Goal: Task Accomplishment & Management: Complete application form

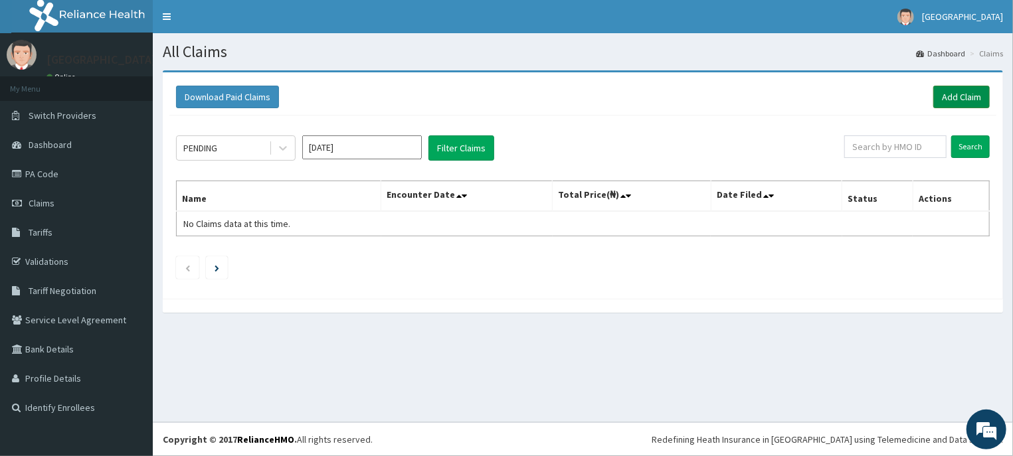
click at [966, 96] on link "Add Claim" at bounding box center [961, 97] width 56 height 23
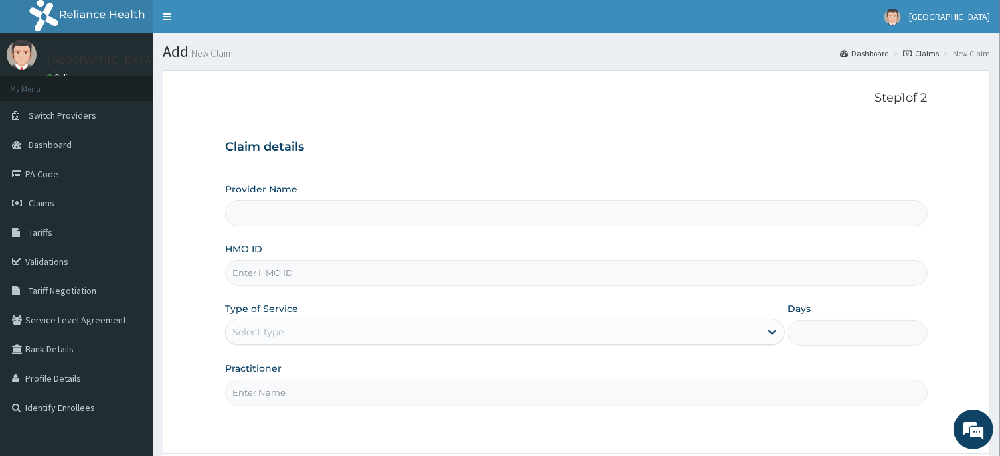
type input "[GEOGRAPHIC_DATA]"
click at [266, 267] on input "HMO ID" at bounding box center [576, 273] width 702 height 26
type input "mpp/10420/a"
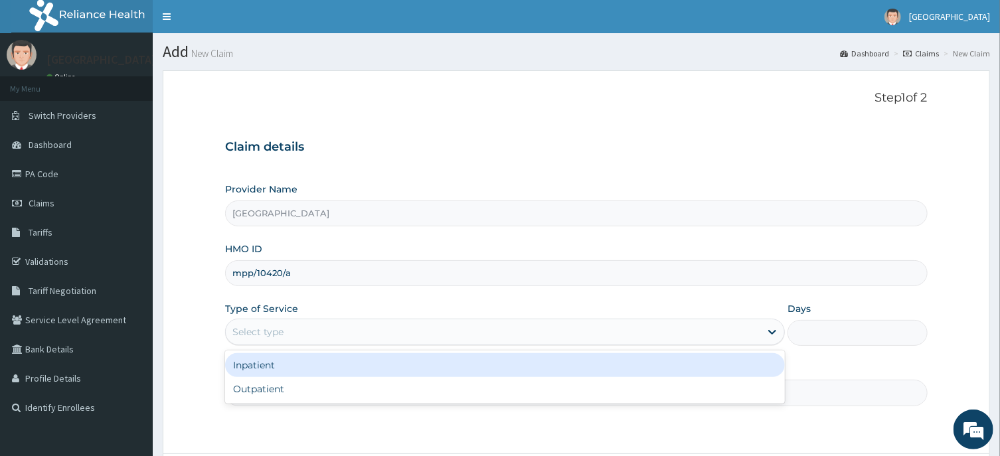
click at [373, 326] on div "Select type" at bounding box center [493, 331] width 535 height 21
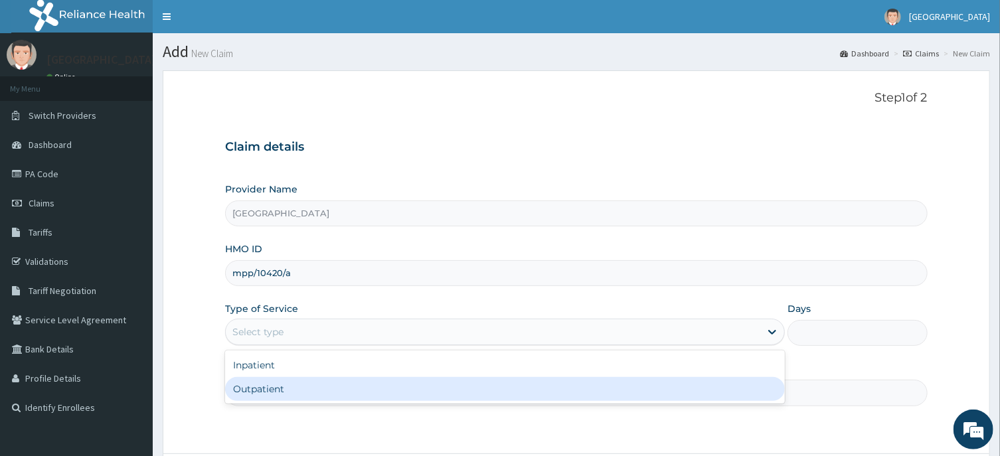
drag, startPoint x: 265, startPoint y: 390, endPoint x: 561, endPoint y: 389, distance: 296.2
click at [268, 389] on div "Outpatient" at bounding box center [505, 389] width 560 height 24
type input "1"
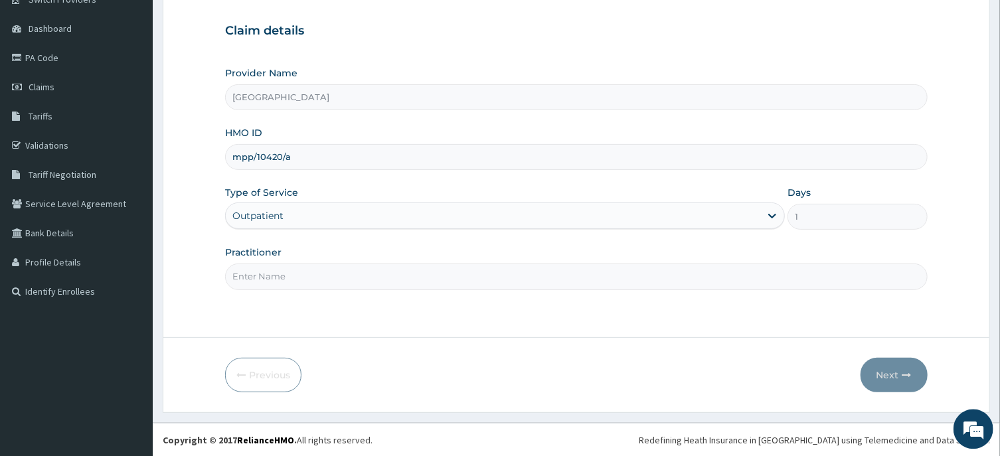
scroll to position [117, 0]
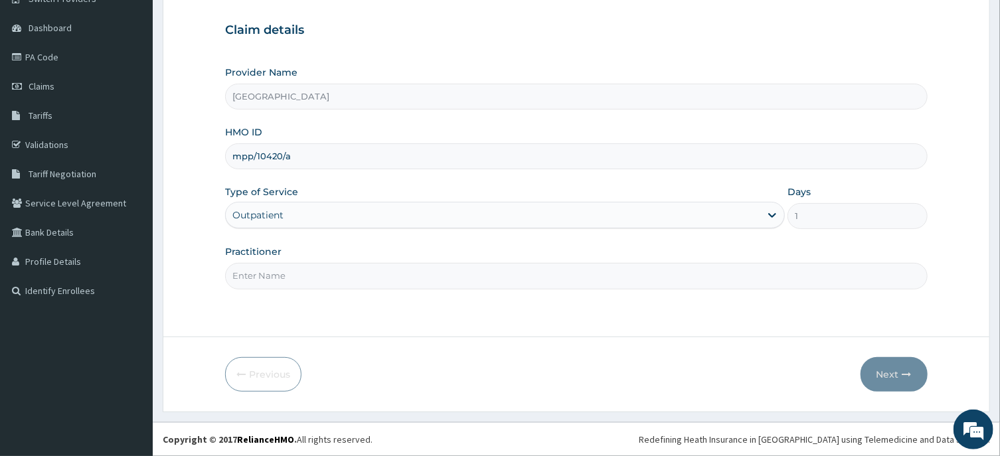
click at [254, 274] on input "Practitioner" at bounding box center [576, 276] width 702 height 26
type input "d"
click at [244, 274] on input "DR Ecem" at bounding box center [576, 276] width 702 height 26
click at [256, 276] on input "De Ecem" at bounding box center [576, 276] width 702 height 26
type input "De Ezem"
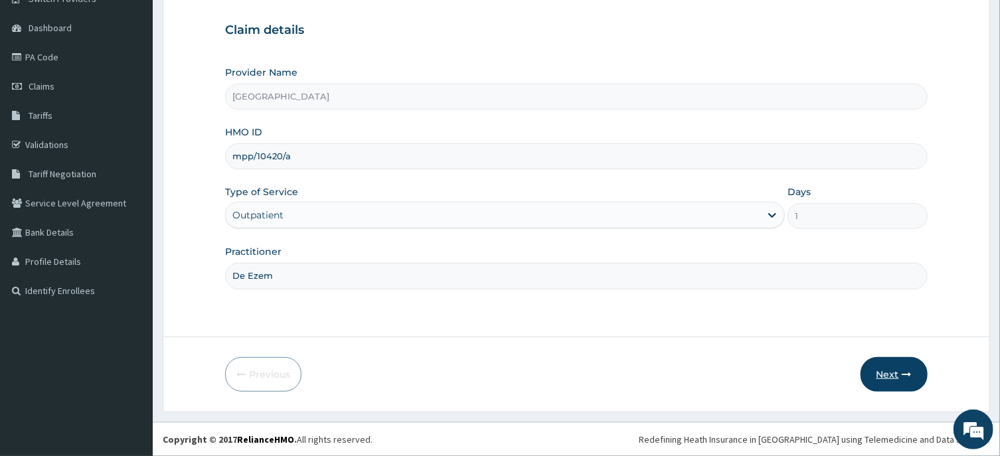
click at [892, 375] on button "Next" at bounding box center [894, 374] width 67 height 35
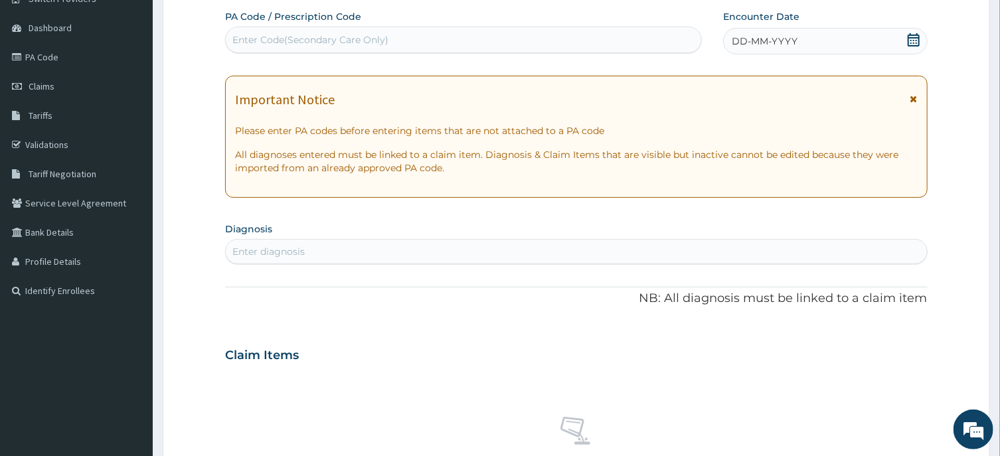
click at [909, 38] on icon at bounding box center [913, 39] width 13 height 13
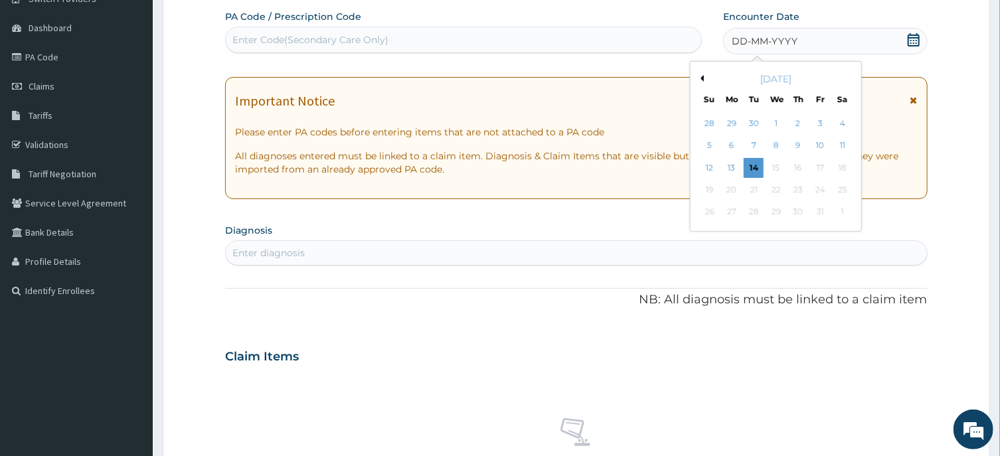
click at [702, 78] on button "Previous Month" at bounding box center [700, 78] width 7 height 7
click at [753, 211] on div "30" at bounding box center [754, 213] width 20 height 20
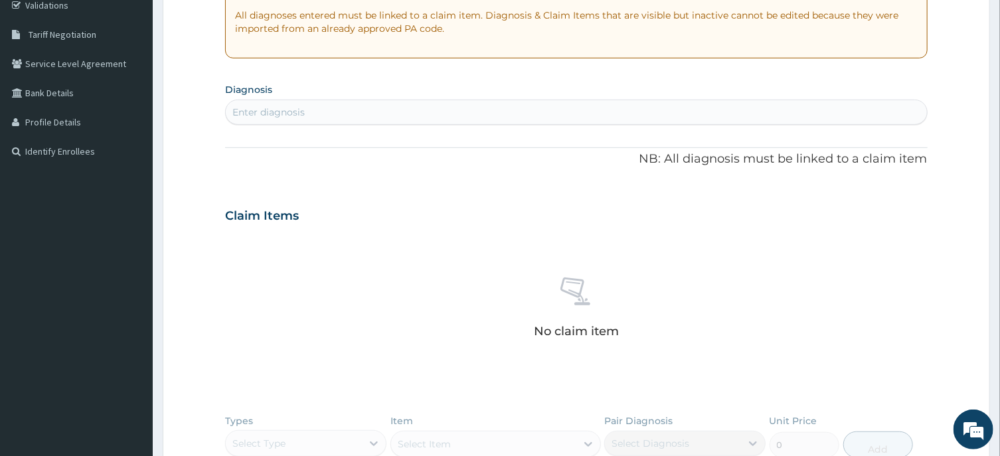
scroll to position [259, 0]
click at [268, 112] on div "Enter diagnosis" at bounding box center [268, 109] width 72 height 13
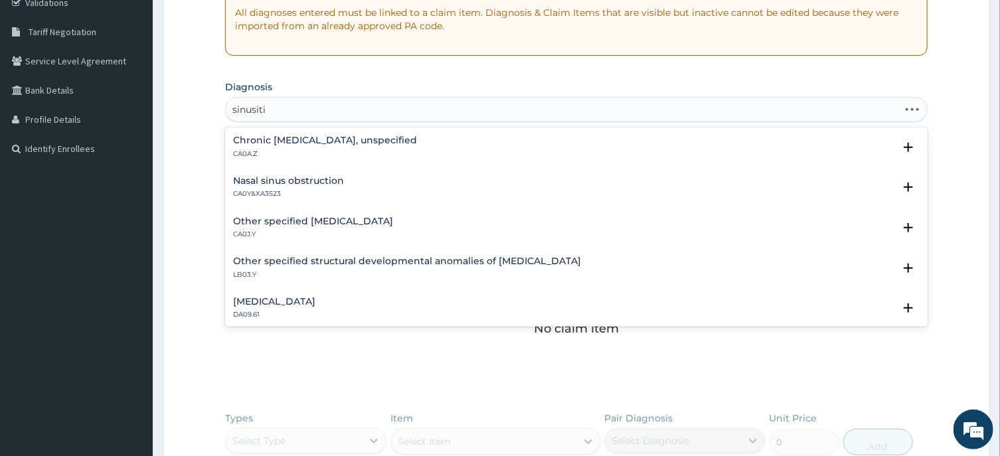
type input "sinusitis"
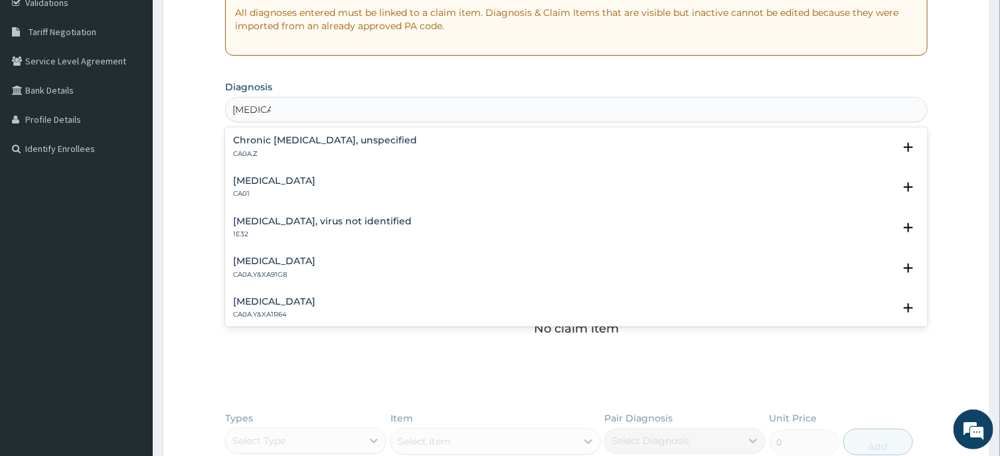
click at [280, 181] on h4 "Acute sinusitis" at bounding box center [274, 181] width 82 height 10
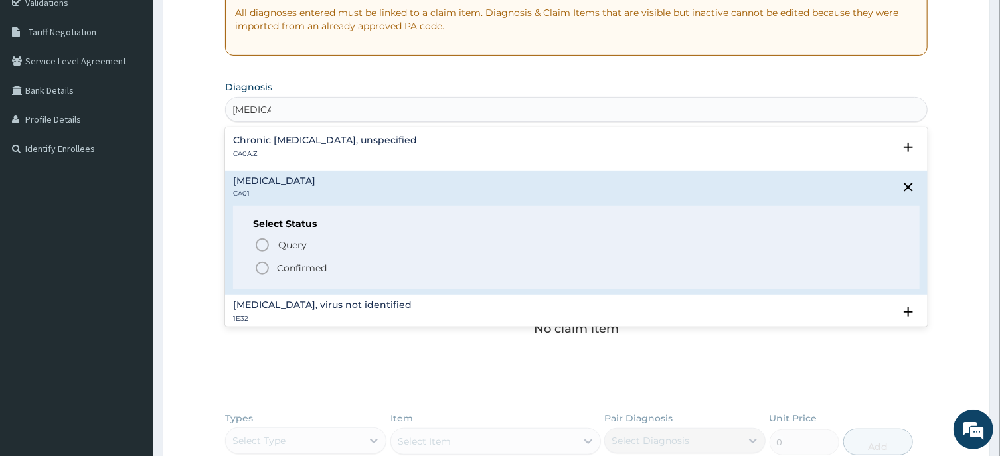
drag, startPoint x: 259, startPoint y: 269, endPoint x: 308, endPoint y: 203, distance: 82.2
click at [259, 268] on icon "status option filled" at bounding box center [262, 268] width 16 height 16
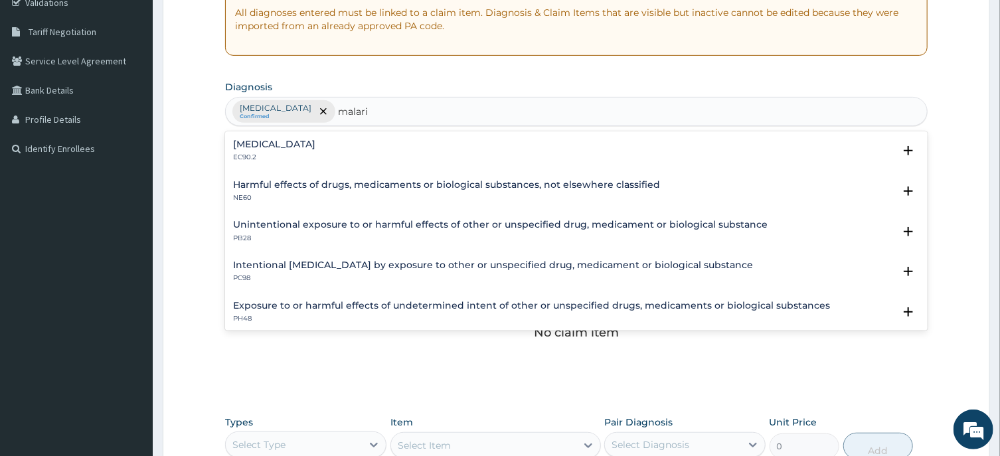
type input "malaria"
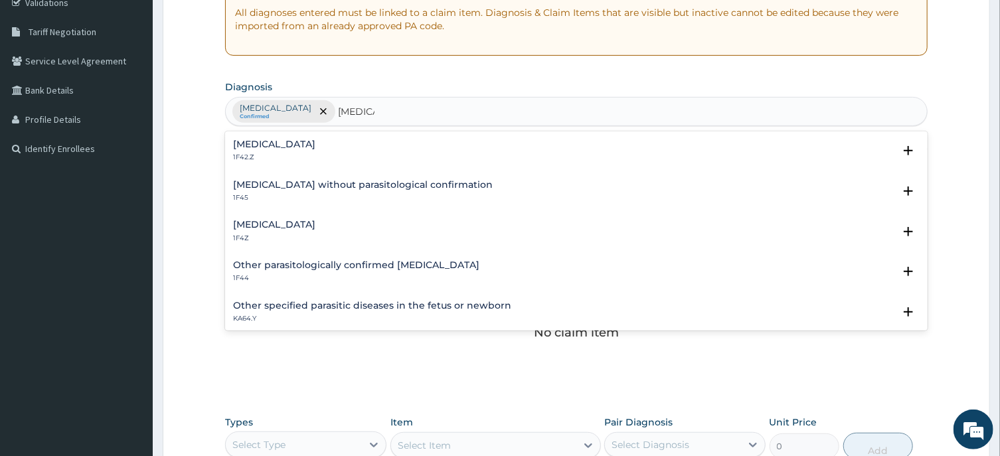
click at [313, 224] on h4 "Malaria, unspecified" at bounding box center [274, 225] width 82 height 10
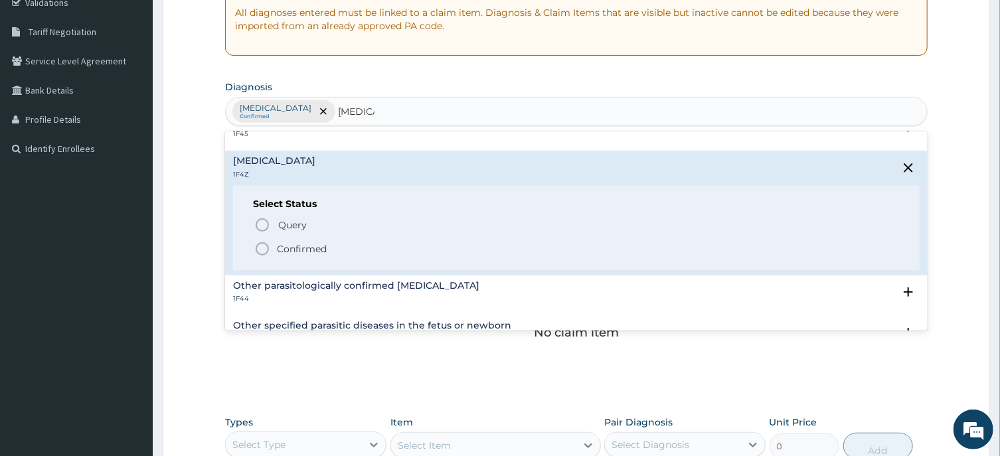
scroll to position [67, 0]
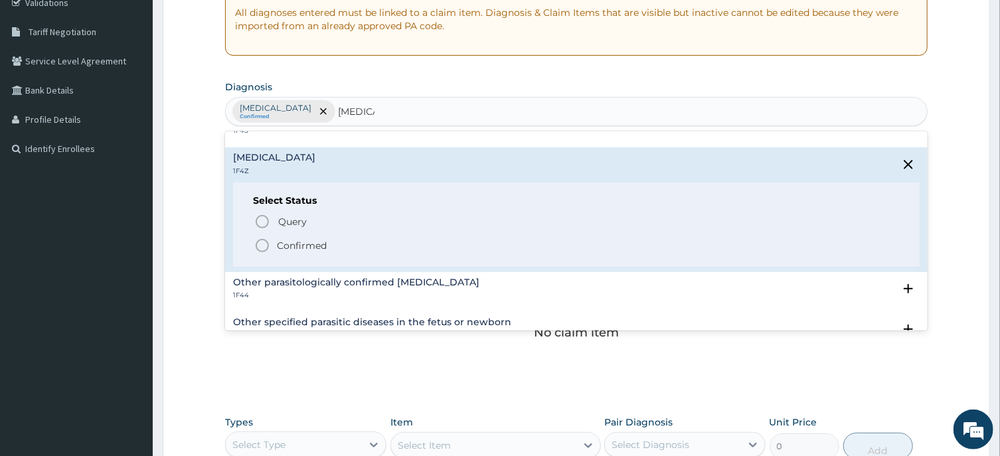
click at [261, 245] on icon "status option filled" at bounding box center [262, 246] width 16 height 16
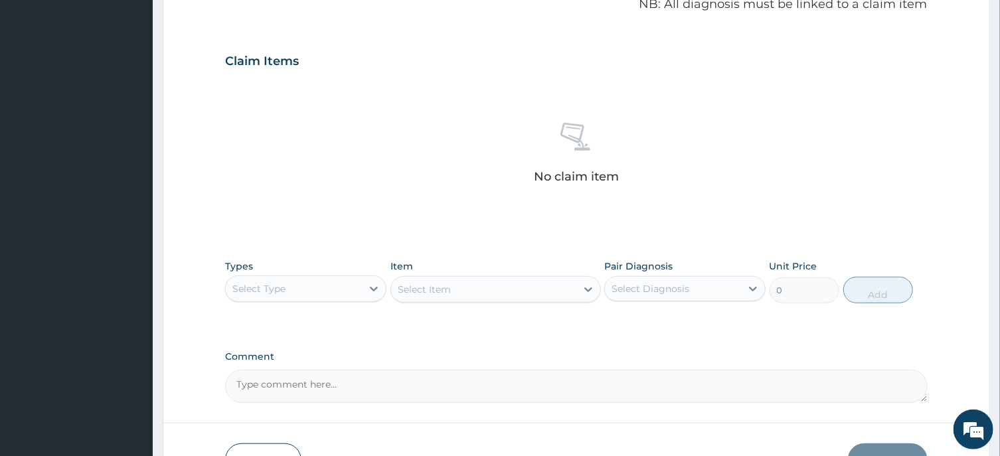
scroll to position [501, 0]
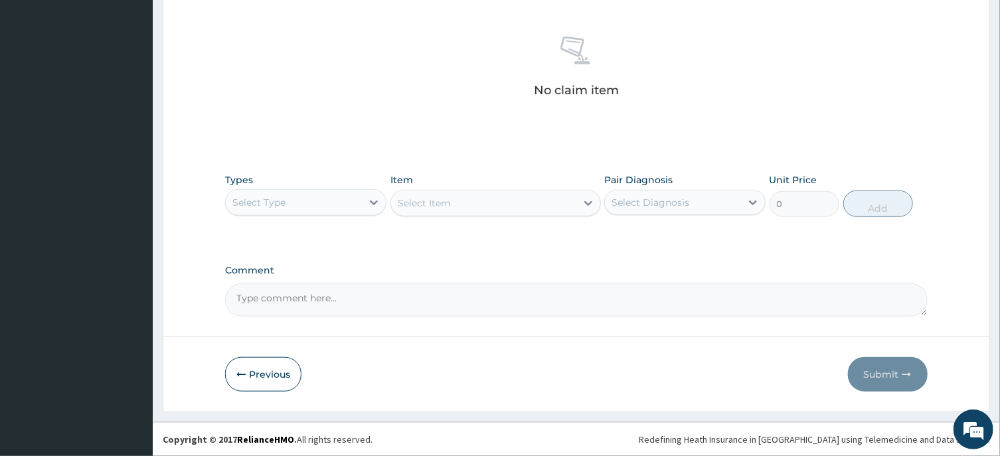
click at [290, 201] on div "Select Type" at bounding box center [294, 202] width 136 height 21
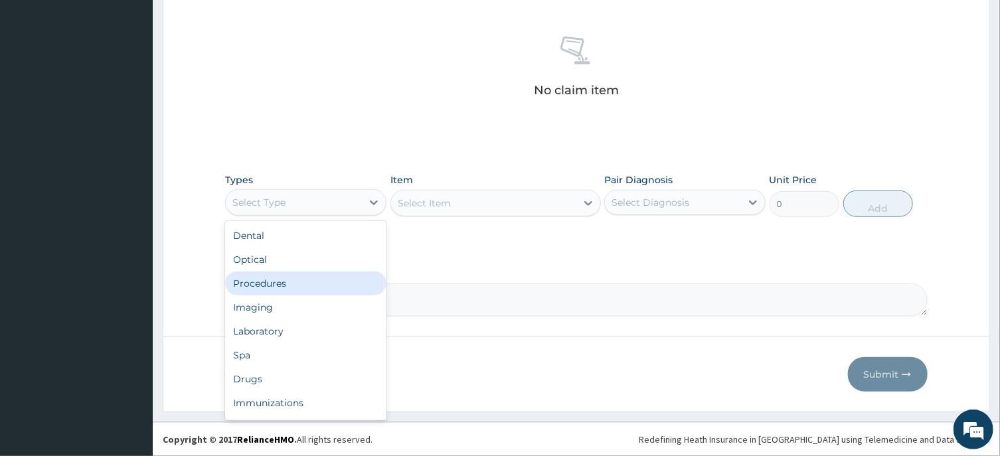
drag, startPoint x: 281, startPoint y: 286, endPoint x: 432, endPoint y: 225, distance: 162.4
click at [281, 285] on div "Procedures" at bounding box center [305, 284] width 161 height 24
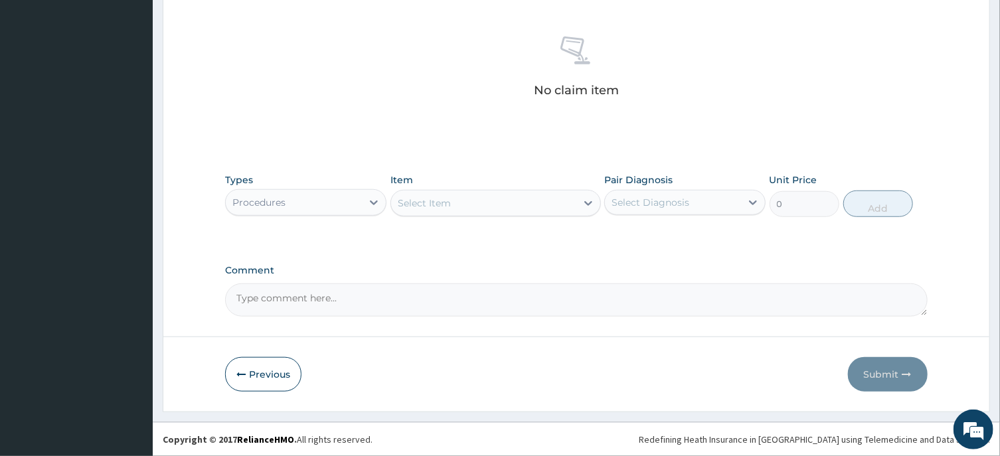
click at [495, 207] on div "Select Item" at bounding box center [483, 203] width 185 height 21
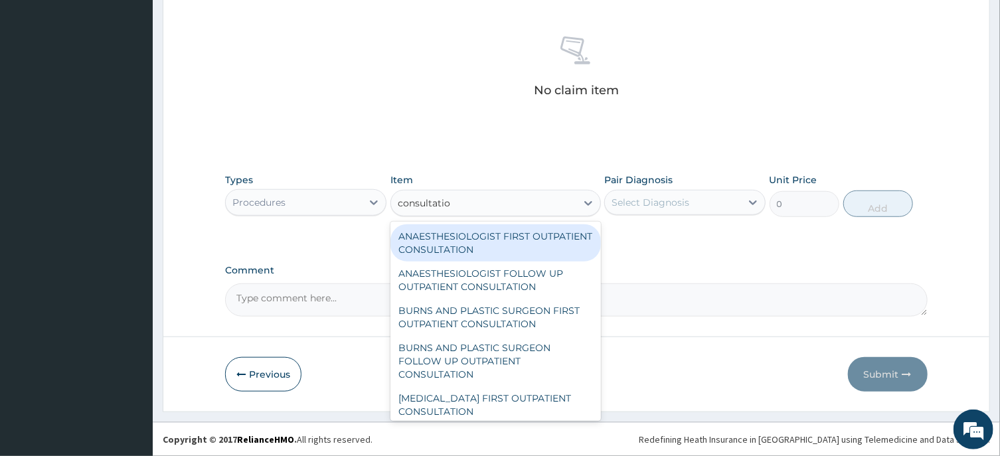
type input "consultation"
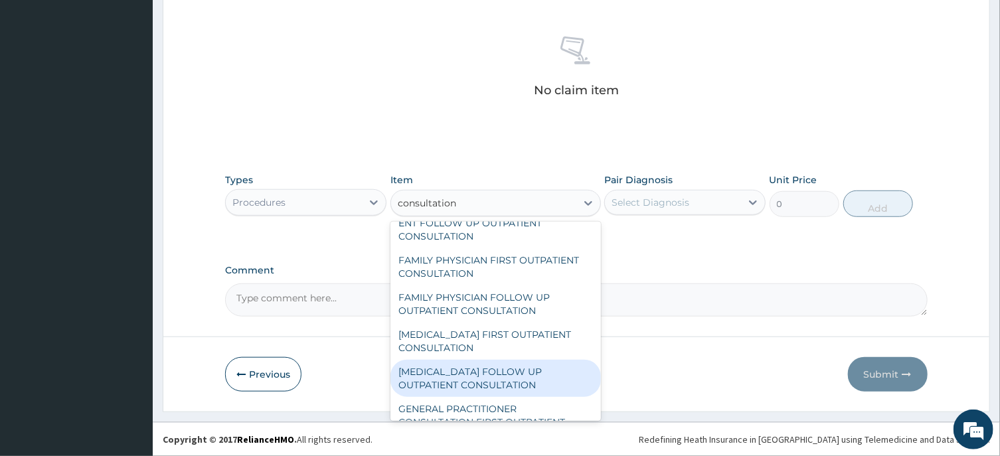
scroll to position [601, 0]
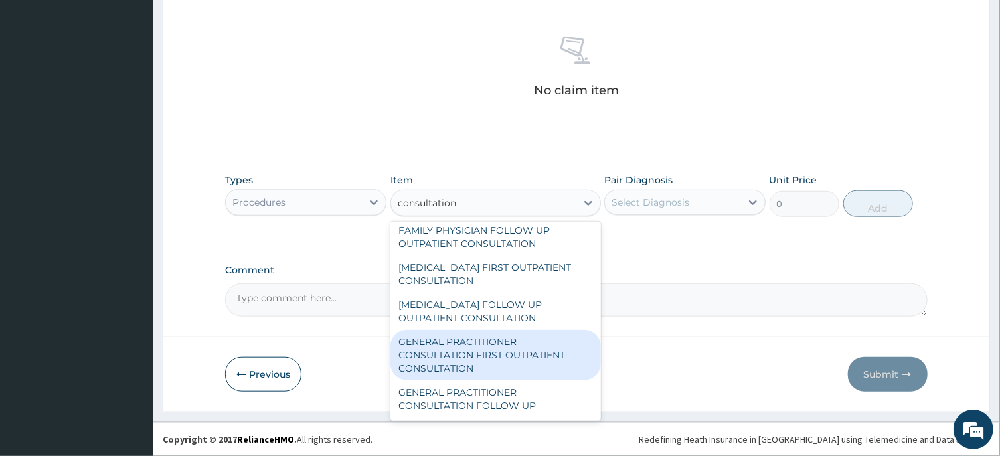
click at [468, 369] on div "GENERAL PRACTITIONER CONSULTATION FIRST OUTPATIENT CONSULTATION" at bounding box center [496, 355] width 211 height 50
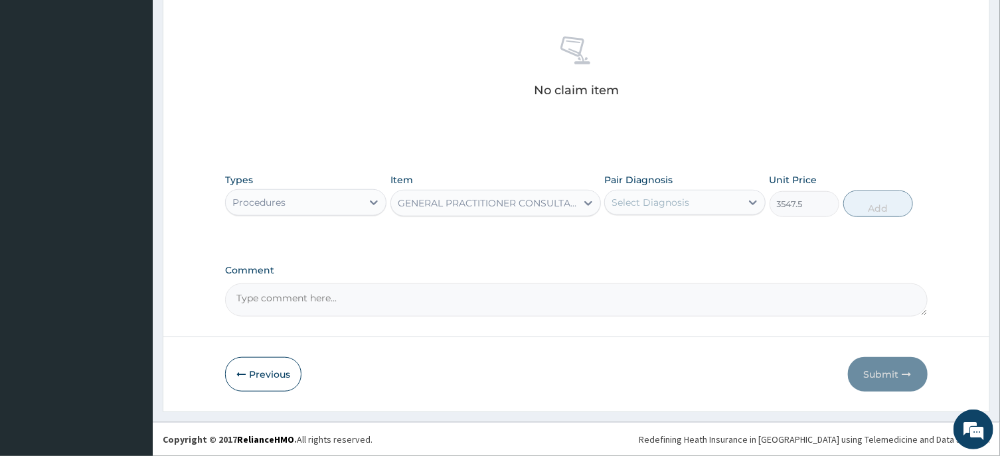
type input "3547.5"
click at [660, 201] on div "Select Diagnosis" at bounding box center [651, 202] width 78 height 13
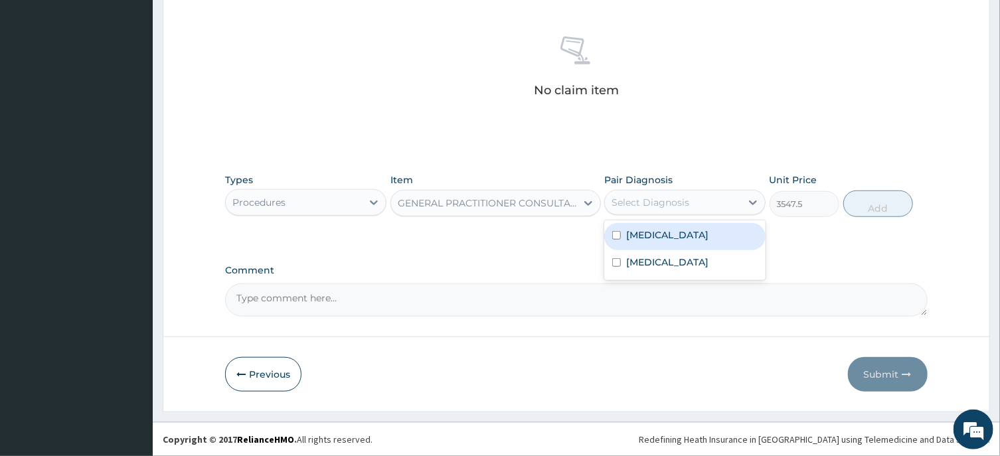
click at [616, 234] on input "checkbox" at bounding box center [616, 235] width 9 height 9
checkbox input "true"
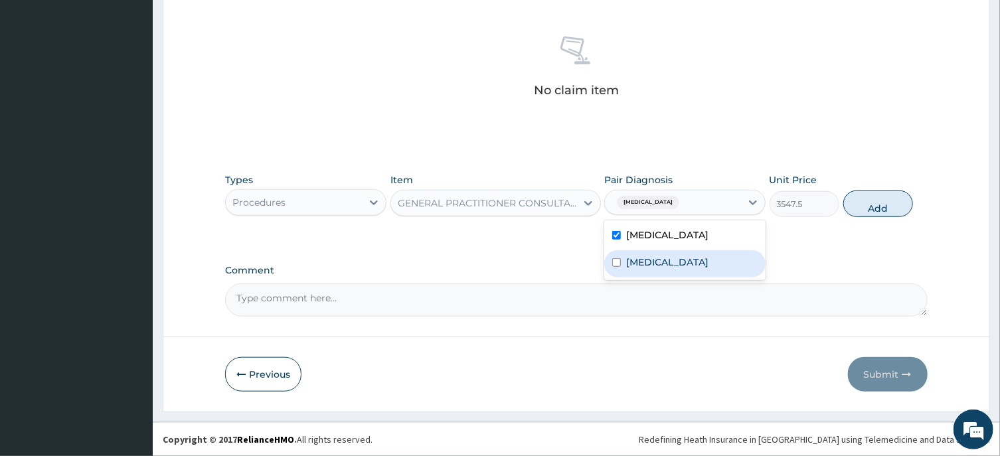
click at [617, 260] on input "checkbox" at bounding box center [616, 262] width 9 height 9
checkbox input "true"
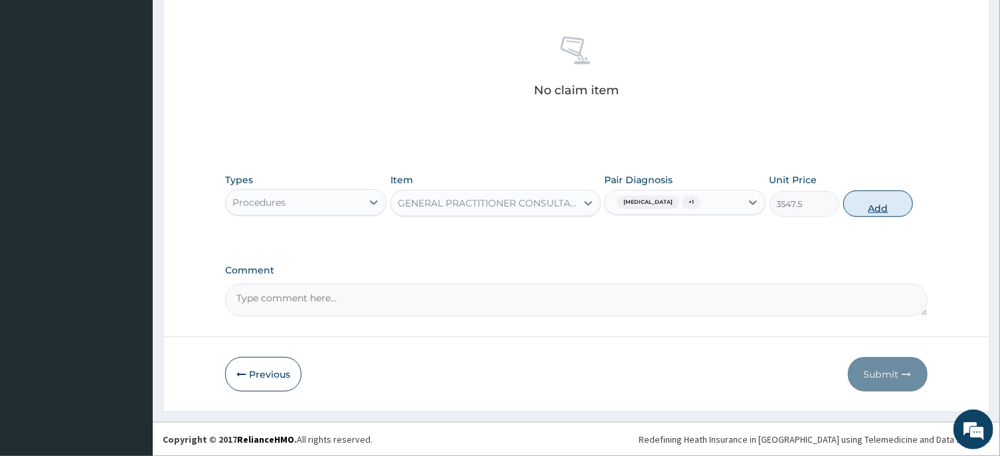
click at [879, 209] on button "Add" at bounding box center [879, 204] width 70 height 27
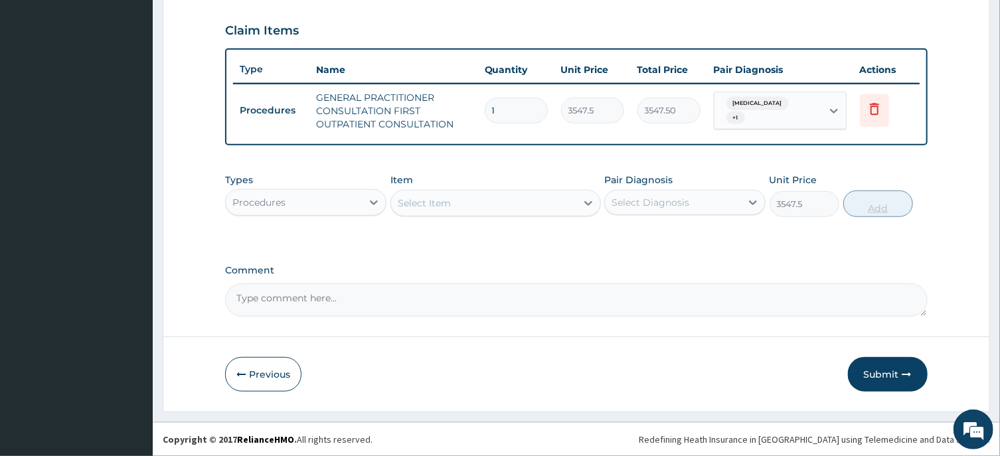
type input "0"
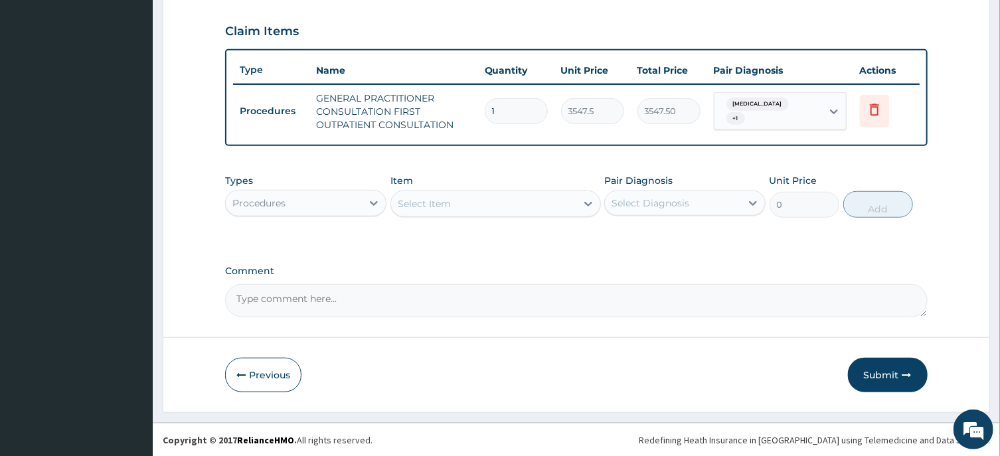
click at [313, 201] on div "Procedures" at bounding box center [294, 203] width 136 height 21
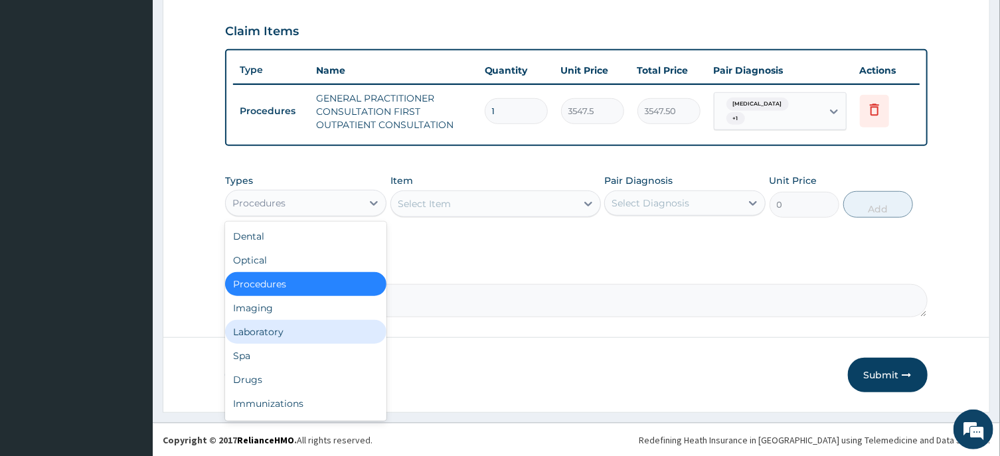
drag, startPoint x: 262, startPoint y: 333, endPoint x: 377, endPoint y: 270, distance: 130.5
click at [268, 329] on div "Laboratory" at bounding box center [305, 332] width 161 height 24
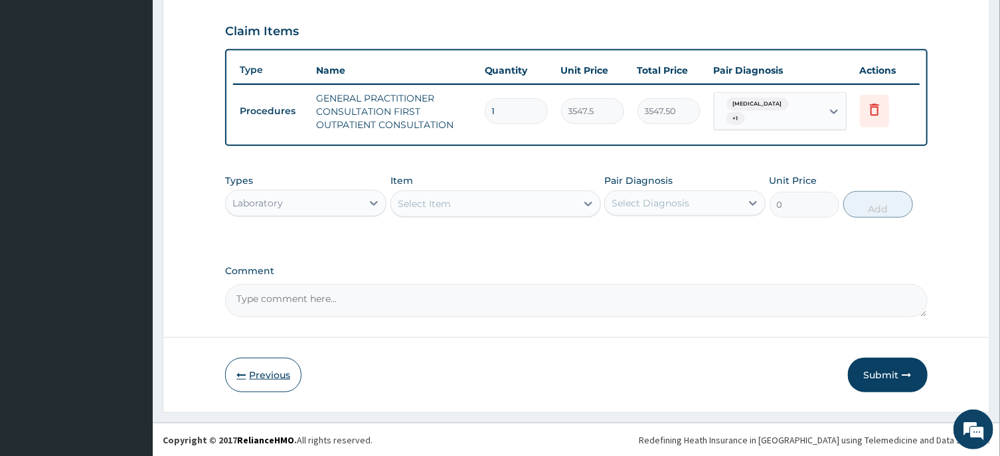
click at [269, 380] on button "Previous" at bounding box center [263, 375] width 76 height 35
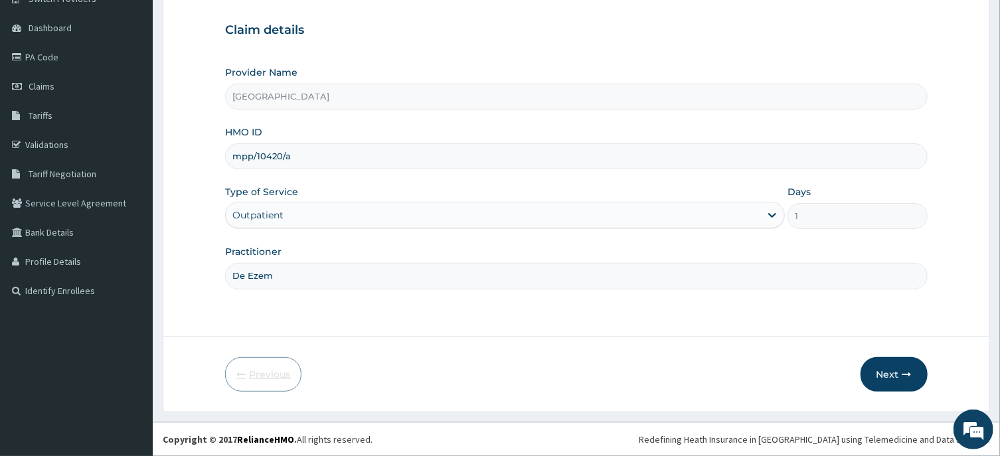
scroll to position [117, 0]
click at [297, 157] on input "mpp/10420/a" at bounding box center [576, 156] width 702 height 26
type input "m"
type input "FMC/10289/B"
click at [879, 375] on button "Next" at bounding box center [894, 374] width 67 height 35
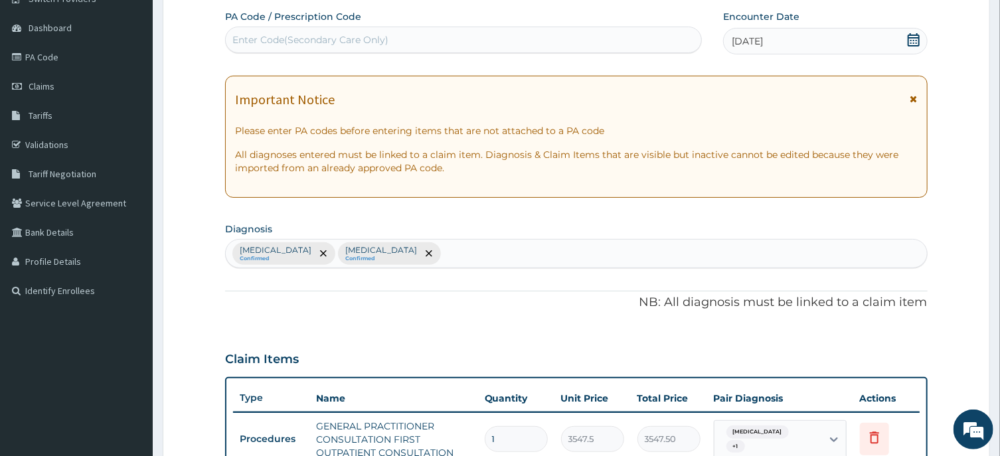
click at [908, 39] on icon at bounding box center [913, 39] width 13 height 13
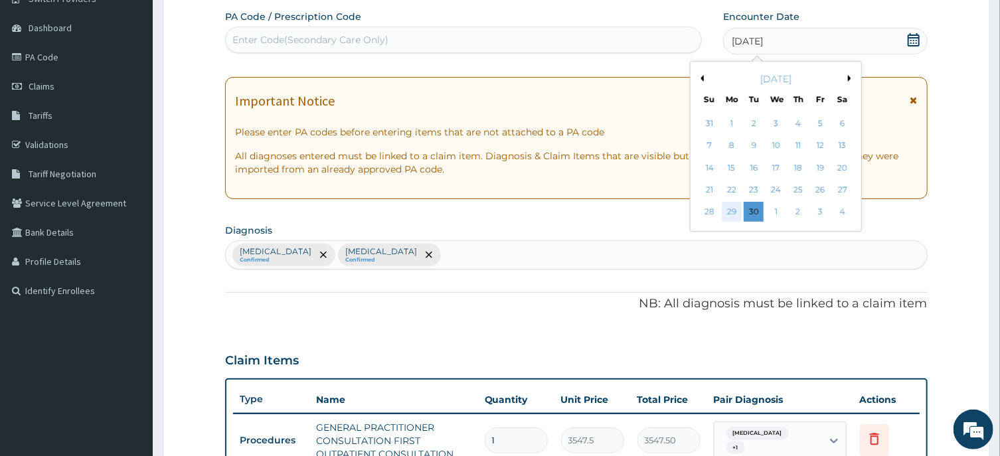
click at [736, 204] on div "29" at bounding box center [732, 213] width 20 height 20
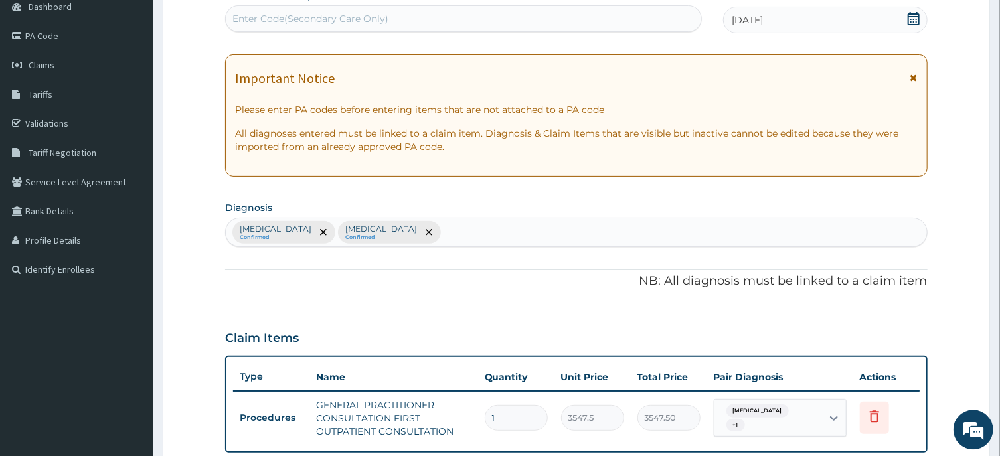
scroll to position [188, 0]
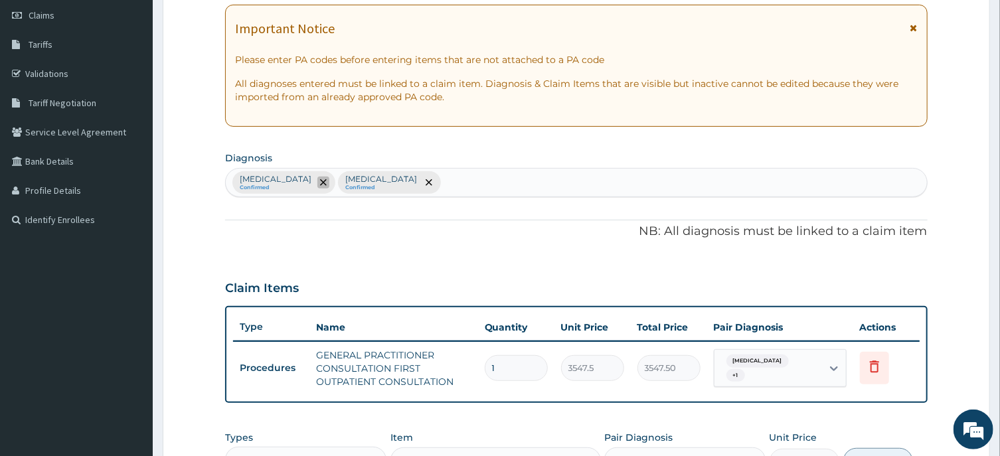
click at [320, 182] on icon "remove selection option" at bounding box center [323, 182] width 7 height 7
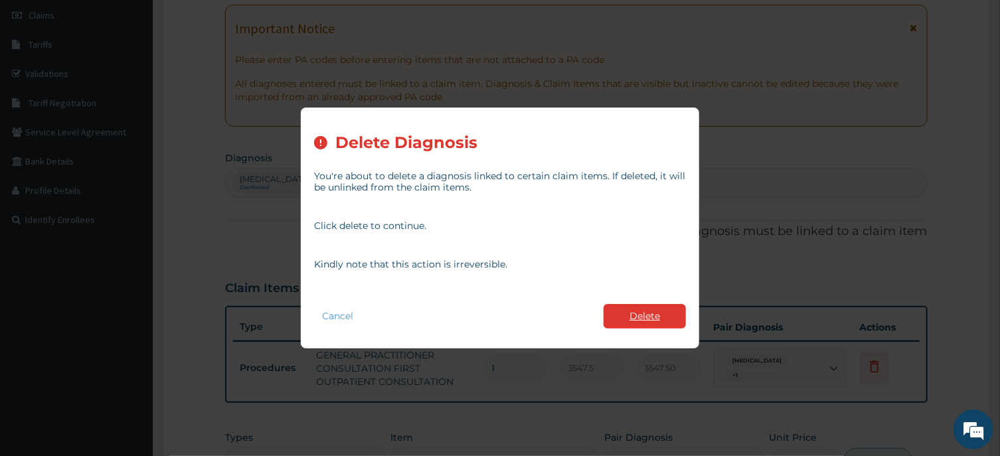
click at [640, 315] on button "Delete" at bounding box center [645, 316] width 82 height 25
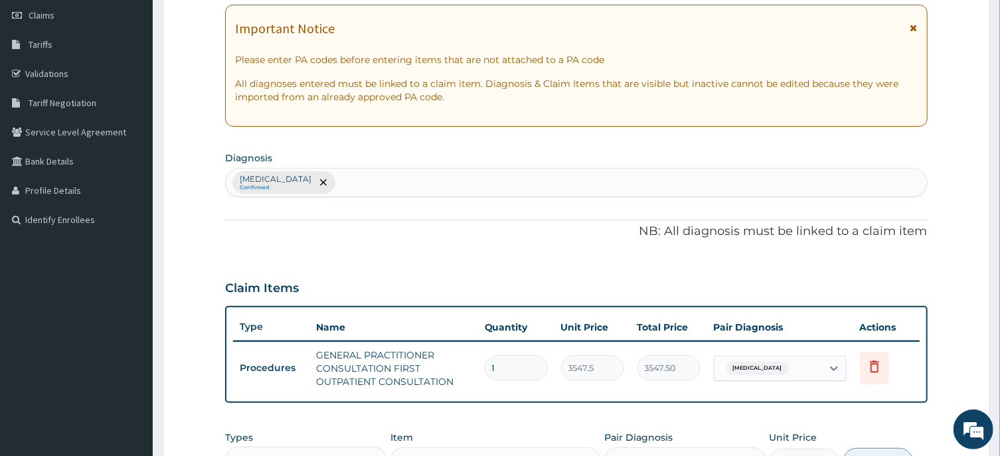
click at [365, 181] on div "Malaria, unspecified Confirmed" at bounding box center [576, 183] width 701 height 28
type input "c"
type input "p"
click at [327, 179] on icon "remove selection option" at bounding box center [323, 182] width 7 height 7
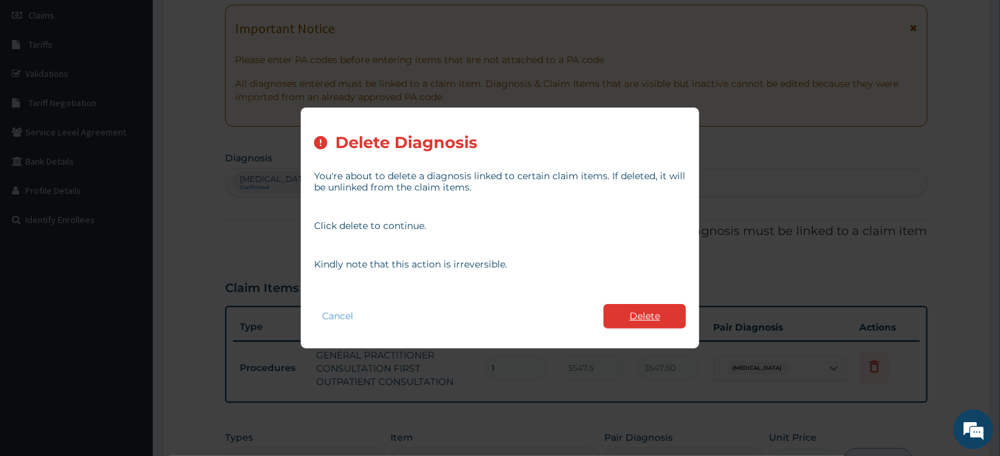
click at [641, 316] on button "Delete" at bounding box center [645, 316] width 82 height 25
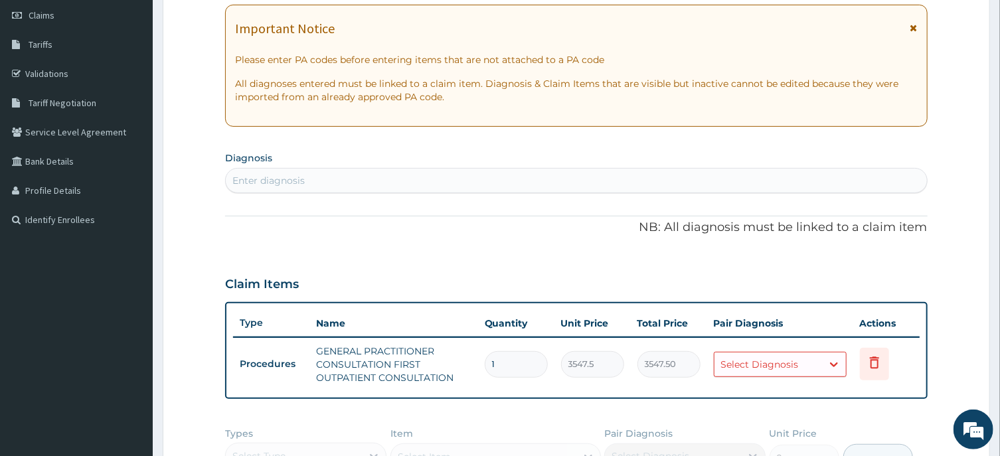
click at [252, 182] on div "Enter diagnosis" at bounding box center [268, 180] width 72 height 13
type input "m"
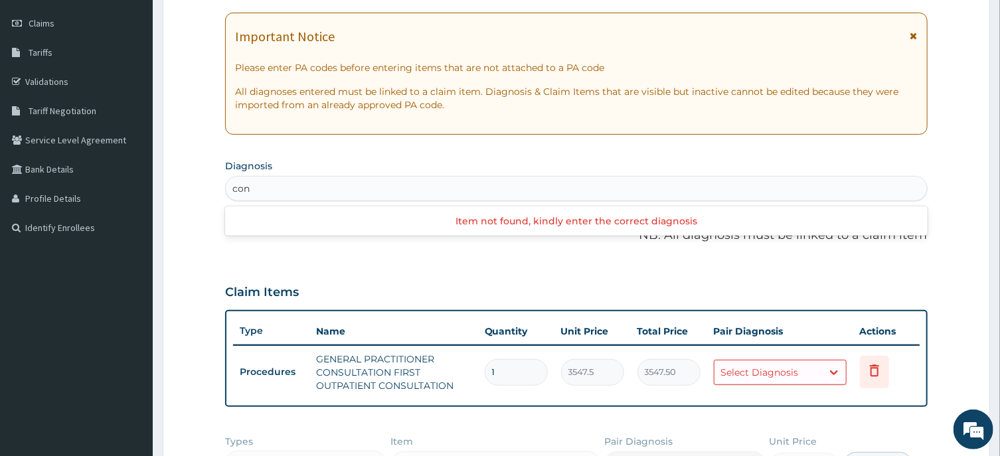
scroll to position [213, 0]
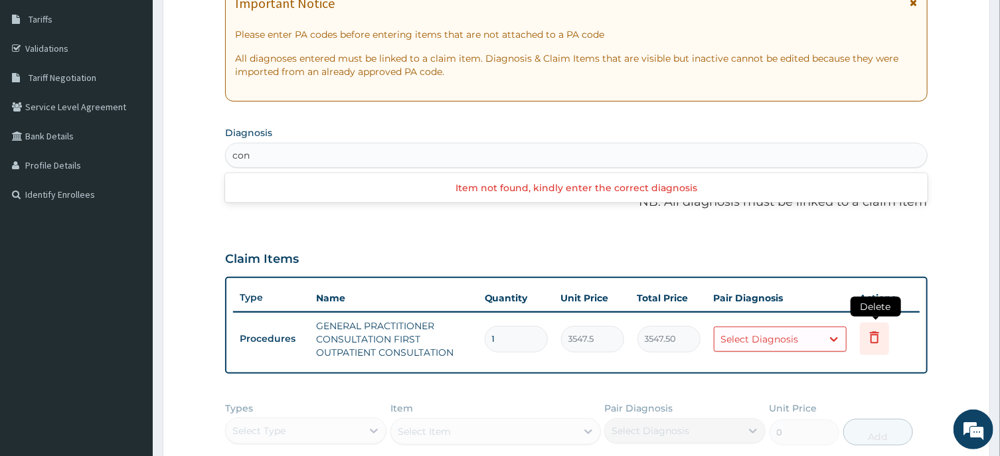
type input "con"
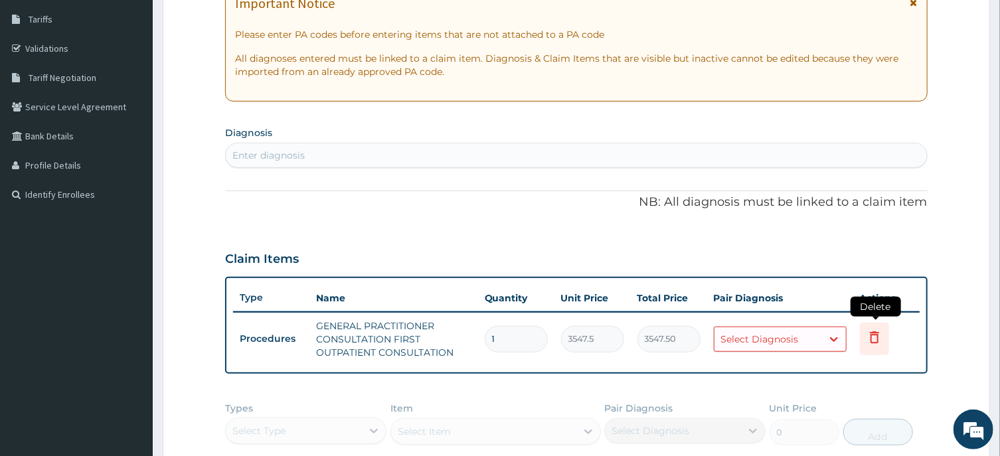
click at [877, 335] on icon at bounding box center [875, 337] width 16 height 16
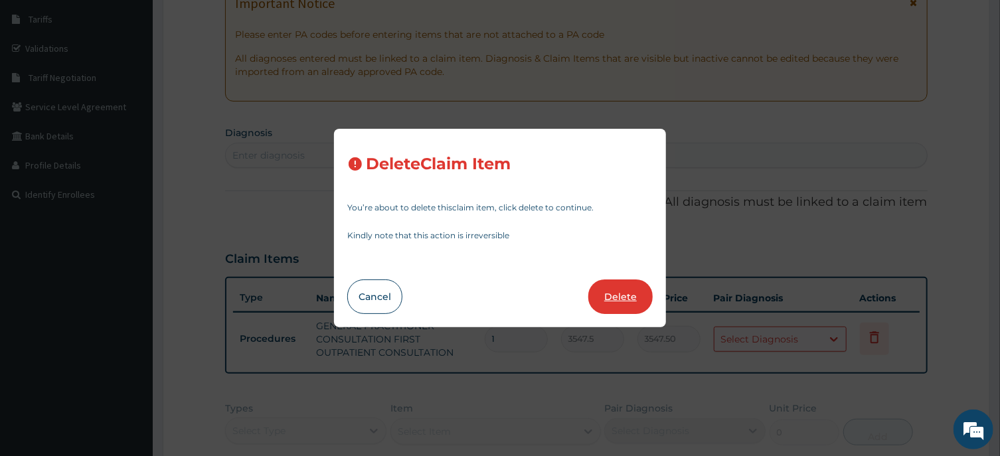
click at [624, 300] on button "Delete" at bounding box center [620, 297] width 64 height 35
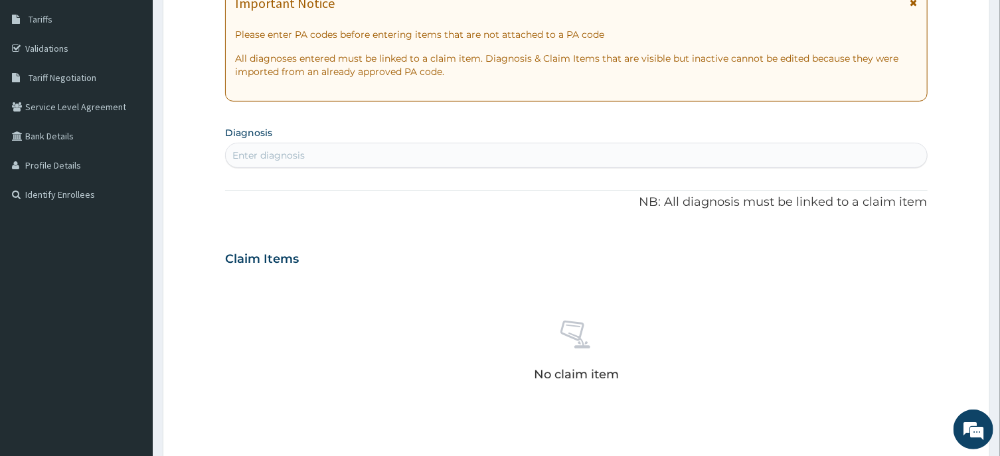
click at [248, 153] on div "Enter diagnosis" at bounding box center [268, 155] width 72 height 13
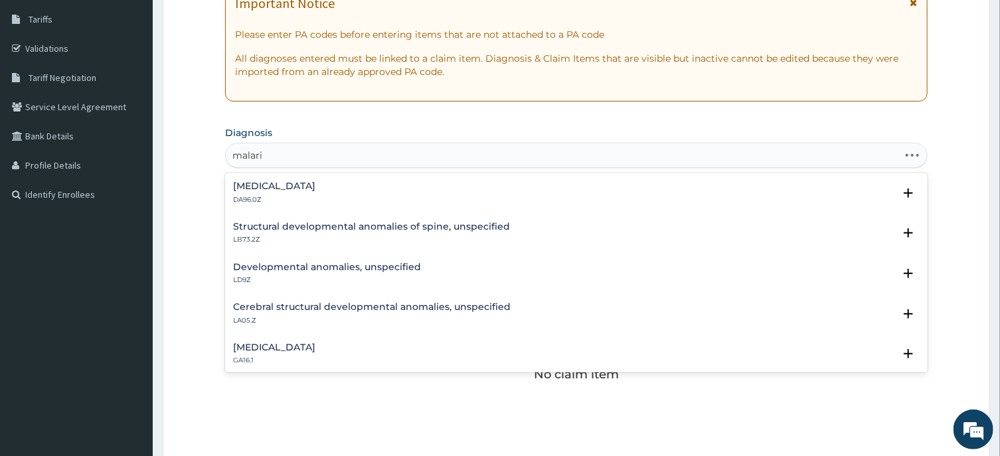
type input "malaria"
click at [296, 270] on h4 "Malaria, unspecified" at bounding box center [274, 267] width 82 height 10
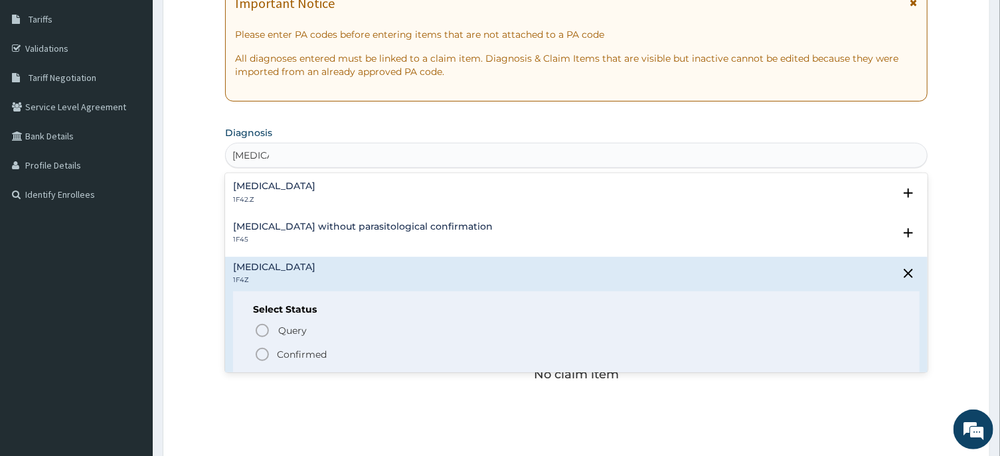
drag, startPoint x: 256, startPoint y: 356, endPoint x: 272, endPoint y: 341, distance: 22.6
click at [256, 357] on icon "status option filled" at bounding box center [262, 355] width 16 height 16
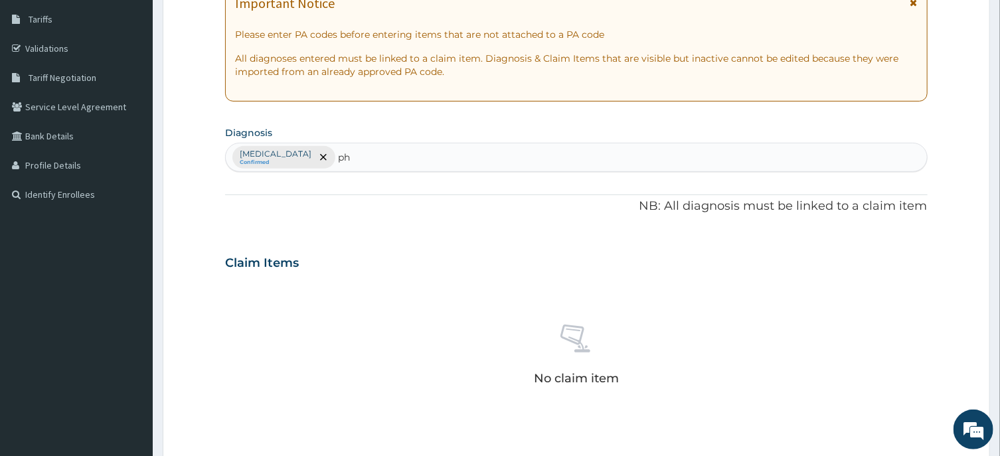
type input "p"
type input "c"
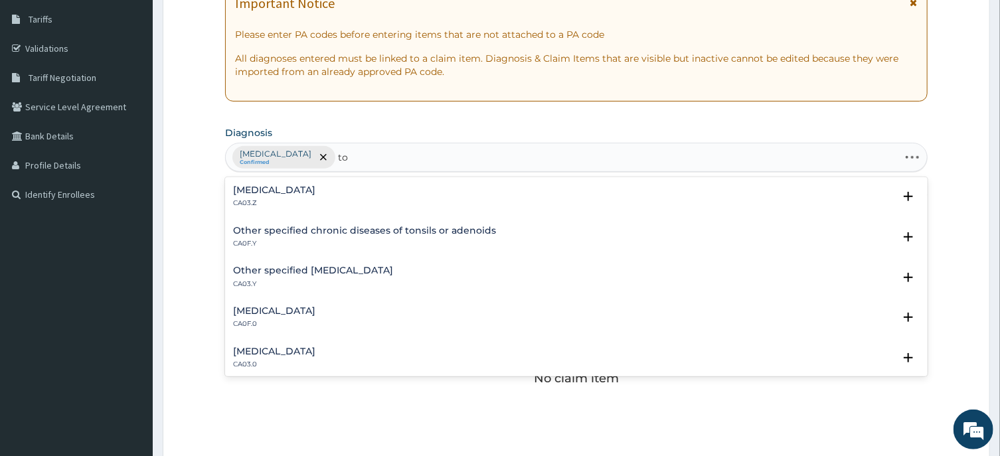
type input "t"
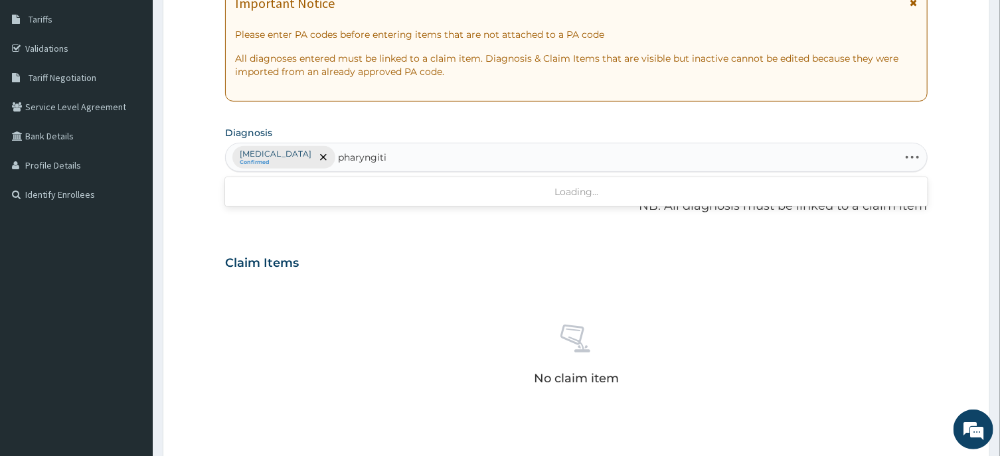
type input "pharyngitis"
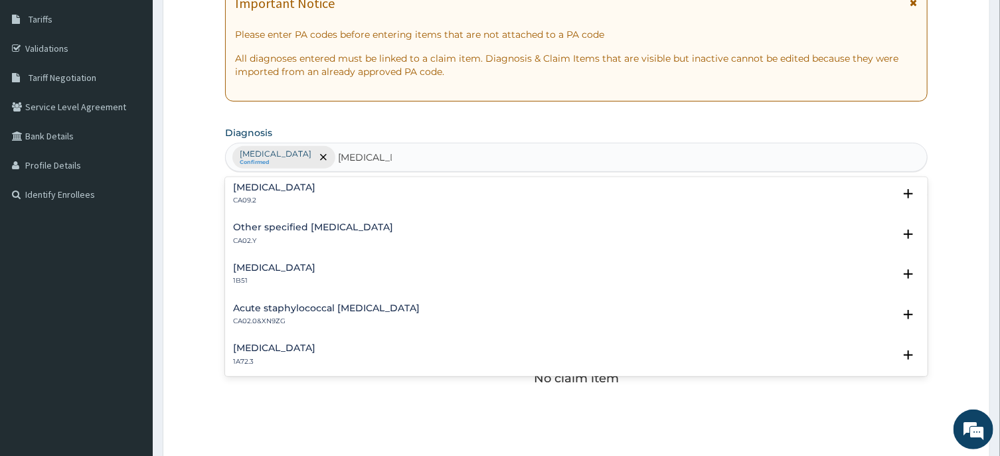
scroll to position [0, 0]
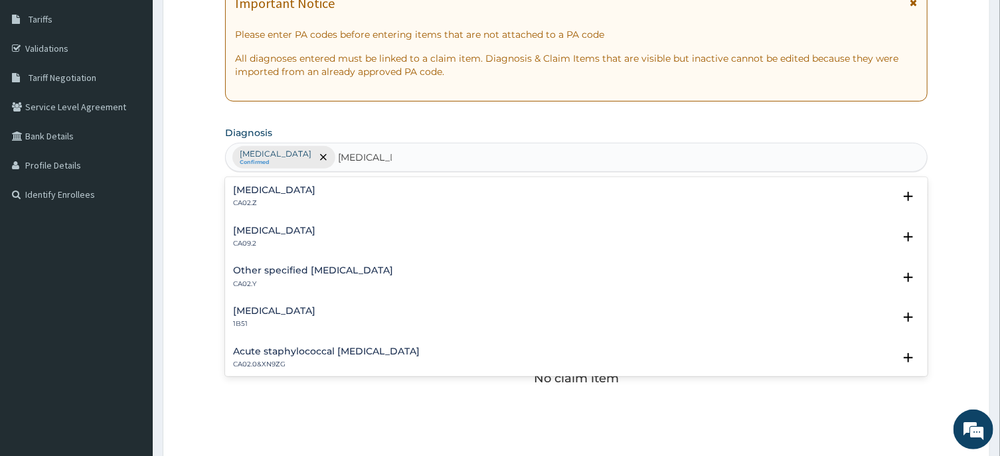
click at [315, 187] on h4 "Acute pharyngitis, unspecified" at bounding box center [274, 190] width 82 height 10
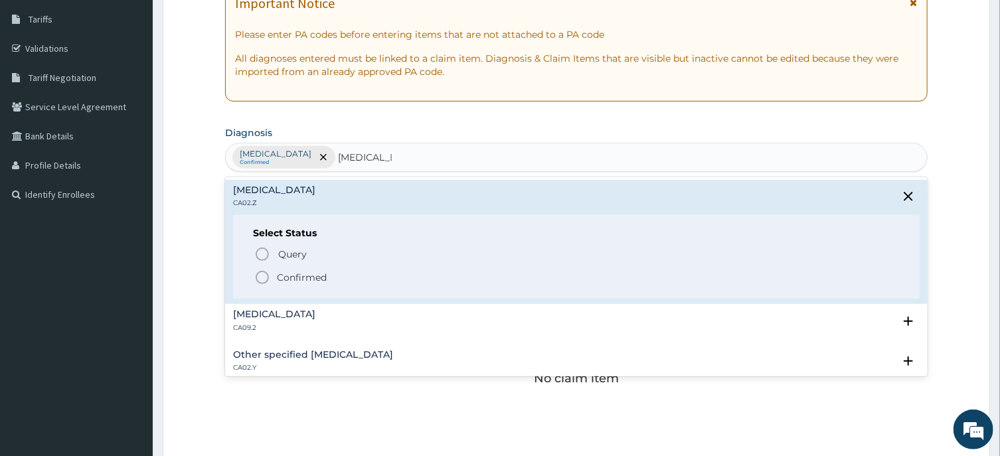
click at [259, 280] on icon "status option filled" at bounding box center [262, 278] width 16 height 16
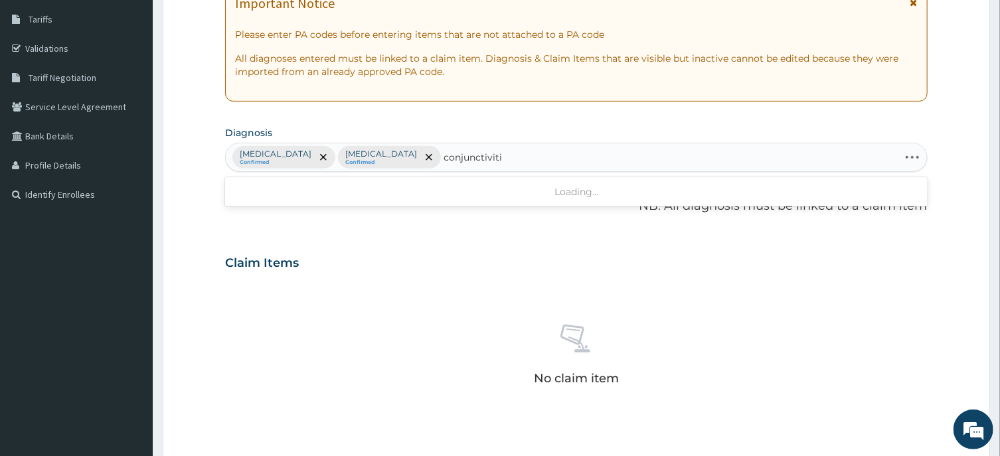
type input "conjunctivitis"
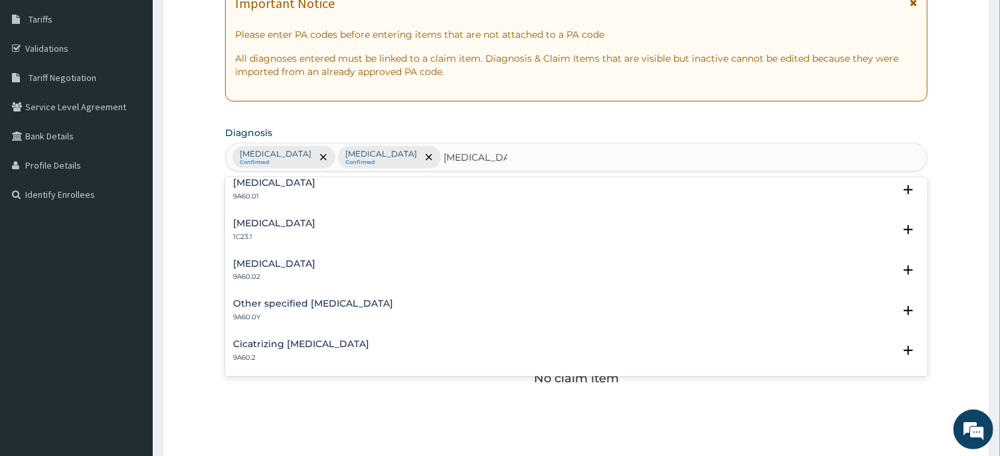
scroll to position [468, 0]
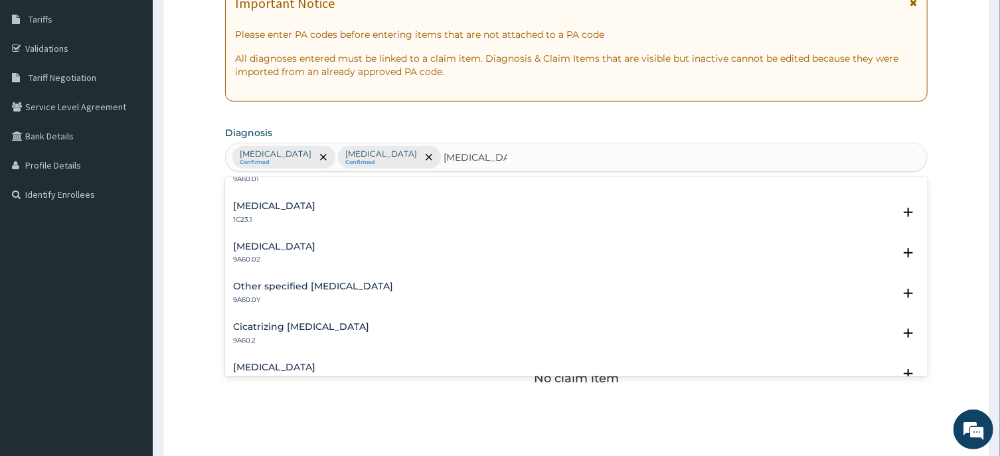
click at [311, 247] on h4 "Allergic conjunctivitis" at bounding box center [274, 247] width 82 height 10
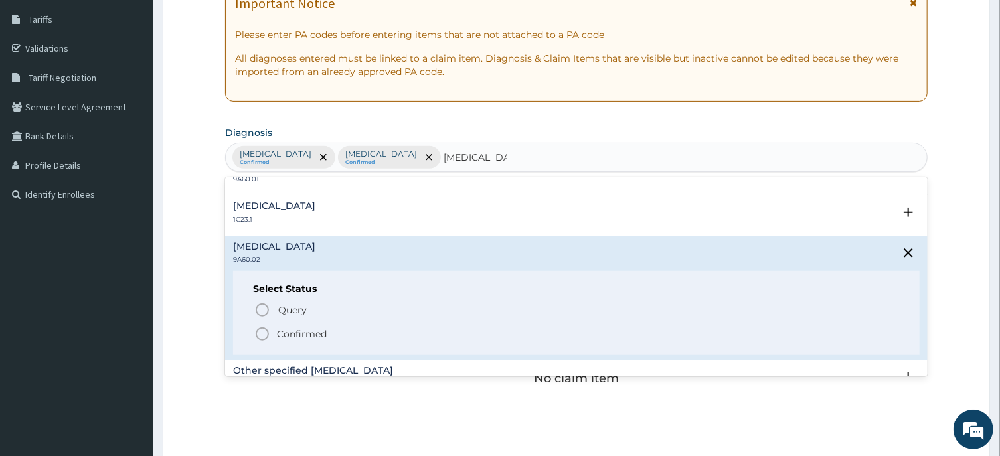
click at [262, 335] on icon "status option filled" at bounding box center [262, 334] width 16 height 16
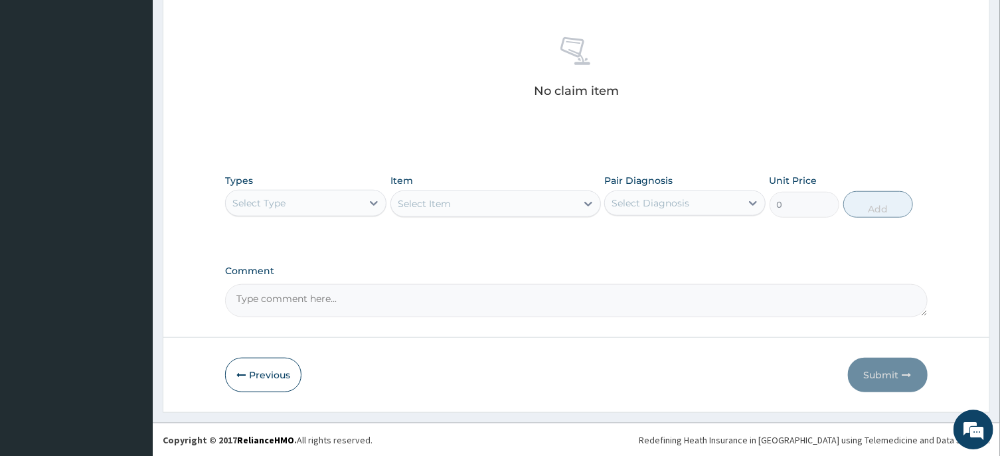
scroll to position [501, 0]
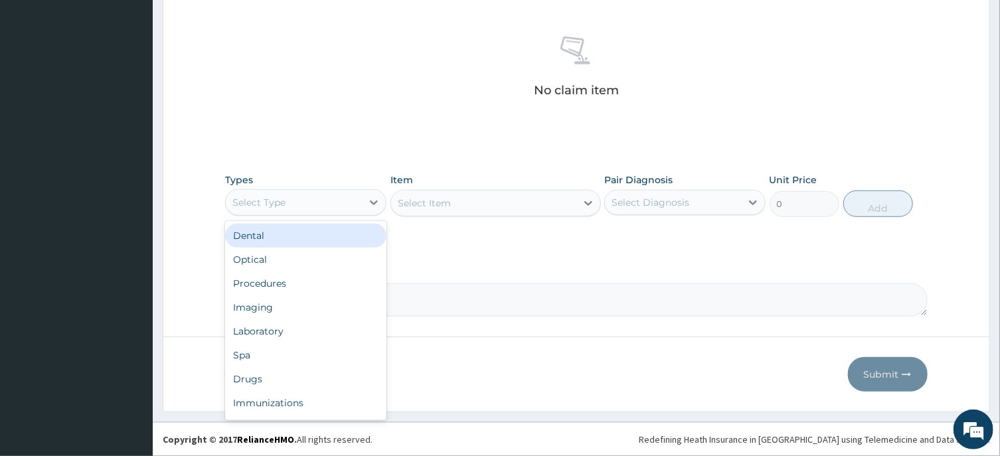
click at [286, 208] on div "Select Type" at bounding box center [258, 202] width 53 height 13
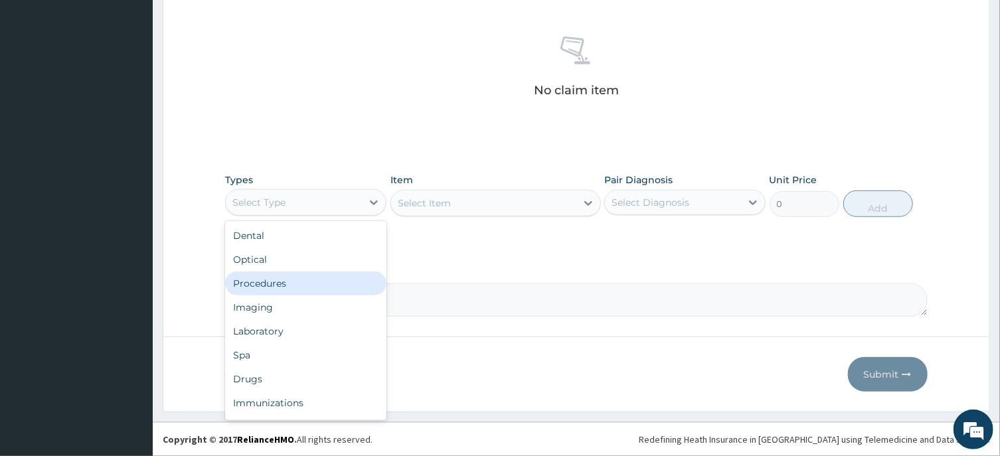
click at [267, 285] on div "Procedures" at bounding box center [305, 284] width 161 height 24
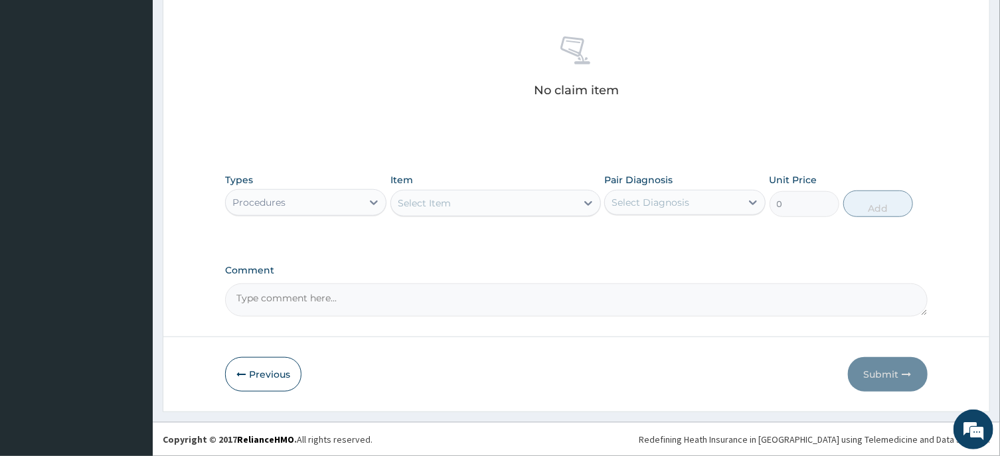
click at [497, 208] on div "Select Item" at bounding box center [483, 203] width 185 height 21
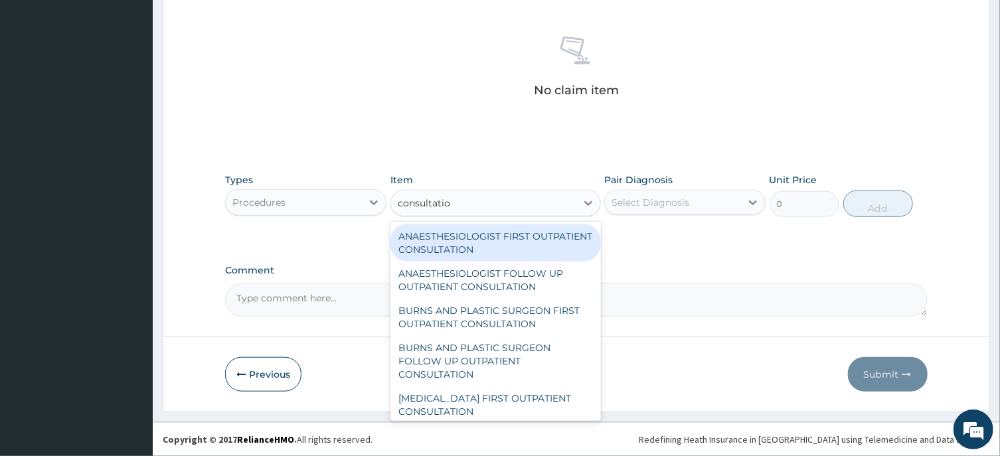
type input "consultation"
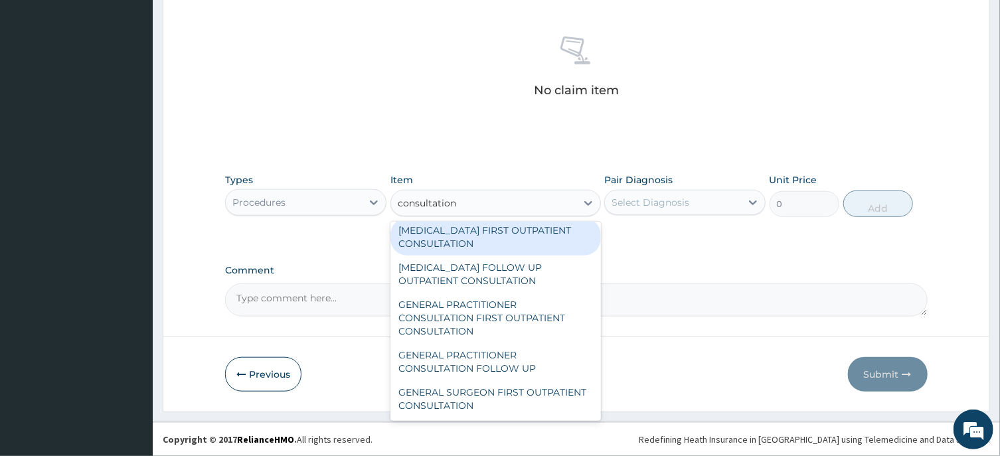
scroll to position [668, 0]
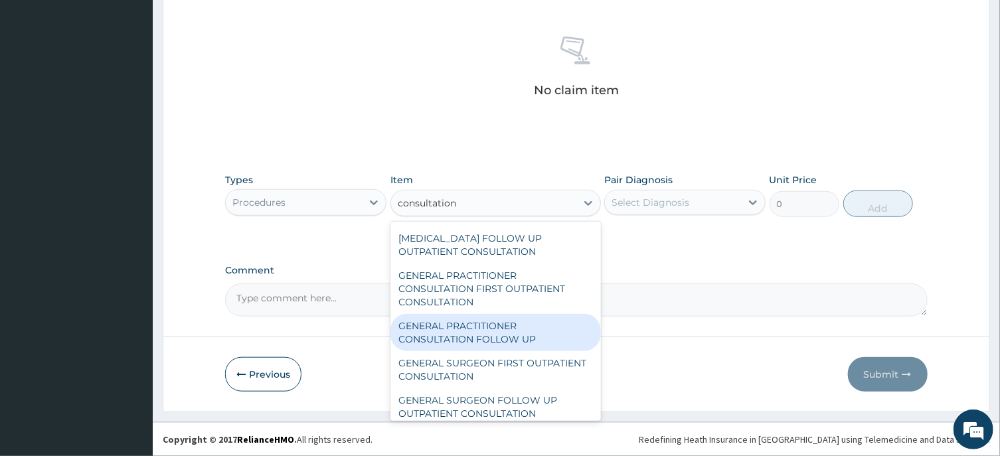
click at [476, 344] on div "GENERAL PRACTITIONER CONSULTATION FOLLOW UP" at bounding box center [496, 332] width 211 height 37
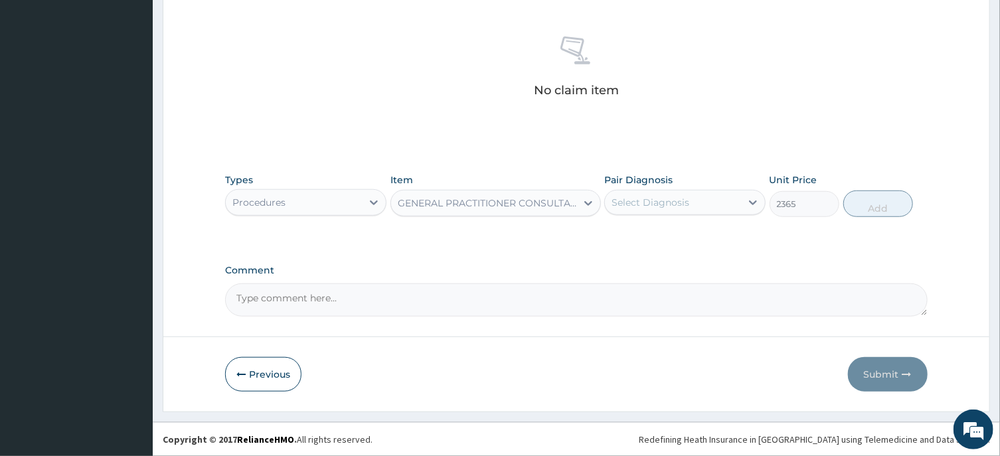
type input "2365"
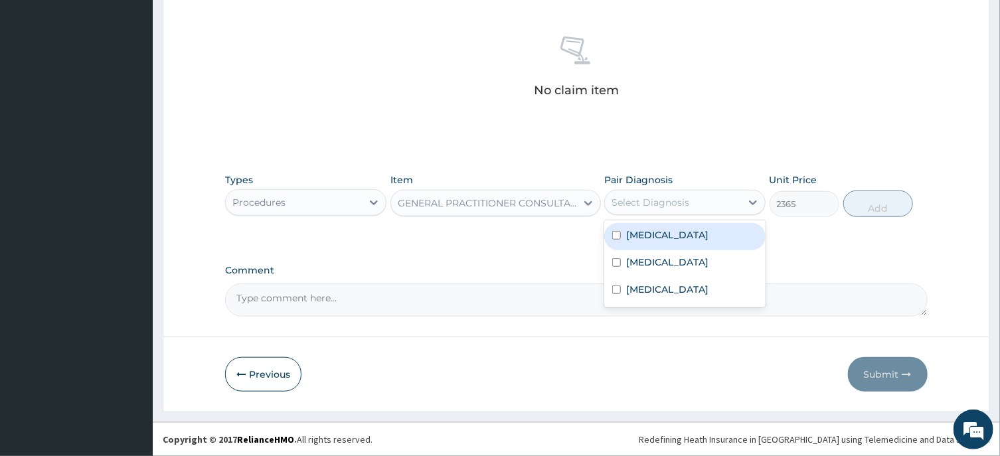
click at [683, 204] on div "Select Diagnosis" at bounding box center [651, 202] width 78 height 13
click at [618, 234] on input "checkbox" at bounding box center [616, 235] width 9 height 9
checkbox input "true"
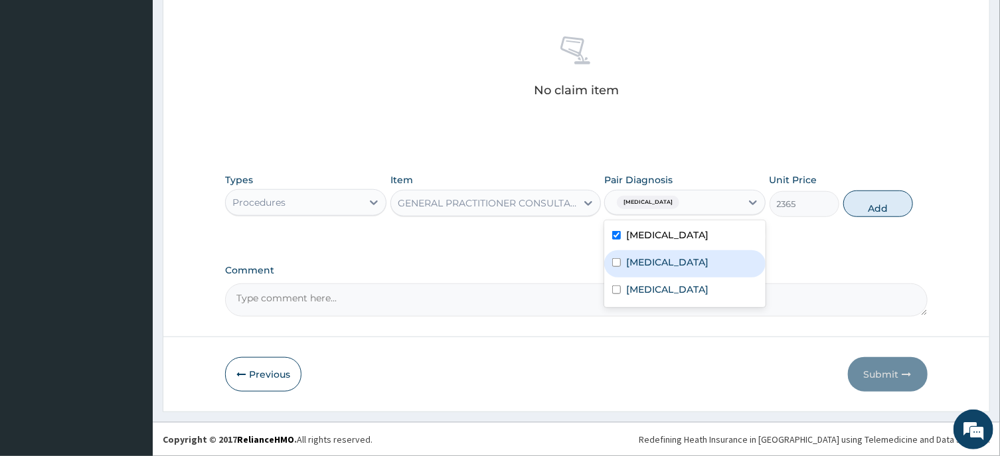
click at [616, 267] on input "checkbox" at bounding box center [616, 262] width 9 height 9
checkbox input "true"
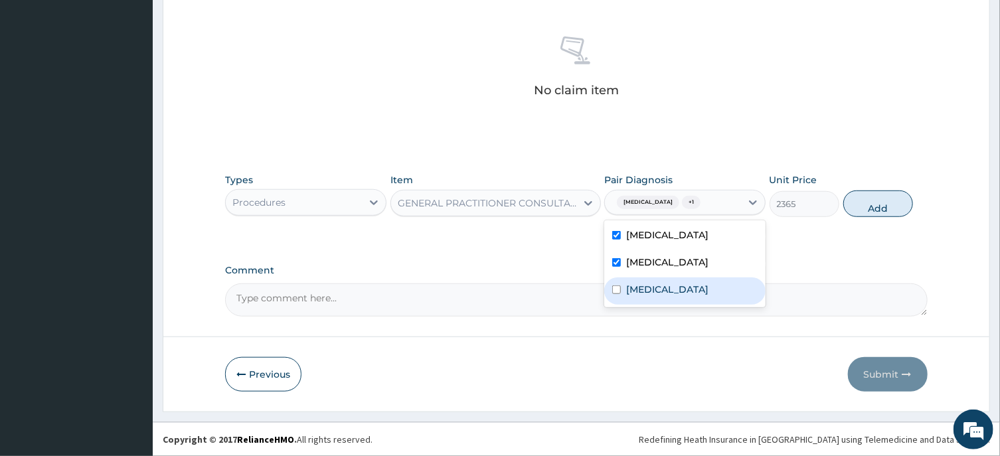
click at [615, 294] on input "checkbox" at bounding box center [616, 290] width 9 height 9
checkbox input "true"
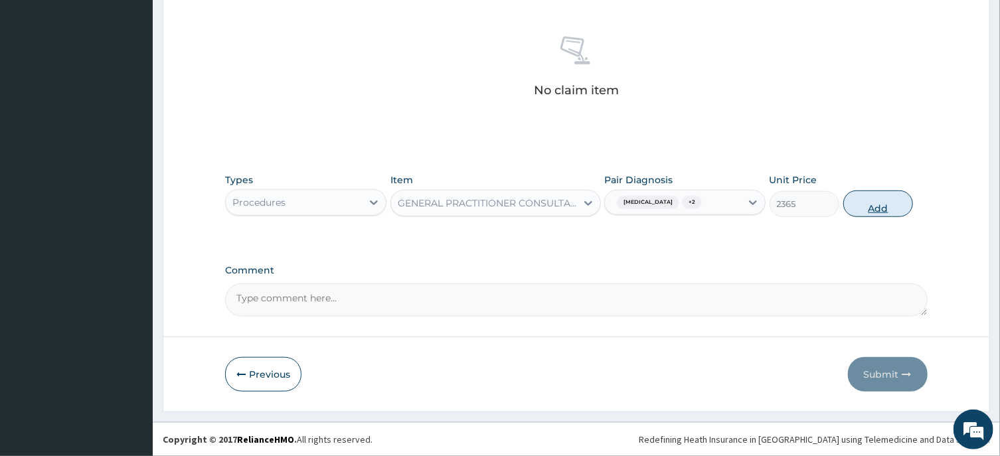
click at [880, 211] on button "Add" at bounding box center [879, 204] width 70 height 27
type input "0"
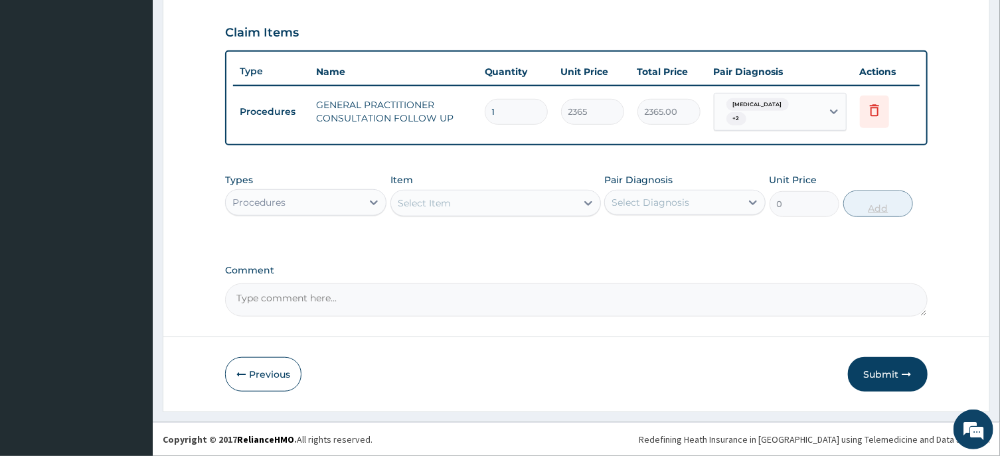
scroll to position [443, 0]
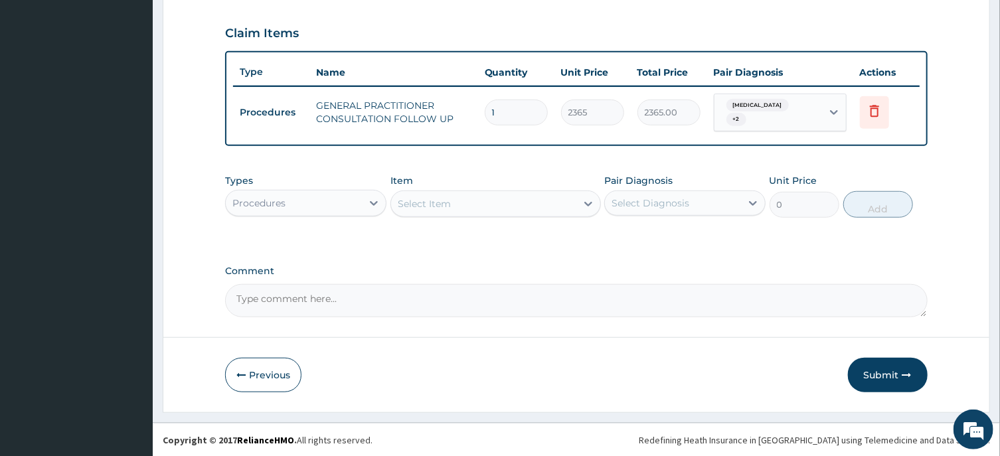
click at [349, 203] on div "Procedures" at bounding box center [294, 203] width 136 height 21
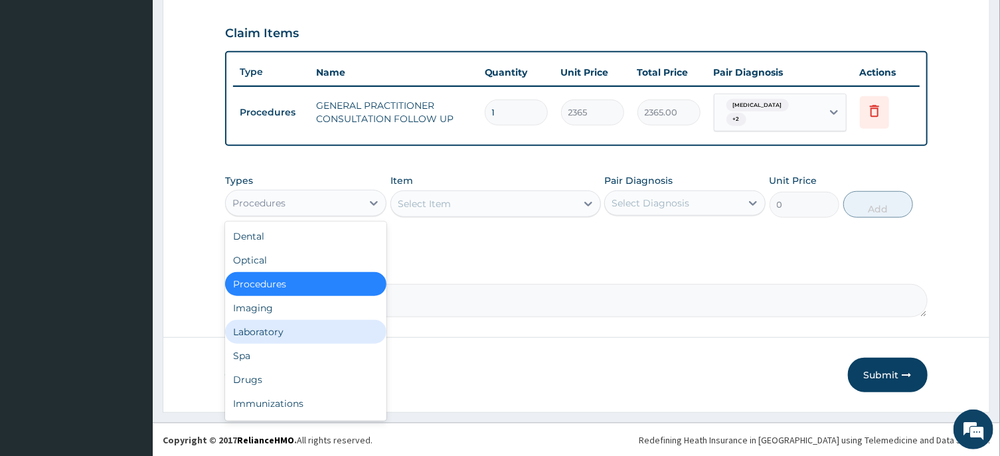
drag, startPoint x: 260, startPoint y: 333, endPoint x: 375, endPoint y: 265, distance: 134.0
click at [261, 331] on div "Laboratory" at bounding box center [305, 332] width 161 height 24
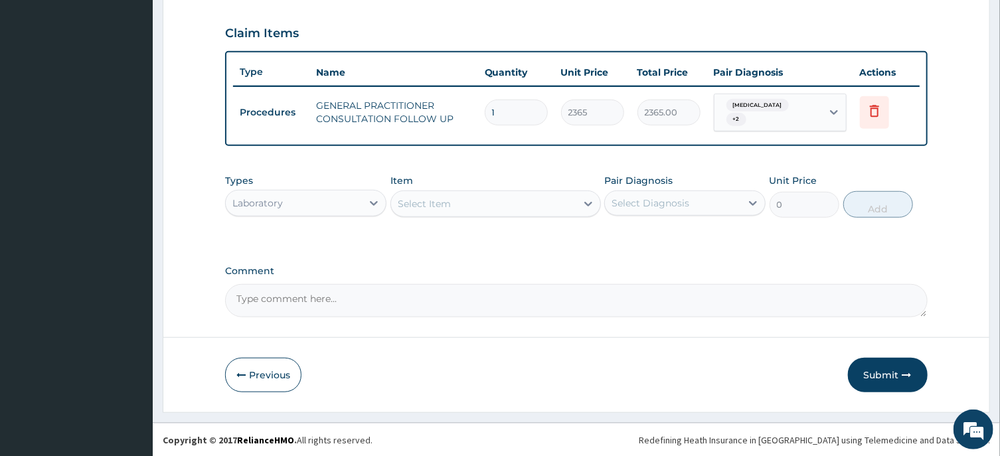
click at [463, 205] on div "Select Item" at bounding box center [483, 203] width 185 height 21
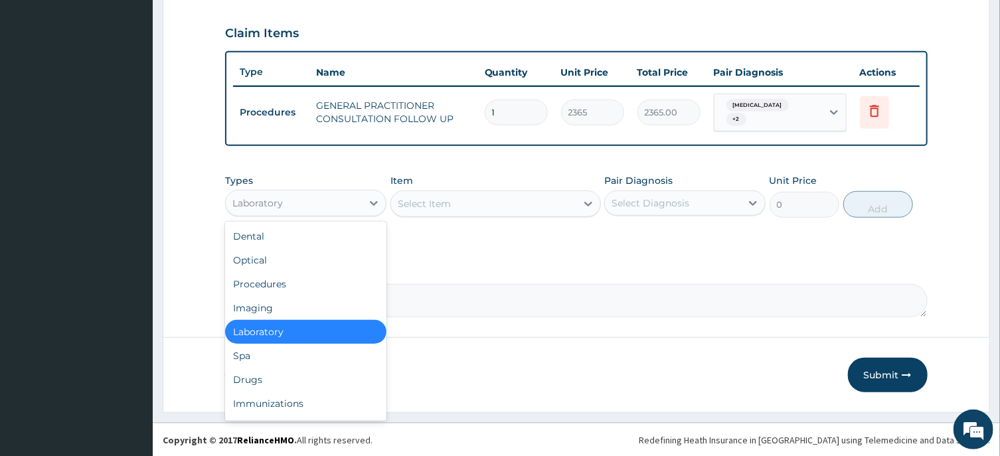
click at [280, 201] on div "Laboratory" at bounding box center [257, 203] width 50 height 13
click at [260, 379] on div "Drugs" at bounding box center [305, 380] width 161 height 24
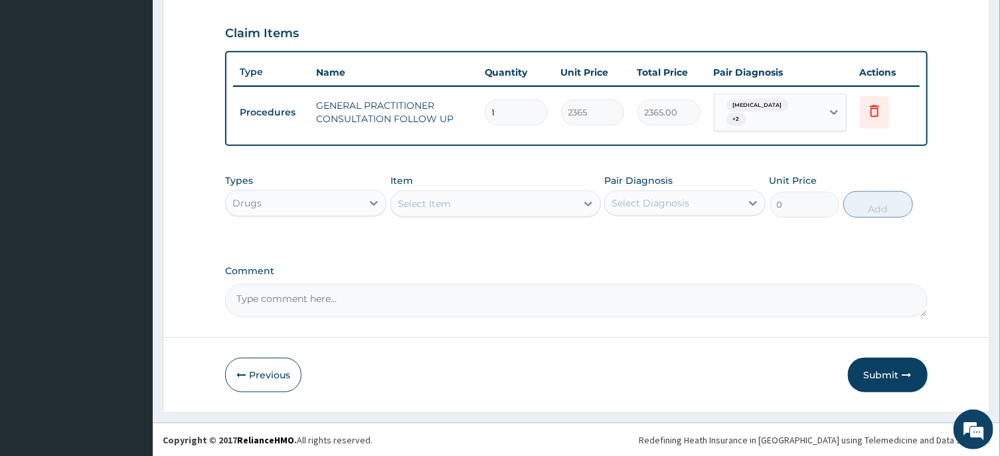
click at [494, 203] on div "Select Item" at bounding box center [483, 203] width 185 height 21
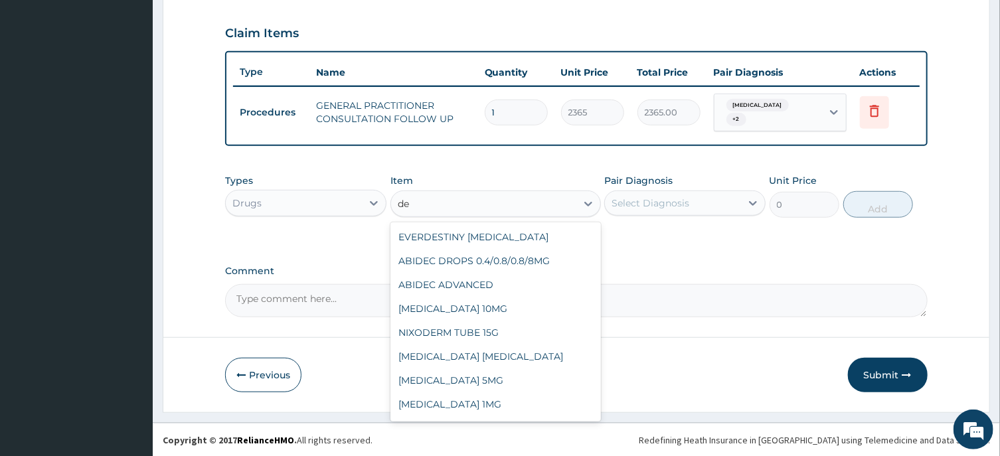
type input "d"
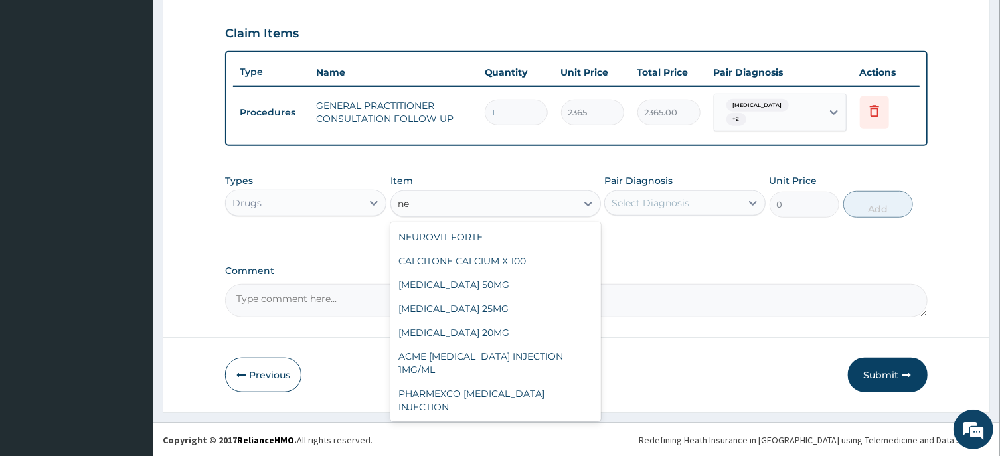
type input "n"
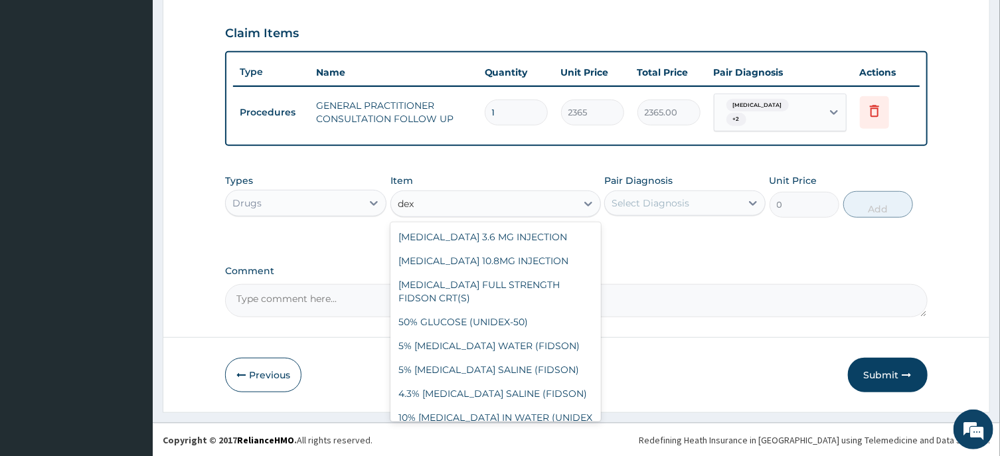
scroll to position [249, 0]
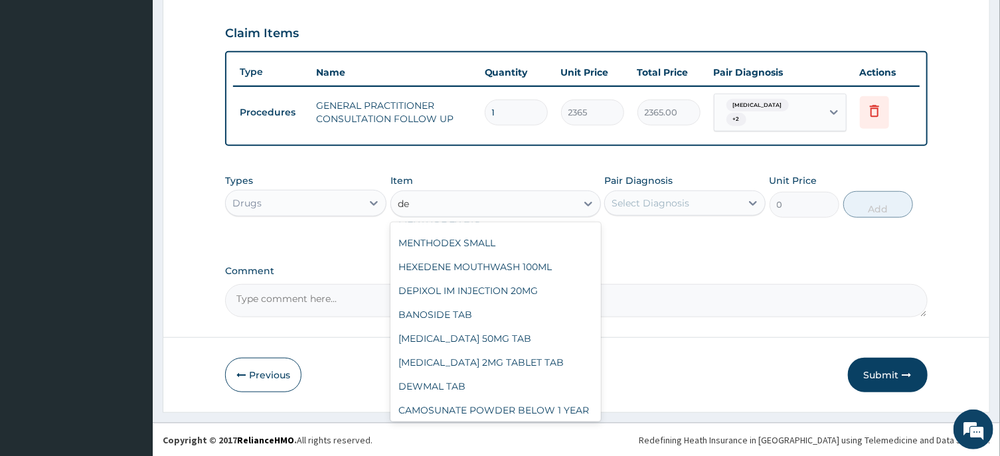
type input "d"
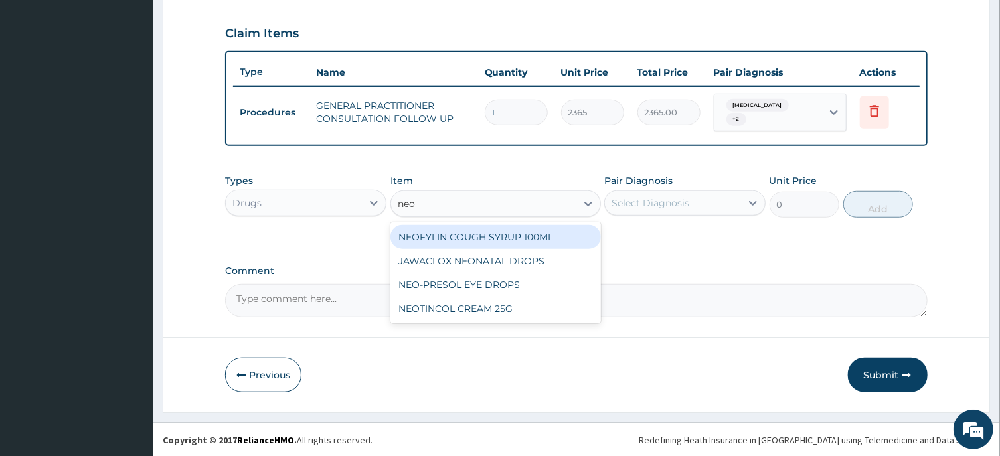
scroll to position [0, 0]
type input "n"
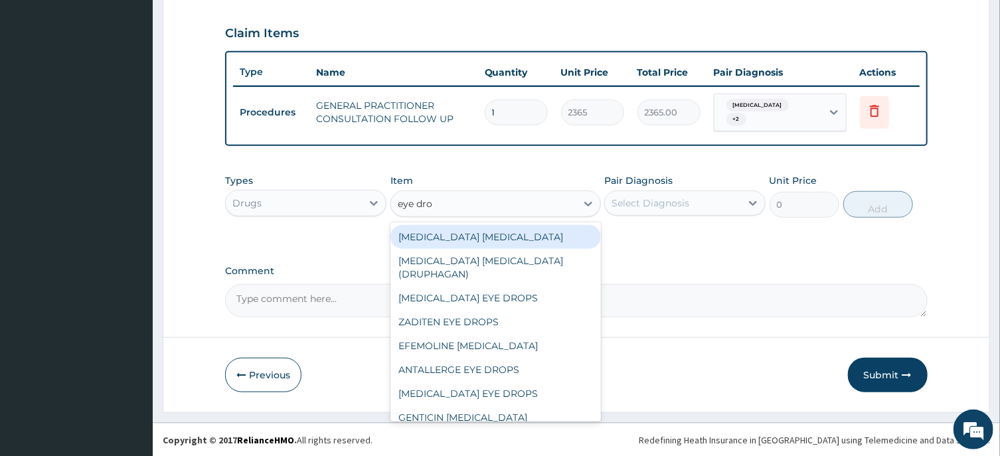
type input "eye drop"
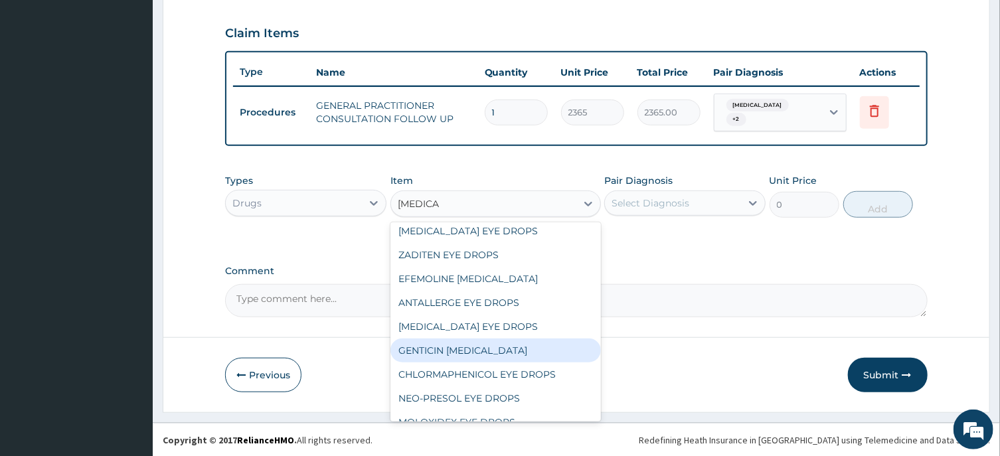
scroll to position [106, 0]
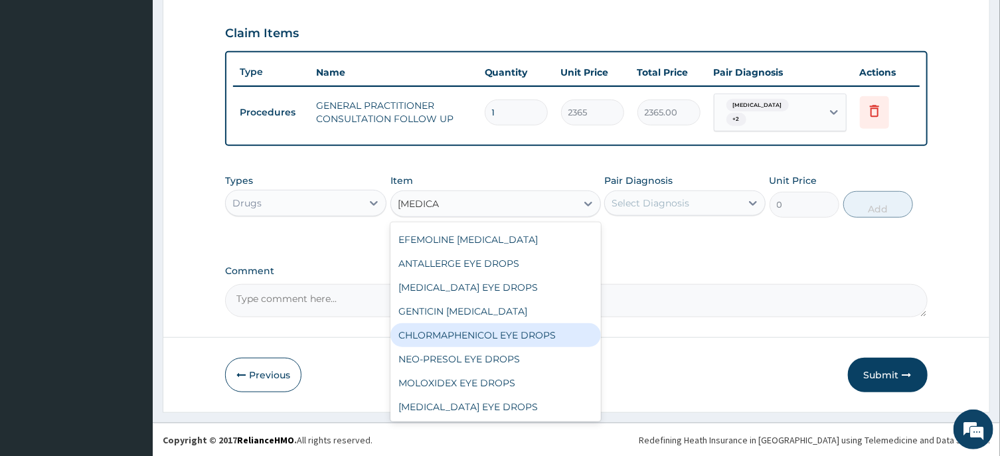
click at [464, 333] on div "CHLORMAPHENICOL EYE DROPS" at bounding box center [496, 335] width 211 height 24
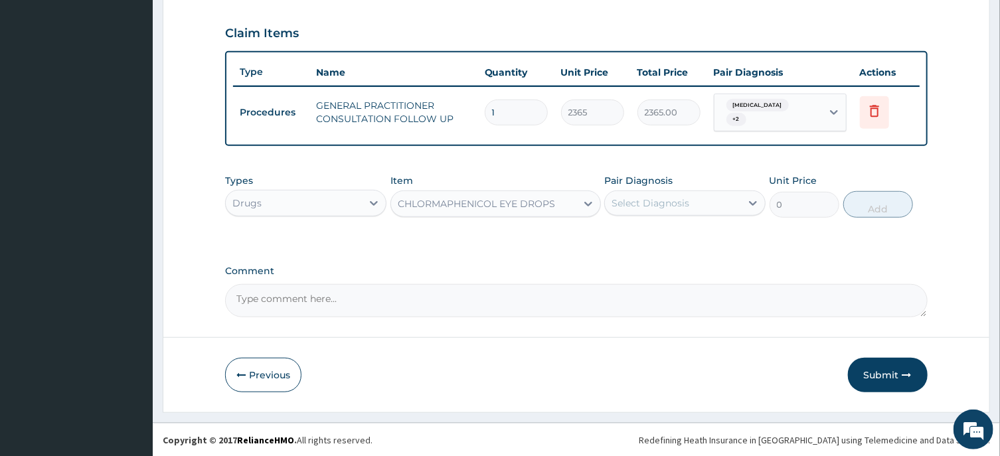
type input "946"
click at [673, 203] on div "Select Diagnosis" at bounding box center [651, 203] width 78 height 13
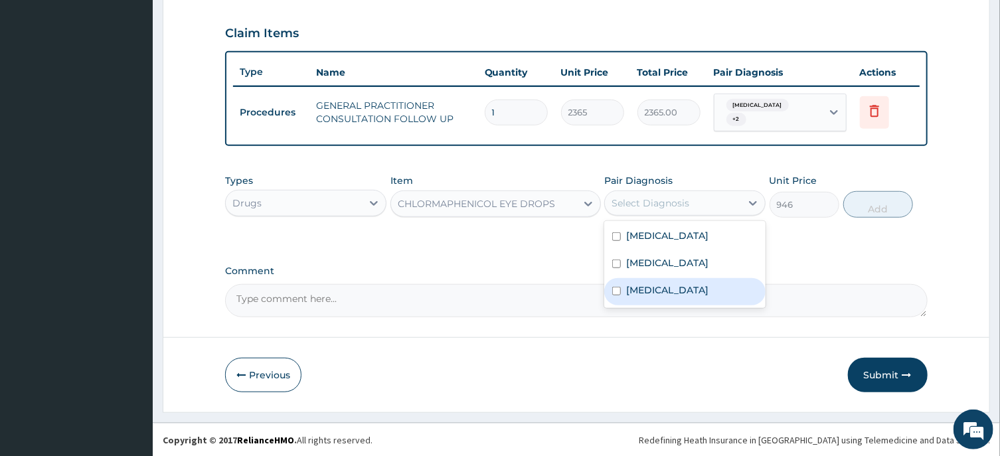
click at [617, 296] on input "checkbox" at bounding box center [616, 291] width 9 height 9
checkbox input "true"
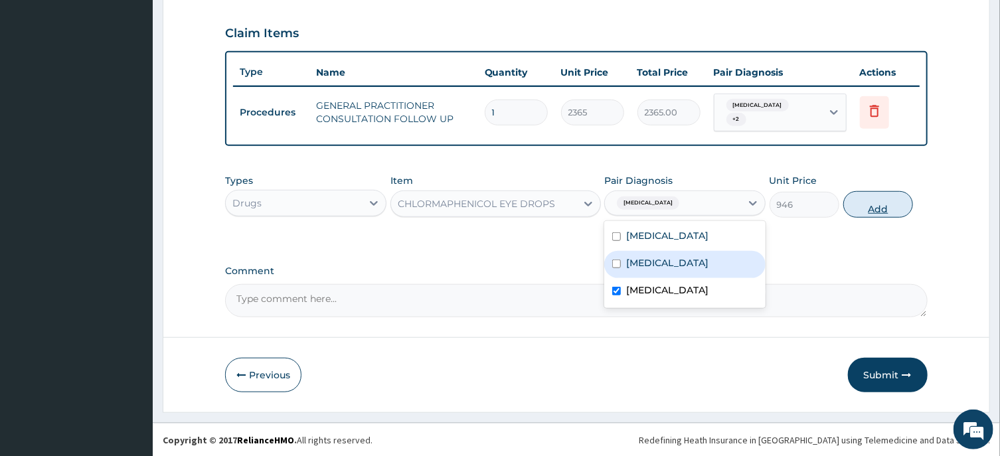
click at [878, 212] on button "Add" at bounding box center [879, 204] width 70 height 27
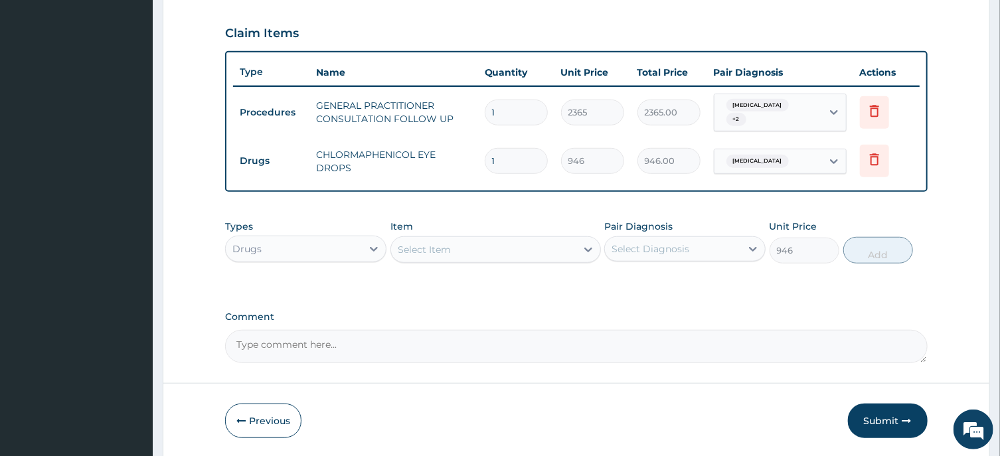
type input "0"
click at [452, 244] on div "Select Item" at bounding box center [483, 249] width 185 height 21
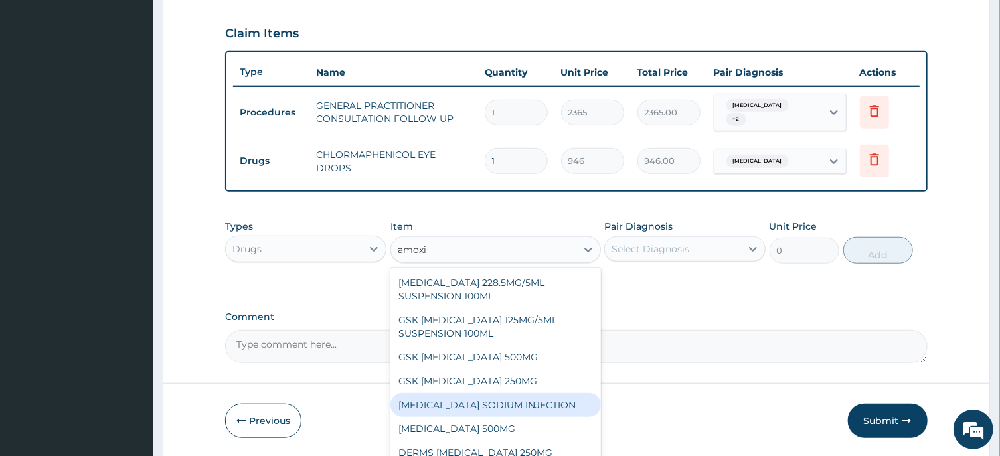
scroll to position [0, 0]
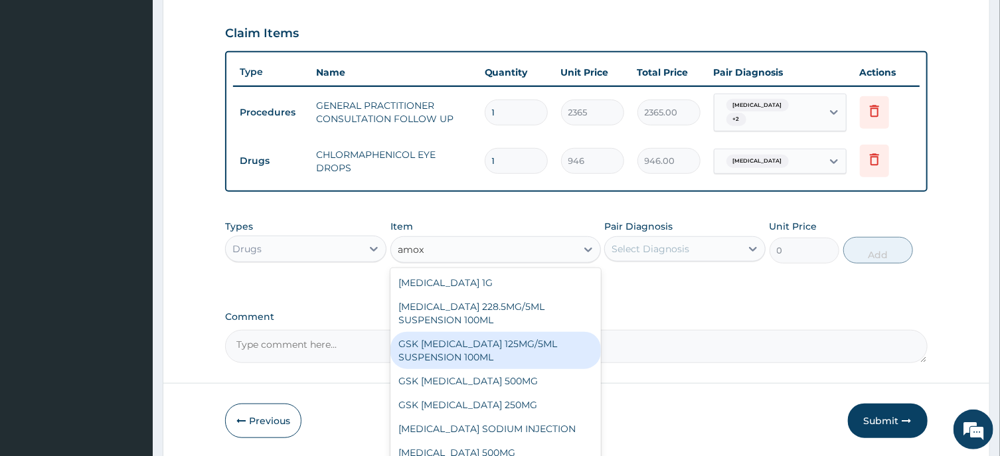
type input "amo"
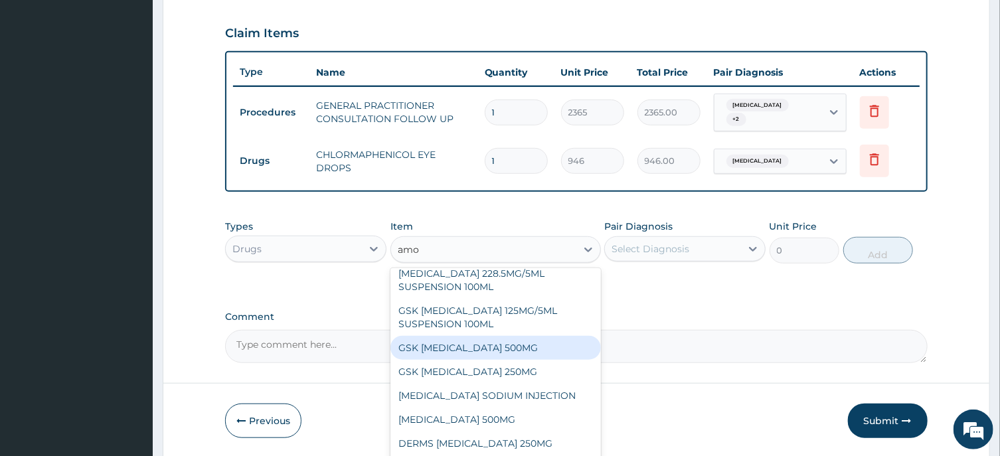
scroll to position [267, 0]
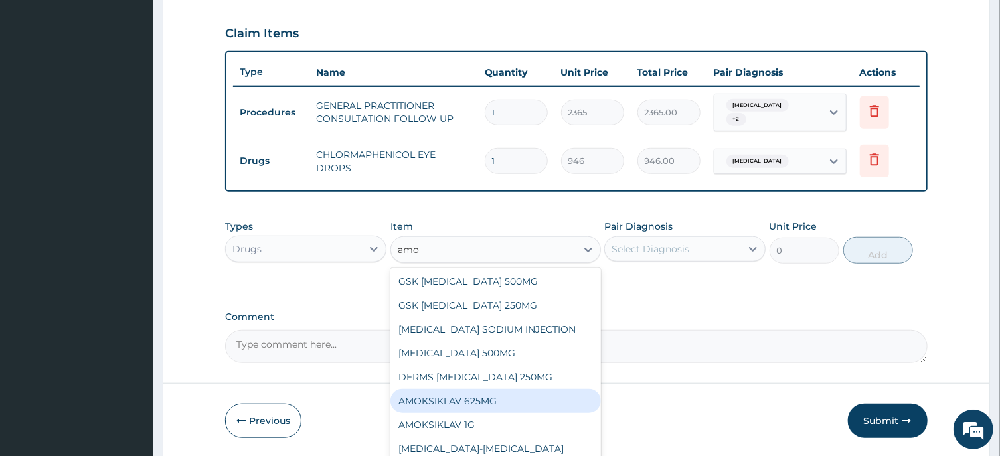
click at [491, 413] on div "AMOKSIKLAV 625MG" at bounding box center [496, 401] width 211 height 24
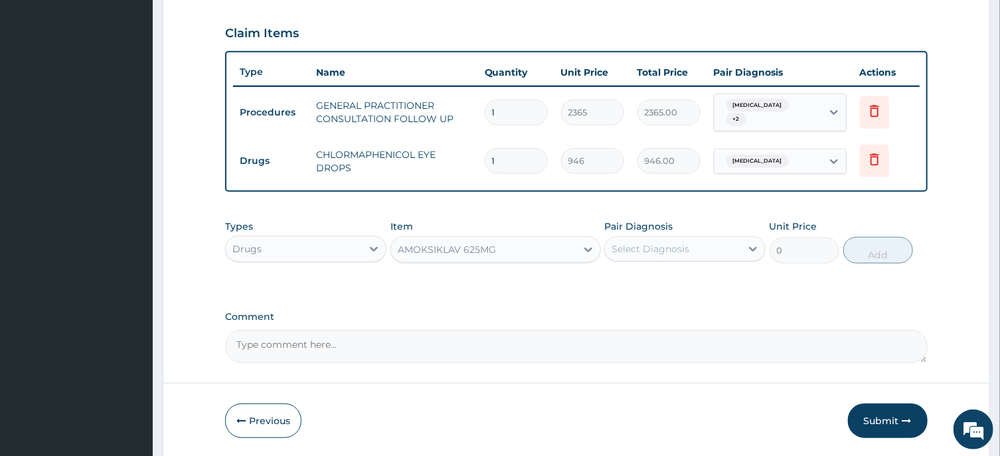
type input "650.375"
click at [640, 250] on div "Select Diagnosis" at bounding box center [651, 248] width 78 height 13
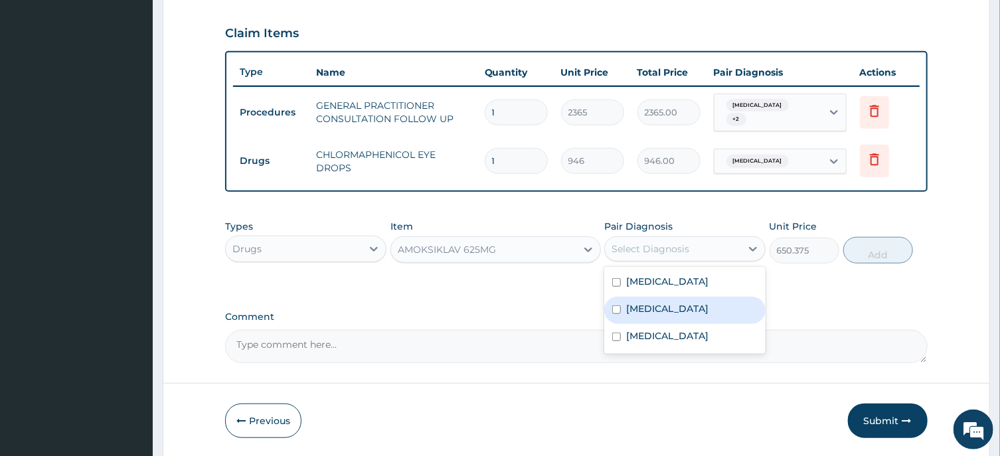
click at [616, 314] on input "checkbox" at bounding box center [616, 310] width 9 height 9
checkbox input "true"
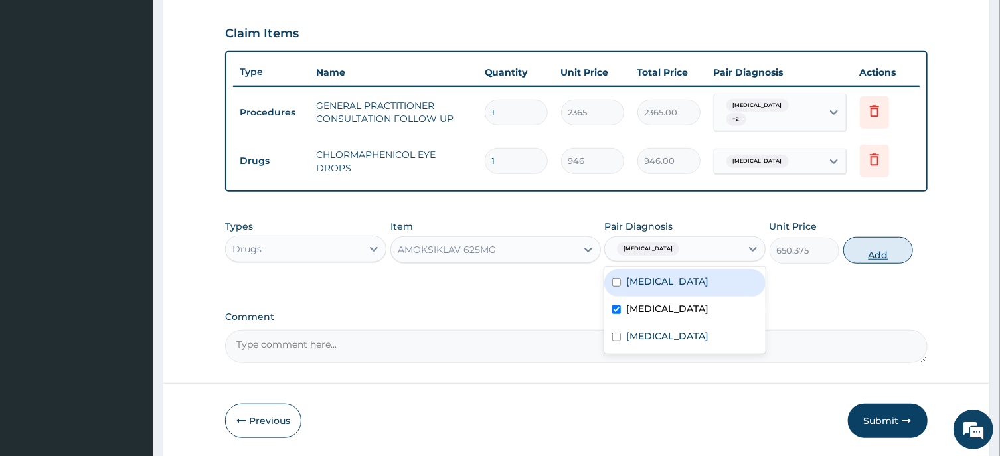
click at [883, 254] on button "Add" at bounding box center [879, 250] width 70 height 27
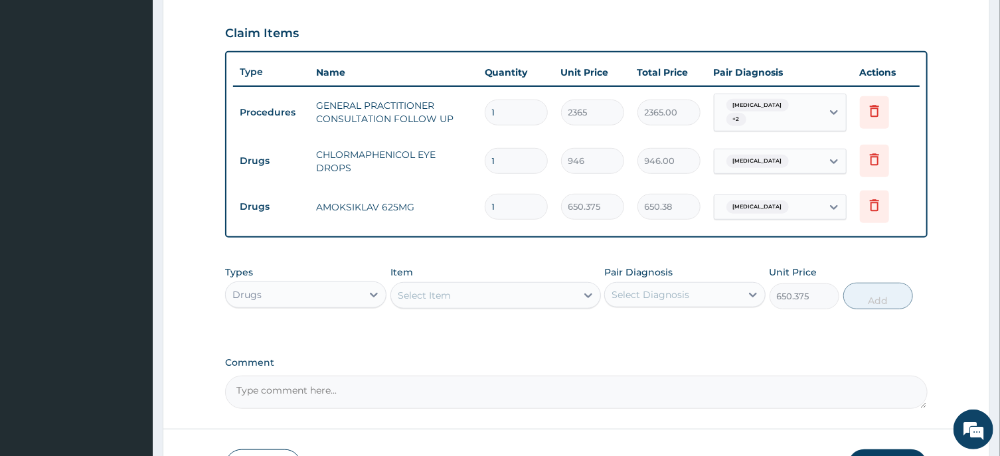
type input "0"
type input "0.00"
type input "1"
type input "650.38"
type input "14"
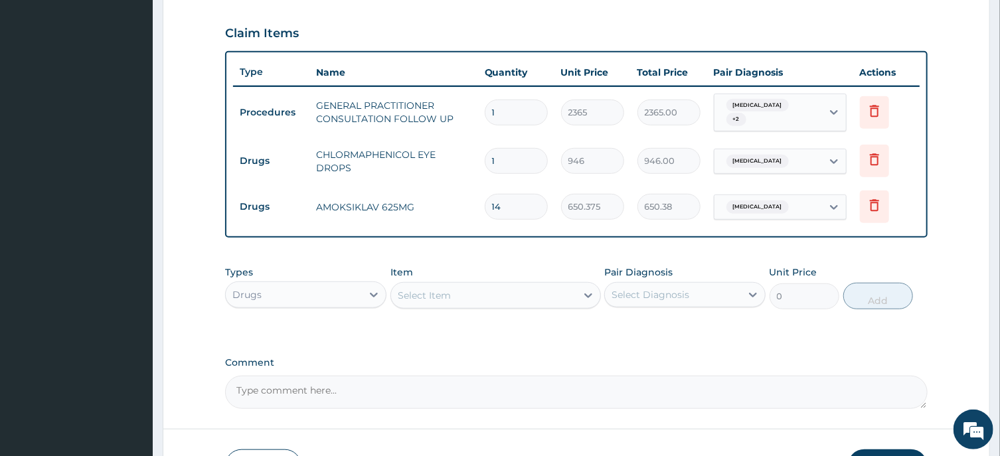
type input "9105.25"
type input "14"
click at [403, 289] on div "Select Item" at bounding box center [424, 295] width 53 height 13
click at [415, 294] on div "Select Item" at bounding box center [424, 295] width 53 height 13
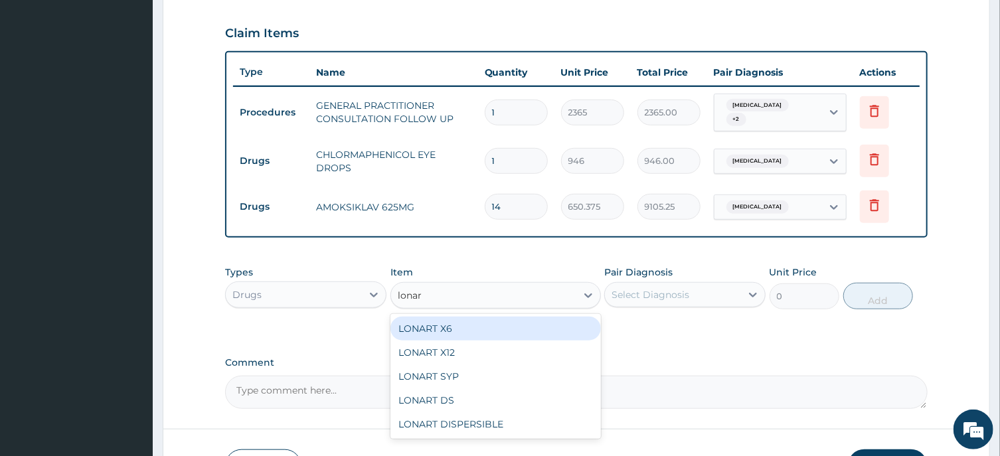
type input "lonart"
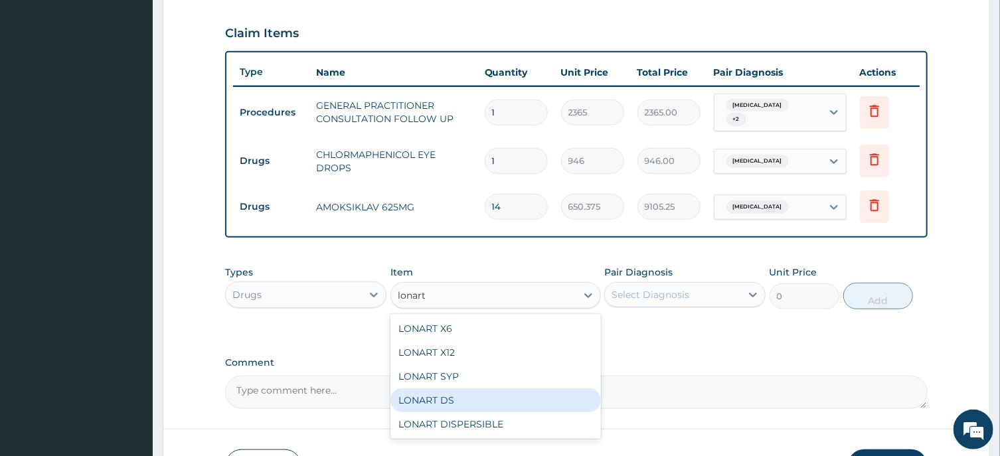
click at [450, 395] on div "LONART DS" at bounding box center [496, 401] width 211 height 24
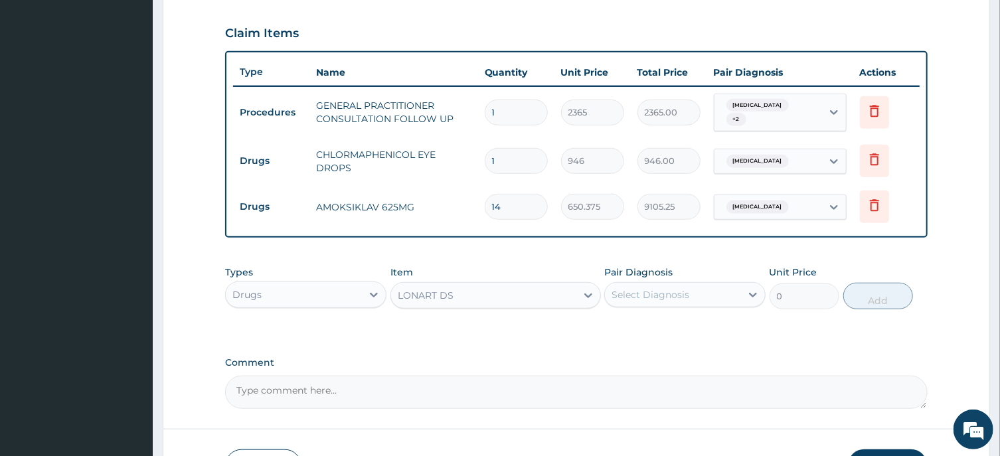
type input "473"
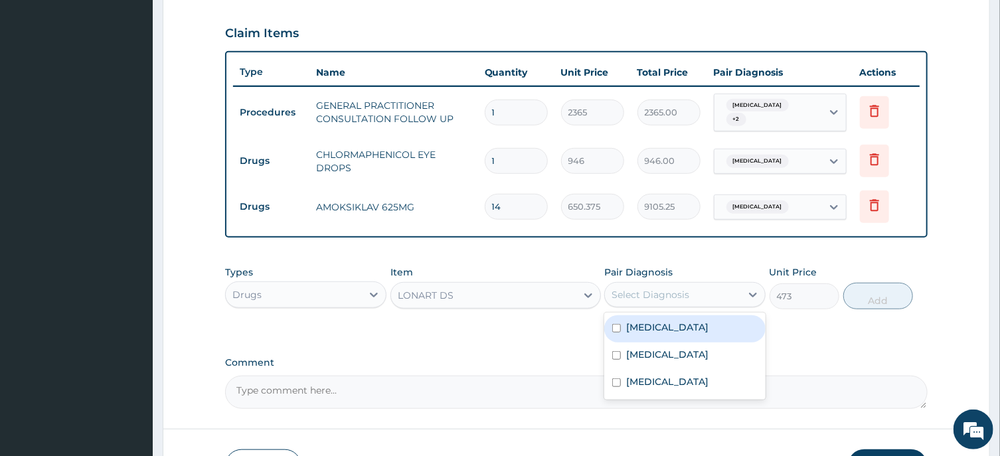
click at [669, 294] on div "Select Diagnosis" at bounding box center [651, 294] width 78 height 13
click at [616, 327] on input "checkbox" at bounding box center [616, 328] width 9 height 9
checkbox input "true"
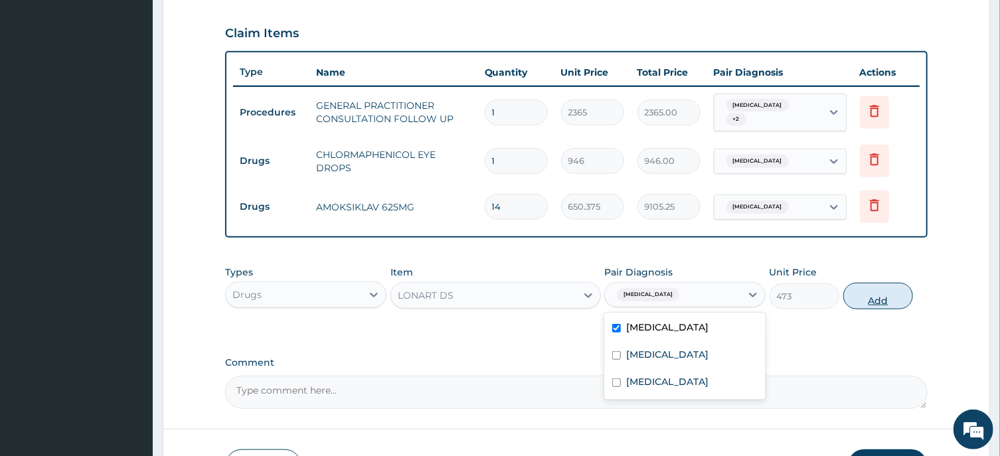
click at [876, 301] on button "Add" at bounding box center [879, 296] width 70 height 27
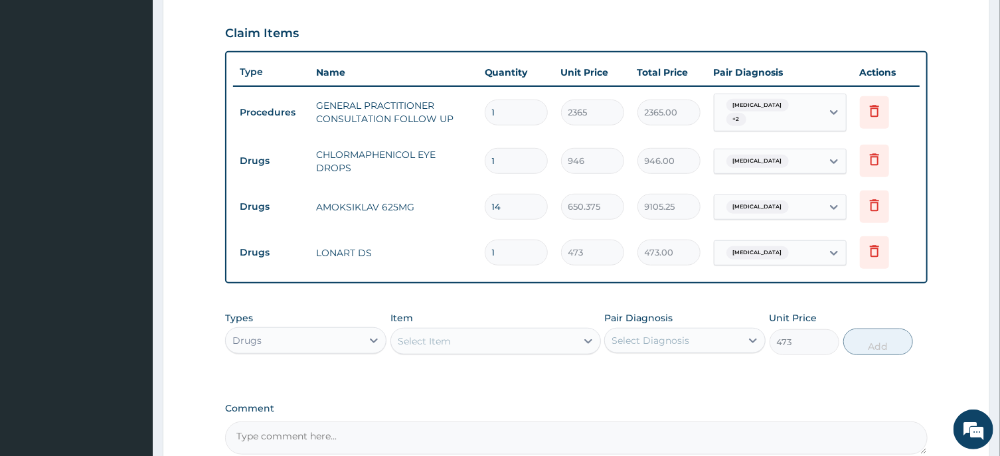
type input "0"
type input "0.00"
type input "6"
type input "2838.00"
type input "6"
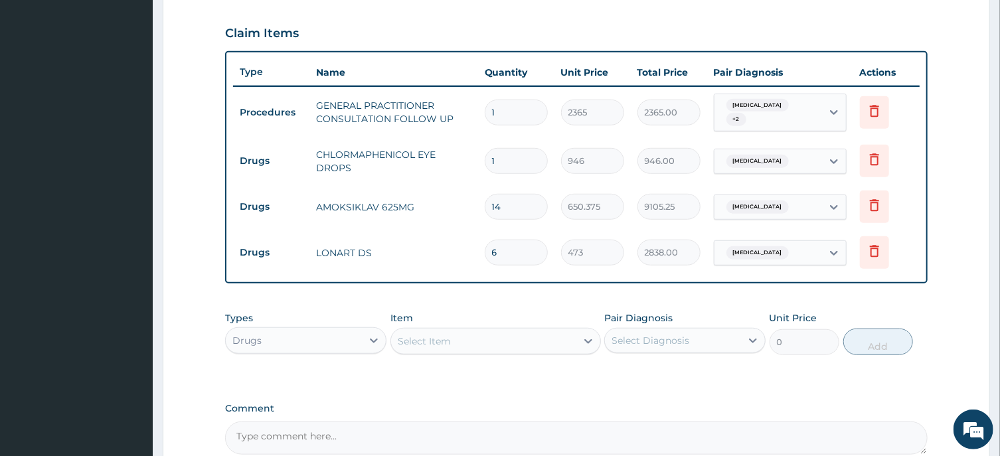
click at [413, 335] on div "Select Item" at bounding box center [424, 341] width 53 height 13
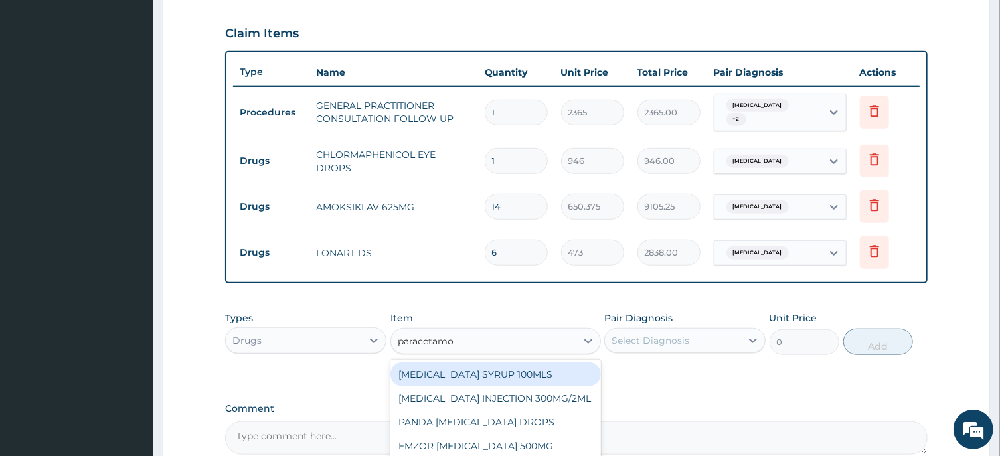
type input "paracetamol"
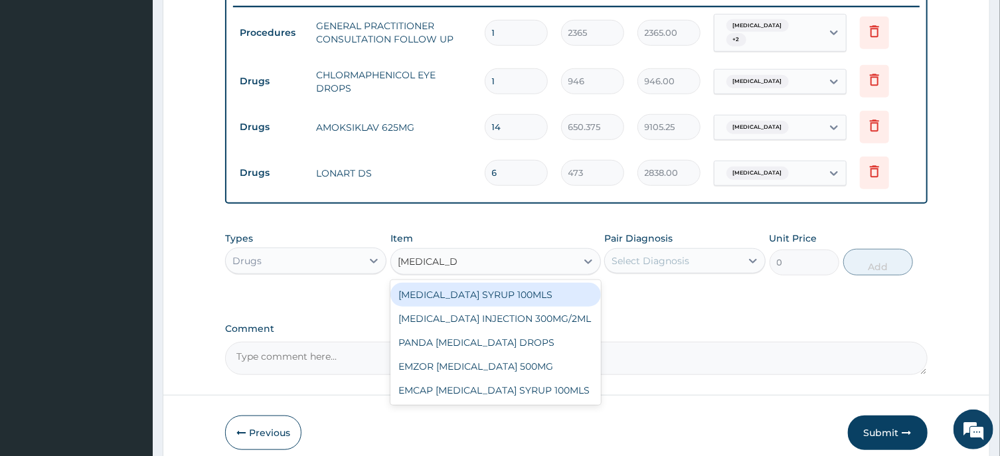
scroll to position [580, 0]
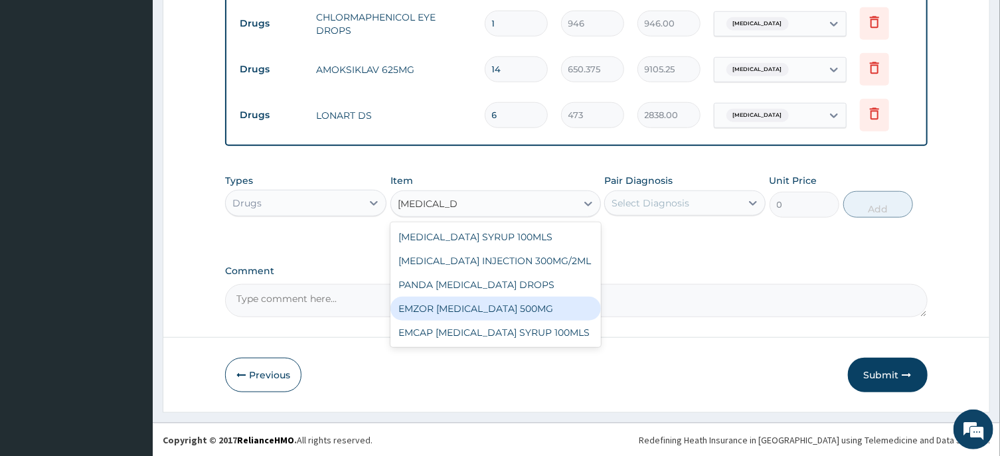
click at [519, 308] on div "EMZOR PARACETAMOL 500MG" at bounding box center [496, 309] width 211 height 24
type input "23.65"
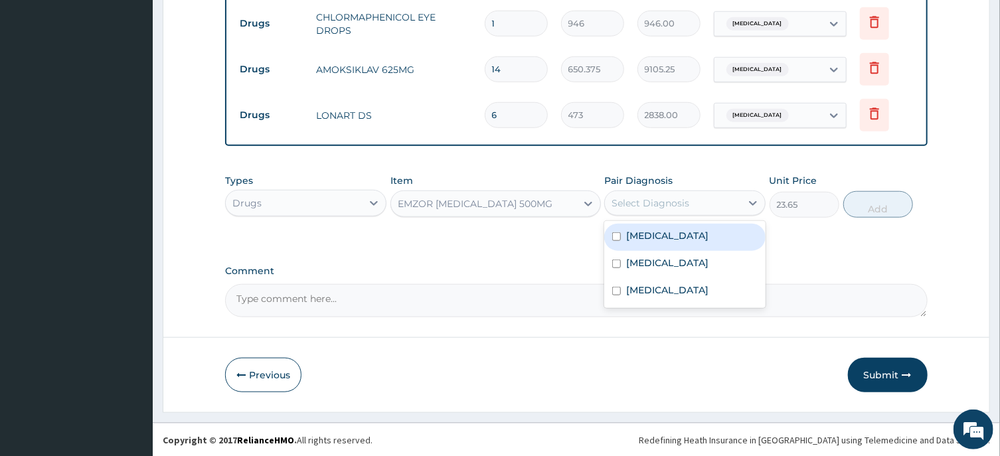
click at [698, 204] on div "Select Diagnosis" at bounding box center [673, 203] width 136 height 21
click at [617, 240] on div "Malaria, unspecified" at bounding box center [684, 237] width 161 height 27
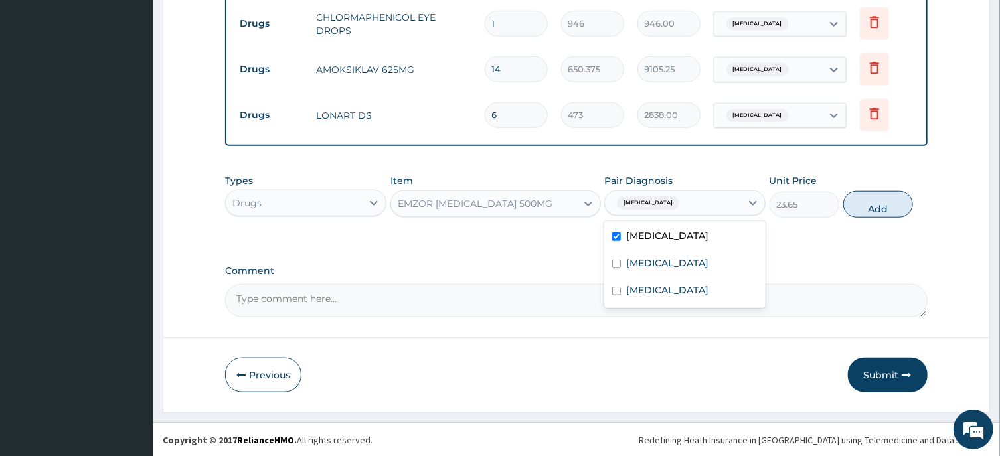
checkbox input "true"
click at [617, 268] on input "checkbox" at bounding box center [616, 264] width 9 height 9
checkbox input "true"
click at [879, 207] on button "Add" at bounding box center [879, 204] width 70 height 27
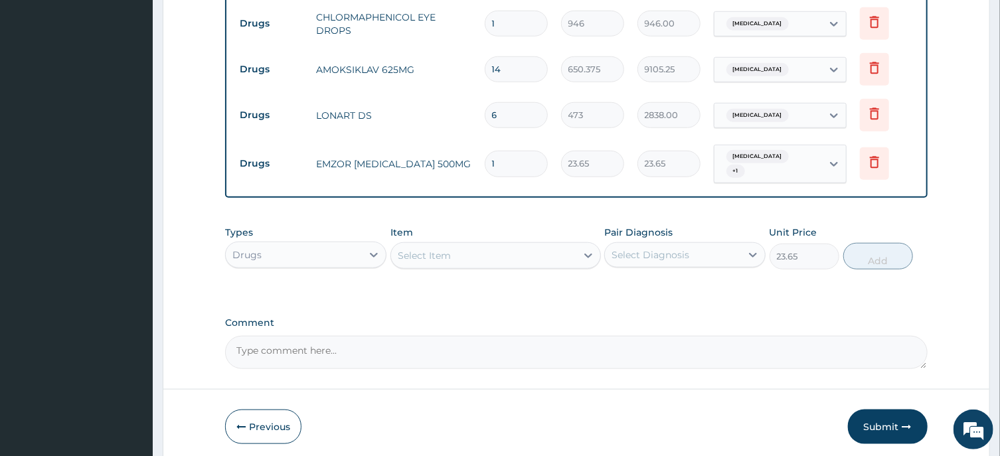
type input "0"
type input "0.00"
type input "2"
type input "47.30"
type input "24"
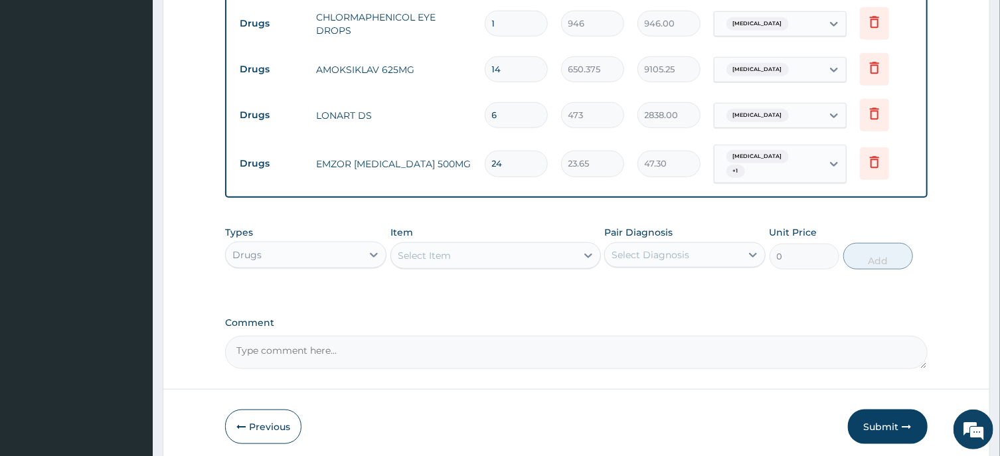
type input "567.60"
type input "24"
click at [454, 258] on div "Select Item" at bounding box center [483, 255] width 185 height 21
click at [409, 256] on input "vit a" at bounding box center [408, 255] width 21 height 13
type input "vitamin a"
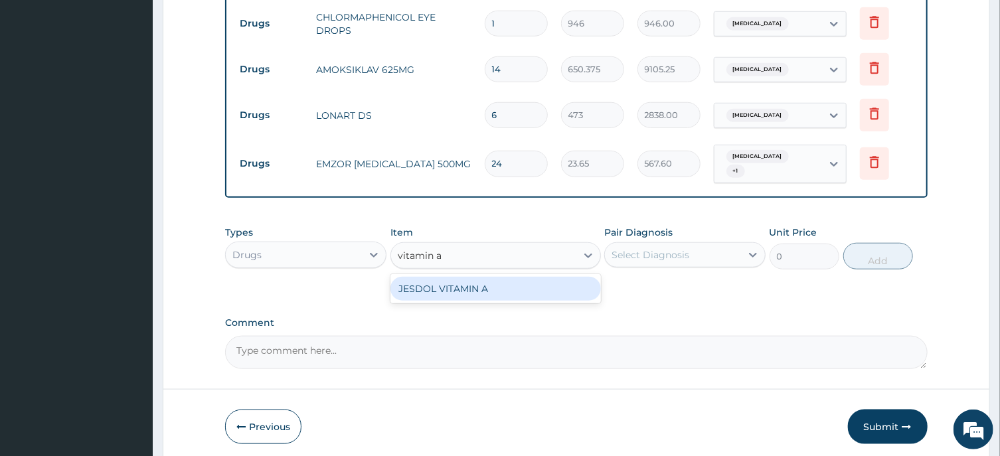
click at [460, 288] on div "JESDOL VITAMIN A" at bounding box center [496, 289] width 211 height 24
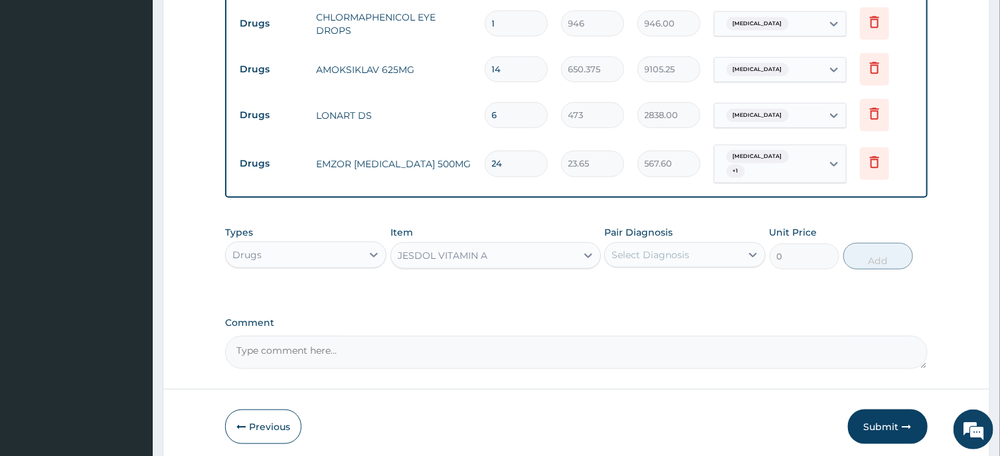
type input "23.65"
click at [549, 258] on div "JESDOL VITAMIN A" at bounding box center [483, 255] width 185 height 21
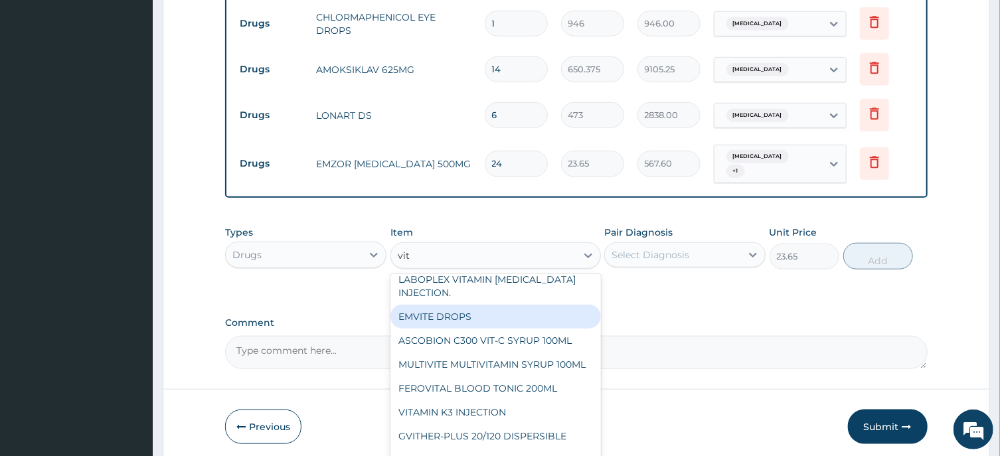
scroll to position [240, 0]
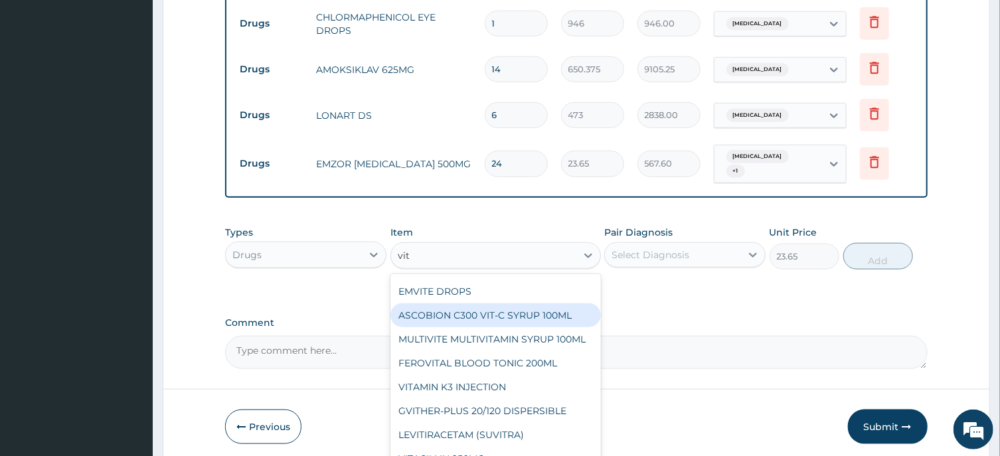
type input "vit"
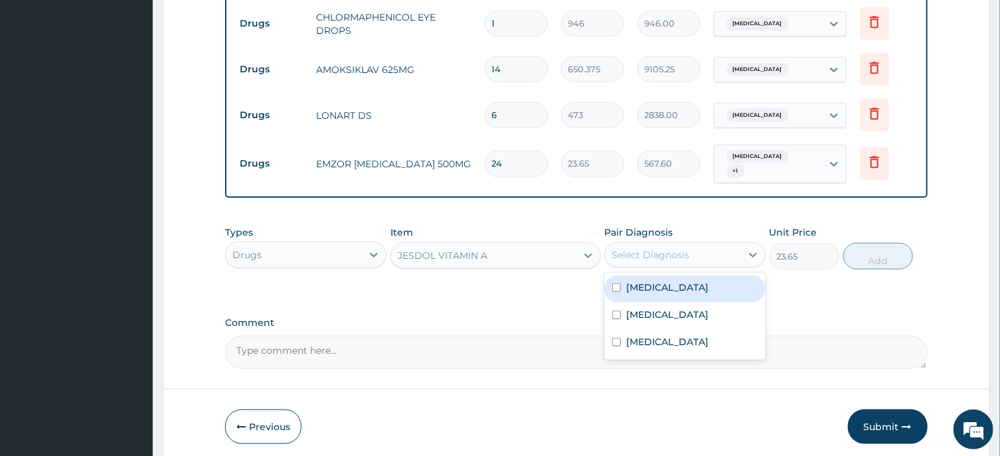
click at [662, 256] on div "Select Diagnosis" at bounding box center [651, 254] width 78 height 13
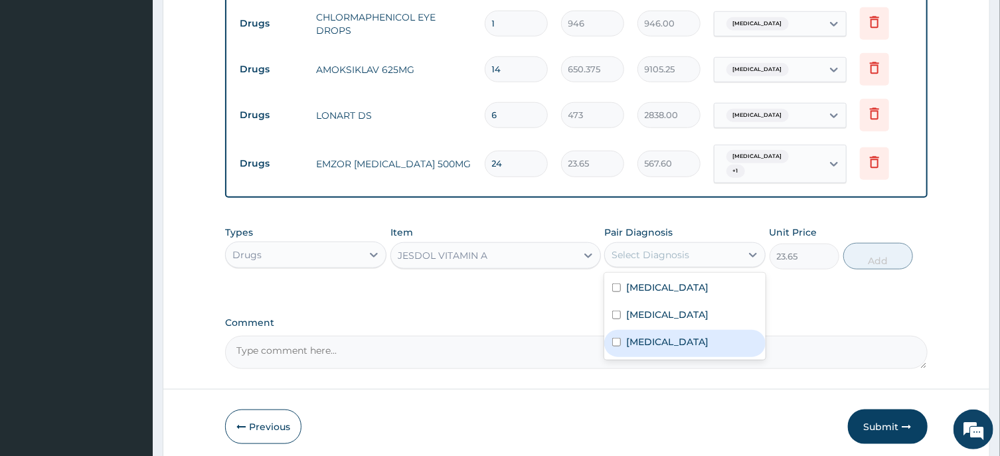
click at [615, 347] on input "checkbox" at bounding box center [616, 342] width 9 height 9
checkbox input "true"
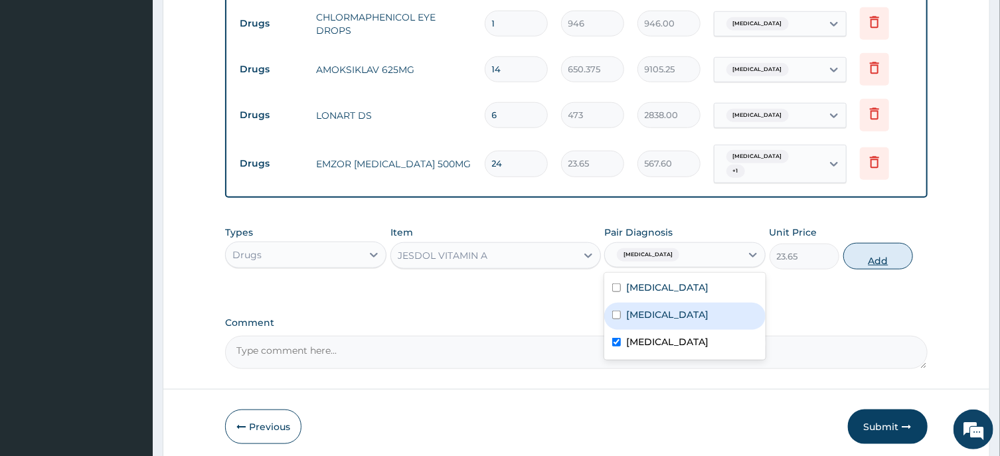
click at [872, 260] on button "Add" at bounding box center [879, 256] width 70 height 27
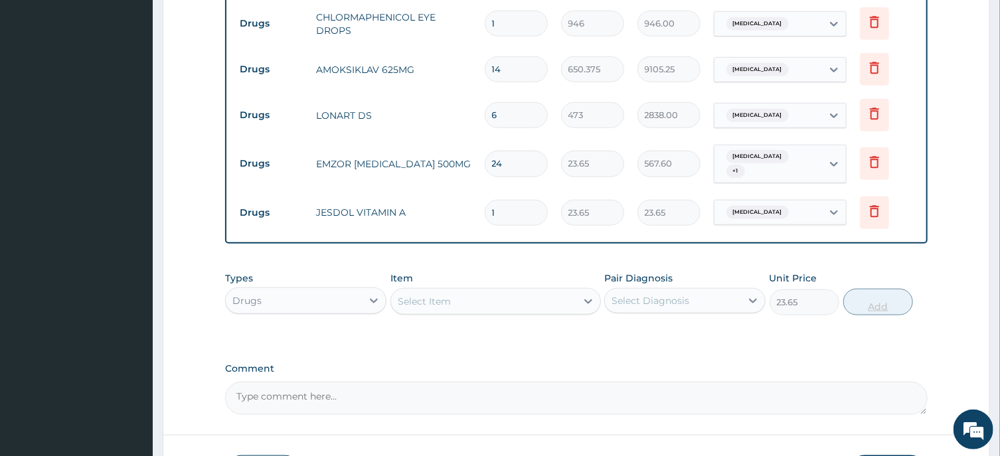
type input "0"
type input "0.00"
type input "3"
type input "70.95"
type input "3"
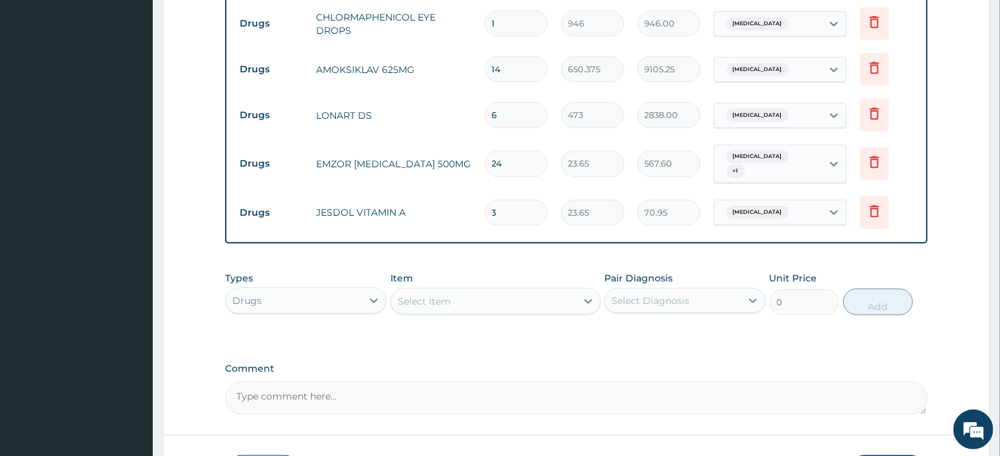
click at [438, 296] on div "Select Item" at bounding box center [424, 301] width 53 height 13
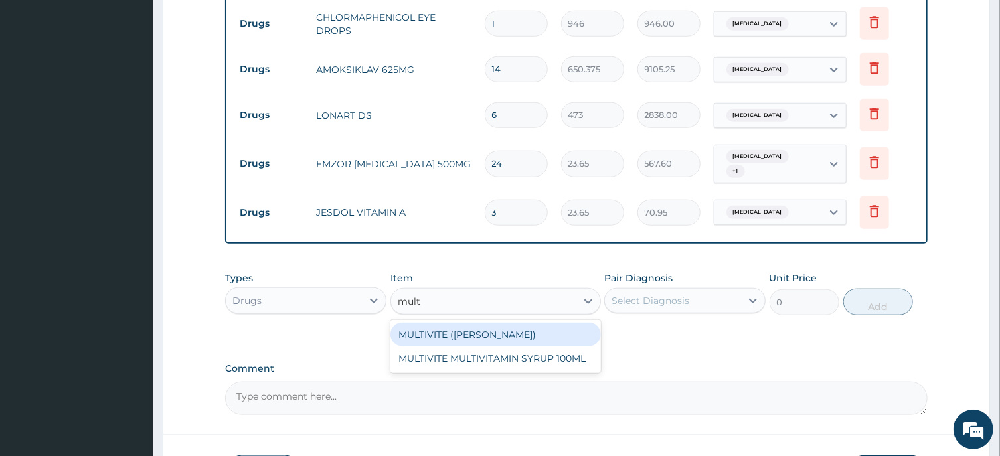
type input "multi"
click at [482, 330] on div "MULTIVITE (EVANS)" at bounding box center [496, 335] width 211 height 24
type input "23.65"
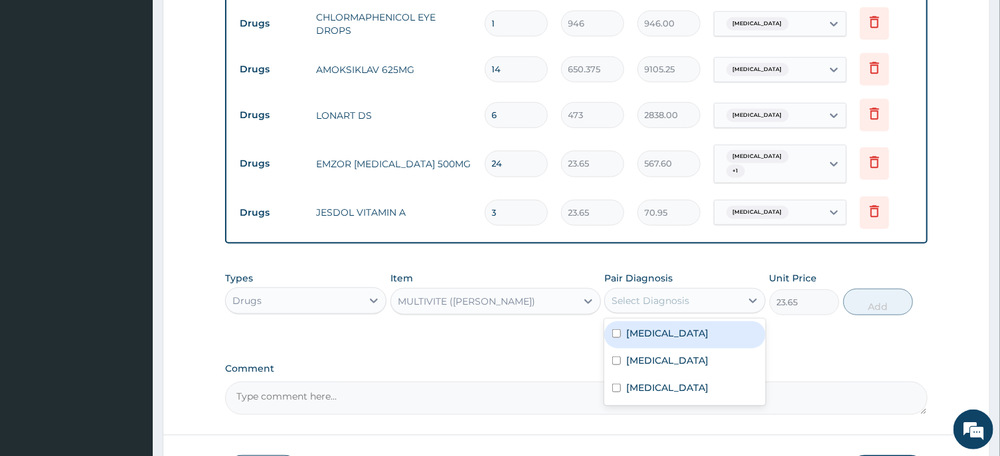
click at [634, 296] on div "Select Diagnosis" at bounding box center [651, 300] width 78 height 13
click at [619, 331] on input "checkbox" at bounding box center [616, 333] width 9 height 9
checkbox input "true"
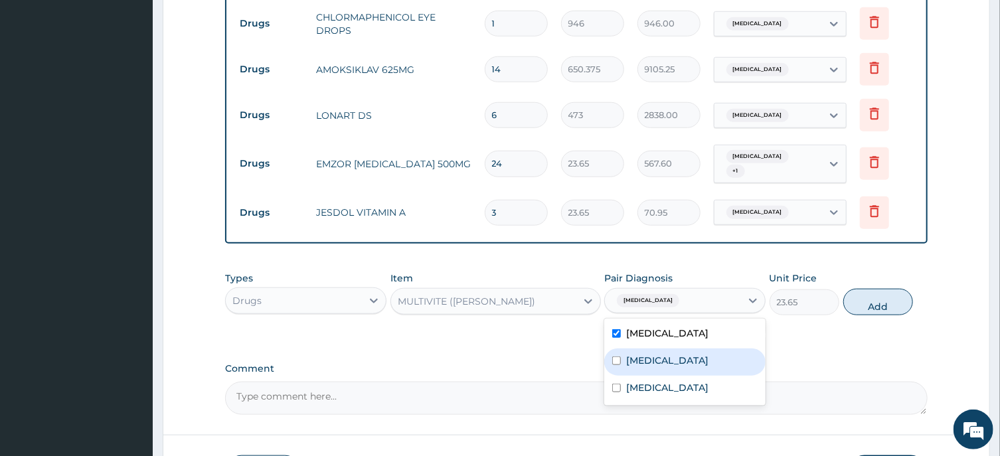
click at [618, 365] on input "checkbox" at bounding box center [616, 361] width 9 height 9
checkbox input "true"
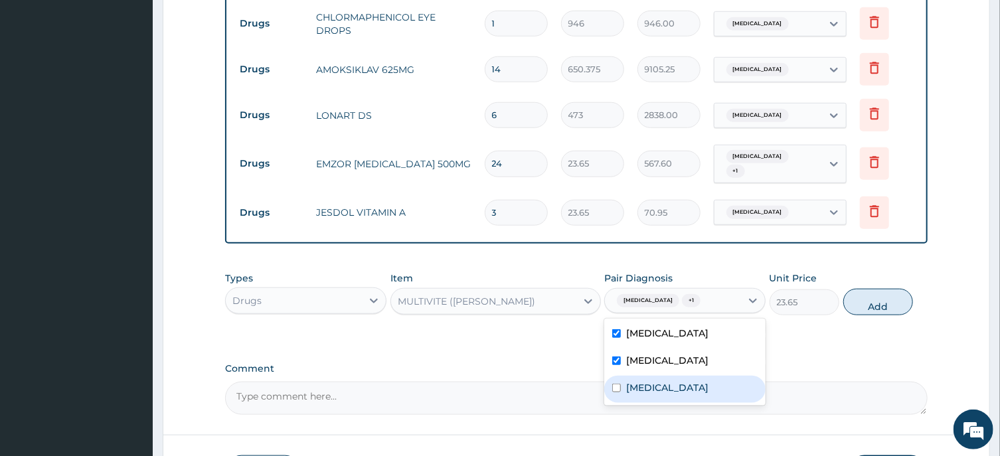
drag, startPoint x: 617, startPoint y: 400, endPoint x: 638, endPoint y: 393, distance: 21.6
click at [616, 393] on input "checkbox" at bounding box center [616, 388] width 9 height 9
checkbox input "true"
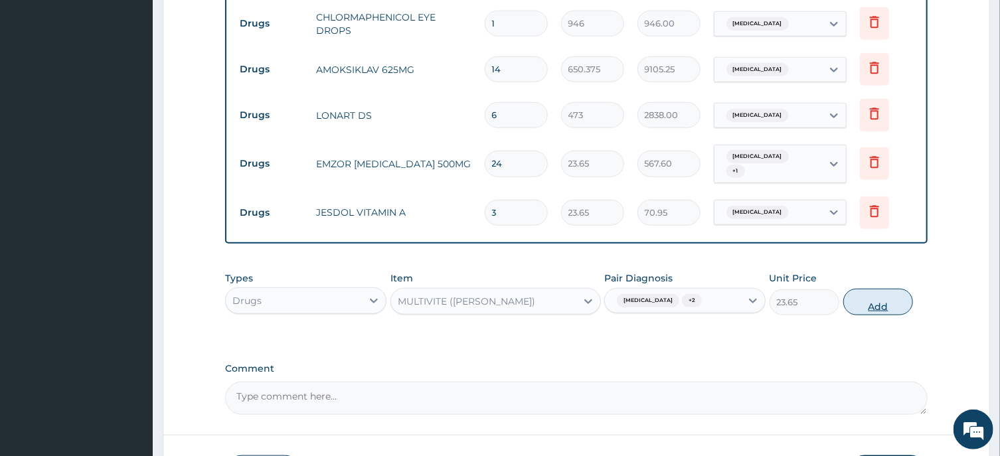
click at [884, 307] on button "Add" at bounding box center [879, 302] width 70 height 27
type input "0"
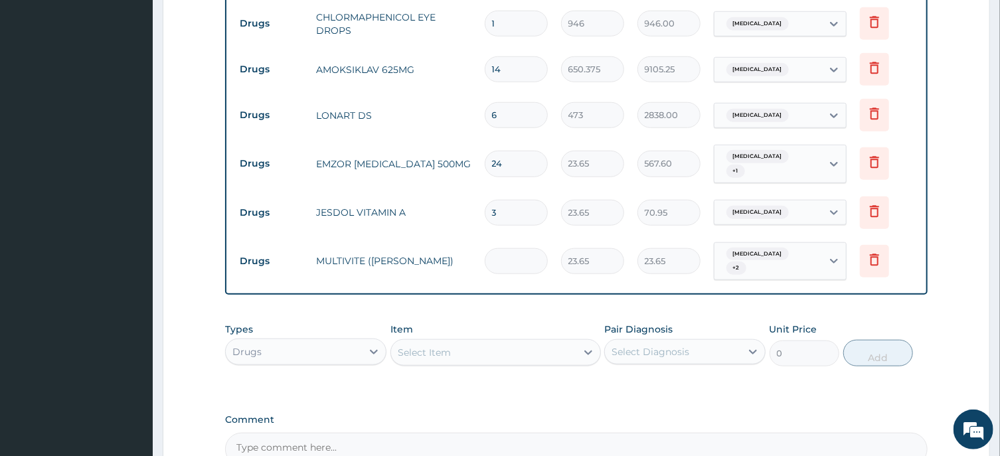
type input "0.00"
type input "2"
type input "47.30"
type input "20"
type input "473.00"
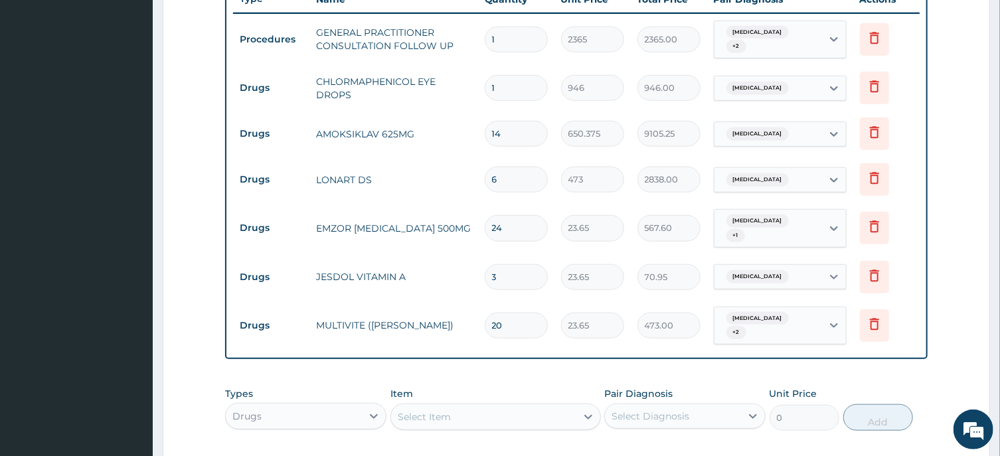
scroll to position [729, 0]
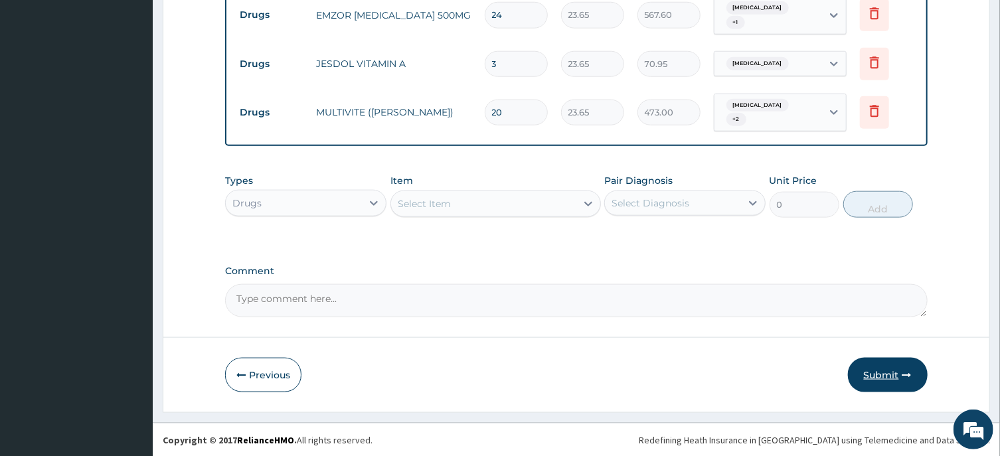
type input "20"
click at [883, 377] on button "Submit" at bounding box center [888, 375] width 80 height 35
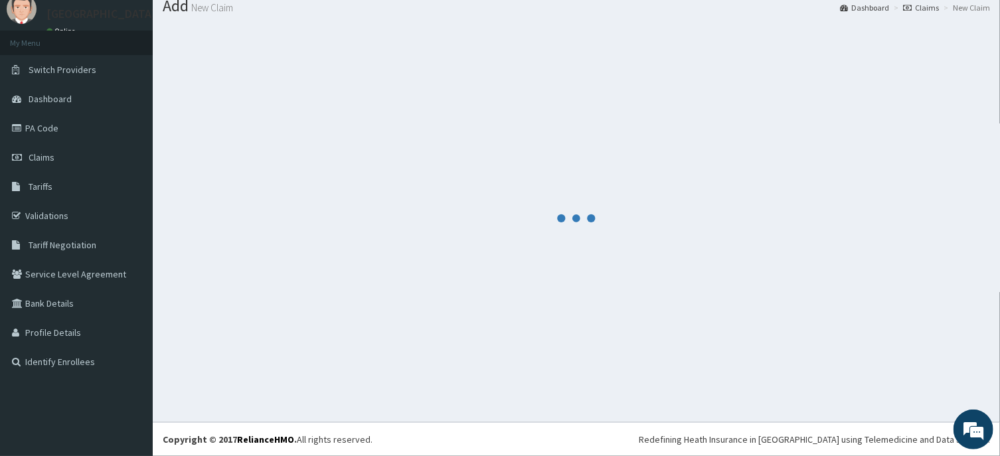
scroll to position [46, 0]
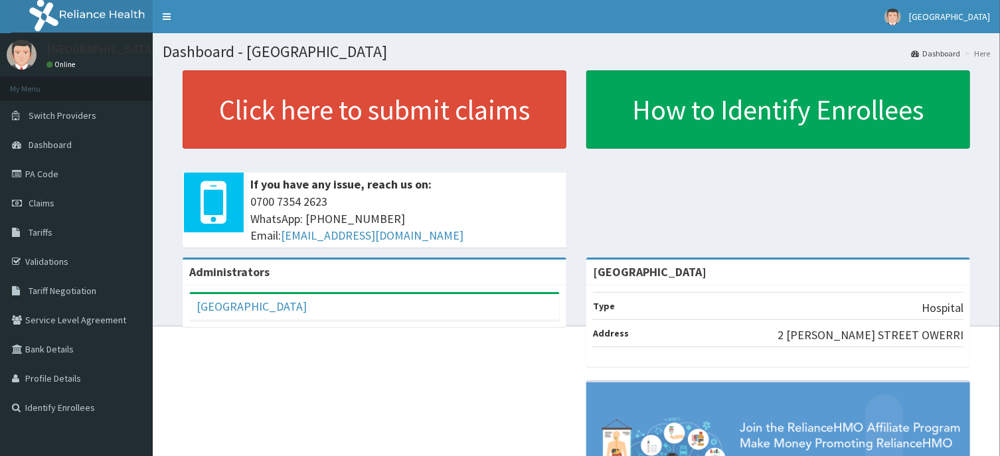
scroll to position [71, 0]
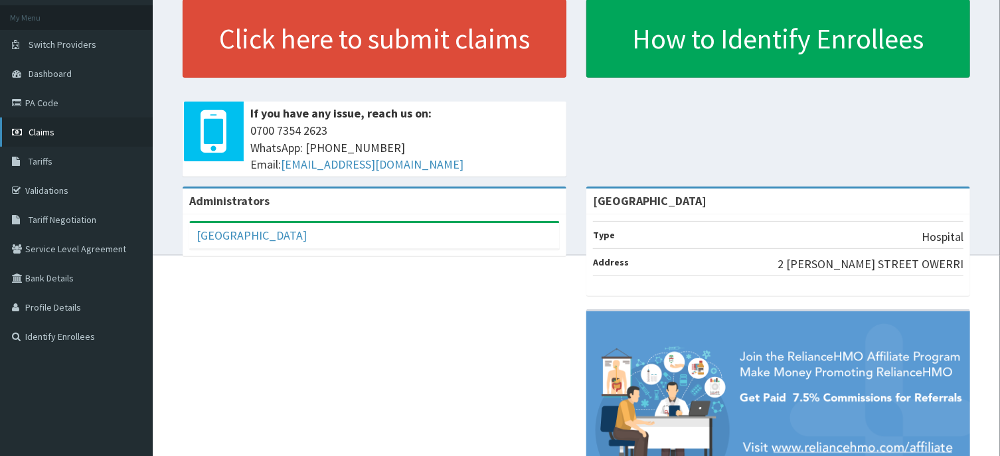
click at [50, 129] on span "Claims" at bounding box center [42, 132] width 26 height 12
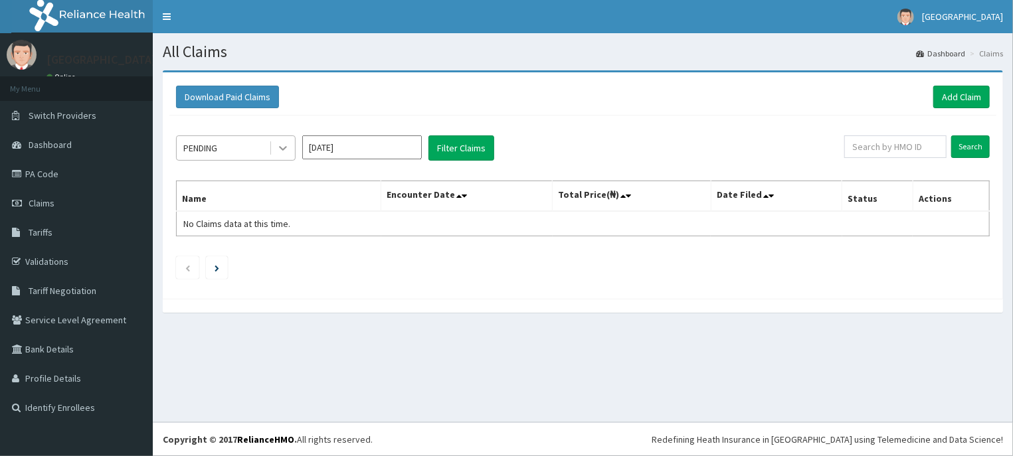
click at [284, 151] on icon at bounding box center [282, 147] width 13 height 13
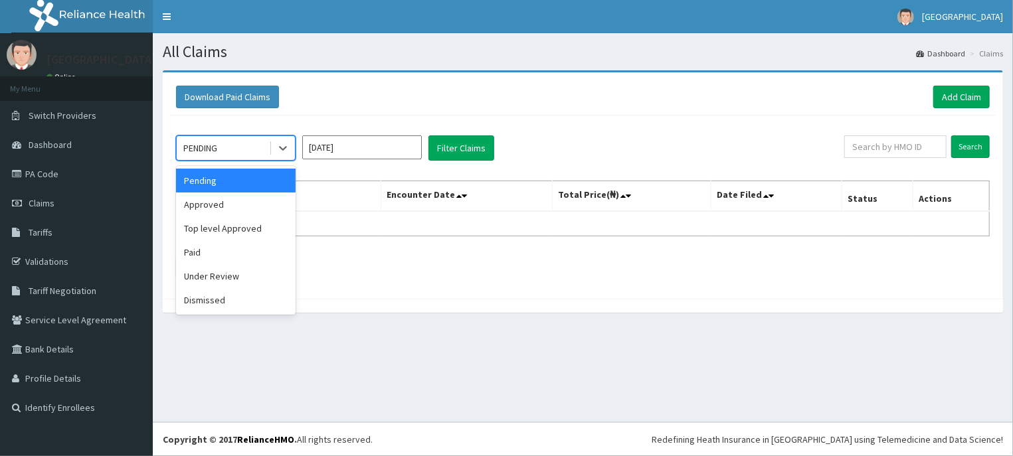
drag, startPoint x: 207, startPoint y: 178, endPoint x: 252, endPoint y: 173, distance: 44.7
click at [209, 177] on div "Pending" at bounding box center [236, 181] width 120 height 24
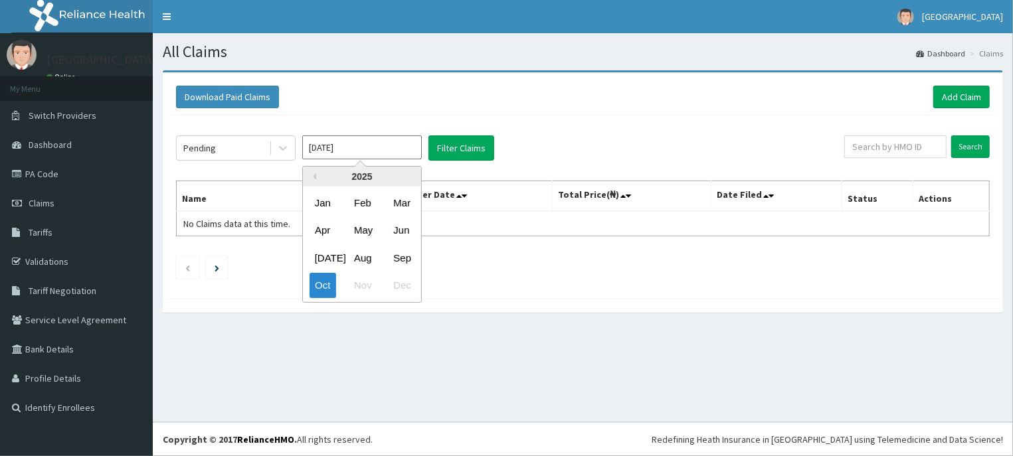
click at [361, 149] on input "[DATE]" at bounding box center [362, 147] width 120 height 24
drag, startPoint x: 399, startPoint y: 254, endPoint x: 438, endPoint y: 212, distance: 57.4
click at [399, 255] on div "Sep" at bounding box center [401, 258] width 27 height 25
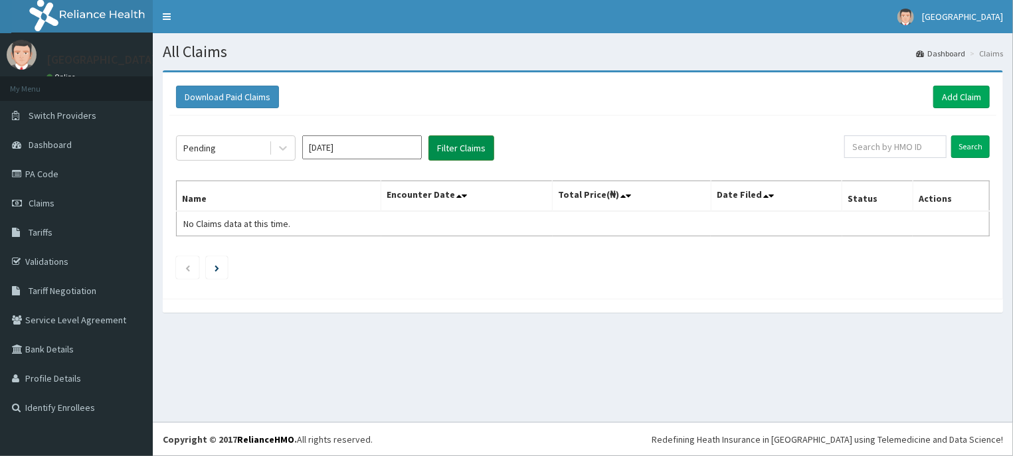
click at [471, 150] on button "Filter Claims" at bounding box center [461, 147] width 66 height 25
click at [460, 142] on button "Filter Claims" at bounding box center [461, 147] width 66 height 25
click at [282, 153] on icon at bounding box center [282, 147] width 13 height 13
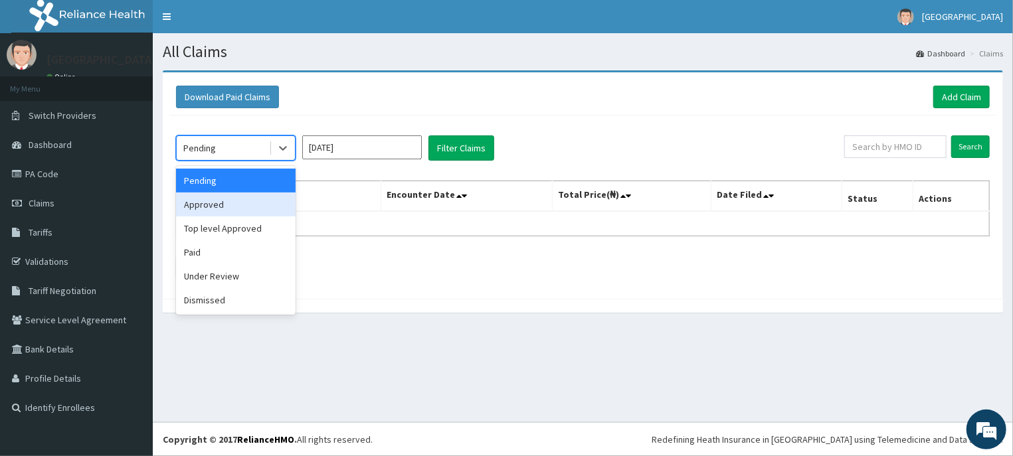
click at [217, 203] on div "Approved" at bounding box center [236, 205] width 120 height 24
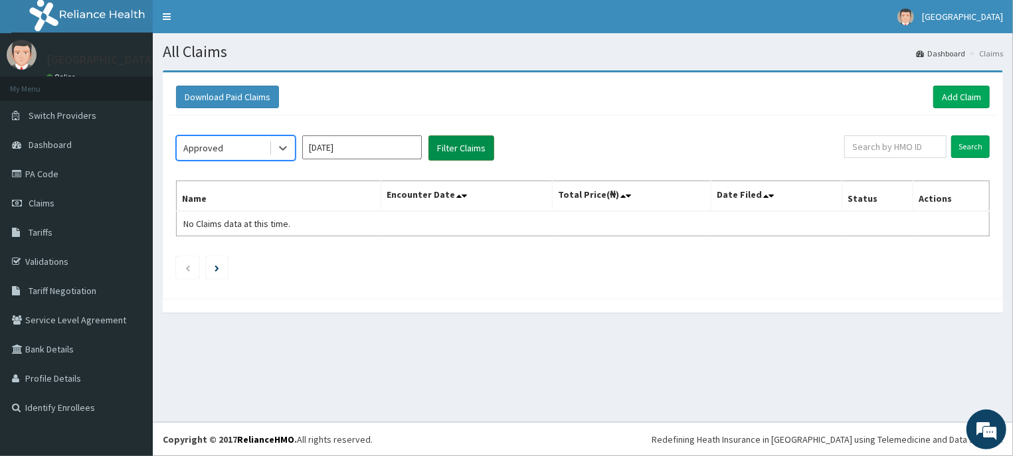
click at [446, 149] on button "Filter Claims" at bounding box center [461, 147] width 66 height 25
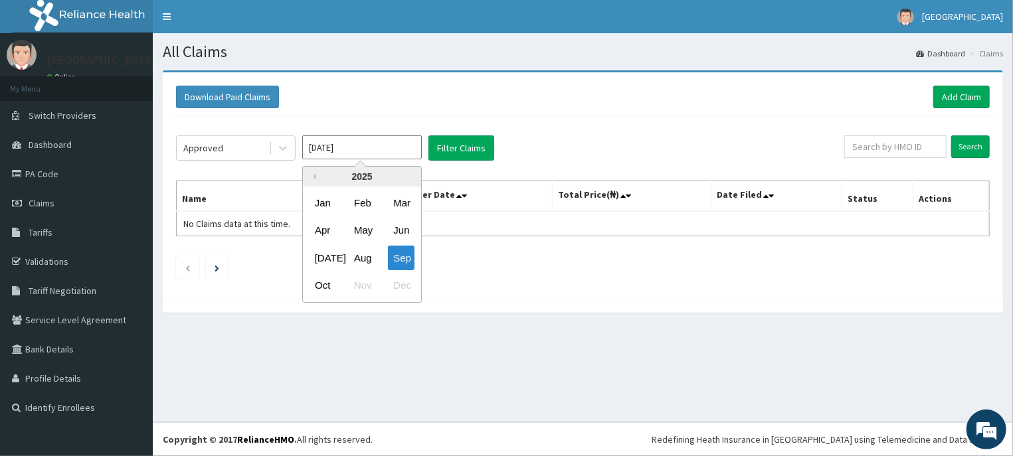
click at [351, 150] on input "Sep 2025" at bounding box center [362, 147] width 120 height 24
click at [324, 285] on div "Oct" at bounding box center [323, 286] width 27 height 25
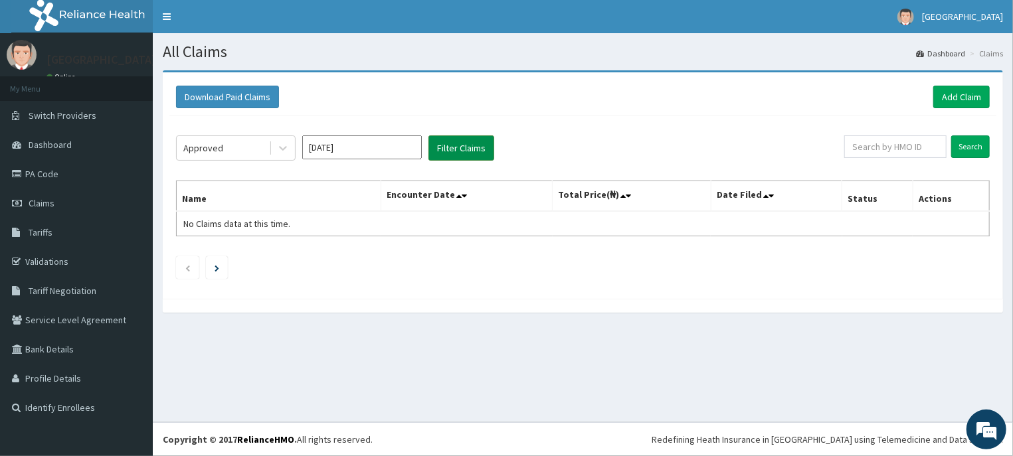
click at [459, 152] on button "Filter Claims" at bounding box center [461, 147] width 66 height 25
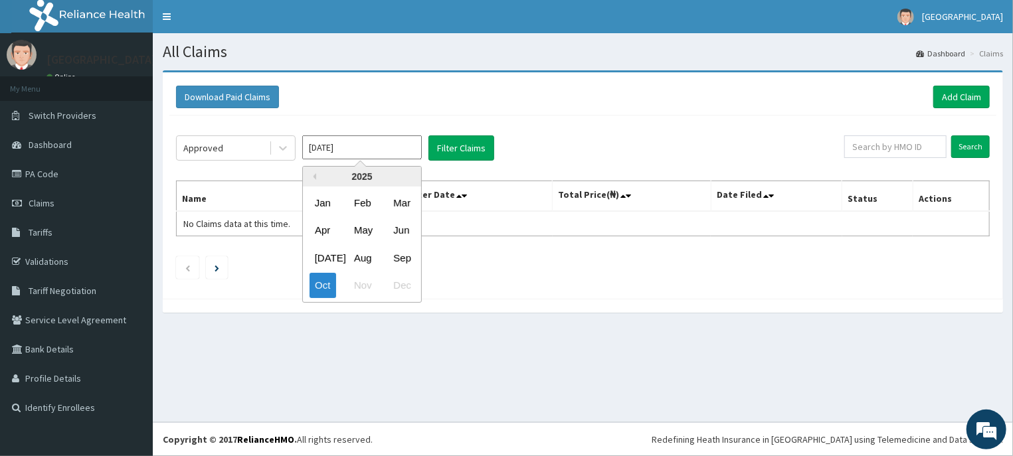
click at [355, 148] on input "[DATE]" at bounding box center [362, 147] width 120 height 24
click at [401, 260] on div "Sep" at bounding box center [401, 258] width 27 height 25
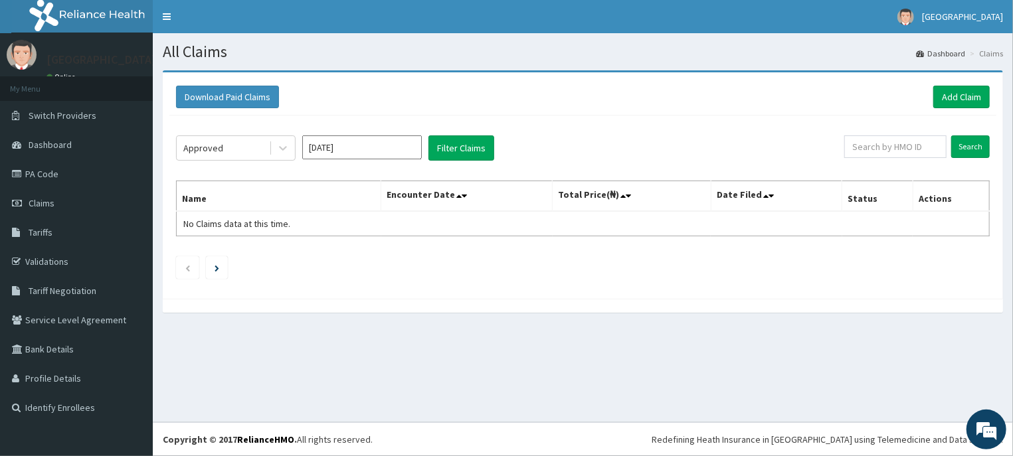
type input "Sep 2025"
click at [456, 155] on button "Filter Claims" at bounding box center [461, 147] width 66 height 25
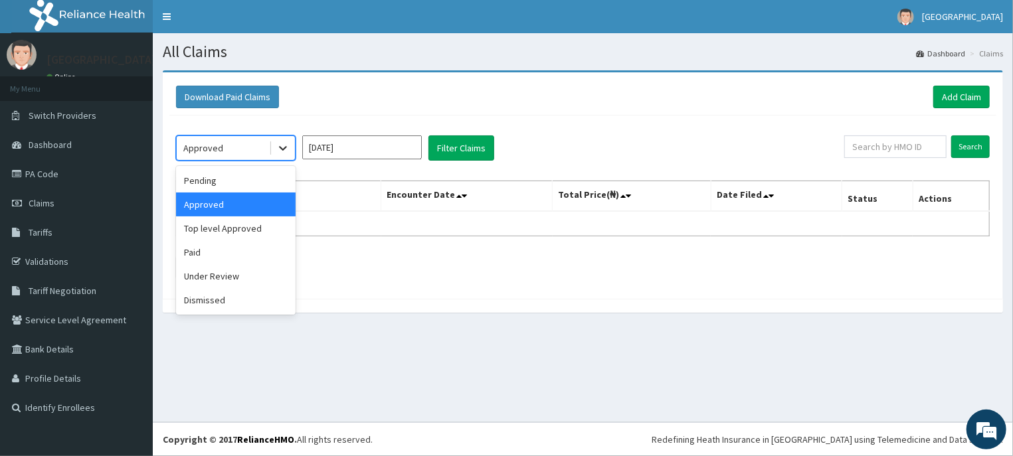
click at [277, 151] on icon at bounding box center [282, 147] width 13 height 13
click at [211, 183] on div "Pending" at bounding box center [236, 181] width 120 height 24
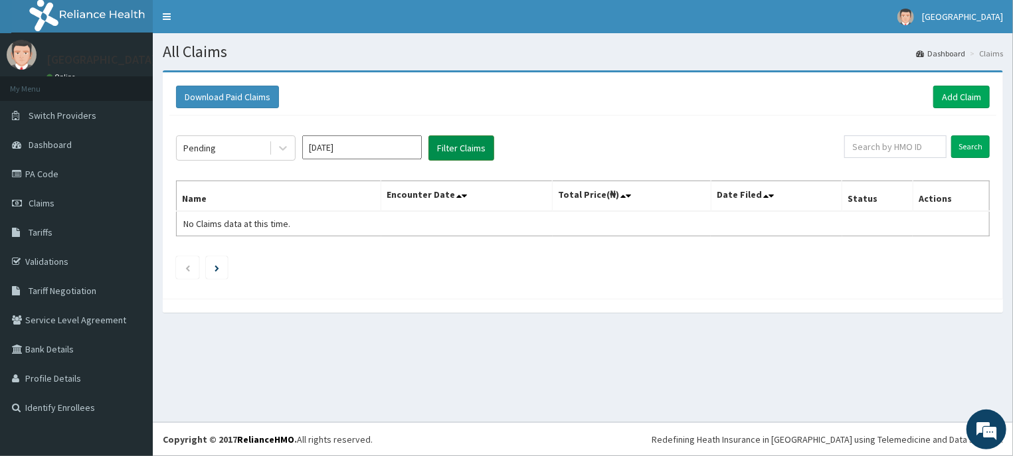
click at [464, 152] on button "Filter Claims" at bounding box center [461, 147] width 66 height 25
click at [277, 146] on icon at bounding box center [282, 147] width 13 height 13
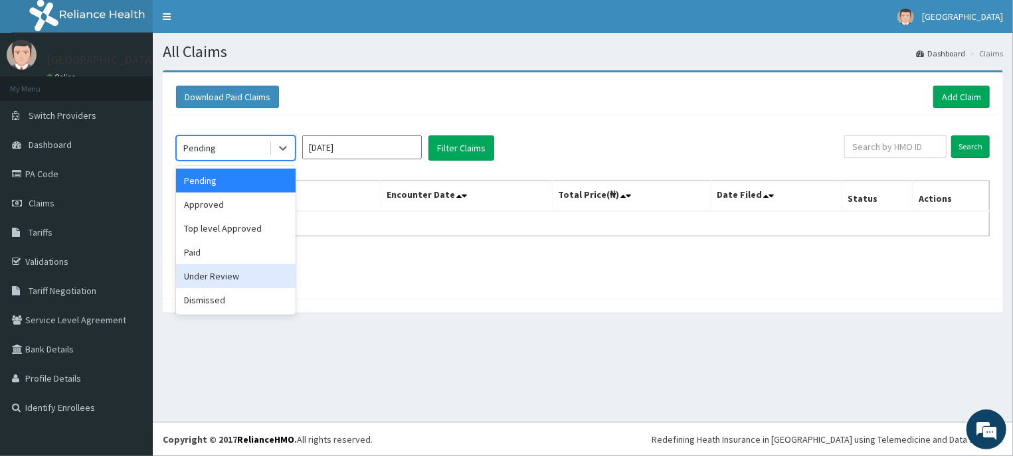
click at [228, 278] on div "Under Review" at bounding box center [236, 276] width 120 height 24
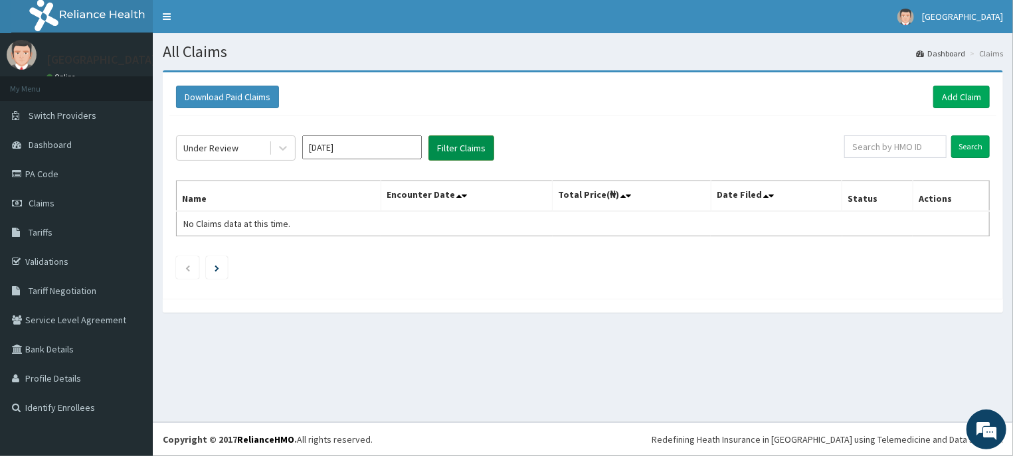
click at [456, 148] on button "Filter Claims" at bounding box center [461, 147] width 66 height 25
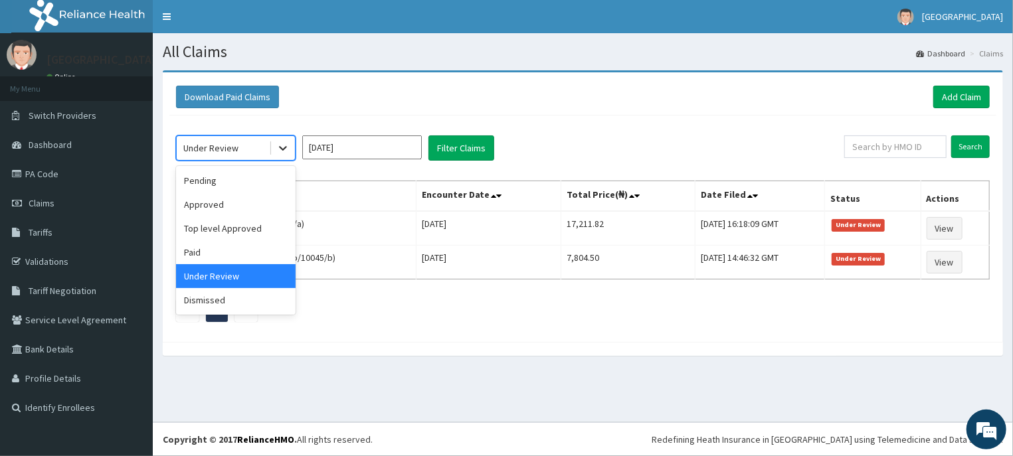
click at [272, 151] on div at bounding box center [283, 148] width 24 height 24
click at [214, 205] on div "Approved" at bounding box center [236, 205] width 120 height 24
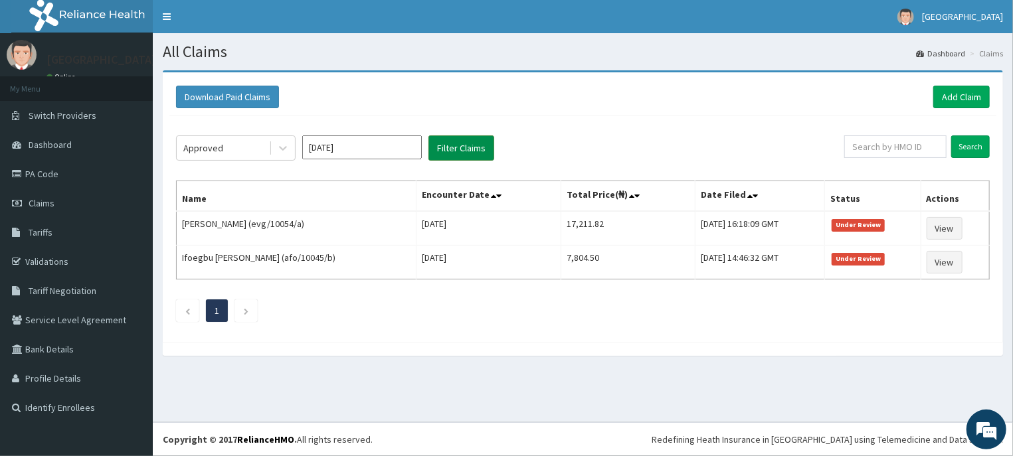
click at [464, 150] on button "Filter Claims" at bounding box center [461, 147] width 66 height 25
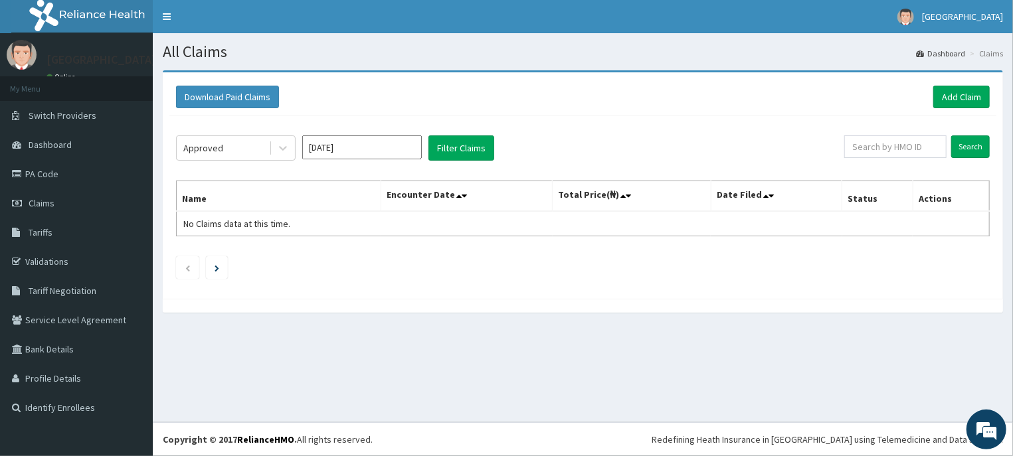
click at [341, 150] on input "Sep 2025" at bounding box center [362, 147] width 120 height 24
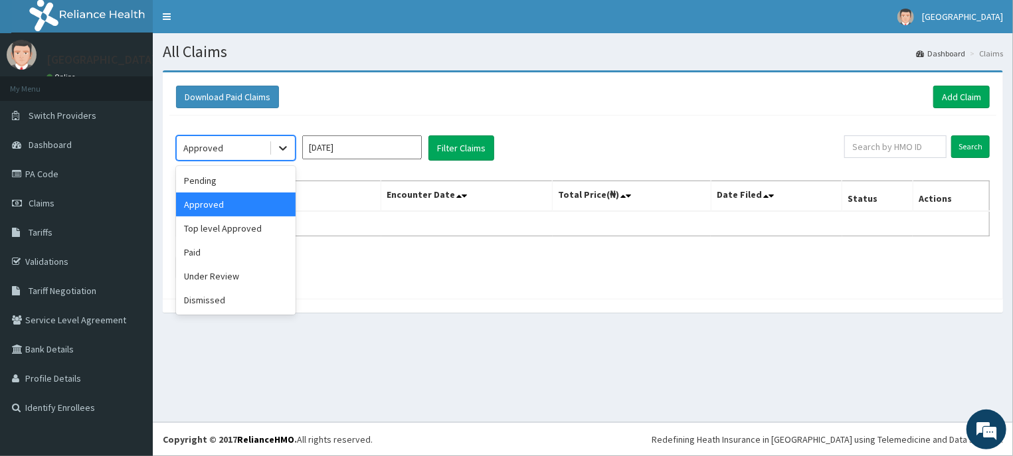
click at [280, 154] on div at bounding box center [283, 148] width 24 height 24
drag, startPoint x: 215, startPoint y: 183, endPoint x: 239, endPoint y: 171, distance: 27.6
click at [216, 182] on div "Pending" at bounding box center [236, 181] width 120 height 24
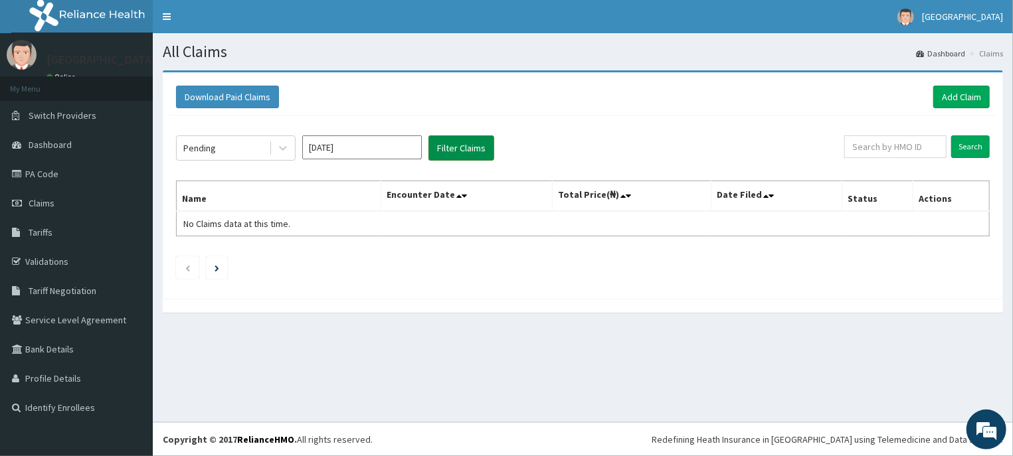
click at [458, 148] on button "Filter Claims" at bounding box center [461, 147] width 66 height 25
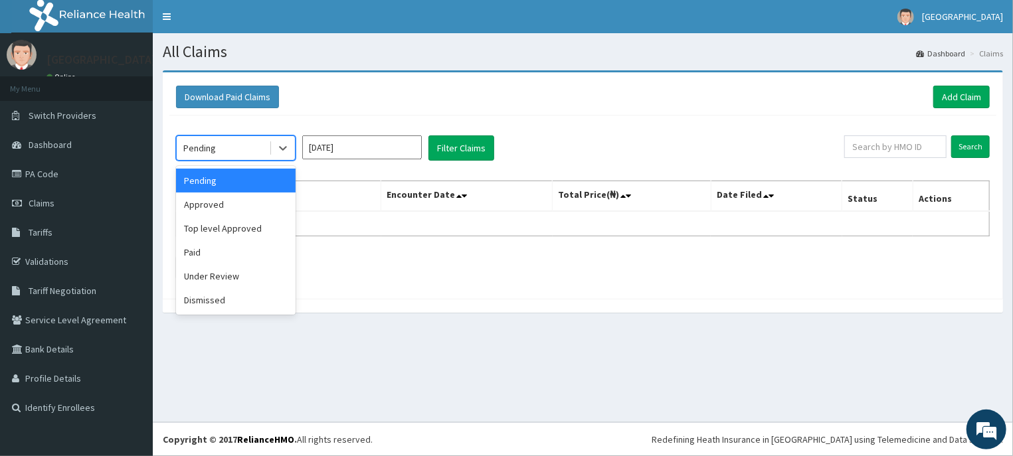
click at [260, 151] on div "Pending" at bounding box center [223, 147] width 92 height 21
click at [1012, 355] on div "All Claims Dashboard Claims Download Paid Claims Add Claim × Note you can only …" at bounding box center [583, 227] width 860 height 389
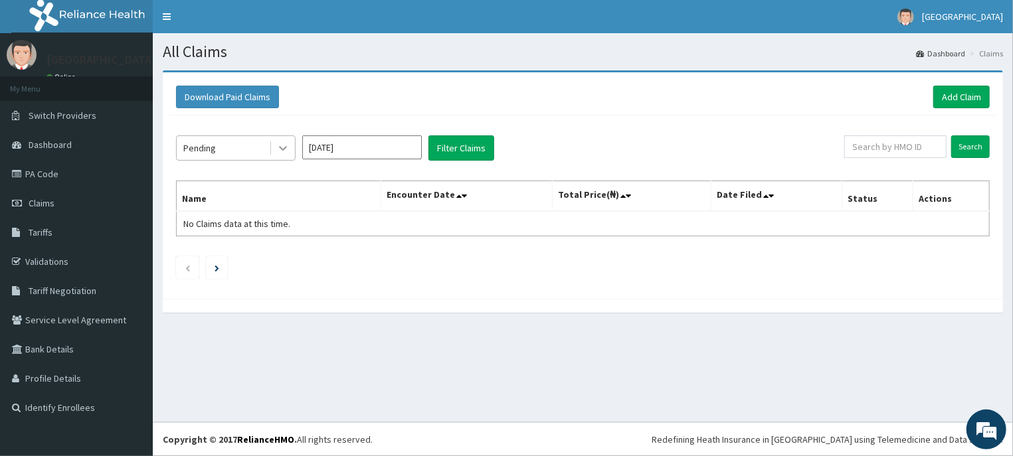
click at [282, 151] on icon at bounding box center [283, 149] width 8 height 5
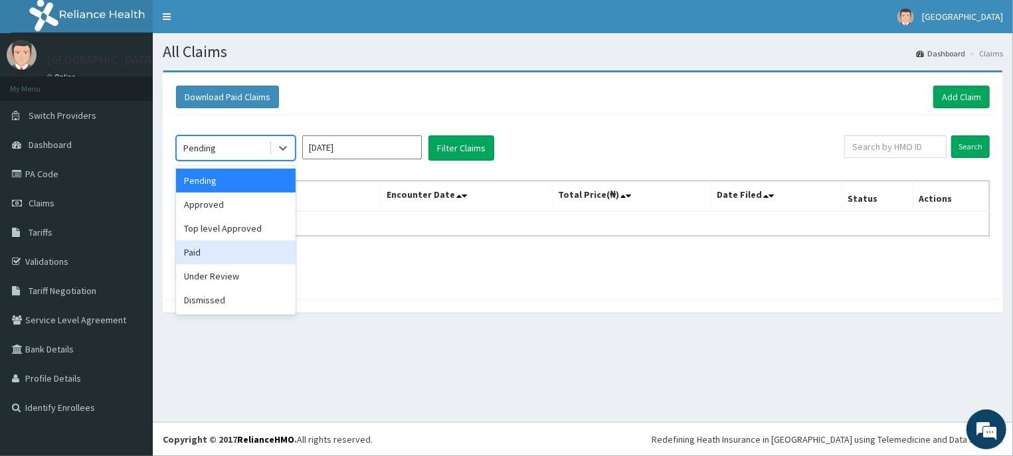
click at [211, 250] on div "Paid" at bounding box center [236, 252] width 120 height 24
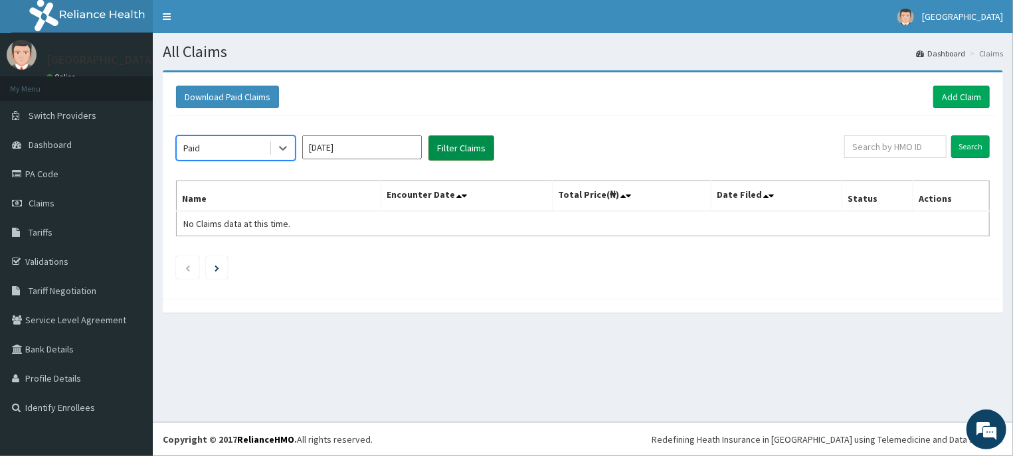
click at [464, 151] on button "Filter Claims" at bounding box center [461, 147] width 66 height 25
click at [456, 149] on button "Filter Claims" at bounding box center [461, 147] width 66 height 25
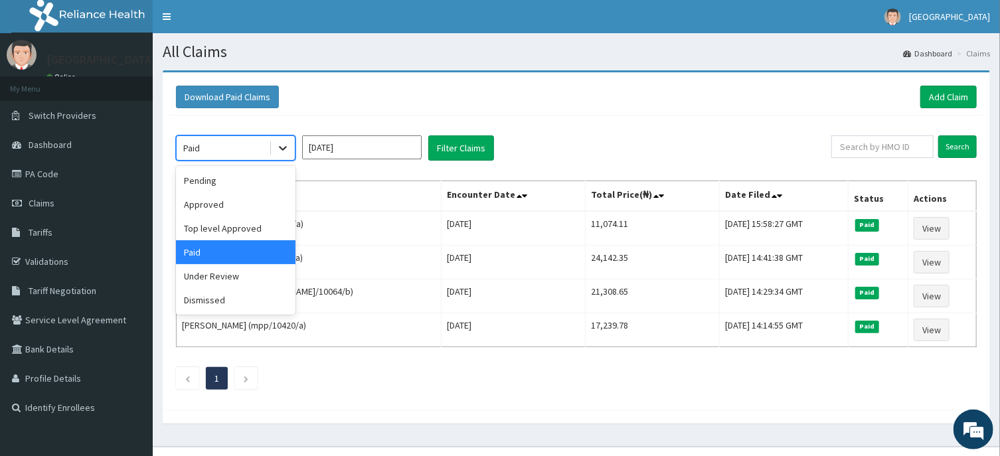
click at [280, 153] on icon at bounding box center [282, 147] width 13 height 13
click at [229, 205] on div "Approved" at bounding box center [236, 205] width 120 height 24
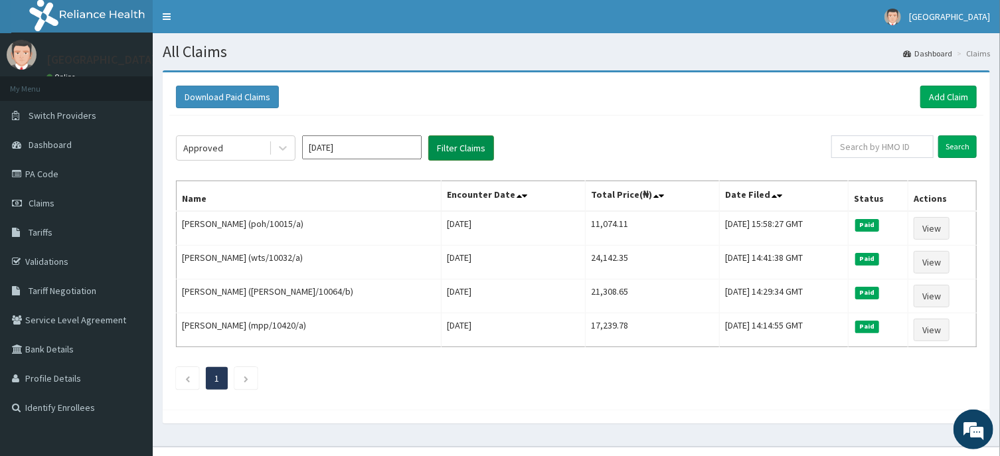
click at [462, 151] on button "Filter Claims" at bounding box center [461, 147] width 66 height 25
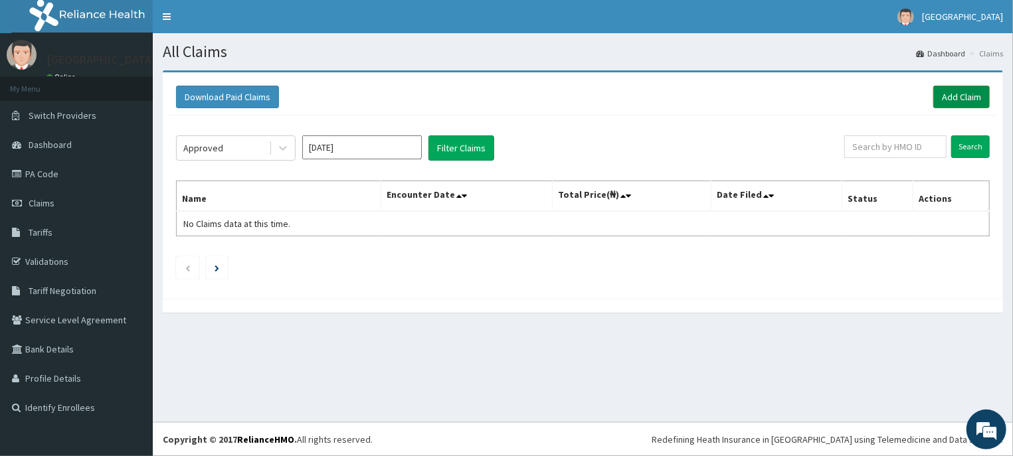
click at [959, 100] on link "Add Claim" at bounding box center [961, 97] width 56 height 23
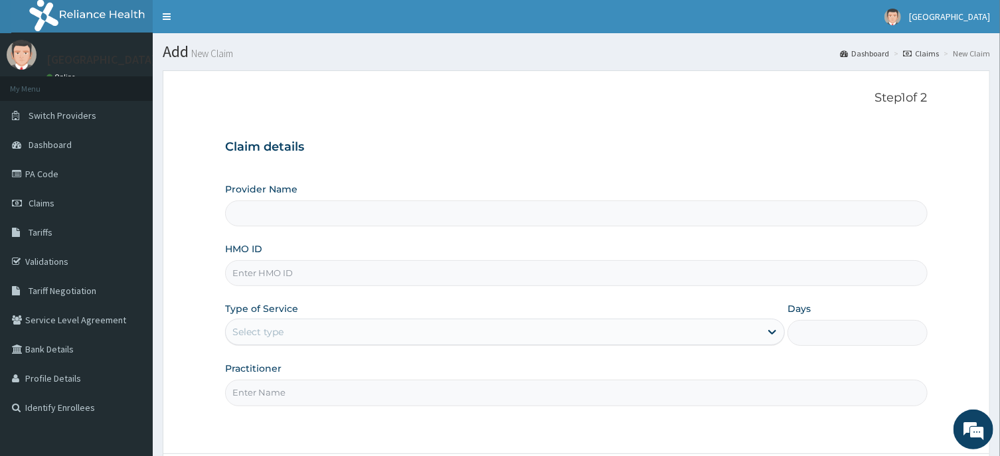
type input "[GEOGRAPHIC_DATA]"
click at [244, 272] on input "HMO ID" at bounding box center [576, 273] width 702 height 26
type input "FMC/10289/B"
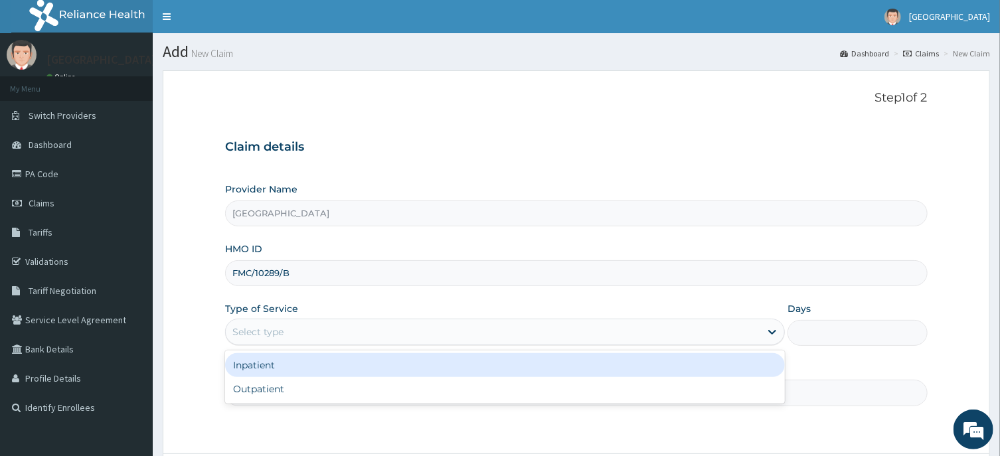
click at [382, 334] on div "Select type" at bounding box center [493, 331] width 535 height 21
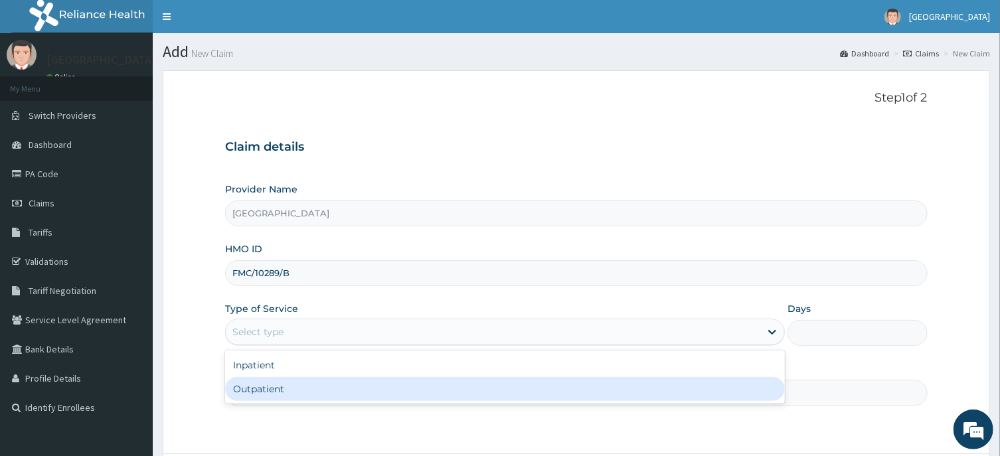
drag, startPoint x: 261, startPoint y: 387, endPoint x: 433, endPoint y: 337, distance: 179.1
click at [262, 386] on div "Outpatient" at bounding box center [505, 389] width 560 height 24
type input "1"
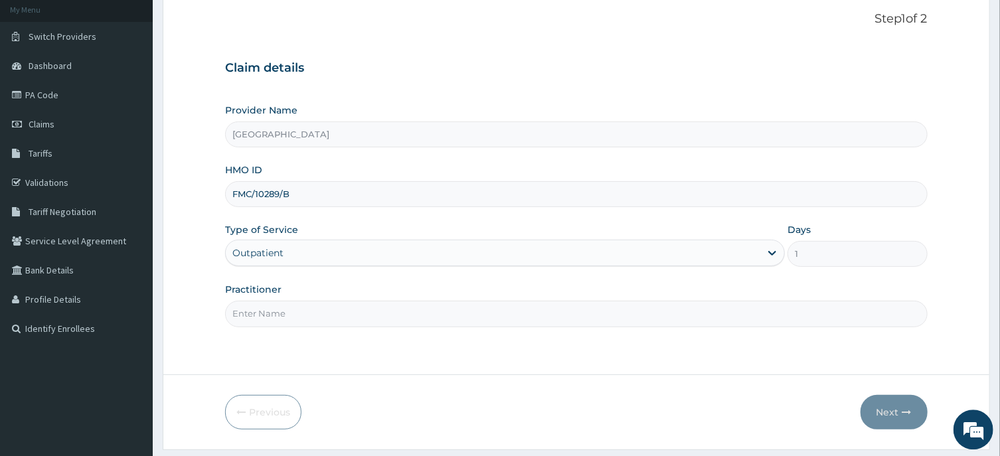
scroll to position [117, 0]
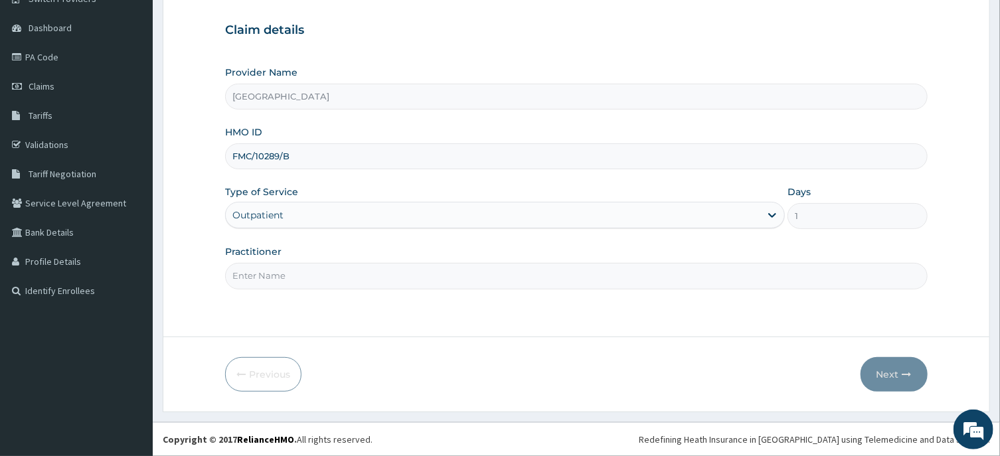
click at [253, 280] on input "Practitioner" at bounding box center [576, 276] width 702 height 26
type input "d"
type input "DR ANDREW"
click at [888, 371] on button "Next" at bounding box center [894, 374] width 67 height 35
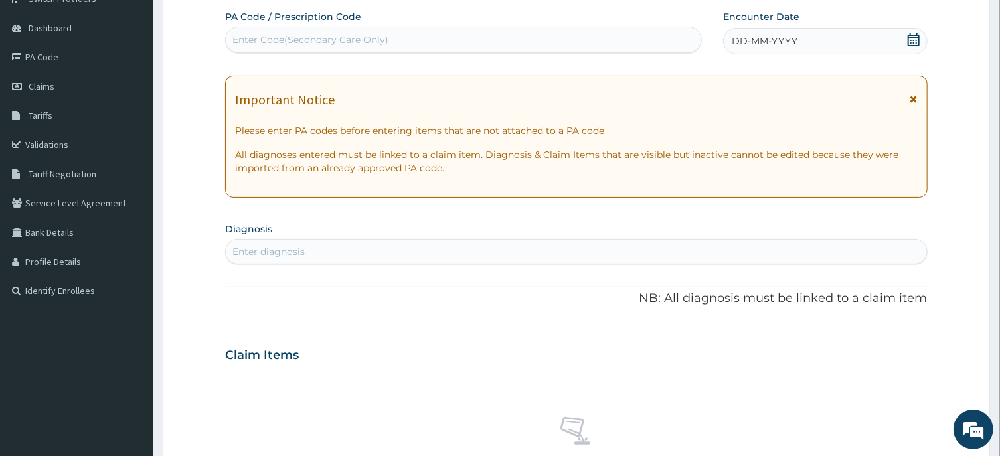
click at [913, 44] on icon at bounding box center [913, 39] width 13 height 13
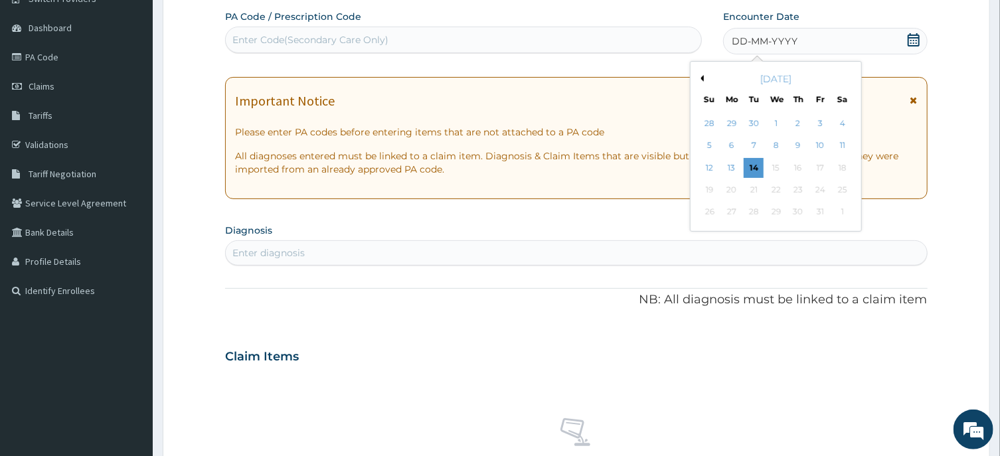
click at [702, 78] on button "Previous Month" at bounding box center [700, 78] width 7 height 7
click at [731, 210] on div "29" at bounding box center [732, 213] width 20 height 20
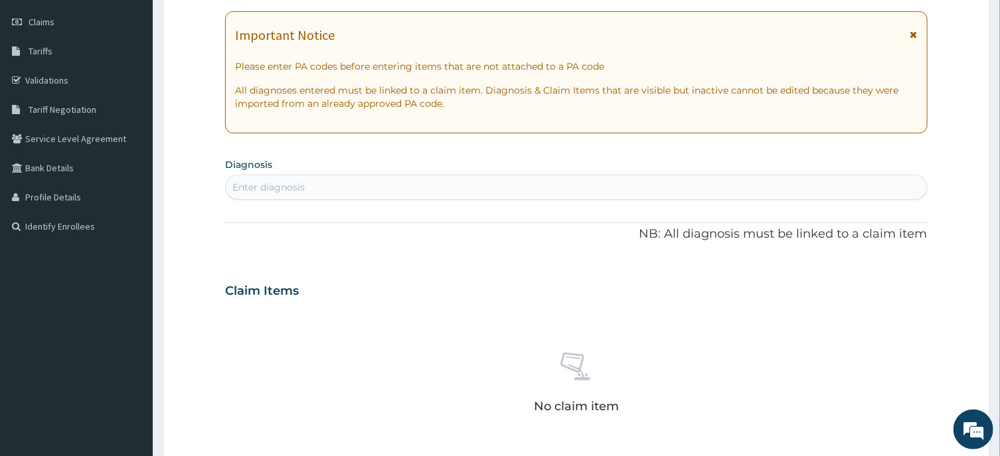
scroll to position [188, 0]
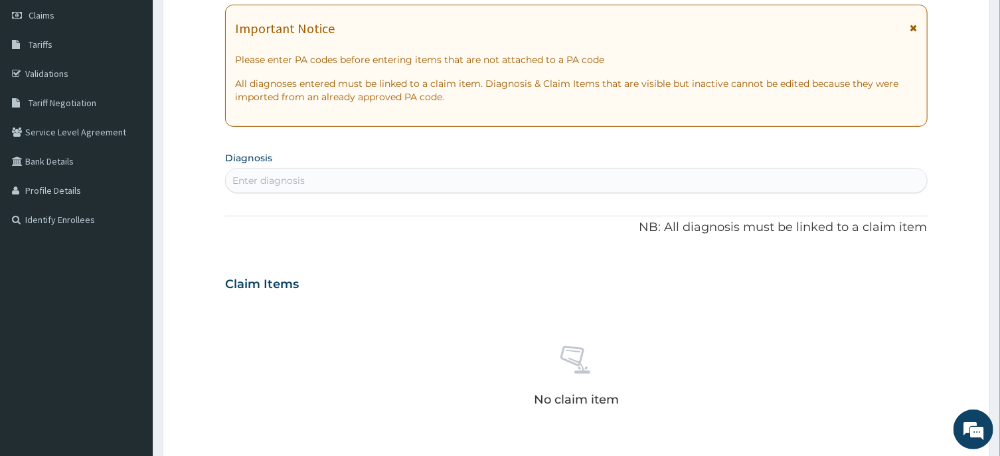
click at [255, 177] on div "Enter diagnosis" at bounding box center [268, 180] width 72 height 13
type input "PHARYNGITIS"
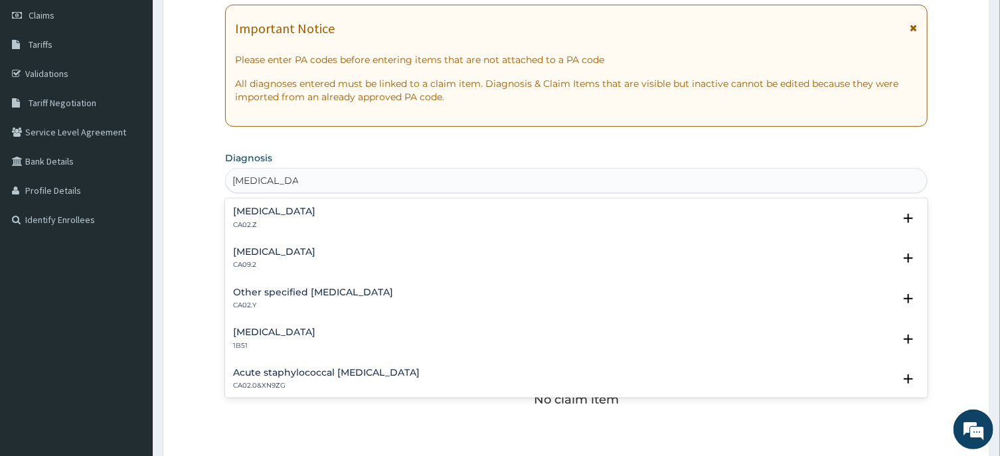
click at [304, 215] on h4 "Acute pharyngitis, unspecified" at bounding box center [274, 212] width 82 height 10
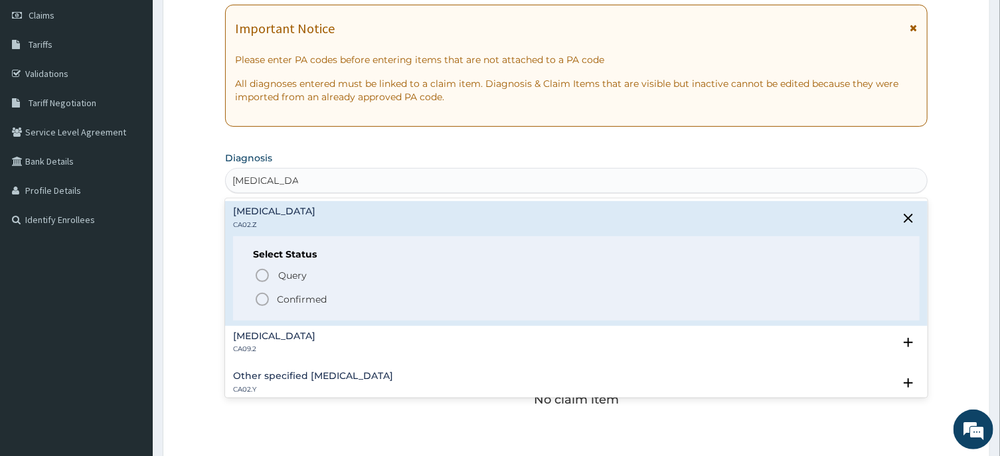
drag, startPoint x: 262, startPoint y: 300, endPoint x: 265, endPoint y: 293, distance: 7.4
click at [262, 299] on icon "status option filled" at bounding box center [262, 300] width 16 height 16
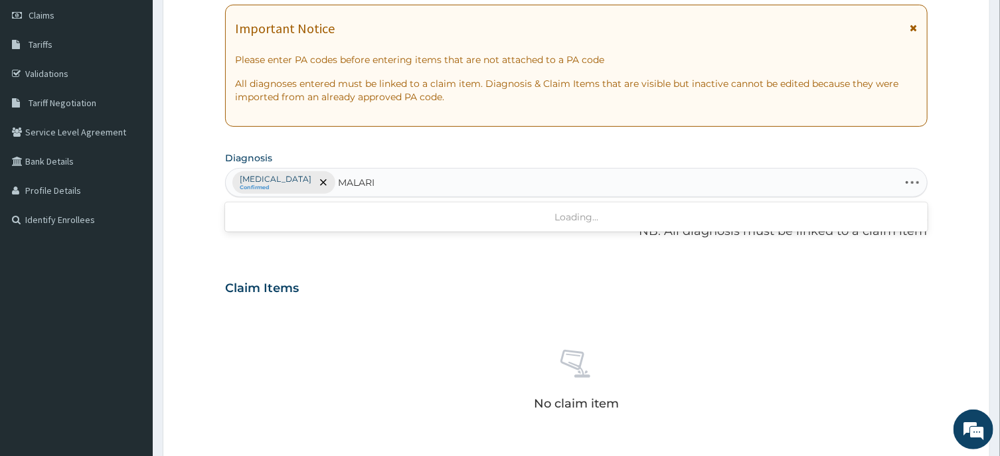
type input "MALARIA"
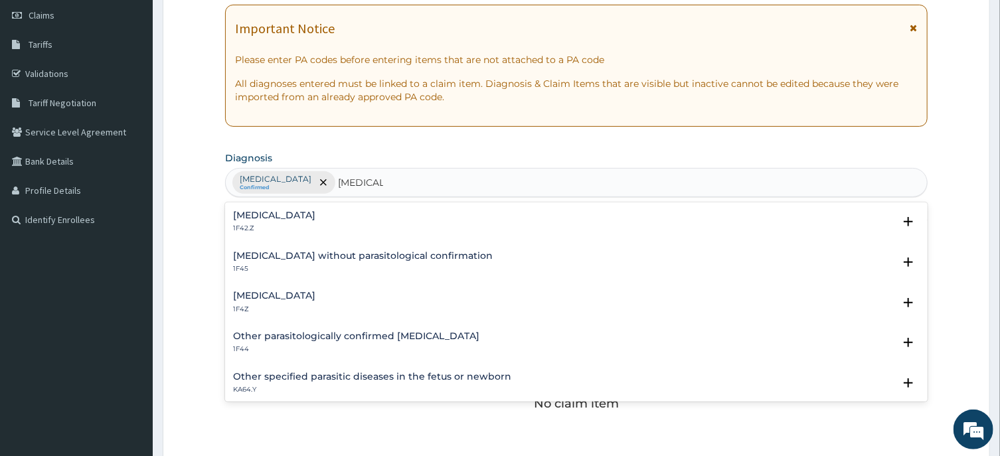
click at [291, 296] on h4 "Malaria, unspecified" at bounding box center [274, 296] width 82 height 10
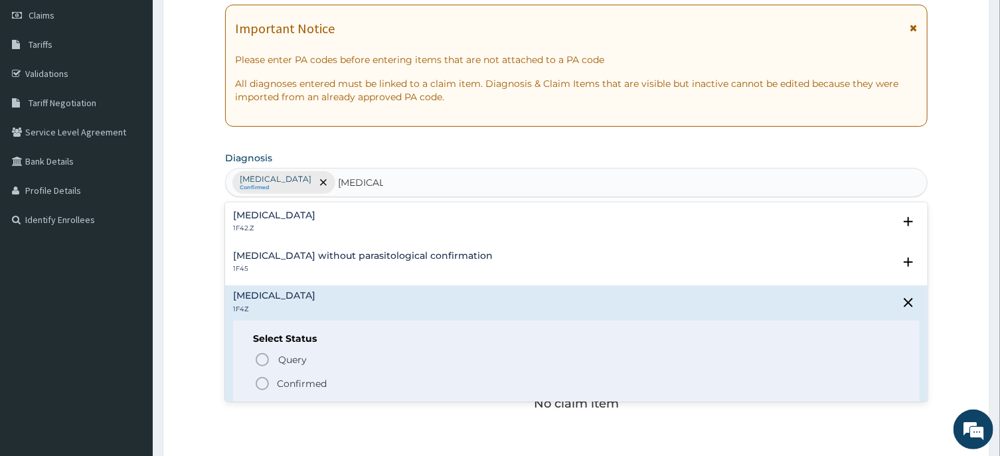
drag, startPoint x: 262, startPoint y: 386, endPoint x: 440, endPoint y: 246, distance: 226.5
click at [263, 384] on icon "status option filled" at bounding box center [262, 384] width 16 height 16
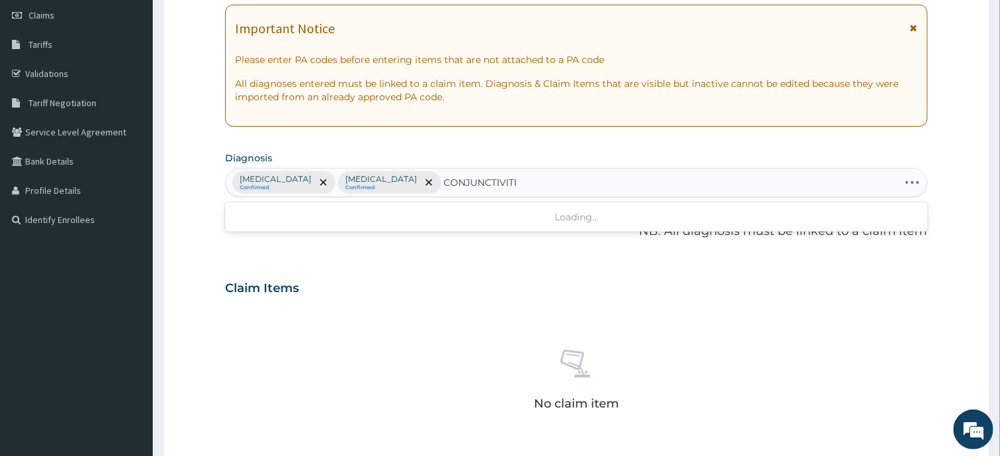
type input "CONJUNCTIVITIS"
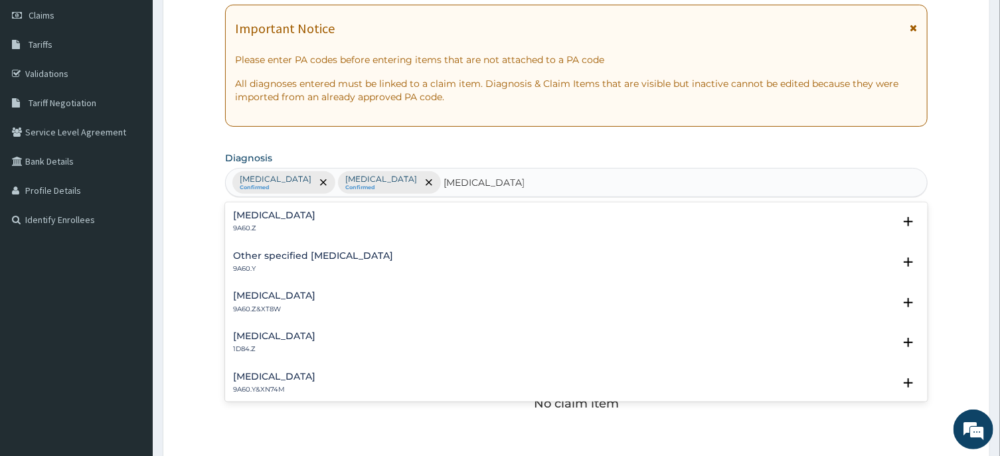
click at [309, 212] on h4 "Conjunctivitis, unspecified" at bounding box center [274, 216] width 82 height 10
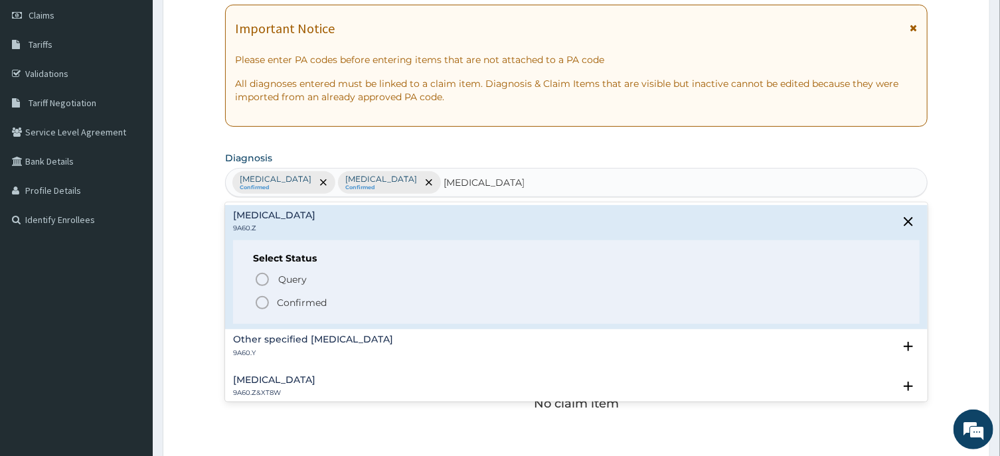
click at [262, 302] on icon "status option filled" at bounding box center [262, 303] width 16 height 16
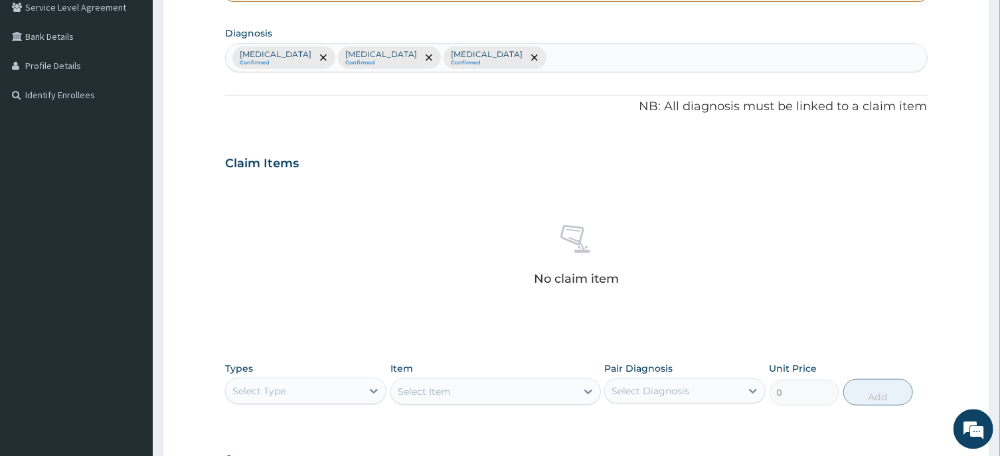
scroll to position [473, 0]
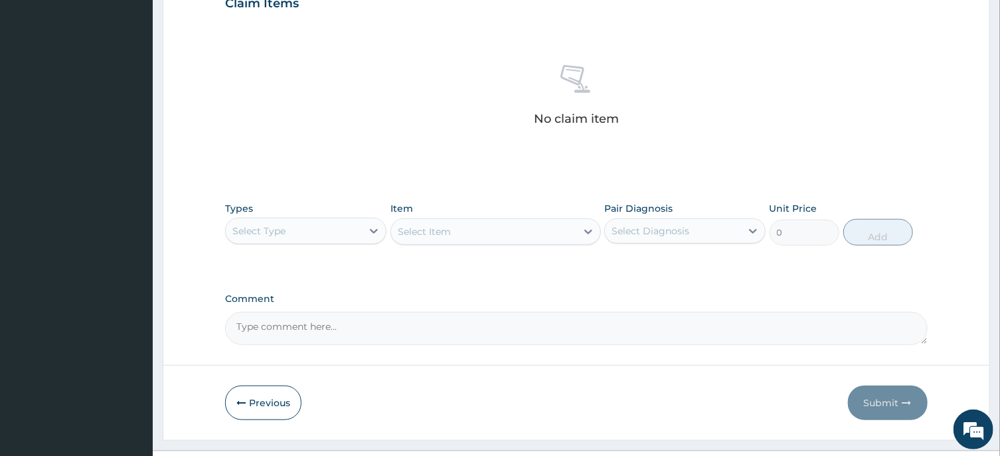
click at [272, 234] on div "Select Type" at bounding box center [258, 230] width 53 height 13
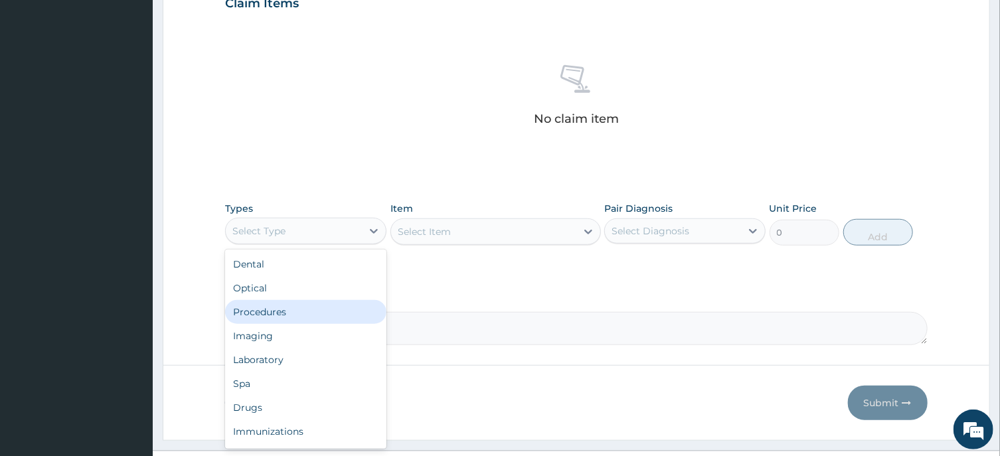
drag, startPoint x: 278, startPoint y: 315, endPoint x: 475, endPoint y: 242, distance: 210.6
click at [280, 312] on div "Procedures" at bounding box center [305, 312] width 161 height 24
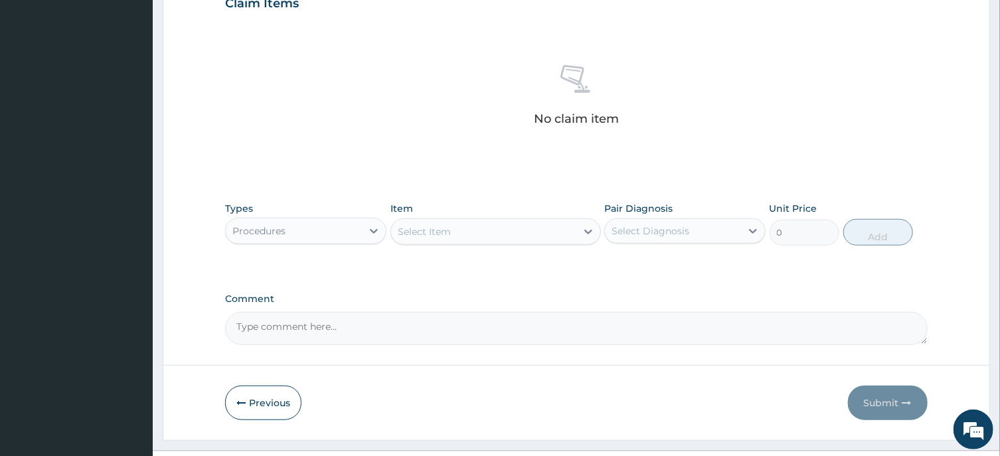
click at [507, 236] on div "Select Item" at bounding box center [483, 231] width 185 height 21
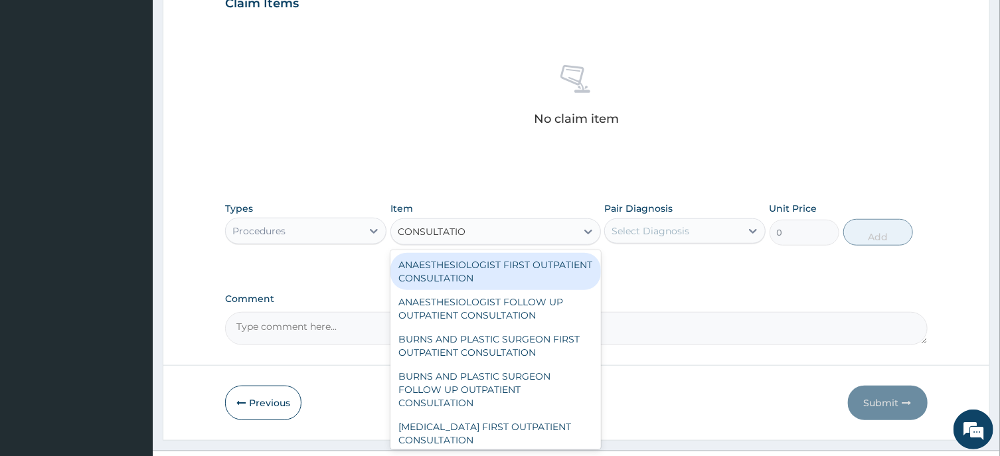
type input "CONSULTATION"
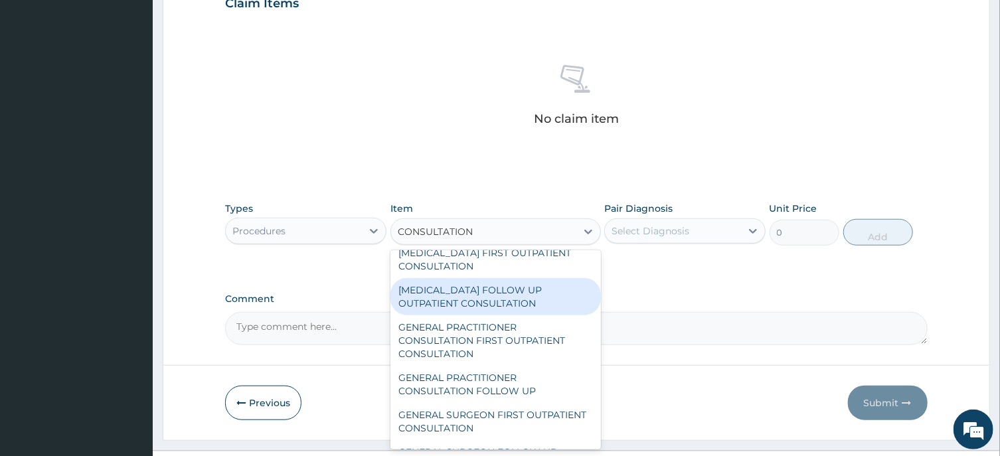
scroll to position [668, 0]
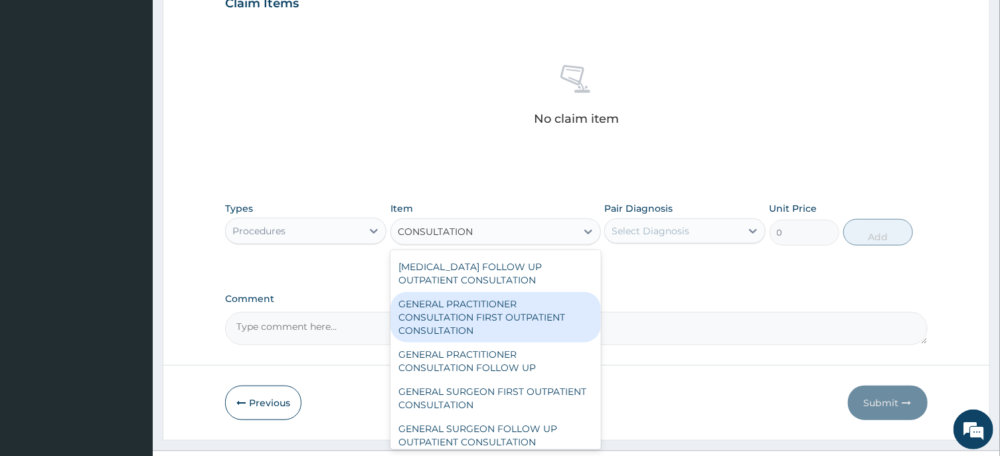
click at [481, 329] on div "GENERAL PRACTITIONER CONSULTATION FIRST OUTPATIENT CONSULTATION" at bounding box center [496, 317] width 211 height 50
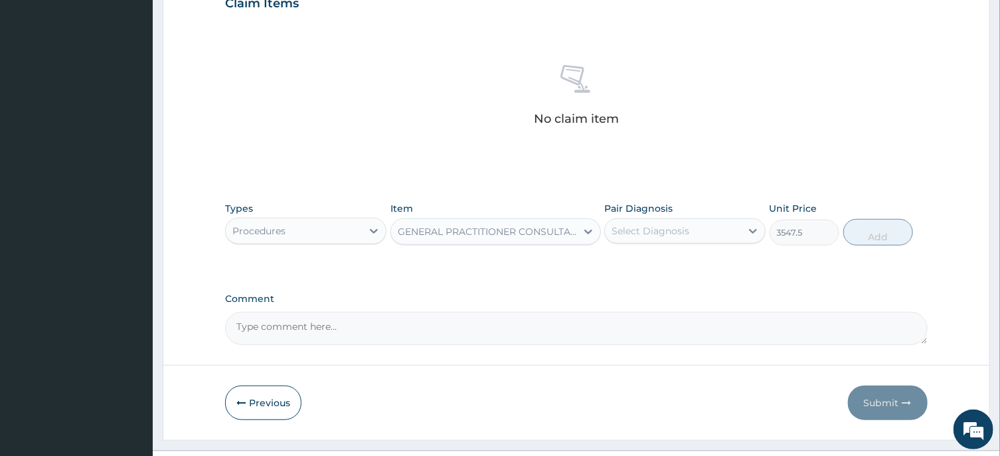
type input "3547.5"
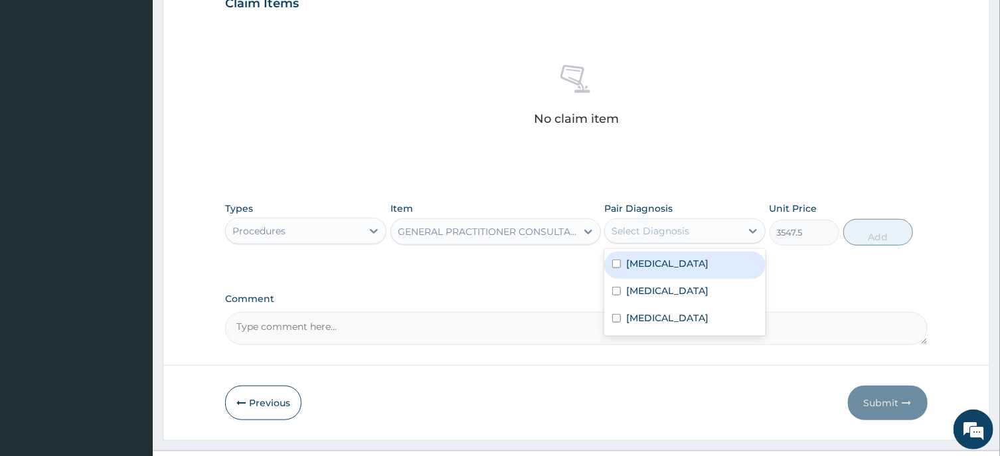
click at [669, 226] on div "Select Diagnosis" at bounding box center [651, 230] width 78 height 13
click at [616, 268] on input "checkbox" at bounding box center [616, 264] width 9 height 9
checkbox input "true"
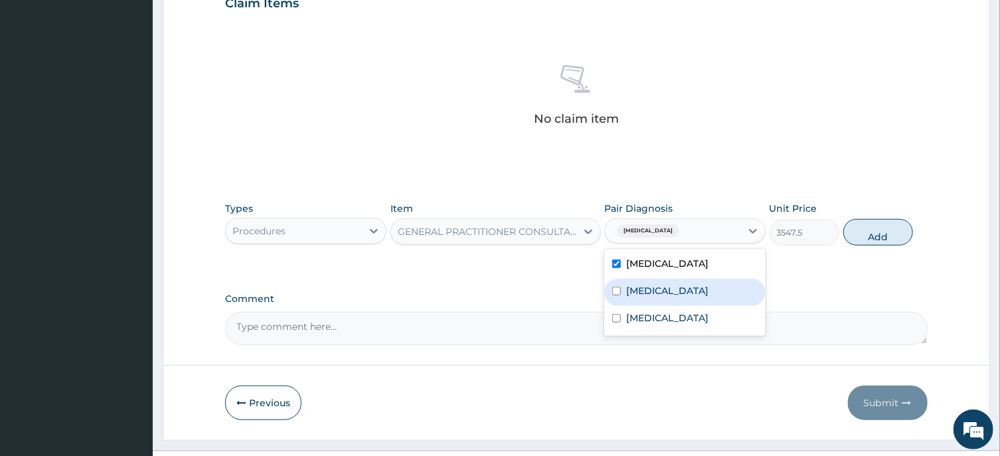
click at [618, 296] on input "checkbox" at bounding box center [616, 291] width 9 height 9
checkbox input "true"
click at [616, 323] on input "checkbox" at bounding box center [616, 318] width 9 height 9
checkbox input "true"
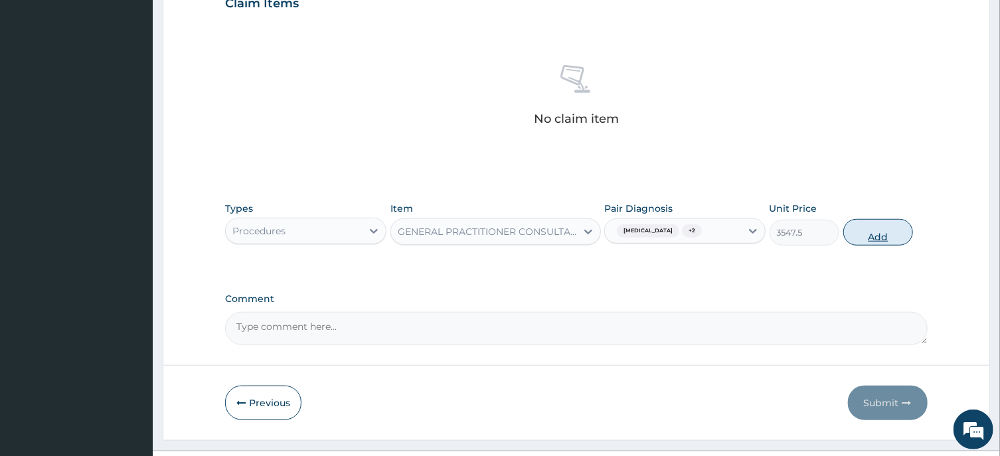
click at [883, 246] on button "Add" at bounding box center [879, 232] width 70 height 27
type input "0"
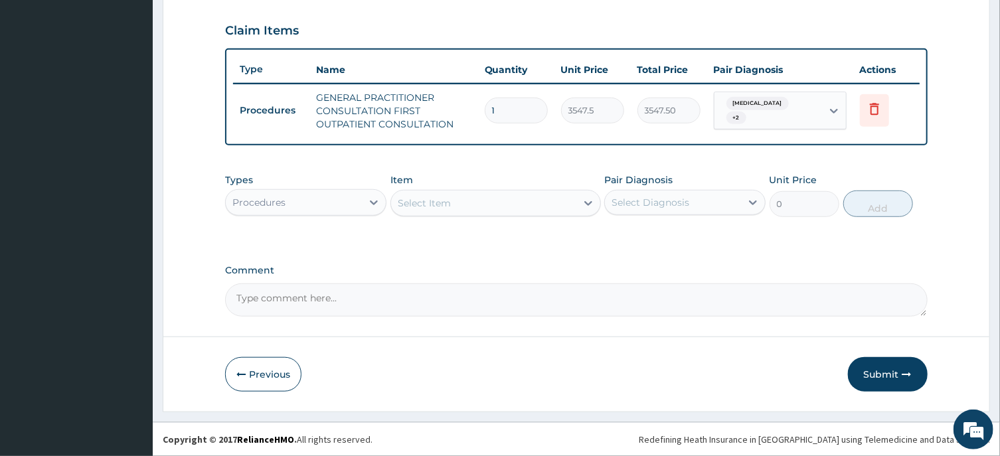
scroll to position [445, 0]
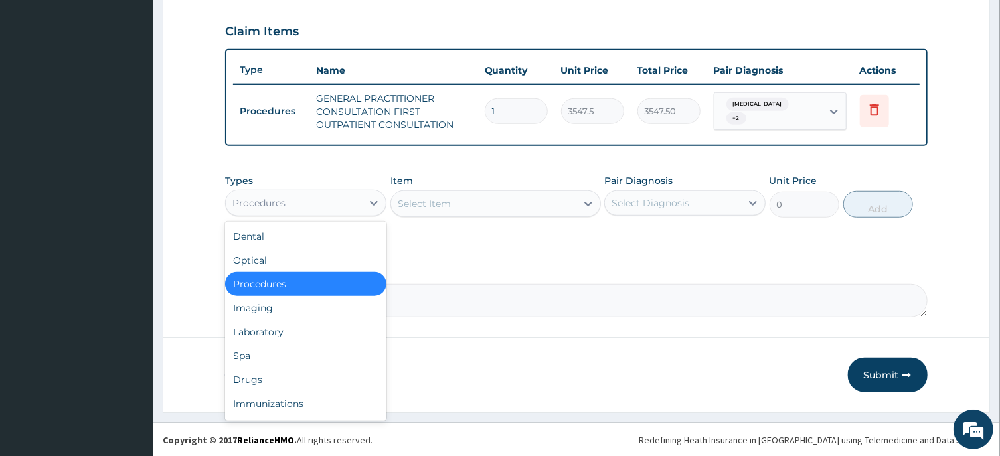
click at [310, 205] on div "Procedures" at bounding box center [294, 203] width 136 height 21
click at [260, 377] on div "Drugs" at bounding box center [305, 380] width 161 height 24
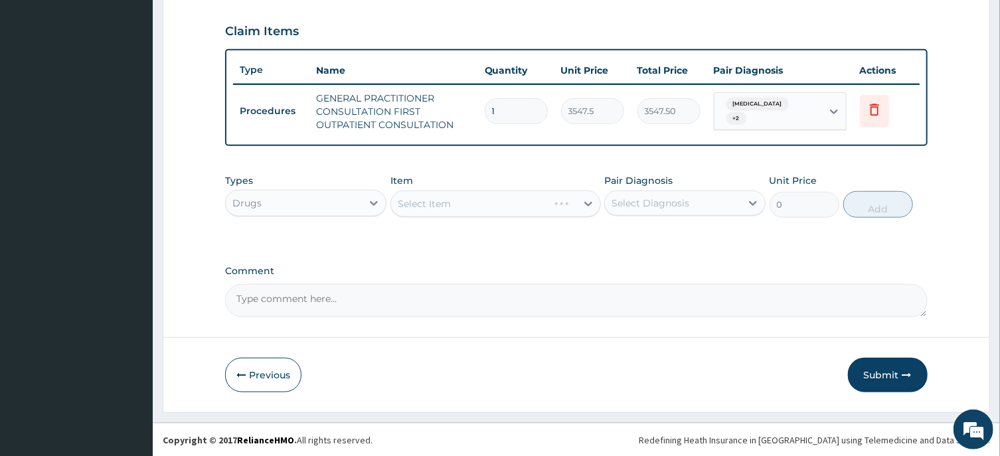
click at [454, 208] on div "Select Item" at bounding box center [496, 204] width 211 height 27
click at [454, 208] on div "Select Item" at bounding box center [483, 203] width 185 height 21
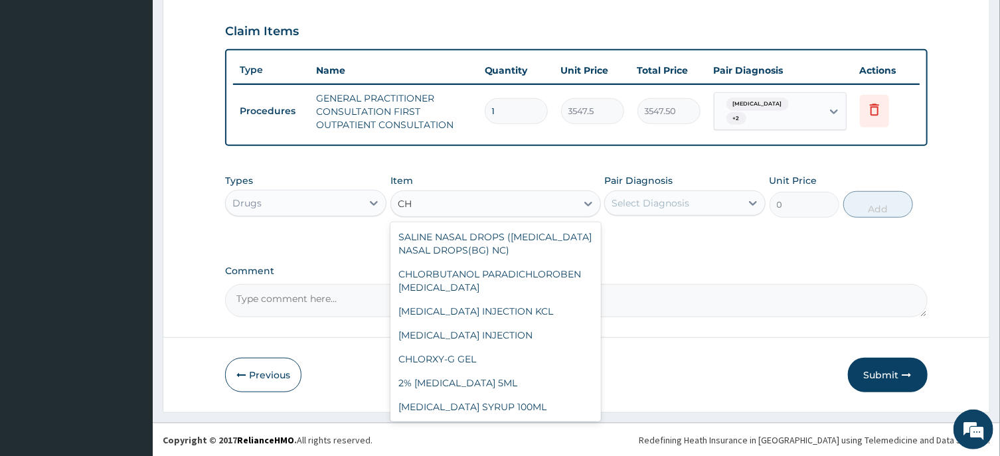
type input "C"
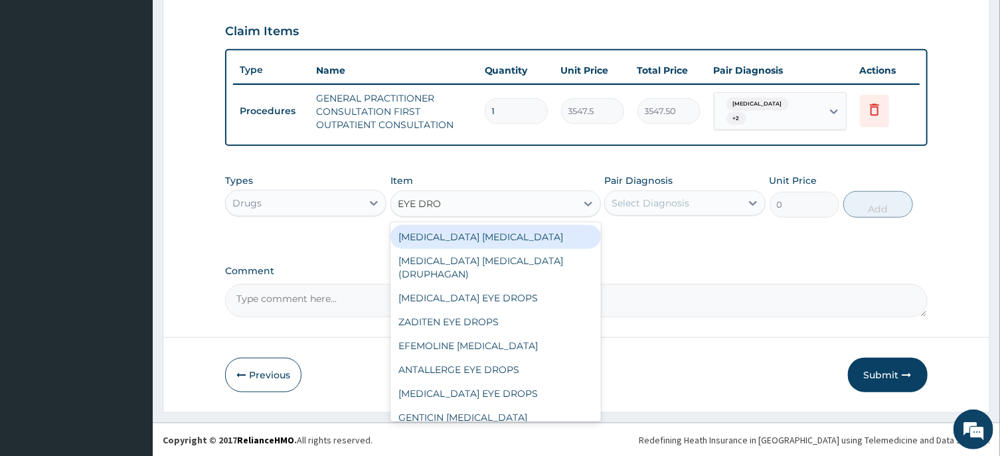
type input "EYE DROP"
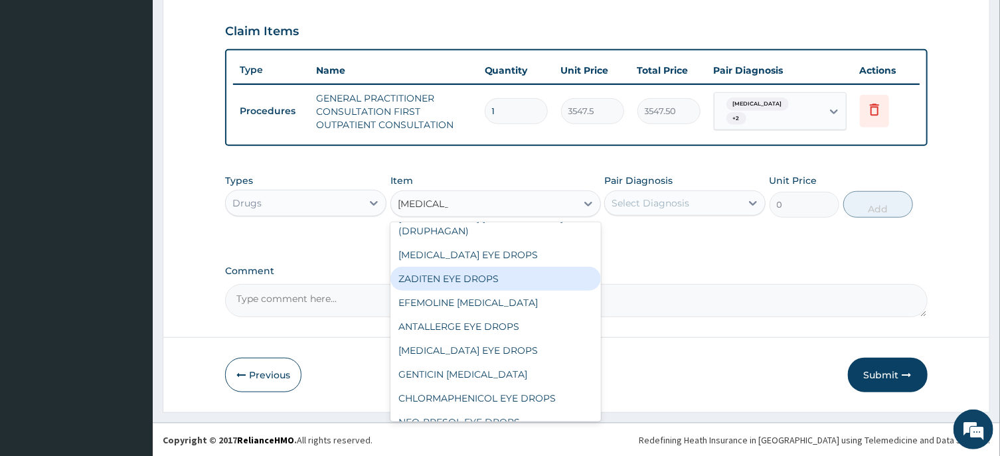
scroll to position [67, 0]
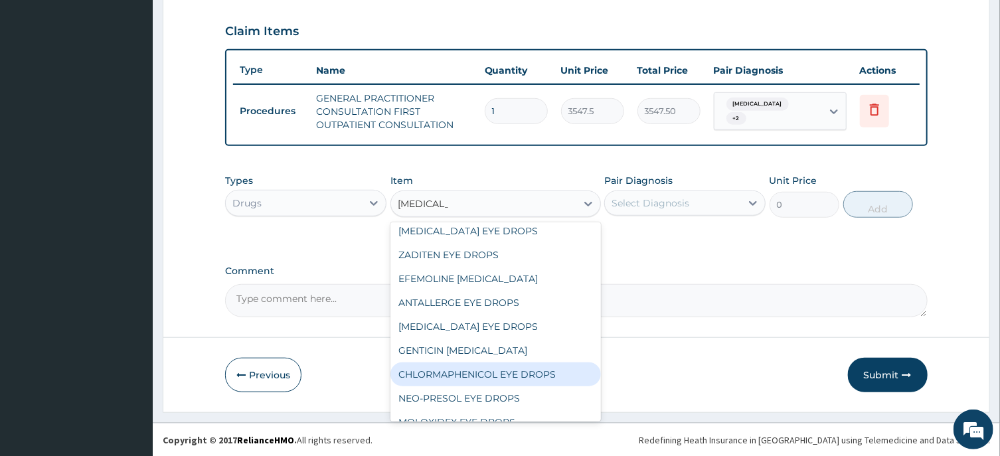
click at [495, 375] on div "CHLORMAPHENICOL EYE DROPS" at bounding box center [496, 375] width 211 height 24
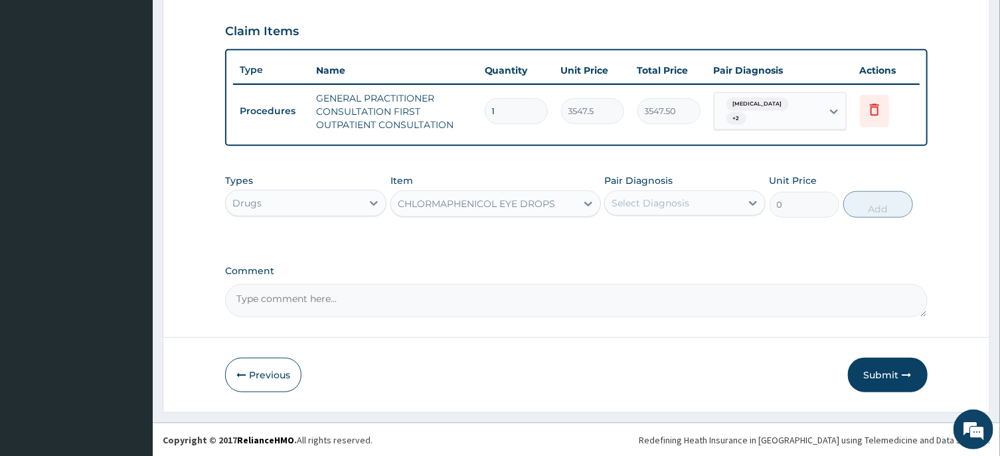
type input "946"
click at [657, 204] on div "Select Diagnosis" at bounding box center [651, 203] width 78 height 13
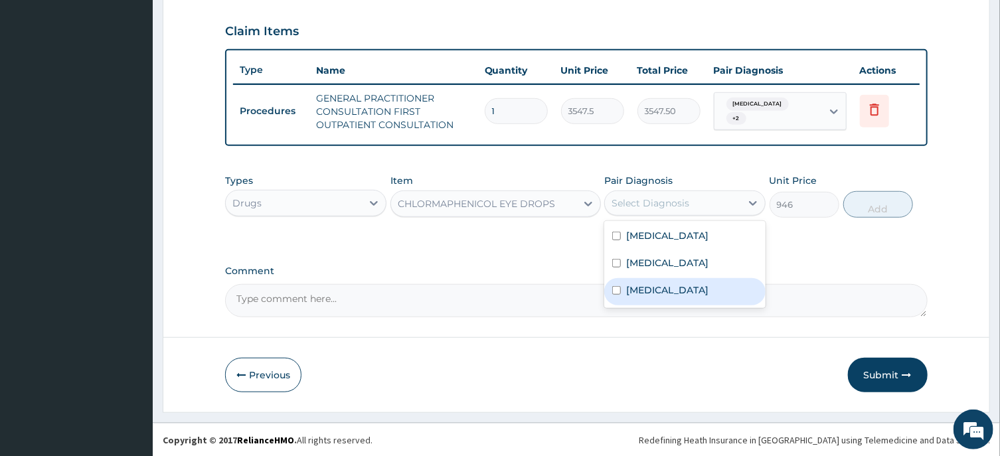
click at [618, 295] on input "checkbox" at bounding box center [616, 290] width 9 height 9
checkbox input "true"
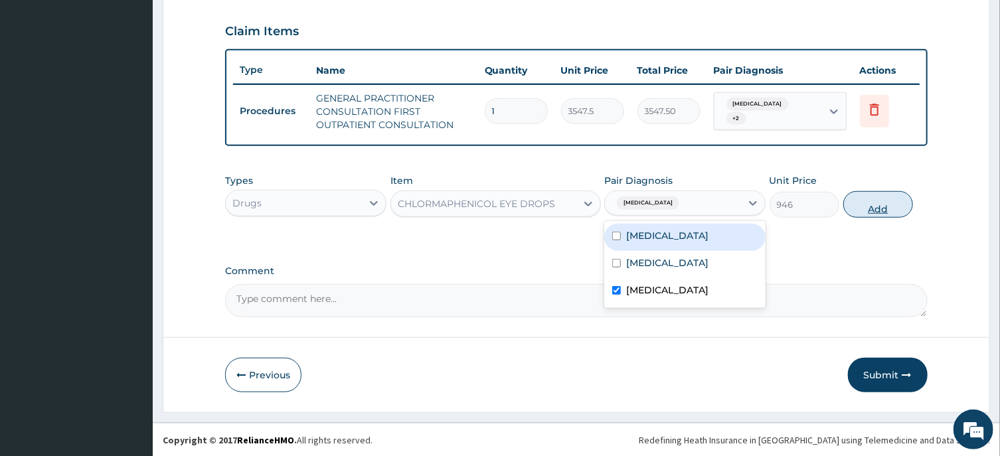
click at [882, 210] on button "Add" at bounding box center [879, 204] width 70 height 27
type input "0"
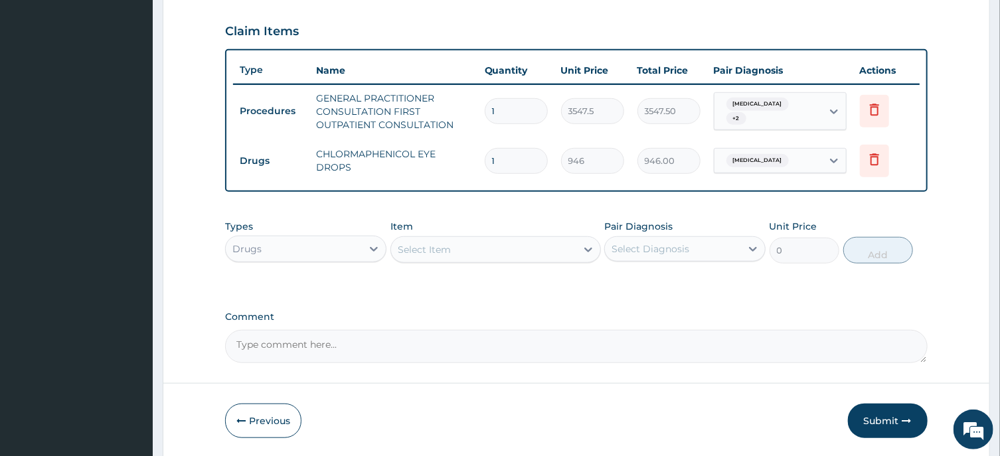
click at [440, 247] on div "Select Item" at bounding box center [424, 249] width 53 height 13
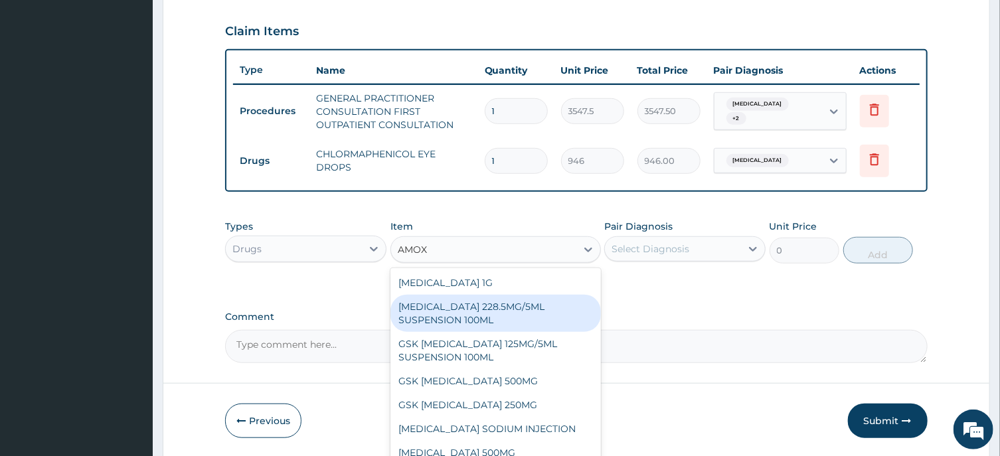
scroll to position [25, 0]
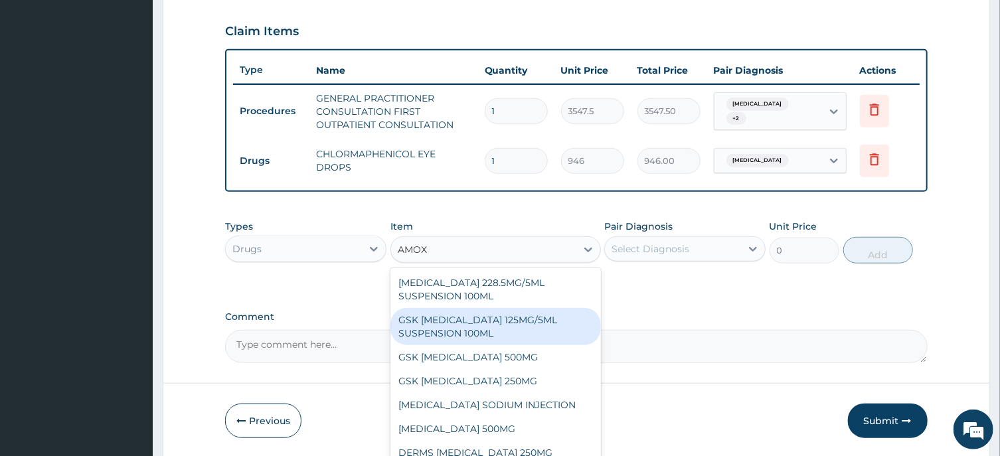
type input "AMO"
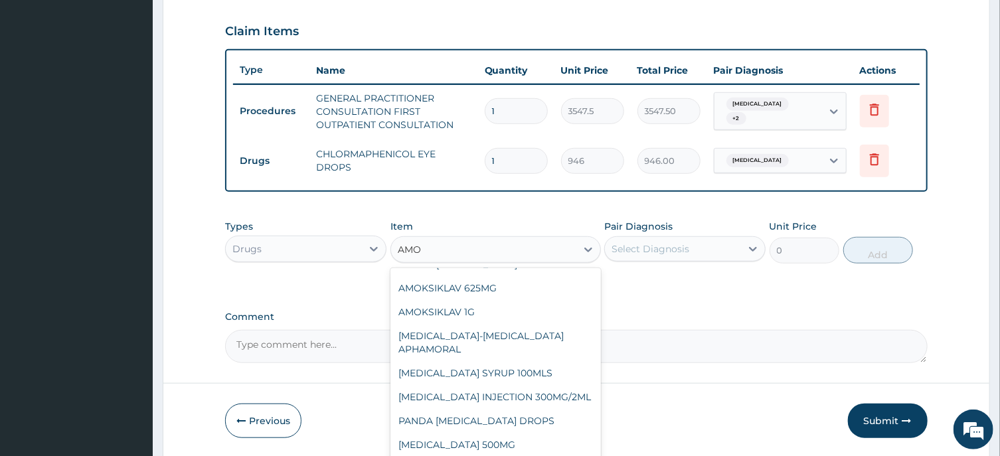
scroll to position [405, 0]
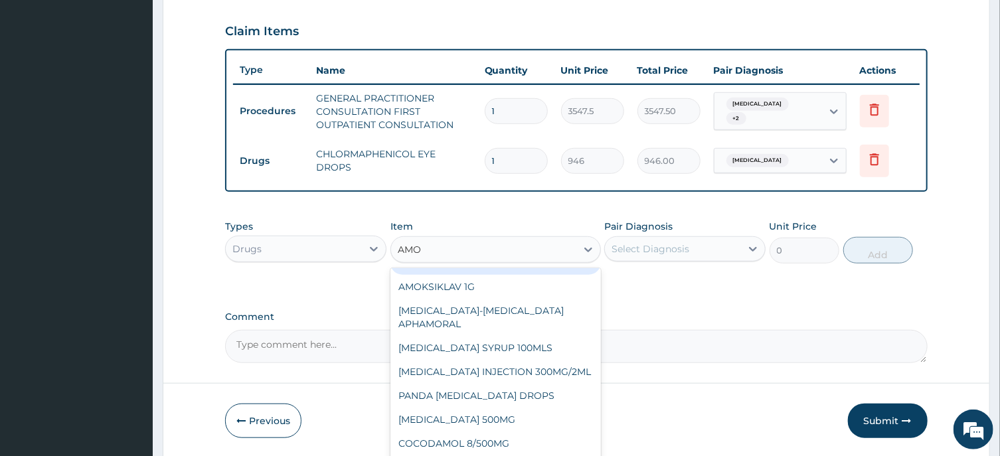
click at [471, 274] on div "AMOKSIKLAV 625MG" at bounding box center [496, 263] width 211 height 24
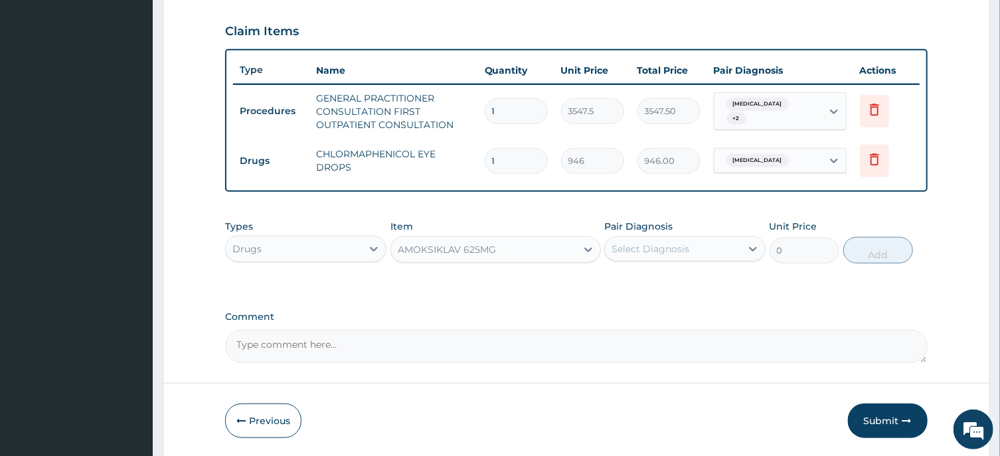
type input "650.375"
click at [663, 246] on div "Select Diagnosis" at bounding box center [651, 248] width 78 height 13
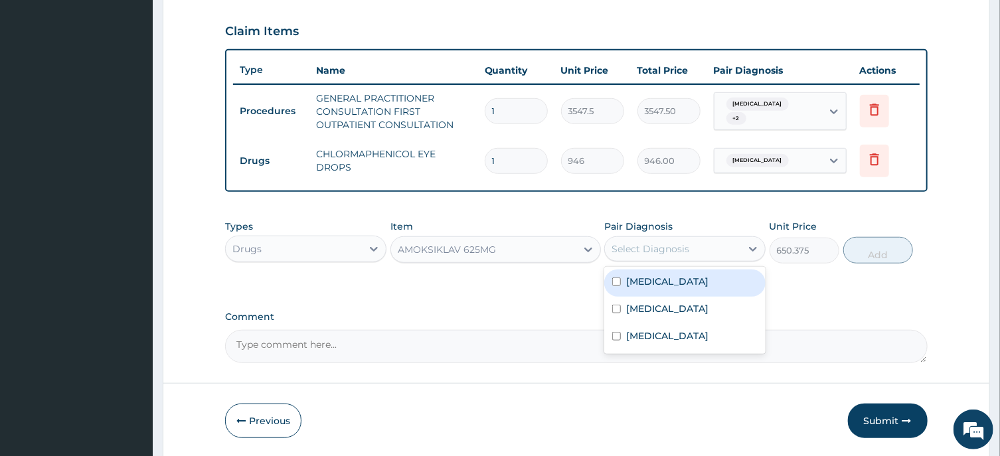
click at [617, 286] on input "checkbox" at bounding box center [616, 282] width 9 height 9
checkbox input "true"
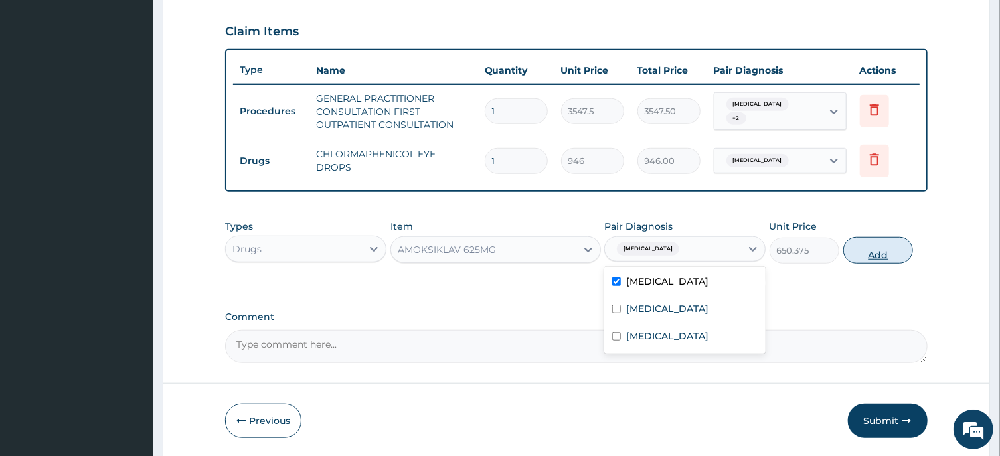
click at [871, 256] on button "Add" at bounding box center [879, 250] width 70 height 27
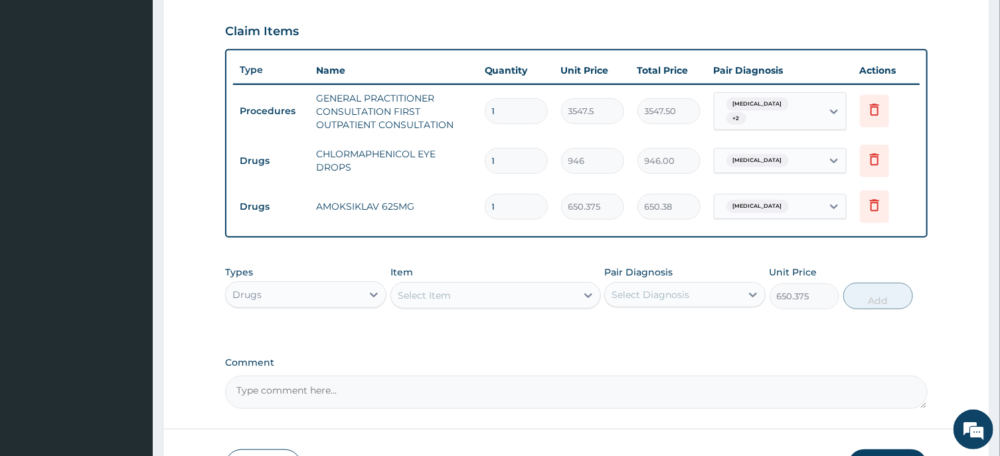
type input "0"
type input "0.00"
type input "1"
type input "650.38"
type input "14"
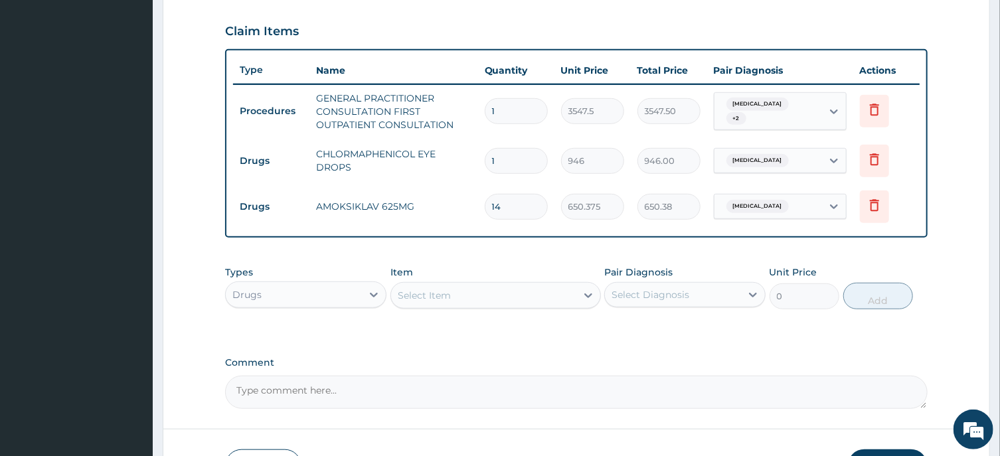
type input "9105.25"
type input "14"
click at [436, 292] on div "Select Item" at bounding box center [424, 295] width 53 height 13
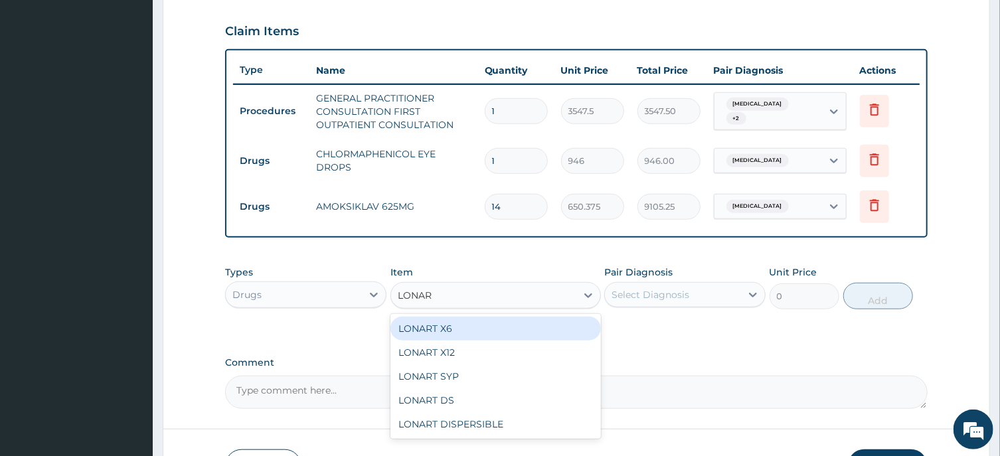
type input "LONART"
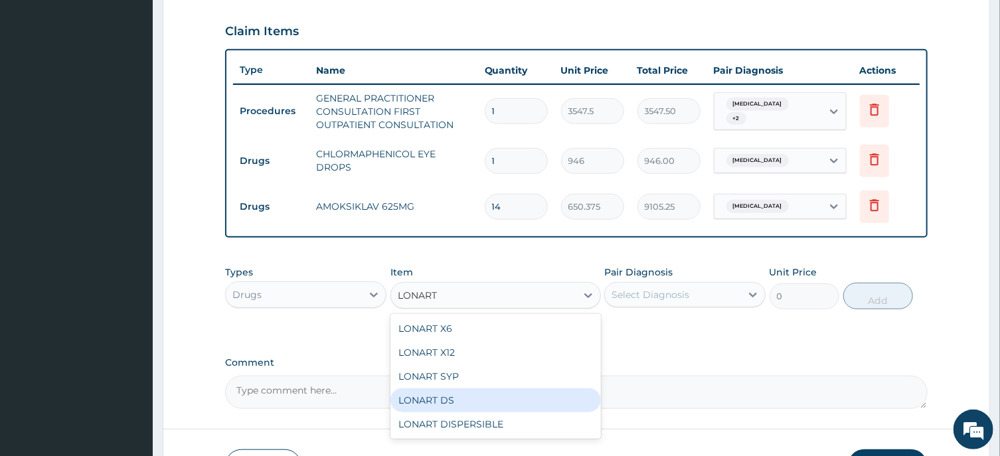
drag, startPoint x: 440, startPoint y: 395, endPoint x: 553, endPoint y: 346, distance: 123.1
click at [440, 395] on div "LONART DS" at bounding box center [496, 401] width 211 height 24
type input "473"
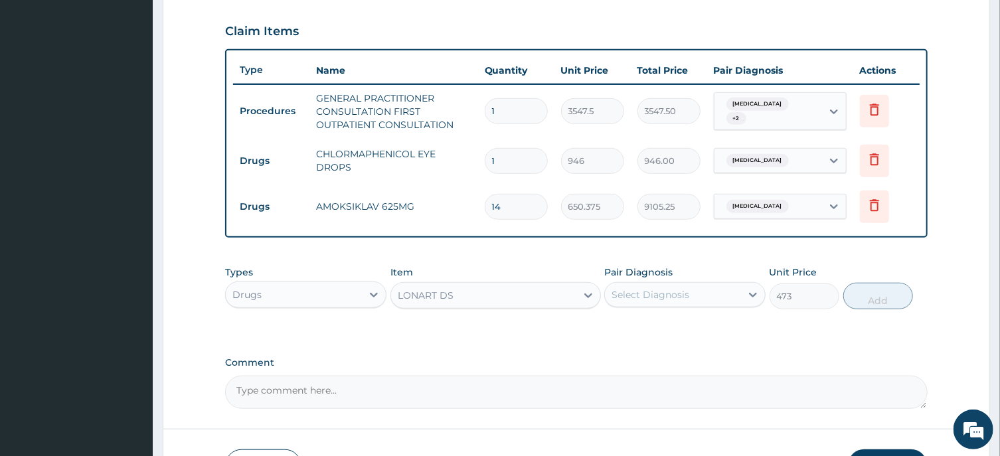
click at [676, 292] on div "Select Diagnosis" at bounding box center [651, 294] width 78 height 13
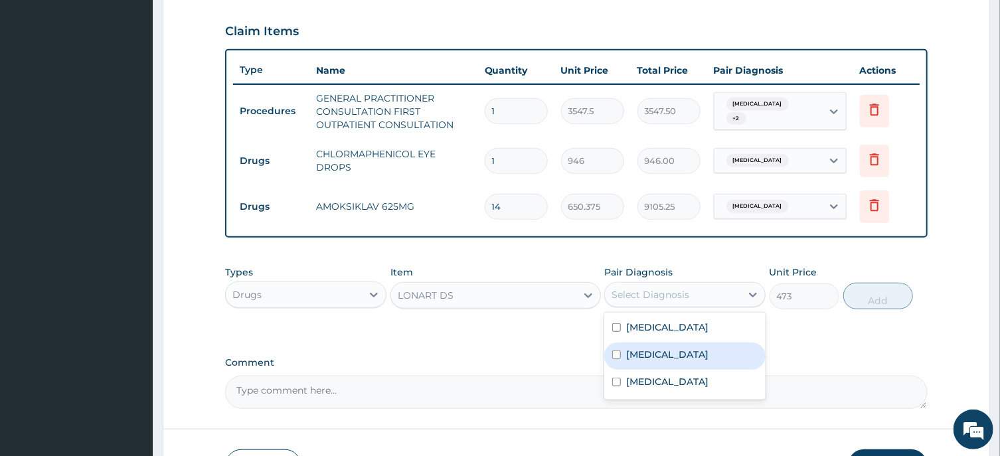
click at [618, 359] on input "checkbox" at bounding box center [616, 355] width 9 height 9
checkbox input "true"
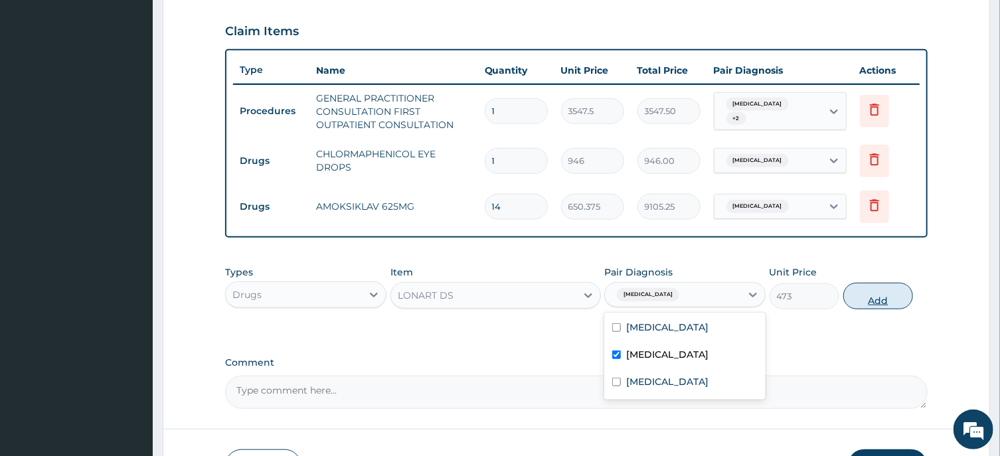
click at [882, 300] on button "Add" at bounding box center [879, 296] width 70 height 27
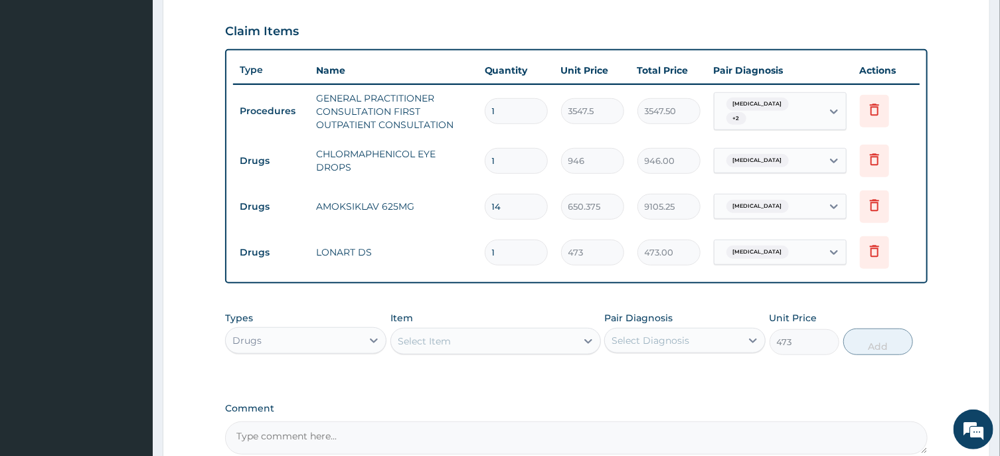
type input "0"
type input "0.00"
type input "6"
type input "2838.00"
type input "6"
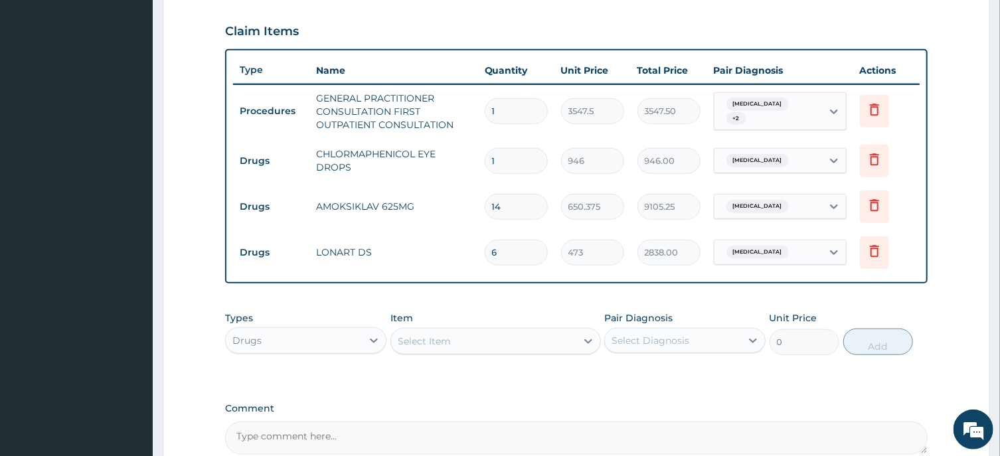
click at [437, 338] on div "Select Item" at bounding box center [424, 341] width 53 height 13
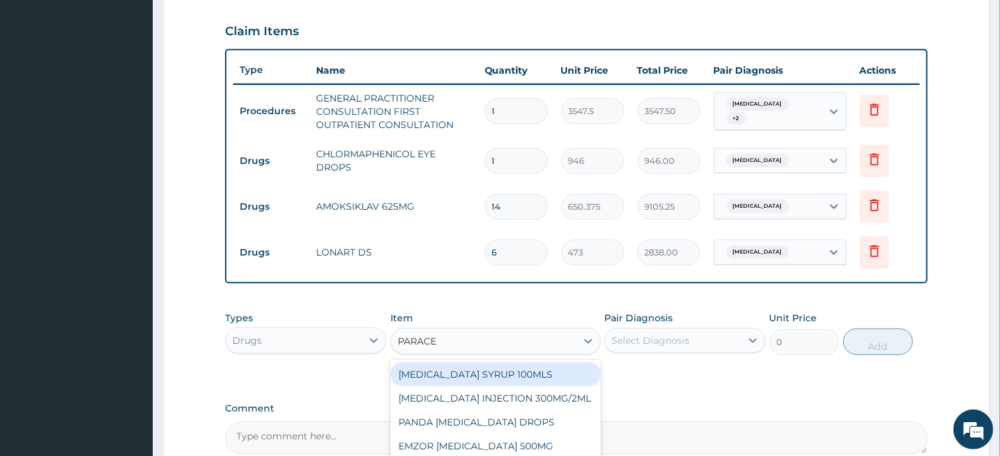
type input "PARACET"
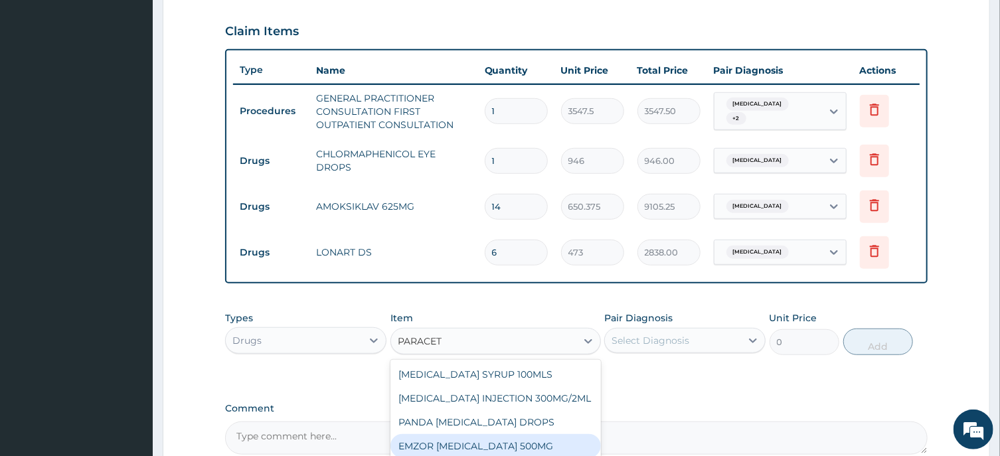
click at [519, 444] on div "EMZOR [MEDICAL_DATA] 500MG" at bounding box center [496, 446] width 211 height 24
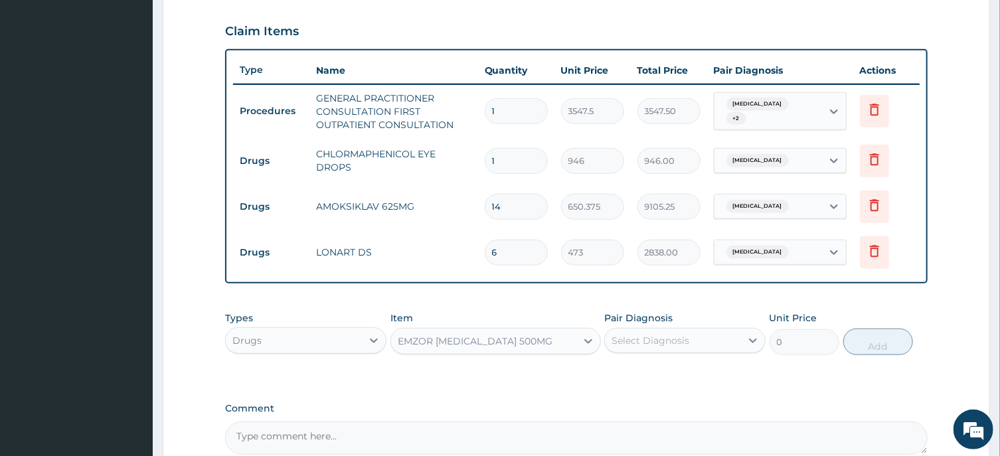
type input "23.65"
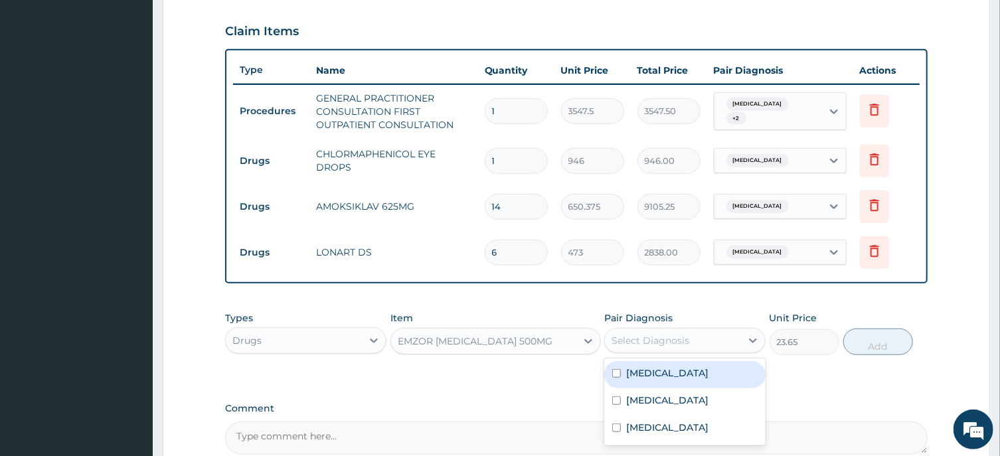
click at [640, 343] on div "Select Diagnosis" at bounding box center [651, 340] width 78 height 13
click at [615, 378] on input "checkbox" at bounding box center [616, 373] width 9 height 9
checkbox input "true"
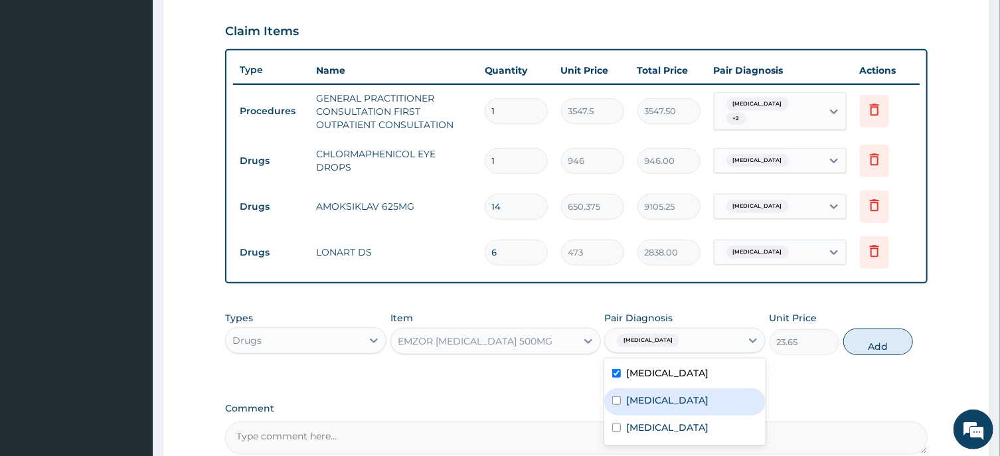
click at [618, 405] on input "checkbox" at bounding box center [616, 401] width 9 height 9
checkbox input "true"
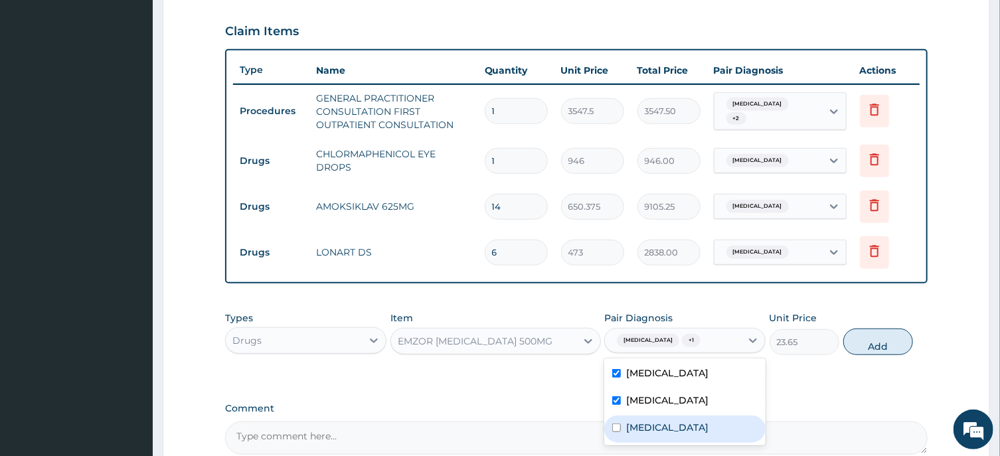
click at [616, 432] on input "checkbox" at bounding box center [616, 428] width 9 height 9
checkbox input "true"
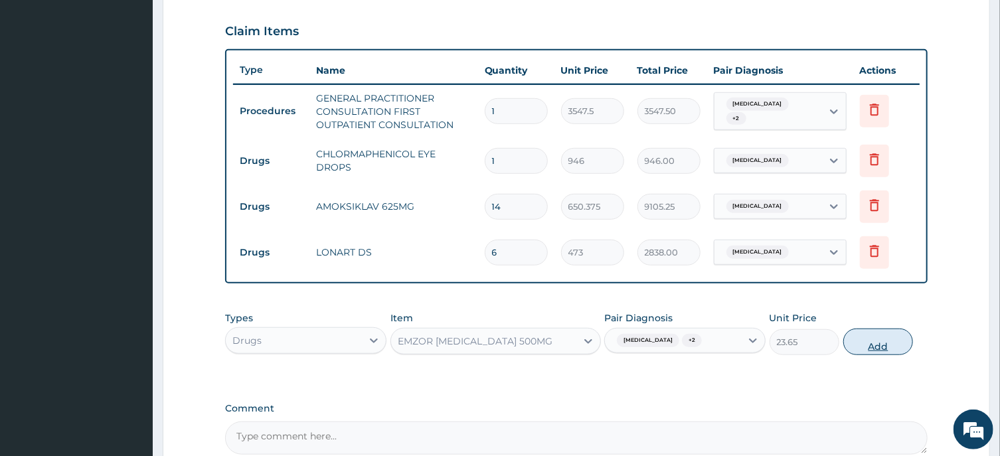
click at [877, 355] on button "Add" at bounding box center [879, 342] width 70 height 27
type input "0"
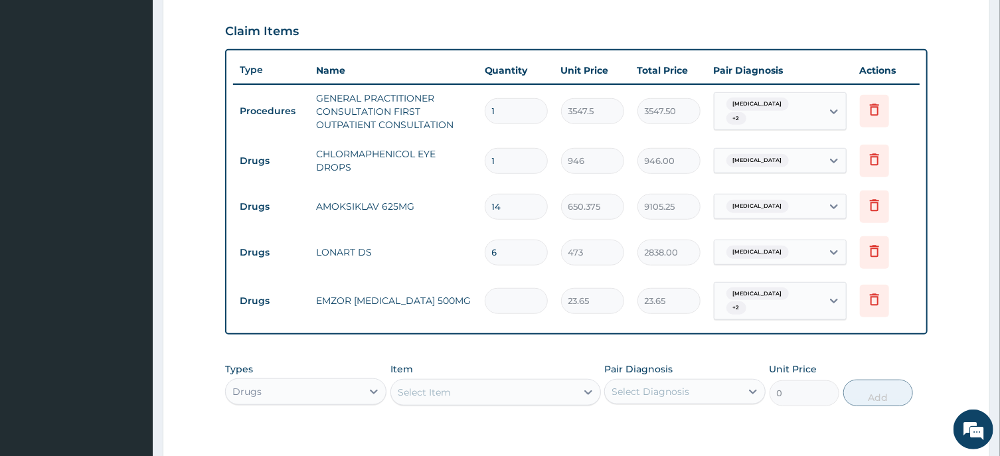
type input "0.00"
type input "2"
type input "47.30"
type input "24"
type input "567.60"
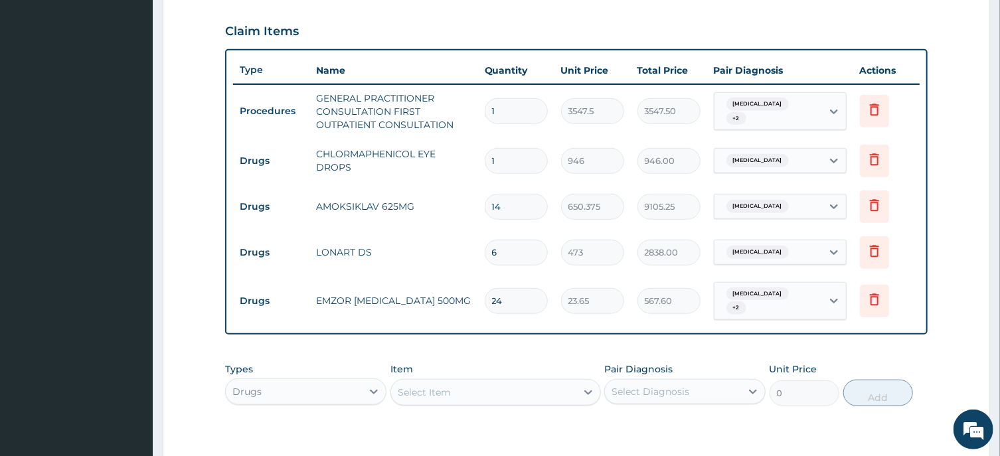
type input "24"
click at [424, 387] on div "Select Item" at bounding box center [424, 392] width 53 height 13
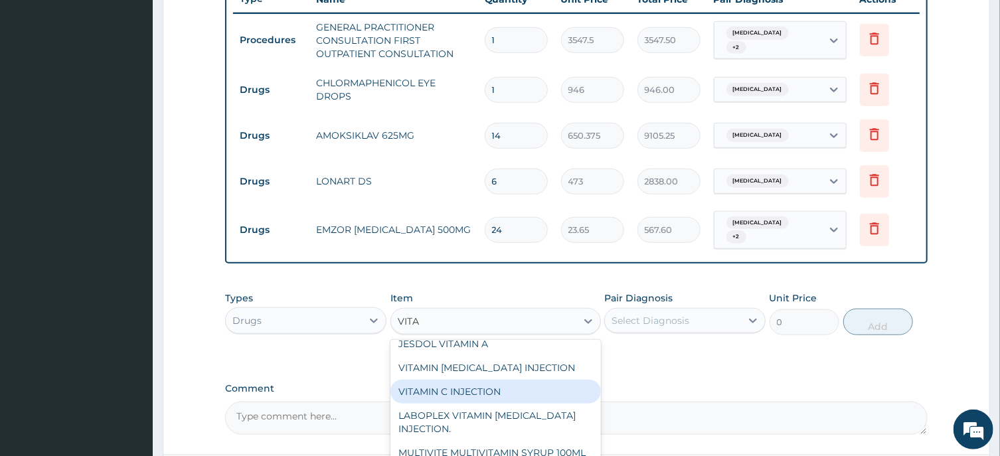
scroll to position [47, 0]
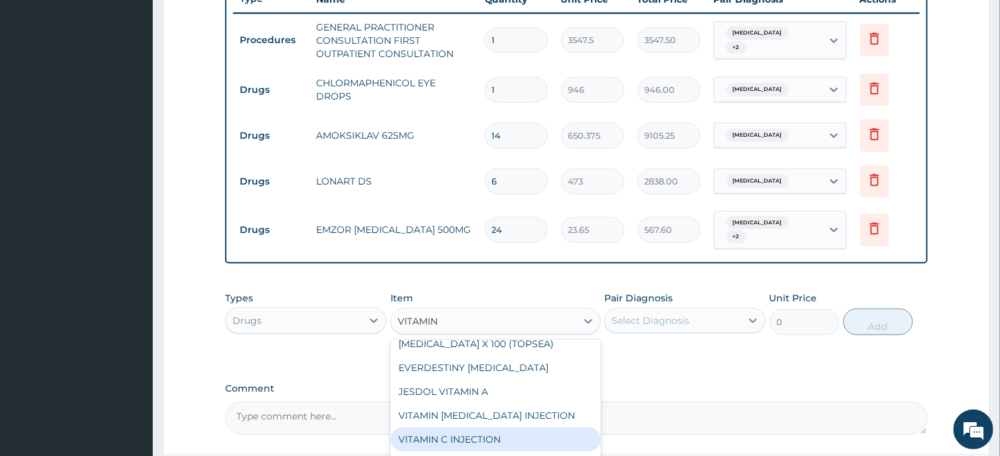
type input "VITAMIN A"
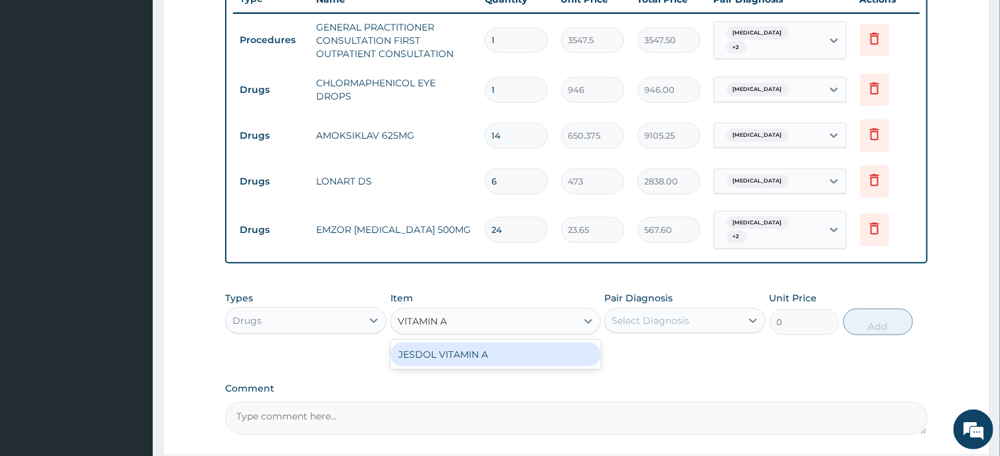
scroll to position [0, 0]
click at [476, 356] on div "JESDOL VITAMIN A" at bounding box center [496, 355] width 211 height 24
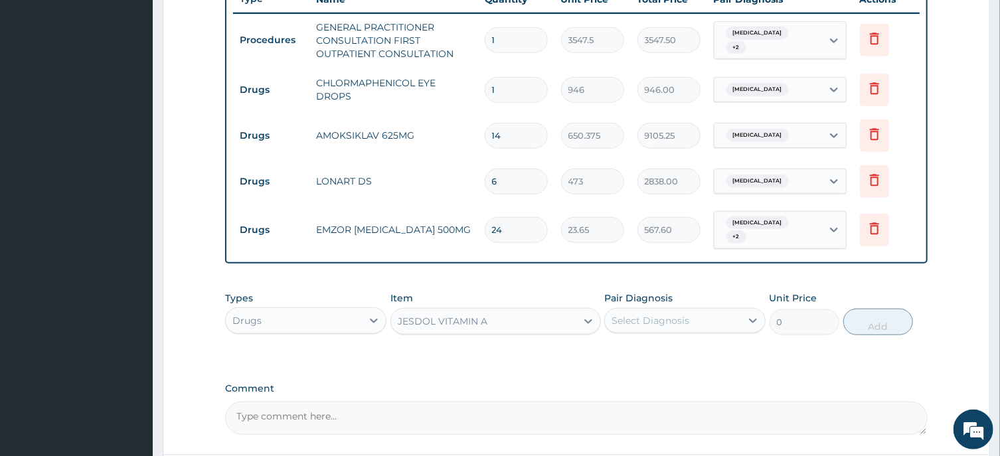
type input "23.65"
click at [656, 319] on div "Select Diagnosis" at bounding box center [651, 320] width 78 height 13
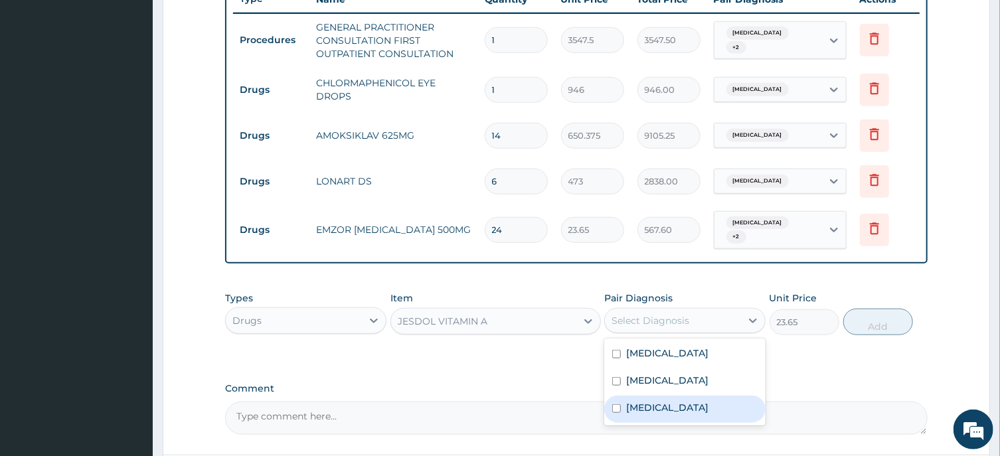
click at [616, 413] on input "checkbox" at bounding box center [616, 408] width 9 height 9
checkbox input "true"
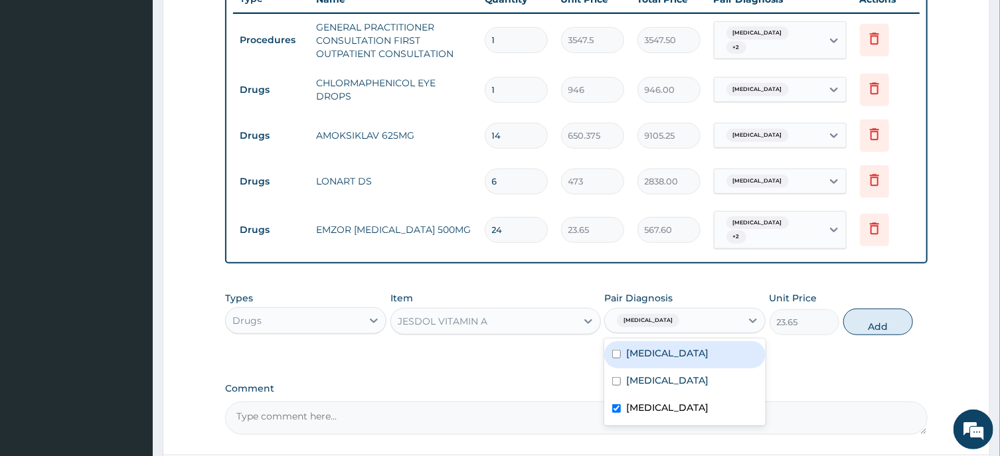
click at [619, 357] on input "checkbox" at bounding box center [616, 354] width 9 height 9
checkbox input "true"
click at [879, 326] on button "Add" at bounding box center [879, 322] width 70 height 27
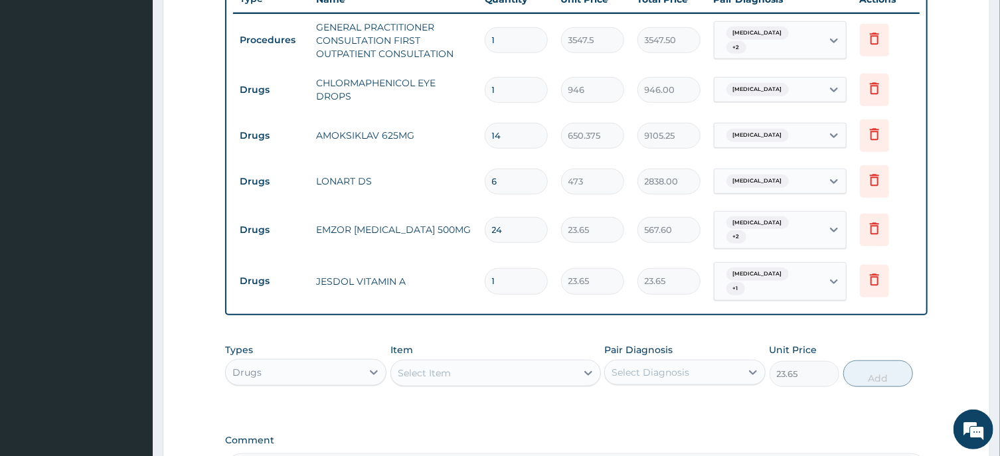
type input "0"
type input "0.00"
type input "3"
type input "70.95"
type input "3"
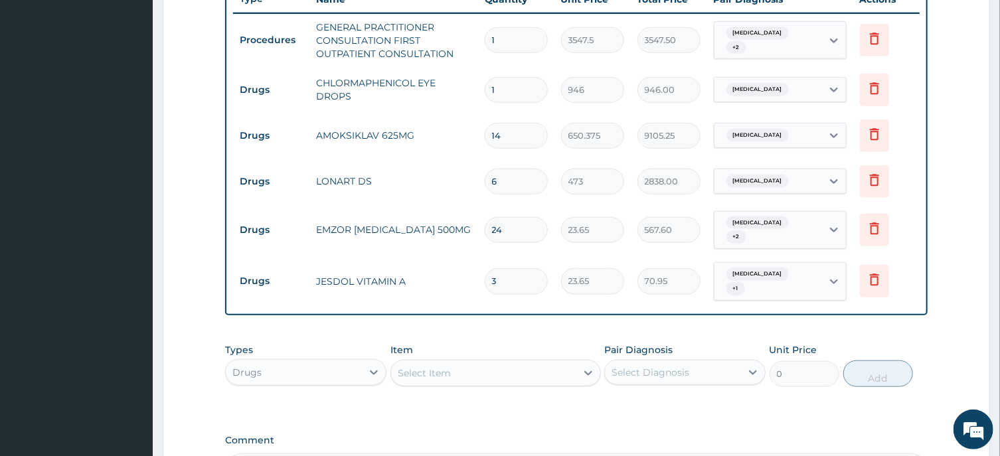
click at [431, 369] on div "Select Item" at bounding box center [424, 373] width 53 height 13
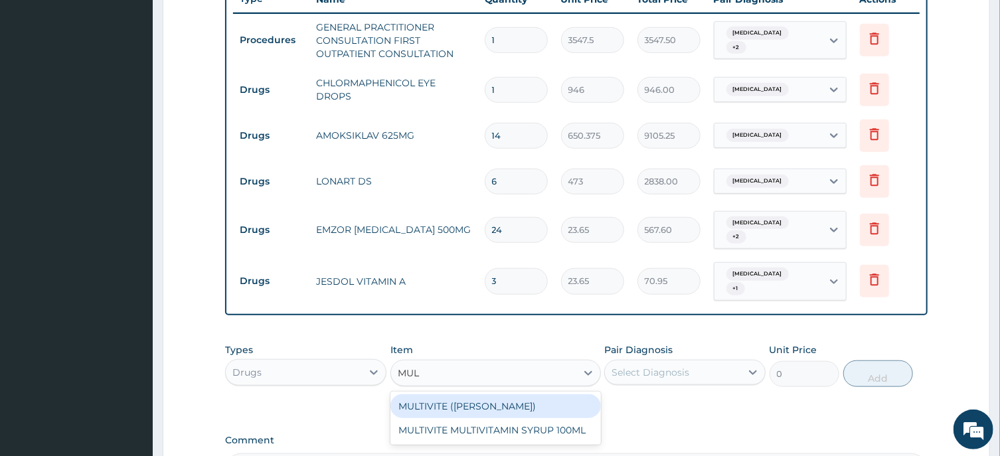
type input "MULT"
drag, startPoint x: 450, startPoint y: 406, endPoint x: 551, endPoint y: 388, distance: 102.5
click at [450, 405] on div "MULTIVITE (EVANS)" at bounding box center [496, 407] width 211 height 24
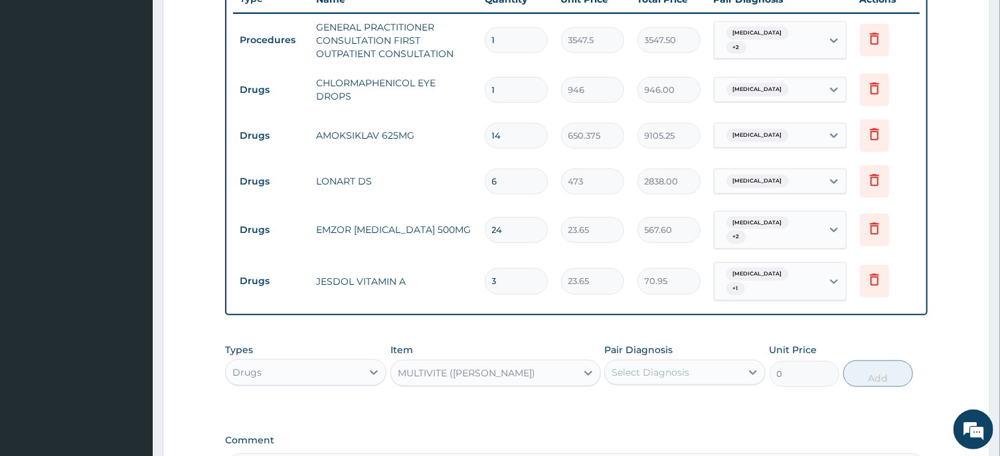
type input "23.65"
click at [637, 373] on div "Select Diagnosis" at bounding box center [651, 372] width 78 height 13
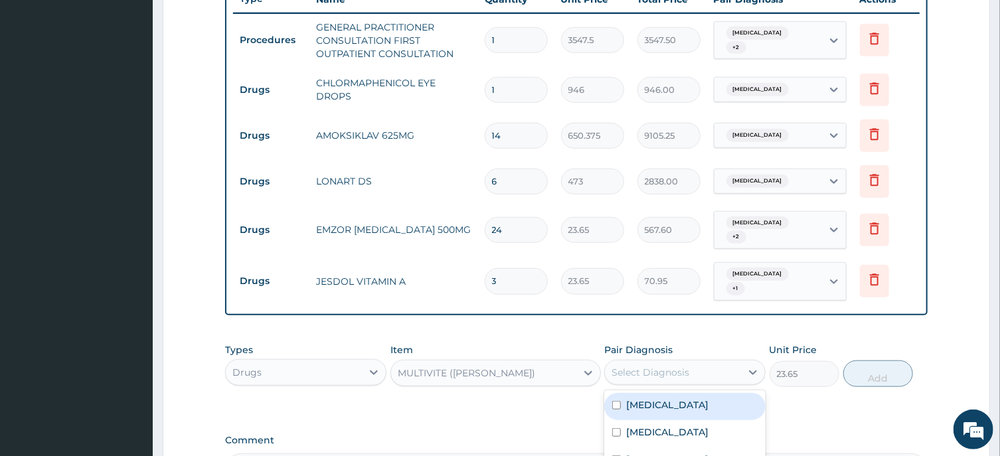
click at [614, 410] on input "checkbox" at bounding box center [616, 405] width 9 height 9
checkbox input "true"
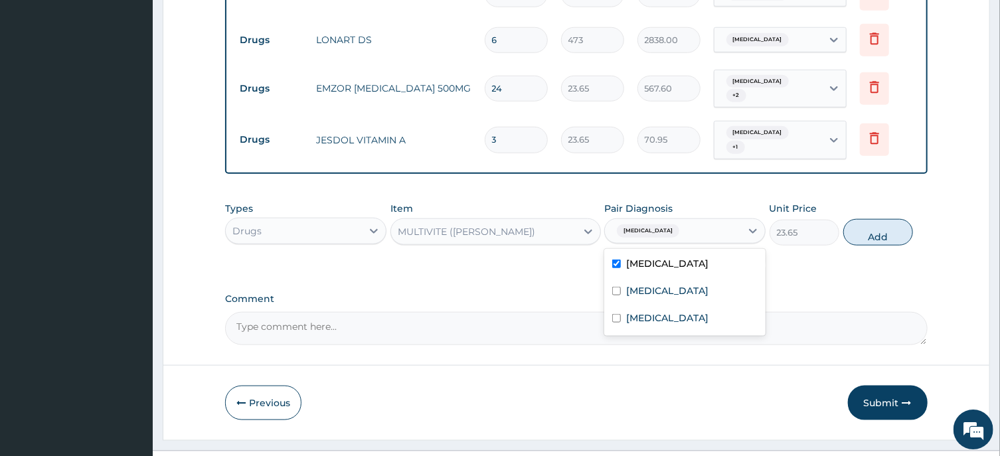
scroll to position [658, 0]
click at [618, 295] on input "checkbox" at bounding box center [616, 290] width 9 height 9
checkbox input "true"
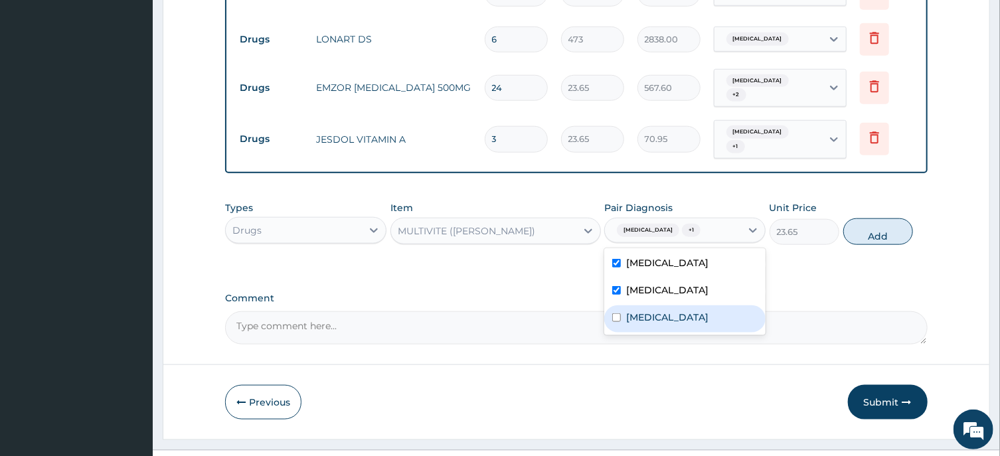
click at [617, 322] on input "checkbox" at bounding box center [616, 317] width 9 height 9
checkbox input "true"
click at [877, 245] on button "Add" at bounding box center [879, 232] width 70 height 27
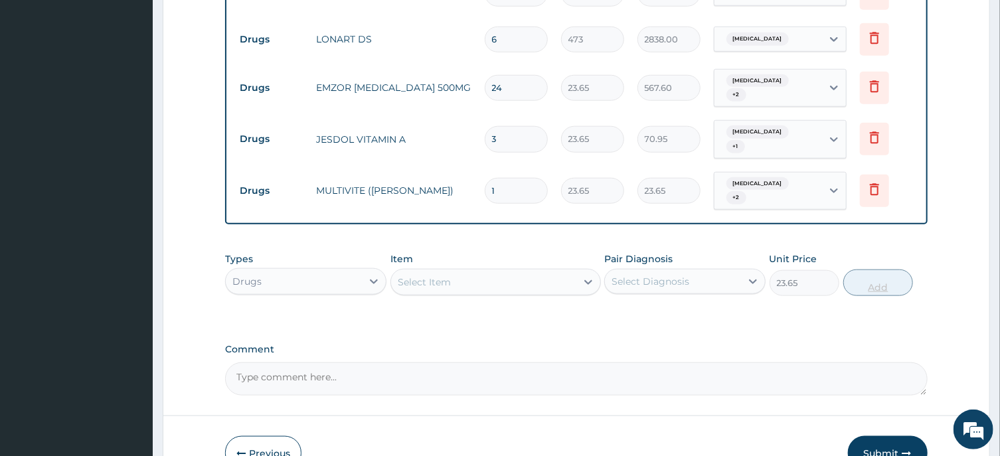
type input "0"
type input "0.00"
type input "2"
type input "47.30"
type input "20"
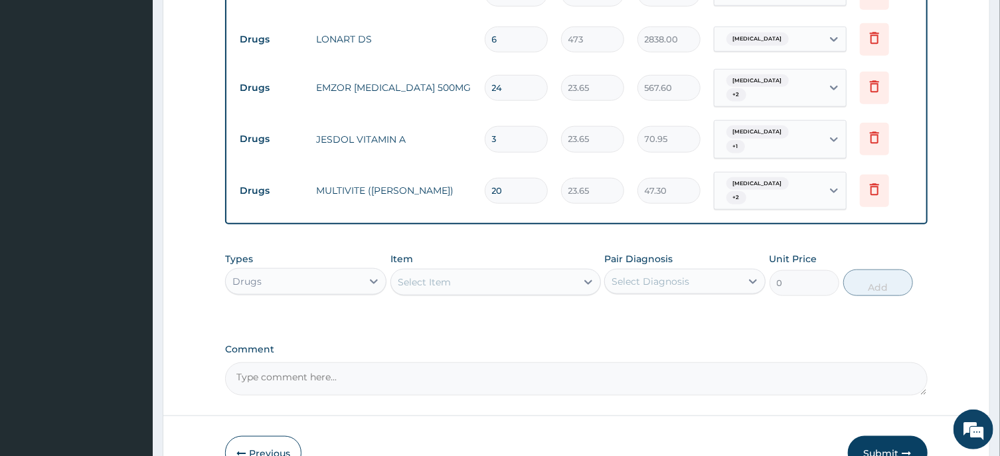
type input "473.00"
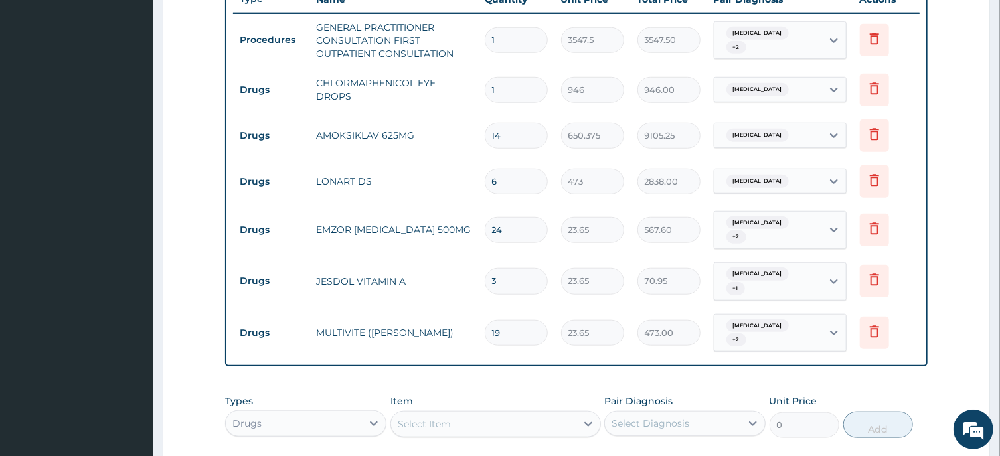
type input "18"
type input "425.70"
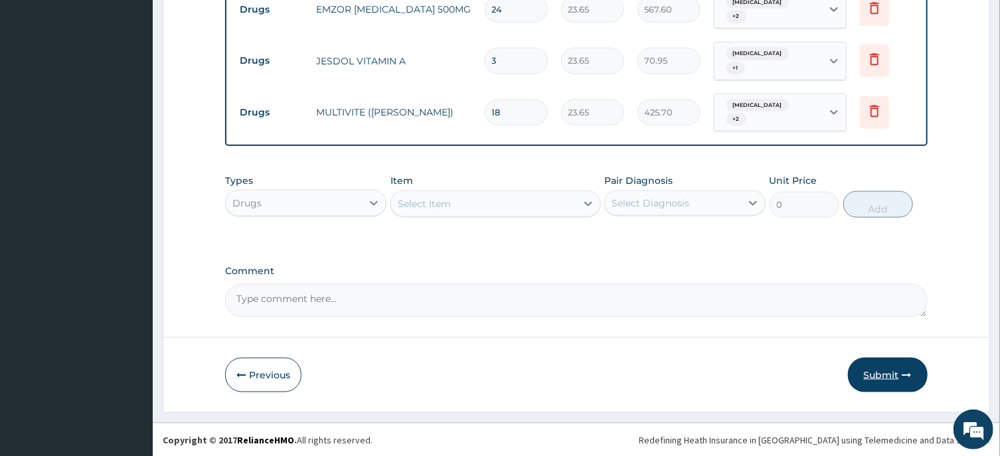
click at [879, 377] on button "Submit" at bounding box center [888, 375] width 80 height 35
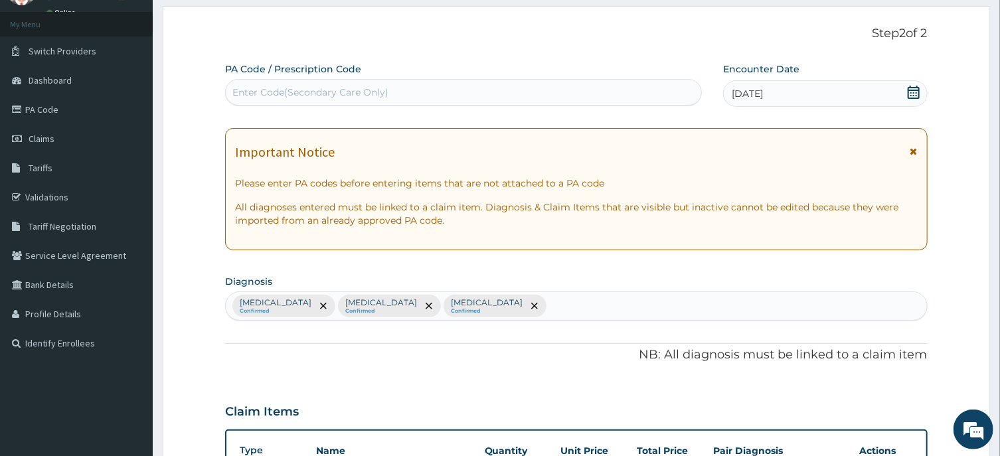
scroll to position [71, 0]
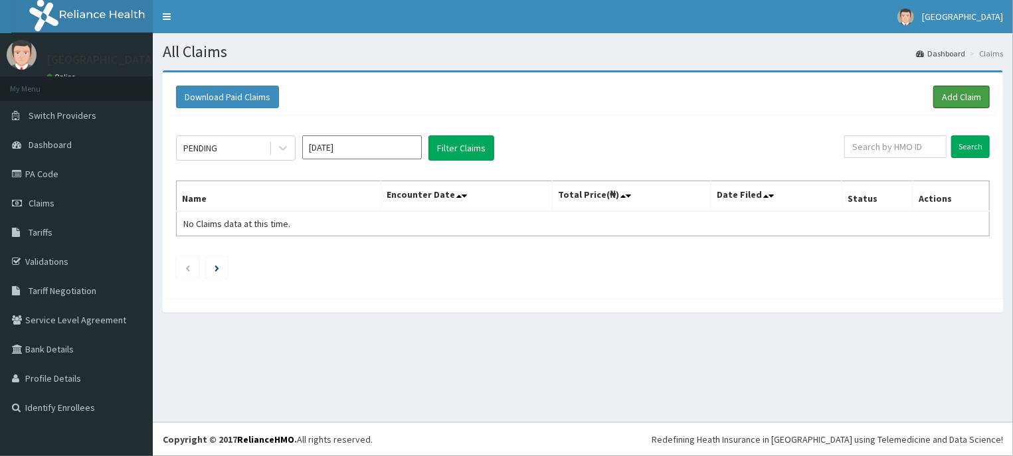
click at [956, 99] on link "Add Claim" at bounding box center [961, 97] width 56 height 23
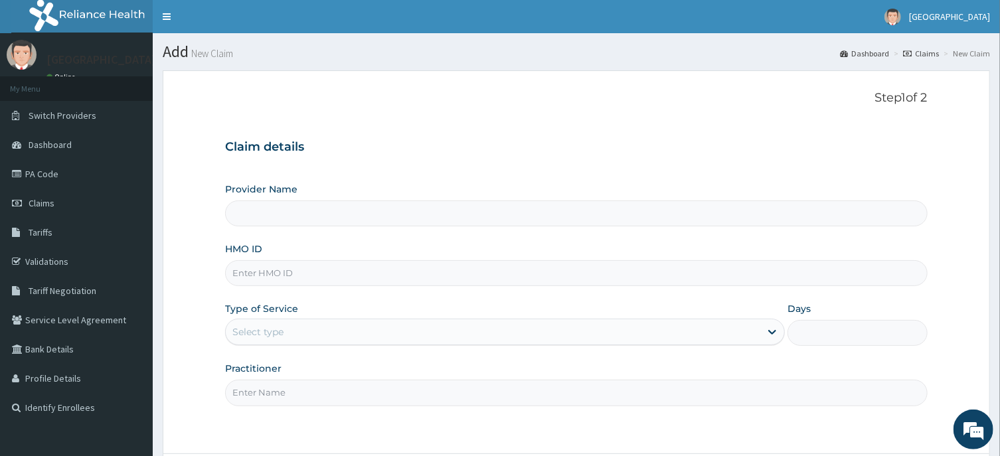
type input "[GEOGRAPHIC_DATA]"
click at [252, 275] on input "HMO ID" at bounding box center [576, 273] width 702 height 26
type input "POH/10074/A"
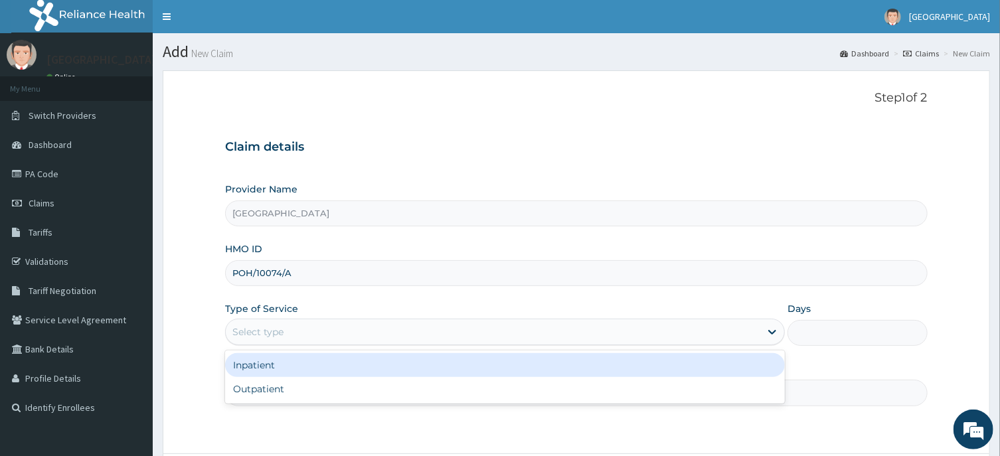
click at [297, 331] on div "Select type" at bounding box center [493, 331] width 535 height 21
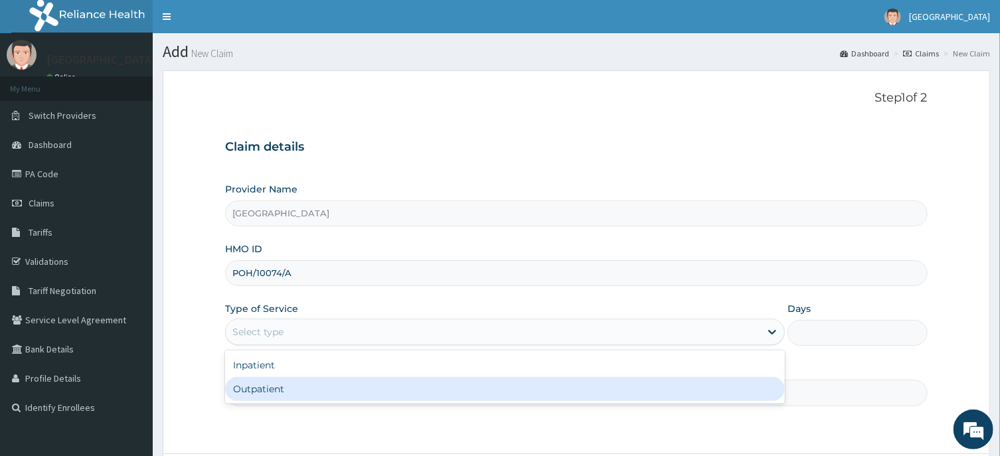
click at [266, 390] on div "Outpatient" at bounding box center [505, 389] width 560 height 24
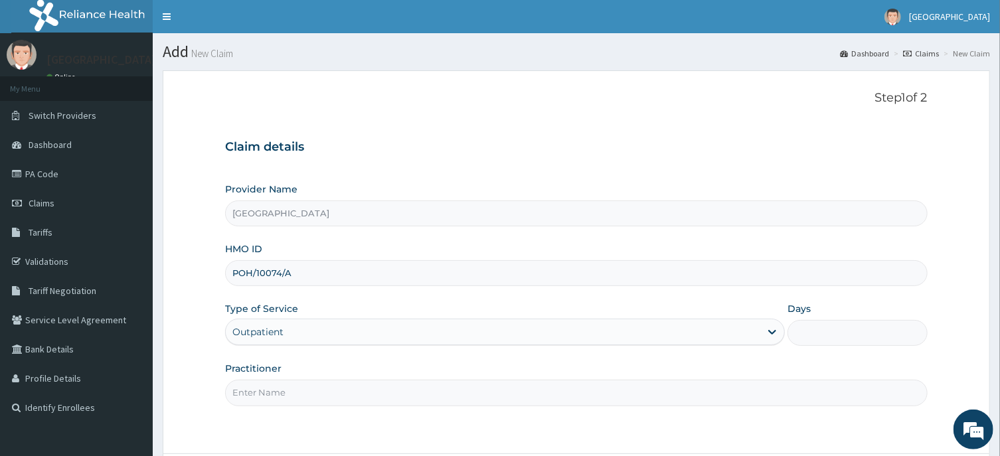
type input "1"
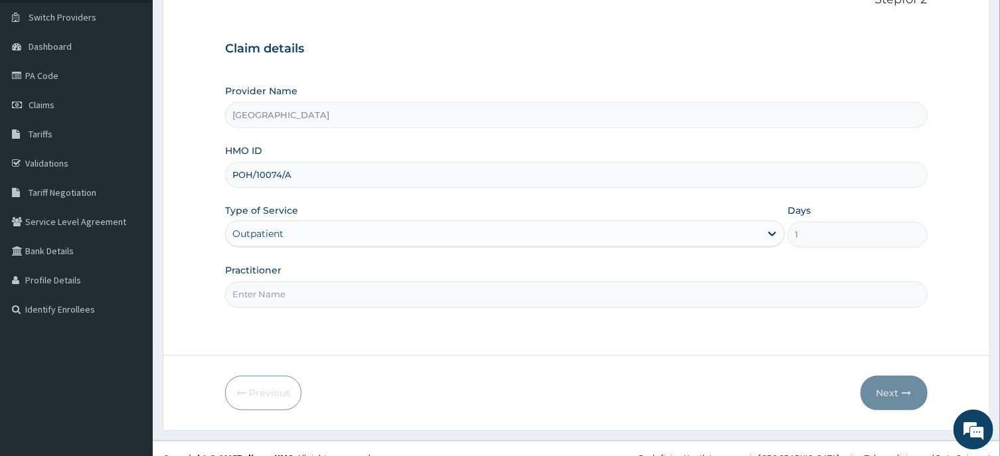
scroll to position [117, 0]
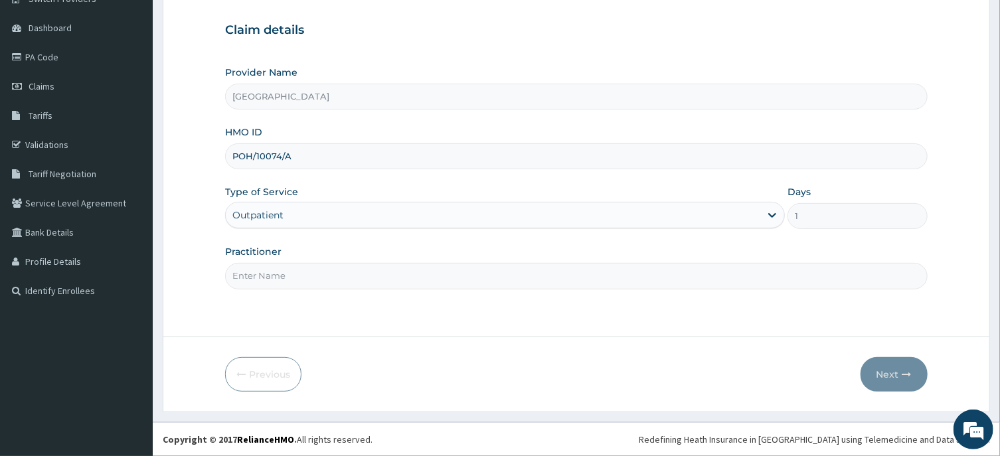
click at [290, 275] on input "Practitioner" at bounding box center [576, 276] width 702 height 26
type input "[PERSON_NAME]"
click at [879, 376] on button "Next" at bounding box center [894, 374] width 67 height 35
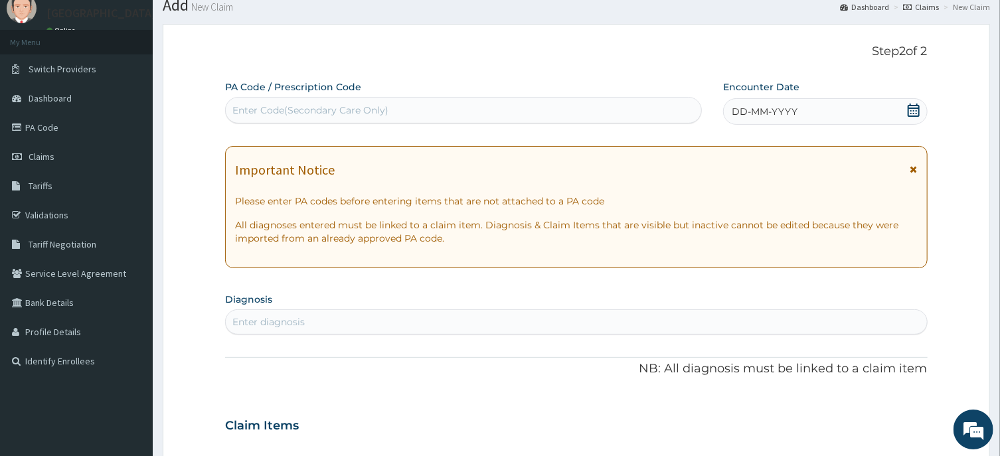
scroll to position [46, 0]
click at [913, 112] on icon at bounding box center [913, 110] width 13 height 13
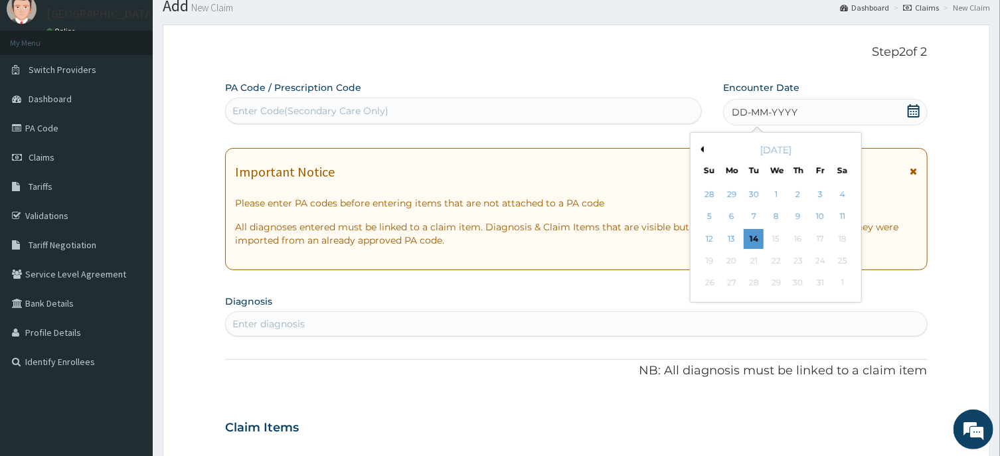
click at [701, 153] on div "October 2025" at bounding box center [776, 149] width 160 height 13
click at [704, 148] on button "Previous Month" at bounding box center [700, 149] width 7 height 7
click at [730, 280] on div "29" at bounding box center [732, 284] width 20 height 20
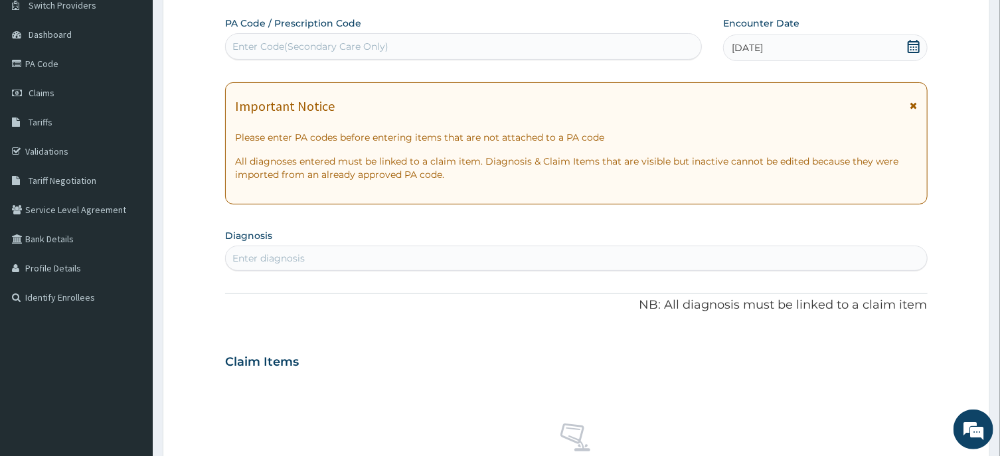
scroll to position [117, 0]
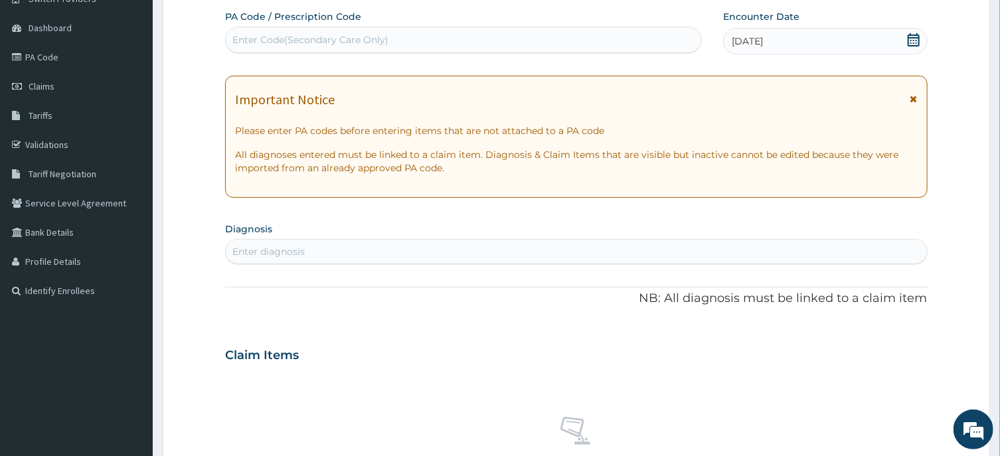
click at [300, 255] on div "Enter diagnosis" at bounding box center [268, 251] width 72 height 13
type input "MALARIA"
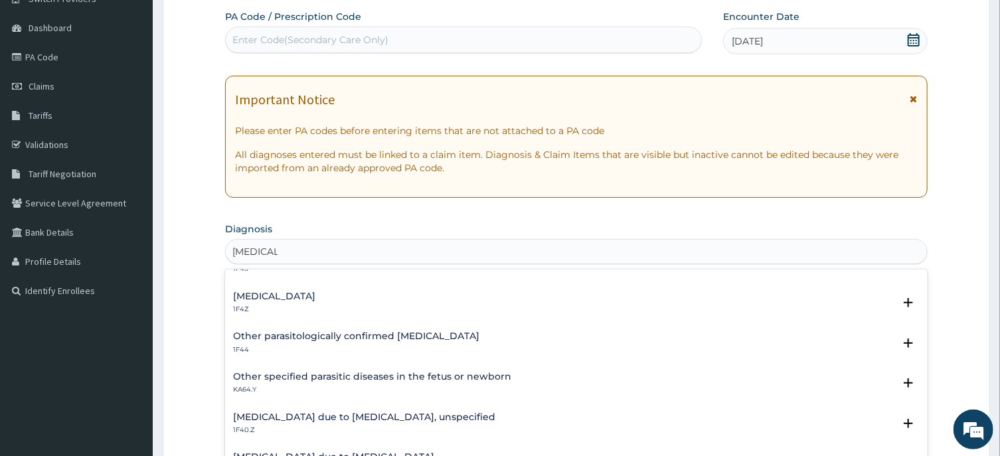
scroll to position [0, 0]
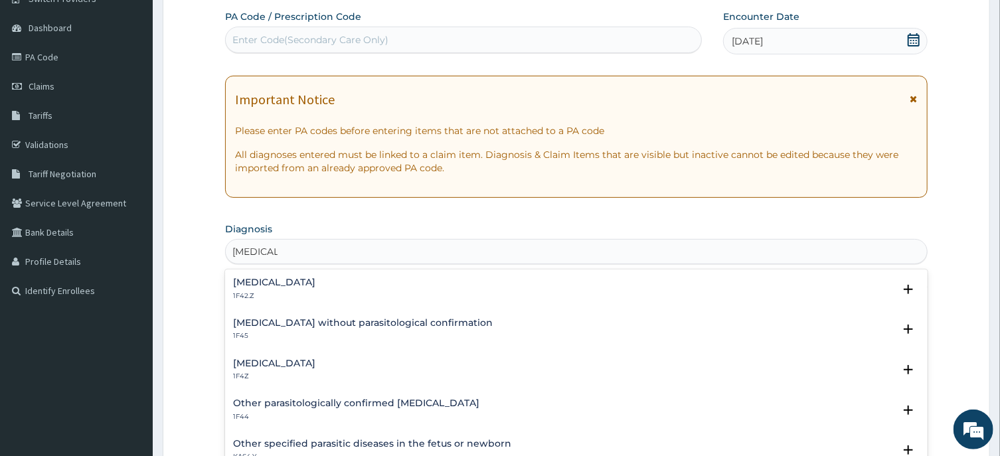
click at [313, 364] on h4 "Malaria, unspecified" at bounding box center [274, 364] width 82 height 10
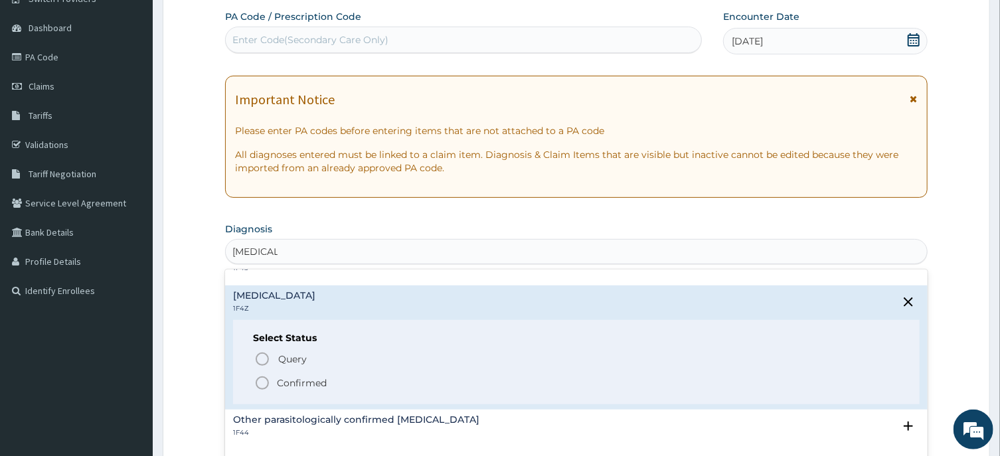
scroll to position [134, 0]
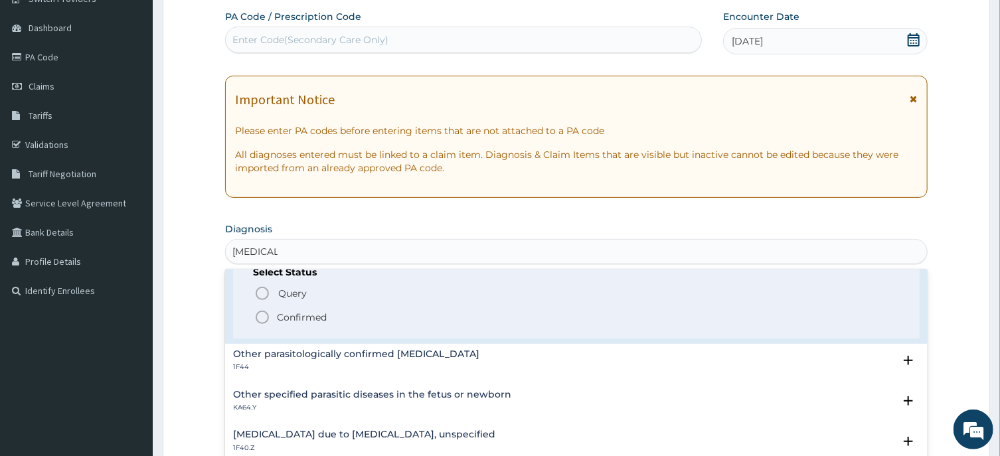
drag, startPoint x: 263, startPoint y: 318, endPoint x: 275, endPoint y: 310, distance: 14.7
click at [263, 317] on icon "status option filled" at bounding box center [262, 318] width 16 height 16
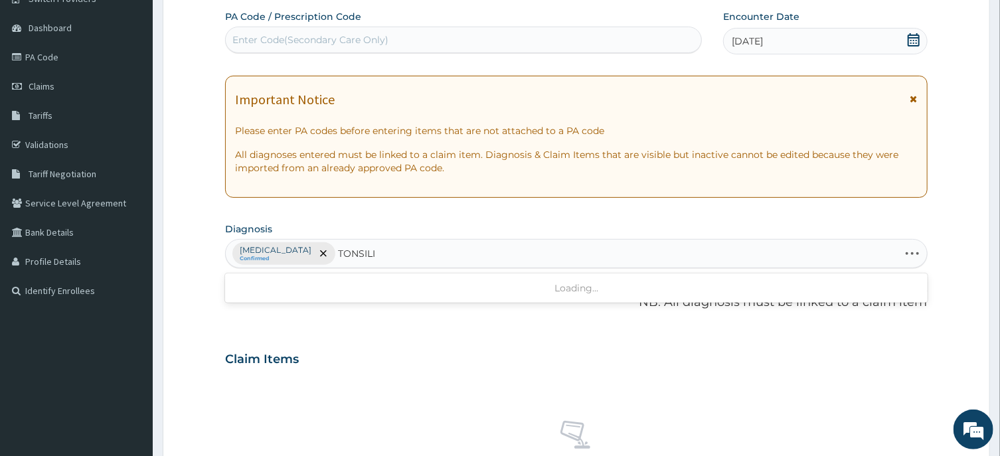
type input "TONSIL"
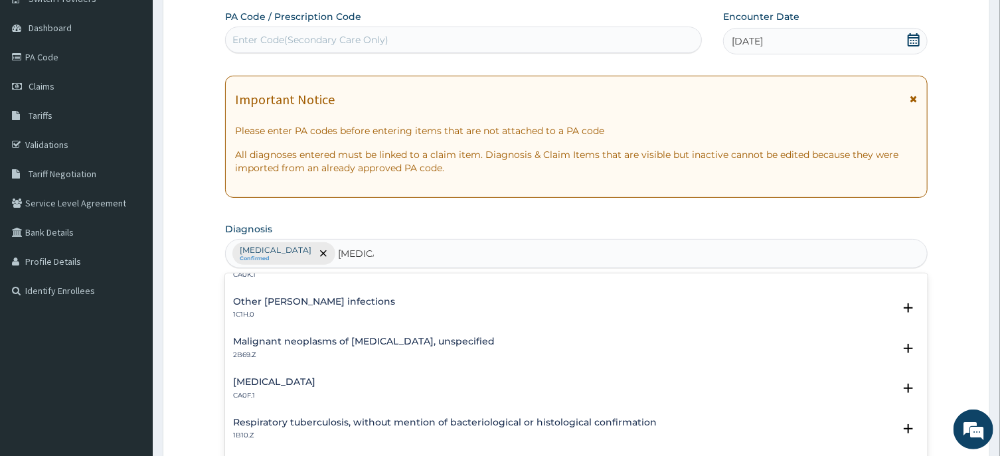
scroll to position [0, 0]
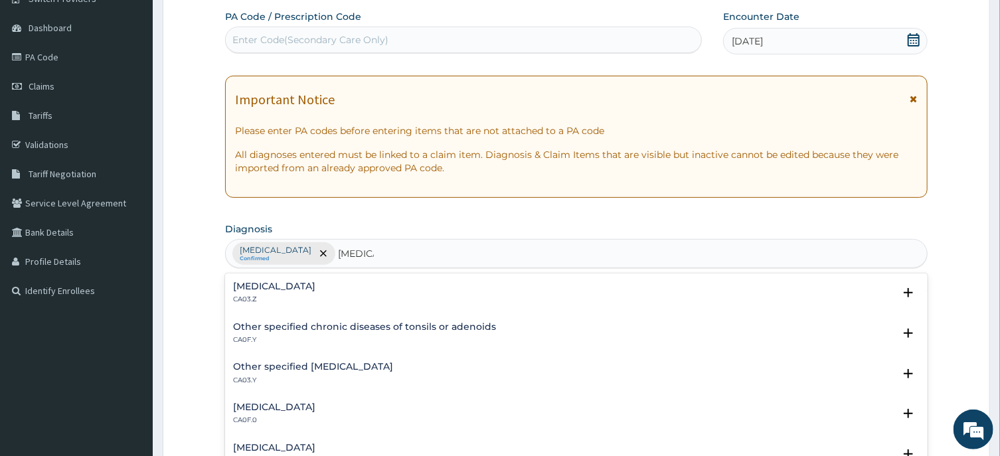
click at [315, 284] on h4 "Acute tonsillitis, unspecified" at bounding box center [274, 287] width 82 height 10
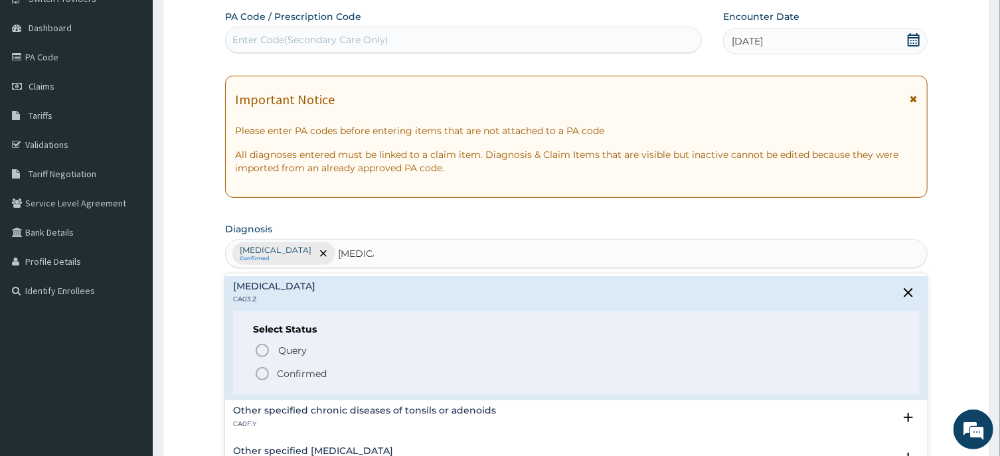
click at [261, 375] on icon "status option filled" at bounding box center [262, 374] width 16 height 16
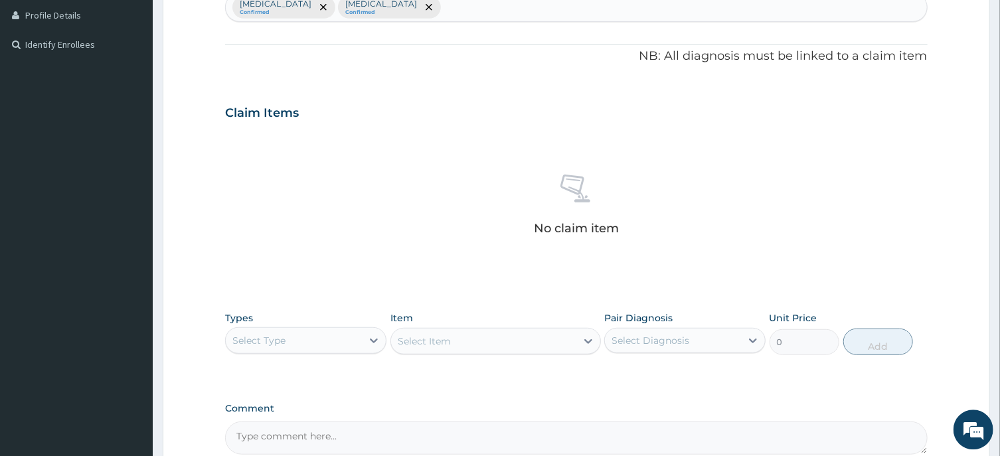
scroll to position [402, 0]
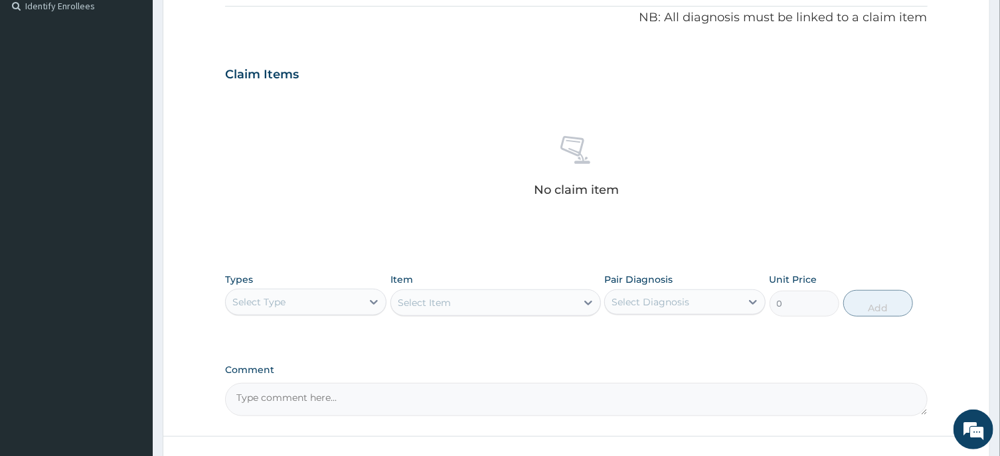
click at [274, 294] on div "Select Type" at bounding box center [294, 302] width 136 height 21
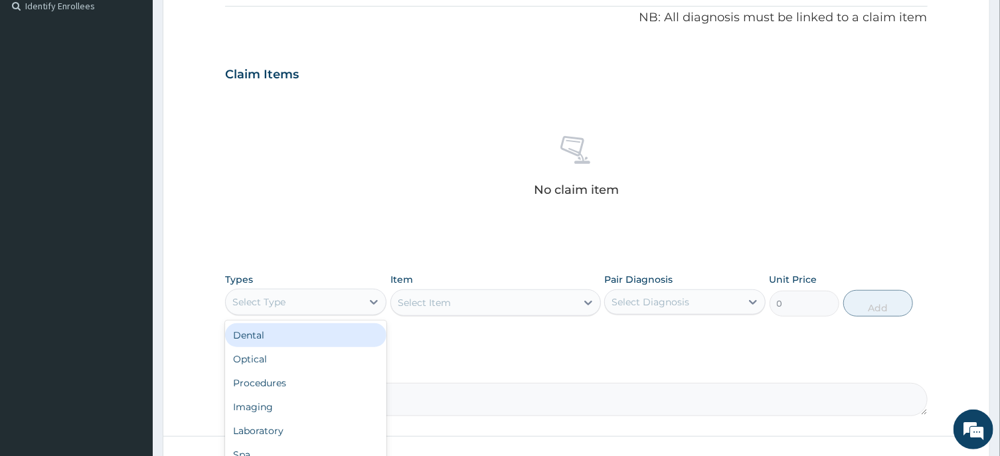
scroll to position [501, 0]
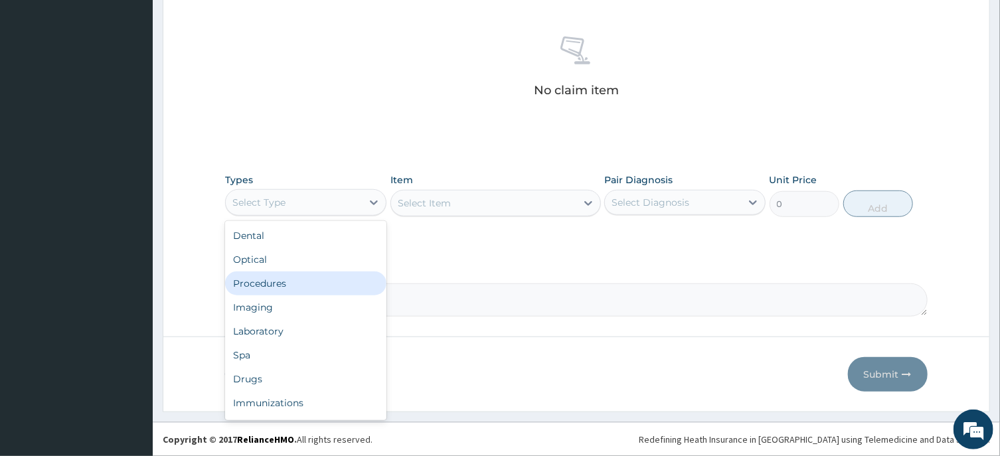
click at [288, 286] on div "Procedures" at bounding box center [305, 284] width 161 height 24
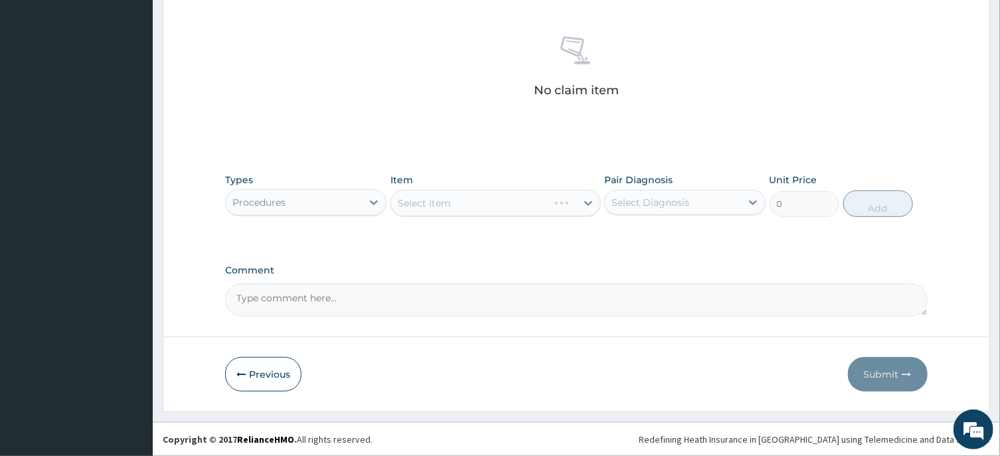
click at [478, 210] on div "Select Item" at bounding box center [496, 203] width 211 height 27
click at [472, 206] on div "Select Item" at bounding box center [483, 203] width 185 height 21
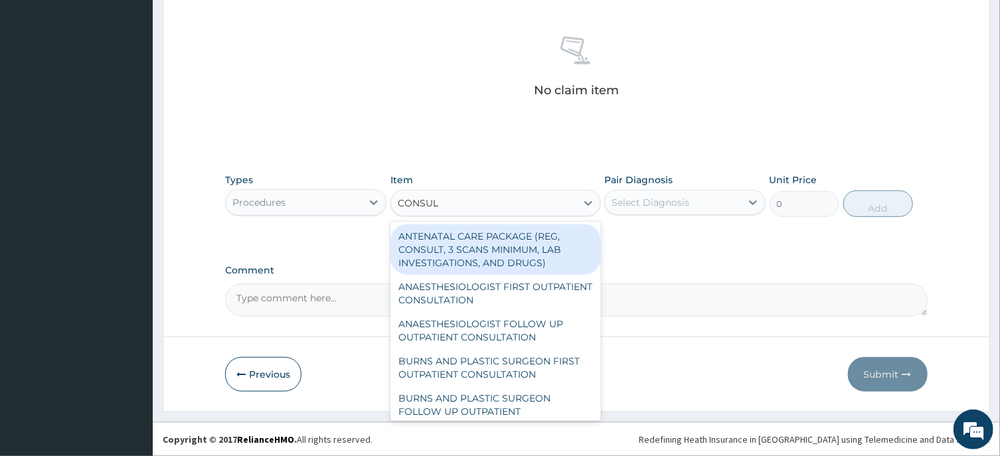
type input "CONSULT"
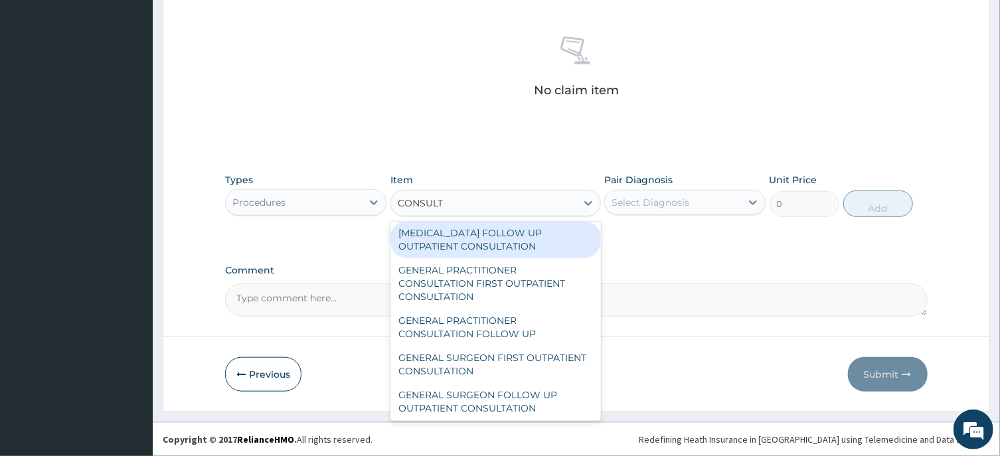
scroll to position [735, 0]
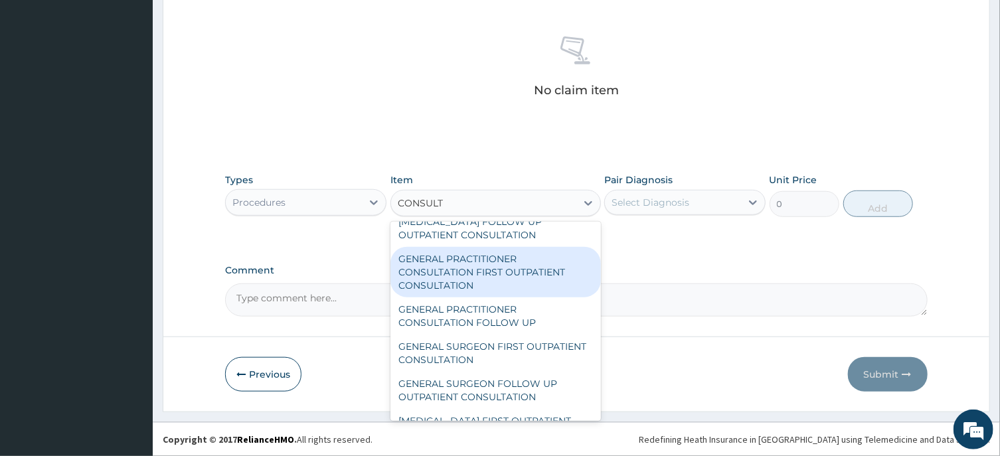
click at [483, 286] on div "GENERAL PRACTITIONER CONSULTATION FIRST OUTPATIENT CONSULTATION" at bounding box center [496, 272] width 211 height 50
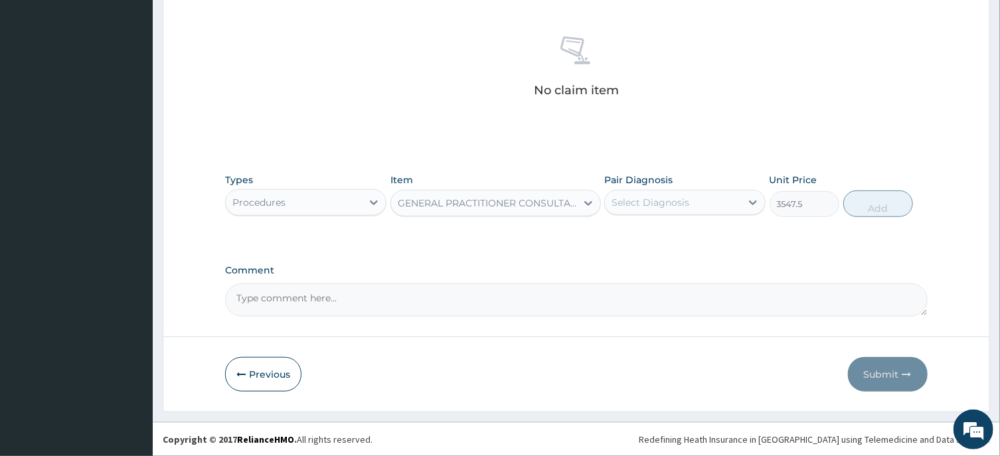
type input "3547.5"
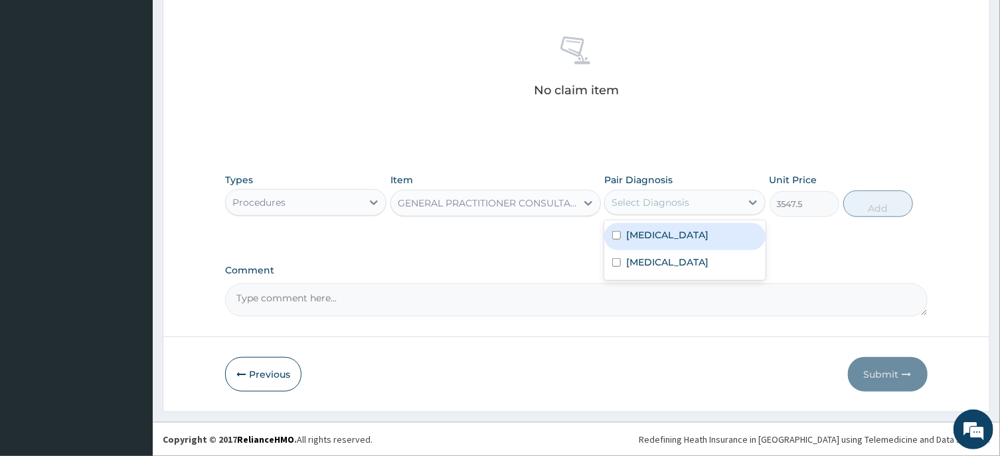
click at [670, 205] on div "Select Diagnosis" at bounding box center [651, 202] width 78 height 13
click at [616, 235] on input "checkbox" at bounding box center [616, 235] width 9 height 9
checkbox input "true"
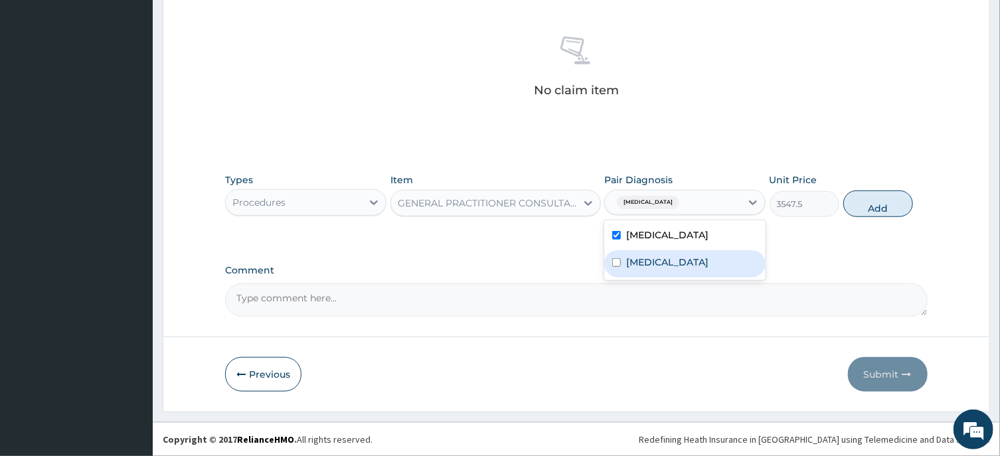
click at [616, 262] on input "checkbox" at bounding box center [616, 262] width 9 height 9
checkbox input "true"
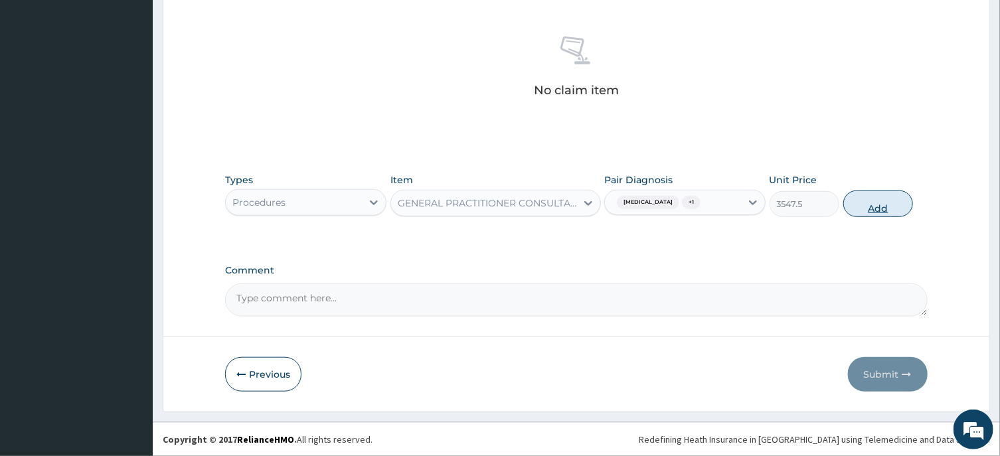
click at [875, 207] on button "Add" at bounding box center [879, 204] width 70 height 27
type input "0"
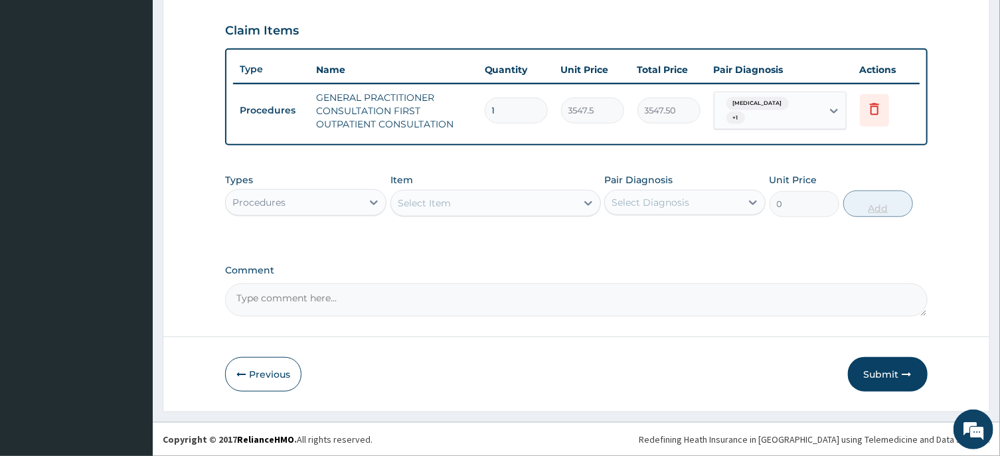
scroll to position [445, 0]
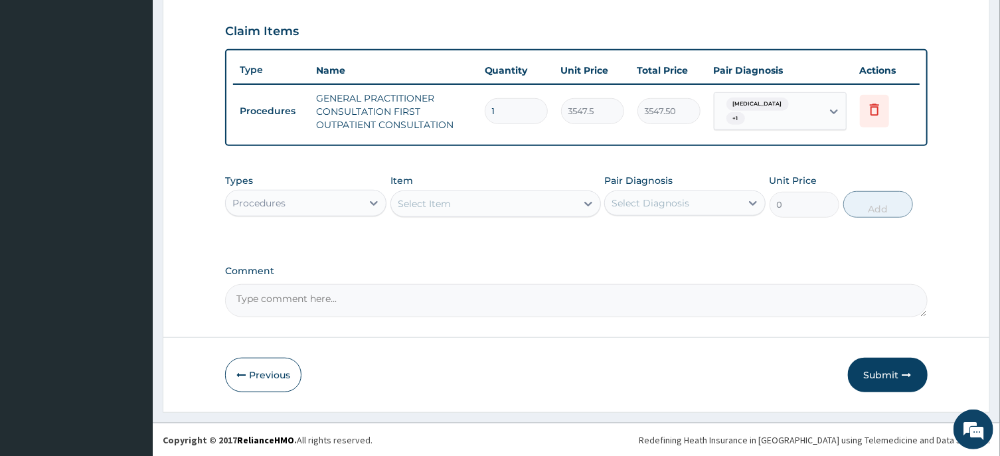
click at [355, 205] on div "Procedures" at bounding box center [294, 203] width 136 height 21
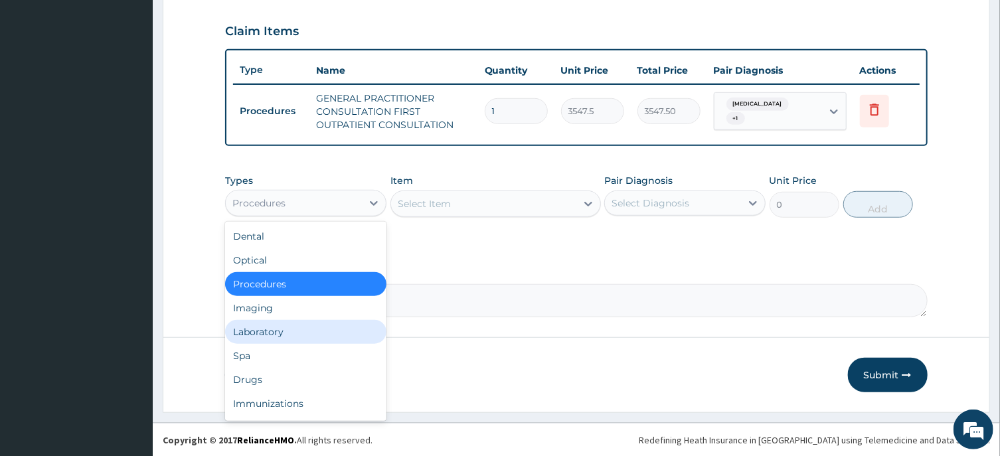
drag, startPoint x: 278, startPoint y: 332, endPoint x: 331, endPoint y: 280, distance: 74.2
click at [280, 330] on div "Laboratory" at bounding box center [305, 332] width 161 height 24
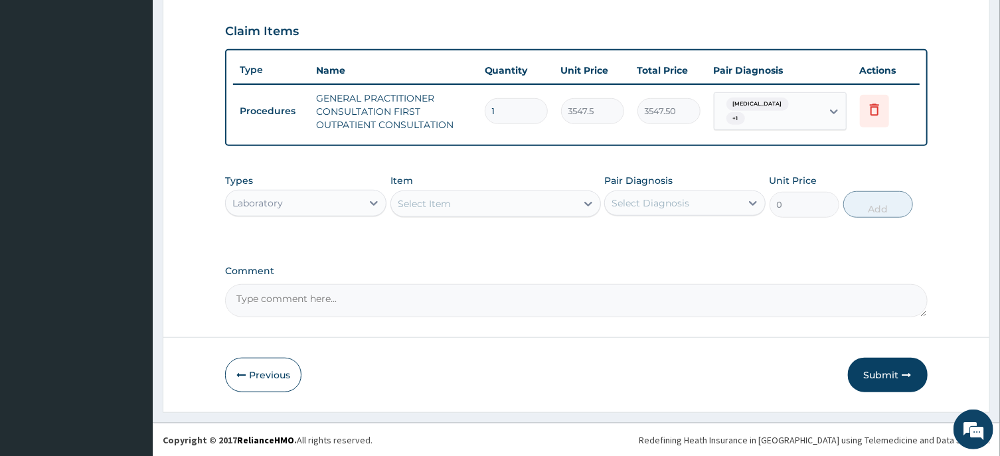
click at [482, 203] on div "Select Item" at bounding box center [483, 203] width 185 height 21
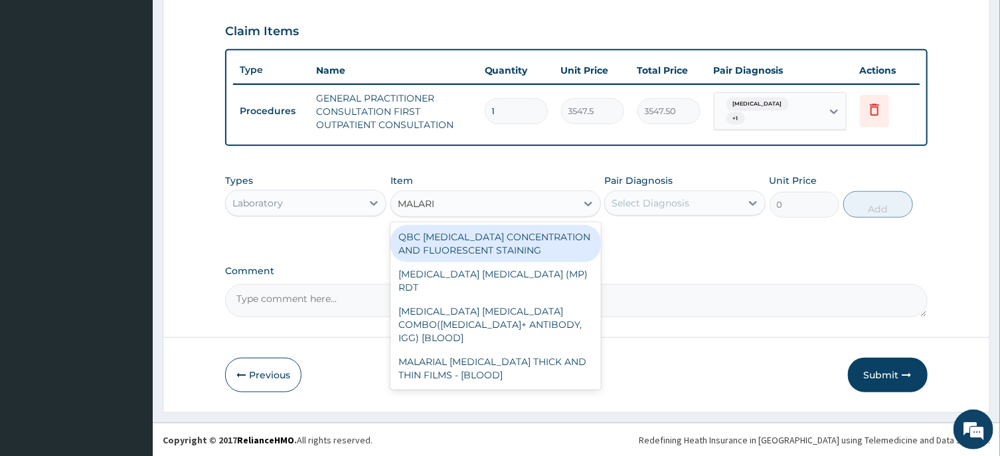
type input "MALARIA"
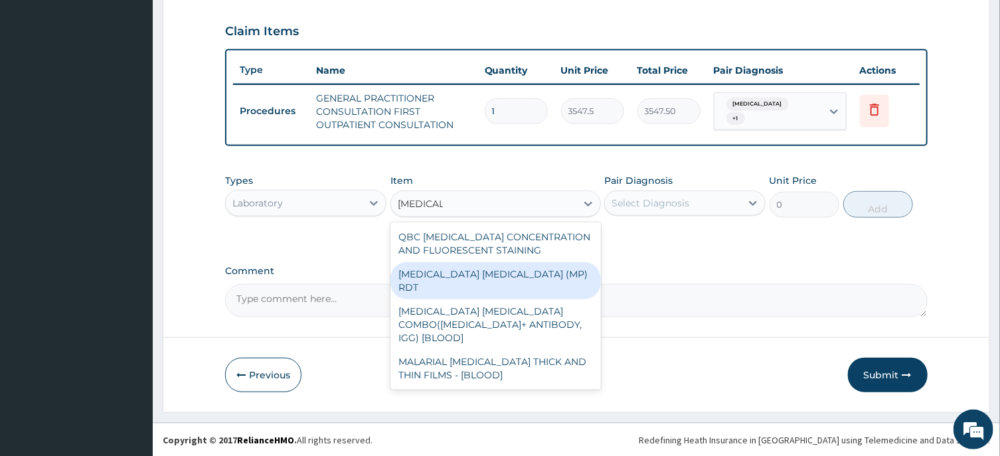
click at [501, 268] on div "MALARIA PARASITE (MP) RDT" at bounding box center [496, 280] width 211 height 37
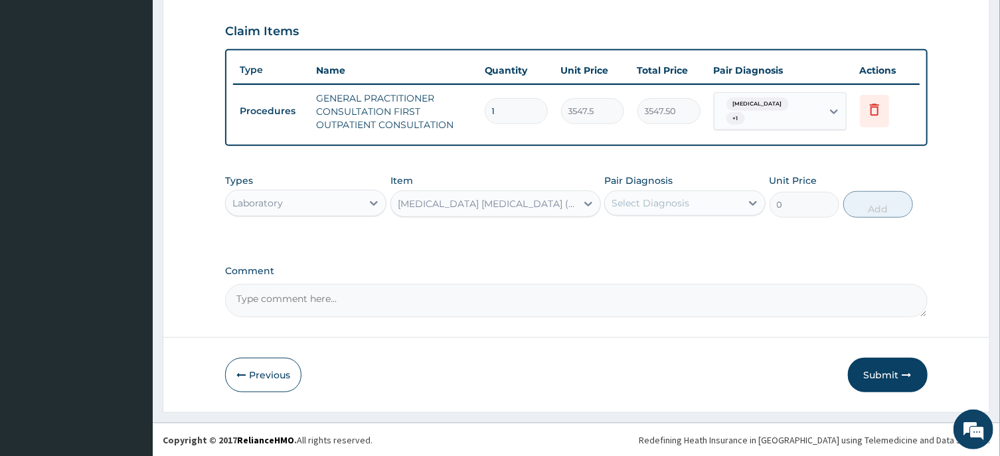
type input "1612.5"
click at [642, 204] on div "Select Diagnosis" at bounding box center [651, 203] width 78 height 13
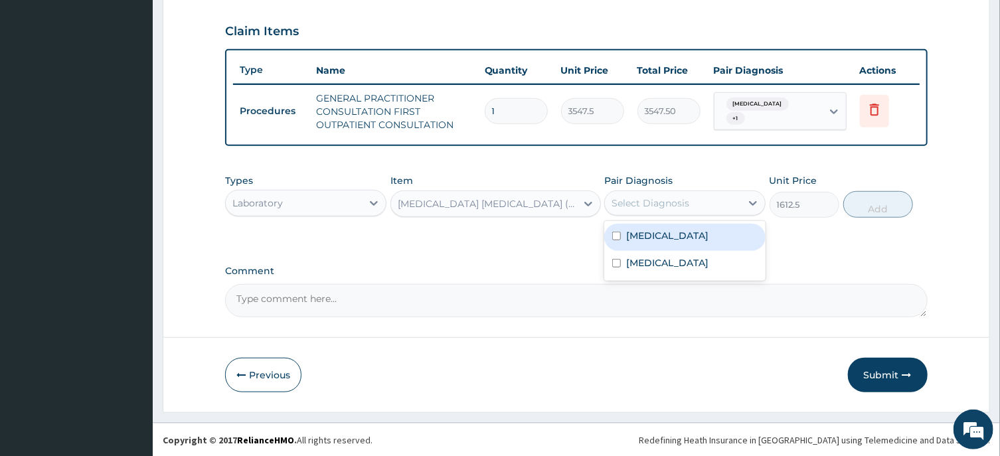
click at [615, 234] on input "checkbox" at bounding box center [616, 236] width 9 height 9
checkbox input "true"
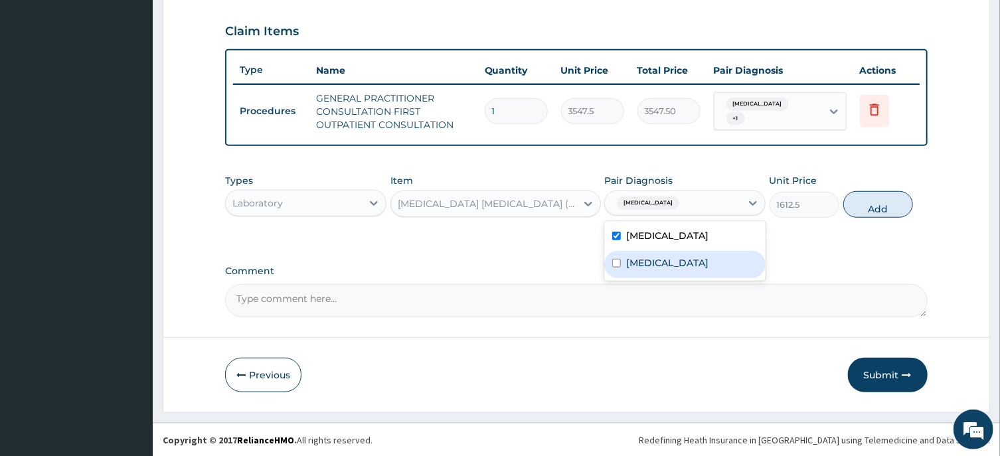
click at [616, 258] on div "Acute tonsillitis, unspecified" at bounding box center [684, 264] width 161 height 27
checkbox input "true"
click at [879, 209] on button "Add" at bounding box center [879, 204] width 70 height 27
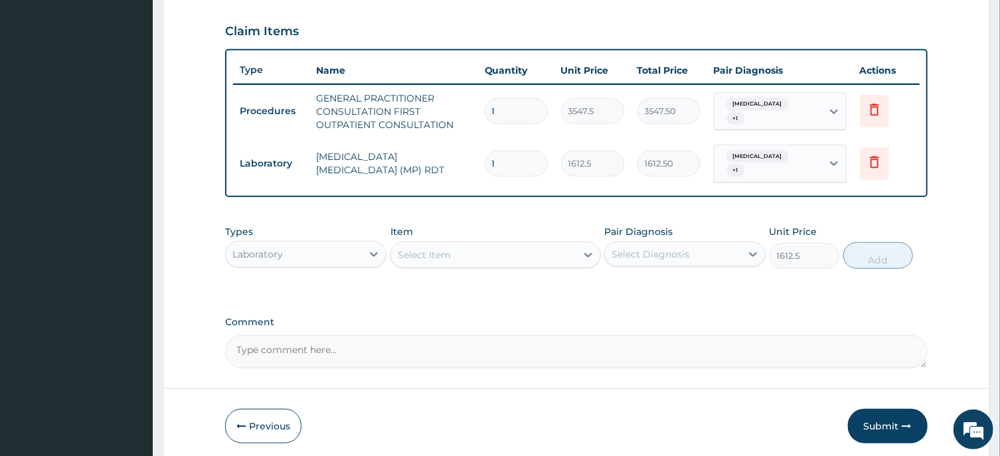
type input "0"
click at [437, 254] on div "Select Item" at bounding box center [424, 254] width 53 height 13
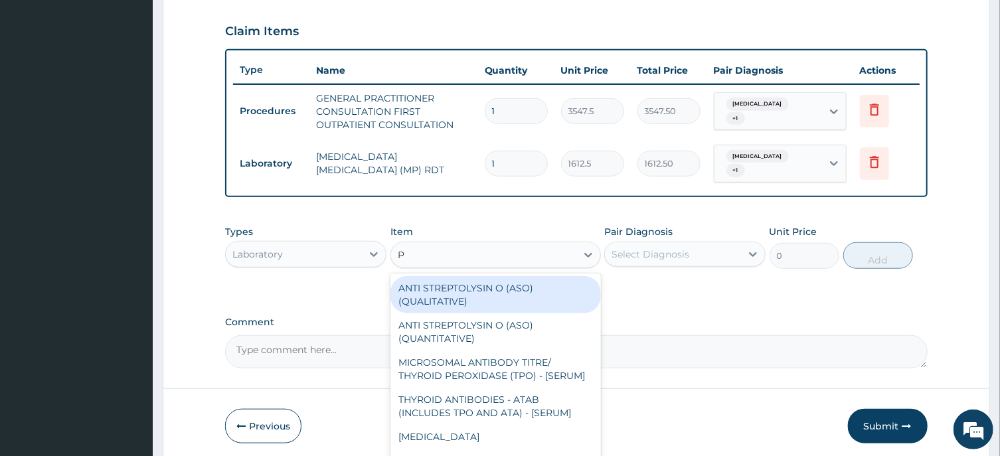
type input "PC"
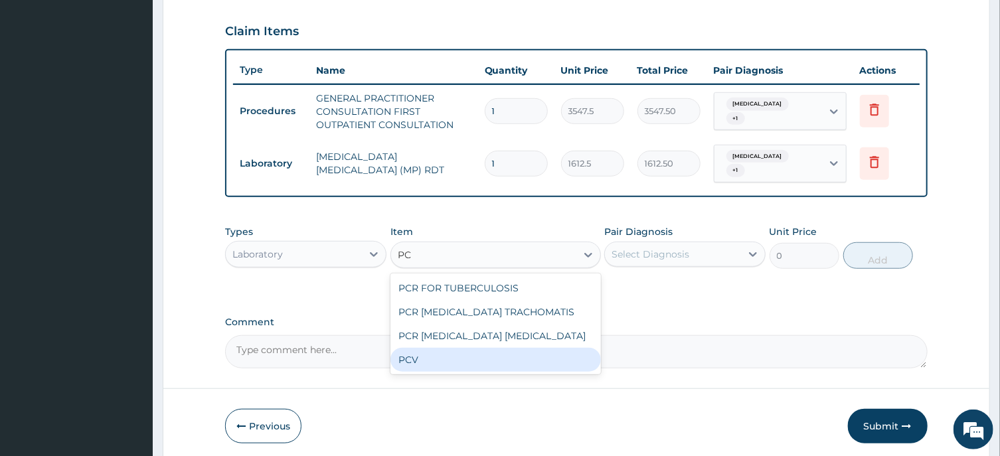
click at [420, 355] on div "PCV" at bounding box center [496, 360] width 211 height 24
type input "2150"
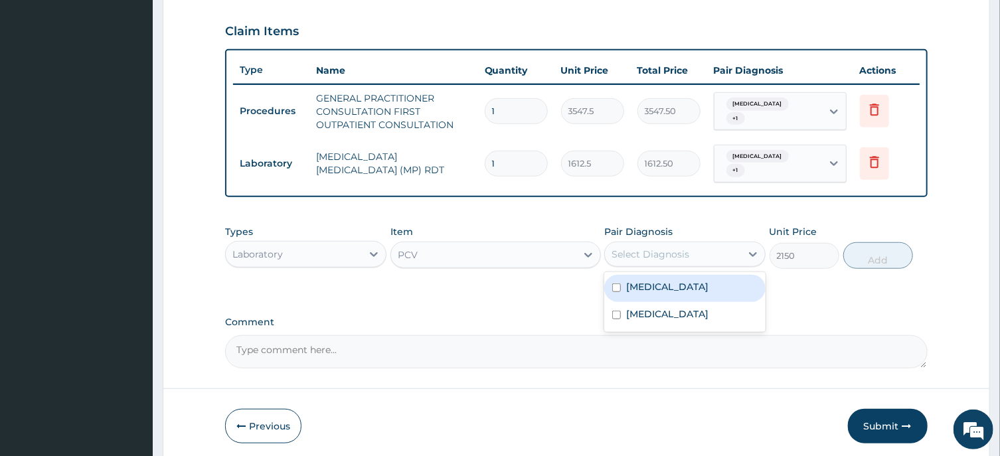
click at [665, 256] on div "Select Diagnosis" at bounding box center [651, 254] width 78 height 13
click at [617, 287] on input "checkbox" at bounding box center [616, 288] width 9 height 9
checkbox input "true"
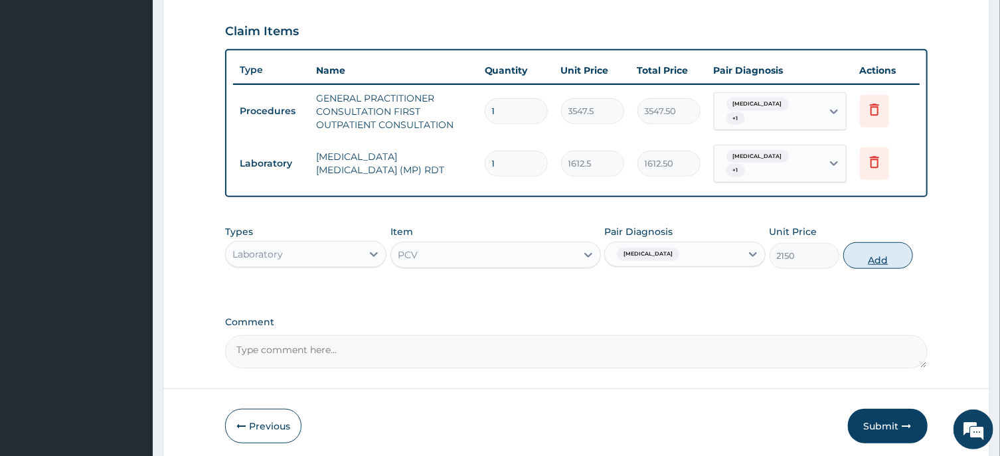
click at [875, 257] on button "Add" at bounding box center [879, 255] width 70 height 27
type input "0"
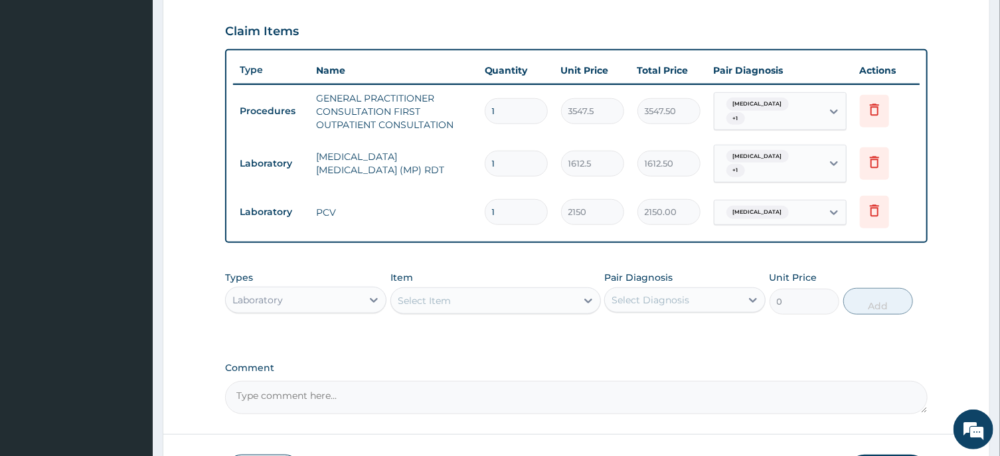
click at [450, 301] on div "Select Item" at bounding box center [424, 300] width 53 height 13
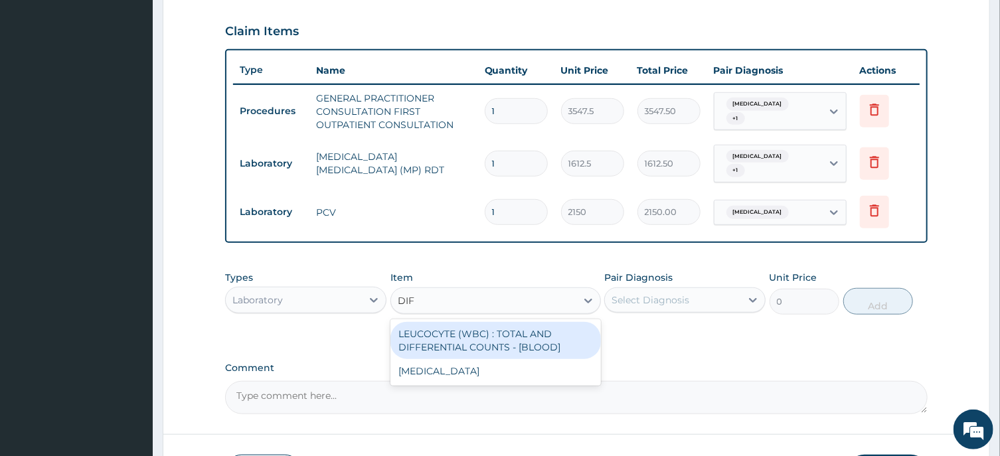
type input "DIFF"
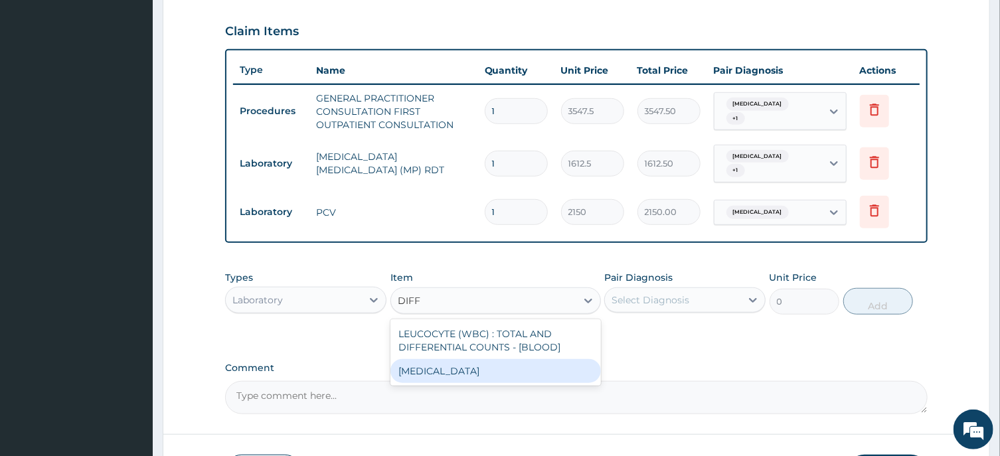
click at [449, 368] on div "WBC DIFFERENTIAL" at bounding box center [496, 371] width 211 height 24
type input "3225"
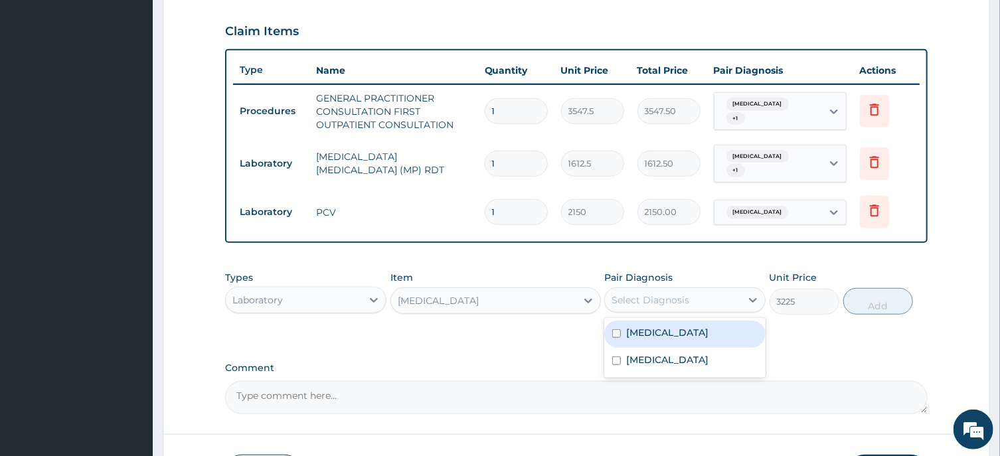
click at [659, 300] on div "Select Diagnosis" at bounding box center [651, 300] width 78 height 13
click at [614, 359] on input "checkbox" at bounding box center [616, 361] width 9 height 9
checkbox input "true"
drag, startPoint x: 618, startPoint y: 331, endPoint x: 690, endPoint y: 322, distance: 73.0
click at [618, 331] on input "checkbox" at bounding box center [616, 333] width 9 height 9
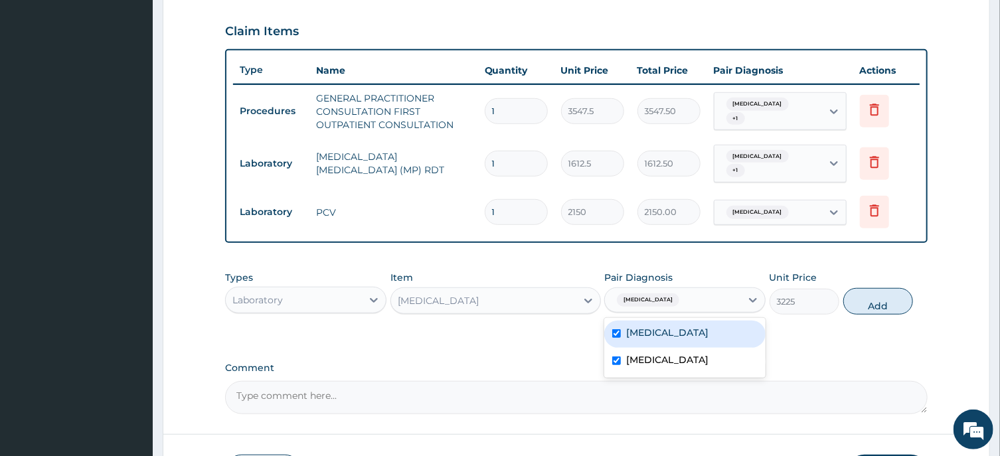
checkbox input "true"
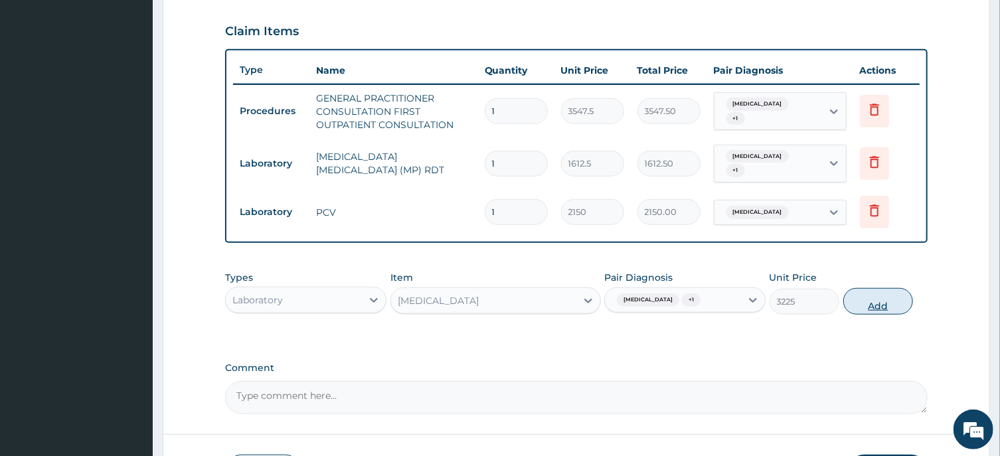
click at [877, 306] on button "Add" at bounding box center [879, 301] width 70 height 27
type input "0"
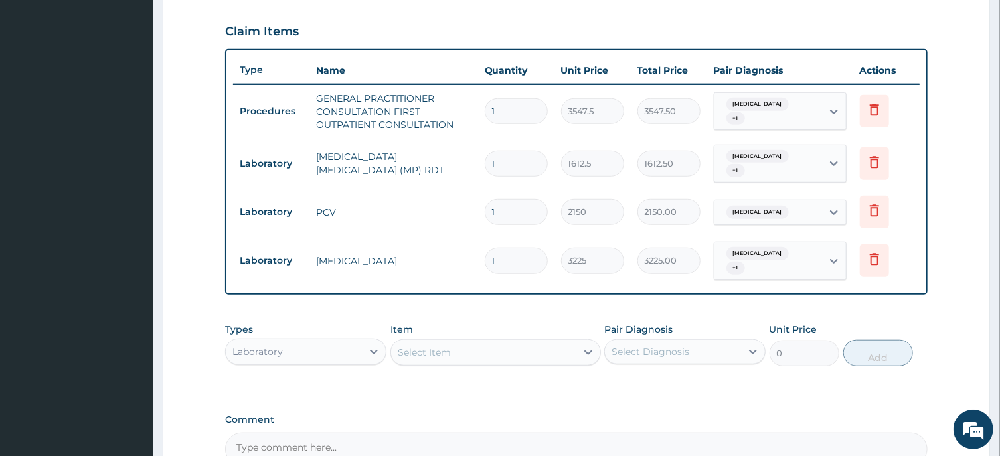
click at [437, 348] on div "Select Item" at bounding box center [424, 352] width 53 height 13
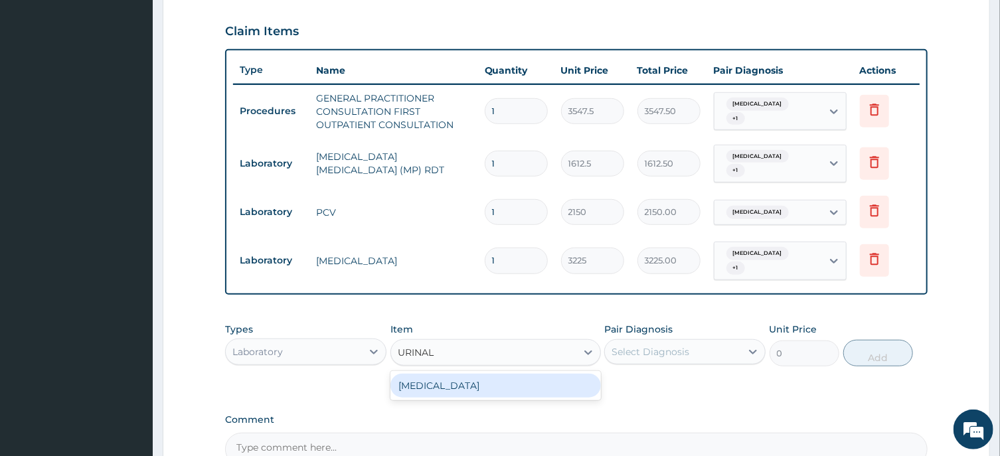
type input "URINALY"
click at [456, 386] on div "URINALYSIS" at bounding box center [496, 386] width 211 height 24
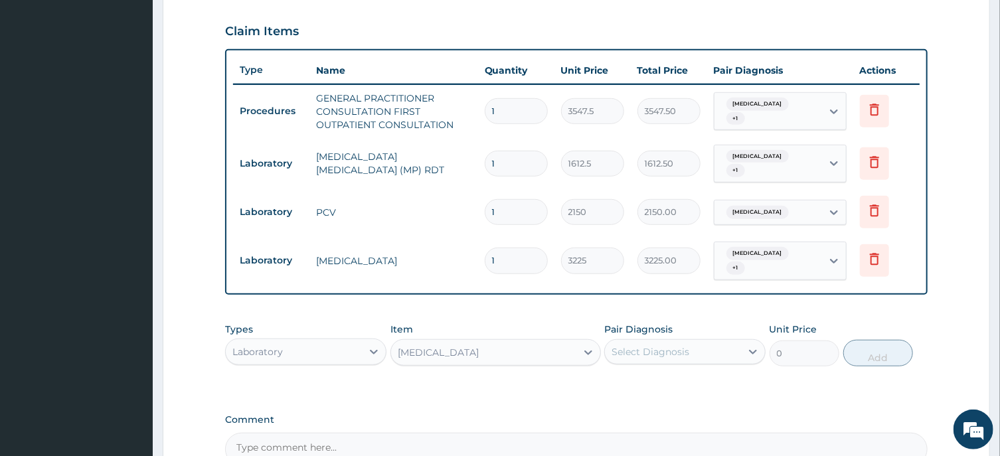
type input "1612.5"
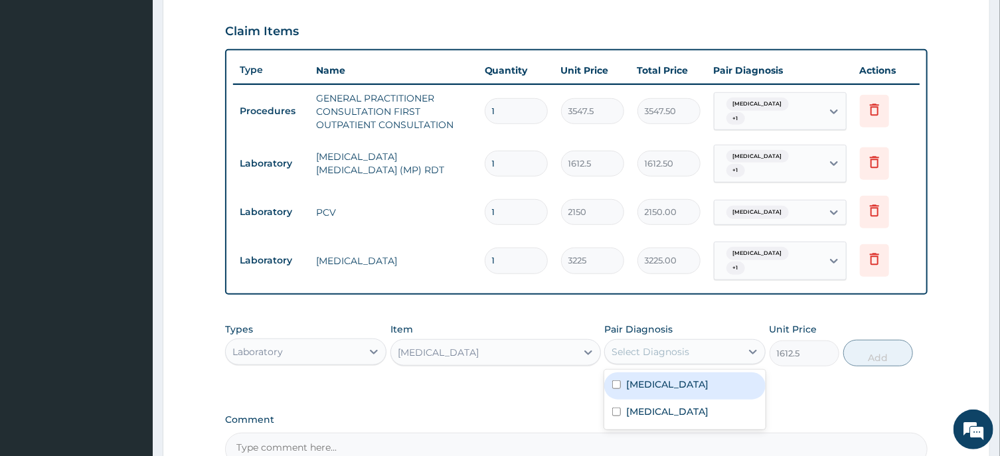
click at [629, 349] on div "Select Diagnosis" at bounding box center [651, 351] width 78 height 13
click at [616, 382] on input "checkbox" at bounding box center [616, 385] width 9 height 9
checkbox input "true"
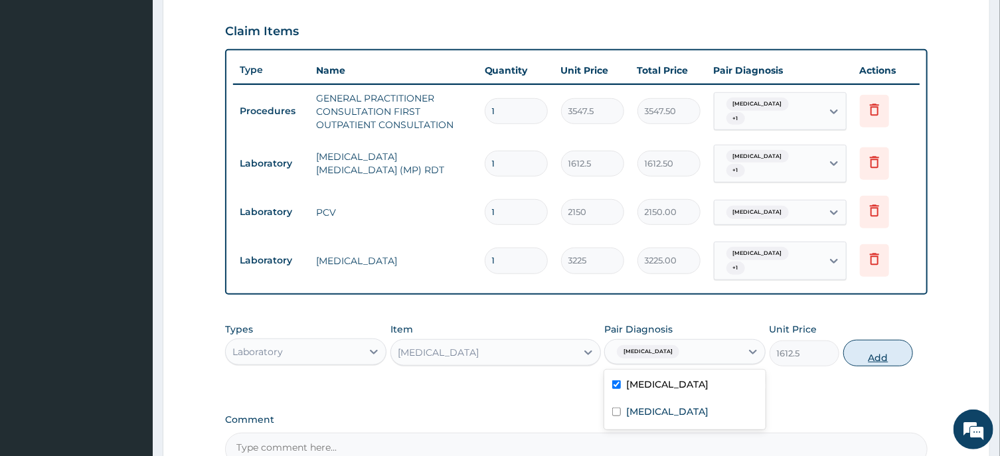
click at [871, 357] on button "Add" at bounding box center [879, 353] width 70 height 27
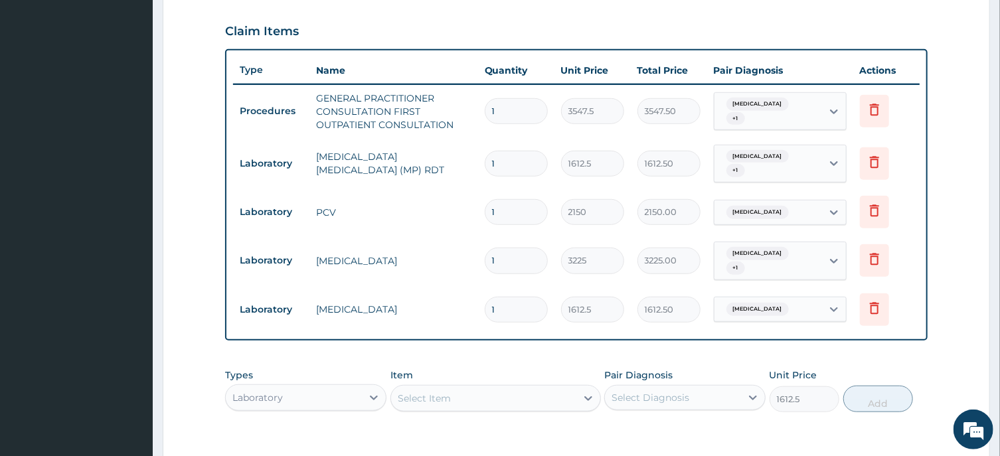
type input "0"
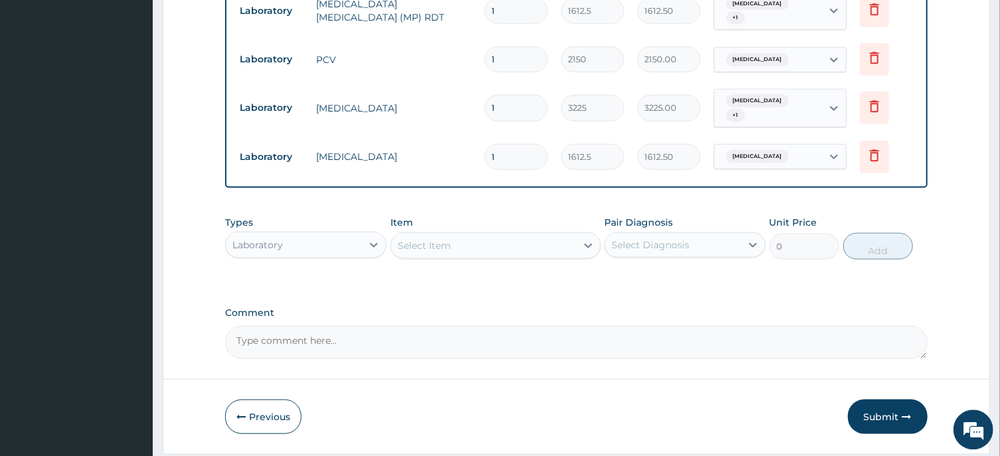
scroll to position [639, 0]
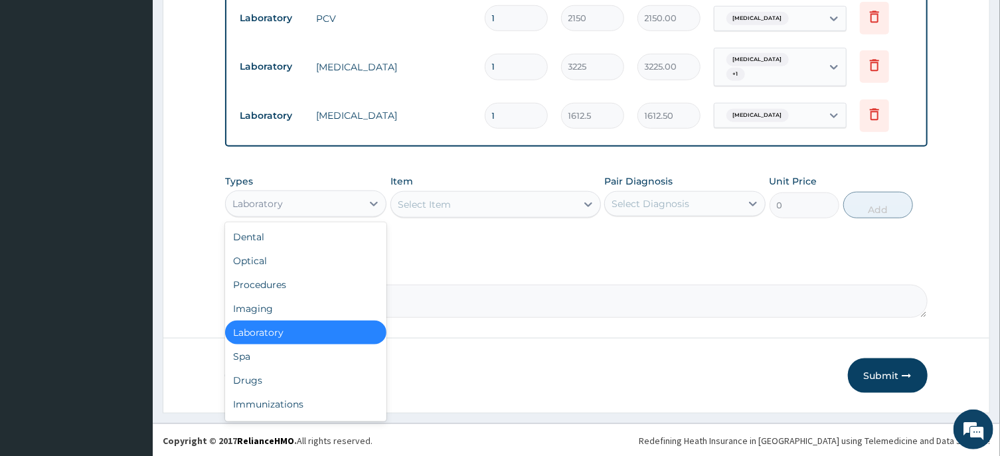
click at [310, 199] on div "Laboratory" at bounding box center [294, 203] width 136 height 21
click at [270, 371] on div "Drugs" at bounding box center [305, 381] width 161 height 24
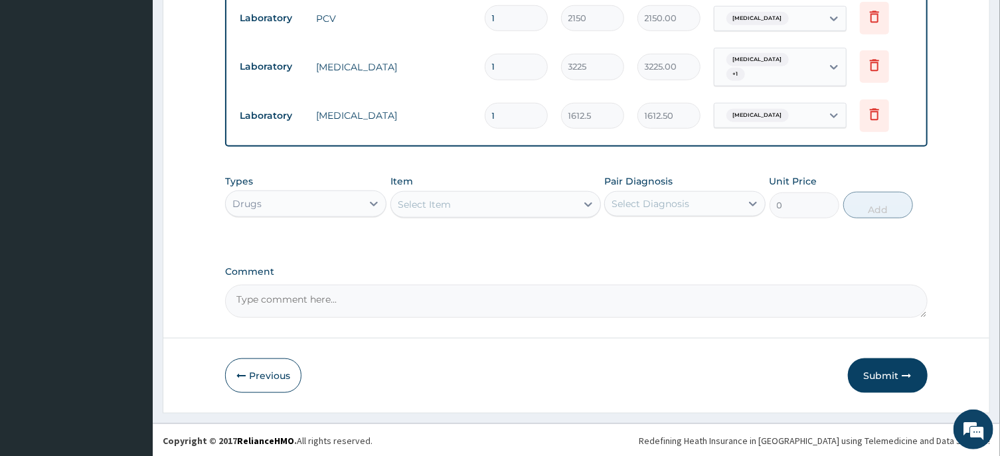
click at [437, 205] on div "Select Item" at bounding box center [424, 204] width 53 height 13
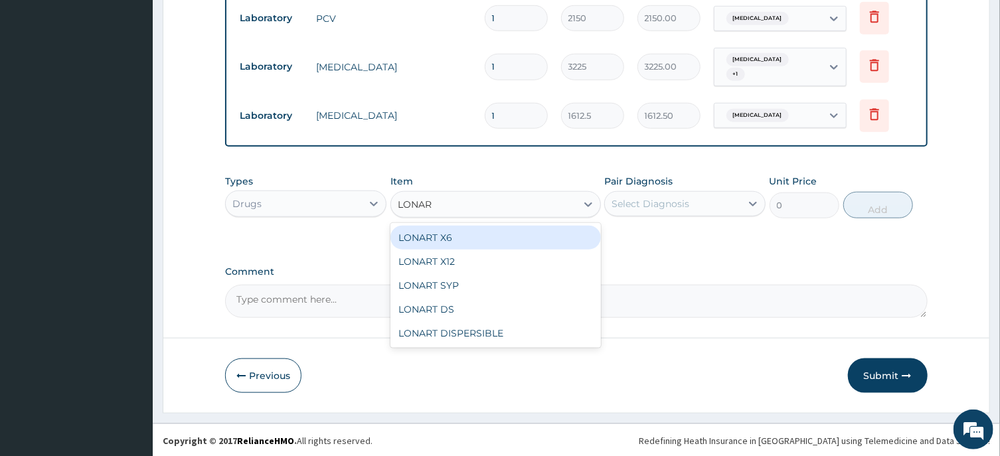
type input "LONART"
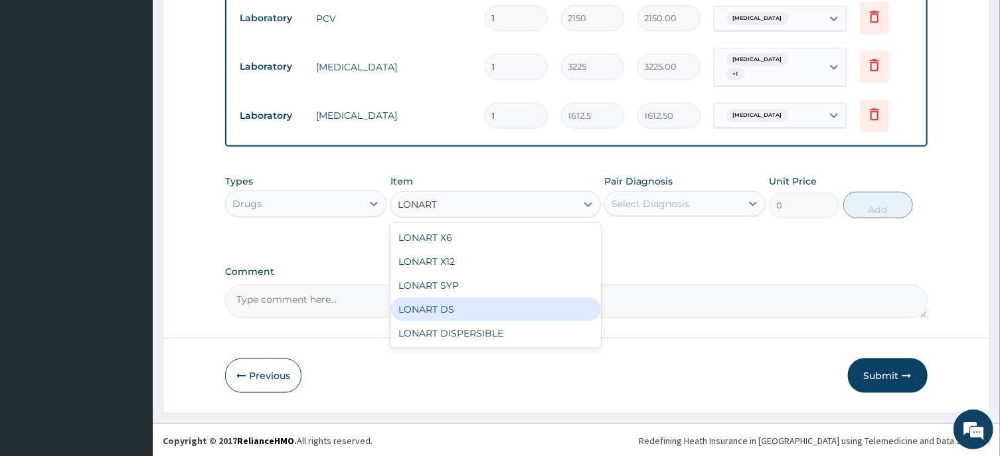
click at [450, 310] on div "LONART DS" at bounding box center [496, 310] width 211 height 24
type input "473"
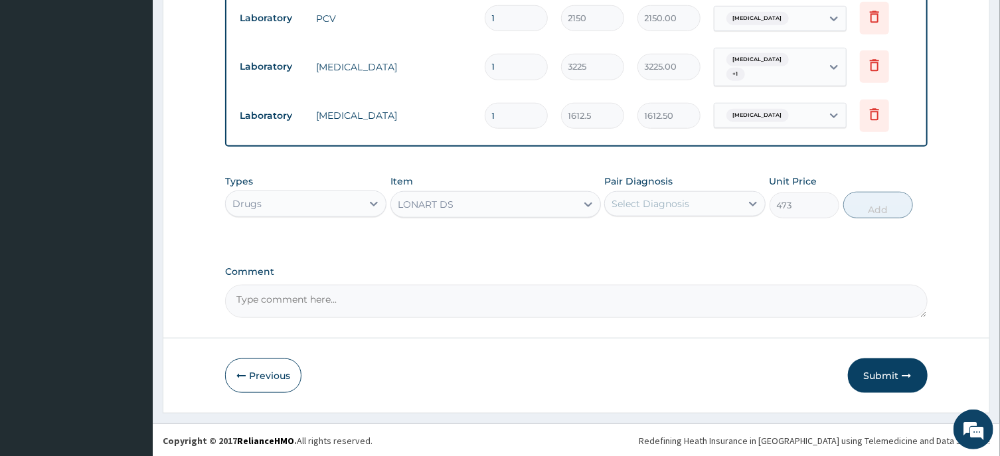
click at [646, 205] on div "Select Diagnosis" at bounding box center [651, 203] width 78 height 13
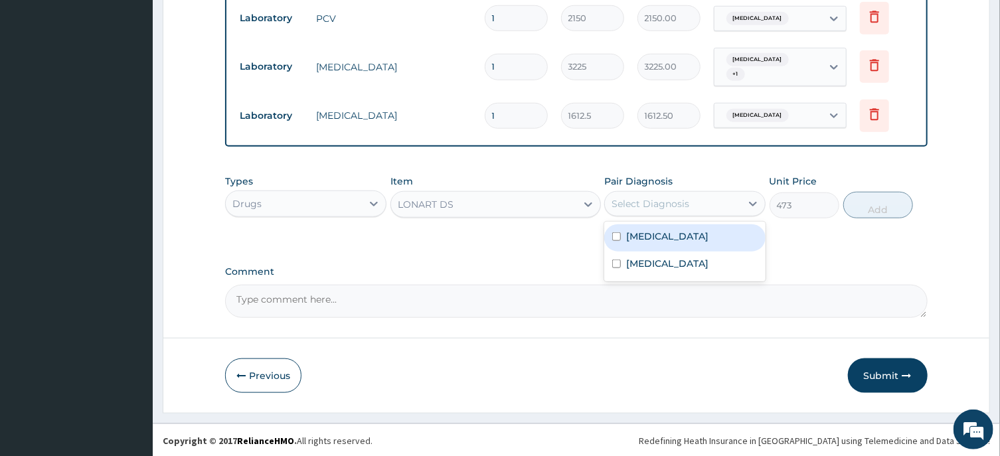
click at [615, 235] on input "checkbox" at bounding box center [616, 236] width 9 height 9
checkbox input "true"
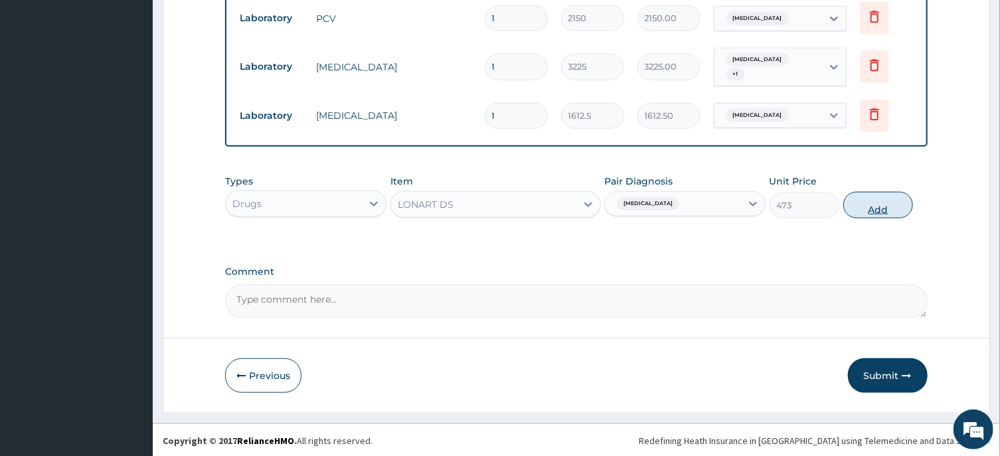
click at [871, 209] on button "Add" at bounding box center [879, 205] width 70 height 27
type input "0"
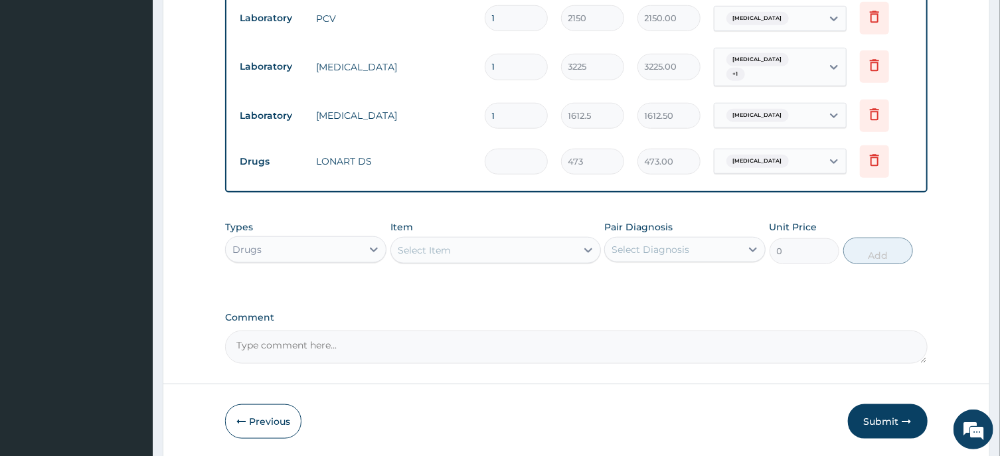
type input "0.00"
type input "2"
type input "946.00"
type input "24"
type input "11352.00"
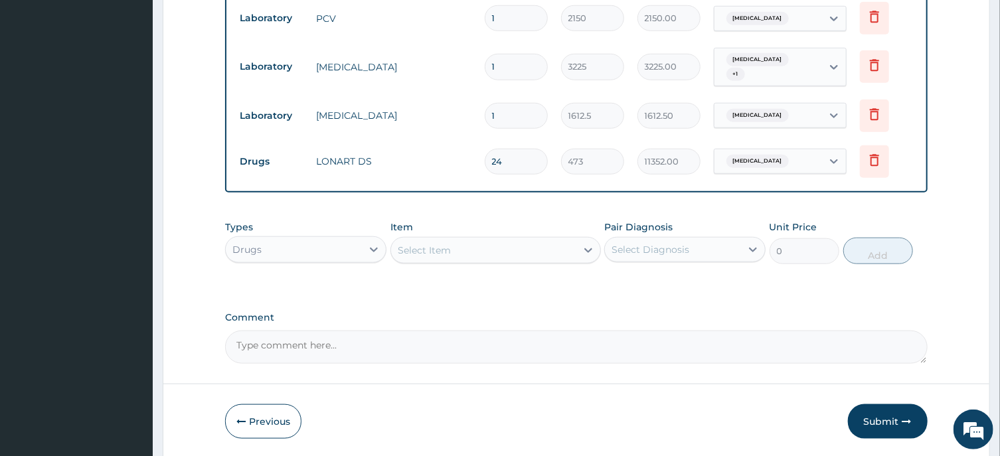
type input "24"
click at [436, 252] on div "Select Item" at bounding box center [424, 250] width 53 height 13
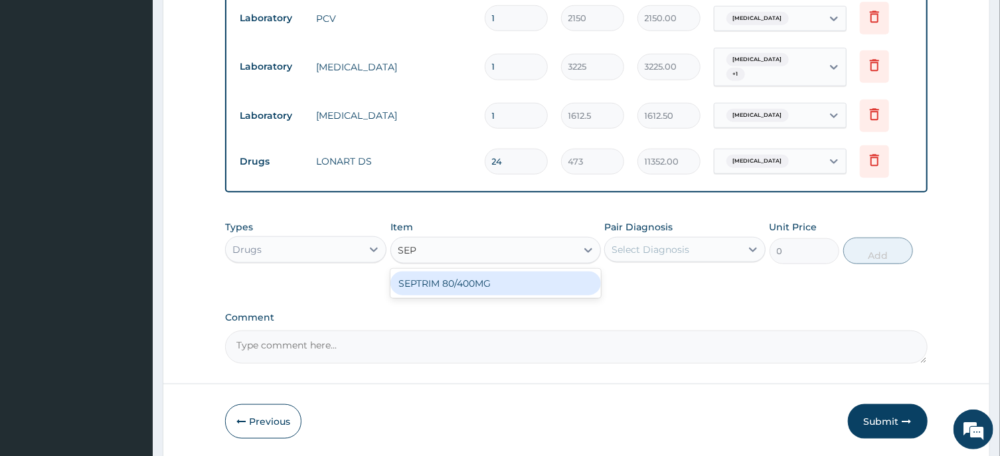
type input "SEPT"
drag, startPoint x: 458, startPoint y: 284, endPoint x: 604, endPoint y: 249, distance: 150.1
click at [460, 282] on div "SEPTRIM 80/400MG" at bounding box center [496, 284] width 211 height 24
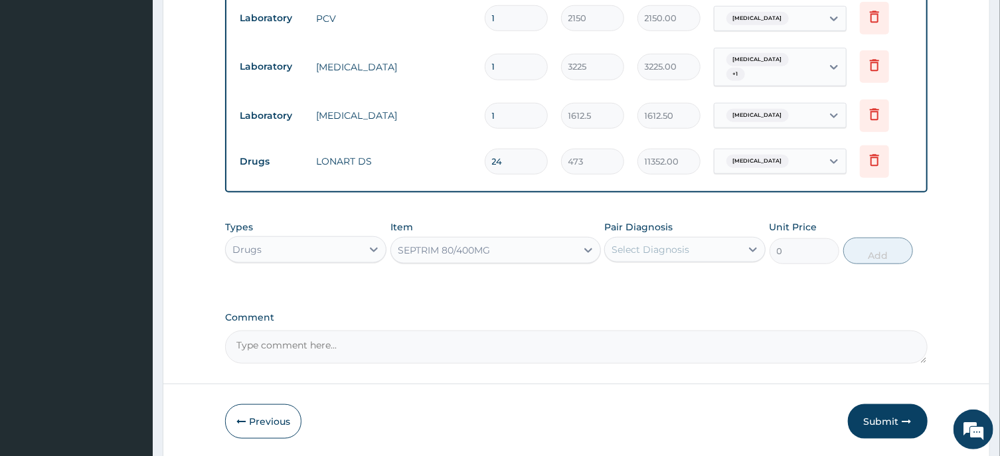
type input "94.6"
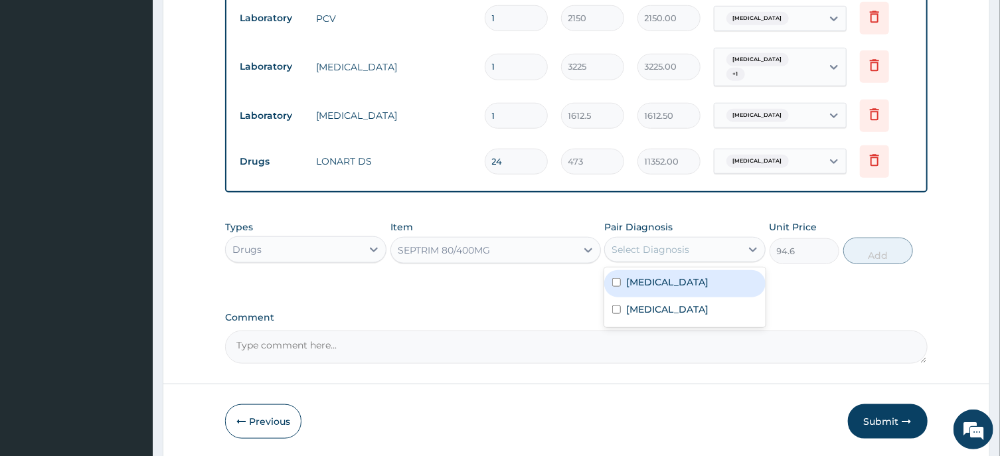
click at [656, 248] on div "Select Diagnosis" at bounding box center [651, 249] width 78 height 13
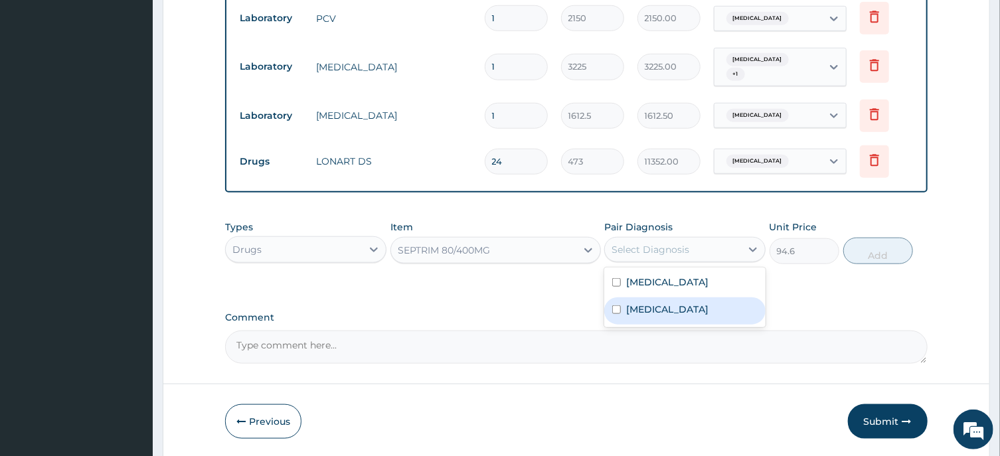
click at [616, 307] on input "checkbox" at bounding box center [616, 310] width 9 height 9
checkbox input "true"
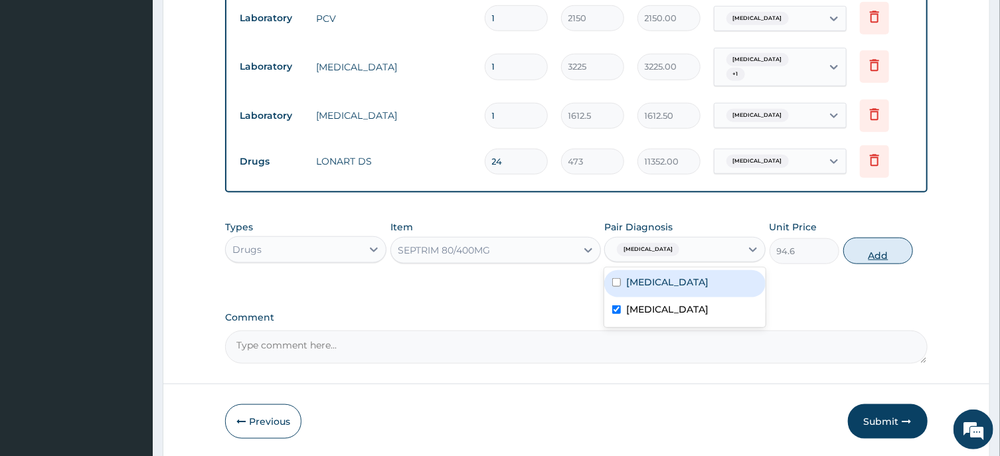
click at [872, 253] on button "Add" at bounding box center [879, 251] width 70 height 27
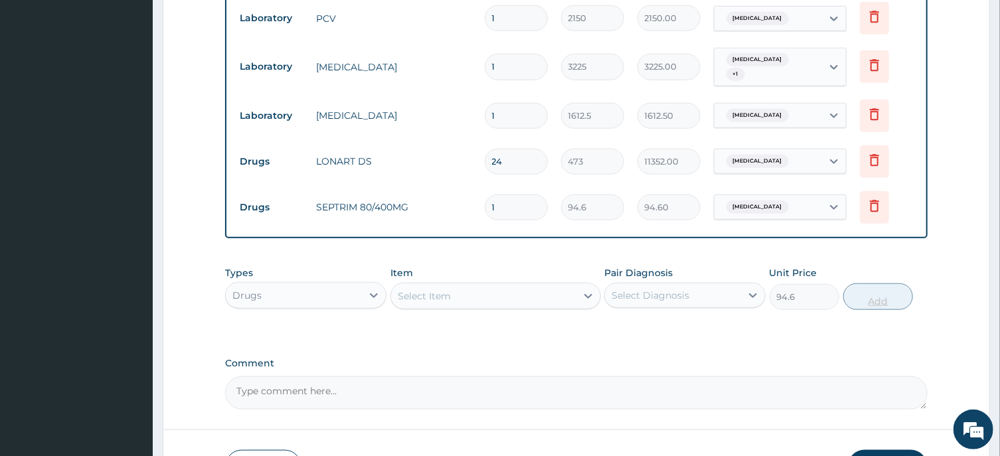
type input "0"
type input "0.00"
type input "2"
type input "189.20"
type input "20"
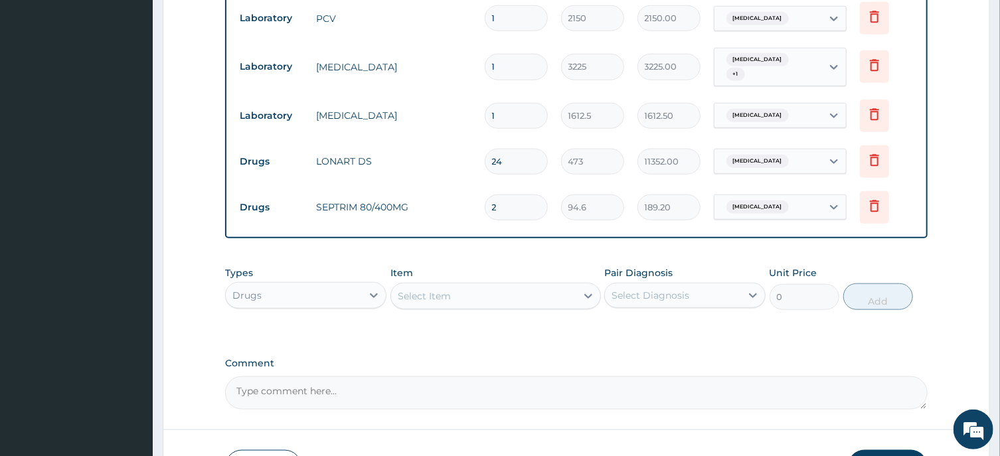
type input "1892.00"
type input "20"
click at [440, 292] on div "Select Item" at bounding box center [424, 296] width 53 height 13
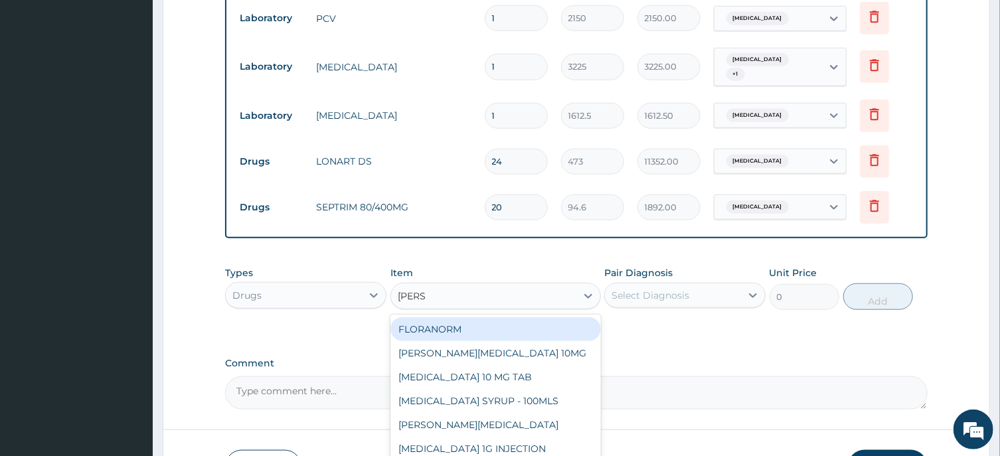
type input "LORAT"
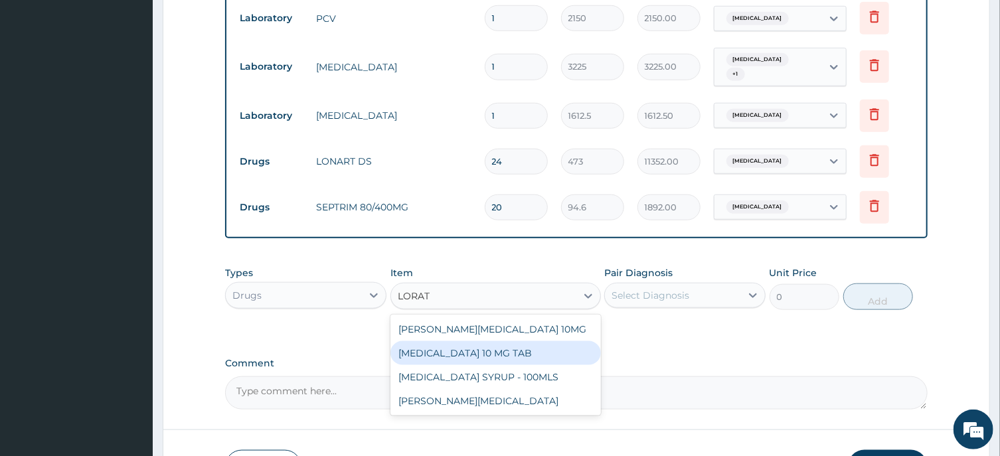
click at [493, 353] on div "LORATADINE 10 MG TAB" at bounding box center [496, 353] width 211 height 24
type input "59.125"
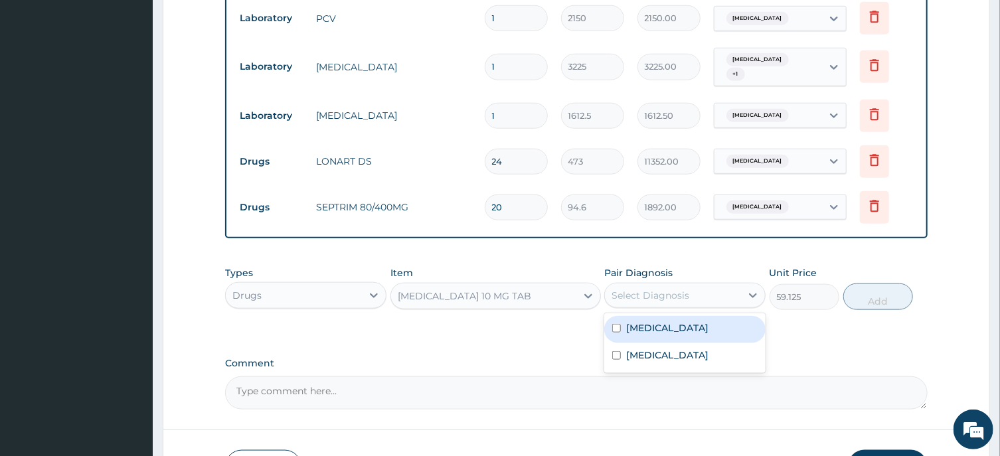
click at [679, 295] on div "Select Diagnosis" at bounding box center [651, 295] width 78 height 13
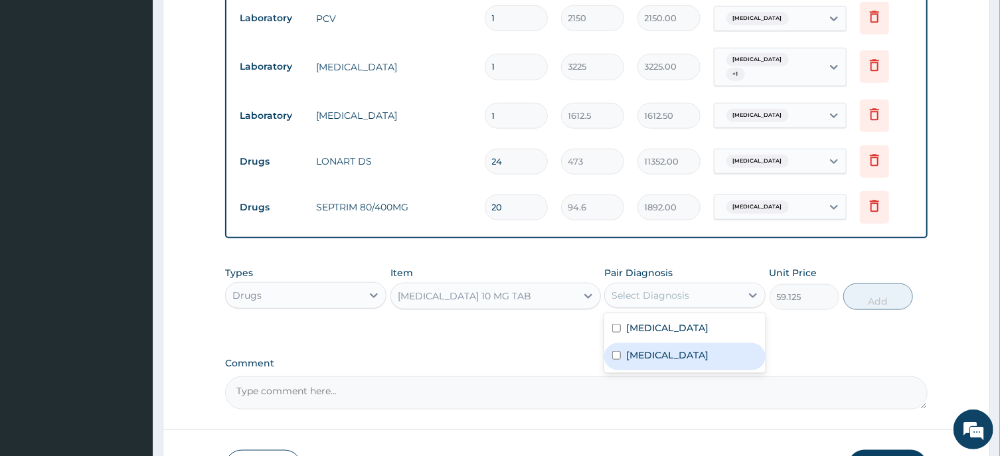
click at [618, 357] on input "checkbox" at bounding box center [616, 355] width 9 height 9
checkbox input "true"
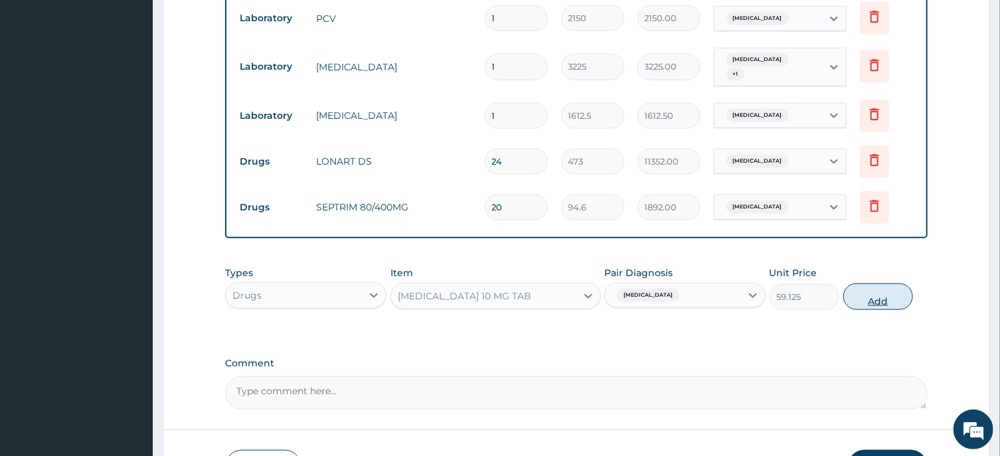
click at [879, 298] on button "Add" at bounding box center [879, 297] width 70 height 27
type input "0"
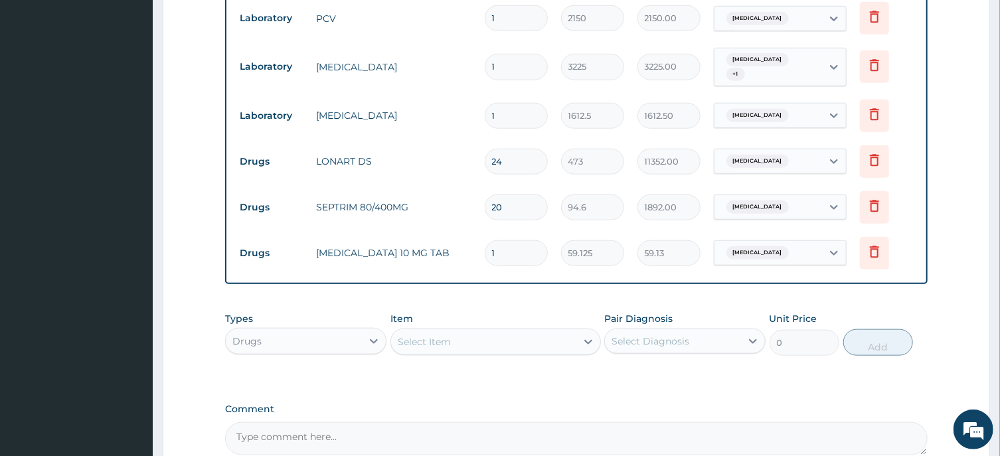
type input "14"
type input "827.75"
type input "14"
click at [456, 345] on div "Select Item" at bounding box center [483, 341] width 185 height 21
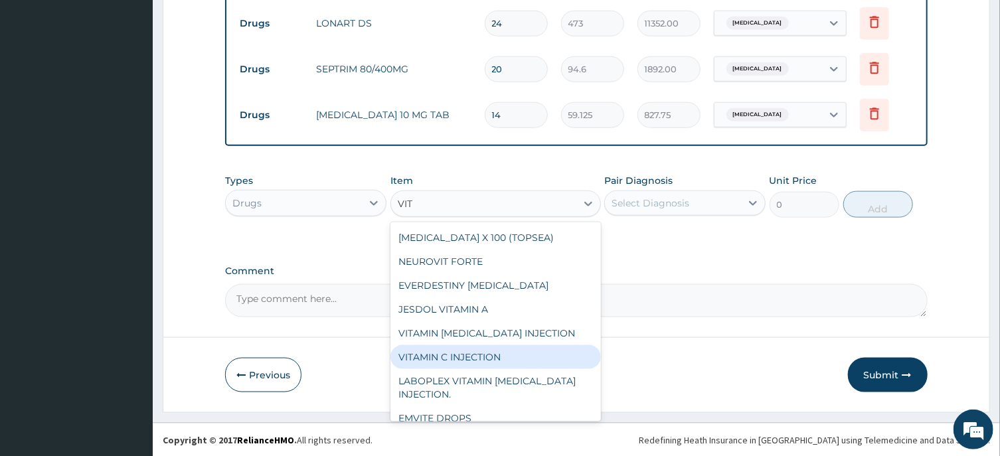
scroll to position [71, 0]
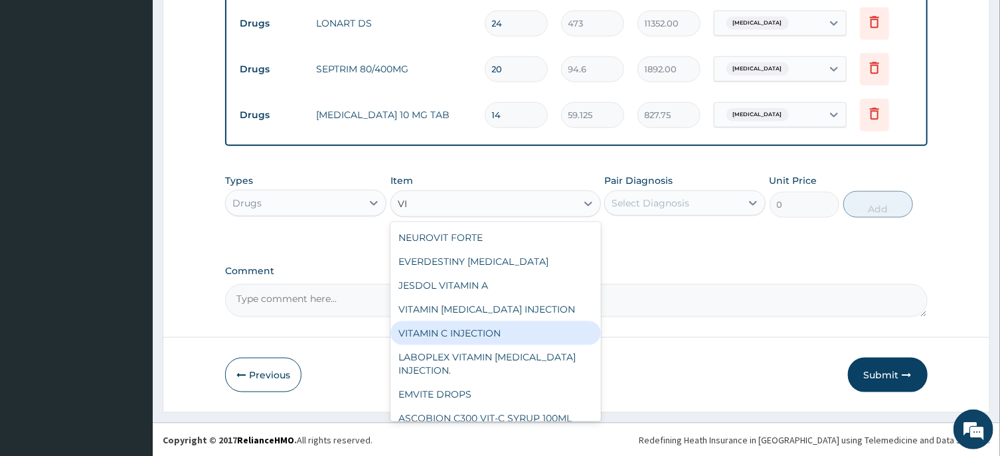
type input "V"
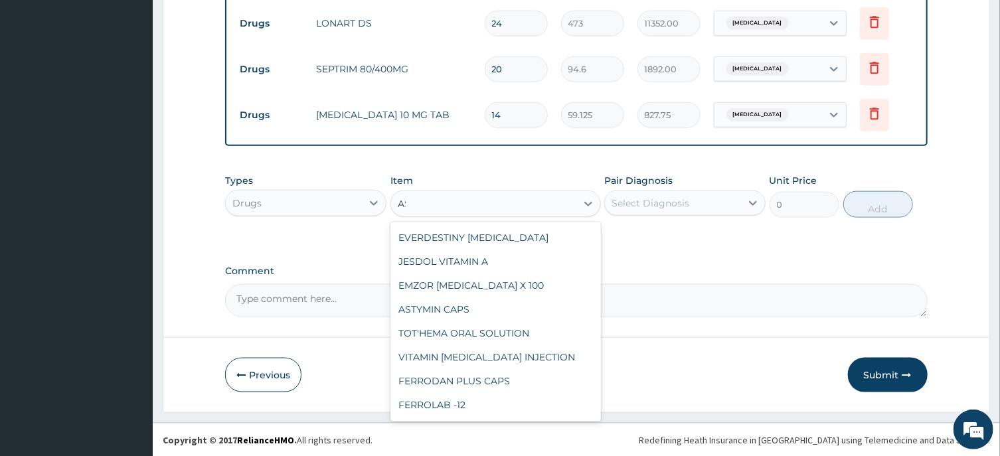
scroll to position [0, 0]
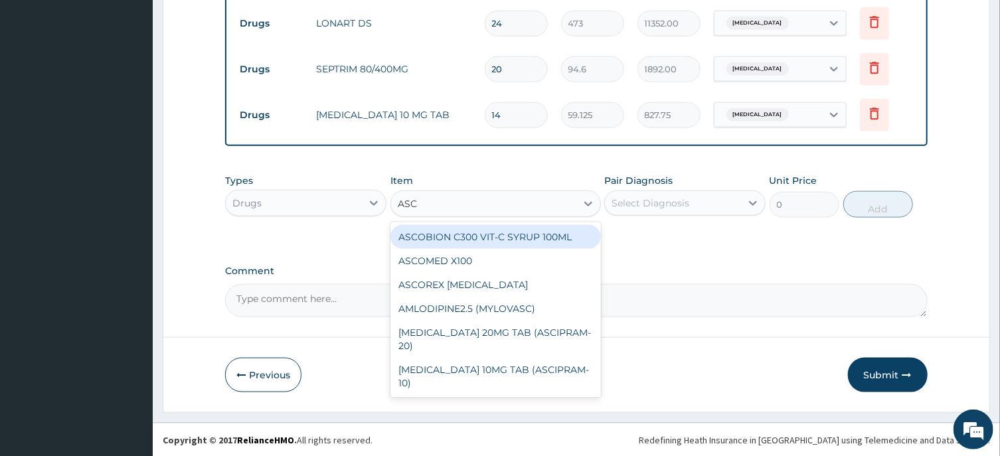
type input "ASCO"
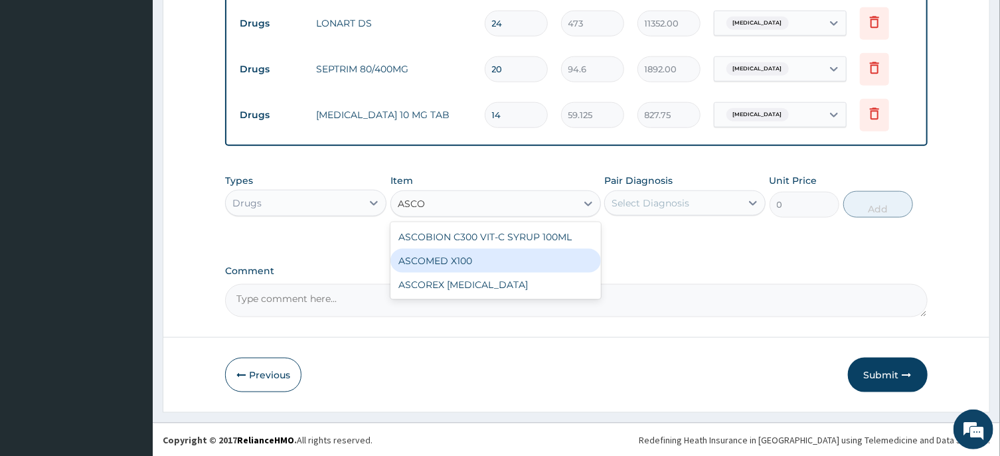
click at [466, 259] on div "ASCOMED X100" at bounding box center [496, 261] width 211 height 24
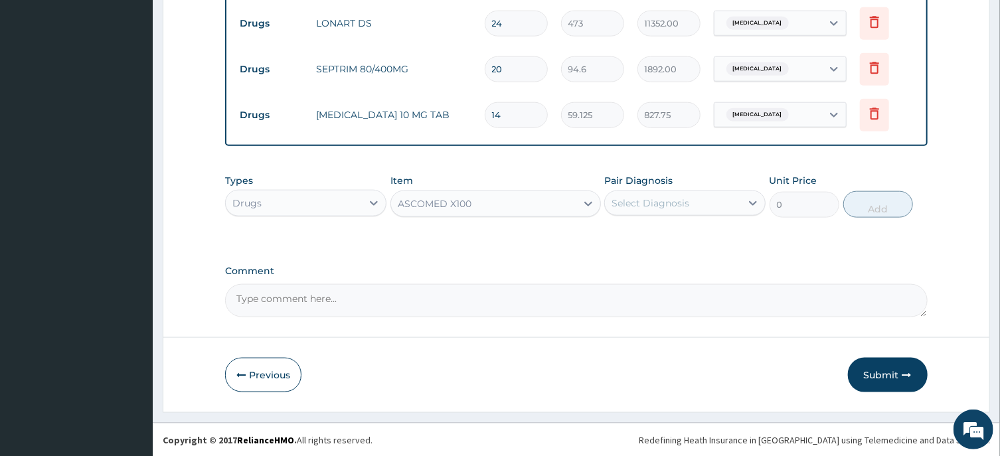
type input "23.65"
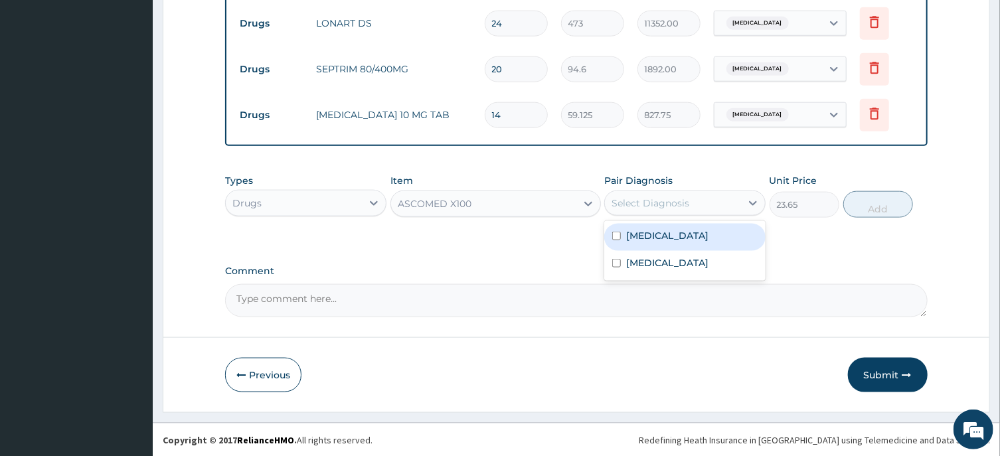
click at [632, 201] on div "Select Diagnosis" at bounding box center [651, 203] width 78 height 13
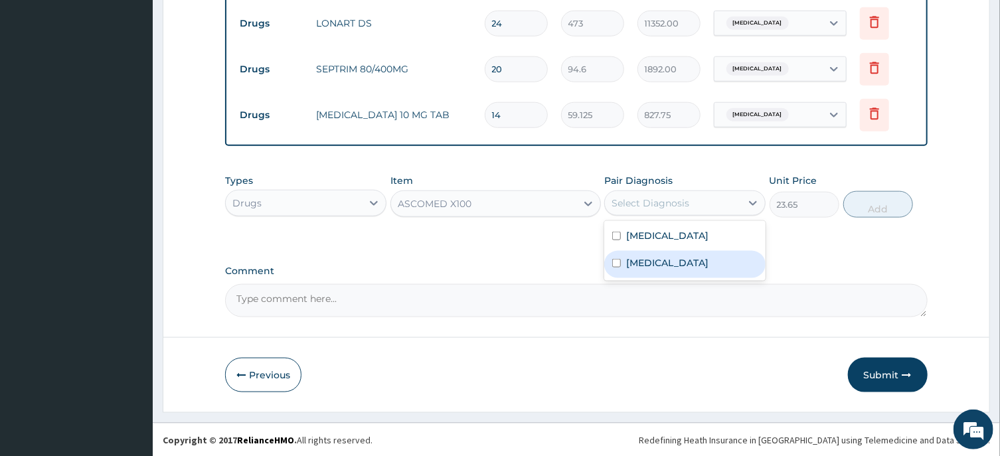
click at [616, 262] on input "checkbox" at bounding box center [616, 263] width 9 height 9
checkbox input "true"
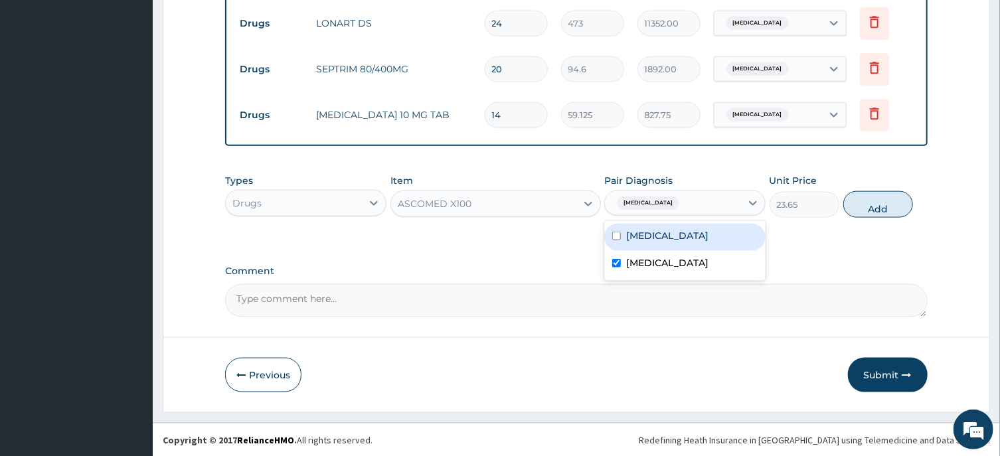
drag, startPoint x: 616, startPoint y: 236, endPoint x: 705, endPoint y: 226, distance: 89.6
click at [617, 236] on input "checkbox" at bounding box center [616, 236] width 9 height 9
checkbox input "true"
drag, startPoint x: 878, startPoint y: 209, endPoint x: 590, endPoint y: 199, distance: 287.7
click at [878, 208] on button "Add" at bounding box center [879, 204] width 70 height 27
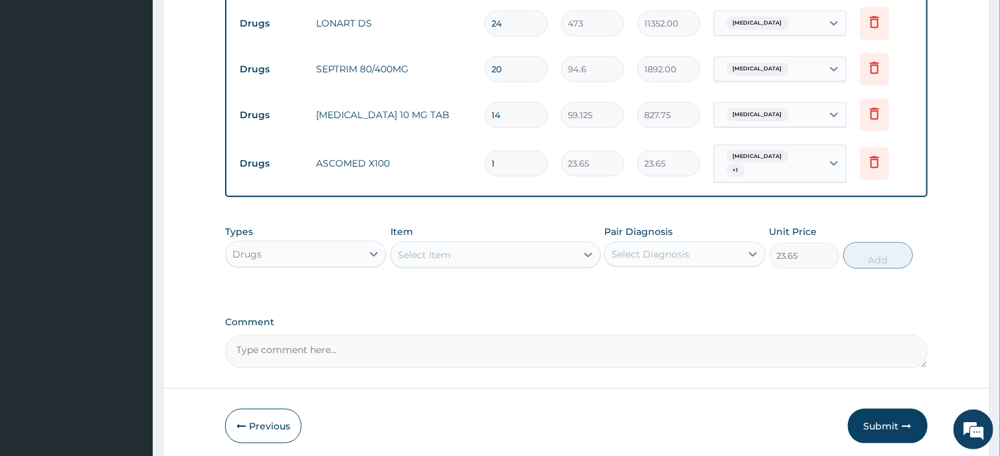
type input "0"
type input "0.00"
type input "4"
type input "94.60"
type input "40"
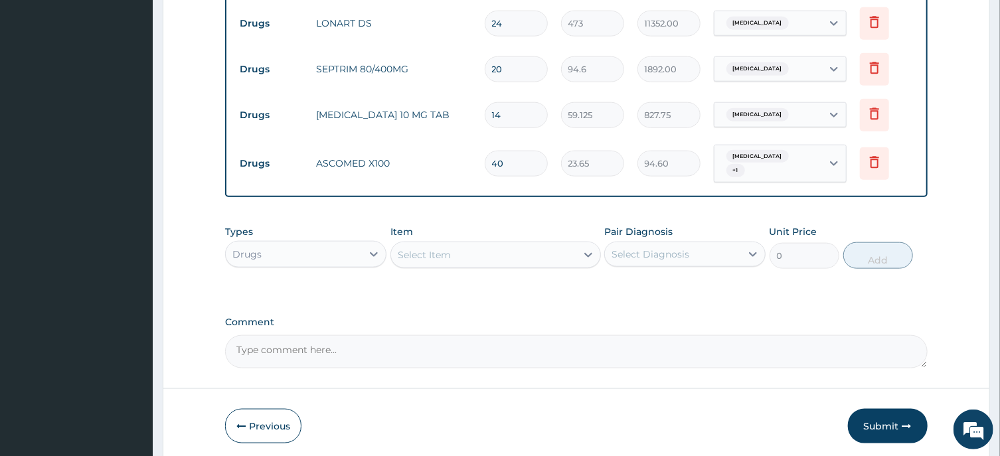
type input "946.00"
type input "4"
type input "94.60"
type input "42"
type input "993.30"
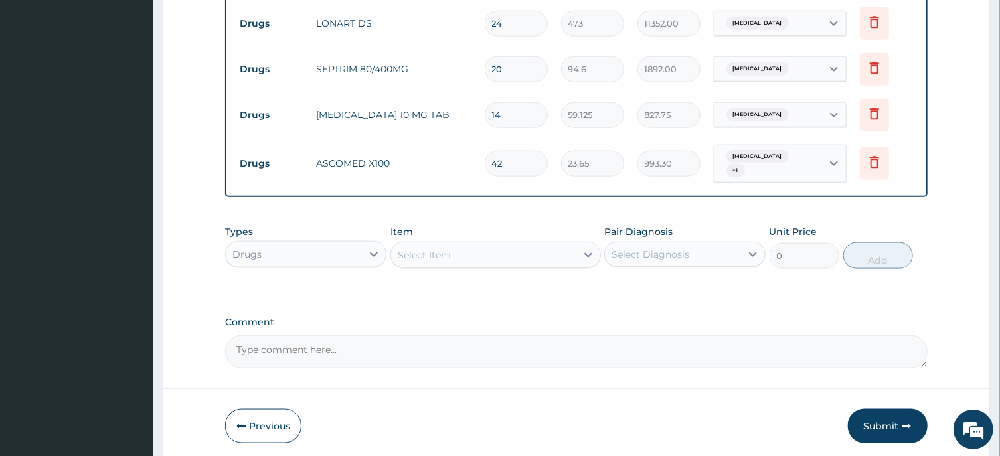
type input "42"
click at [455, 254] on div "Select Item" at bounding box center [483, 254] width 185 height 21
type input "IBU"
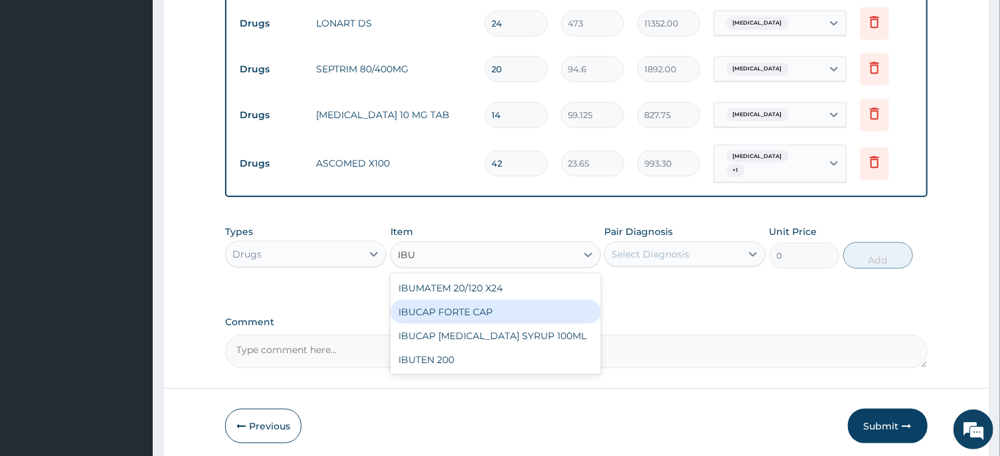
click at [466, 311] on div "IBUCAP FORTE CAP" at bounding box center [496, 312] width 211 height 24
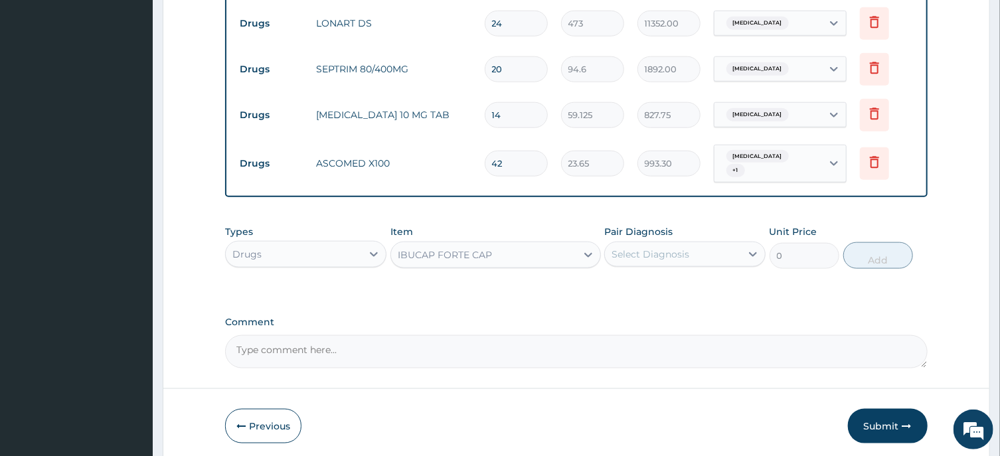
type input "59.125"
click at [657, 253] on div "Select Diagnosis" at bounding box center [651, 254] width 78 height 13
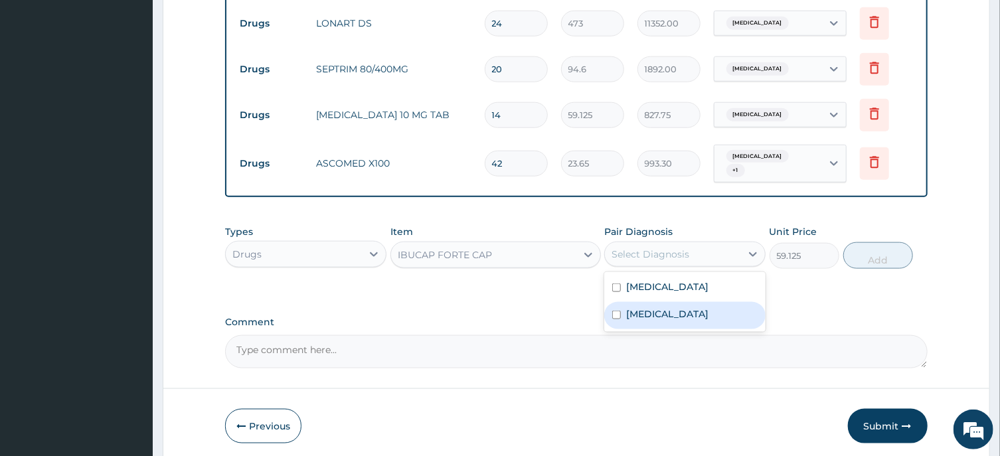
click at [614, 316] on input "checkbox" at bounding box center [616, 315] width 9 height 9
checkbox input "true"
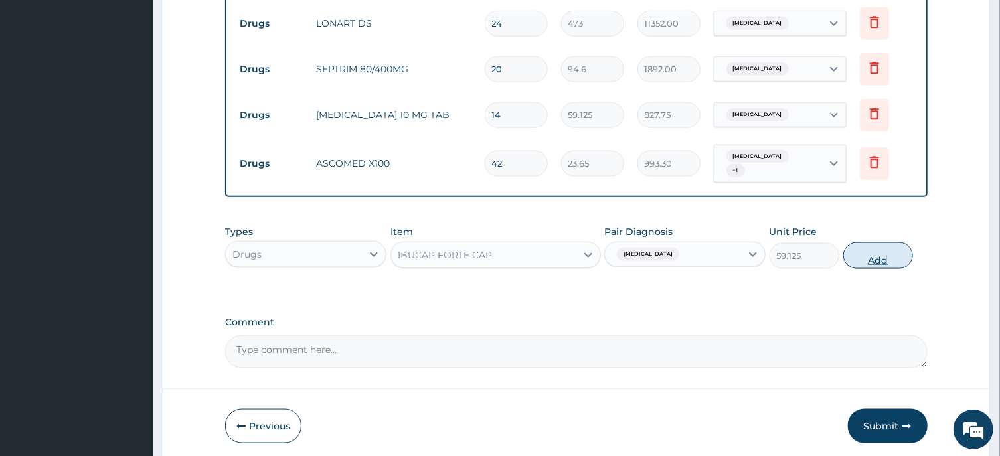
click at [877, 259] on button "Add" at bounding box center [879, 255] width 70 height 27
type input "0"
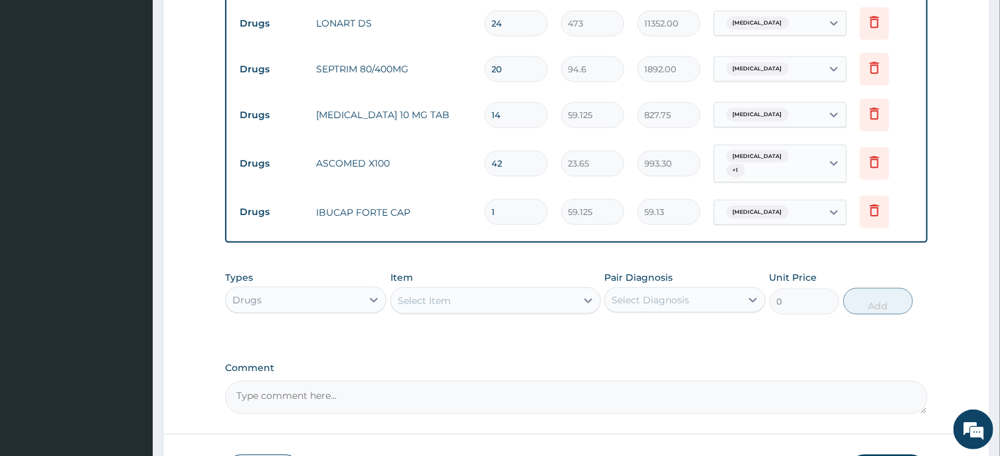
type input "0.00"
type input "1"
type input "59.13"
type input "10"
type input "591.25"
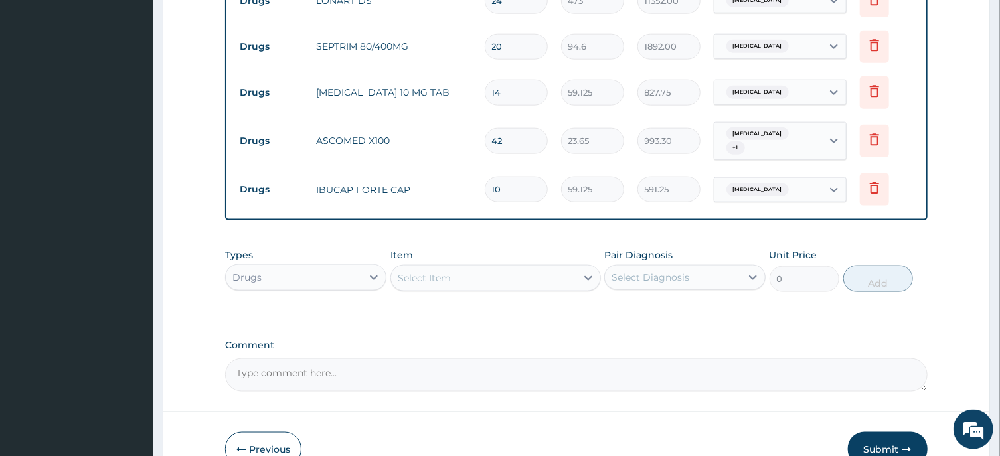
scroll to position [874, 0]
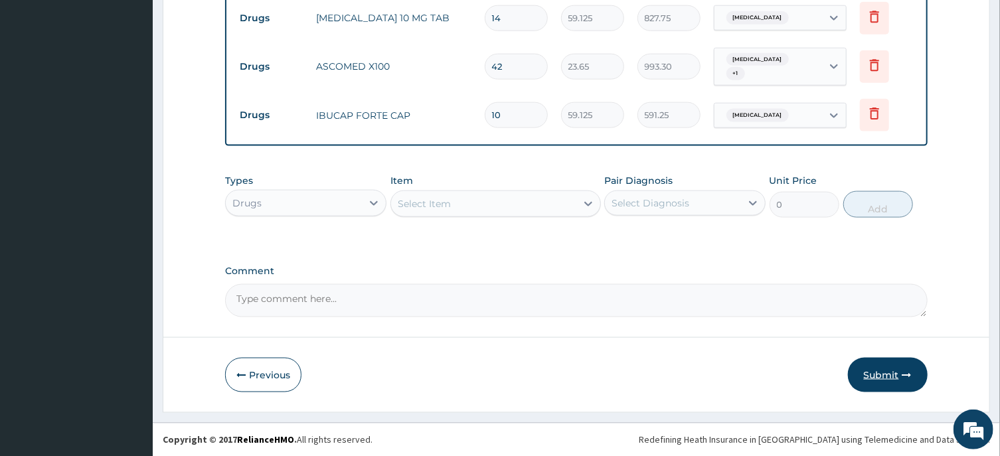
type input "10"
click at [892, 379] on button "Submit" at bounding box center [888, 375] width 80 height 35
click at [883, 374] on button "Submit" at bounding box center [888, 375] width 80 height 35
click at [885, 379] on button "Submit" at bounding box center [888, 375] width 80 height 35
click at [883, 375] on button "Submit" at bounding box center [888, 375] width 80 height 35
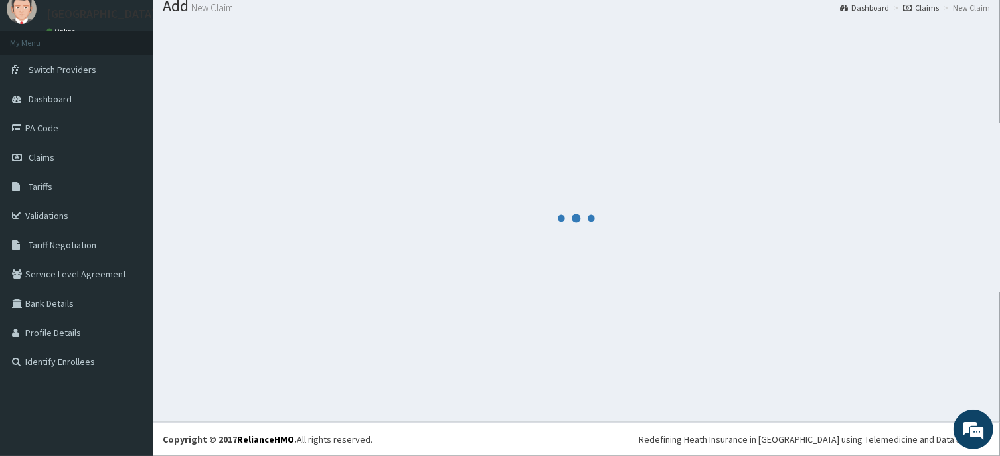
scroll to position [46, 0]
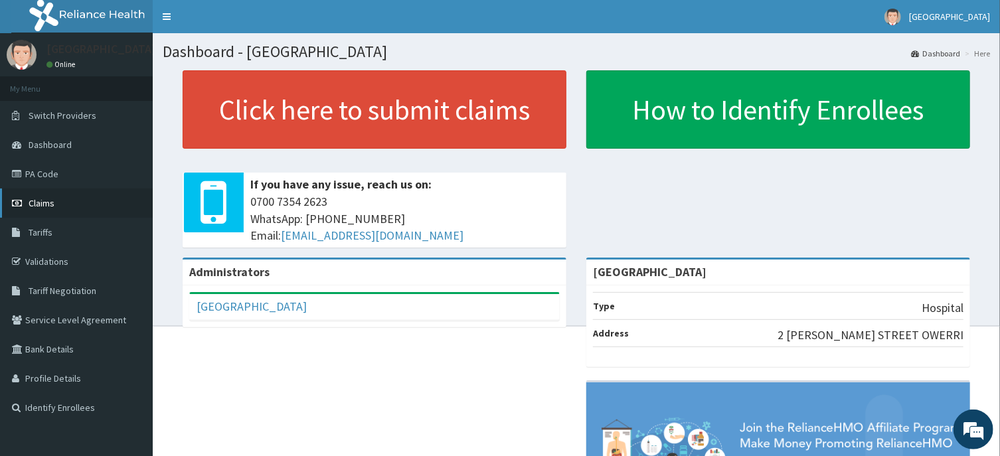
click at [45, 208] on span "Claims" at bounding box center [42, 203] width 26 height 12
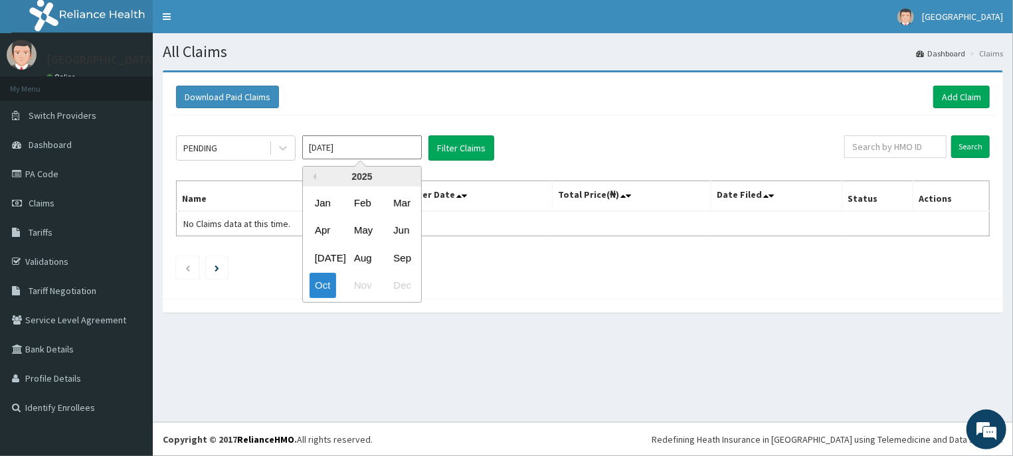
click at [369, 148] on input "[DATE]" at bounding box center [362, 147] width 120 height 24
click at [406, 259] on div "Sep" at bounding box center [401, 258] width 27 height 25
type input "Sep 2025"
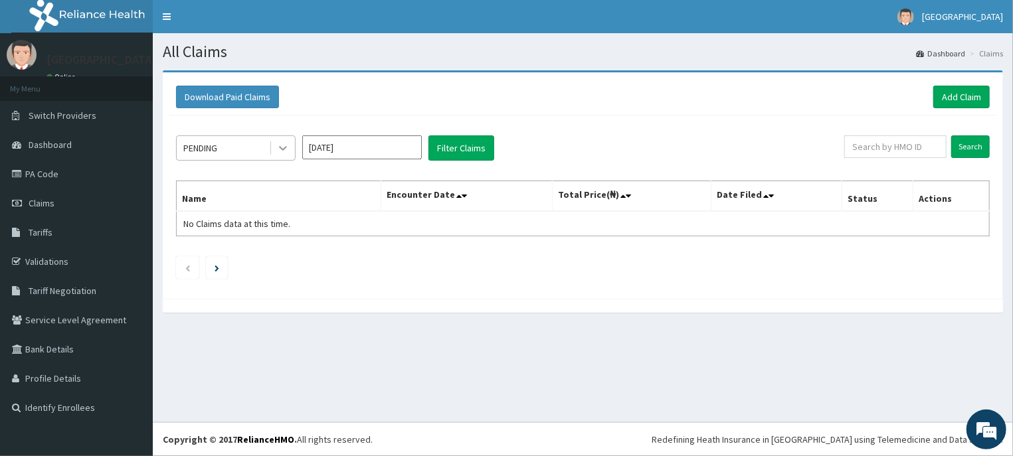
click at [274, 153] on div at bounding box center [283, 148] width 24 height 24
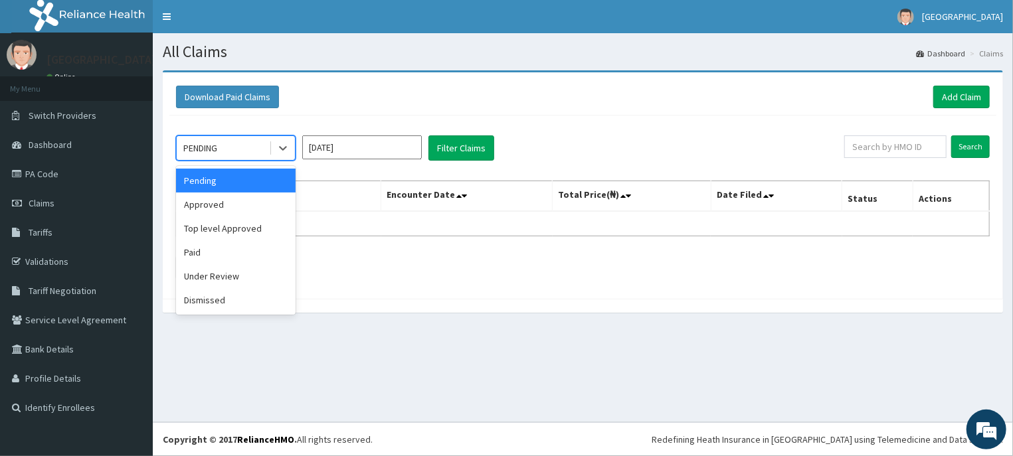
click at [217, 183] on div "Pending" at bounding box center [236, 181] width 120 height 24
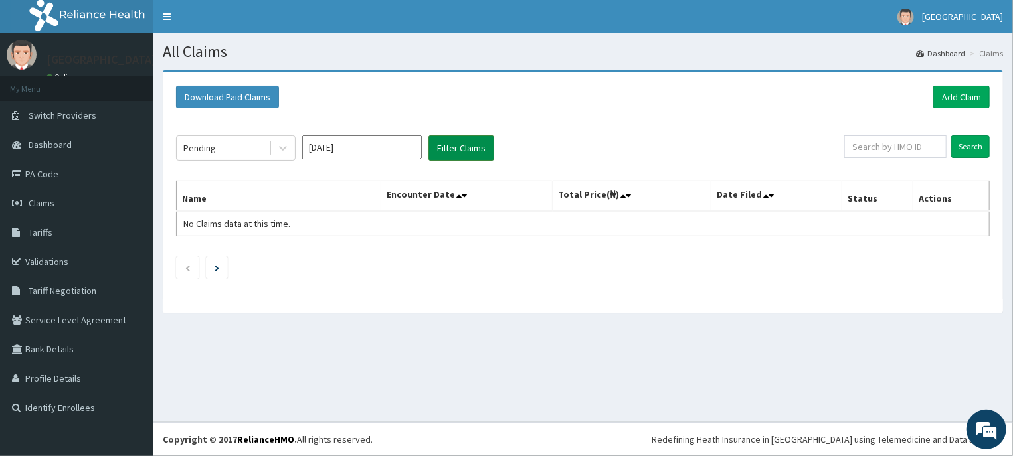
click at [463, 156] on button "Filter Claims" at bounding box center [461, 147] width 66 height 25
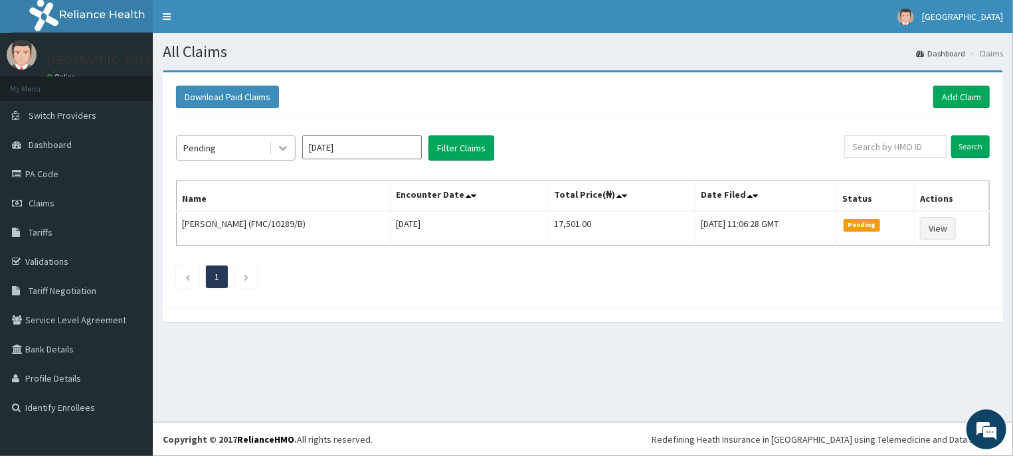
click at [279, 149] on icon at bounding box center [282, 147] width 13 height 13
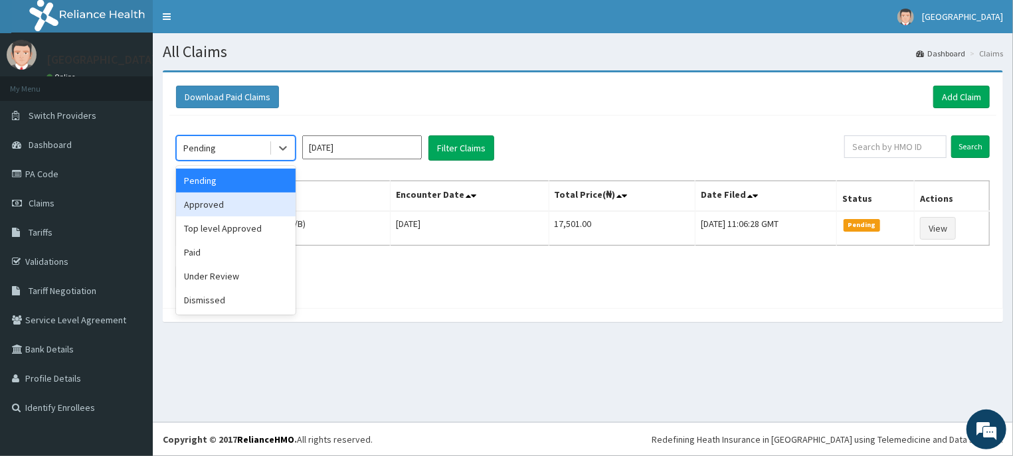
click at [205, 208] on div "Approved" at bounding box center [236, 205] width 120 height 24
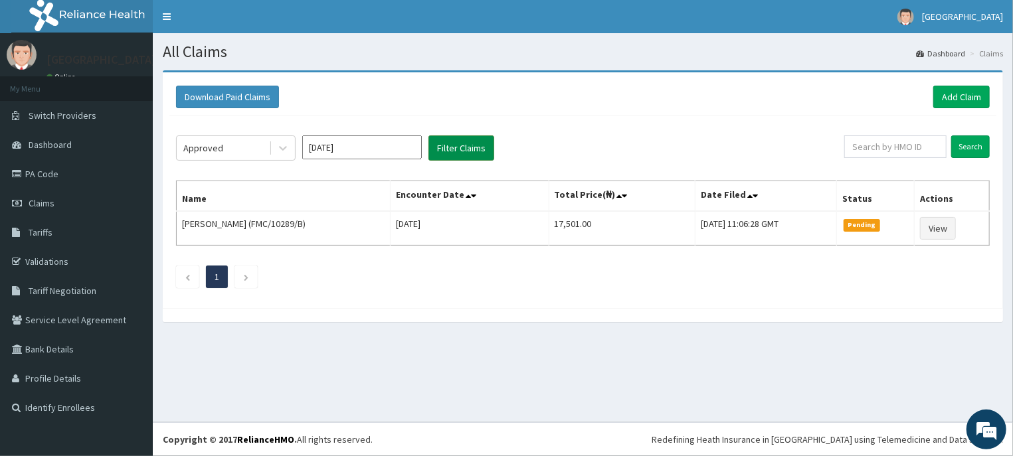
click at [468, 153] on button "Filter Claims" at bounding box center [461, 147] width 66 height 25
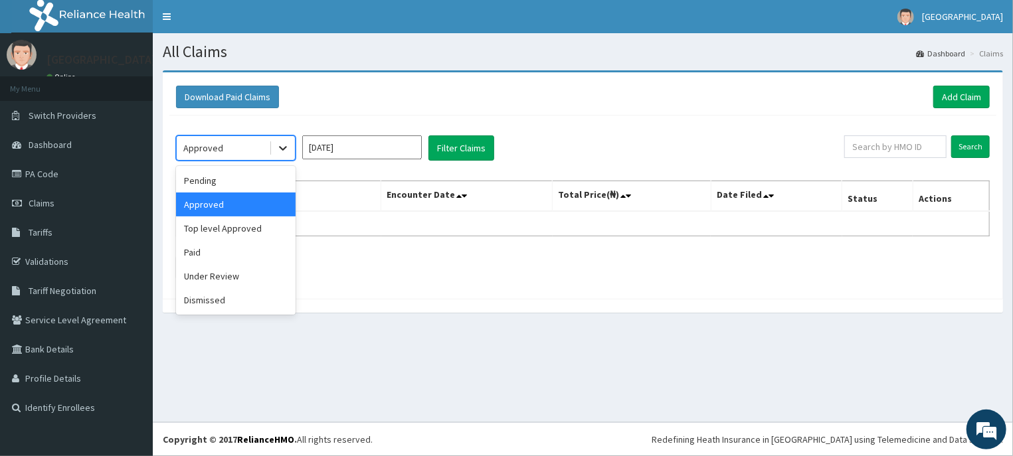
click at [276, 150] on div at bounding box center [283, 148] width 24 height 24
click at [221, 278] on div "Under Review" at bounding box center [236, 276] width 120 height 24
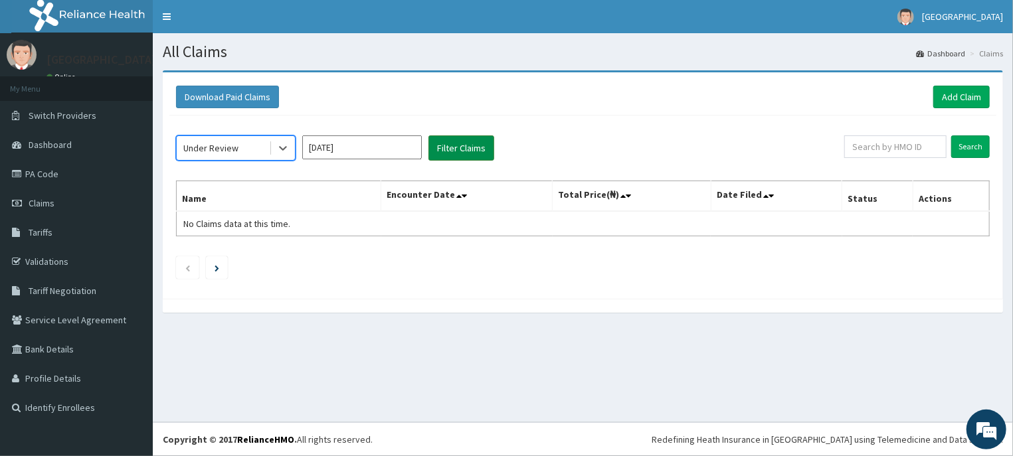
click at [471, 148] on button "Filter Claims" at bounding box center [461, 147] width 66 height 25
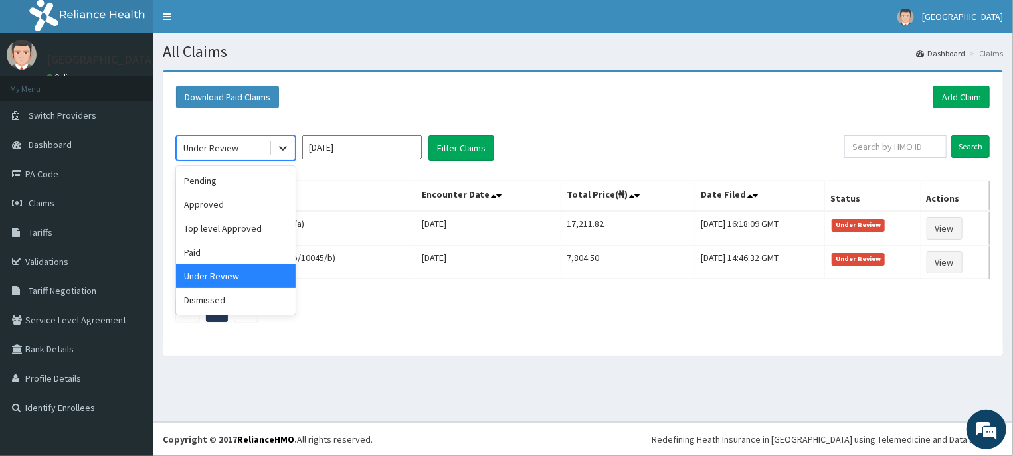
click at [281, 154] on icon at bounding box center [282, 147] width 13 height 13
click at [209, 301] on div "Dismissed" at bounding box center [236, 300] width 120 height 24
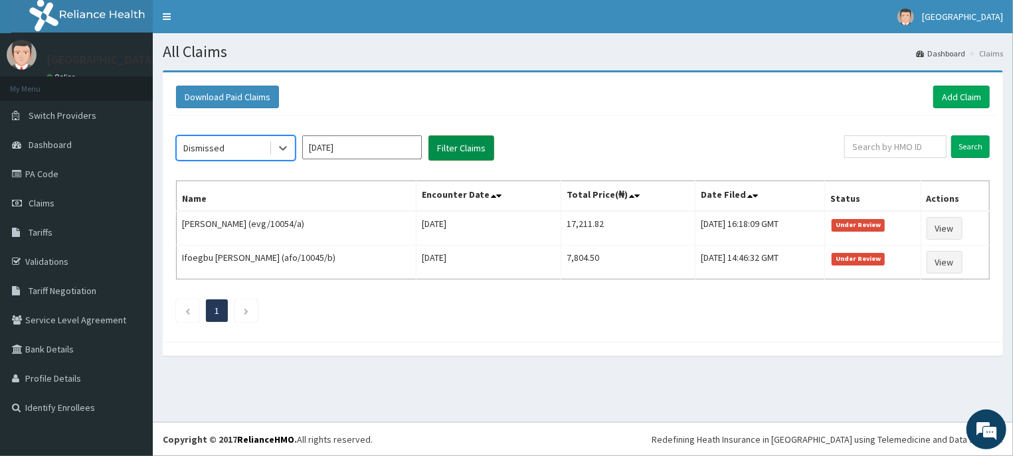
click at [469, 150] on button "Filter Claims" at bounding box center [461, 147] width 66 height 25
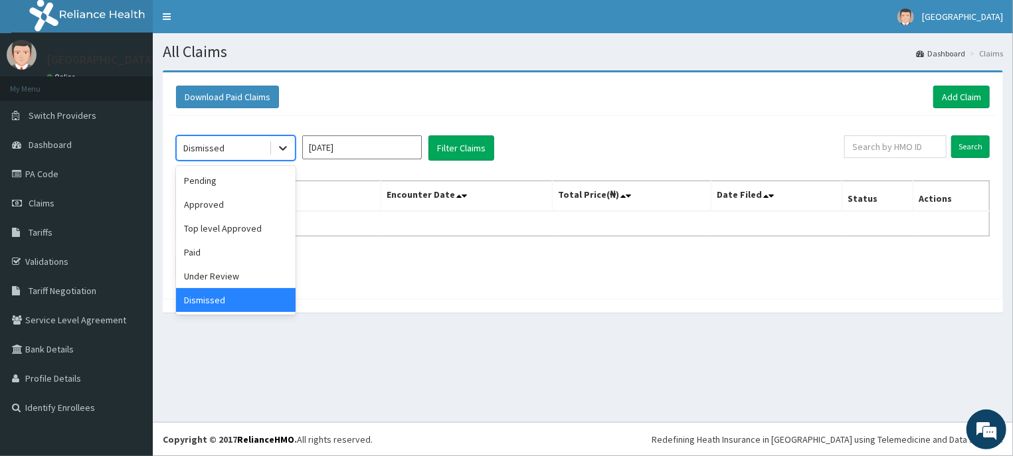
click at [284, 152] on icon at bounding box center [282, 147] width 13 height 13
click at [204, 250] on div "Paid" at bounding box center [236, 252] width 120 height 24
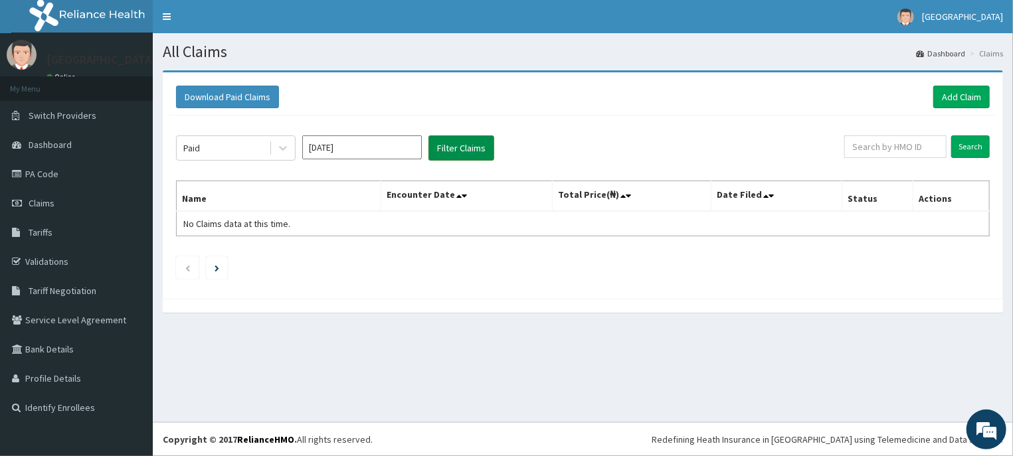
click at [458, 147] on button "Filter Claims" at bounding box center [461, 147] width 66 height 25
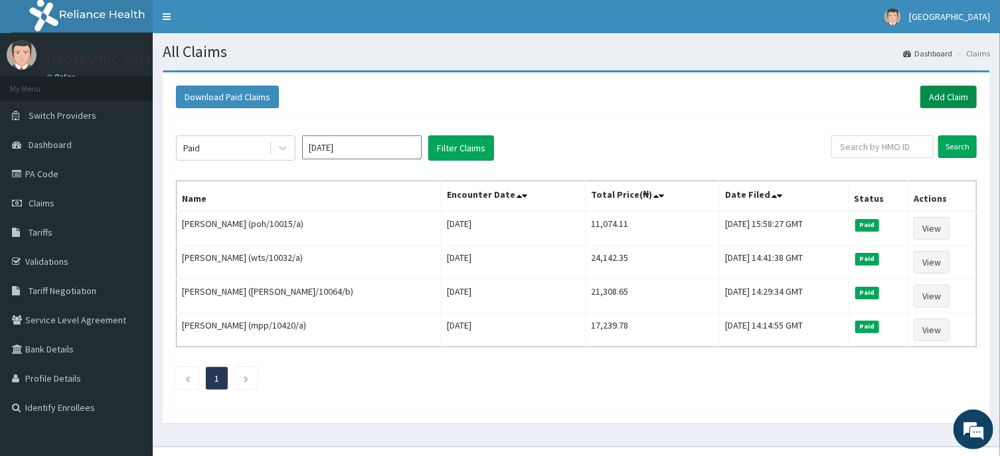
click at [951, 94] on link "Add Claim" at bounding box center [949, 97] width 56 height 23
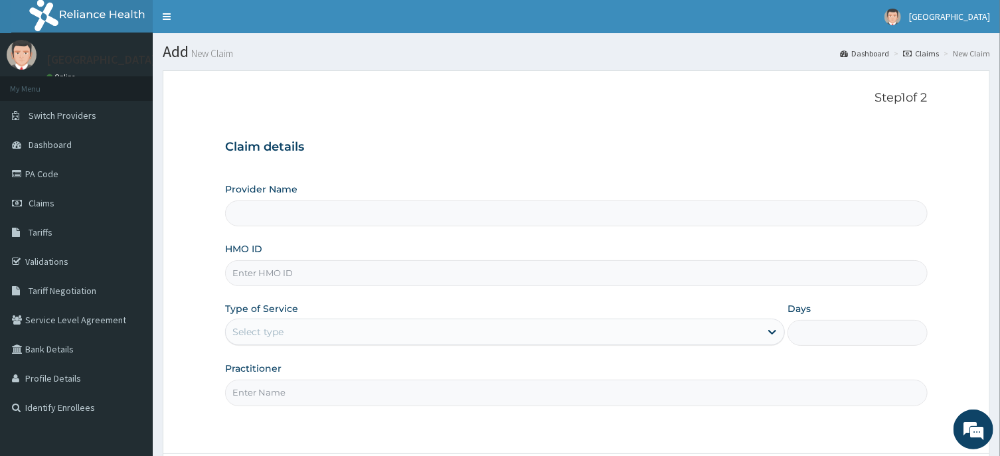
click at [266, 273] on input "HMO ID" at bounding box center [576, 273] width 702 height 26
type input "[GEOGRAPHIC_DATA]"
type input "poh/10074/a"
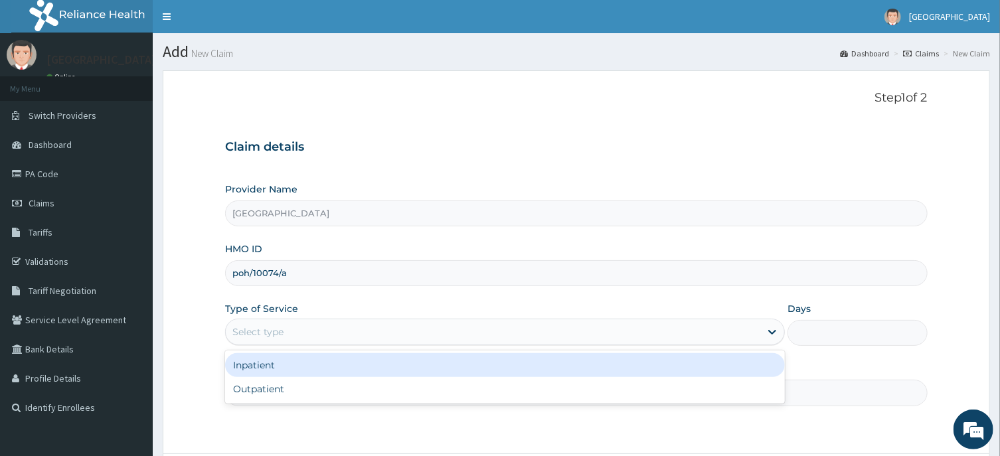
click at [281, 331] on div "Select type" at bounding box center [257, 331] width 51 height 13
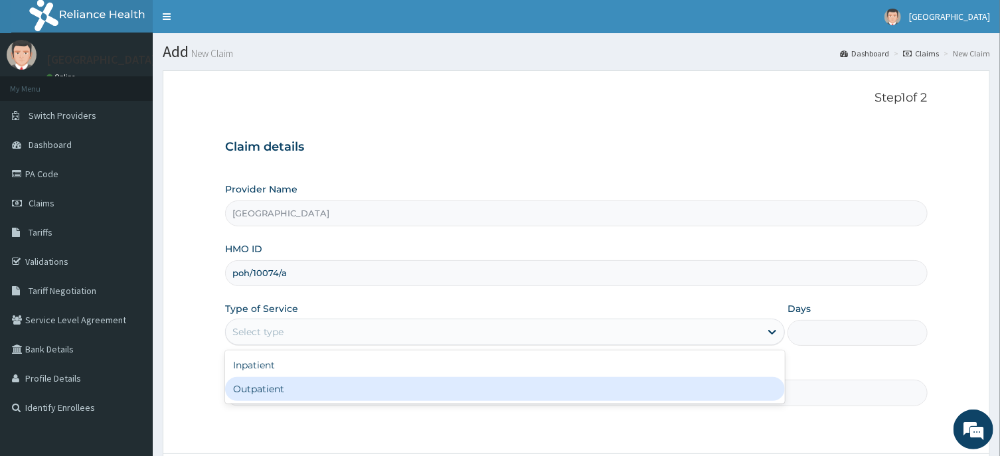
click at [266, 389] on div "Outpatient" at bounding box center [505, 389] width 560 height 24
type input "1"
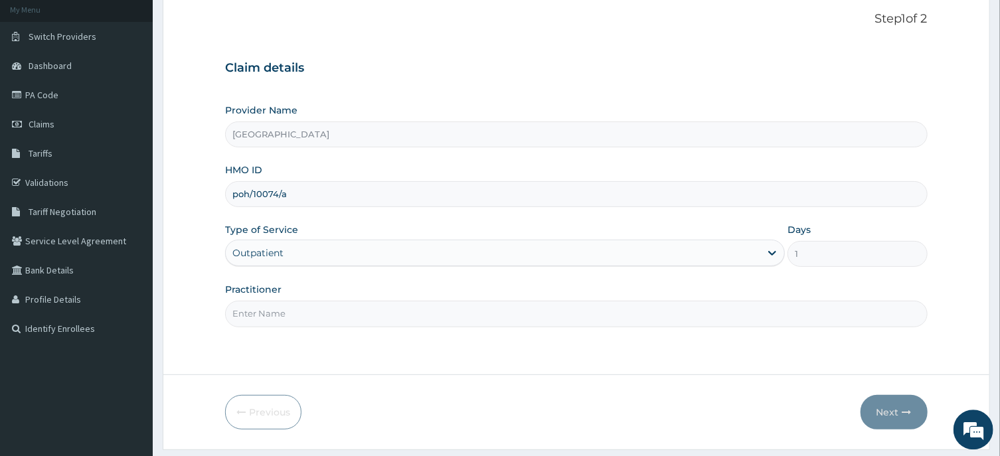
scroll to position [117, 0]
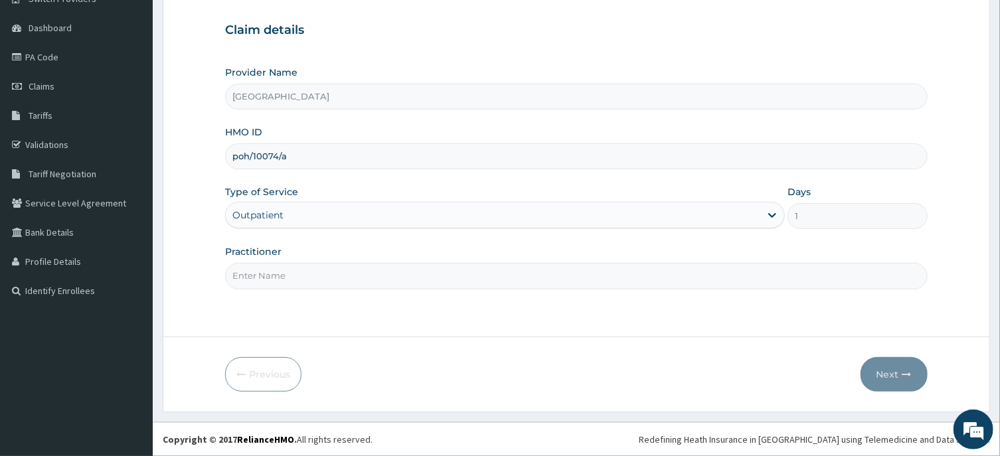
click at [271, 274] on input "Practitioner" at bounding box center [576, 276] width 702 height 26
type input "[PERSON_NAME]"
click at [889, 379] on button "Next" at bounding box center [894, 374] width 67 height 35
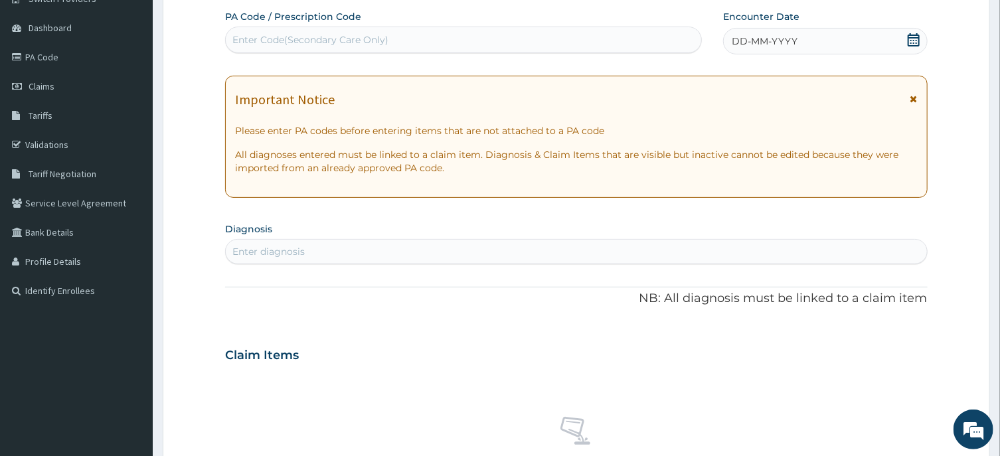
click at [905, 40] on div "DD-MM-YYYY" at bounding box center [825, 41] width 205 height 27
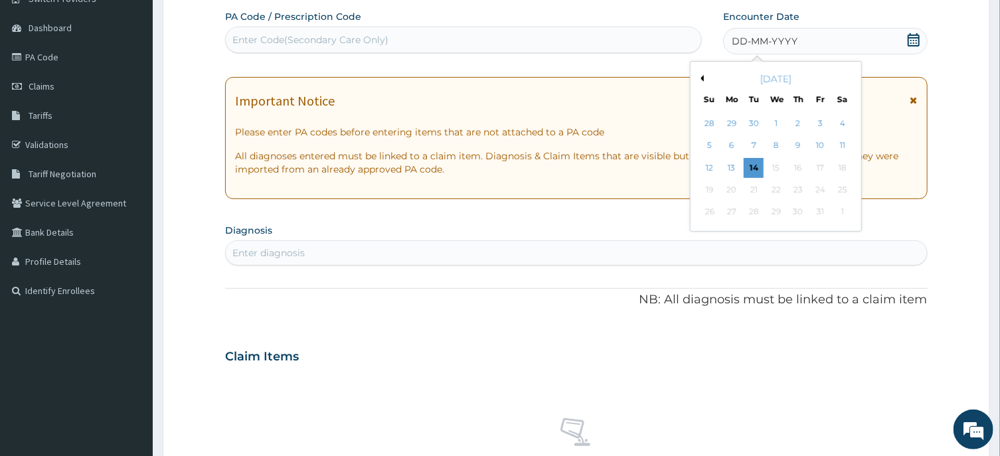
click at [704, 74] on div "[DATE]" at bounding box center [776, 78] width 160 height 13
click at [701, 76] on button "Previous Month" at bounding box center [700, 78] width 7 height 7
click at [800, 186] on div "25" at bounding box center [798, 190] width 20 height 20
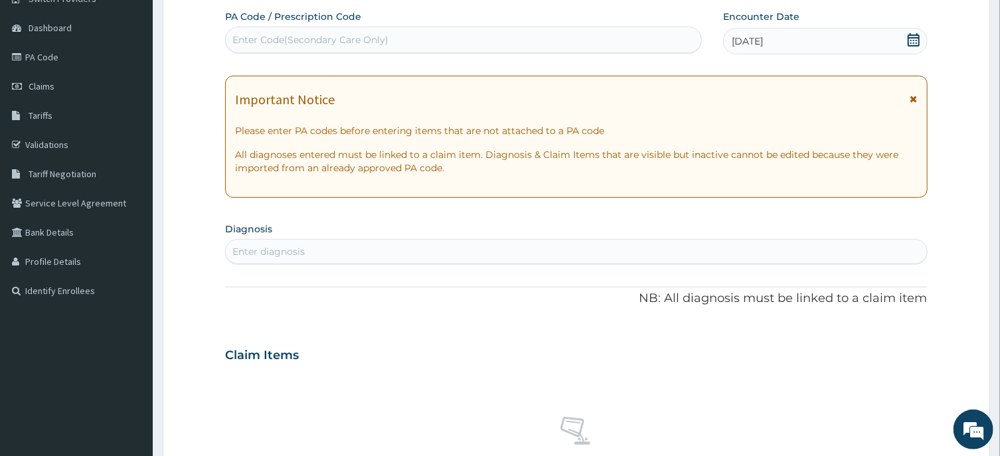
click at [272, 254] on div "Enter diagnosis" at bounding box center [268, 251] width 72 height 13
type input "[MEDICAL_DATA]"
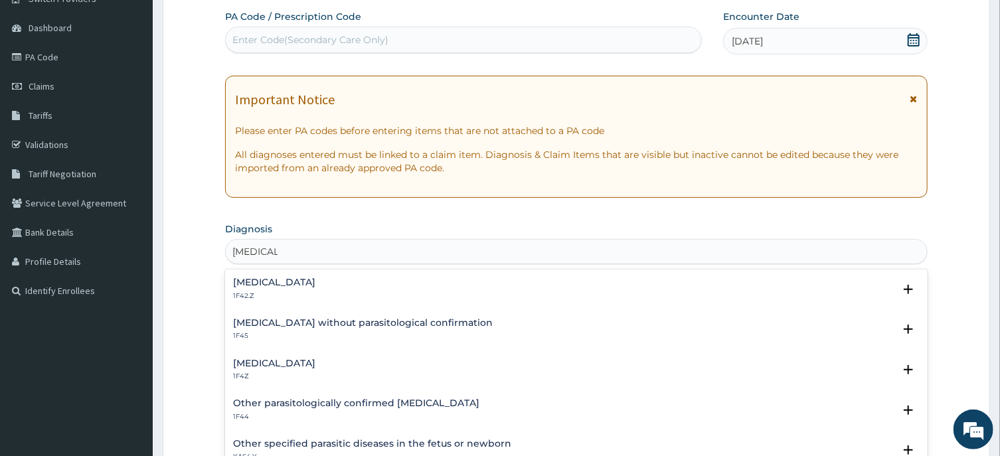
click at [298, 360] on h4 "[MEDICAL_DATA]" at bounding box center [274, 364] width 82 height 10
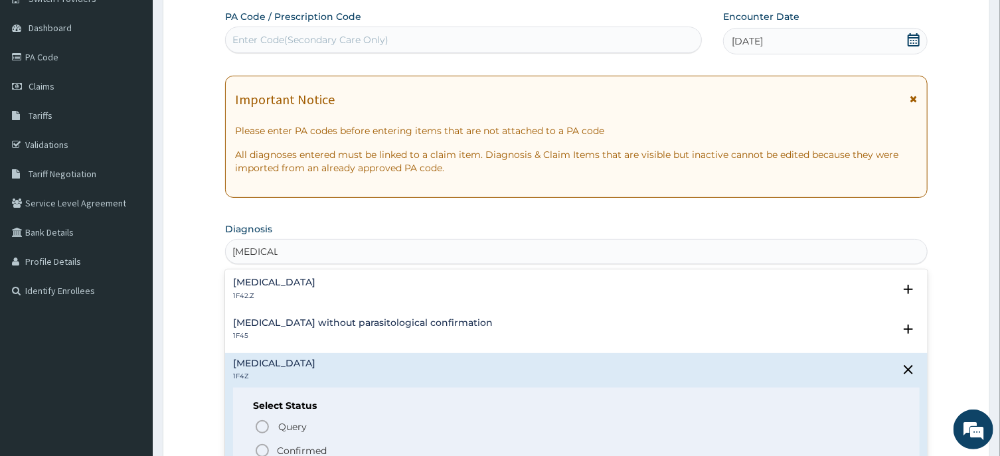
scroll to position [134, 0]
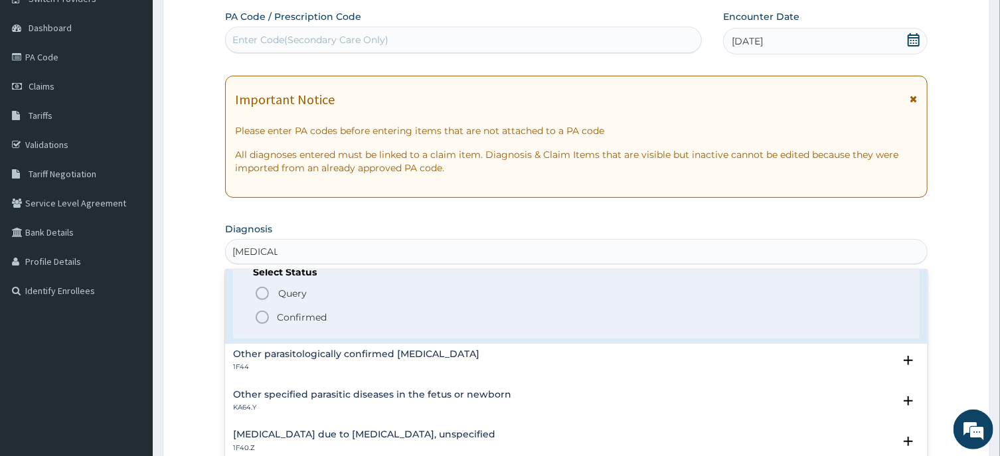
click at [264, 314] on icon "status option filled" at bounding box center [262, 318] width 16 height 16
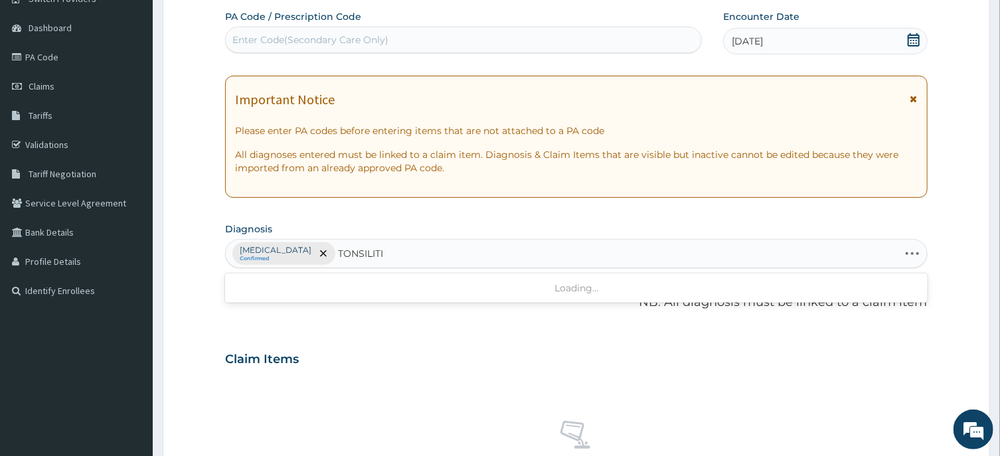
type input "TONSILITIS"
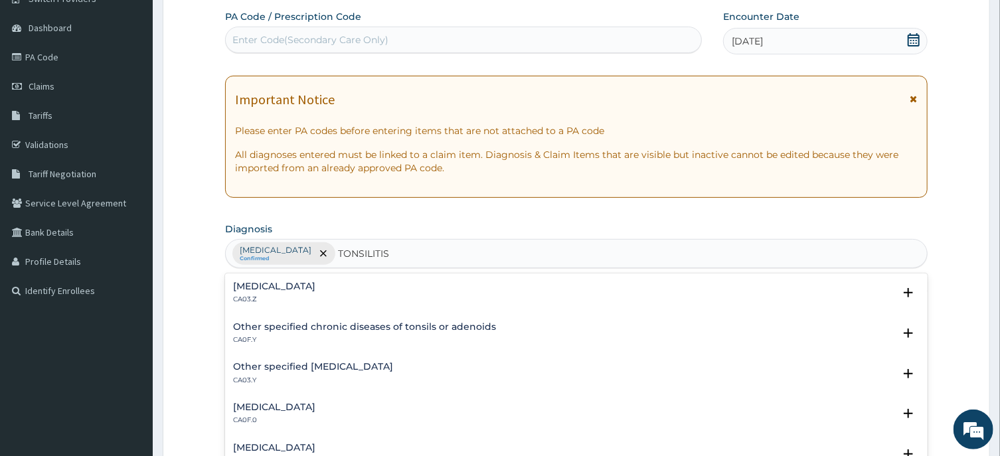
click at [315, 290] on h4 "[MEDICAL_DATA]" at bounding box center [274, 287] width 82 height 10
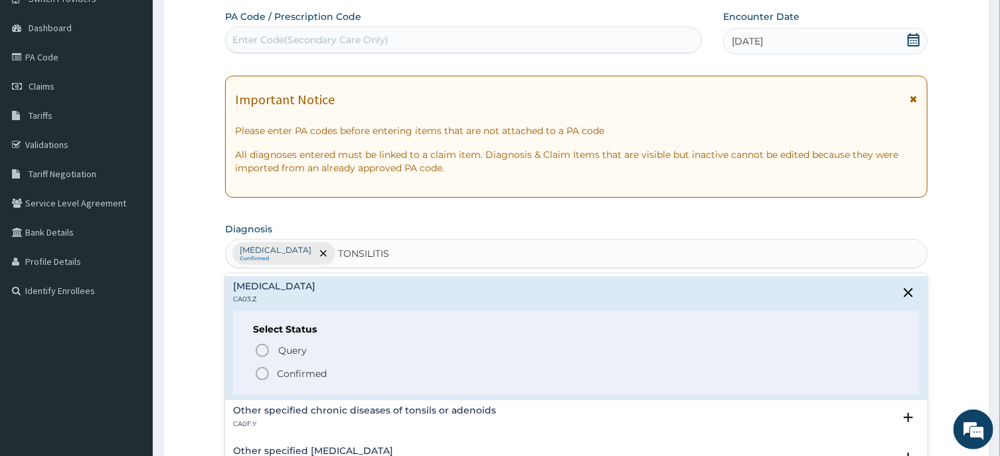
click at [262, 373] on icon "status option filled" at bounding box center [262, 374] width 16 height 16
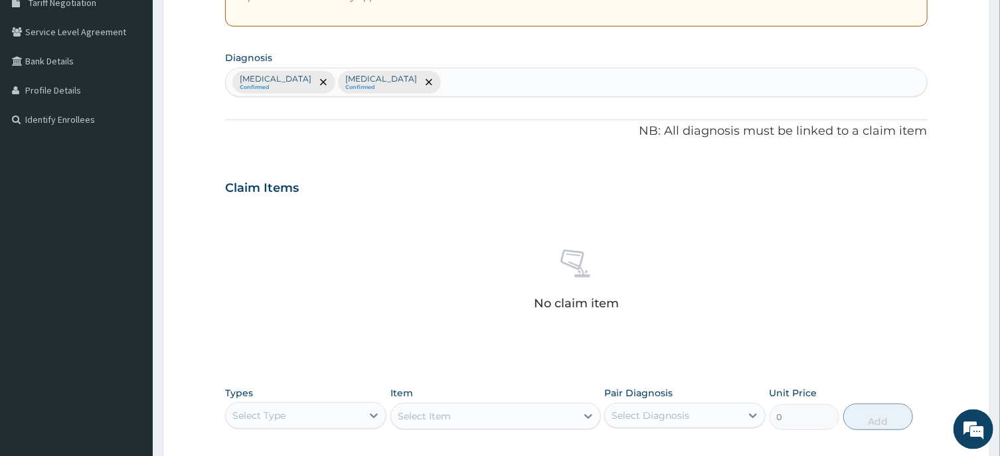
scroll to position [402, 0]
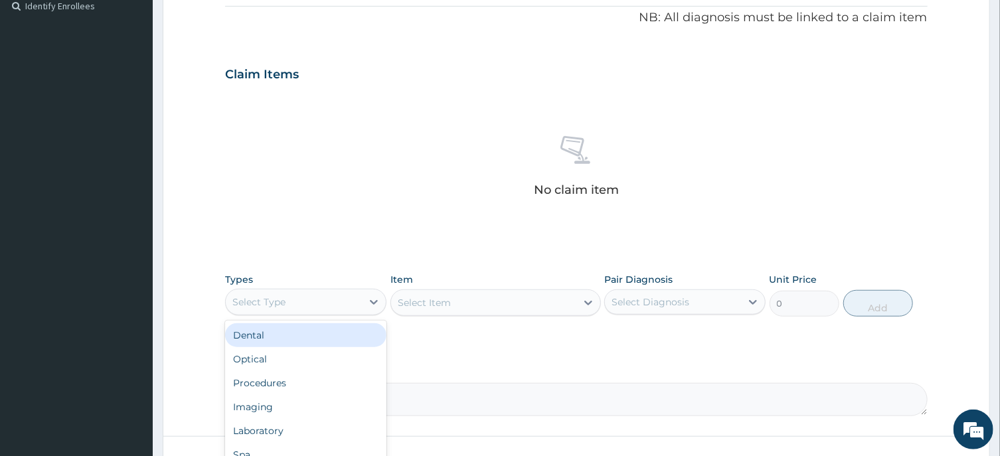
click at [354, 295] on div "Select Type" at bounding box center [294, 302] width 136 height 21
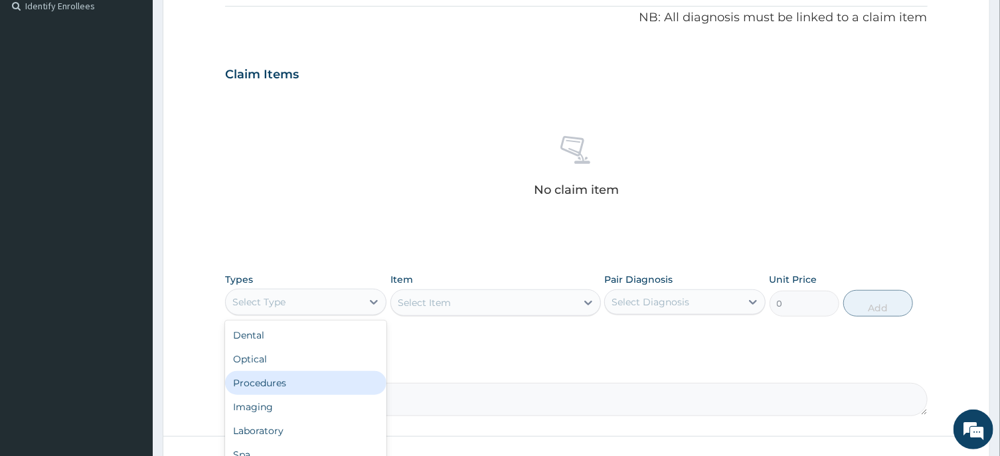
click at [273, 381] on div "Procedures" at bounding box center [305, 383] width 161 height 24
click at [519, 306] on div "Select Item" at bounding box center [483, 302] width 185 height 21
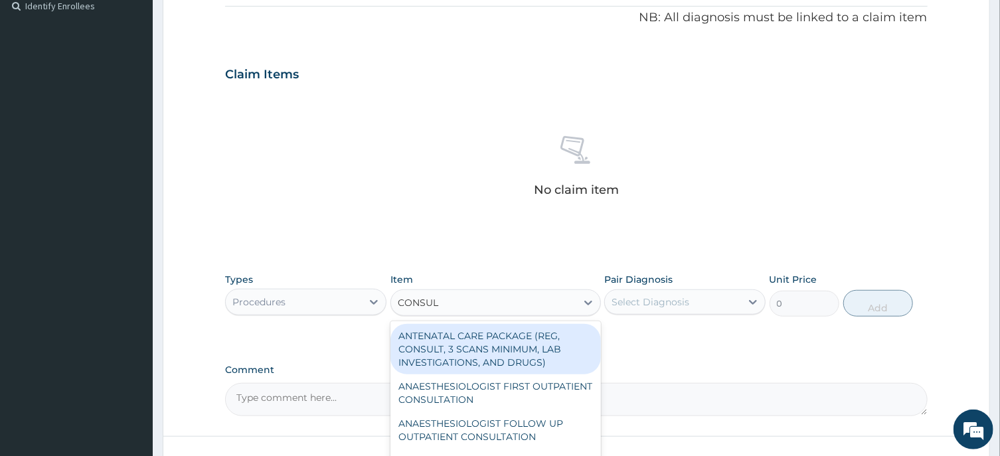
type input "CONSULT"
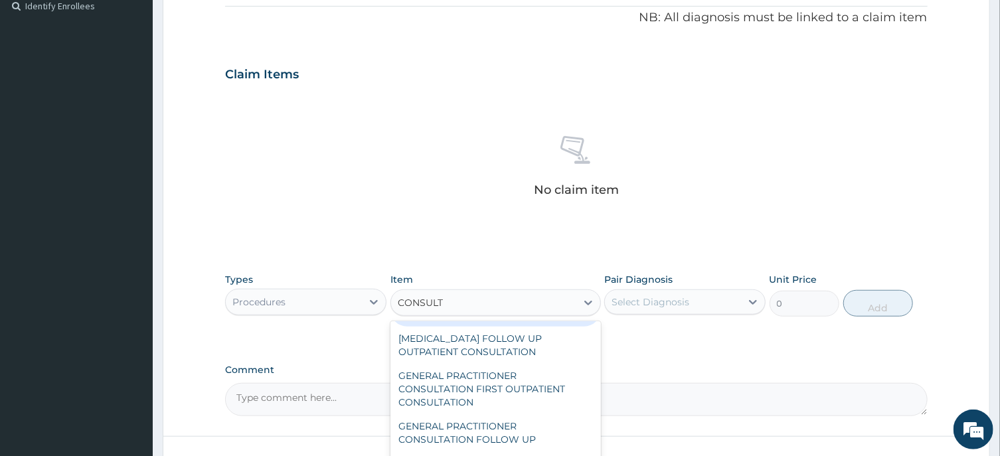
scroll to position [735, 0]
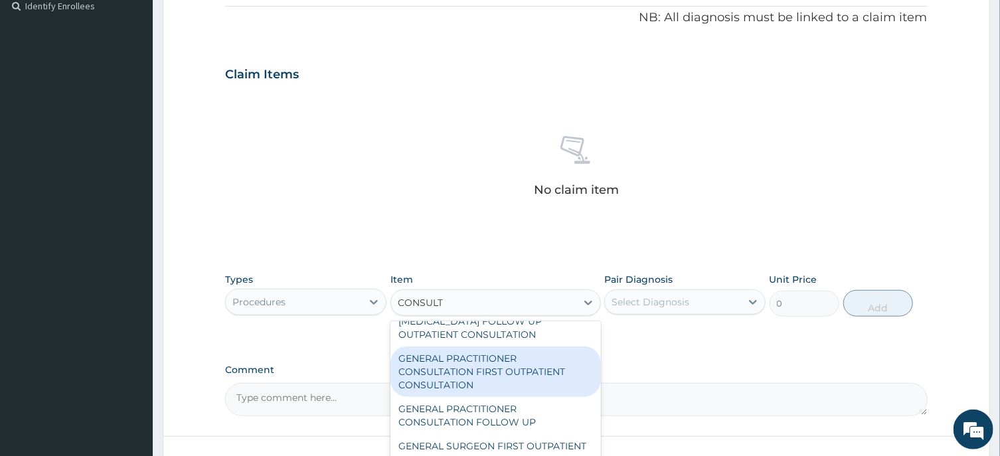
click at [511, 387] on div "GENERAL PRACTITIONER CONSULTATION FIRST OUTPATIENT CONSULTATION" at bounding box center [496, 372] width 211 height 50
type input "3547.5"
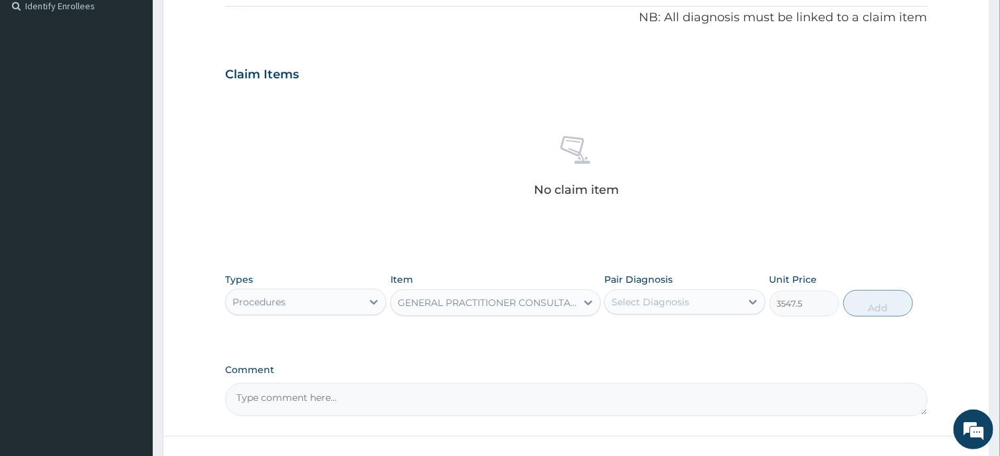
click at [667, 309] on div "Select Diagnosis" at bounding box center [651, 302] width 78 height 13
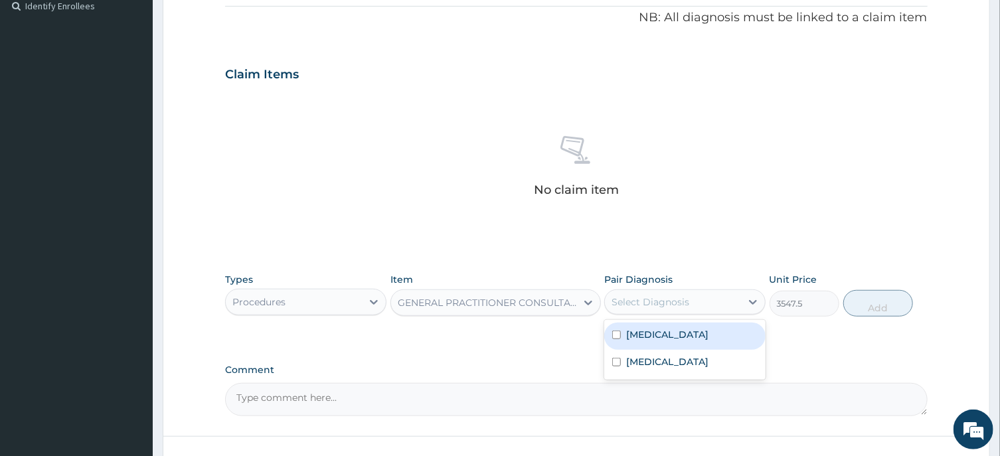
click at [616, 337] on input "checkbox" at bounding box center [616, 335] width 9 height 9
checkbox input "true"
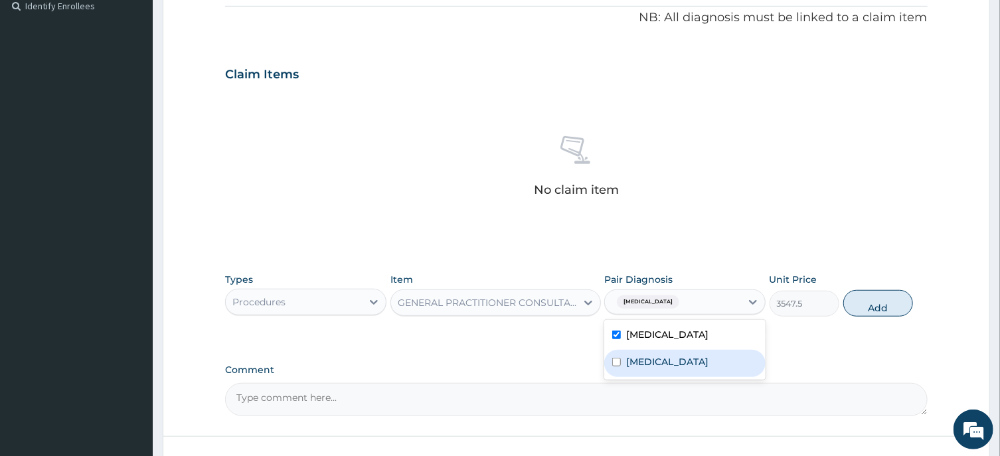
click at [618, 364] on input "checkbox" at bounding box center [616, 362] width 9 height 9
checkbox input "true"
click at [879, 304] on button "Add" at bounding box center [879, 303] width 70 height 27
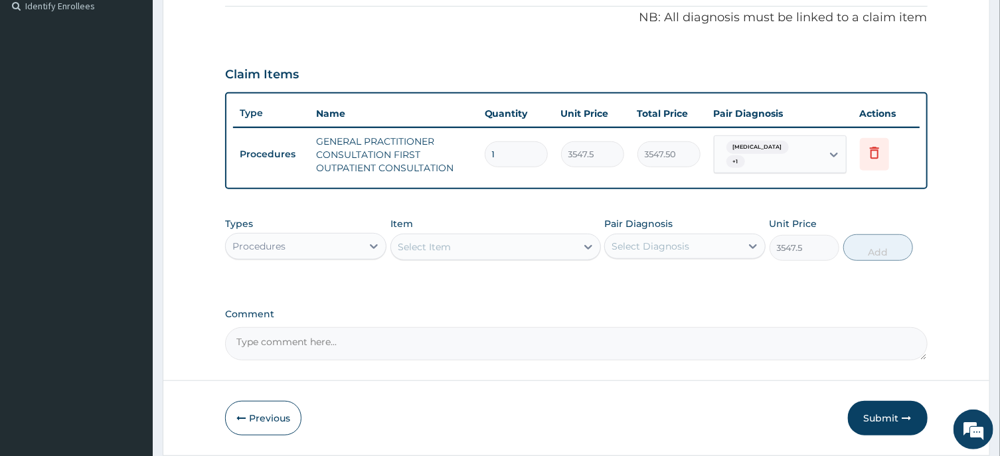
type input "0"
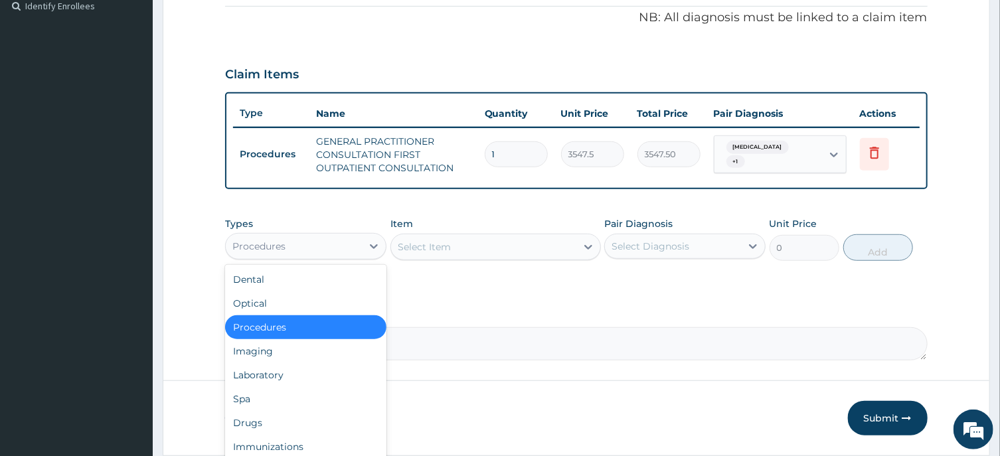
click at [344, 244] on div "Procedures" at bounding box center [294, 246] width 136 height 21
drag, startPoint x: 275, startPoint y: 373, endPoint x: 399, endPoint y: 299, distance: 143.9
click at [278, 370] on div "Laboratory" at bounding box center [305, 375] width 161 height 24
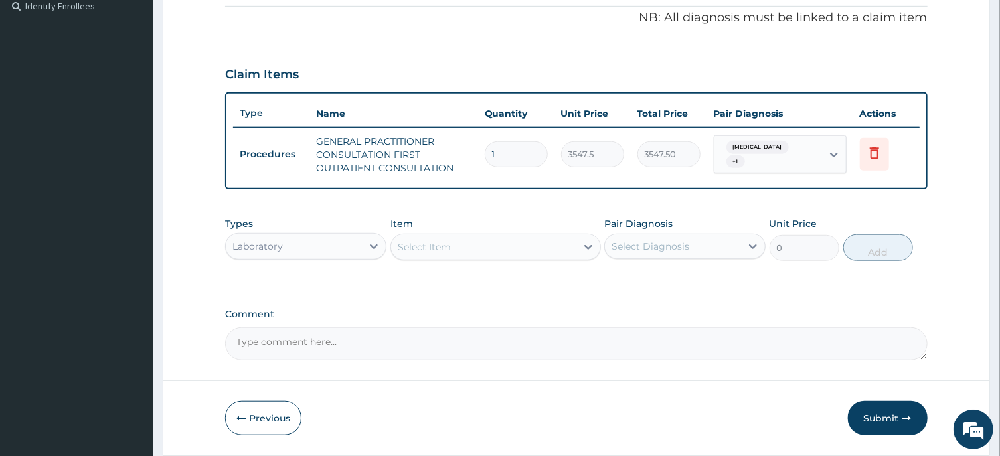
click at [451, 248] on div "Select Item" at bounding box center [483, 246] width 185 height 21
type input "L"
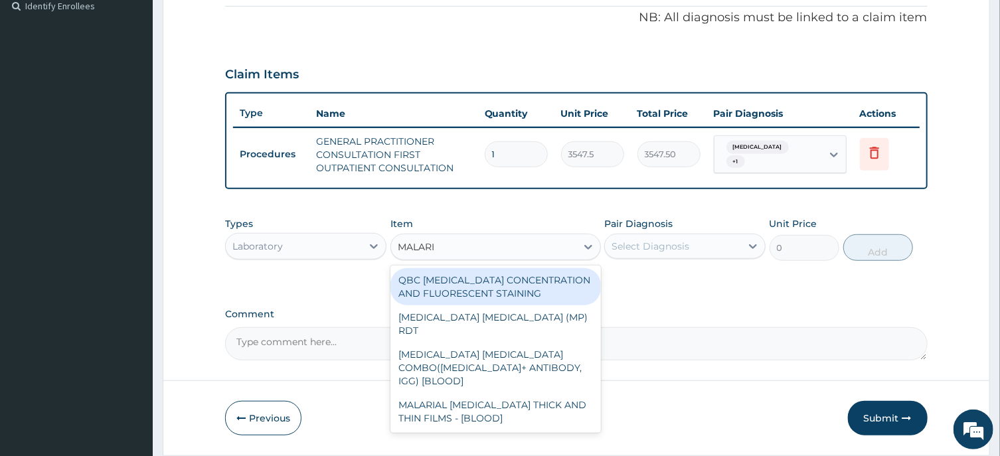
type input "MALARIA"
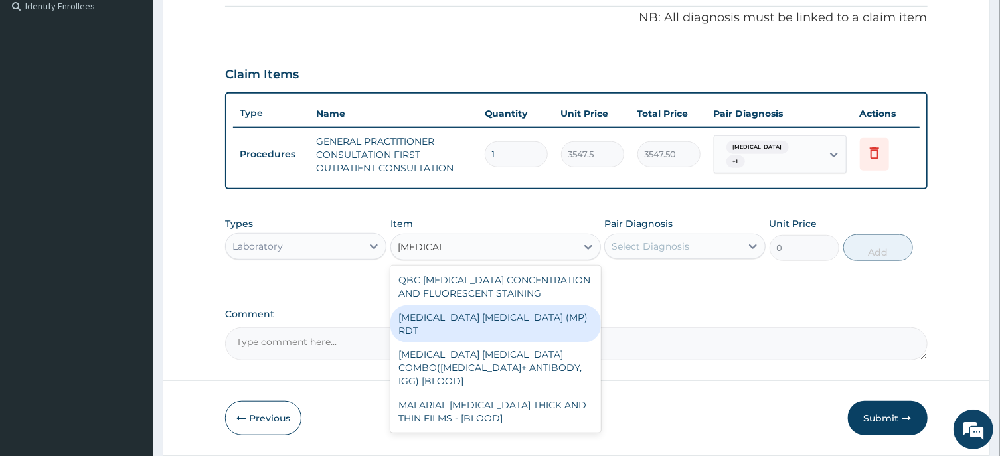
drag, startPoint x: 489, startPoint y: 318, endPoint x: 512, endPoint y: 307, distance: 25.8
click at [489, 317] on div "MALARIA PARASITE (MP) RDT" at bounding box center [496, 324] width 211 height 37
type input "1612.5"
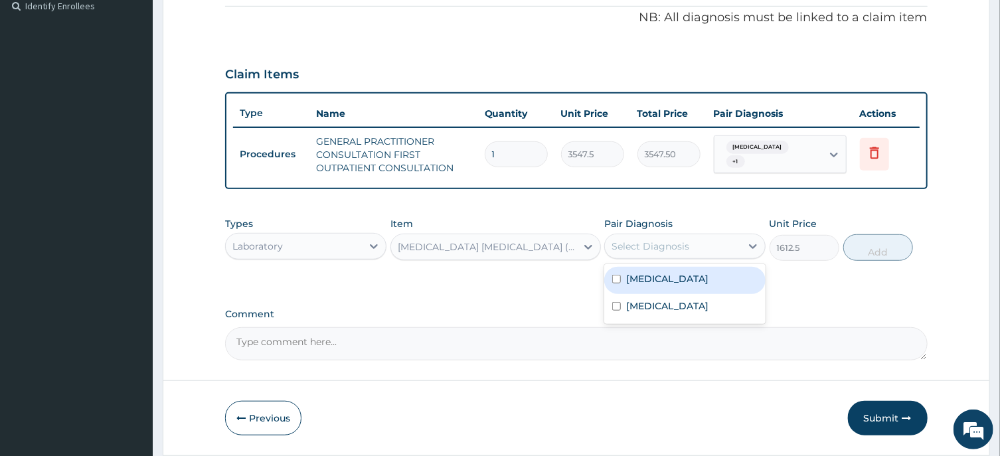
click at [646, 246] on div "Select Diagnosis" at bounding box center [651, 246] width 78 height 13
click at [614, 280] on input "checkbox" at bounding box center [616, 279] width 9 height 9
checkbox input "true"
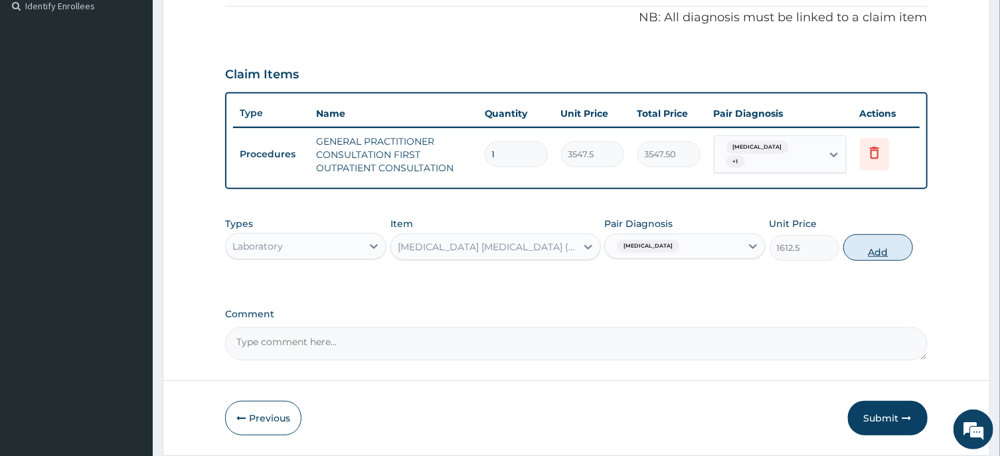
click at [877, 253] on button "Add" at bounding box center [879, 247] width 70 height 27
type input "0"
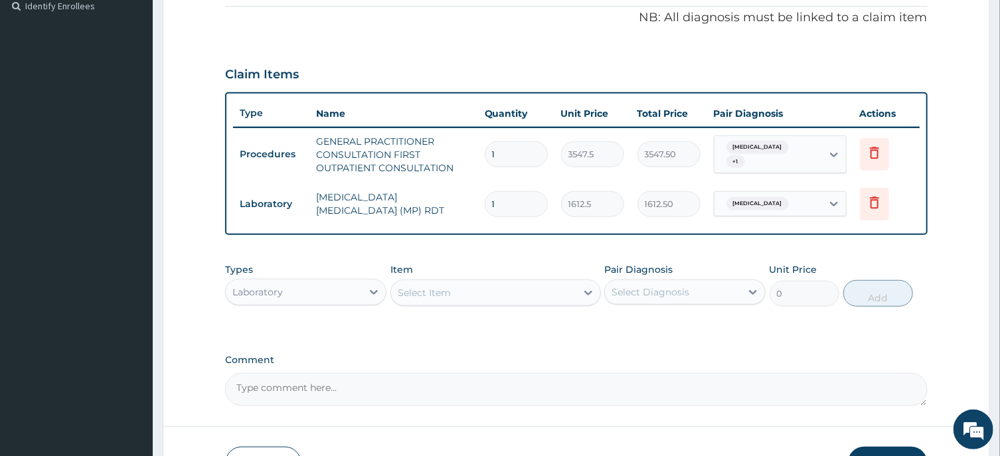
click at [428, 292] on div "Select Item" at bounding box center [424, 292] width 53 height 13
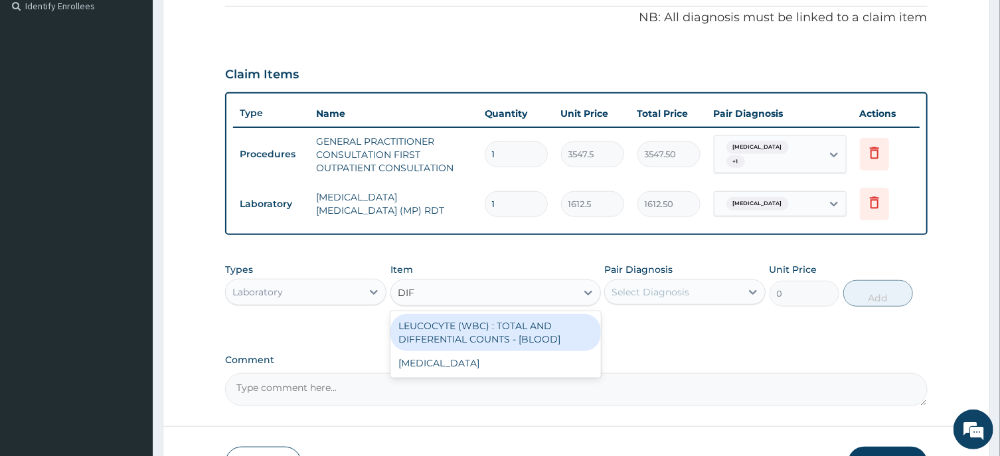
type input "DIFF"
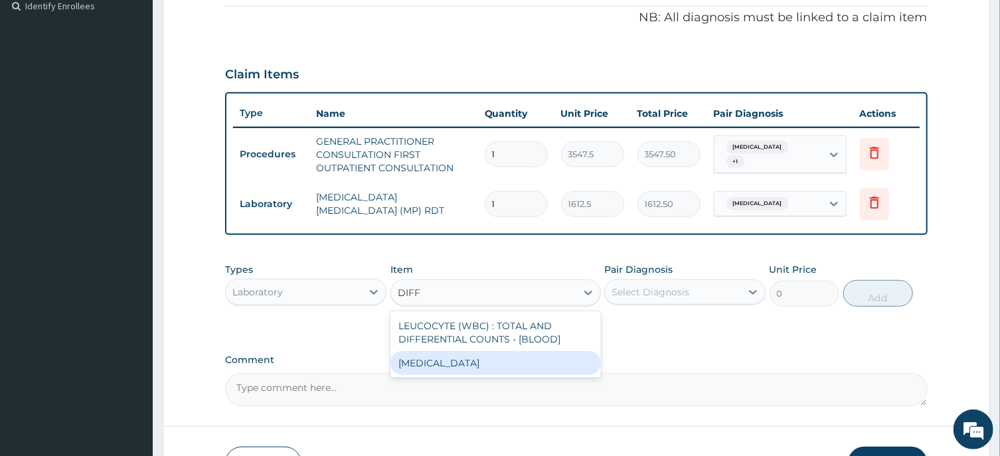
click at [468, 361] on div "WBC DIFFERENTIAL" at bounding box center [496, 363] width 211 height 24
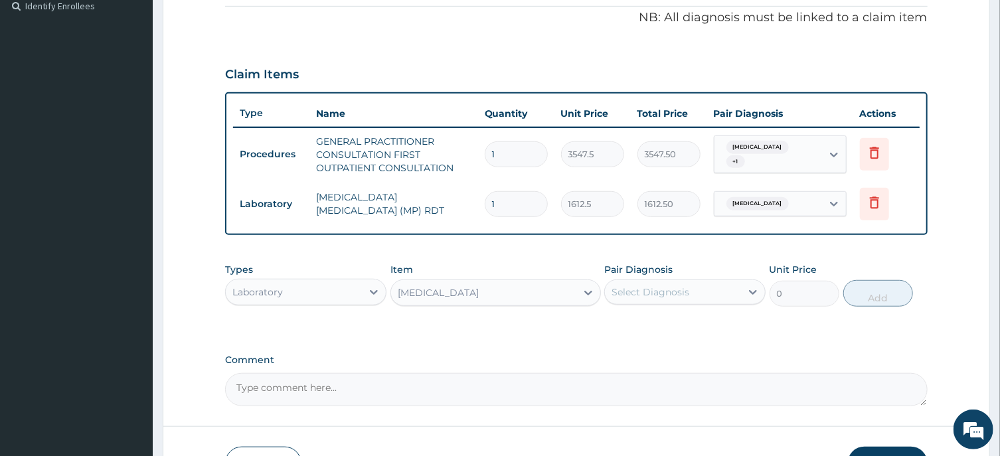
type input "3225"
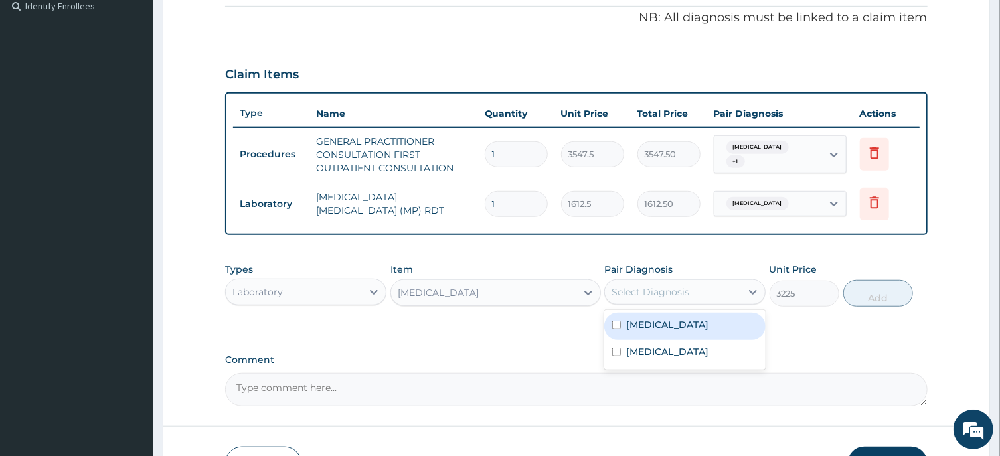
click at [648, 291] on div "Select Diagnosis" at bounding box center [651, 292] width 78 height 13
click at [615, 321] on input "checkbox" at bounding box center [616, 325] width 9 height 9
checkbox input "true"
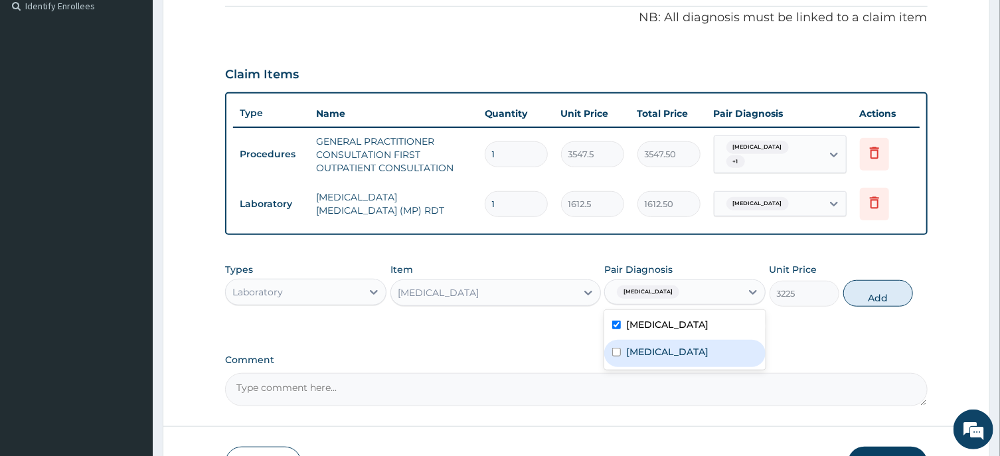
click at [613, 350] on input "checkbox" at bounding box center [616, 352] width 9 height 9
checkbox input "true"
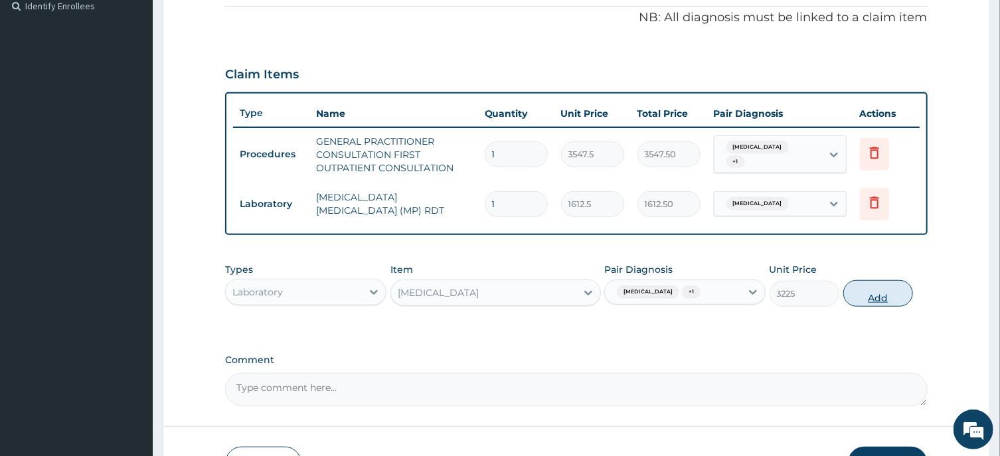
click at [876, 300] on button "Add" at bounding box center [879, 293] width 70 height 27
type input "0"
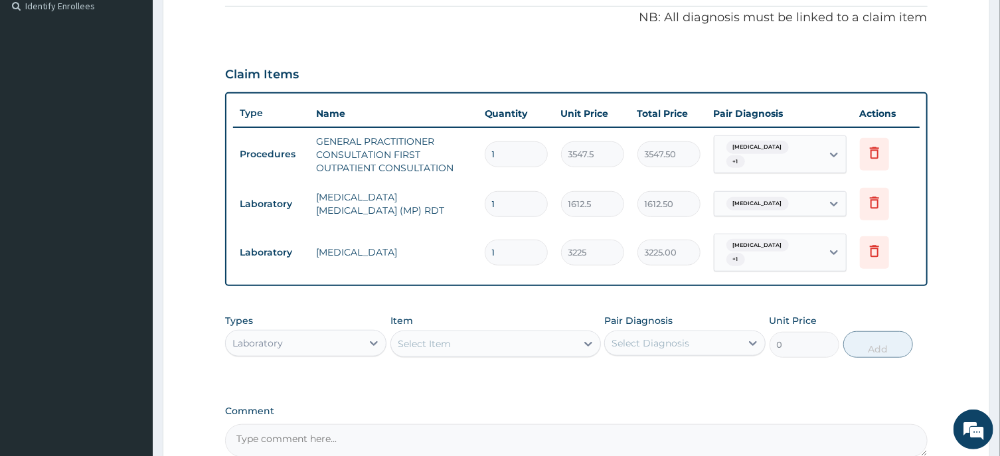
click at [420, 337] on div "Select Item" at bounding box center [424, 343] width 53 height 13
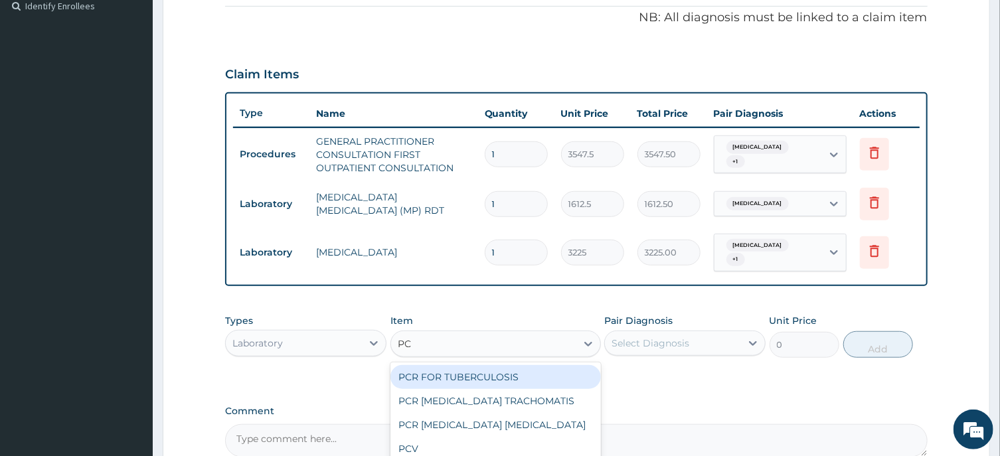
type input "PCV"
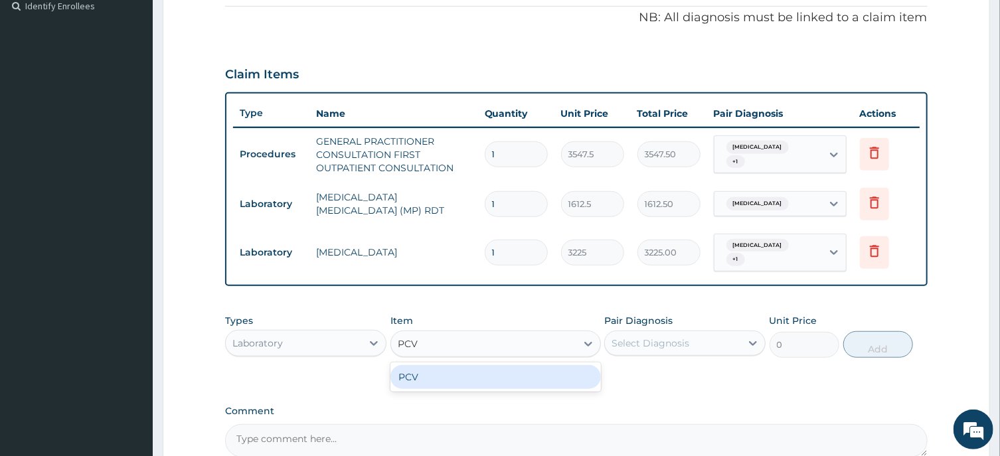
click at [431, 377] on div "PCV" at bounding box center [496, 377] width 211 height 24
type input "2150"
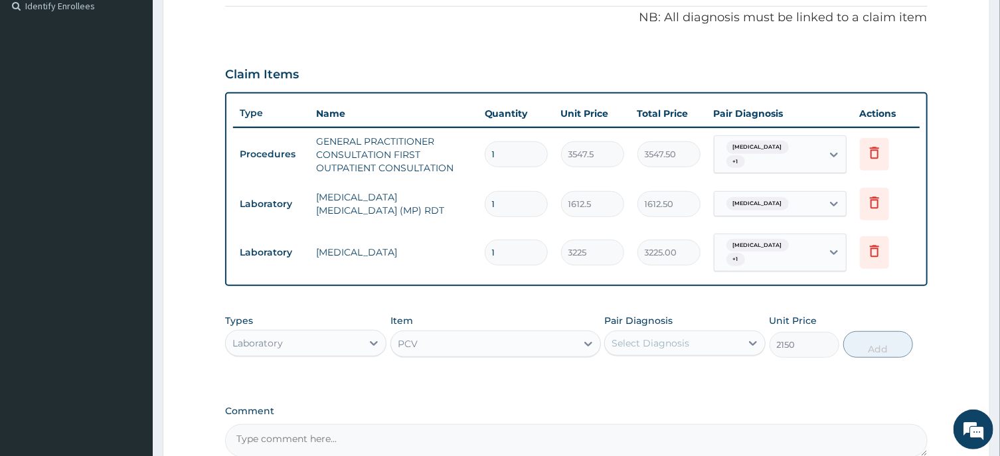
click at [640, 341] on div "Select Diagnosis" at bounding box center [651, 343] width 78 height 13
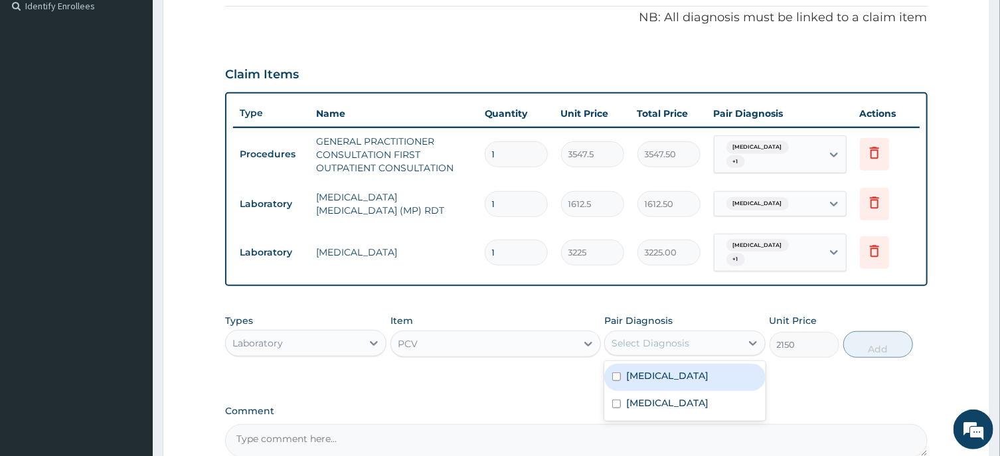
click at [619, 375] on input "checkbox" at bounding box center [616, 377] width 9 height 9
checkbox input "true"
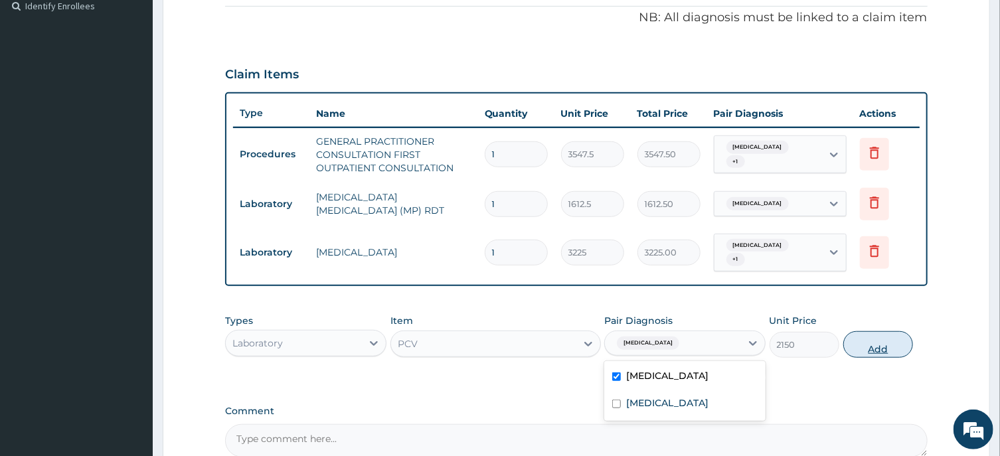
click at [883, 346] on button "Add" at bounding box center [879, 344] width 70 height 27
type input "0"
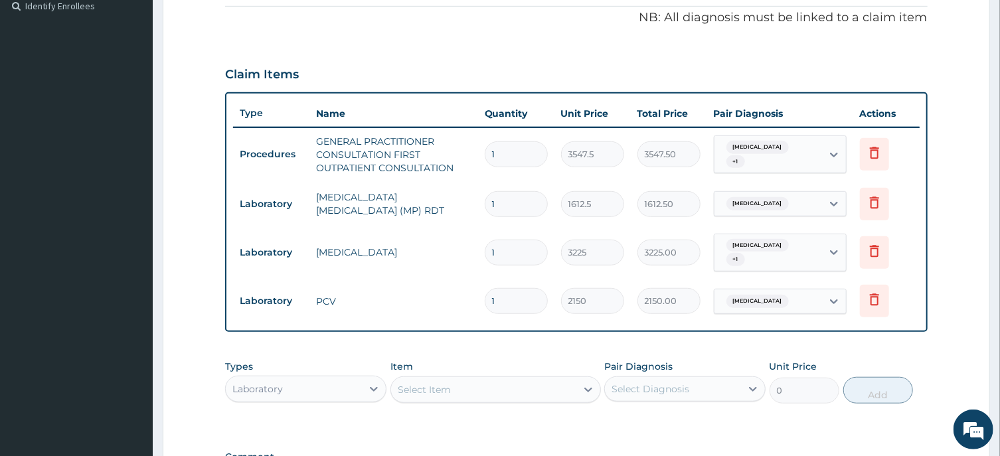
click at [454, 385] on div "Select Item" at bounding box center [483, 389] width 185 height 21
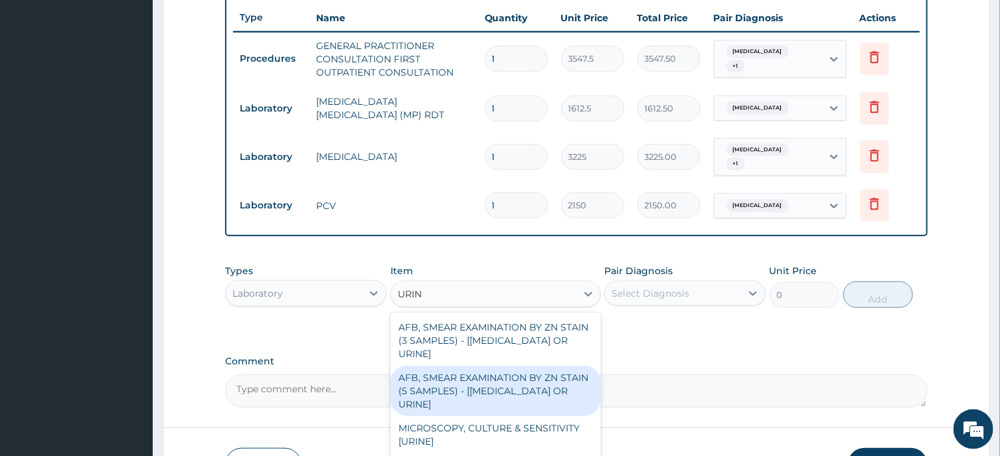
scroll to position [544, 0]
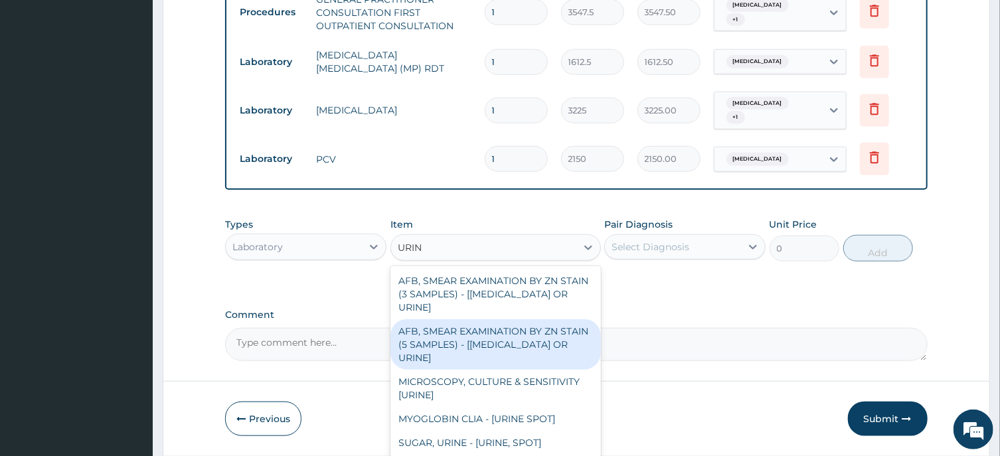
type input "URINA"
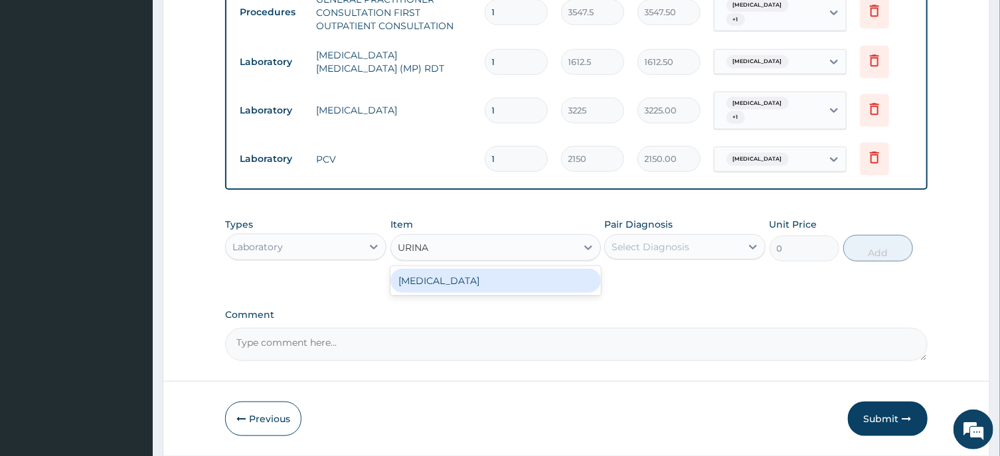
click at [443, 280] on div "URINALYSIS" at bounding box center [496, 281] width 211 height 24
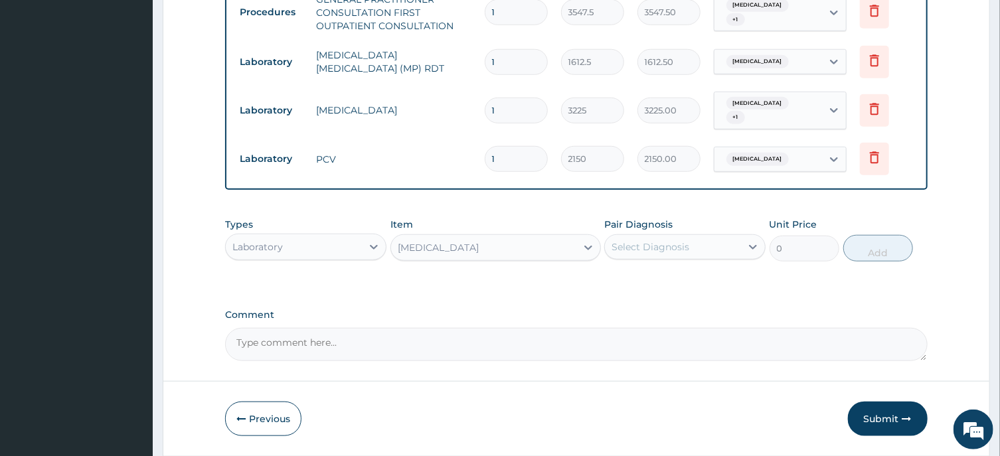
type input "1612.5"
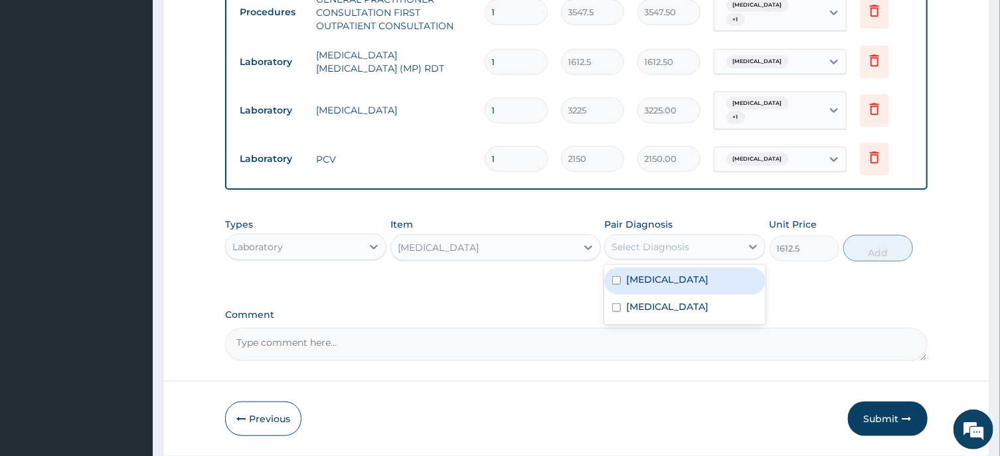
click at [646, 242] on div "Select Diagnosis" at bounding box center [651, 246] width 78 height 13
click at [618, 279] on input "checkbox" at bounding box center [616, 280] width 9 height 9
checkbox input "true"
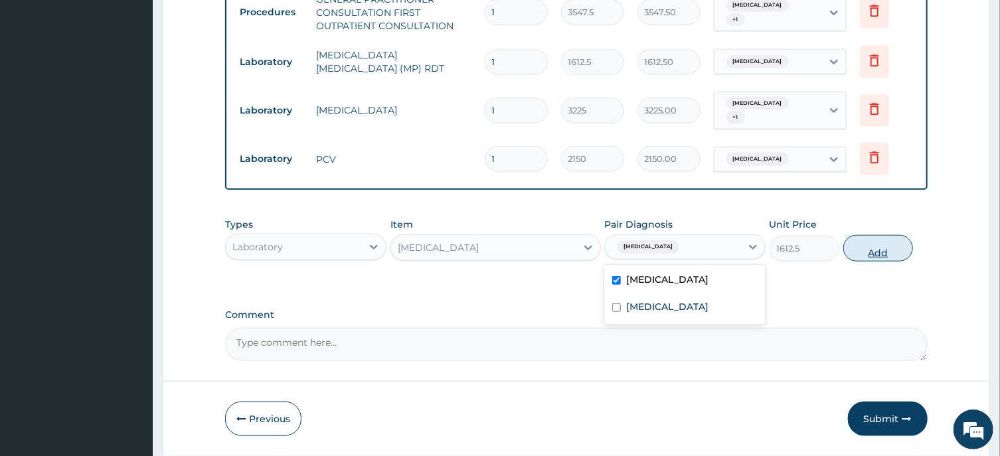
click at [880, 254] on button "Add" at bounding box center [879, 248] width 70 height 27
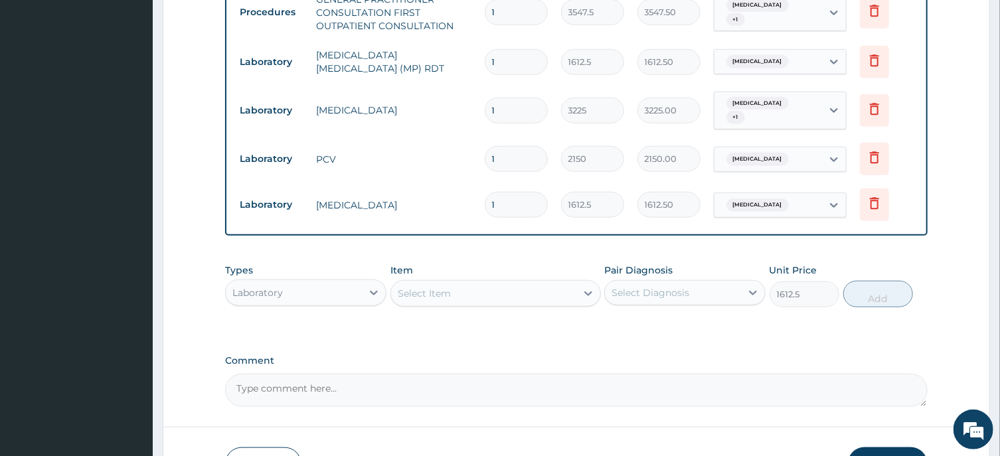
type input "0"
click at [460, 294] on div "Select Item" at bounding box center [483, 293] width 185 height 21
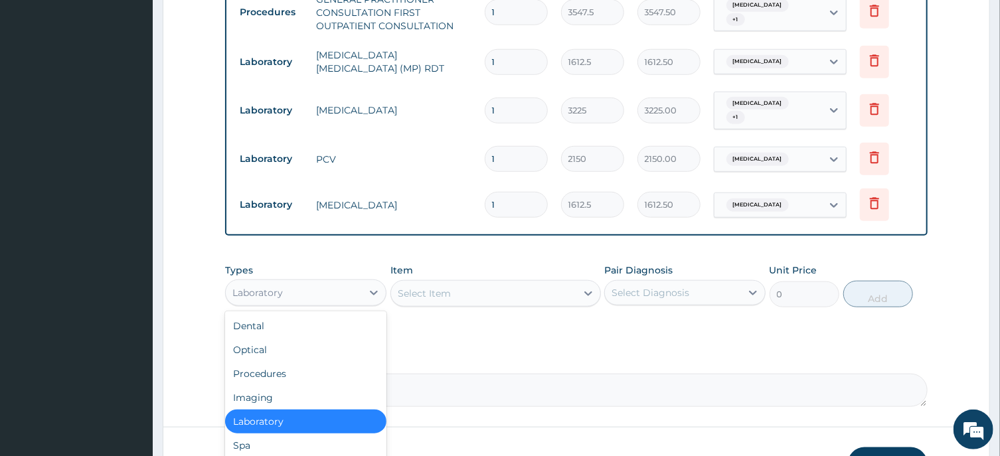
click at [345, 294] on div "Laboratory" at bounding box center [294, 292] width 136 height 21
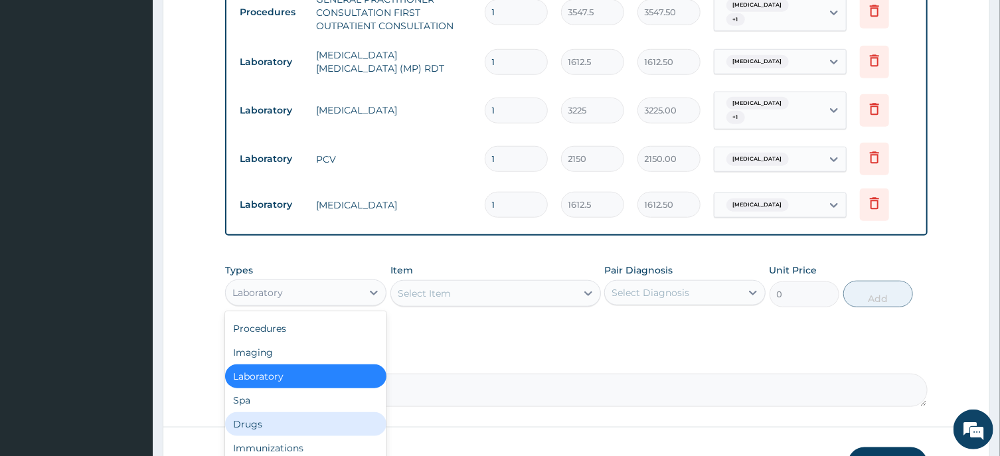
click at [255, 420] on div "Drugs" at bounding box center [305, 424] width 161 height 24
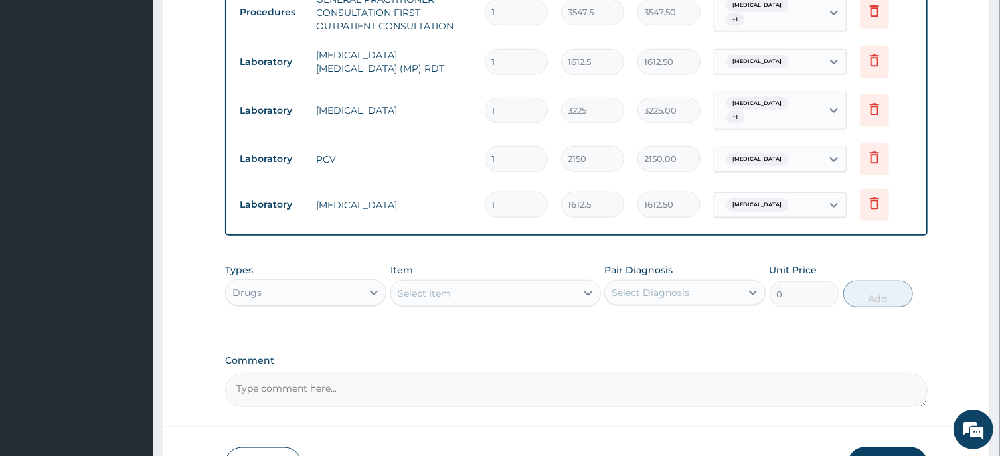
click at [443, 297] on div "Select Item" at bounding box center [424, 293] width 53 height 13
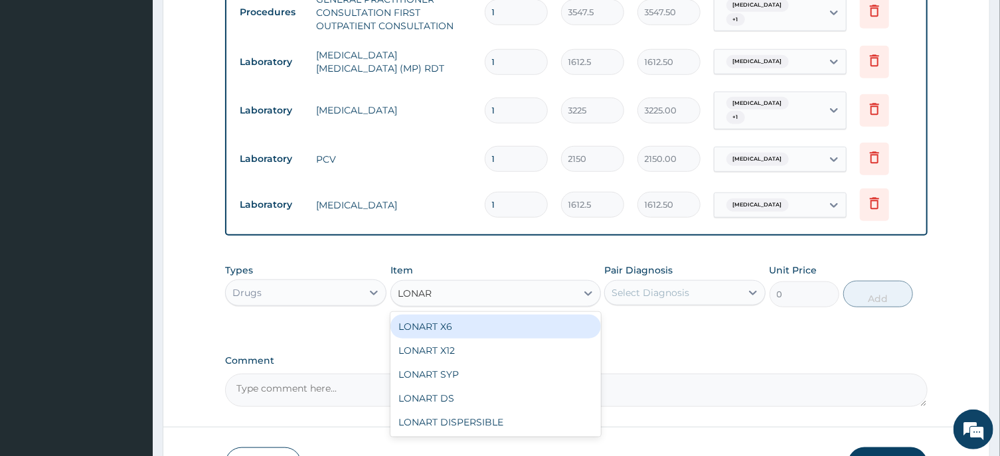
type input "LONART"
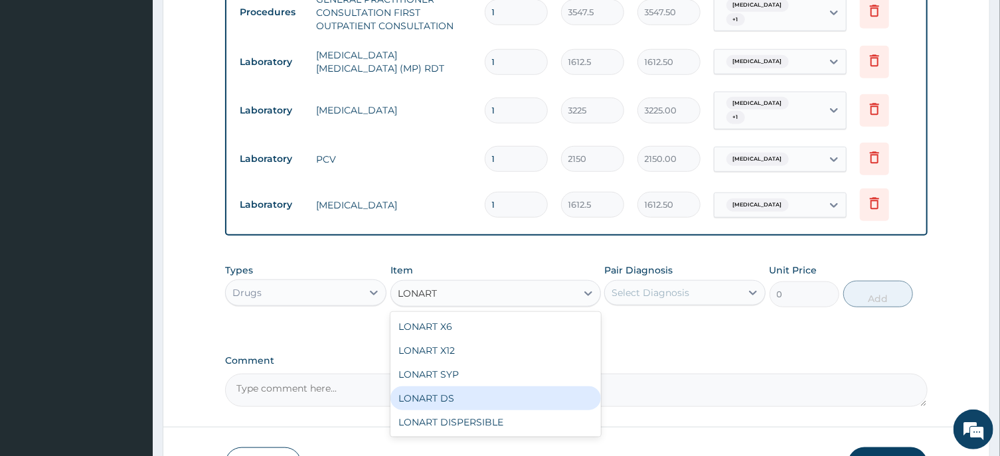
click at [449, 397] on div "LONART DS" at bounding box center [496, 399] width 211 height 24
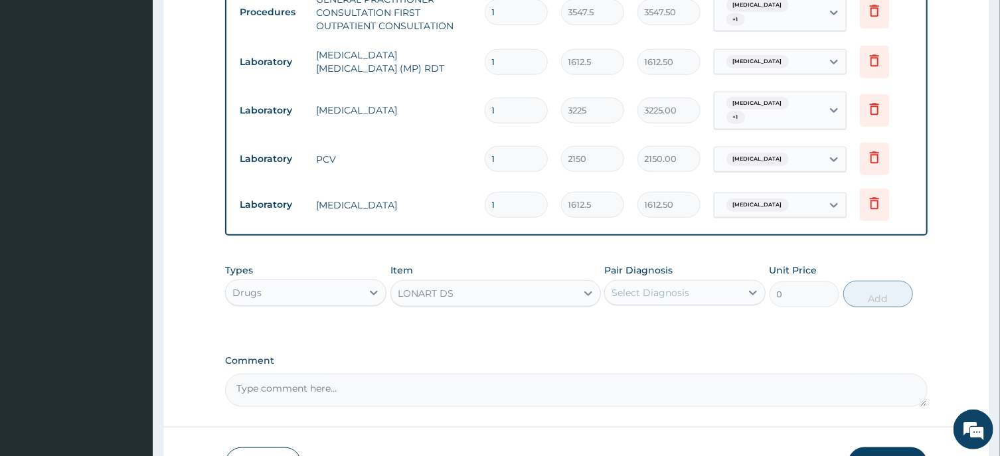
type input "473"
click at [671, 294] on div "Select Diagnosis" at bounding box center [651, 292] width 78 height 13
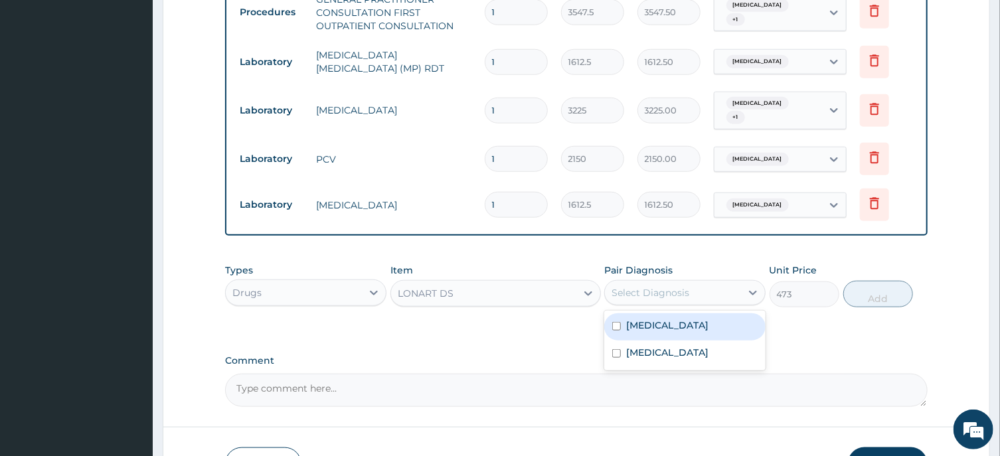
click at [616, 326] on input "checkbox" at bounding box center [616, 326] width 9 height 9
checkbox input "true"
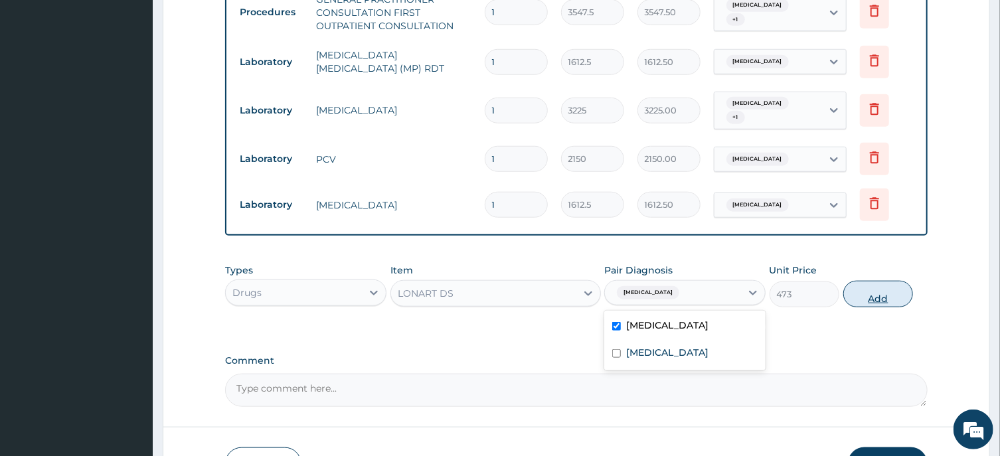
click at [880, 300] on button "Add" at bounding box center [879, 294] width 70 height 27
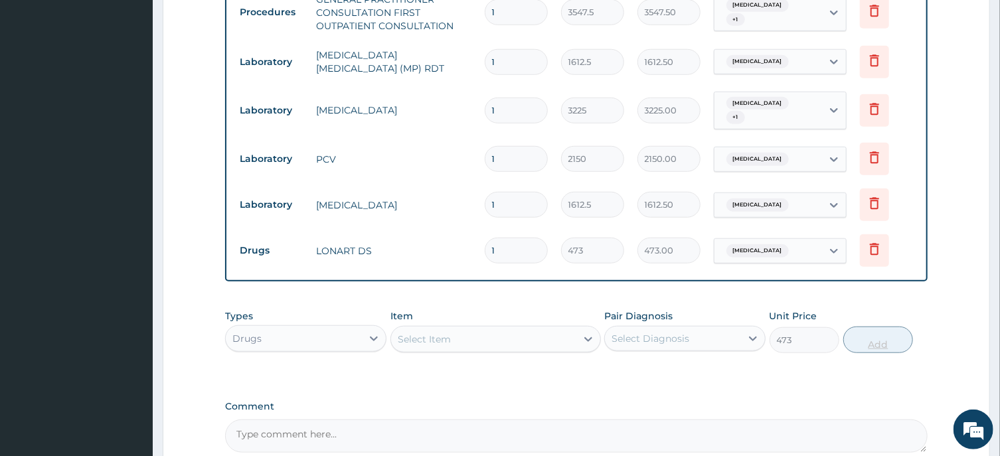
type input "0"
type input "0.00"
type input "6"
type input "2838.00"
type input "6"
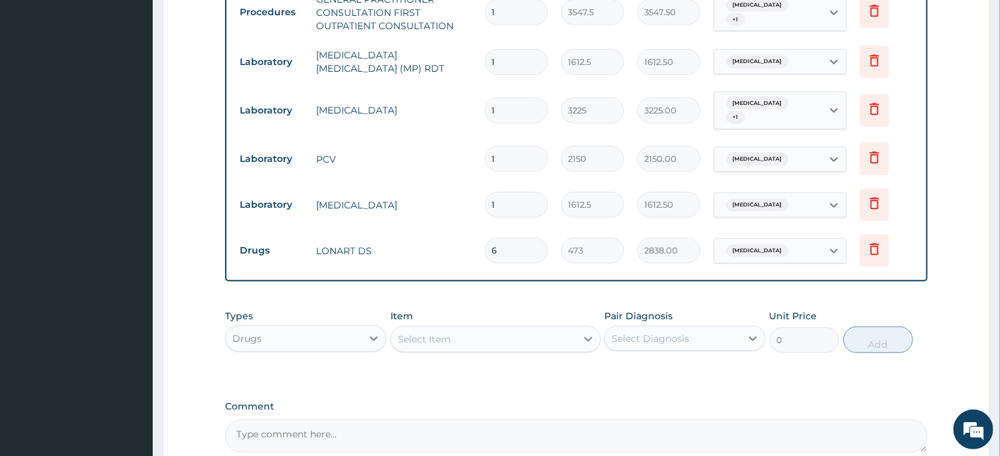
click at [438, 341] on div "Select Item" at bounding box center [424, 339] width 53 height 13
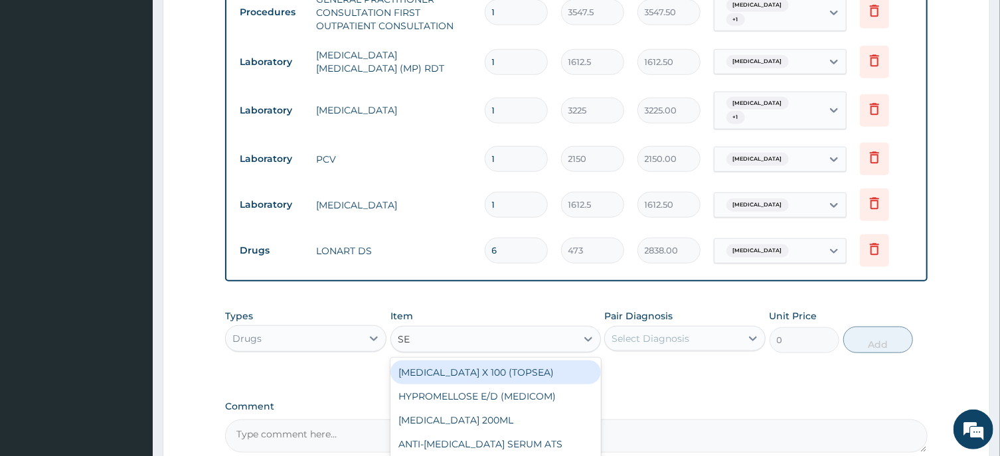
type input "SEP"
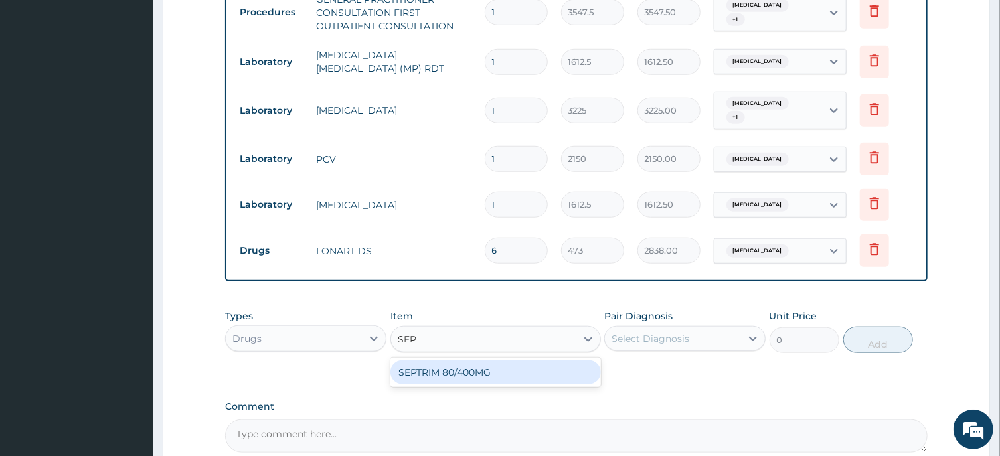
click at [456, 371] on div "SEPTRIM 80/400MG" at bounding box center [496, 373] width 211 height 24
type input "94.6"
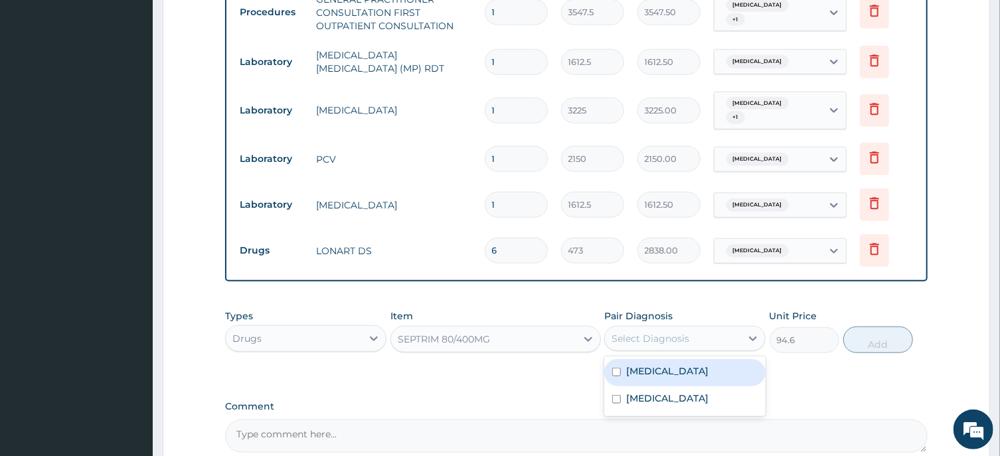
click at [646, 339] on div "Select Diagnosis" at bounding box center [651, 338] width 78 height 13
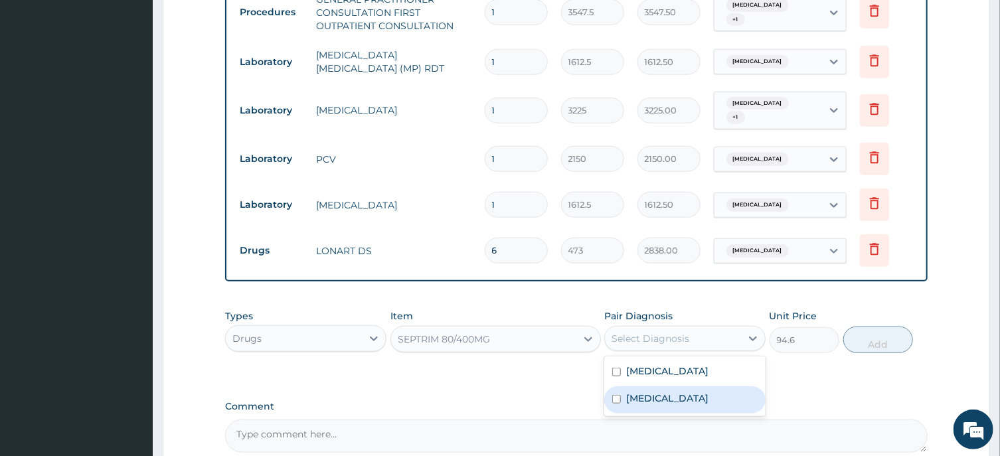
click at [616, 399] on input "checkbox" at bounding box center [616, 399] width 9 height 9
checkbox input "true"
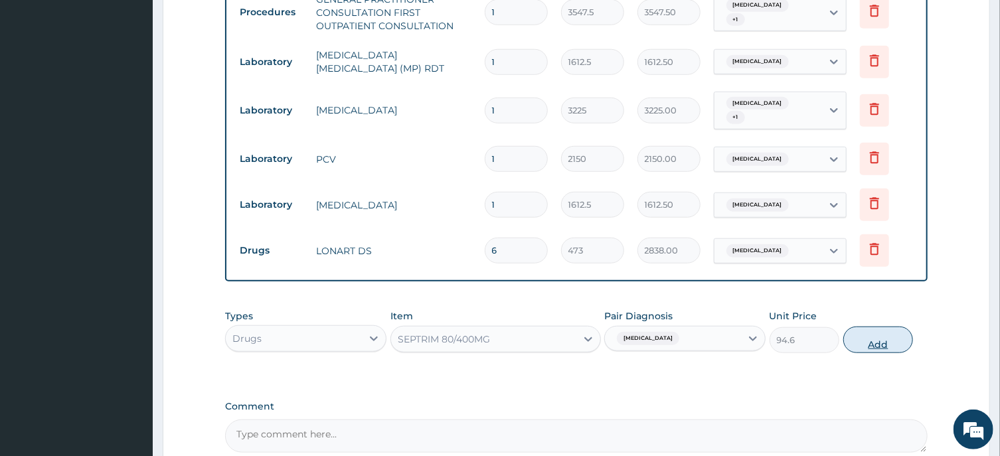
click at [882, 344] on button "Add" at bounding box center [879, 340] width 70 height 27
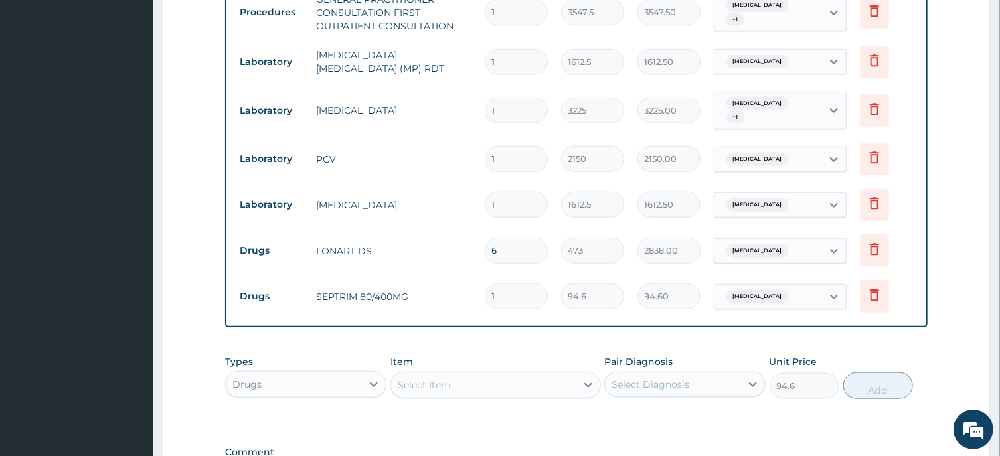
type input "0"
type input "0.00"
type input "2"
type input "189.20"
type input "20"
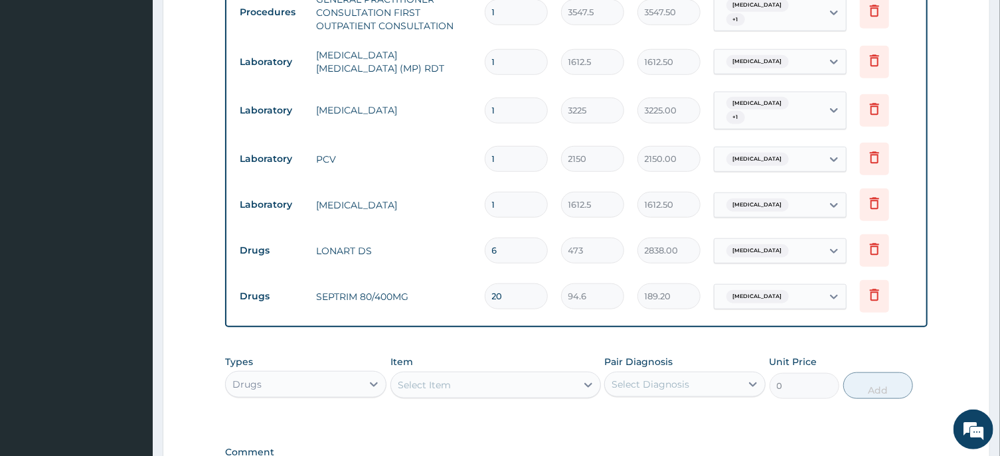
type input "1892.00"
type input "20"
click at [425, 381] on div "Select Item" at bounding box center [424, 385] width 53 height 13
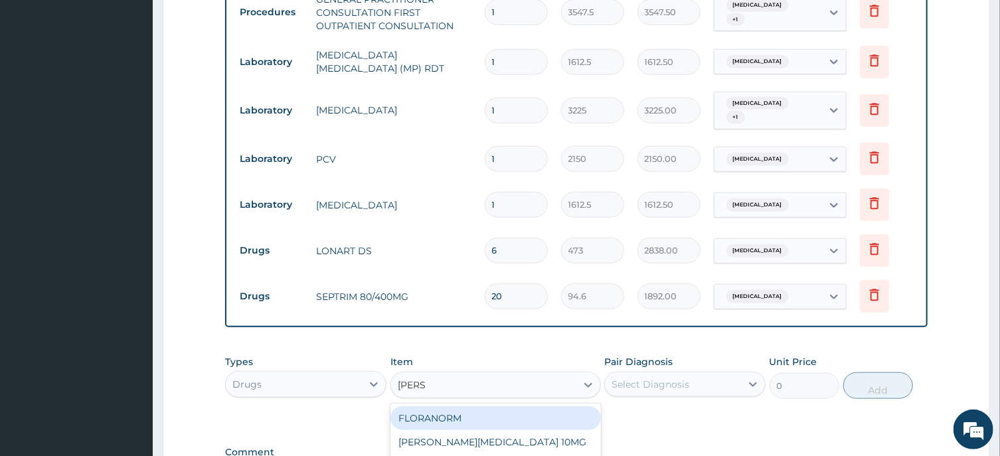
type input "LORAT"
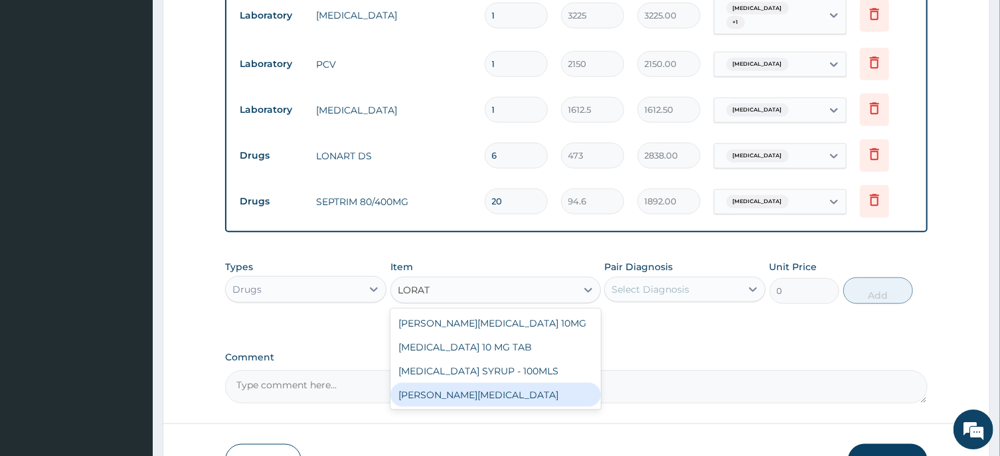
scroll to position [687, 0]
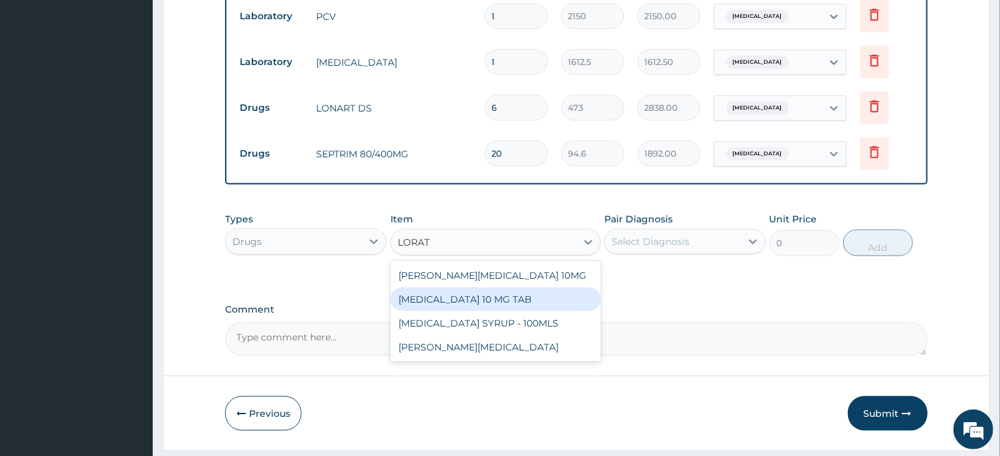
click at [490, 299] on div "[MEDICAL_DATA] 10 MG TAB" at bounding box center [496, 300] width 211 height 24
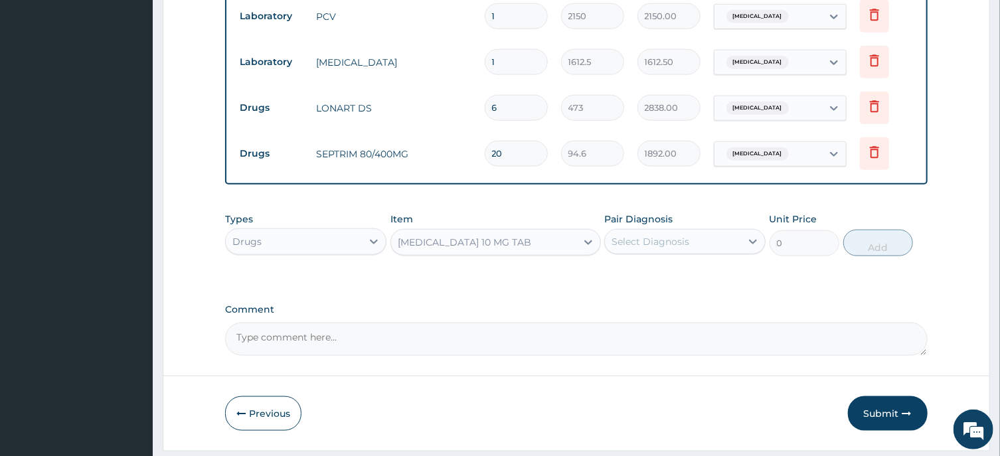
type input "59.125"
click at [649, 246] on div "Select Diagnosis" at bounding box center [651, 241] width 78 height 13
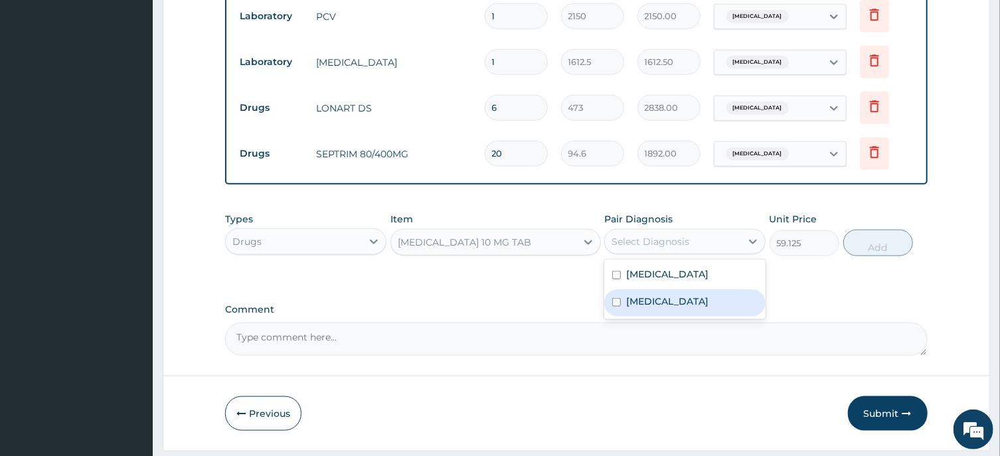
click at [616, 303] on input "checkbox" at bounding box center [616, 302] width 9 height 9
checkbox input "true"
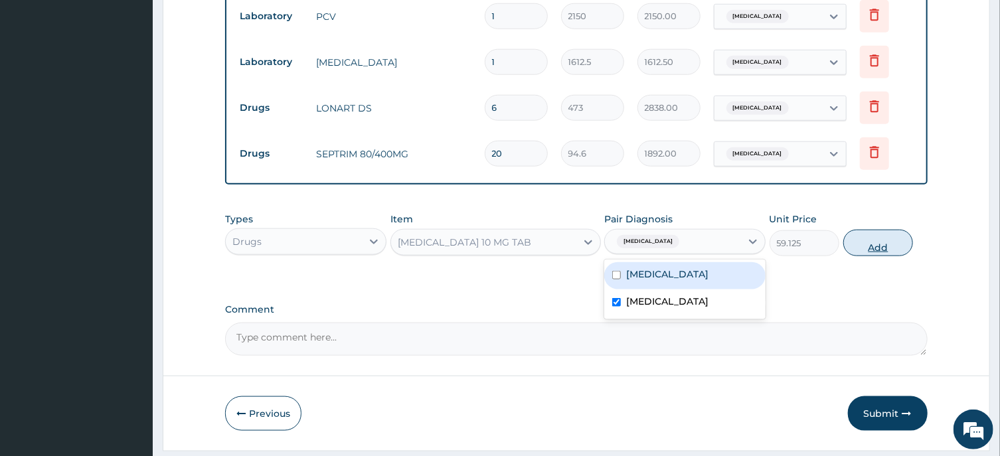
click at [881, 245] on button "Add" at bounding box center [879, 243] width 70 height 27
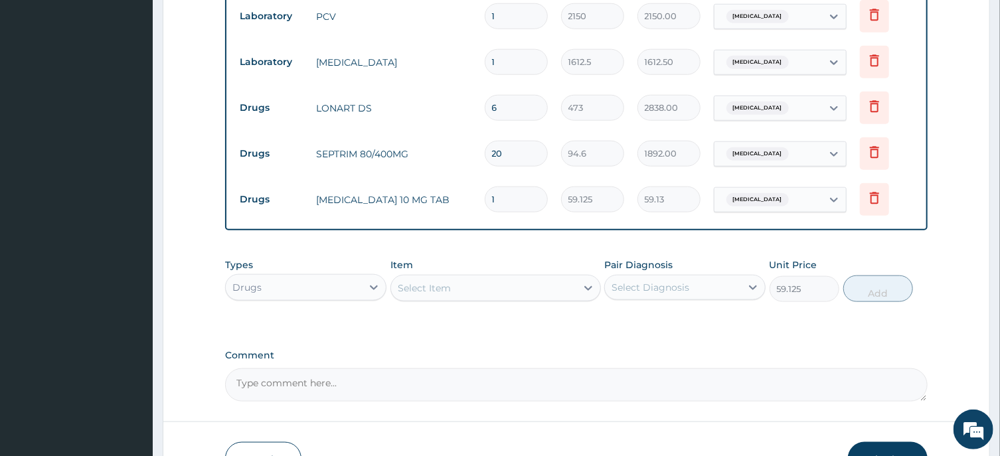
type input "0"
type input "14"
type input "827.75"
type input "14"
click at [443, 287] on div "Select Item" at bounding box center [424, 288] width 53 height 13
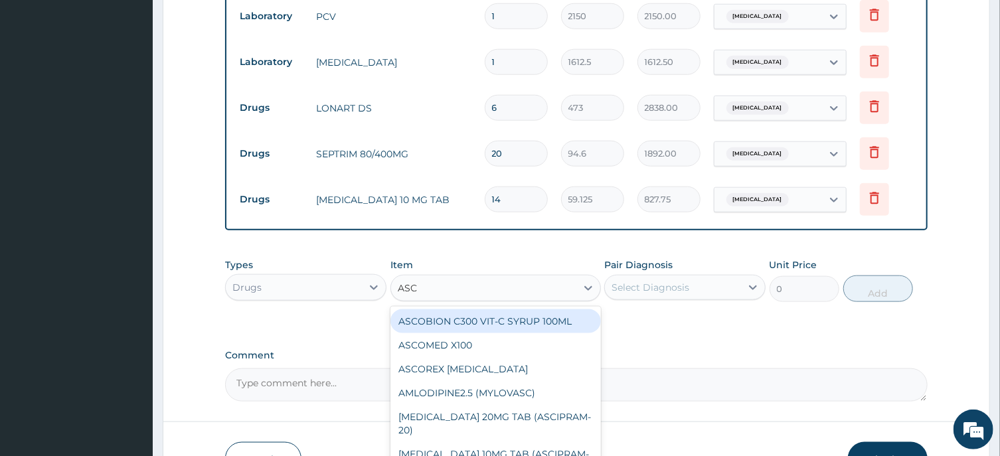
type input "ASCO"
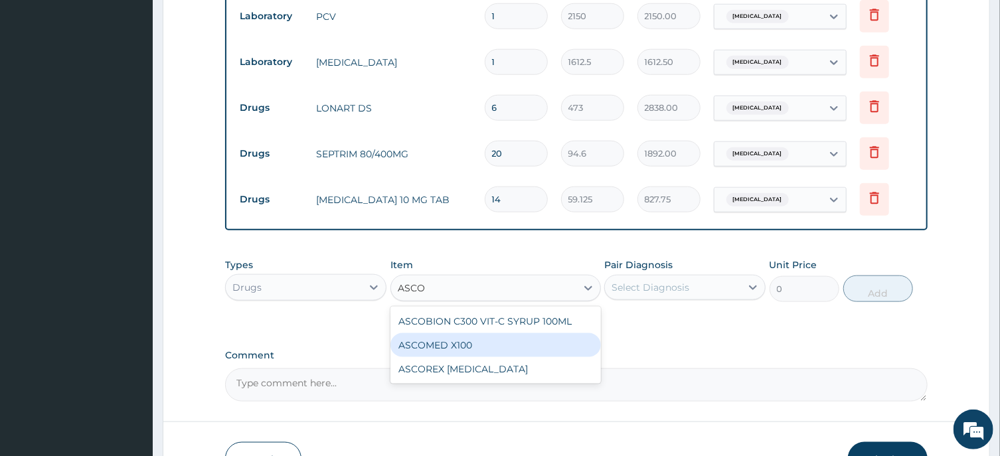
click at [448, 347] on div "ASCOMED X100" at bounding box center [496, 345] width 211 height 24
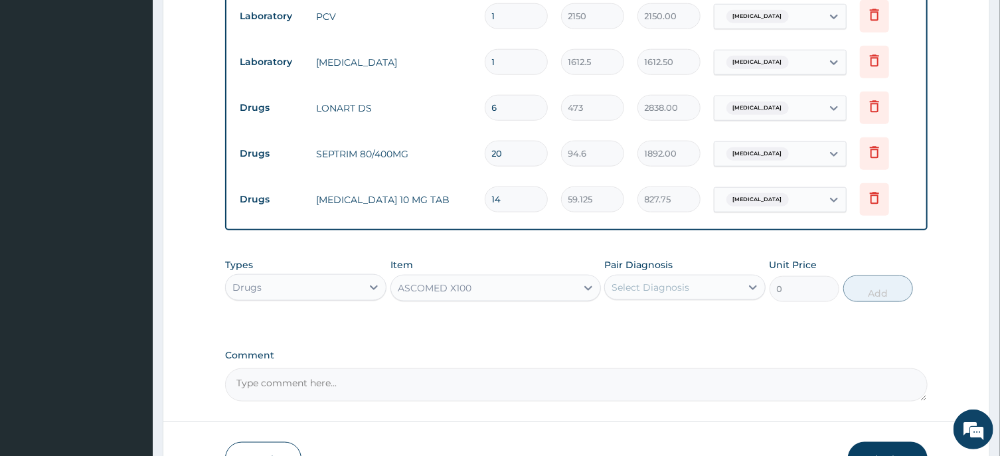
type input "23.65"
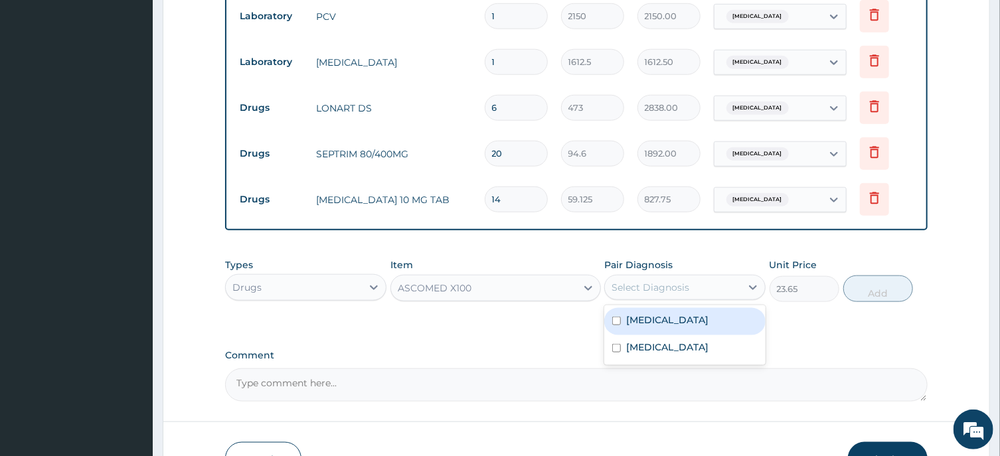
click at [668, 284] on div "Select Diagnosis" at bounding box center [651, 287] width 78 height 13
click at [613, 321] on input "checkbox" at bounding box center [616, 321] width 9 height 9
checkbox input "true"
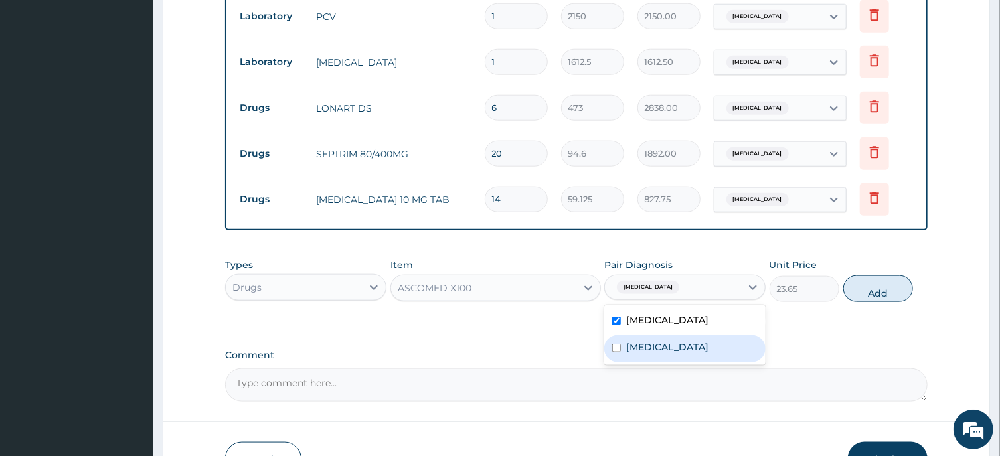
click at [616, 346] on input "checkbox" at bounding box center [616, 348] width 9 height 9
checkbox input "true"
click at [876, 293] on button "Add" at bounding box center [879, 289] width 70 height 27
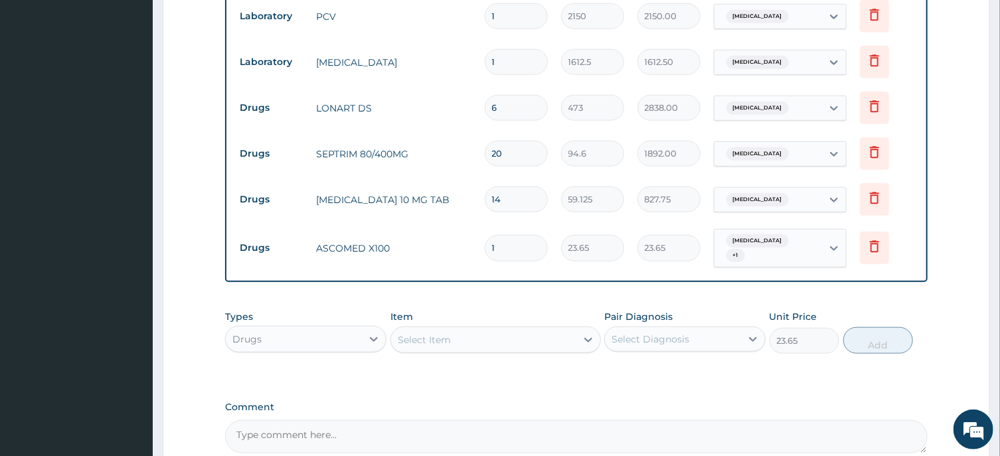
type input "0"
type input "0.00"
type input "4"
type input "94.60"
type input "42"
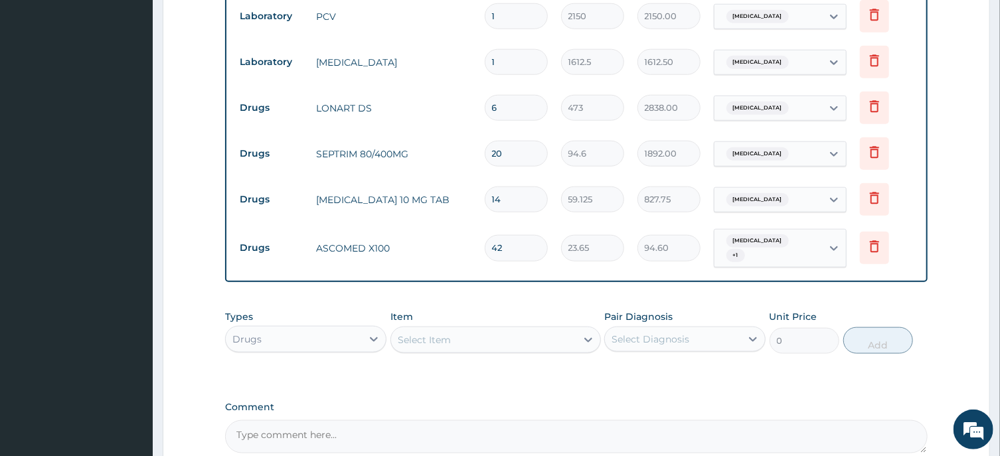
type input "993.30"
type input "42"
click at [410, 337] on div "Select Item" at bounding box center [424, 339] width 53 height 13
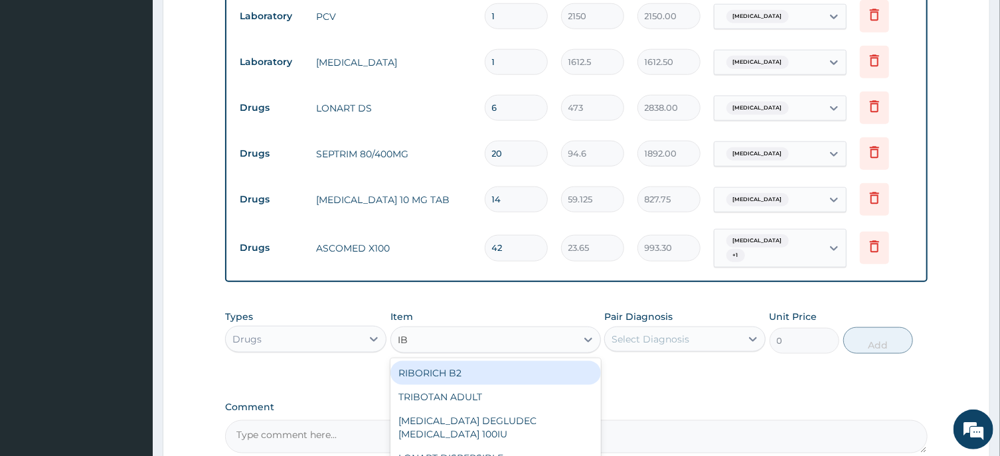
type input "IBU"
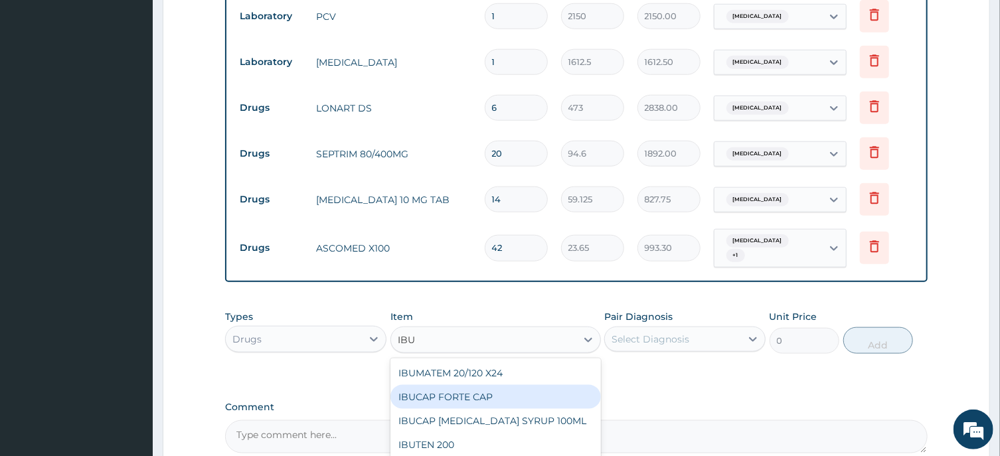
click at [471, 395] on div "IBUCAP FORTE CAP" at bounding box center [496, 397] width 211 height 24
type input "59.125"
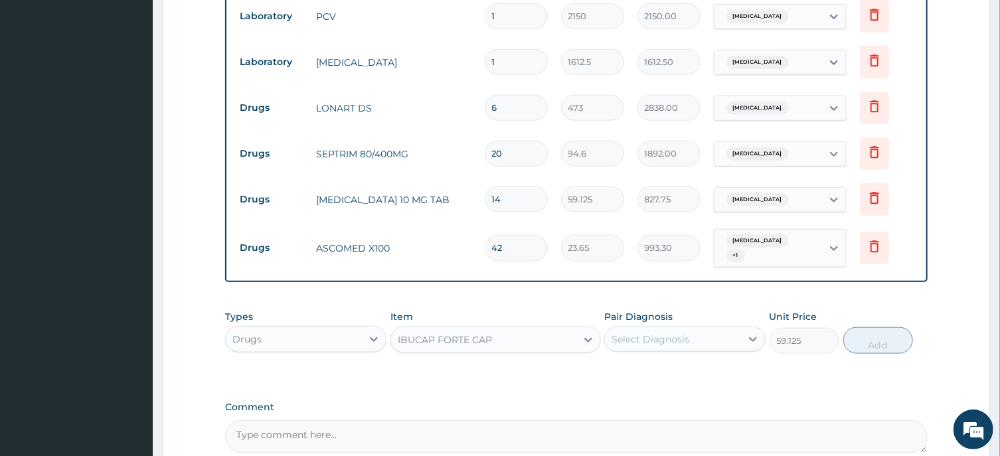
click at [656, 341] on div "Select Diagnosis" at bounding box center [651, 339] width 78 height 13
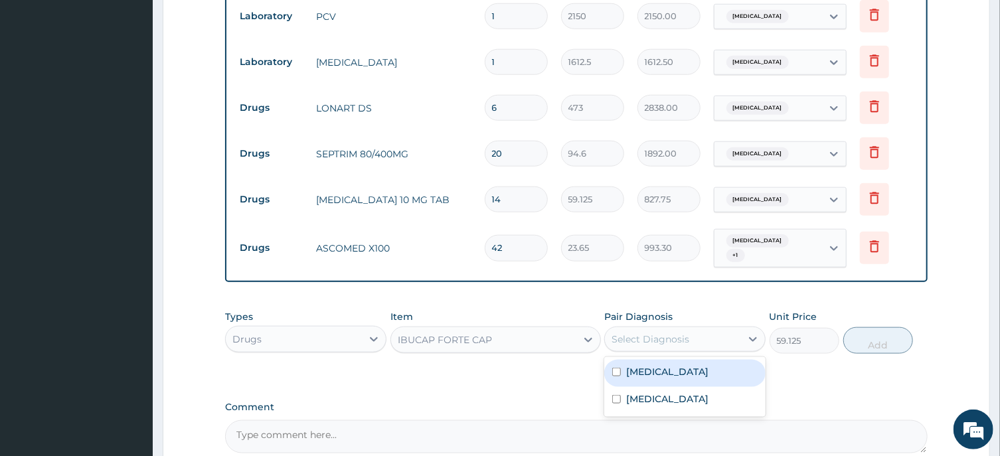
click at [616, 371] on input "checkbox" at bounding box center [616, 372] width 9 height 9
checkbox input "true"
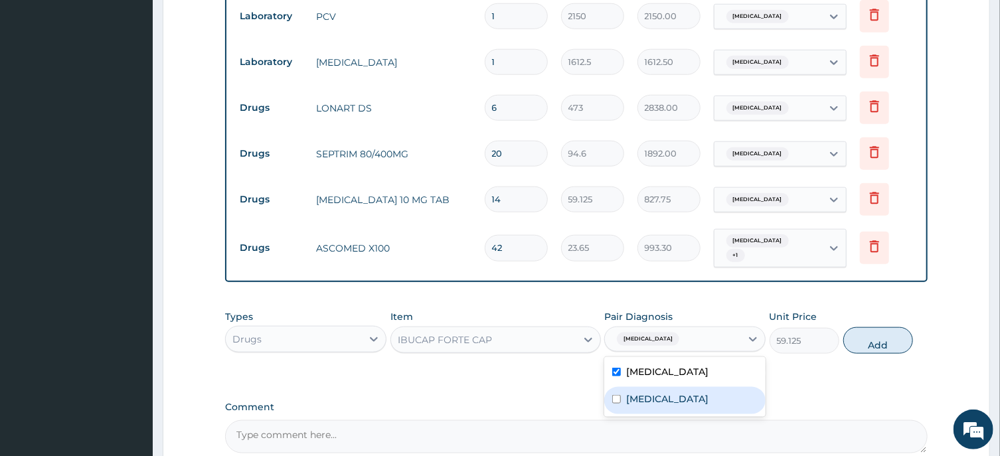
click at [617, 400] on input "checkbox" at bounding box center [616, 399] width 9 height 9
checkbox input "true"
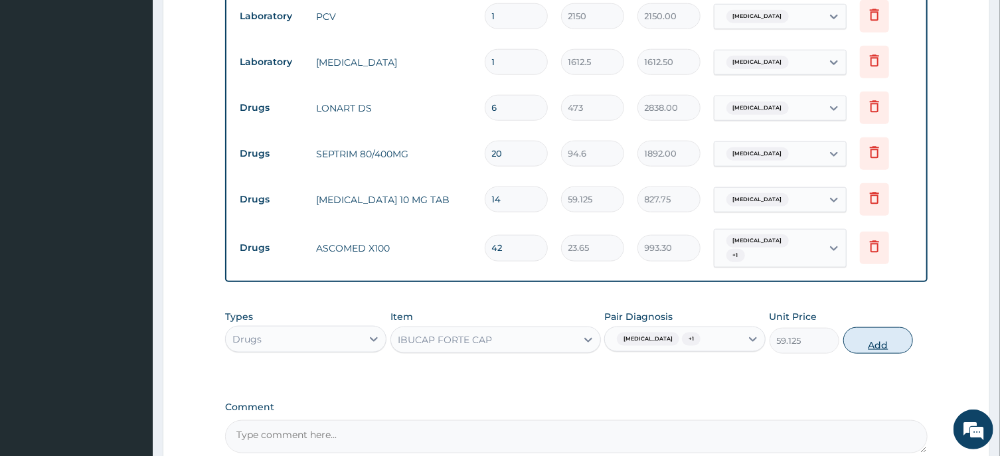
click at [877, 347] on button "Add" at bounding box center [879, 340] width 70 height 27
type input "0"
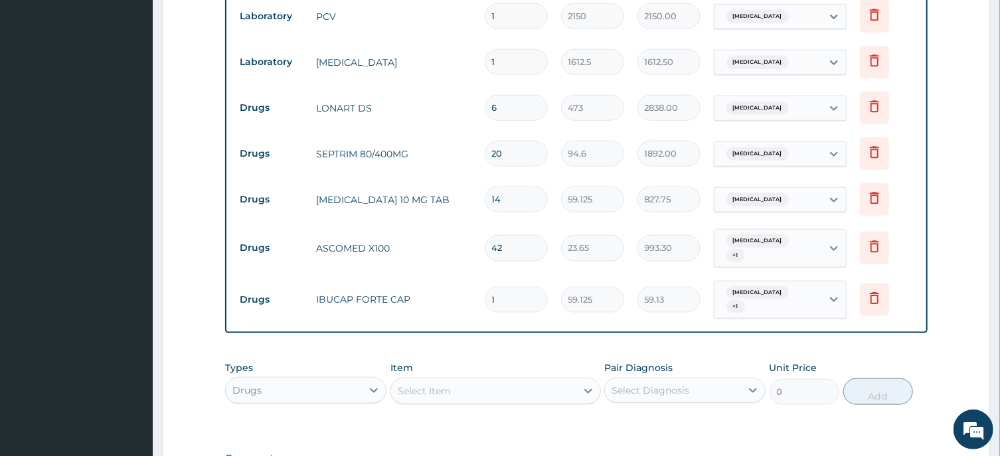
type input "10"
type input "591.25"
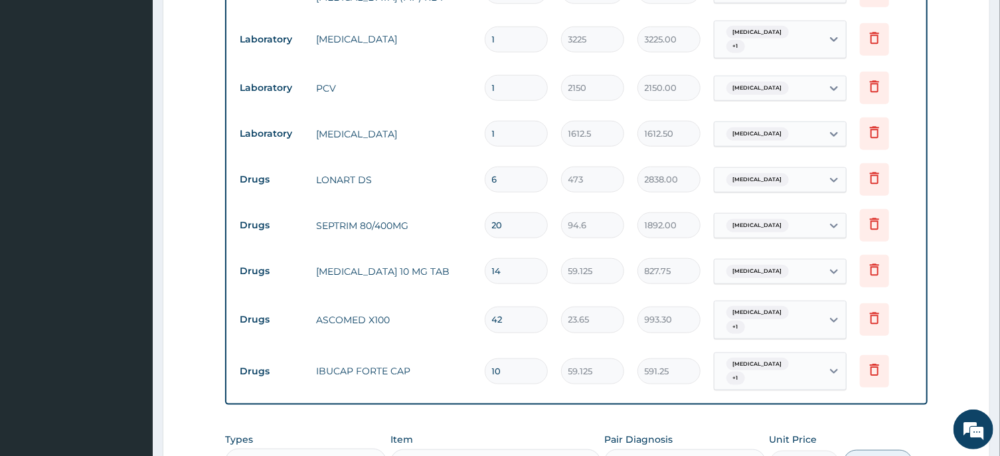
scroll to position [874, 0]
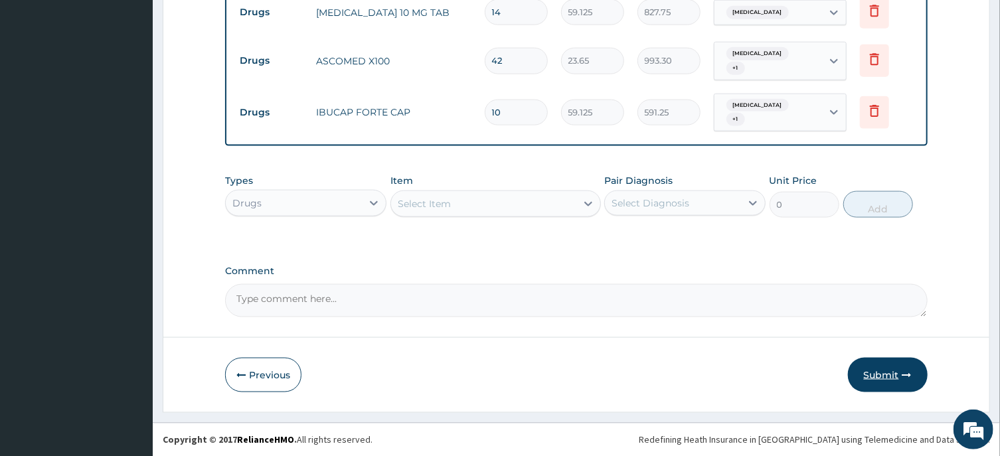
type input "10"
click at [886, 375] on button "Submit" at bounding box center [888, 375] width 80 height 35
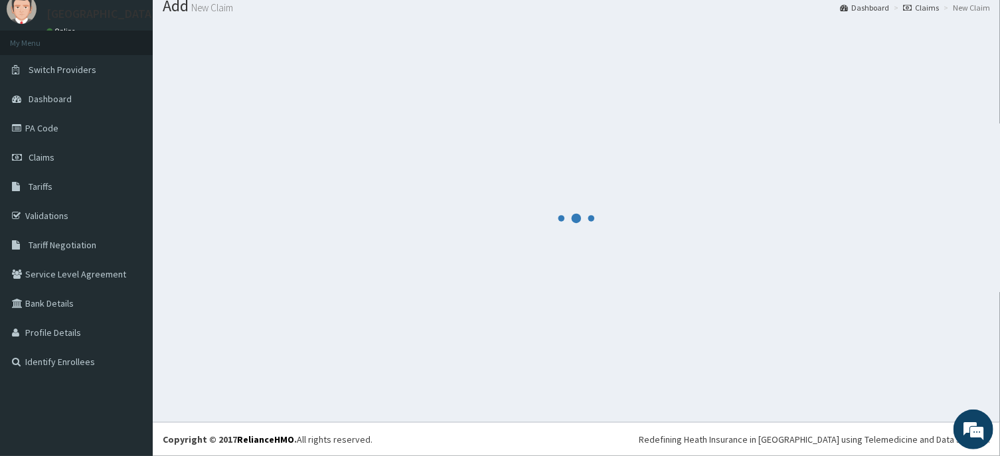
scroll to position [46, 0]
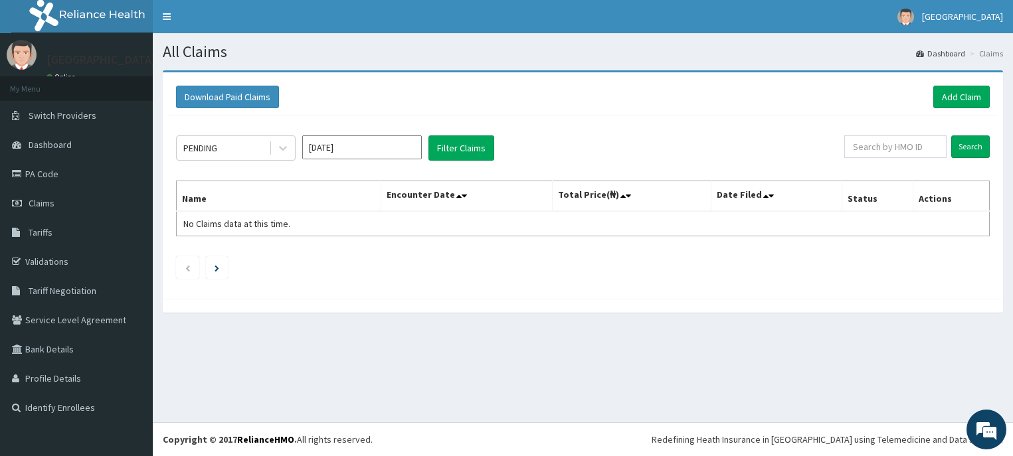
click at [960, 98] on link "Add Claim" at bounding box center [961, 97] width 56 height 23
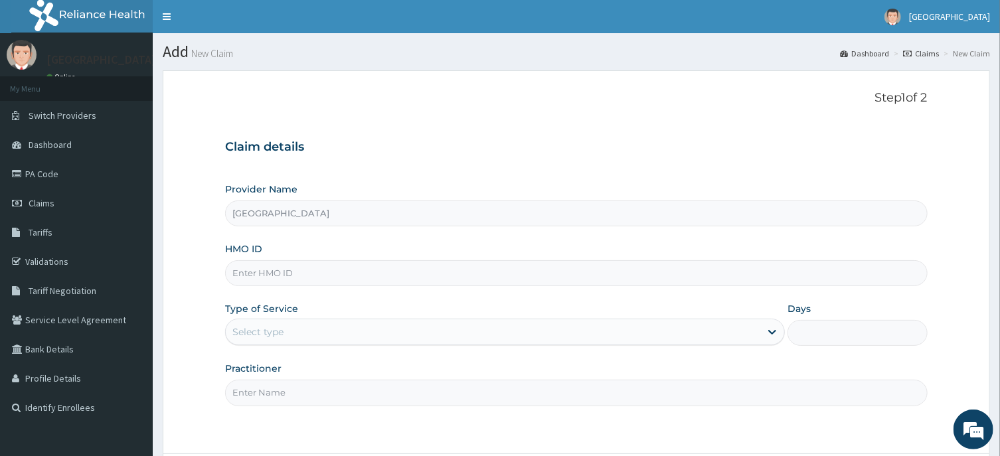
type input "[GEOGRAPHIC_DATA]"
click at [262, 278] on input "HMO ID" at bounding box center [576, 273] width 702 height 26
type input "mke/10031/b"
click at [274, 335] on div "Select type" at bounding box center [257, 331] width 51 height 13
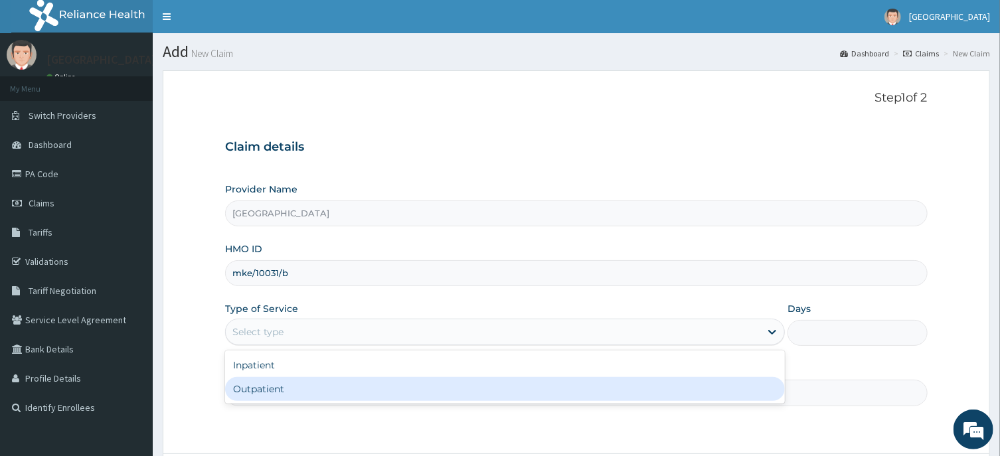
click at [274, 384] on div "Outpatient" at bounding box center [505, 389] width 560 height 24
type input "1"
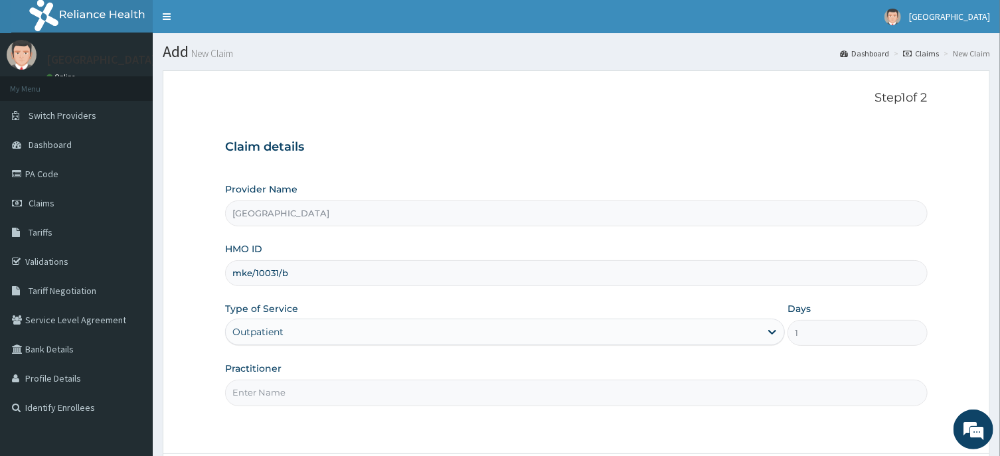
scroll to position [117, 0]
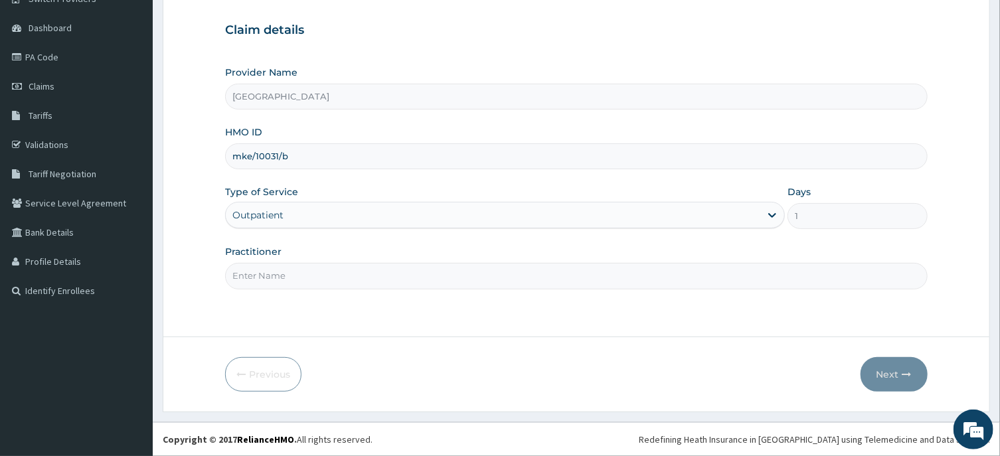
click at [272, 275] on input "Practitioner" at bounding box center [576, 276] width 702 height 26
type input "[PERSON_NAME]"
click at [897, 377] on button "Next" at bounding box center [894, 374] width 67 height 35
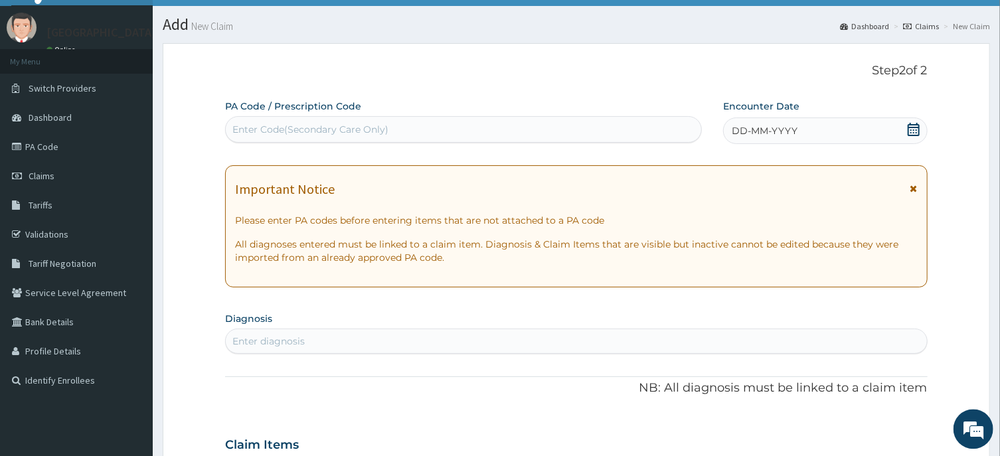
scroll to position [0, 0]
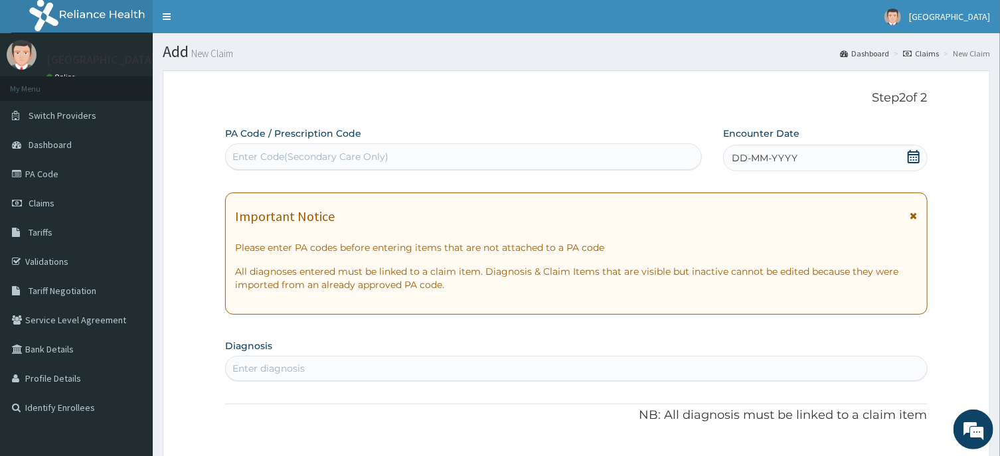
click at [908, 157] on icon at bounding box center [913, 156] width 13 height 13
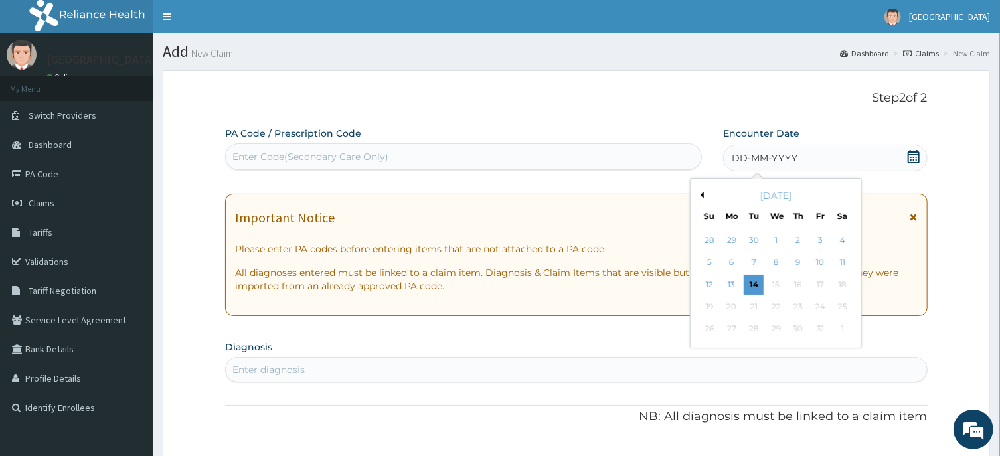
click at [701, 193] on button "Previous Month" at bounding box center [700, 195] width 7 height 7
click at [797, 261] on div "11" at bounding box center [798, 263] width 20 height 20
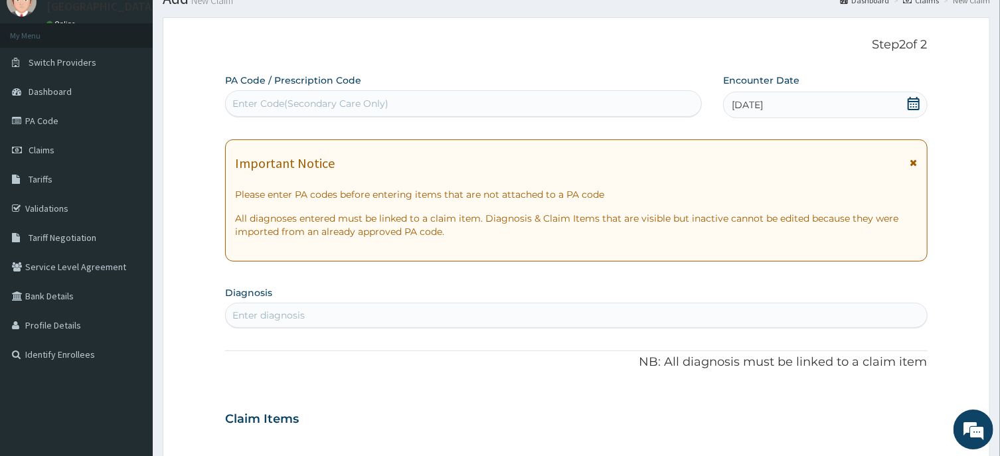
scroll to position [142, 0]
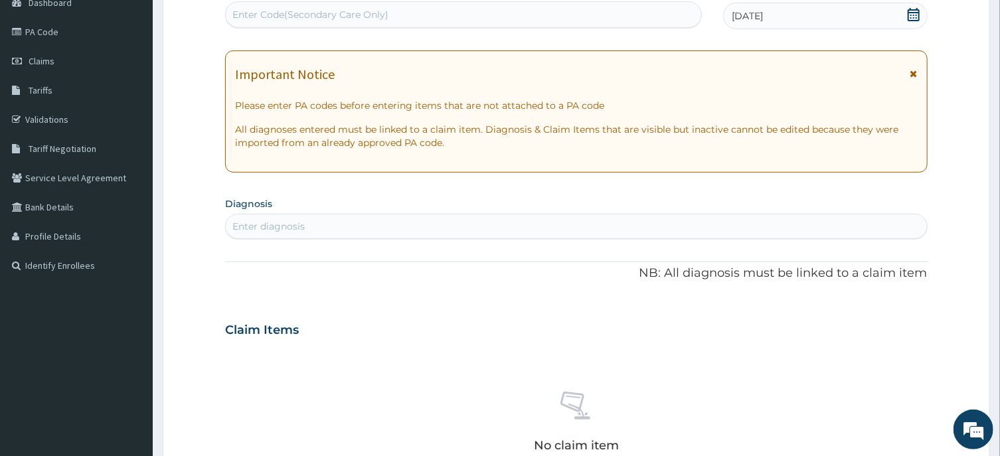
click at [254, 224] on div "Enter diagnosis" at bounding box center [268, 226] width 72 height 13
click at [271, 229] on input "GASTROESO" at bounding box center [262, 226] width 60 height 13
type input "[MEDICAL_DATA] ESO"
click at [296, 223] on div "Enter diagnosis" at bounding box center [576, 226] width 701 height 21
type input "F"
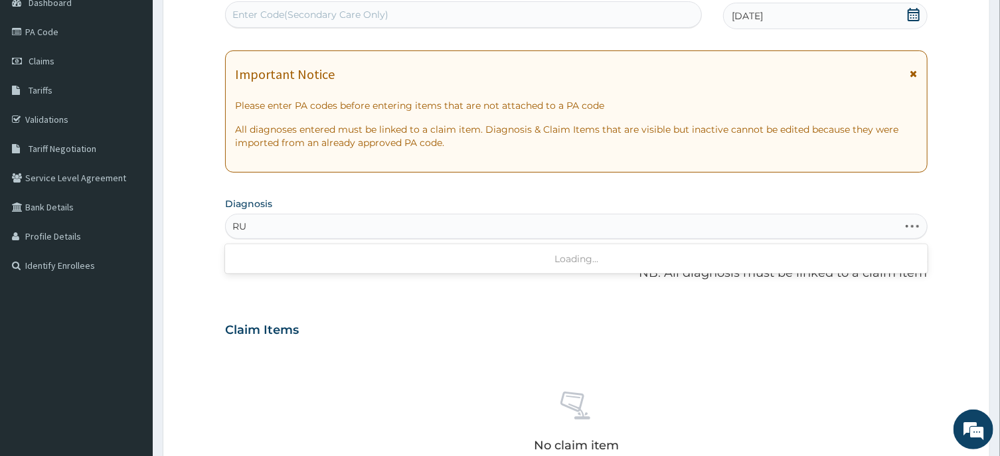
type input "R"
click at [260, 226] on input "GASTORESOPHAGITIS" at bounding box center [284, 226] width 105 height 13
click at [268, 225] on input "GASTORESOPHAGITIS" at bounding box center [284, 226] width 105 height 13
click at [271, 229] on input "GASTRESOPHAGITIS" at bounding box center [280, 226] width 97 height 13
click at [265, 223] on input "GASTRESOPHAGITIS" at bounding box center [280, 226] width 97 height 13
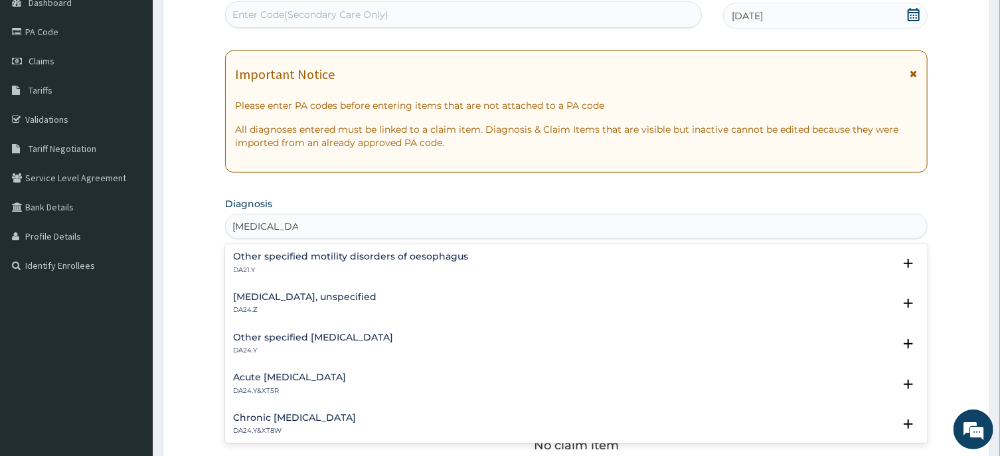
scroll to position [0, 0]
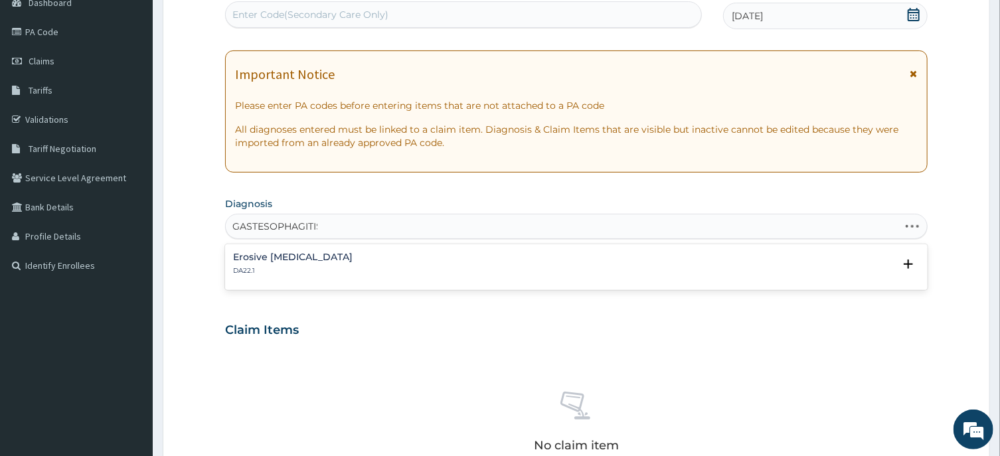
type input "GASESOPHAGITIS"
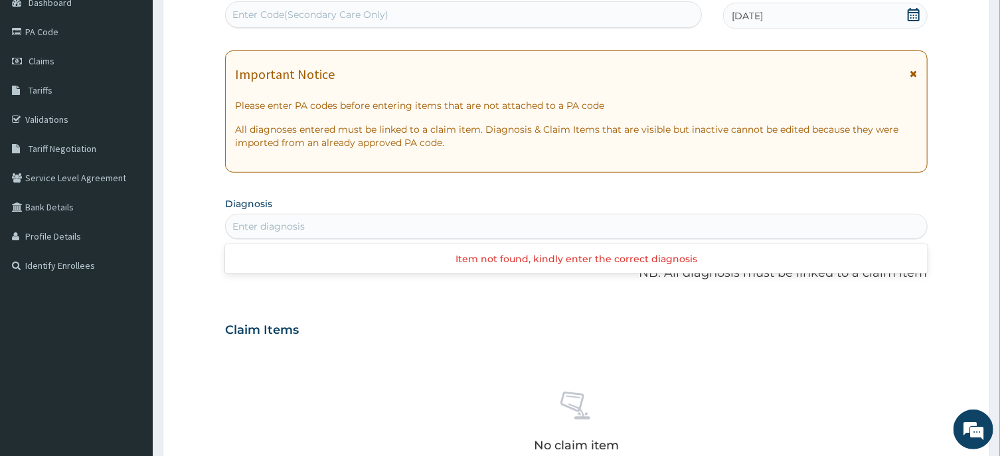
click at [322, 224] on div "Enter diagnosis" at bounding box center [576, 226] width 701 height 21
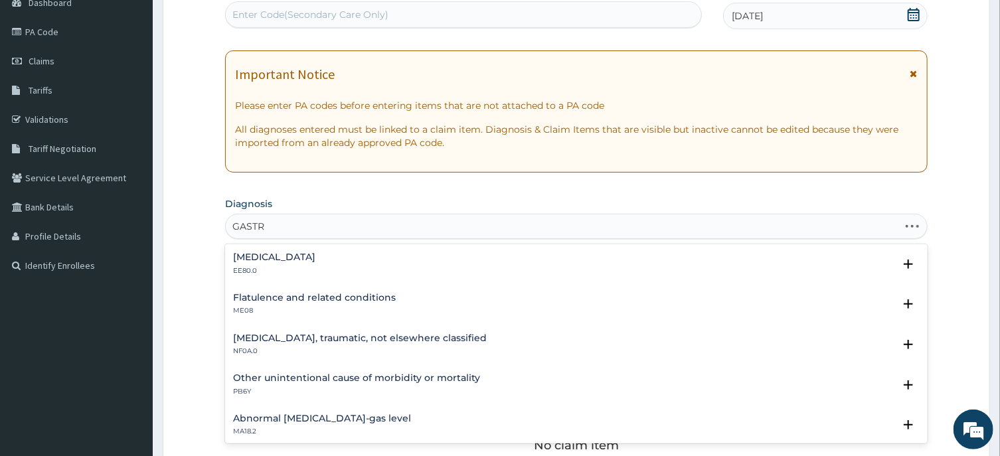
type input "[MEDICAL_DATA]"
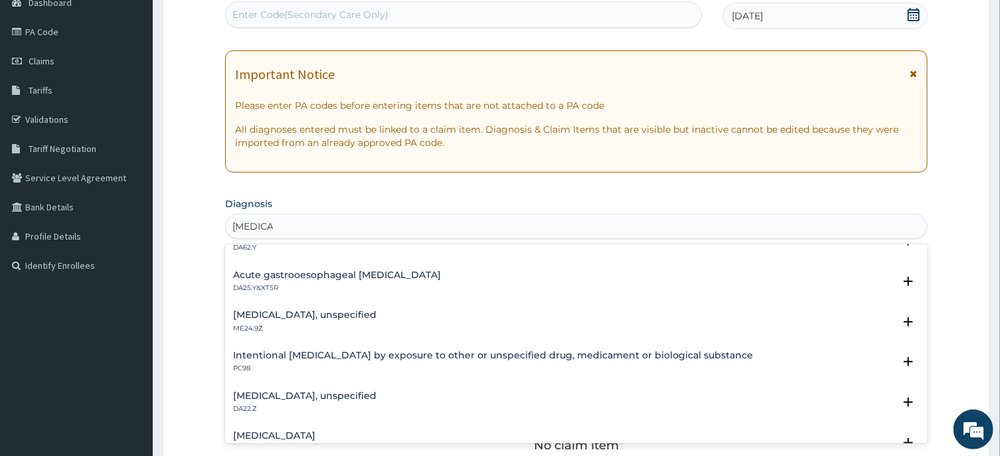
scroll to position [735, 0]
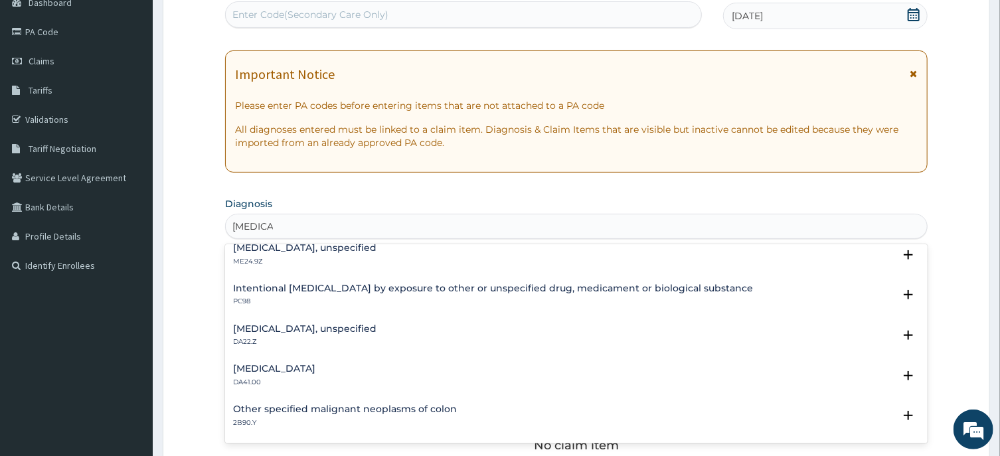
click at [375, 330] on h4 "[MEDICAL_DATA], unspecified" at bounding box center [304, 329] width 143 height 10
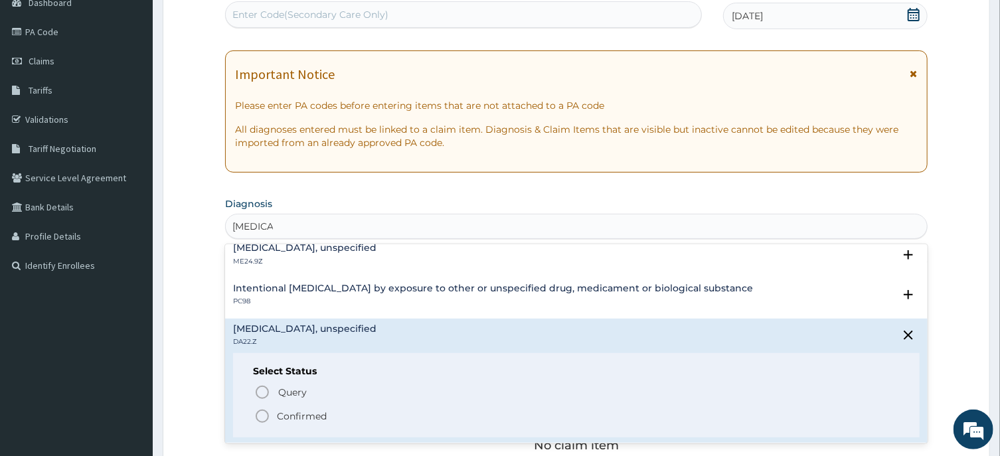
click at [260, 415] on icon "status option filled" at bounding box center [262, 416] width 16 height 16
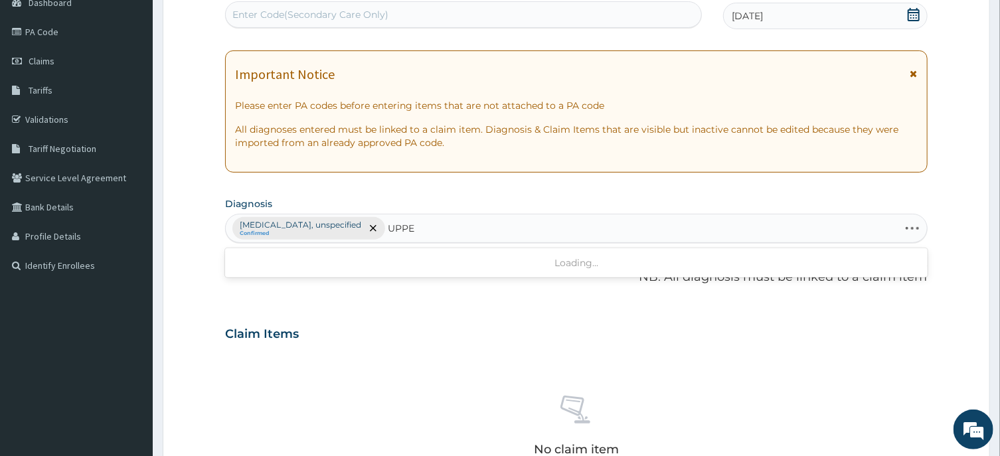
type input "UPPER"
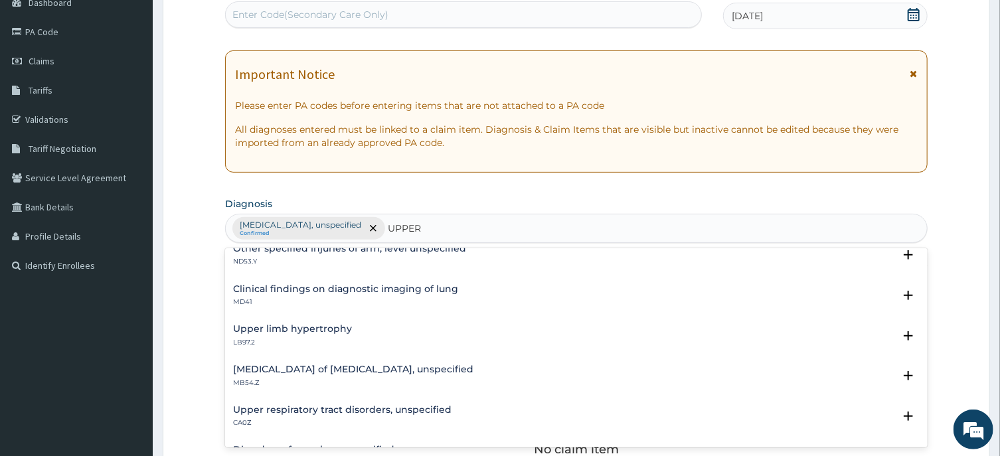
scroll to position [201, 0]
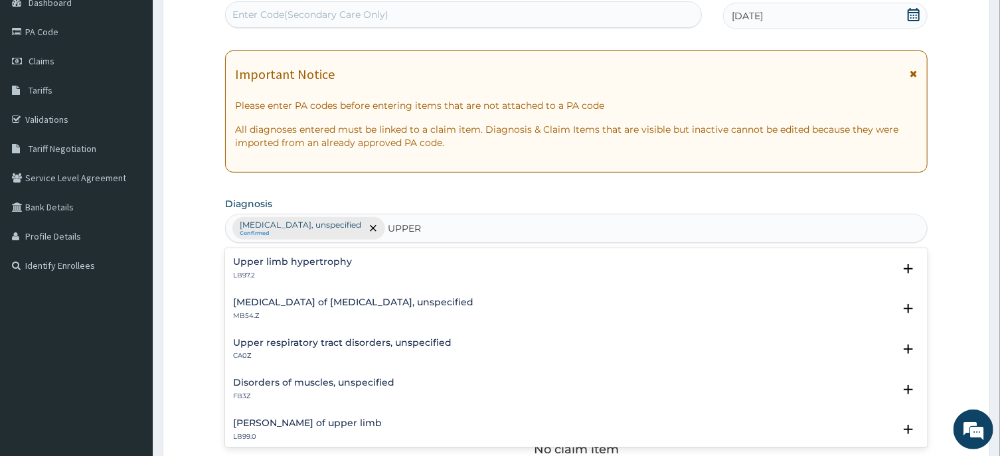
click at [379, 343] on h4 "Upper respiratory tract disorders, unspecified" at bounding box center [342, 343] width 219 height 10
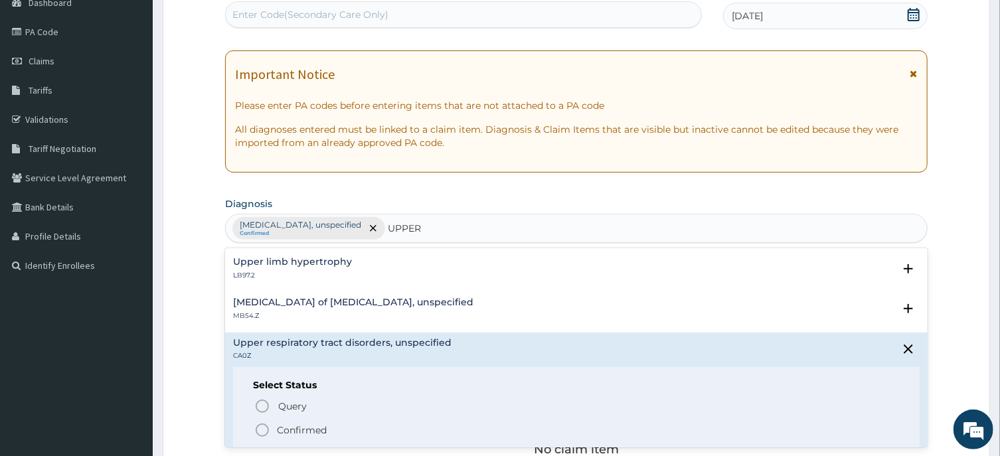
click at [262, 430] on icon "status option filled" at bounding box center [262, 430] width 16 height 16
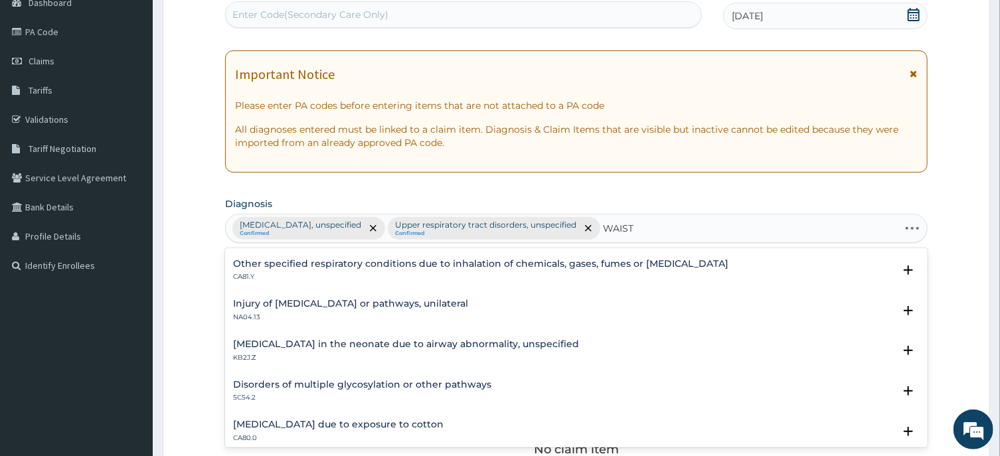
scroll to position [0, 0]
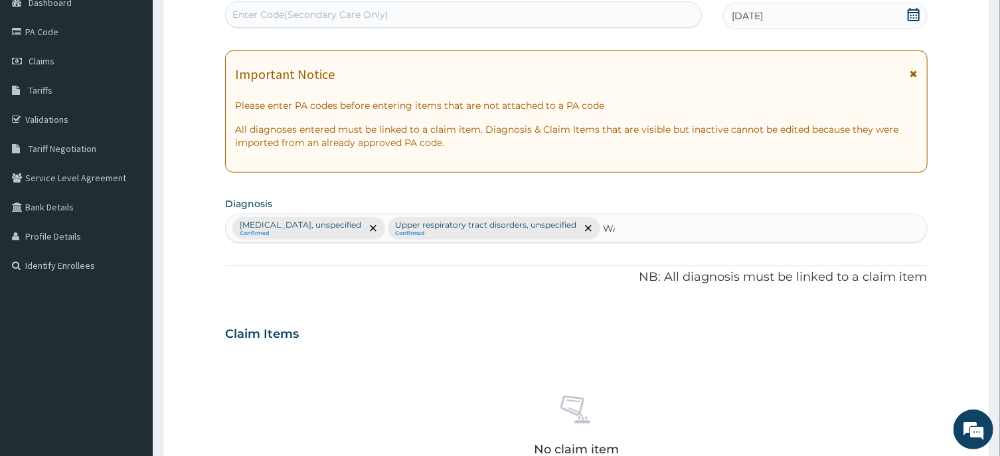
type input "W"
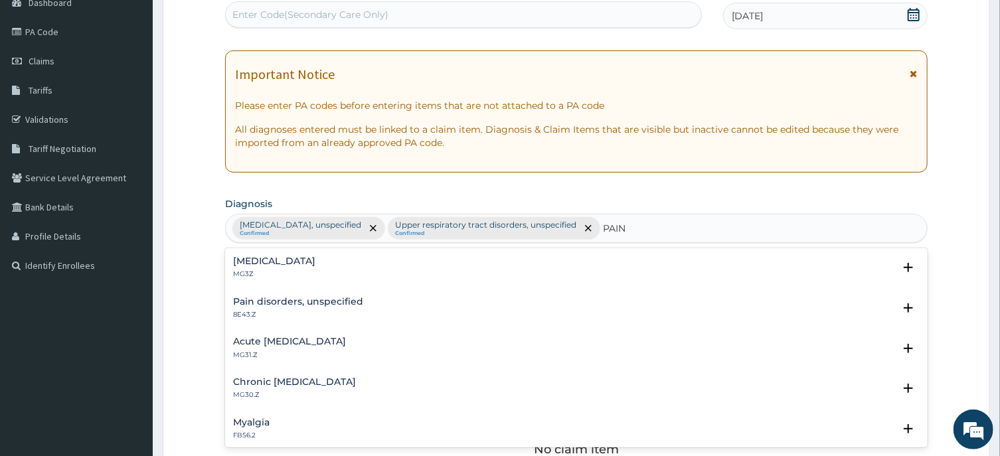
type input "PAIN"
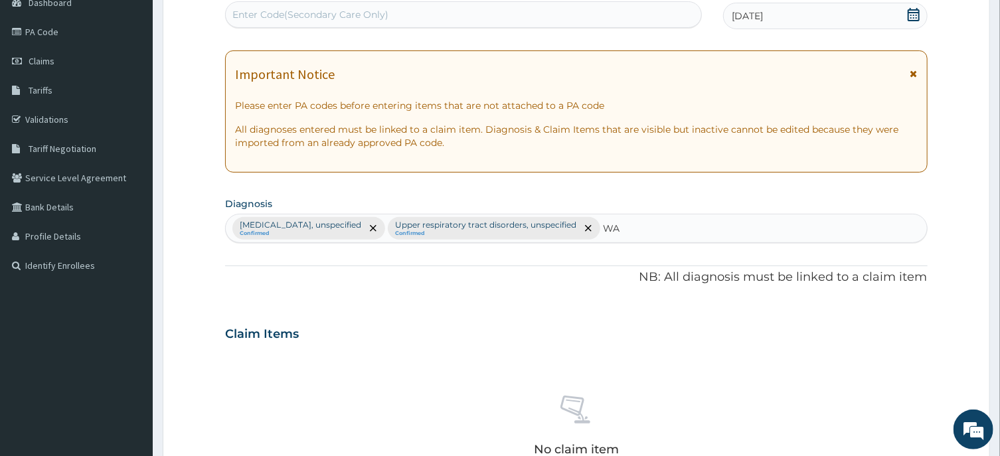
type input "W"
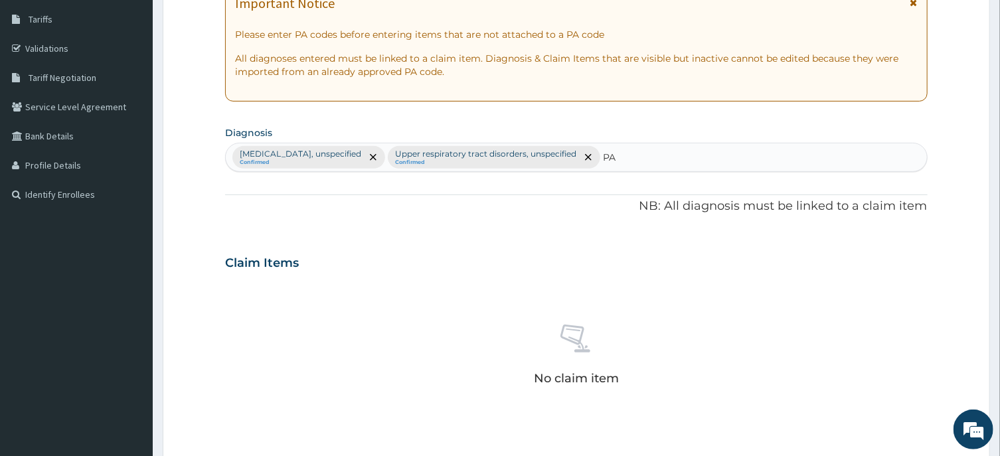
type input "P"
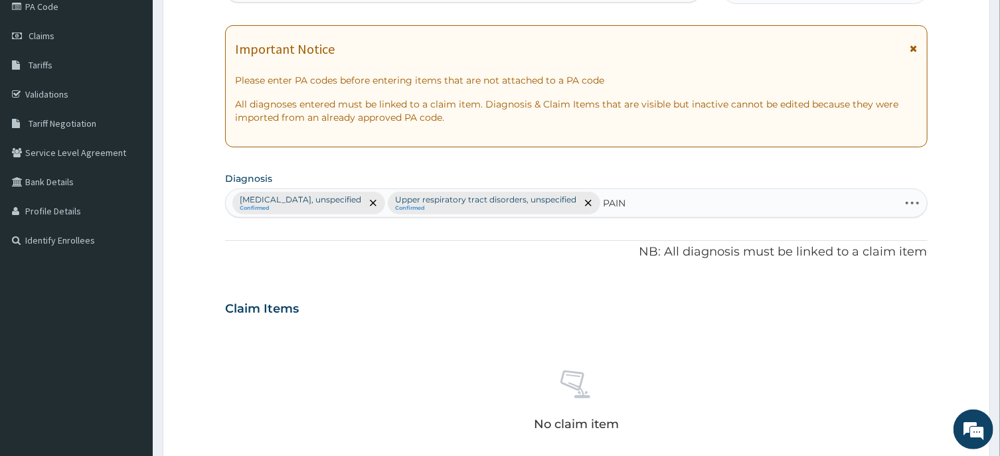
scroll to position [142, 0]
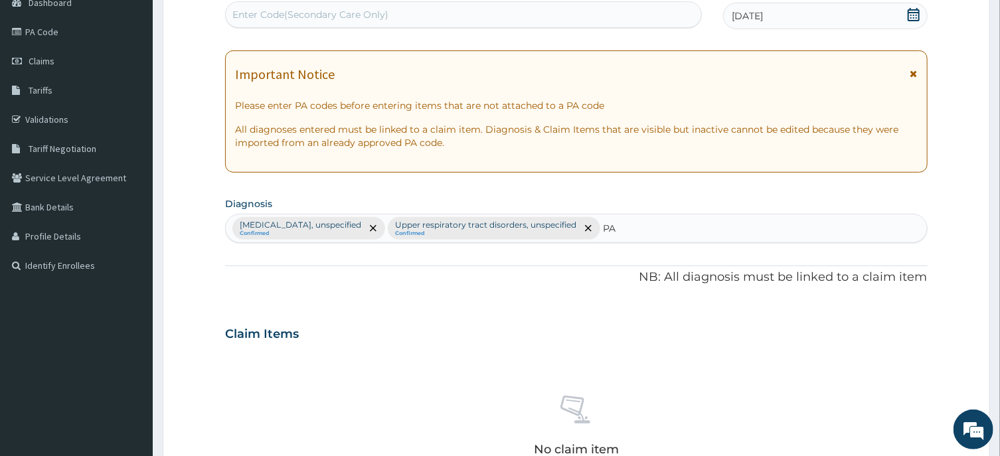
type input "P"
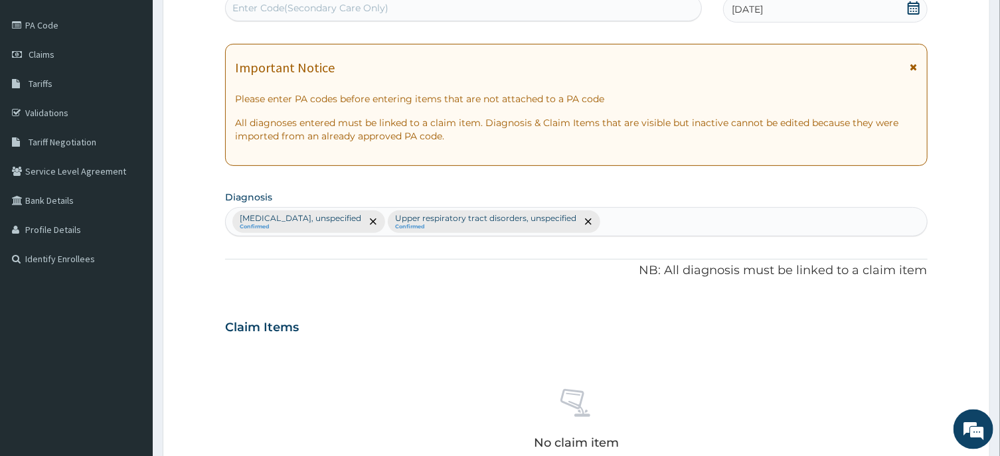
scroll to position [427, 0]
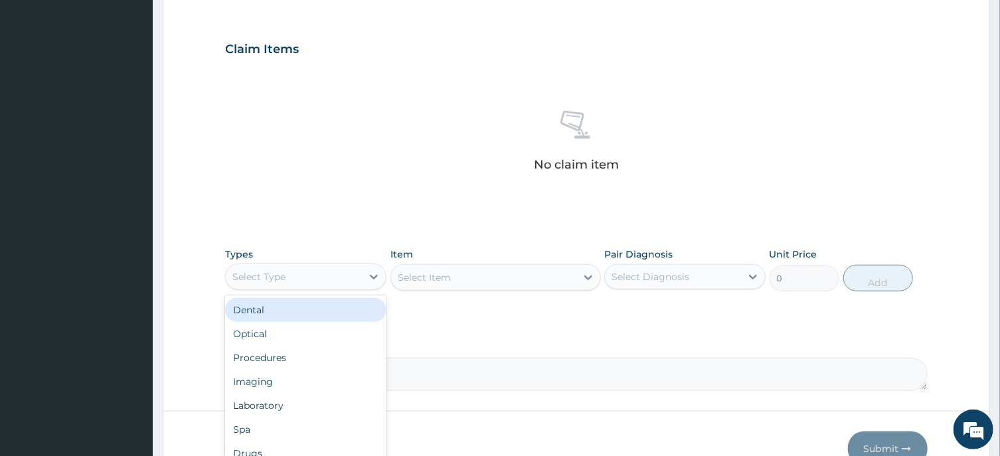
click at [321, 271] on div "Select Type" at bounding box center [294, 276] width 136 height 21
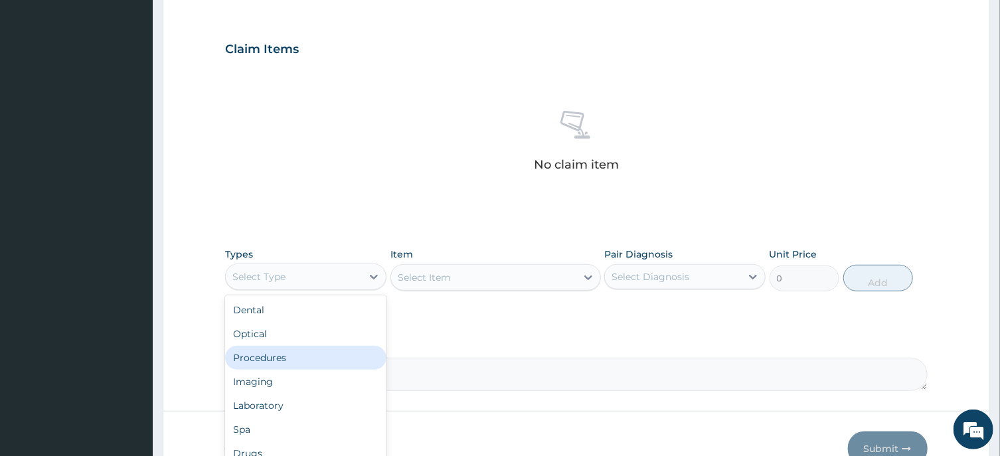
click at [286, 352] on div "Procedures" at bounding box center [305, 358] width 161 height 24
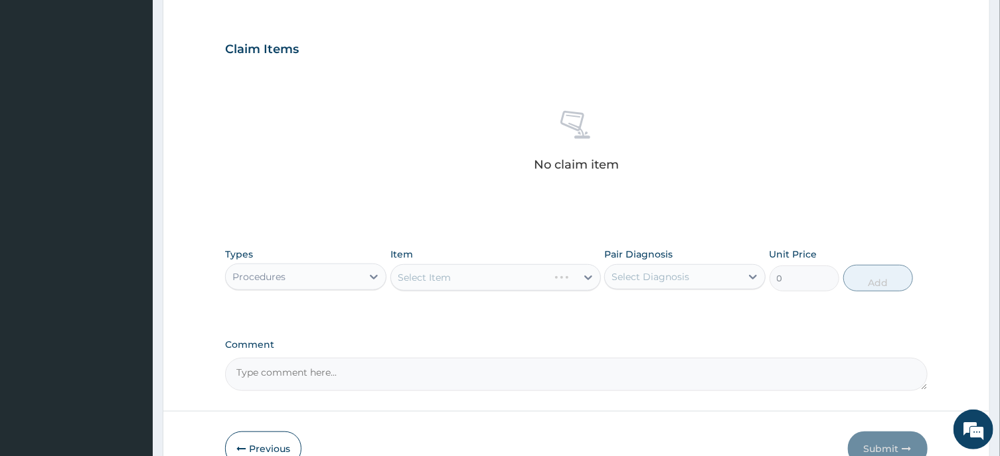
click at [503, 284] on div "Select Item" at bounding box center [496, 277] width 211 height 27
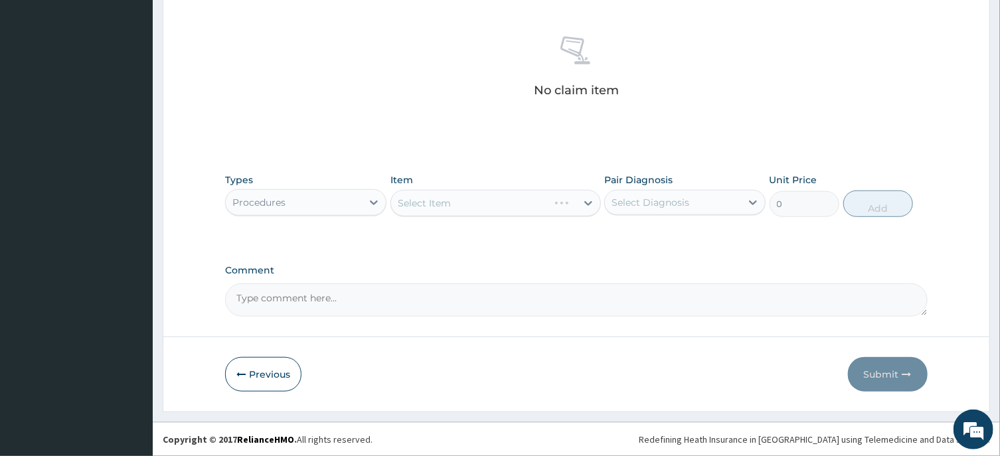
click at [529, 205] on div "Select Item" at bounding box center [496, 203] width 211 height 27
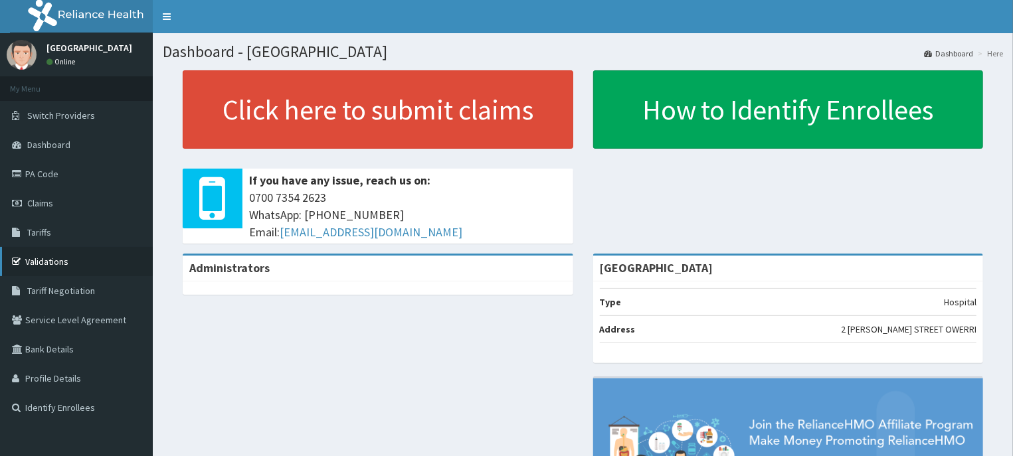
scroll to position [67, 0]
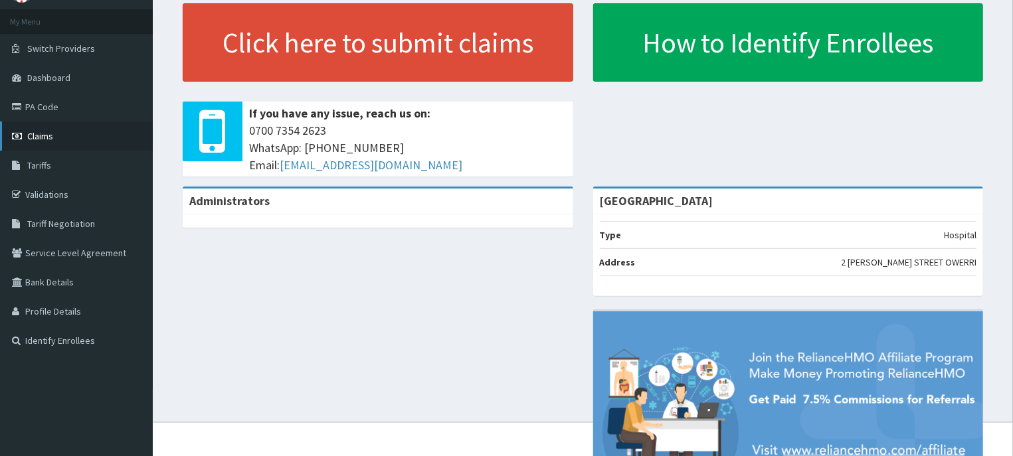
click at [41, 139] on span "Claims" at bounding box center [40, 136] width 26 height 12
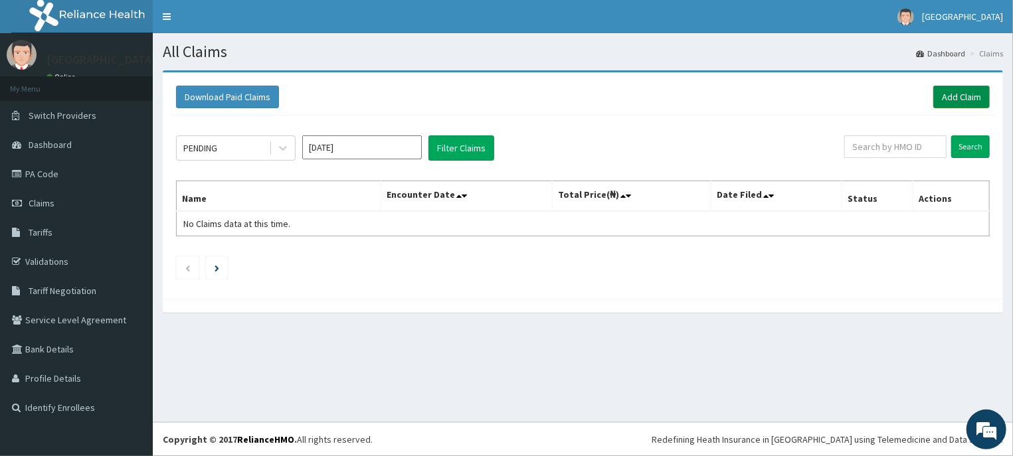
click at [961, 99] on link "Add Claim" at bounding box center [961, 97] width 56 height 23
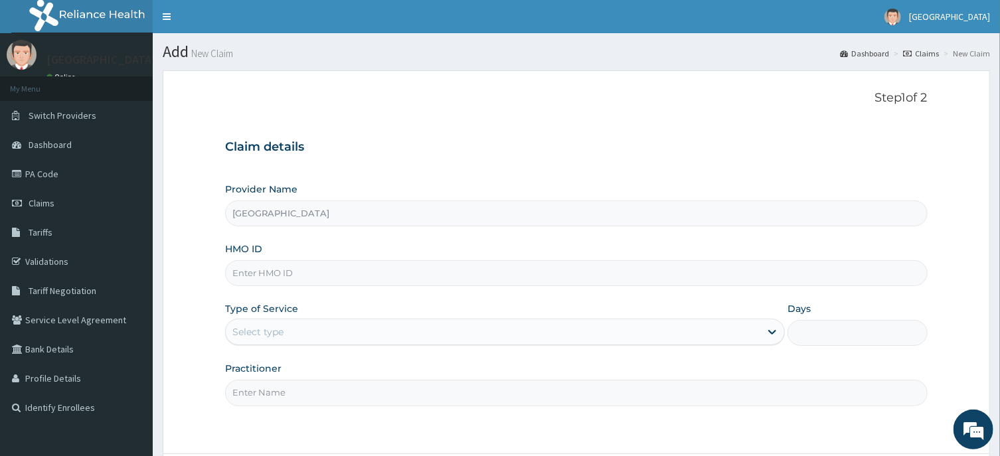
type input "[GEOGRAPHIC_DATA]"
click at [256, 277] on input "HMO ID" at bounding box center [576, 273] width 702 height 26
type input "mke/10031/b"
click at [268, 331] on div "Select type" at bounding box center [257, 331] width 51 height 13
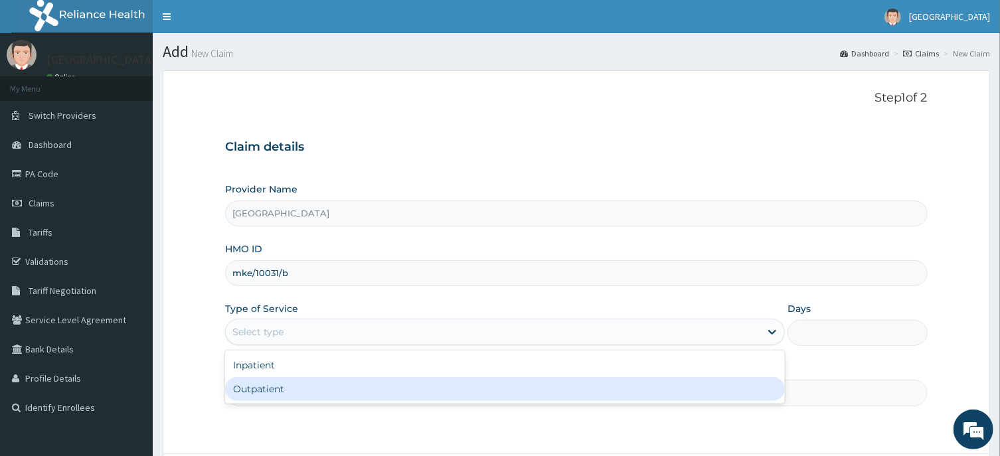
drag, startPoint x: 268, startPoint y: 383, endPoint x: 300, endPoint y: 366, distance: 36.8
click at [267, 384] on div "Outpatient" at bounding box center [505, 389] width 560 height 24
type input "1"
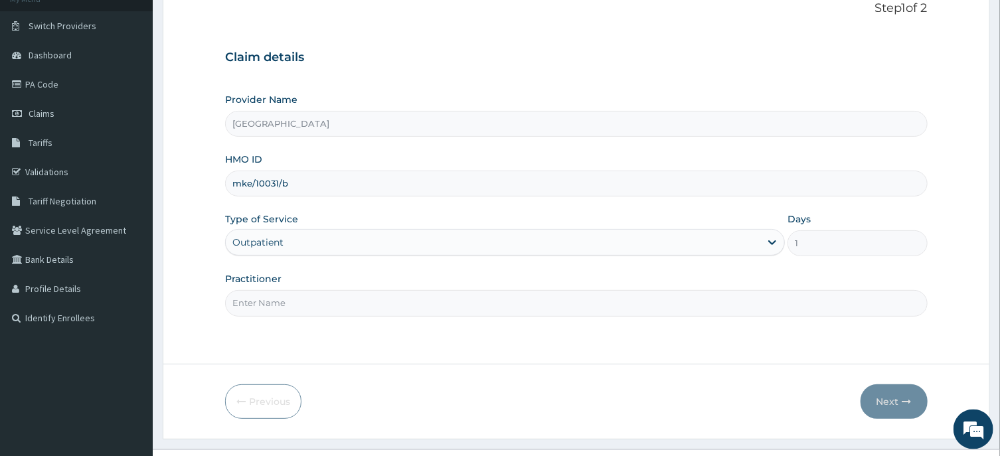
scroll to position [117, 0]
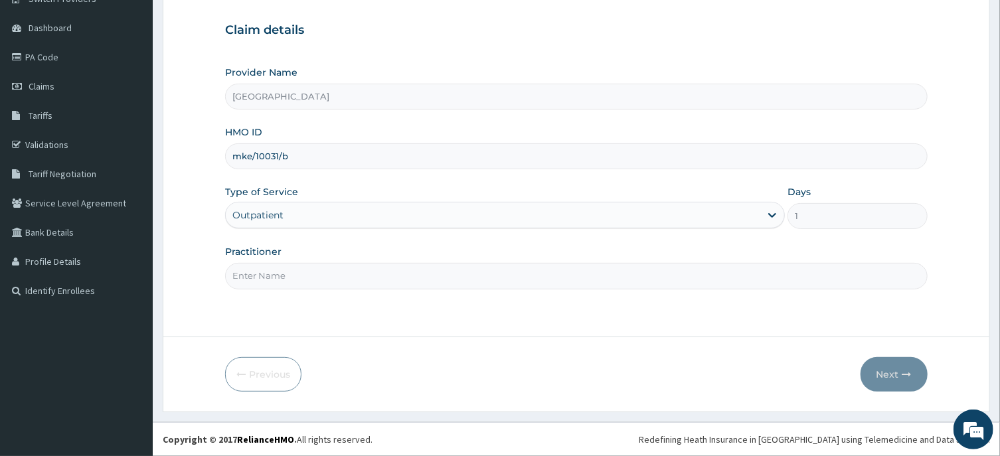
click at [253, 279] on input "Practitioner" at bounding box center [576, 276] width 702 height 26
type input "d"
type input "[PERSON_NAME]"
click at [885, 377] on button "Next" at bounding box center [894, 374] width 67 height 35
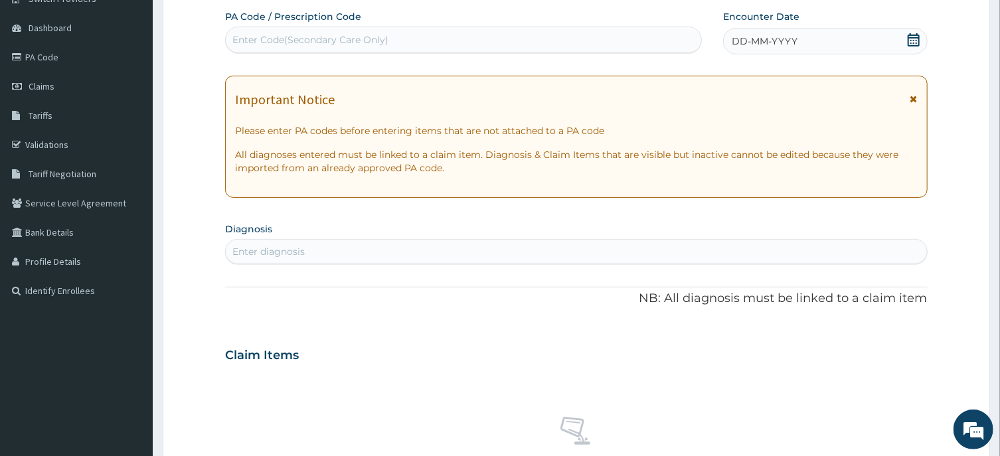
click at [911, 43] on icon at bounding box center [914, 39] width 12 height 13
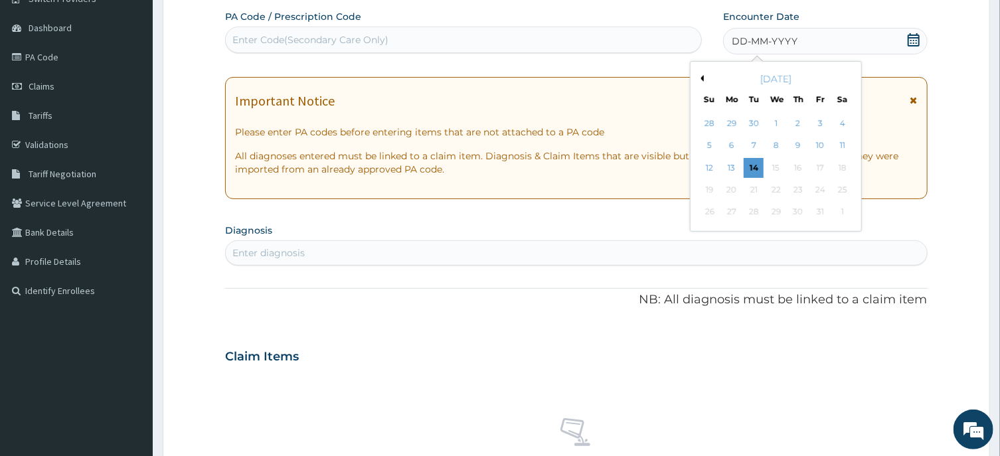
click at [701, 75] on button "Previous Month" at bounding box center [700, 78] width 7 height 7
click at [796, 144] on div "11" at bounding box center [798, 146] width 20 height 20
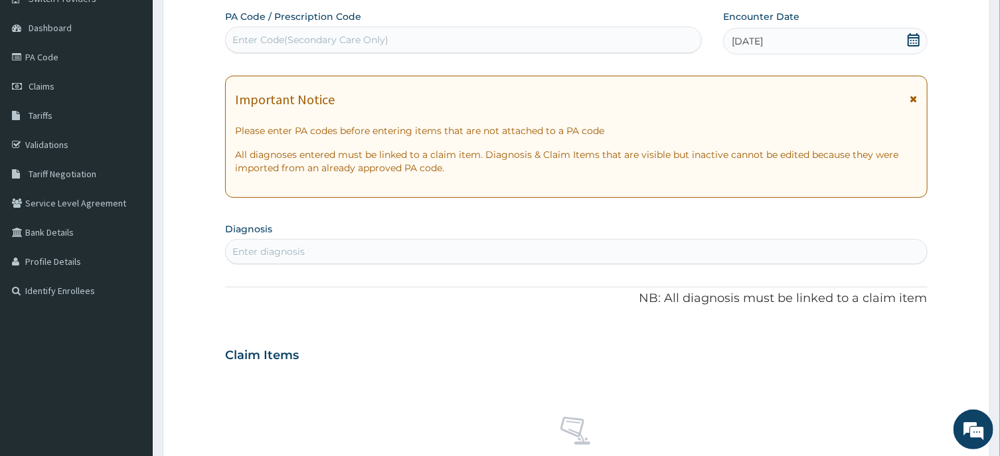
click at [292, 250] on div "Enter diagnosis" at bounding box center [268, 251] width 72 height 13
click at [274, 250] on input "GASTROESPHAGITIS" at bounding box center [280, 251] width 97 height 13
click at [286, 248] on input "[MEDICAL_DATA] ESPHAGITIS" at bounding box center [282, 251] width 100 height 13
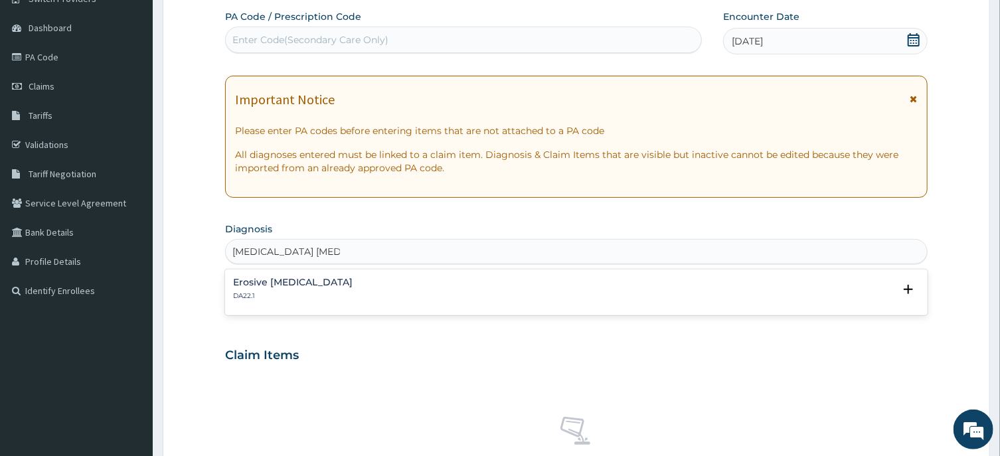
click at [276, 253] on input "[MEDICAL_DATA] [MEDICAL_DATA]" at bounding box center [286, 251] width 108 height 13
click at [277, 252] on input "[MEDICAL_DATA]-[MEDICAL_DATA]" at bounding box center [286, 251] width 109 height 13
type input "[MEDICAL_DATA]"
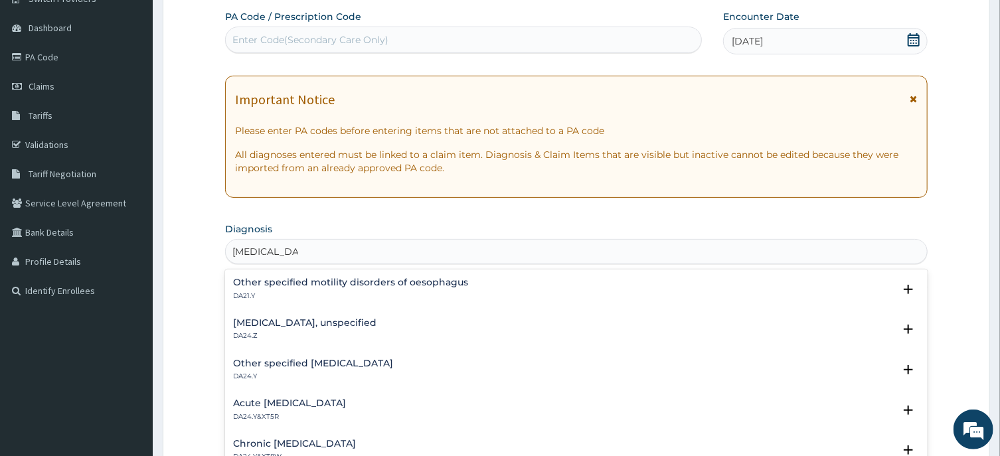
click at [327, 323] on h4 "[MEDICAL_DATA], unspecified" at bounding box center [304, 323] width 143 height 10
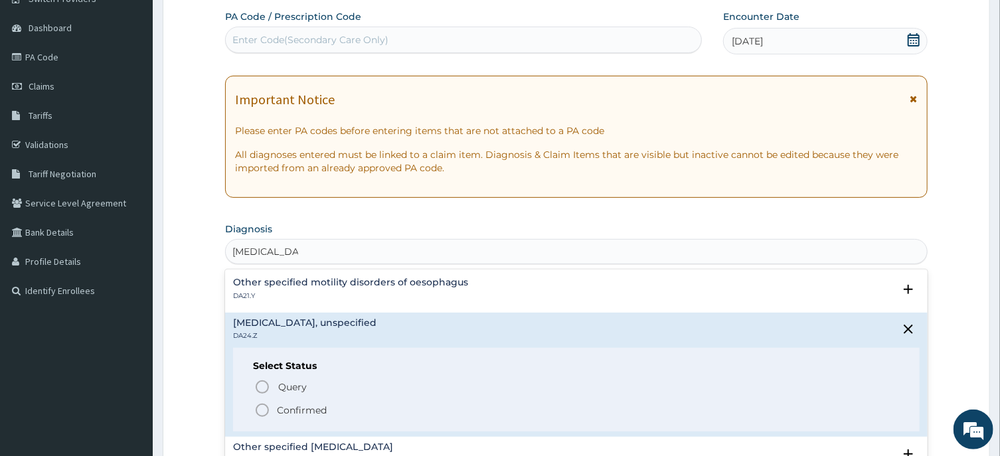
click at [260, 412] on icon "status option filled" at bounding box center [262, 410] width 16 height 16
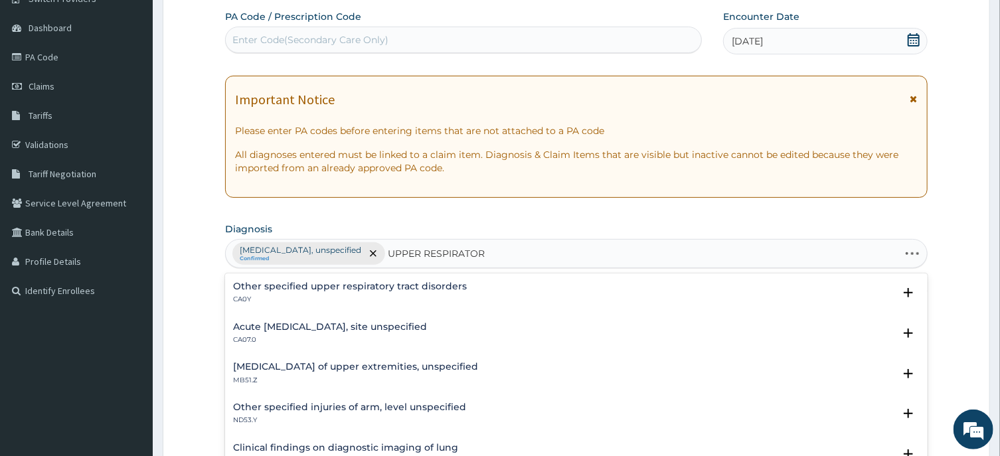
type input "UPPER RESPIRATORY"
click at [339, 369] on h4 "Upper respiratory tract disorders, unspecified" at bounding box center [342, 367] width 219 height 10
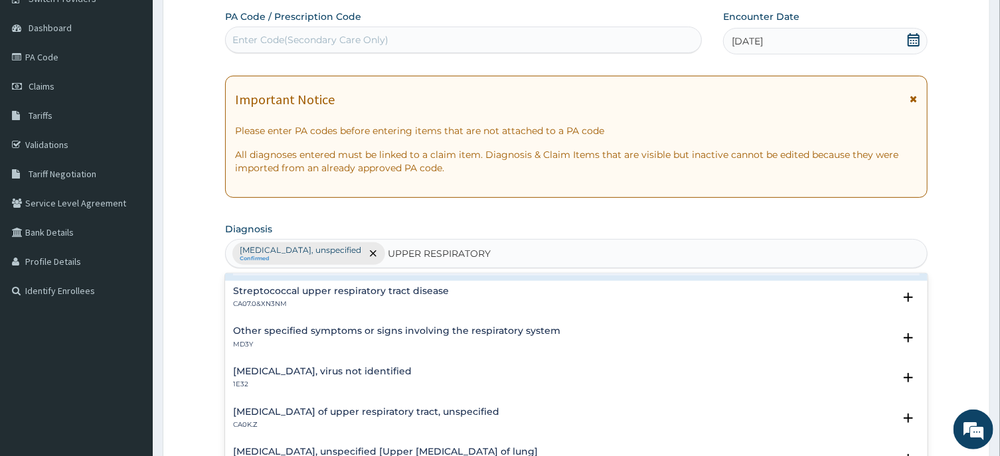
scroll to position [134, 0]
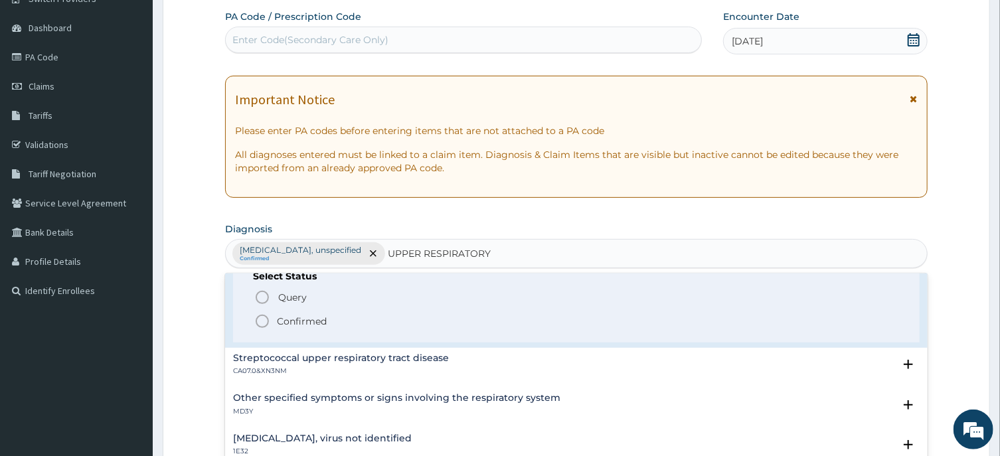
click at [264, 323] on icon "status option filled" at bounding box center [262, 321] width 16 height 16
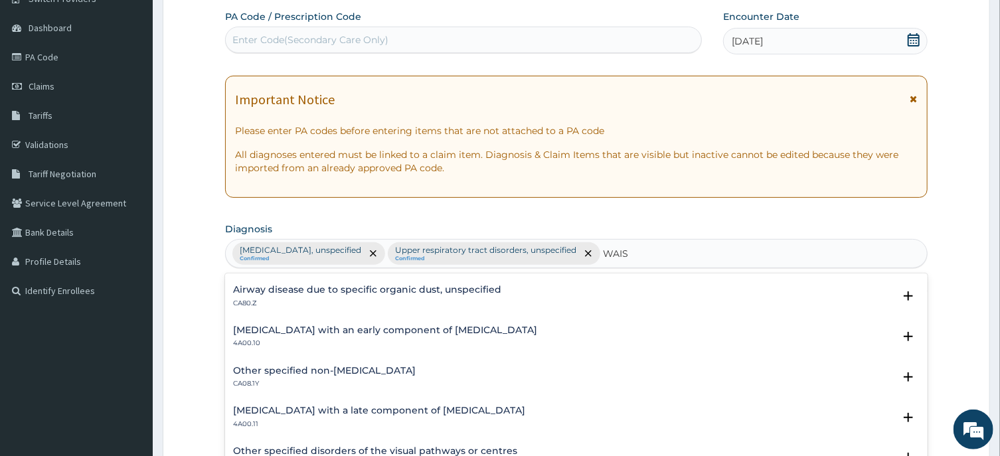
scroll to position [668, 0]
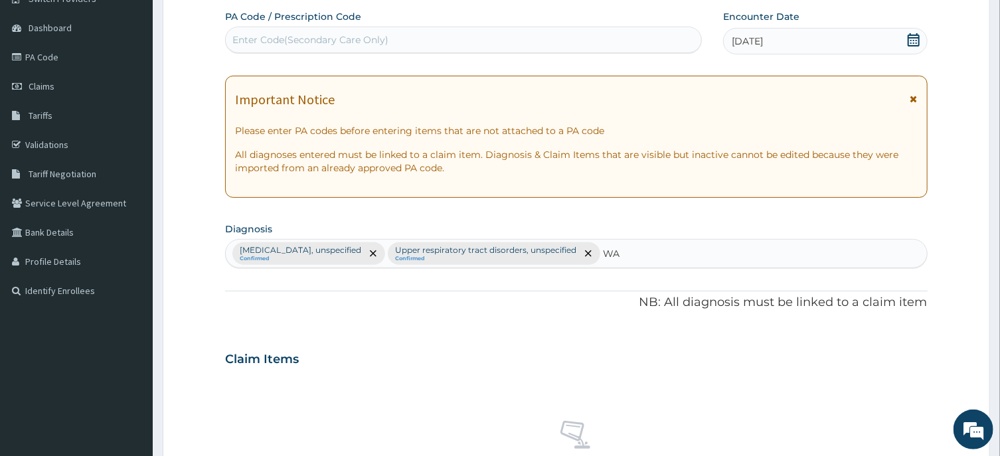
type input "W"
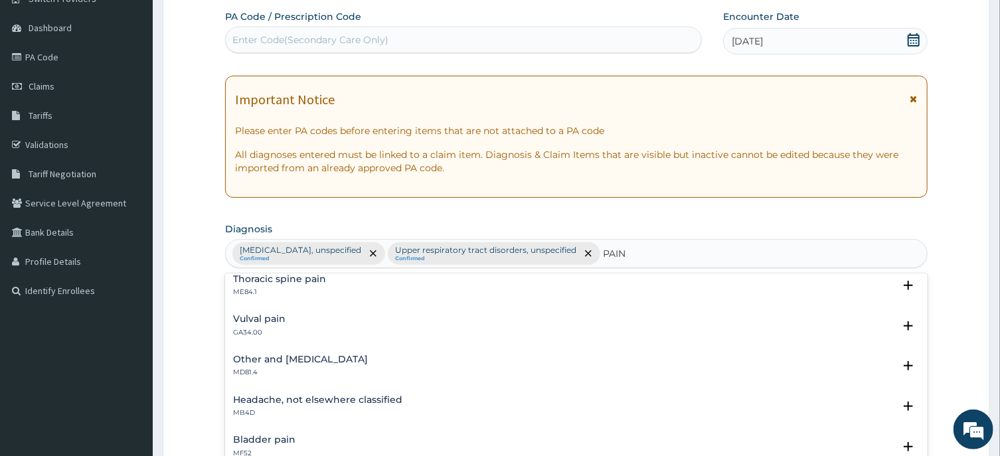
scroll to position [1002, 0]
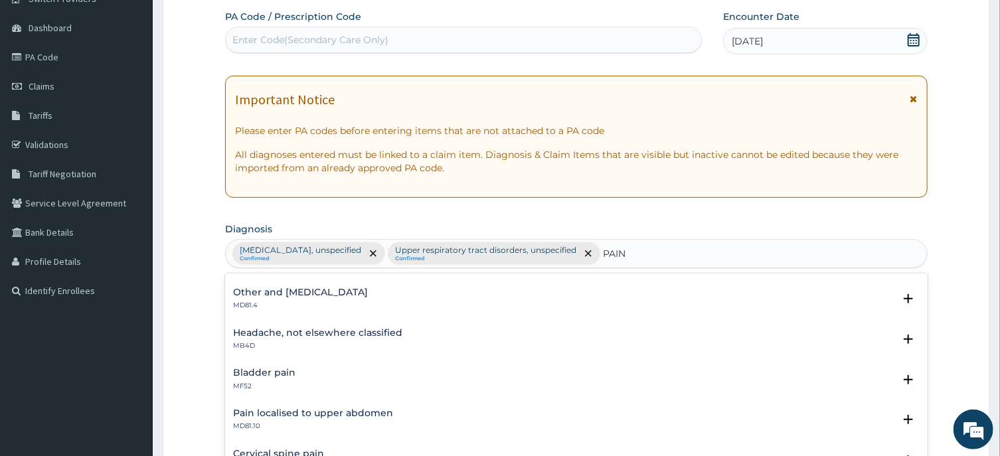
type input "PAIN"
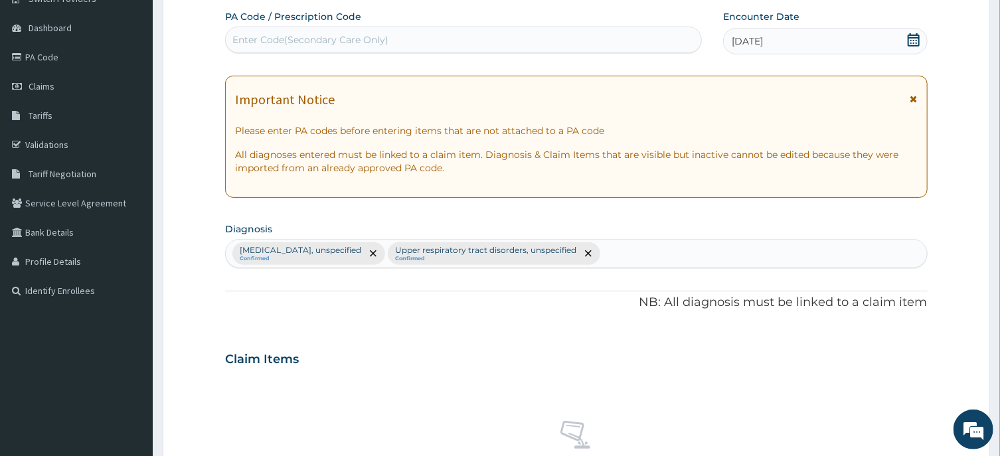
click at [592, 249] on div "[MEDICAL_DATA], unspecified Confirmed Upper respiratory tract disorders, unspec…" at bounding box center [576, 254] width 701 height 28
type input "PAIN"
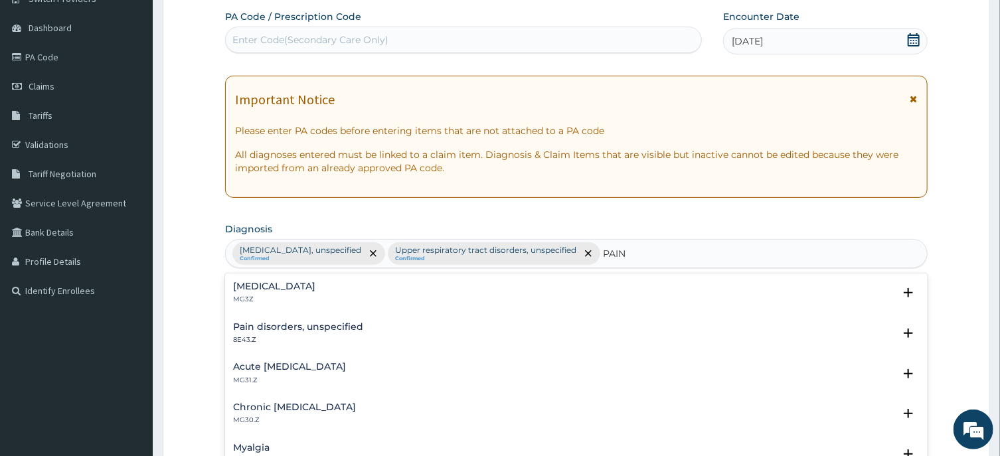
scroll to position [67, 0]
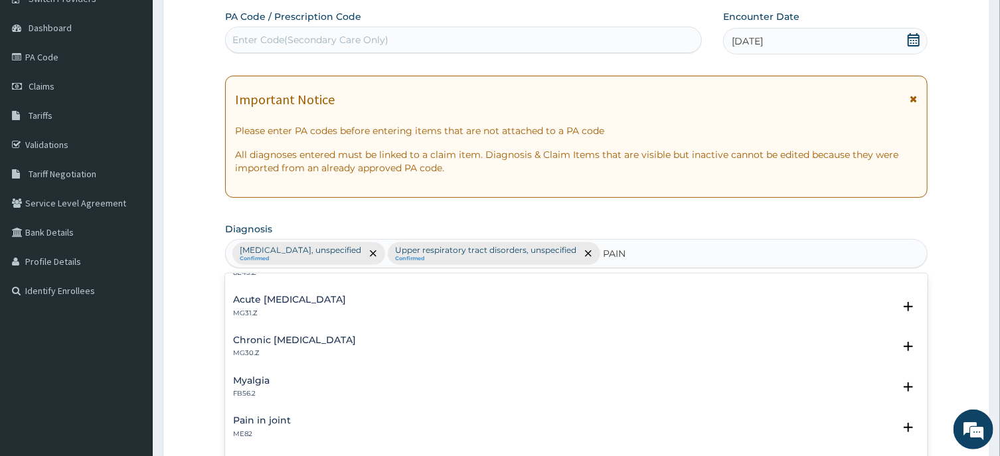
click at [277, 422] on h4 "Pain in joint" at bounding box center [262, 421] width 58 height 10
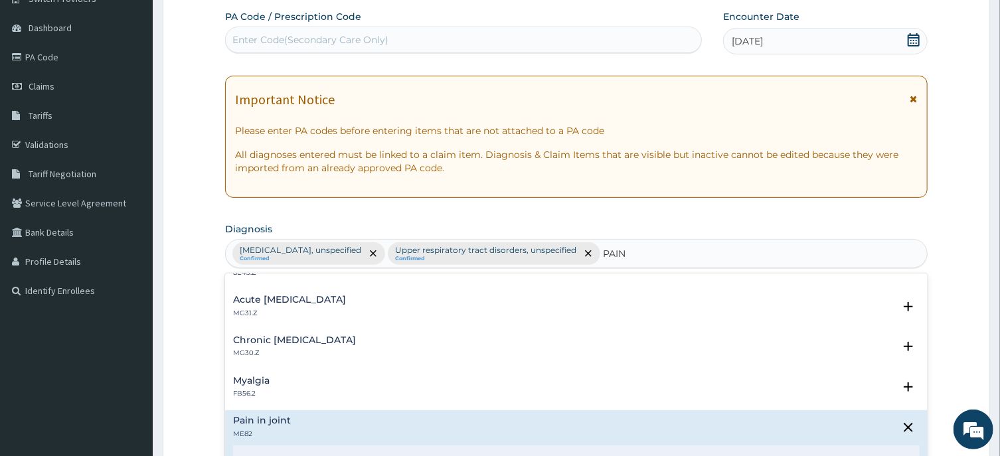
scroll to position [259, 0]
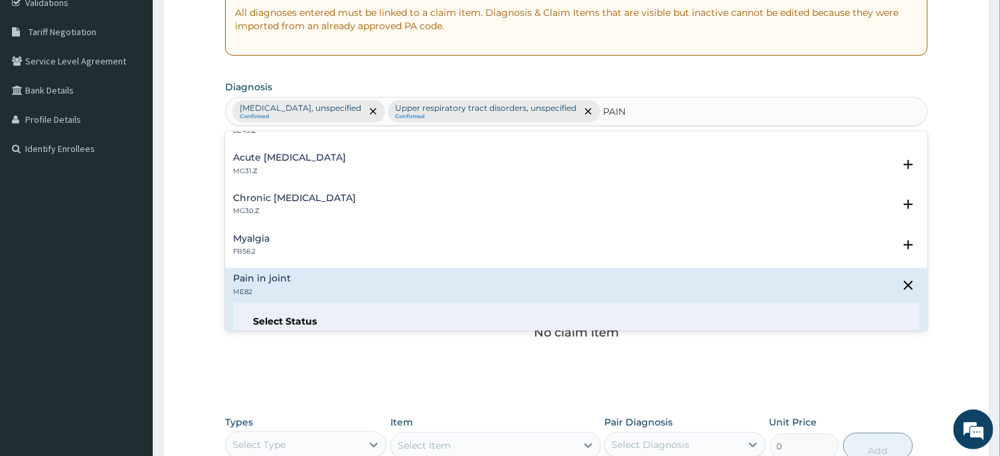
click at [274, 284] on h4 "Pain in joint" at bounding box center [262, 279] width 58 height 10
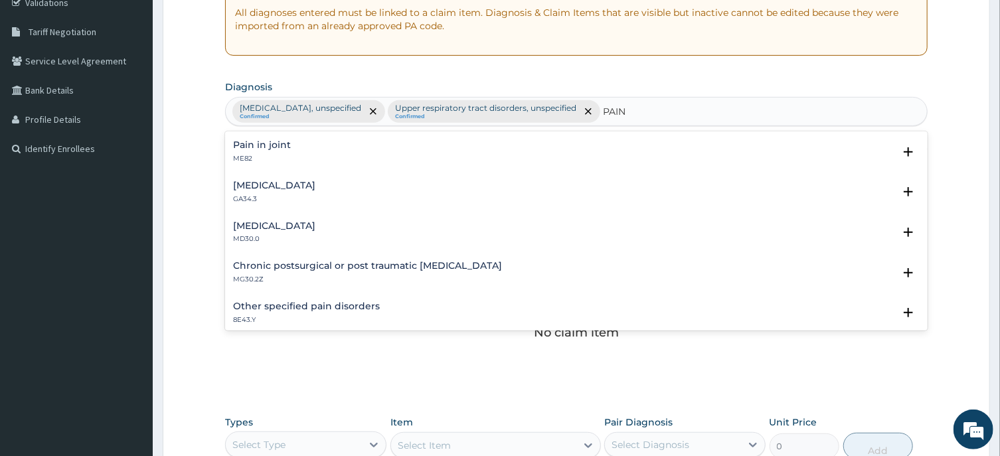
scroll to position [67, 0]
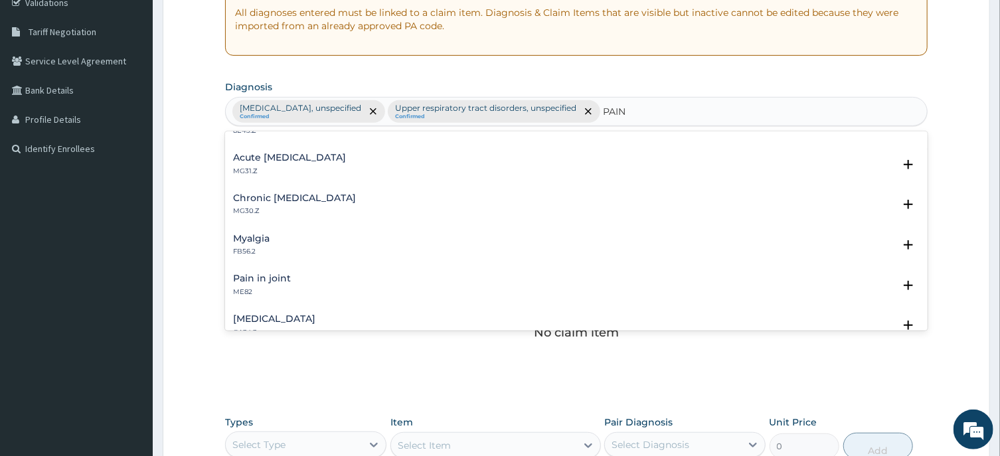
click at [280, 275] on h4 "Pain in joint" at bounding box center [262, 279] width 58 height 10
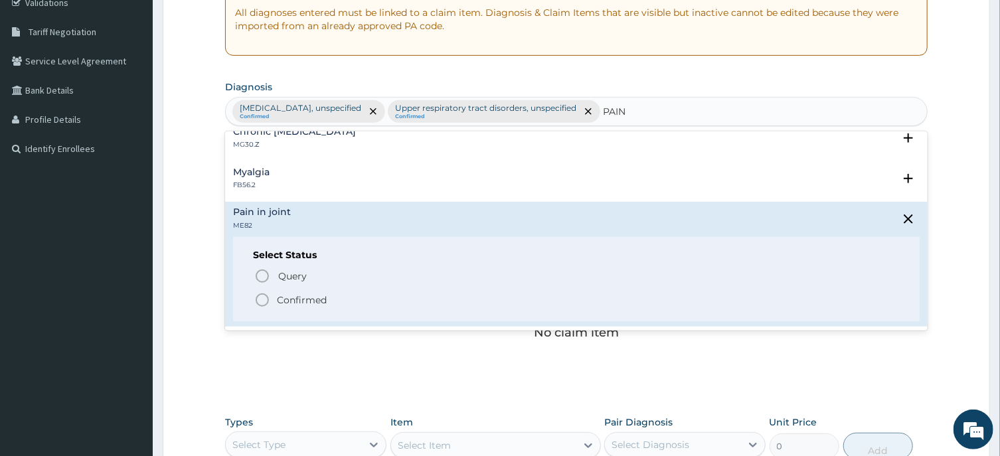
scroll to position [201, 0]
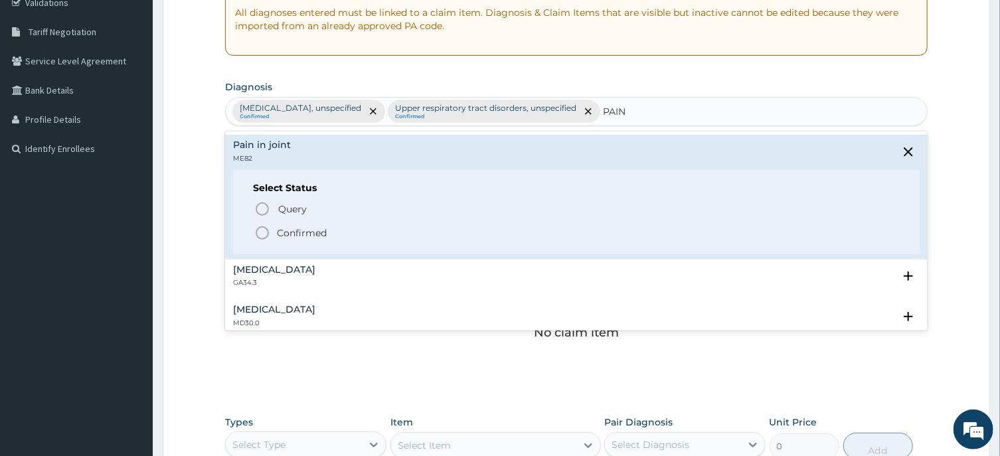
click at [265, 232] on icon "status option filled" at bounding box center [262, 233] width 16 height 16
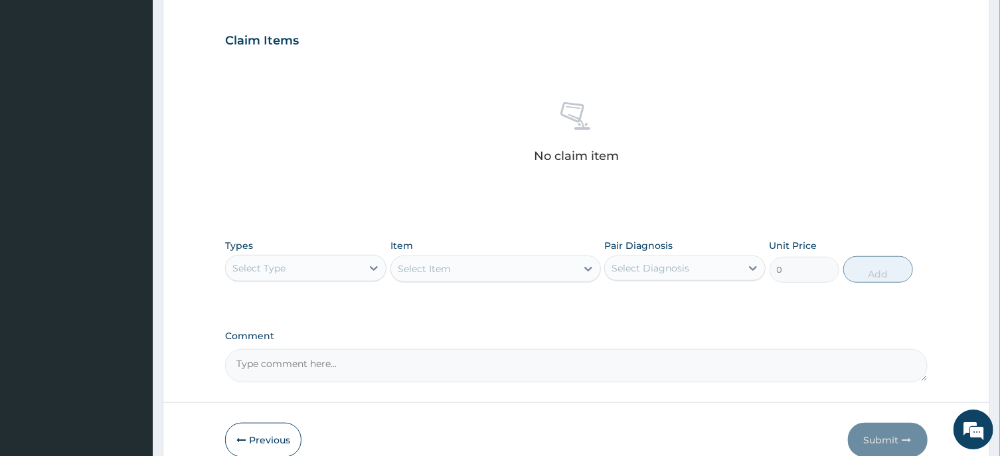
scroll to position [402, 0]
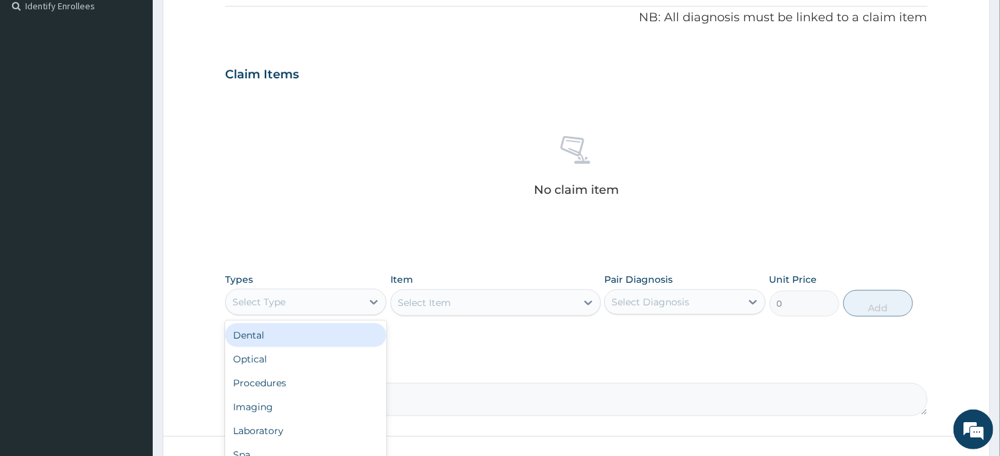
click at [317, 303] on div "Select Type" at bounding box center [294, 302] width 136 height 21
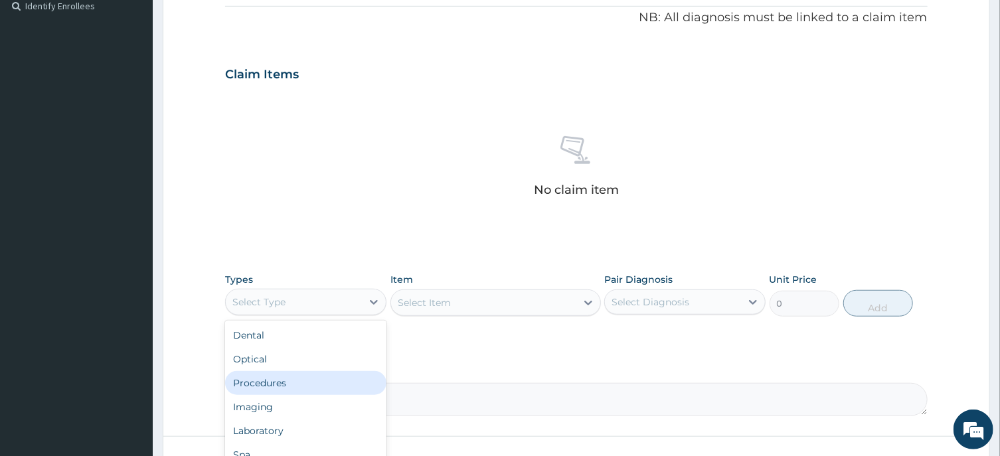
click at [260, 383] on div "Procedures" at bounding box center [305, 383] width 161 height 24
click at [472, 300] on div "Select Item" at bounding box center [483, 302] width 185 height 21
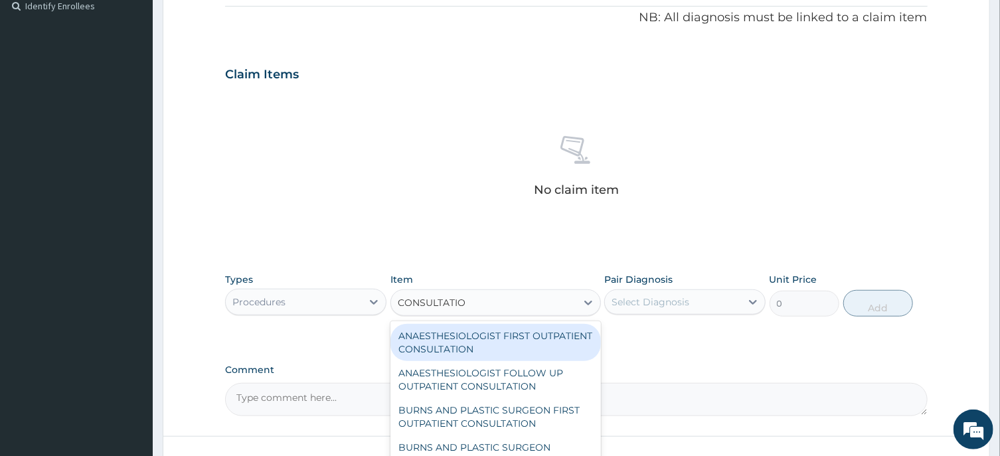
type input "CONSULTATION"
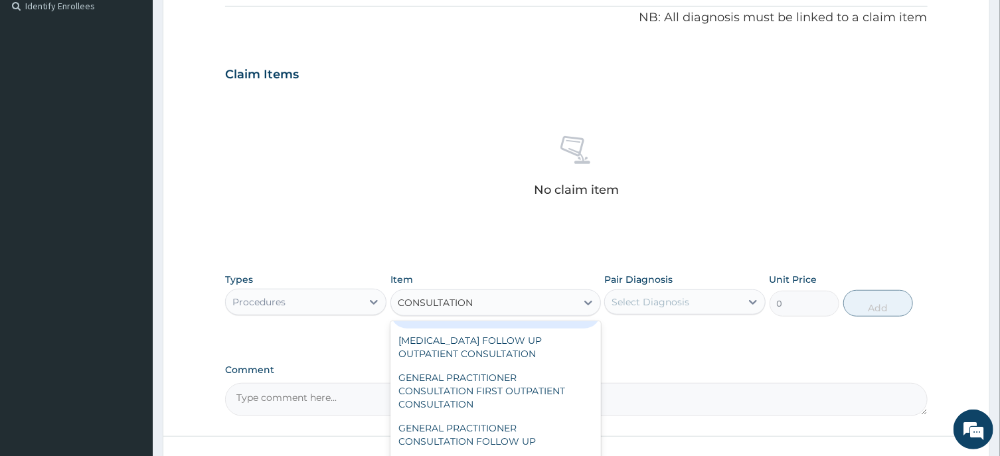
scroll to position [668, 0]
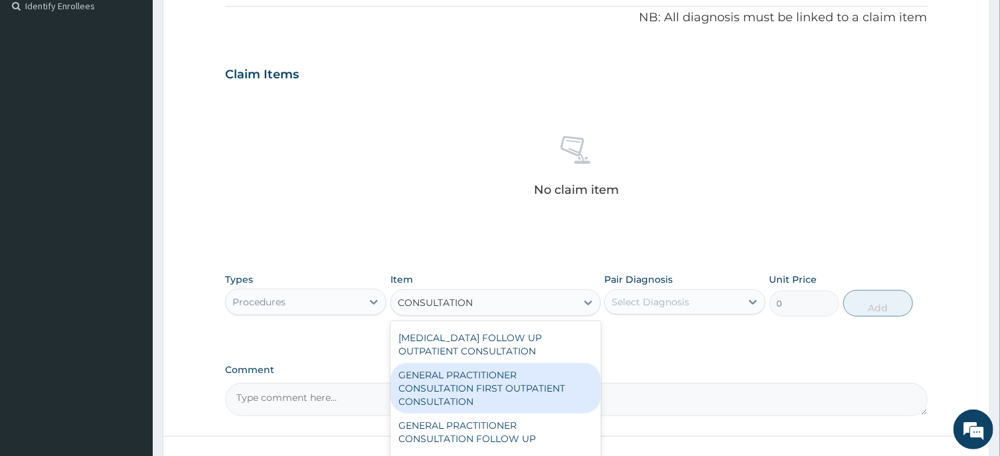
click at [494, 389] on div "GENERAL PRACTITIONER CONSULTATION FIRST OUTPATIENT CONSULTATION" at bounding box center [496, 388] width 211 height 50
type input "3547.5"
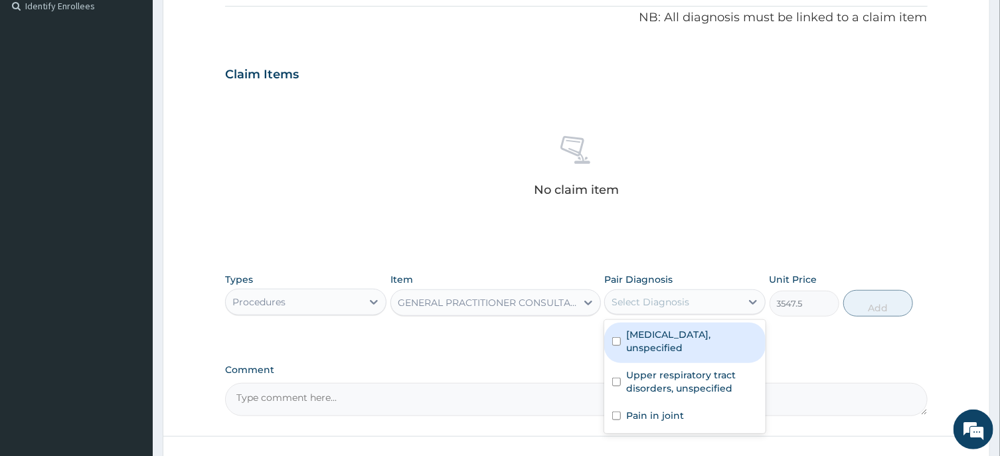
click at [668, 306] on div "Select Diagnosis" at bounding box center [651, 302] width 78 height 13
click at [616, 337] on input "checkbox" at bounding box center [616, 341] width 9 height 9
checkbox input "true"
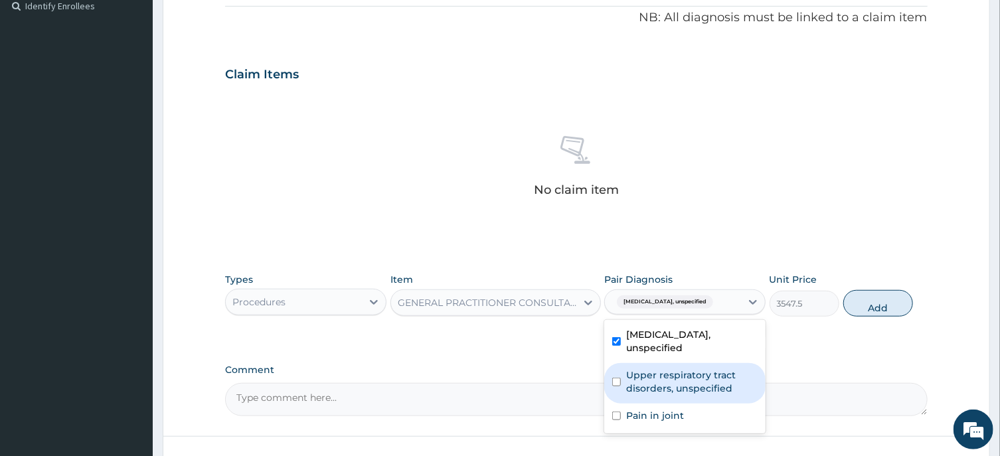
click at [618, 378] on input "checkbox" at bounding box center [616, 382] width 9 height 9
checkbox input "true"
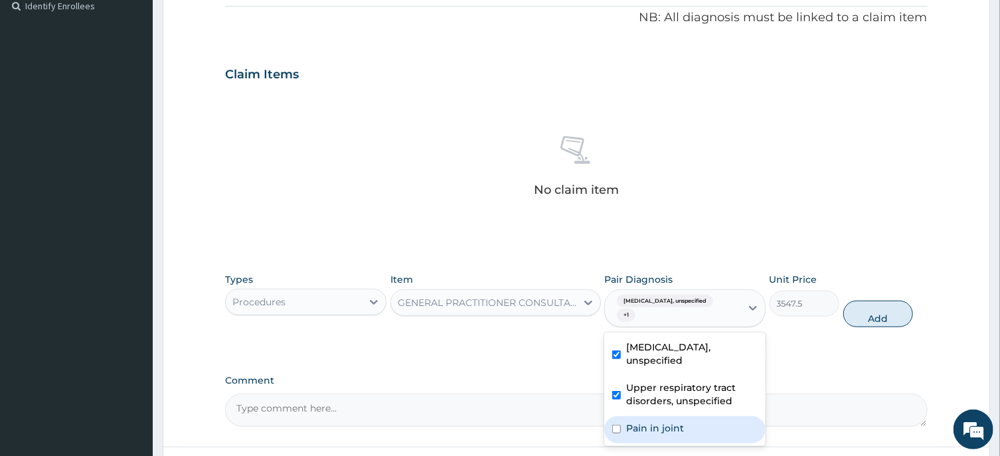
drag, startPoint x: 616, startPoint y: 402, endPoint x: 673, endPoint y: 379, distance: 61.4
click at [616, 425] on input "checkbox" at bounding box center [616, 429] width 9 height 9
checkbox input "true"
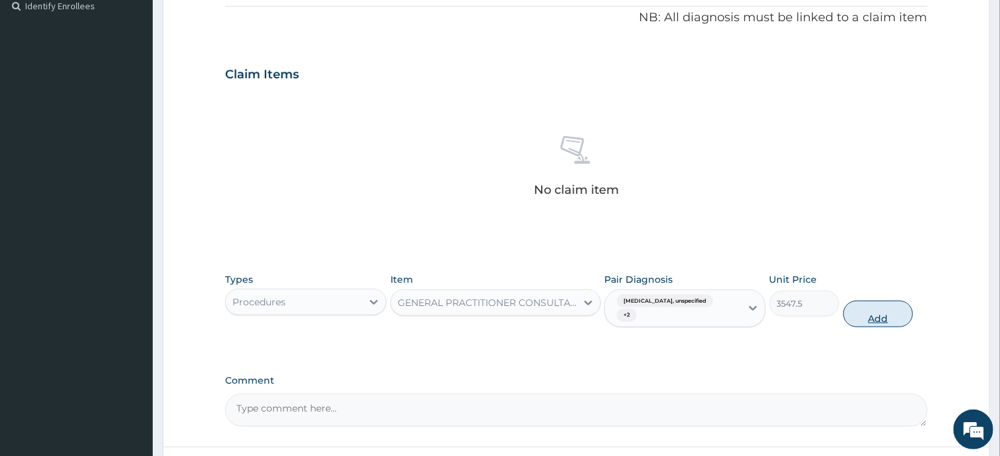
click at [878, 308] on button "Add" at bounding box center [879, 314] width 70 height 27
type input "0"
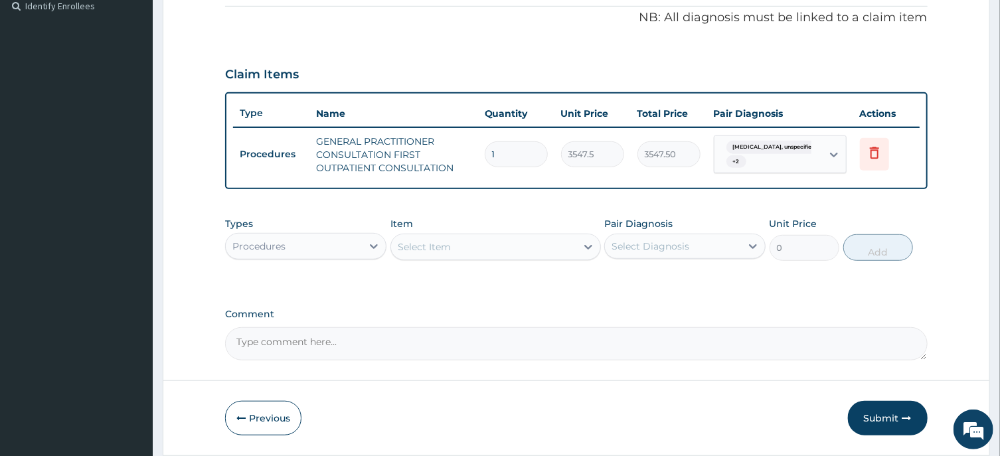
click at [345, 243] on div "Procedures" at bounding box center [294, 246] width 136 height 21
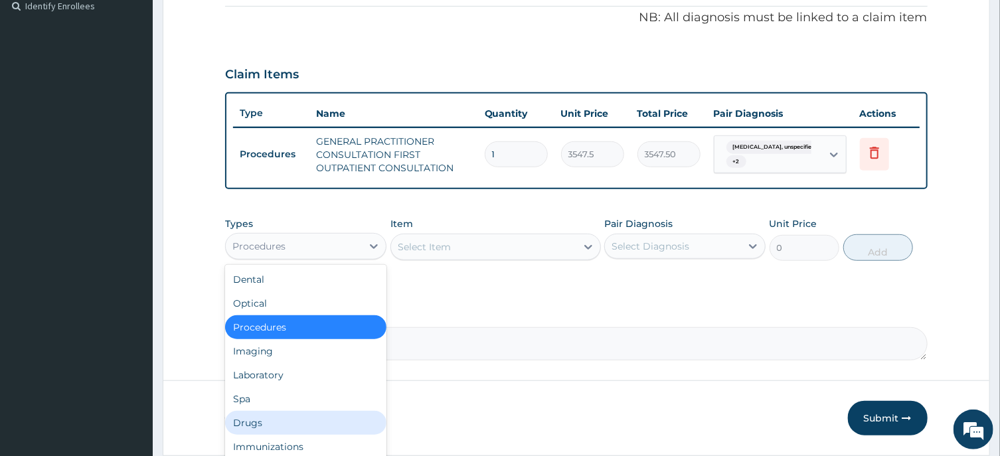
drag, startPoint x: 254, startPoint y: 420, endPoint x: 434, endPoint y: 288, distance: 223.3
click at [257, 414] on div "Drugs" at bounding box center [305, 423] width 161 height 24
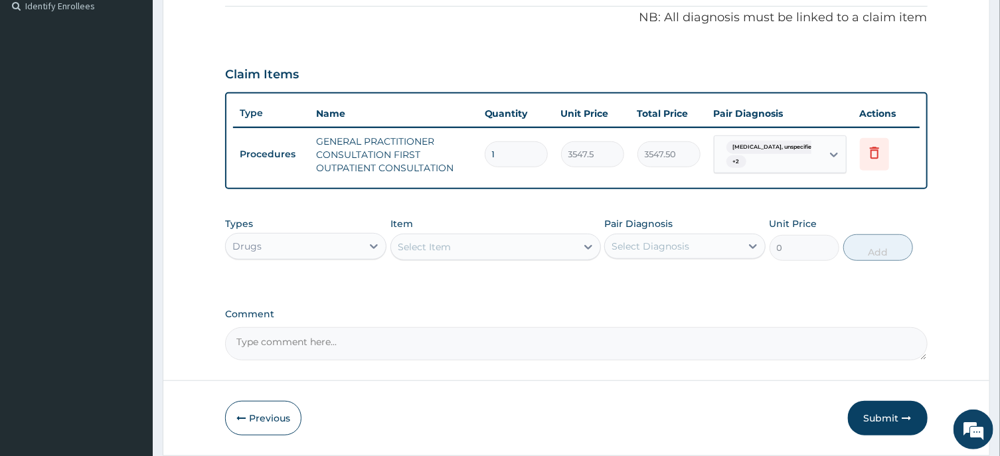
click at [505, 244] on div "Select Item" at bounding box center [483, 246] width 185 height 21
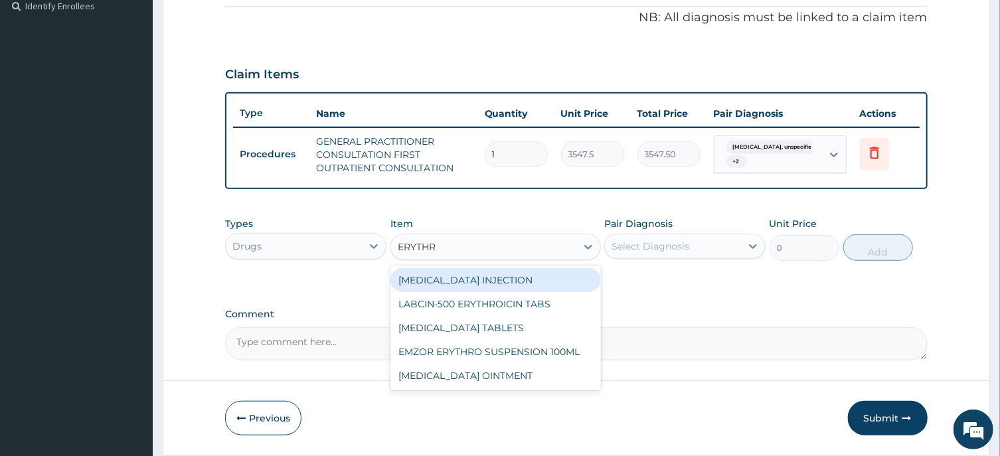
type input "ERYTHRO"
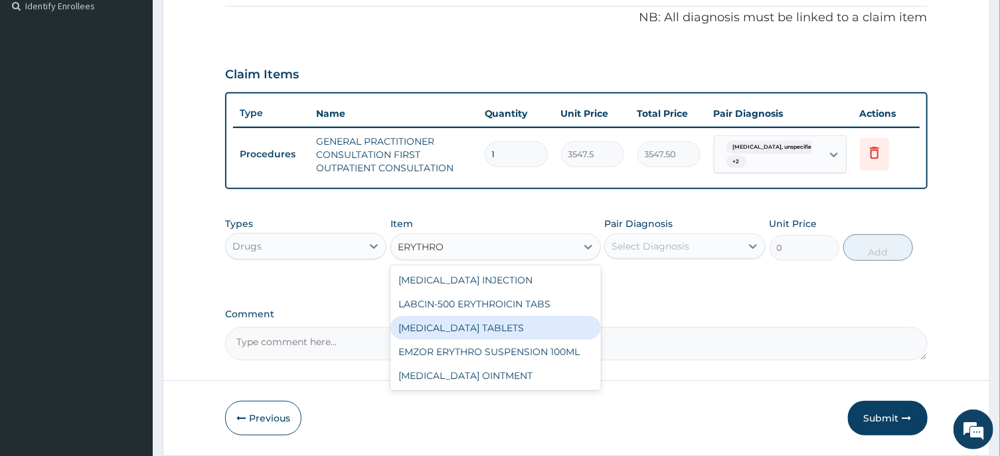
click at [477, 325] on div "[MEDICAL_DATA] TABLETS" at bounding box center [496, 328] width 211 height 24
type input "206.9375"
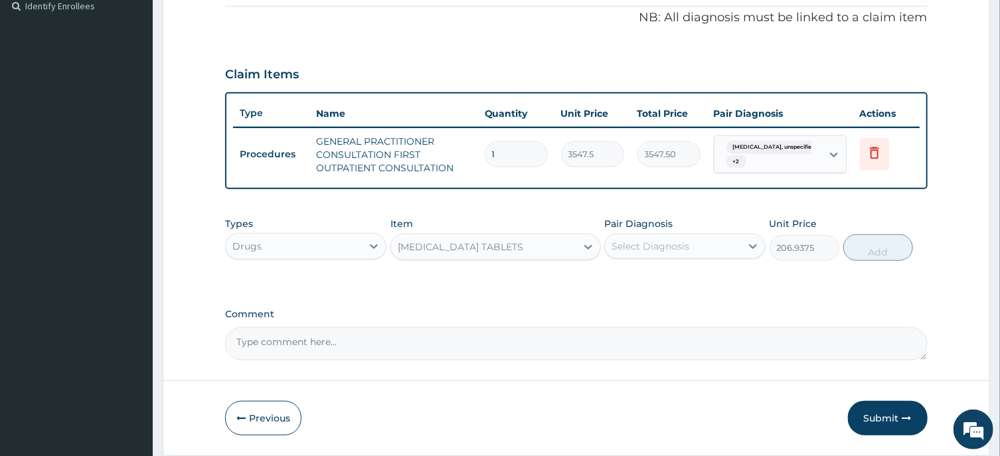
click at [539, 249] on div "[MEDICAL_DATA] TABLETS" at bounding box center [483, 246] width 185 height 21
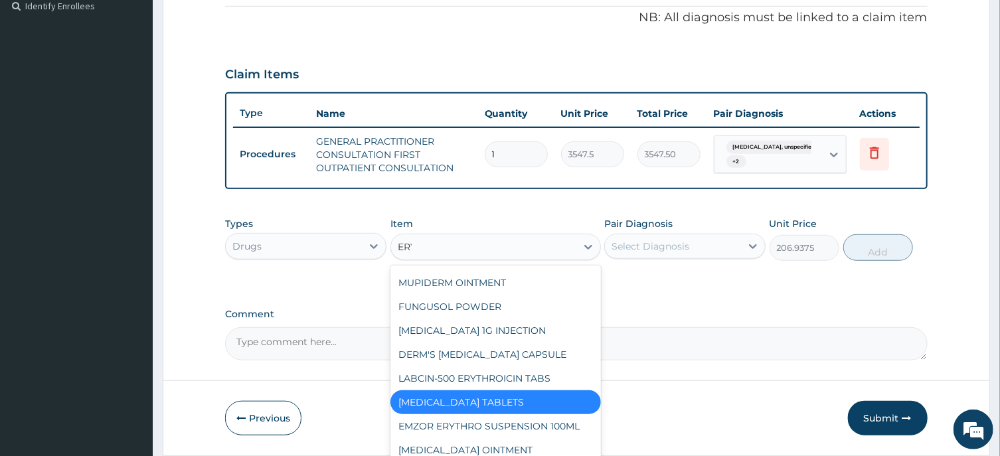
scroll to position [0, 0]
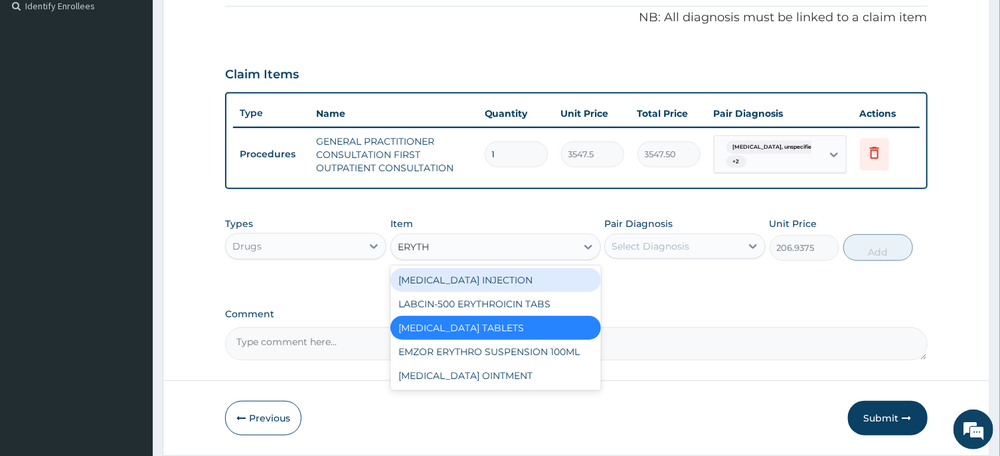
type input "ERYTHR"
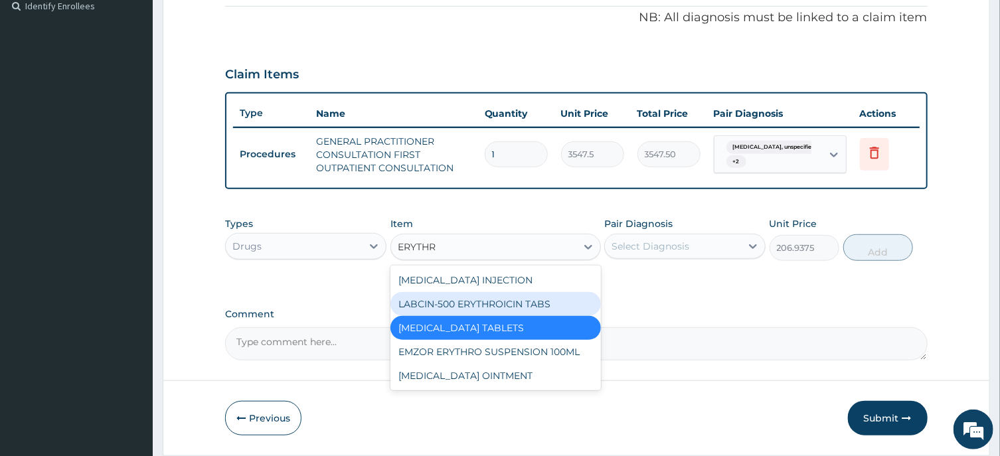
click at [483, 302] on div "LABCIN-500 ERYTHROICIN TABS" at bounding box center [496, 304] width 211 height 24
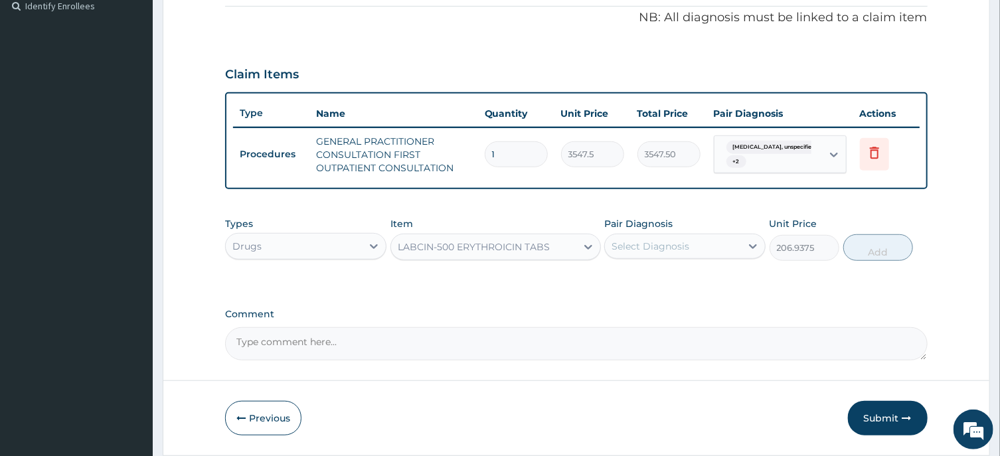
type input "218.7625"
click at [572, 246] on div "LABCIN-500 ERYTHROICIN TABS" at bounding box center [483, 246] width 185 height 21
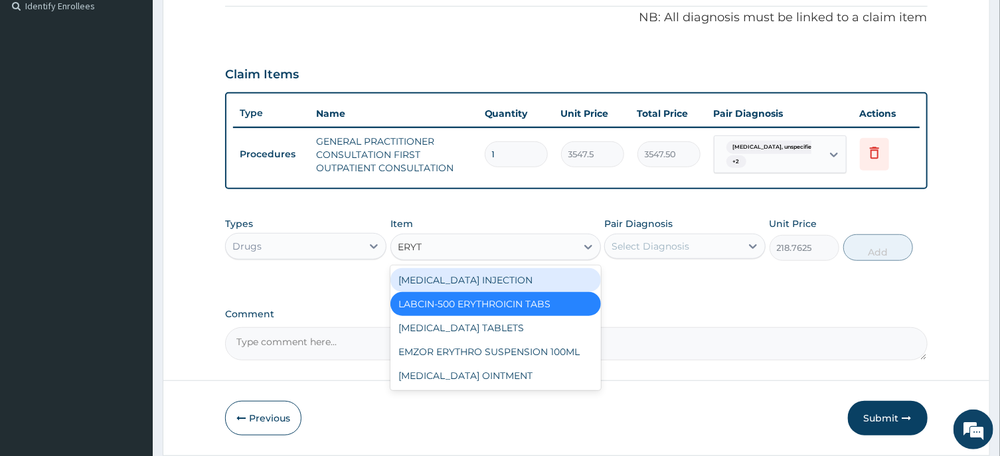
type input "ERYTH"
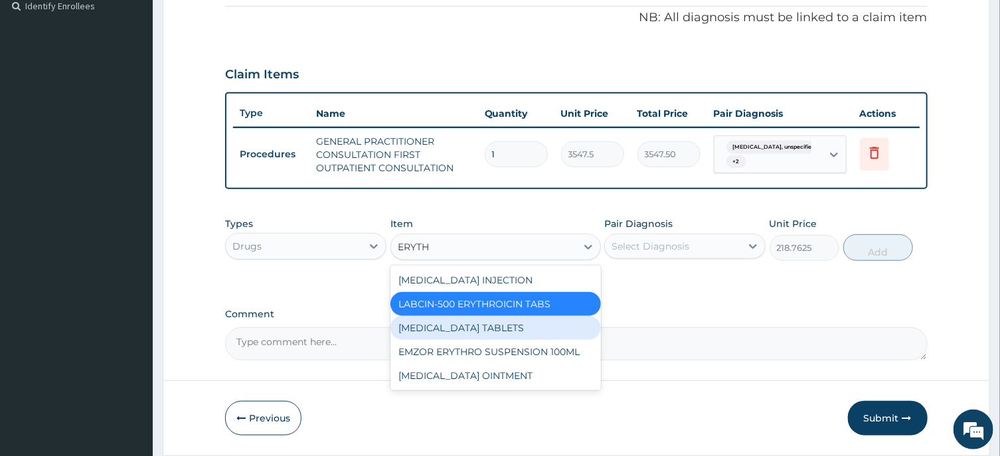
click at [507, 327] on div "[MEDICAL_DATA] TABLETS" at bounding box center [496, 328] width 211 height 24
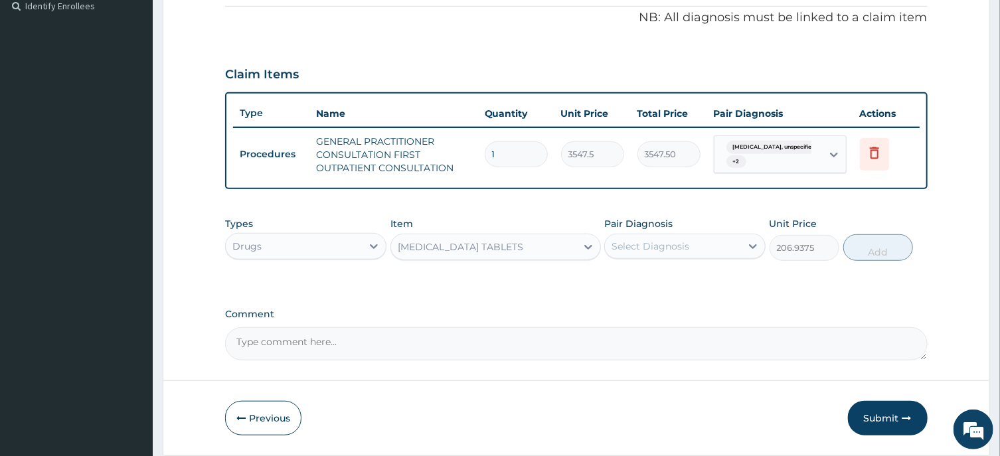
click at [478, 247] on div "[MEDICAL_DATA] TABLETS" at bounding box center [461, 246] width 126 height 13
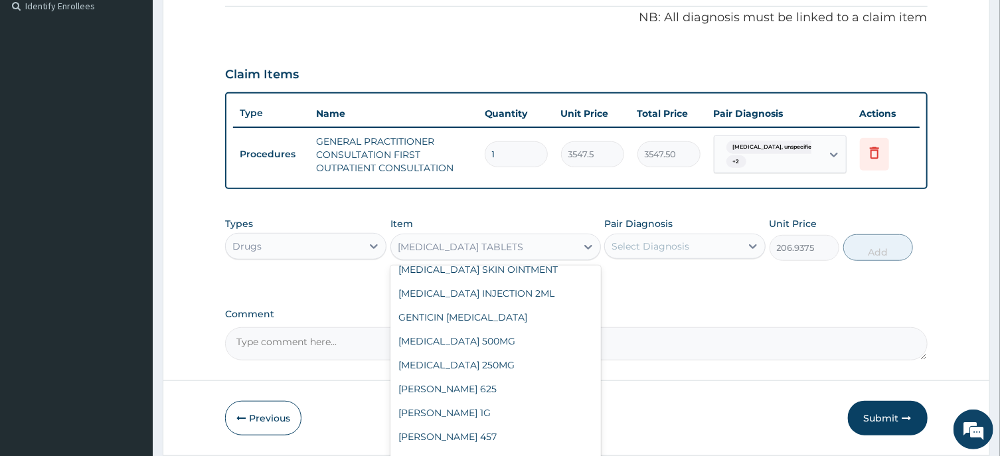
scroll to position [14041, 0]
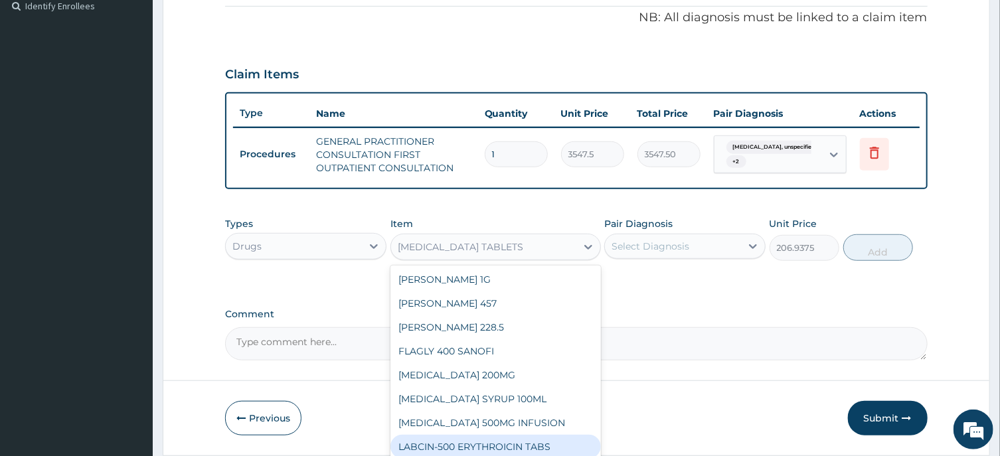
click at [474, 435] on div "LABCIN-500 ERYTHROICIN TABS" at bounding box center [496, 447] width 211 height 24
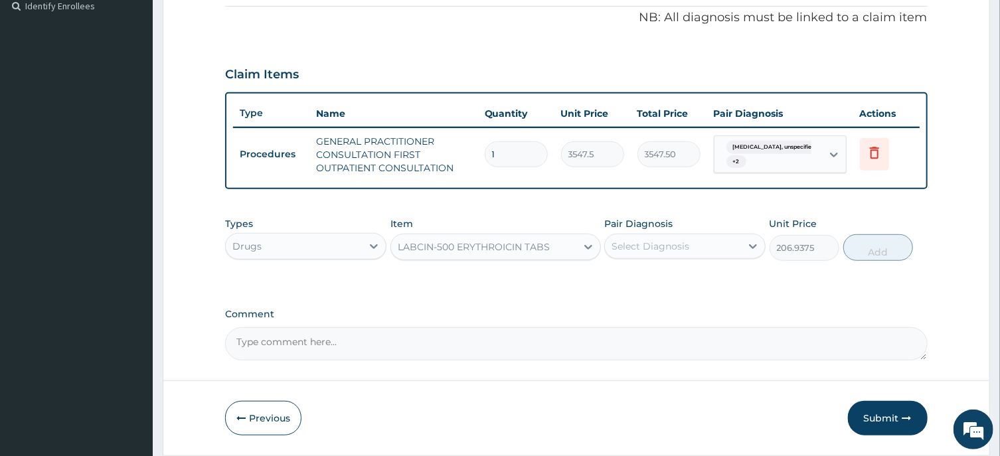
type input "218.7625"
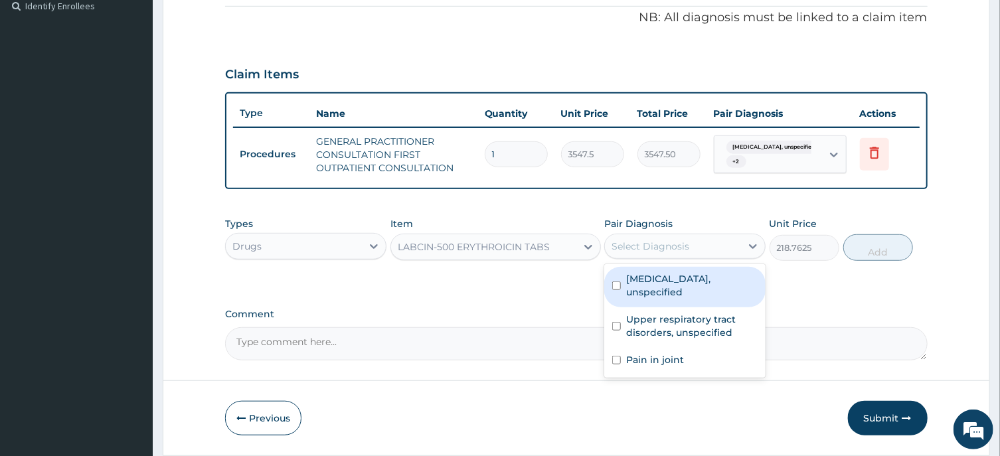
click at [636, 245] on div "Select Diagnosis" at bounding box center [651, 246] width 78 height 13
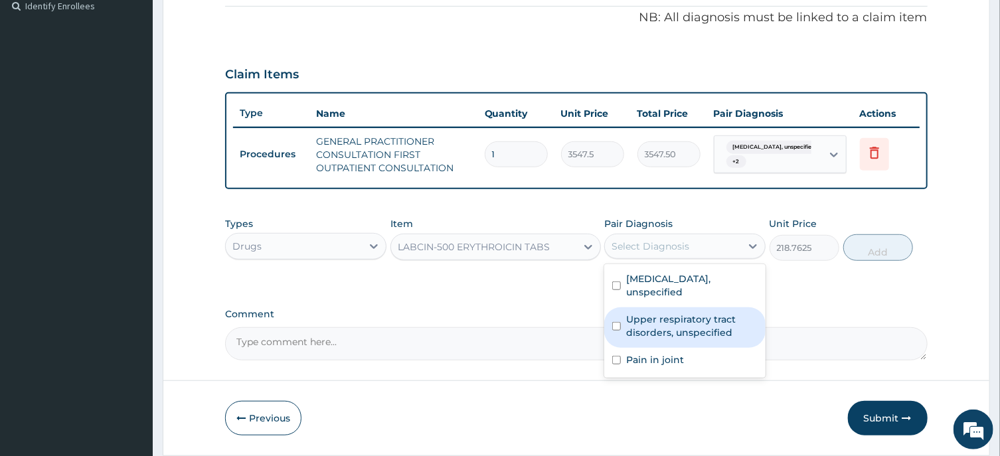
click at [618, 322] on input "checkbox" at bounding box center [616, 326] width 9 height 9
checkbox input "true"
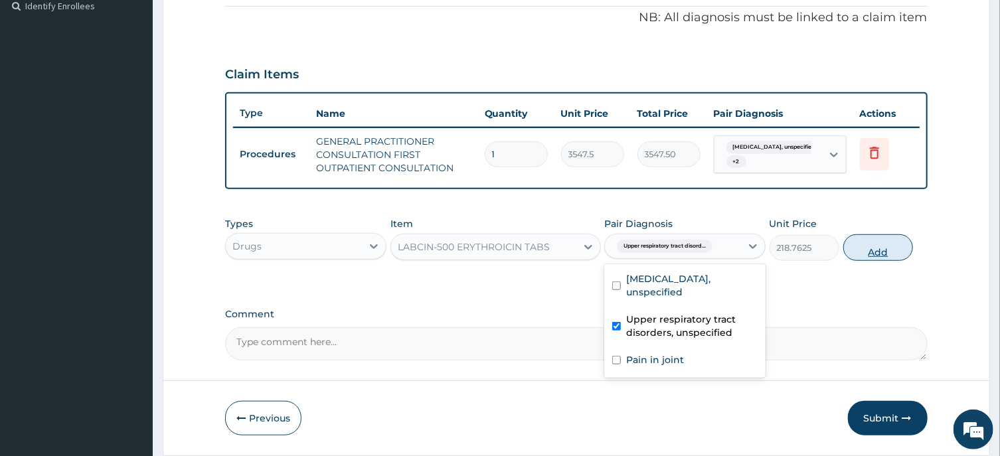
click at [877, 255] on button "Add" at bounding box center [879, 247] width 70 height 27
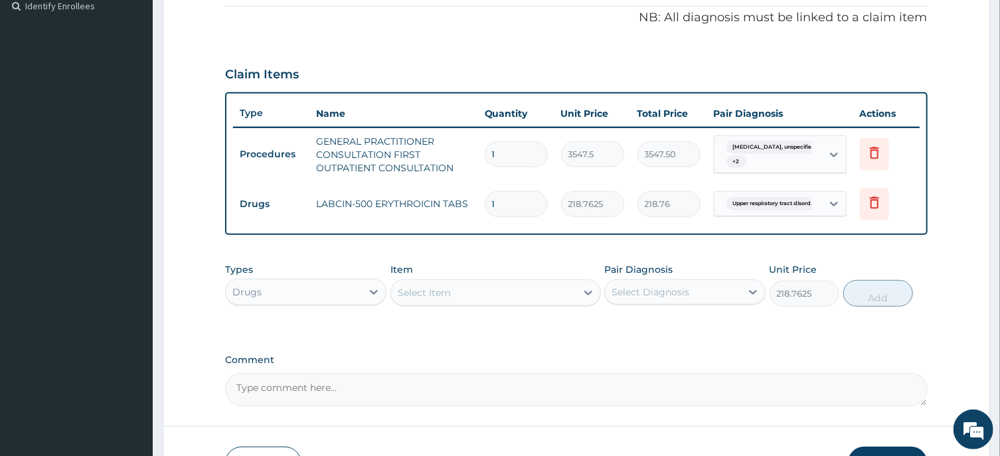
type input "0"
type input "0.00"
type input "2"
type input "437.52"
type input "21"
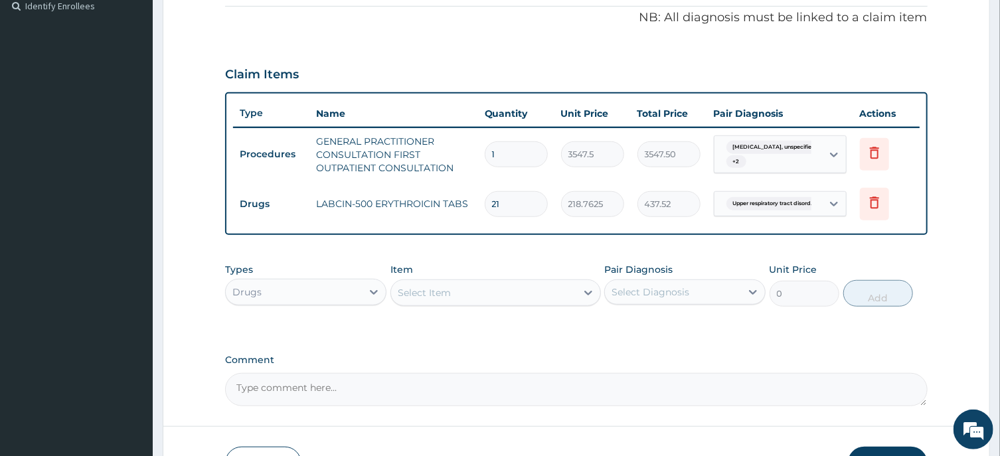
type input "4594.01"
type input "21"
click at [428, 292] on div "Select Item" at bounding box center [424, 292] width 53 height 13
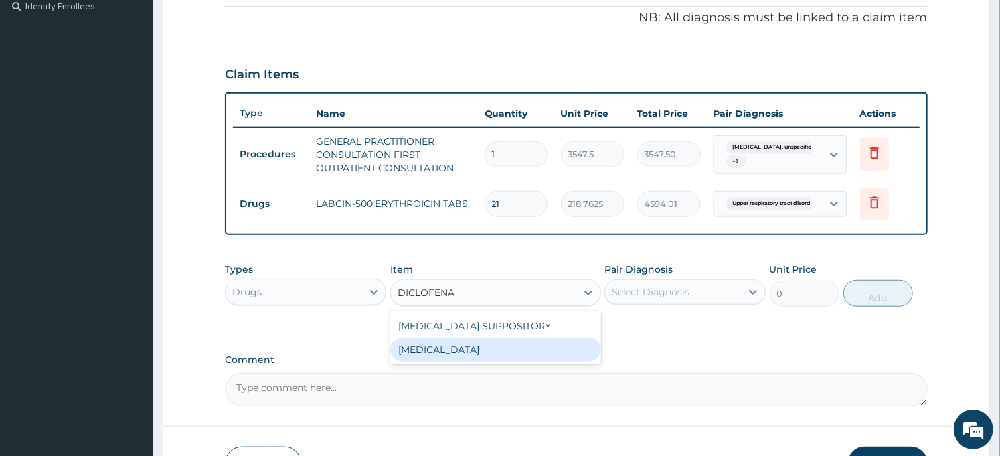
type input "DICLOFENAC"
click at [452, 351] on div "DICLOFENAC" at bounding box center [496, 350] width 211 height 24
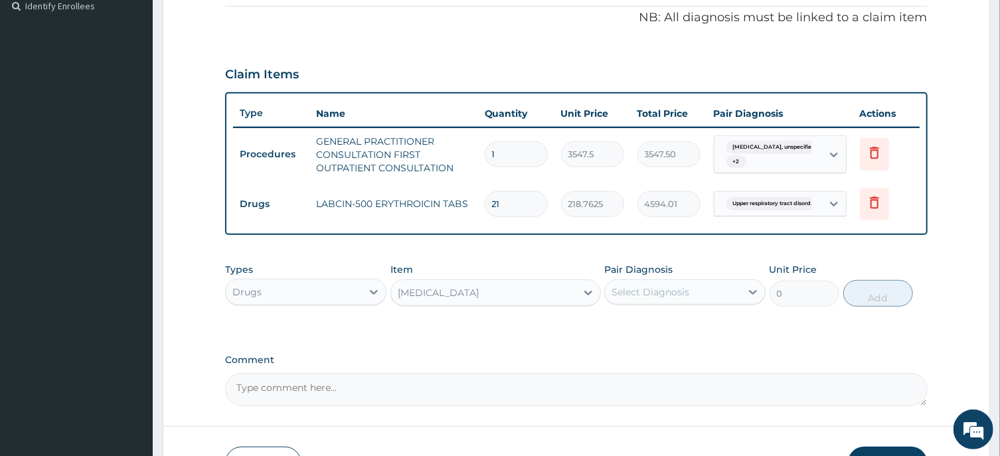
type input "591.25"
click at [522, 292] on div "DICLOFENAC" at bounding box center [483, 292] width 185 height 21
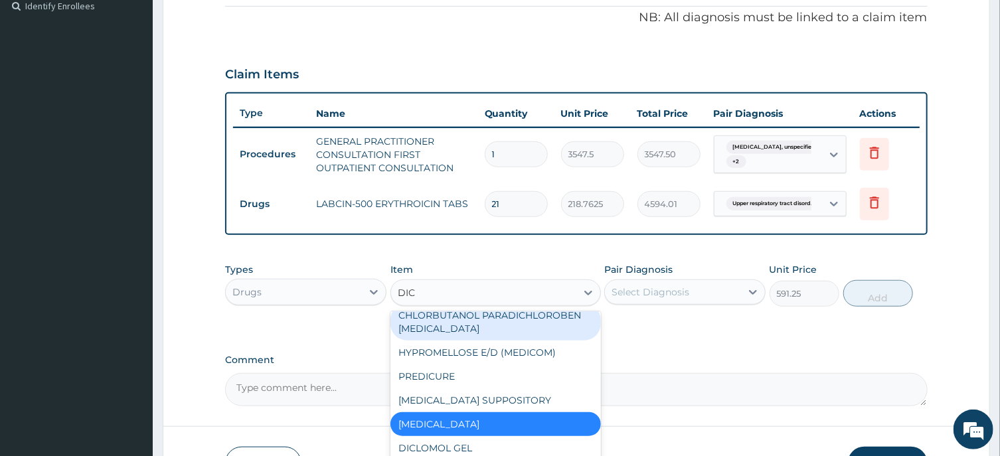
scroll to position [0, 0]
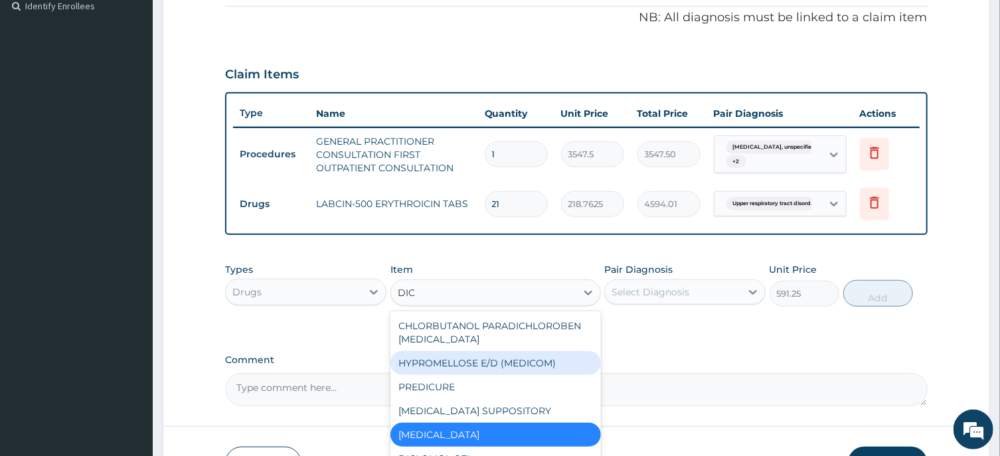
type input "DICL"
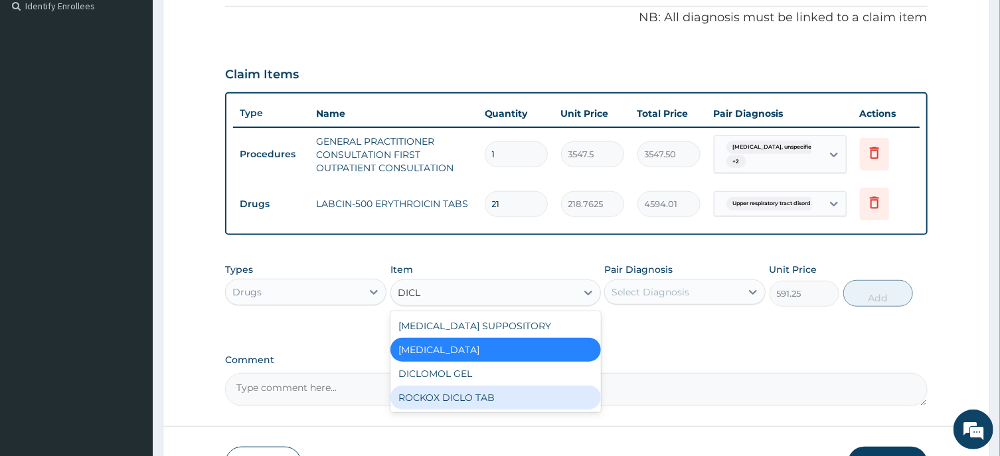
click at [472, 392] on div "ROCKOX DICLO TAB" at bounding box center [496, 398] width 211 height 24
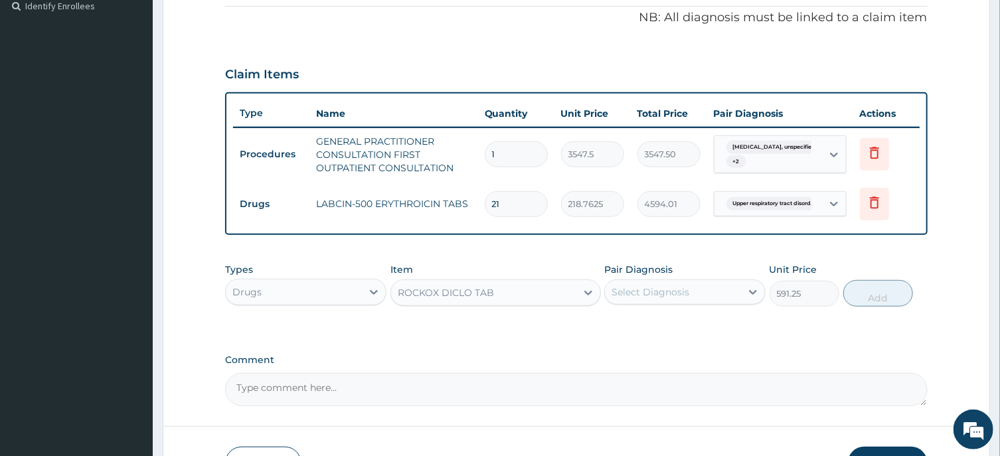
type input "82.775"
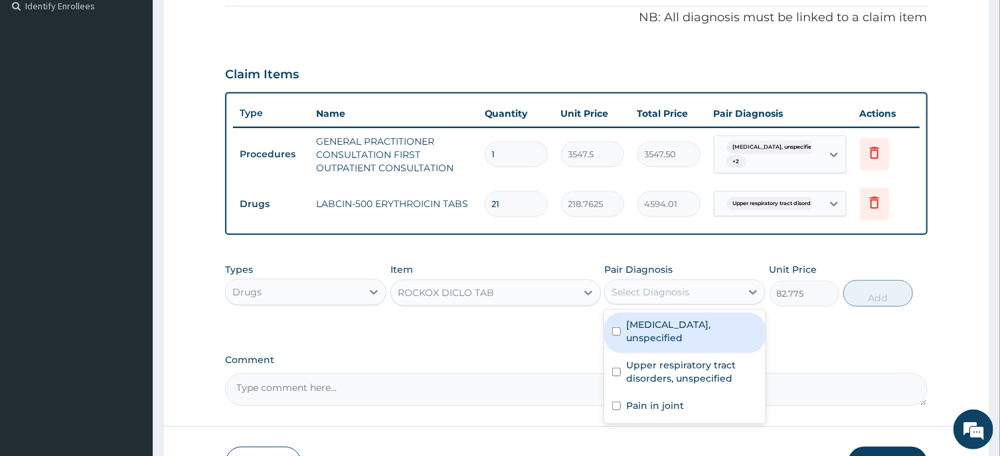
click at [640, 292] on div "Select Diagnosis" at bounding box center [651, 292] width 78 height 13
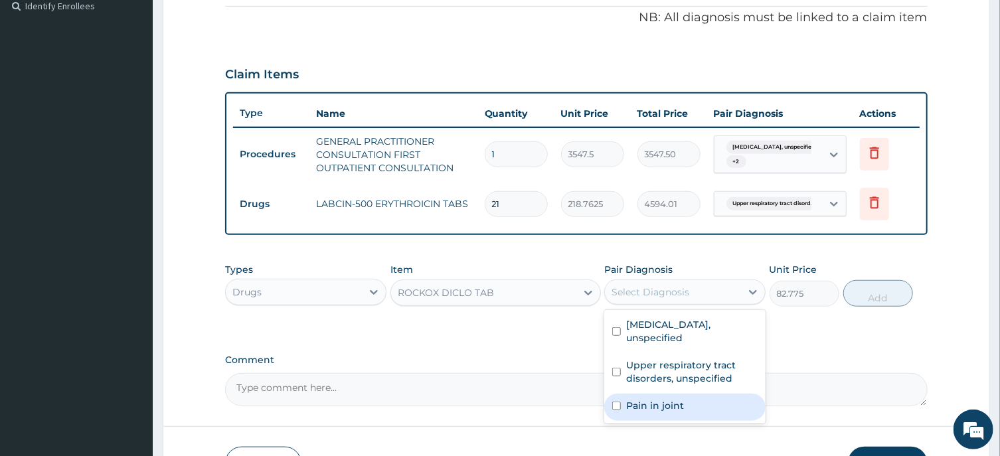
click at [617, 402] on input "checkbox" at bounding box center [616, 406] width 9 height 9
checkbox input "true"
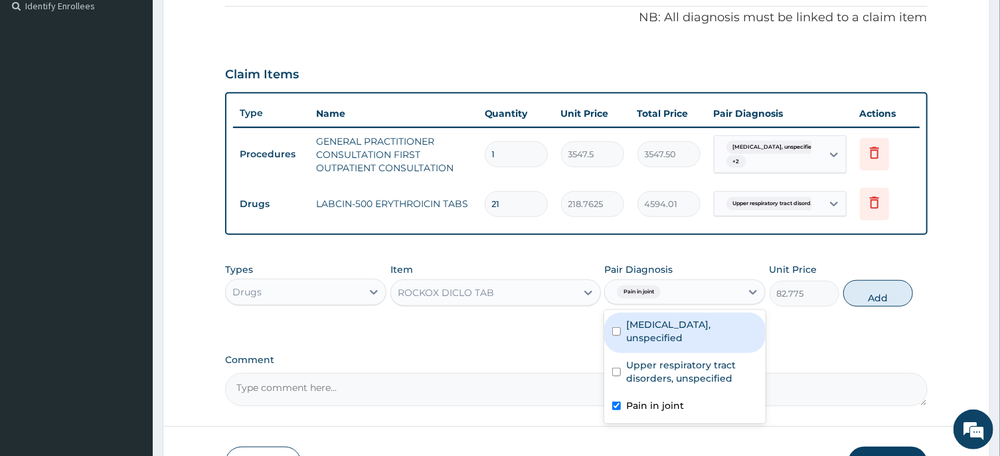
click at [619, 327] on input "checkbox" at bounding box center [616, 331] width 9 height 9
checkbox input "true"
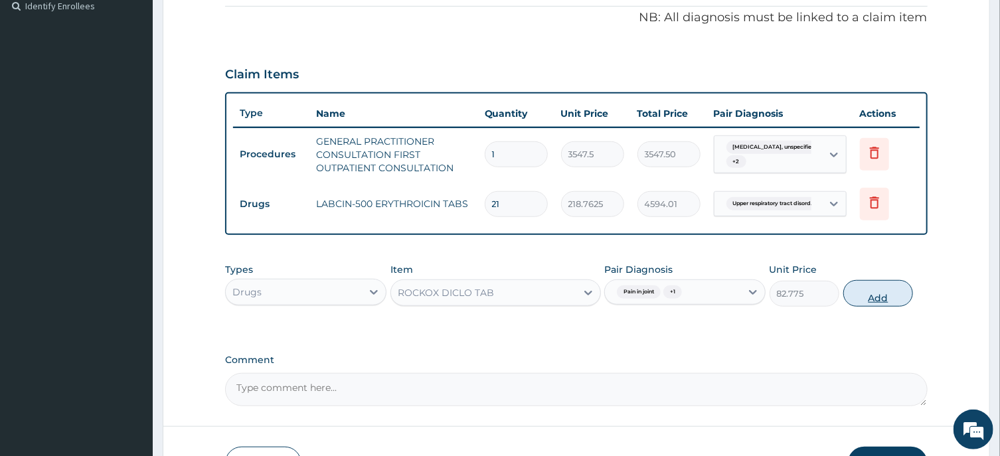
click at [881, 294] on button "Add" at bounding box center [879, 293] width 70 height 27
type input "0"
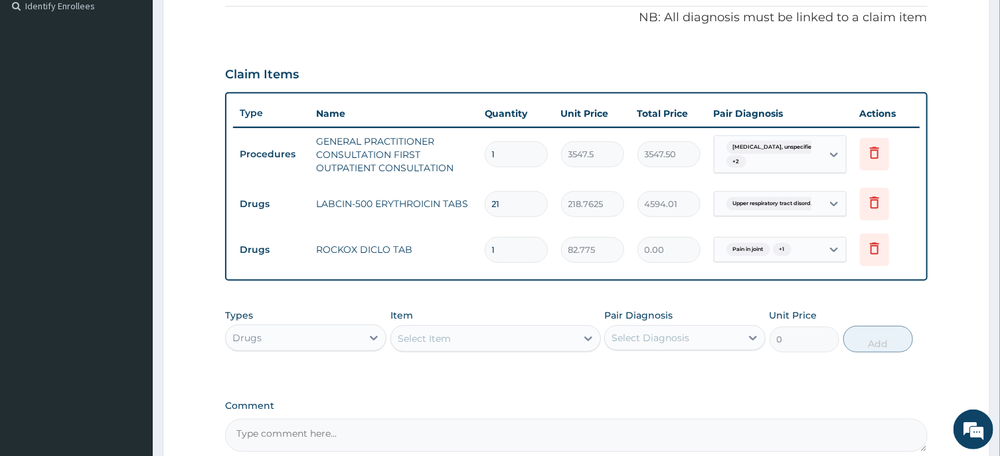
type input "0.00"
type input "1"
type input "82.78"
type input "10"
type input "827.75"
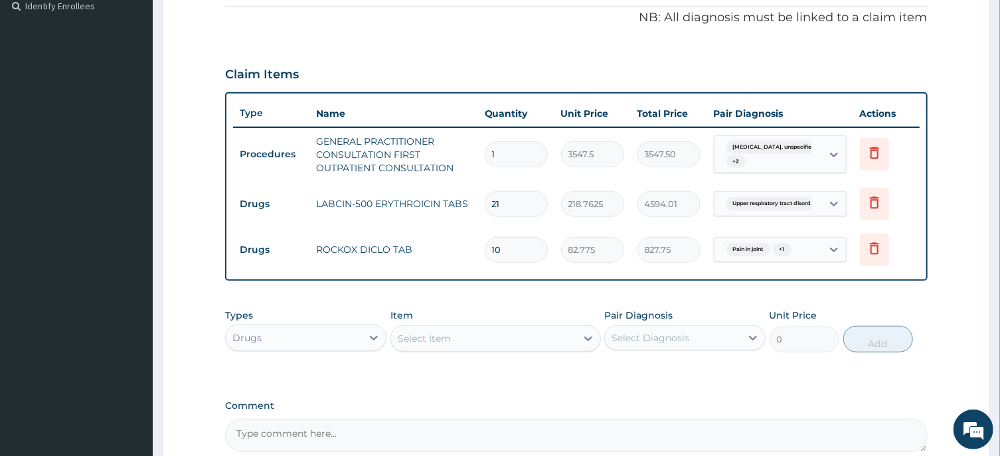
type input "10"
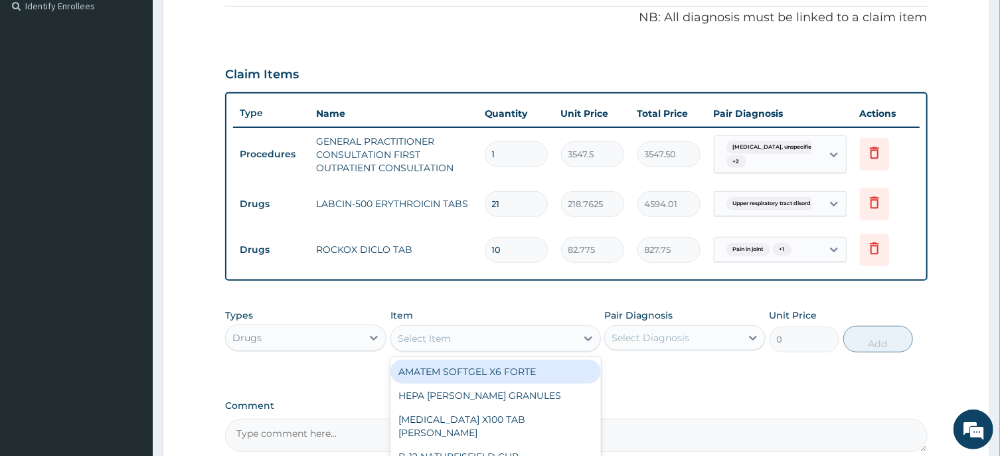
click at [447, 332] on div "Select Item" at bounding box center [424, 338] width 53 height 13
type input "OMEPRA"
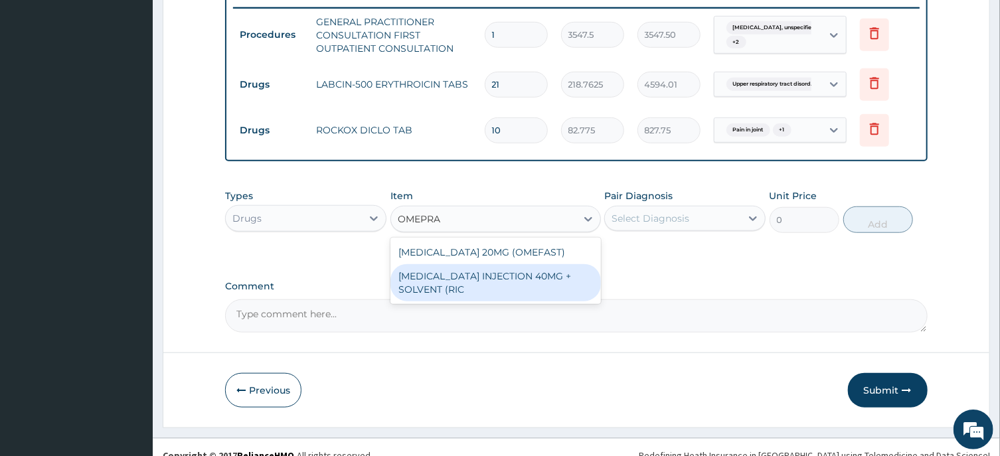
scroll to position [536, 0]
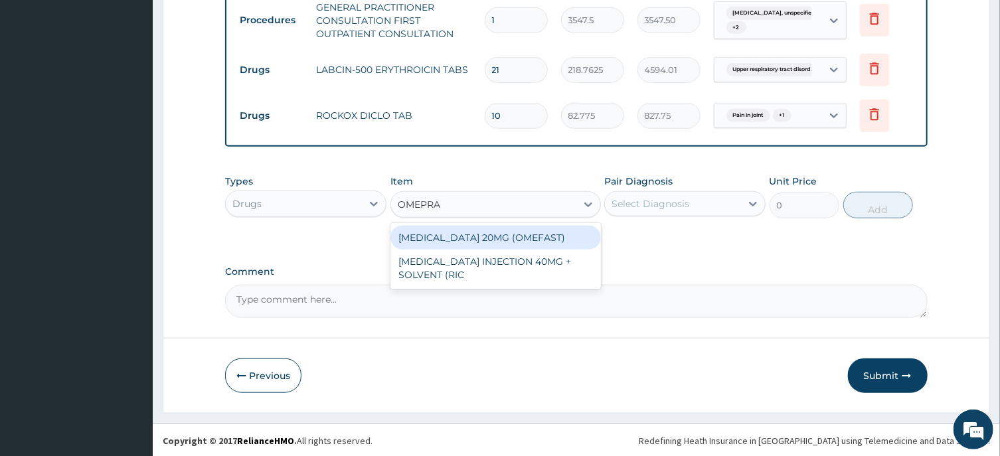
click at [491, 232] on div "[MEDICAL_DATA] 20MG (OMEFAST)" at bounding box center [496, 238] width 211 height 24
type input "82.775"
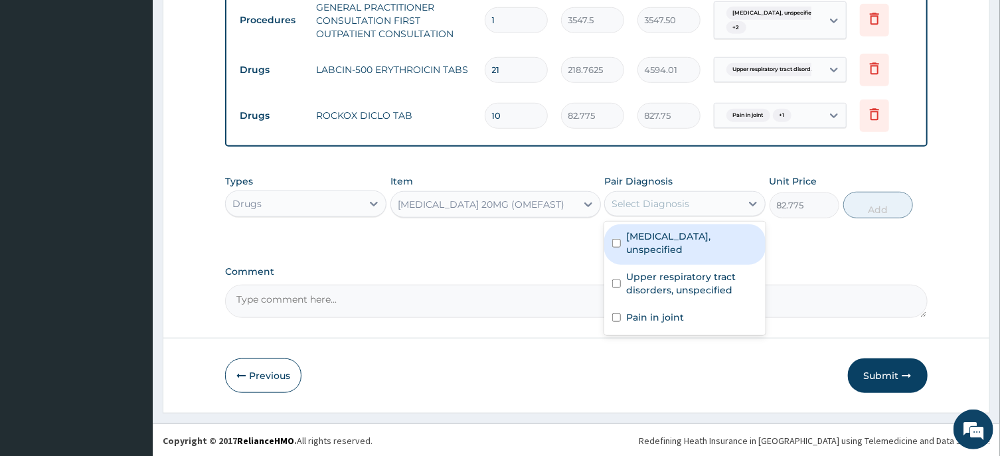
click at [636, 201] on div "Select Diagnosis" at bounding box center [651, 203] width 78 height 13
click at [618, 239] on input "checkbox" at bounding box center [616, 243] width 9 height 9
checkbox input "true"
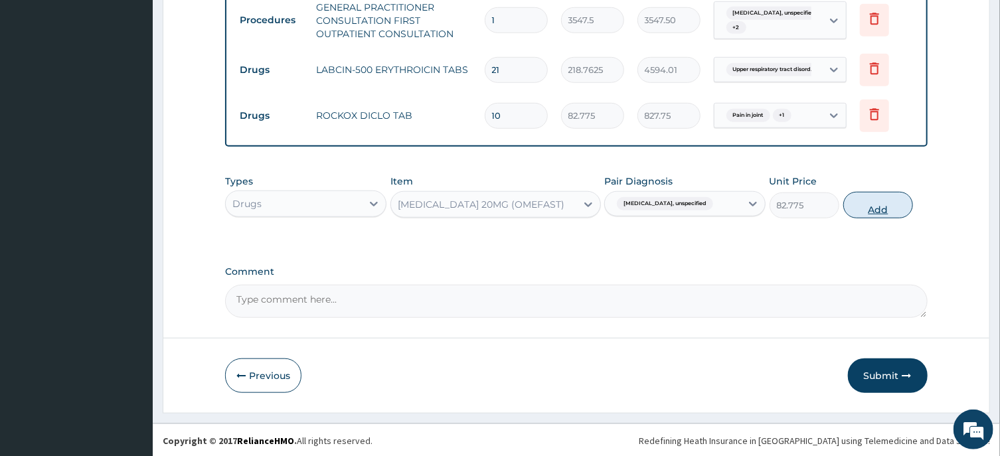
click at [879, 205] on button "Add" at bounding box center [879, 205] width 70 height 27
type input "0"
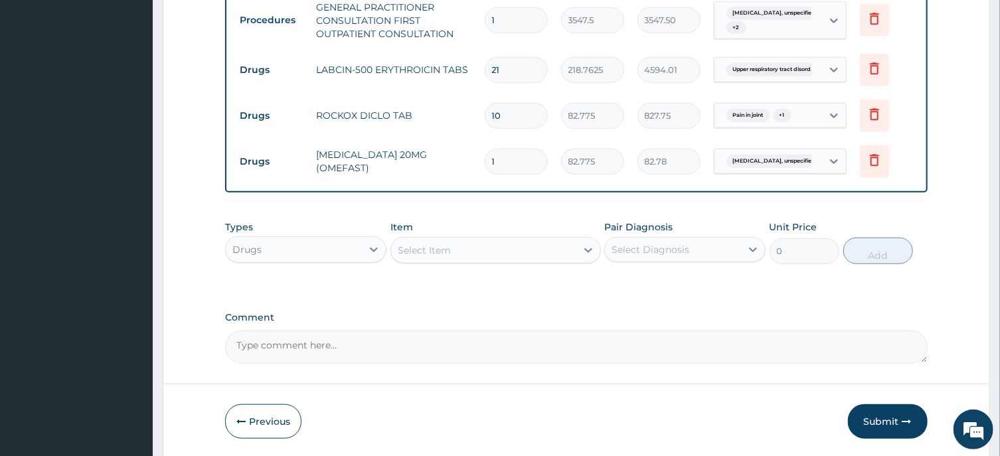
type input "14"
type input "1158.85"
type input "14"
click at [434, 249] on div "Select Item" at bounding box center [424, 250] width 53 height 13
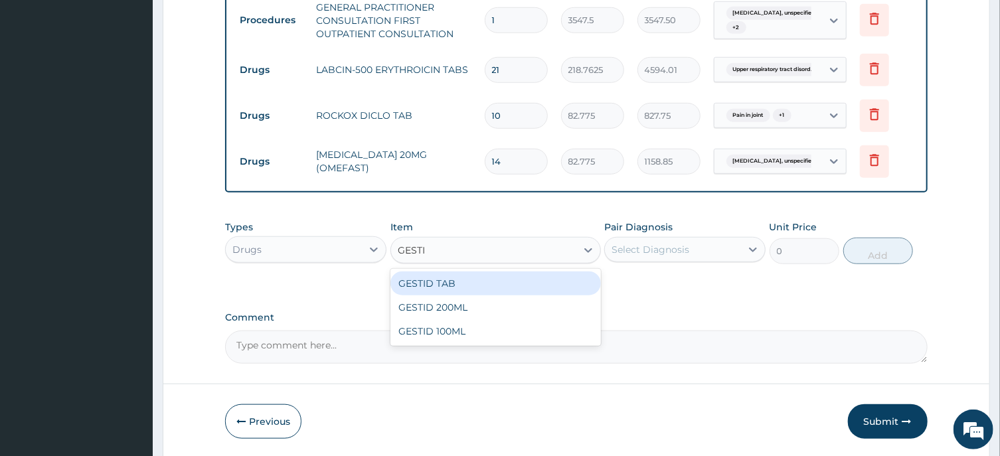
type input "GESTID"
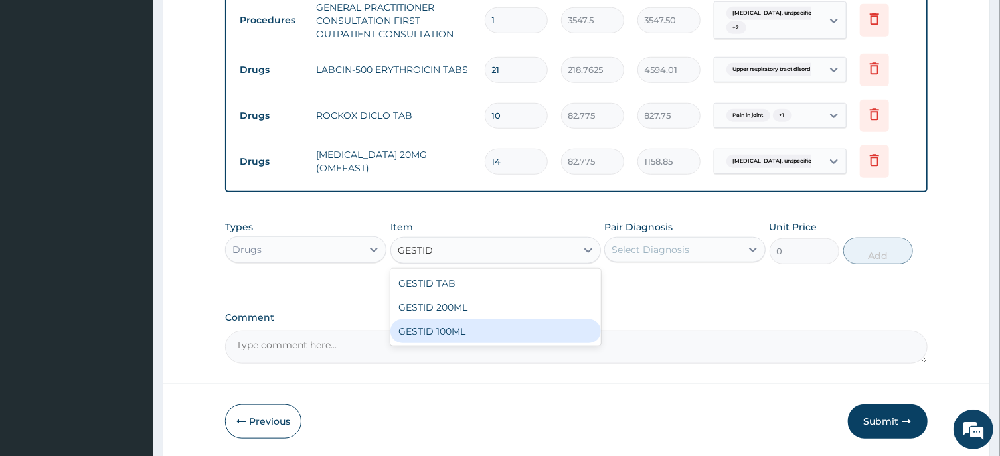
click at [442, 323] on div "GESTID 100ML" at bounding box center [496, 331] width 211 height 24
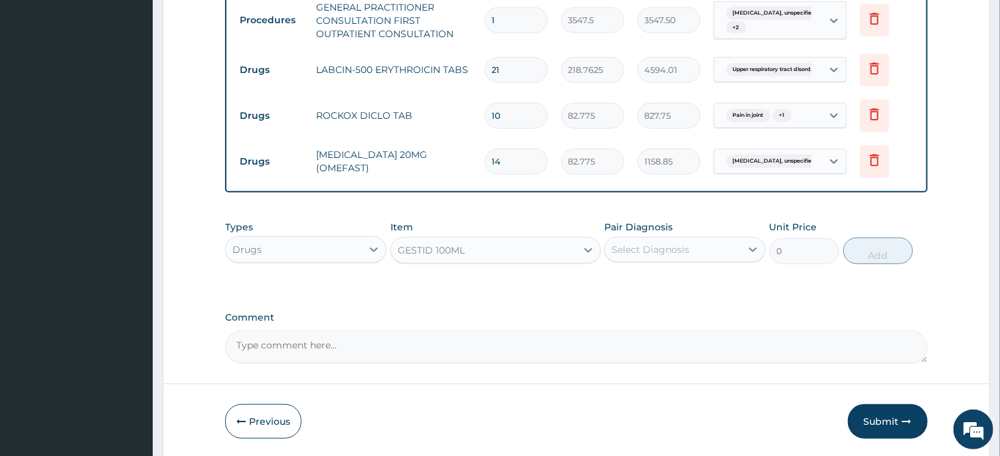
type input "827.75"
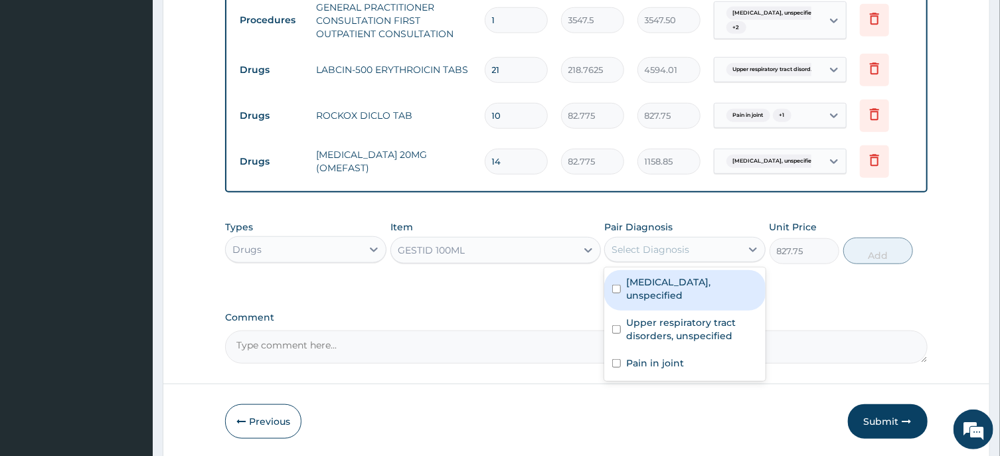
click at [644, 250] on div "Select Diagnosis" at bounding box center [651, 249] width 78 height 13
click at [618, 285] on input "checkbox" at bounding box center [616, 289] width 9 height 9
checkbox input "true"
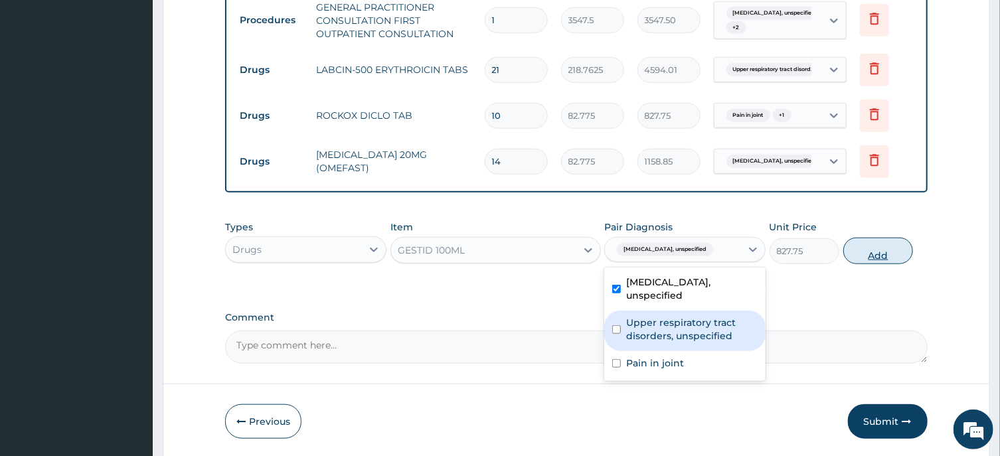
click at [877, 254] on button "Add" at bounding box center [879, 251] width 70 height 27
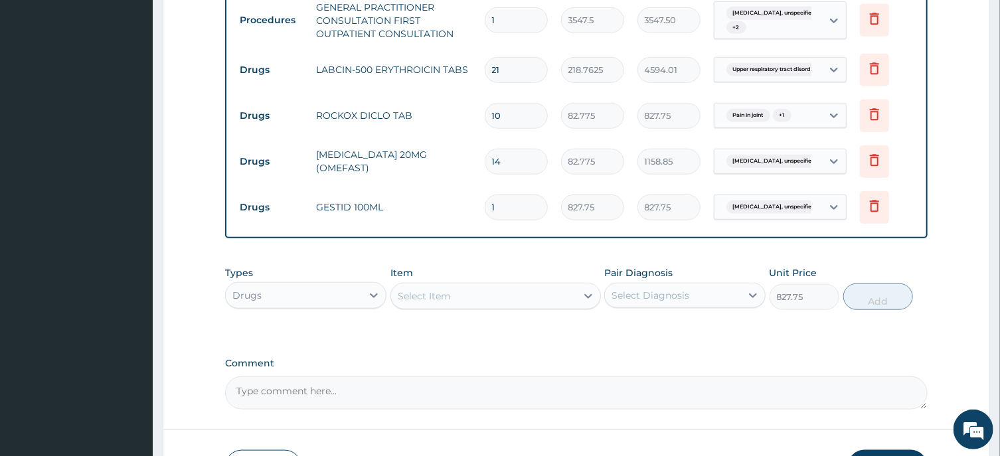
type input "0"
click at [458, 292] on div "Select Item" at bounding box center [483, 296] width 185 height 21
click at [410, 294] on input "BUCO" at bounding box center [413, 296] width 30 height 13
type input "BUSCO"
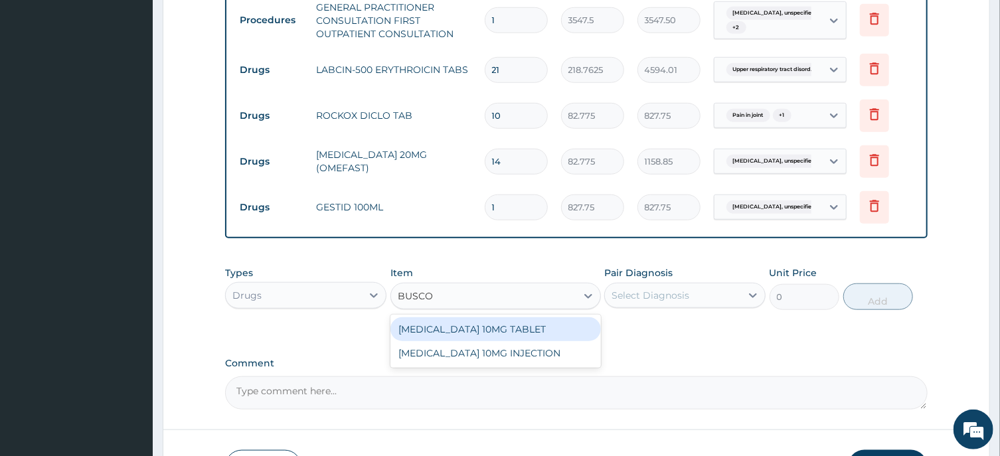
click at [501, 327] on div "[MEDICAL_DATA] 10MG TABLET" at bounding box center [496, 329] width 211 height 24
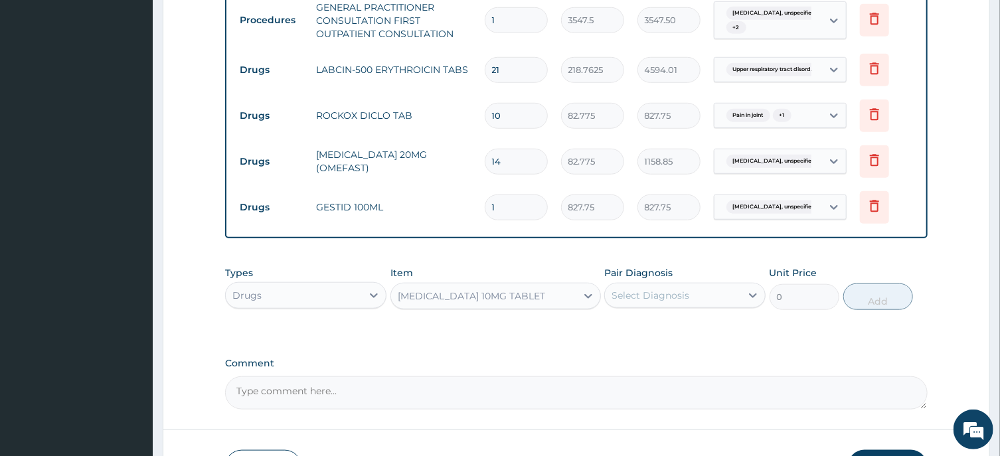
type input "41.3875"
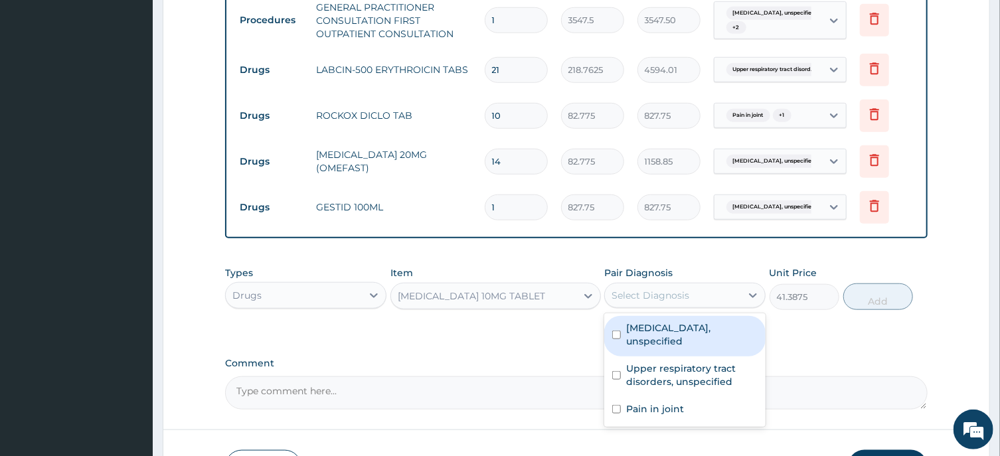
click at [644, 293] on div "Select Diagnosis" at bounding box center [651, 295] width 78 height 13
click at [614, 331] on input "checkbox" at bounding box center [616, 335] width 9 height 9
checkbox input "true"
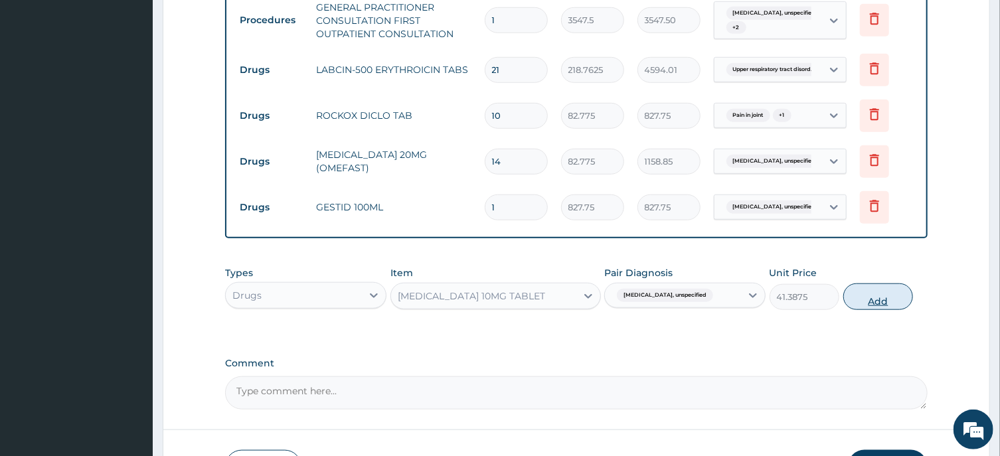
click at [883, 298] on button "Add" at bounding box center [879, 297] width 70 height 27
type input "0"
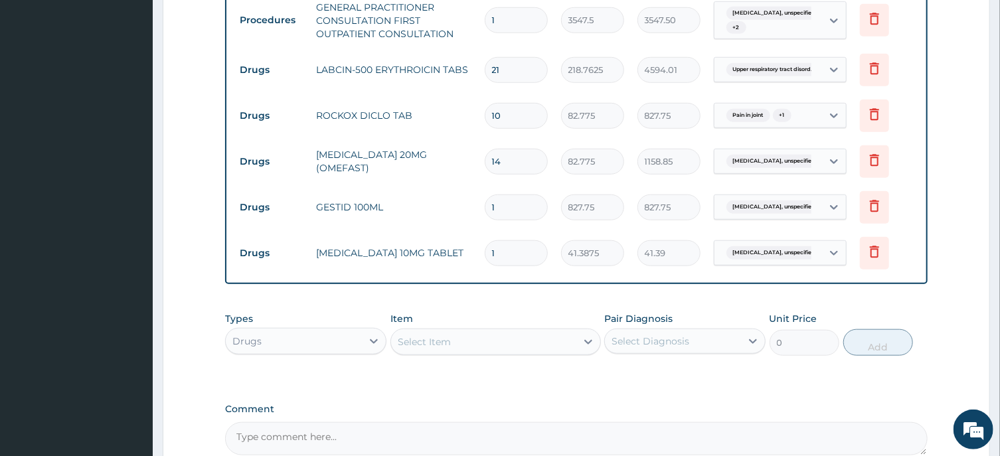
type input "12"
type input "496.65"
type input "120"
type input "4966.50"
click at [497, 249] on input "120" at bounding box center [516, 253] width 63 height 26
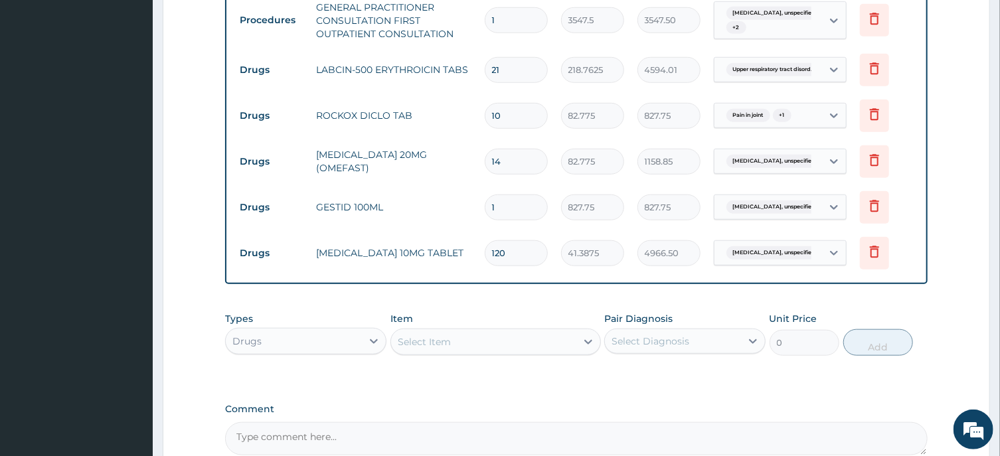
type input "20"
type input "827.75"
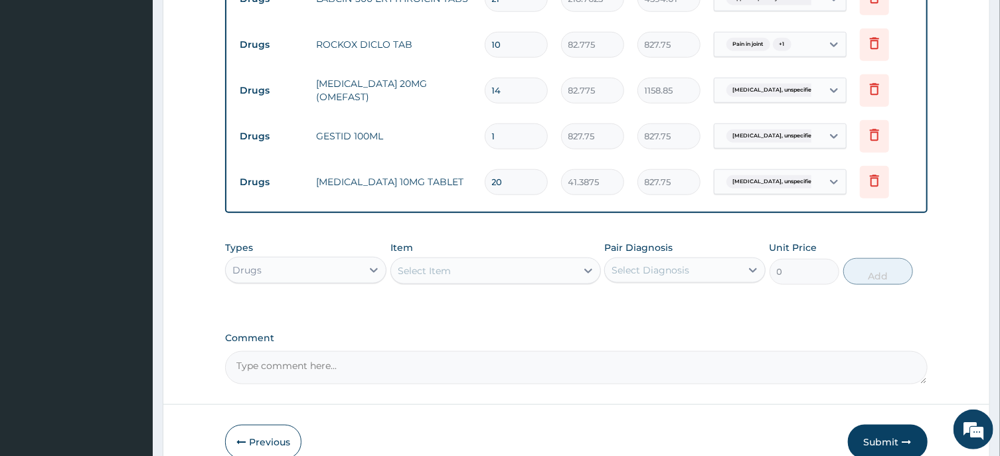
scroll to position [393, 0]
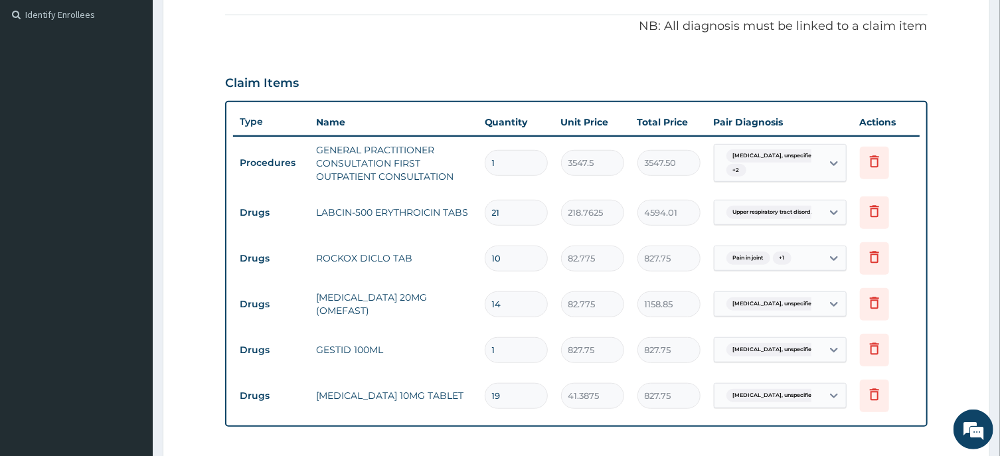
type input "18"
type input "744.98"
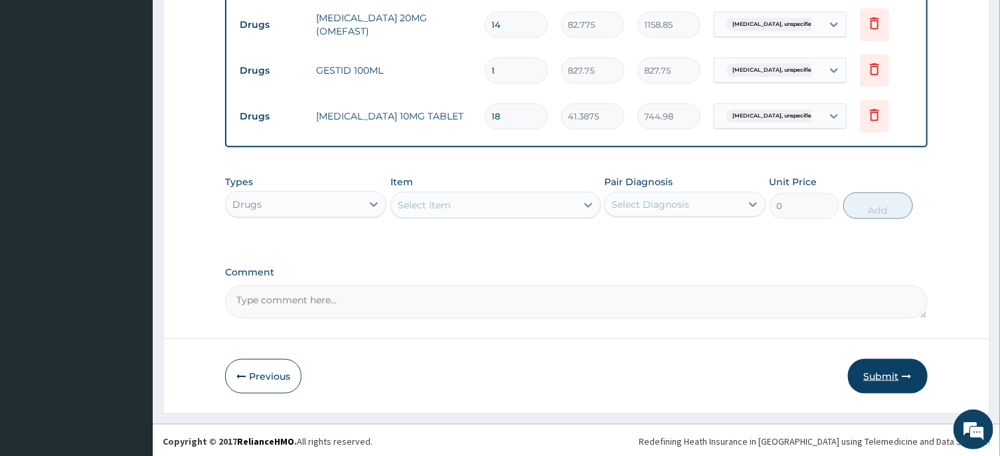
click at [884, 375] on button "Submit" at bounding box center [888, 376] width 80 height 35
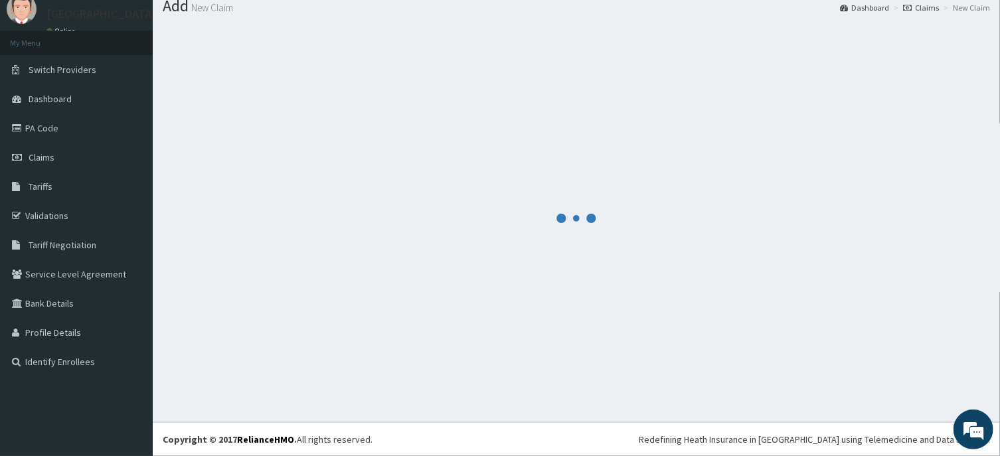
scroll to position [46, 0]
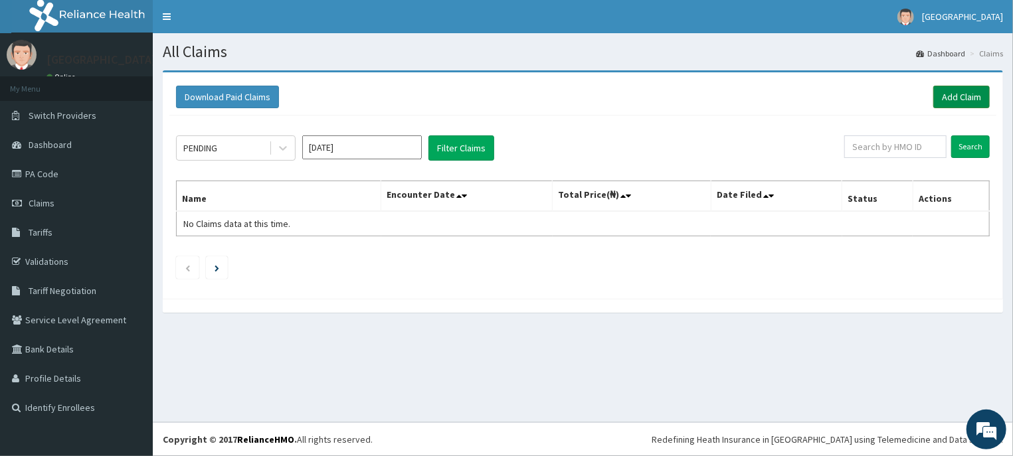
click at [968, 96] on link "Add Claim" at bounding box center [961, 97] width 56 height 23
click at [956, 99] on link "Add Claim" at bounding box center [961, 97] width 56 height 23
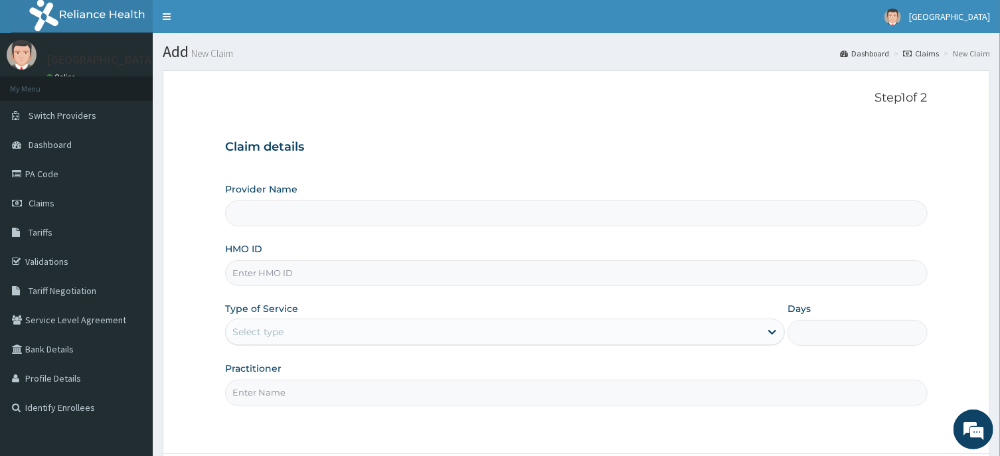
type input "[GEOGRAPHIC_DATA]"
click at [262, 272] on input "HMO ID" at bounding box center [576, 273] width 702 height 26
type input "nbc/10504/a"
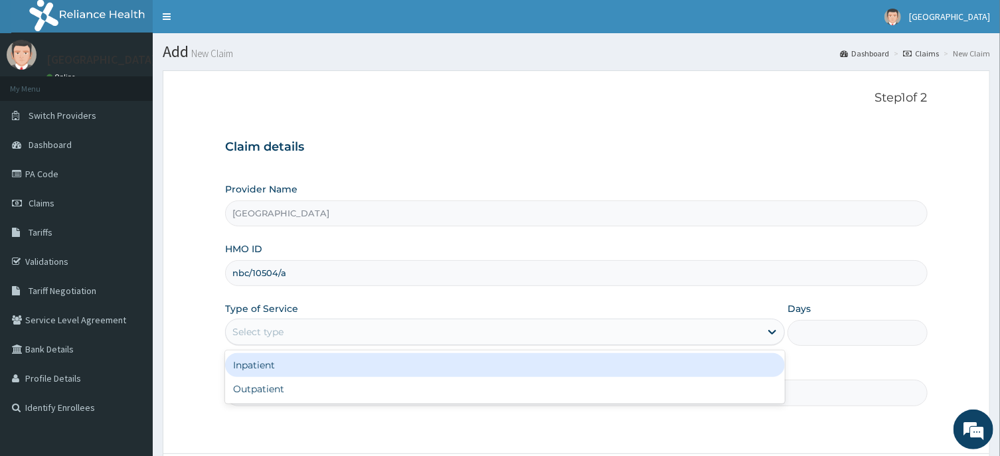
click at [277, 325] on div "Select type" at bounding box center [493, 331] width 535 height 21
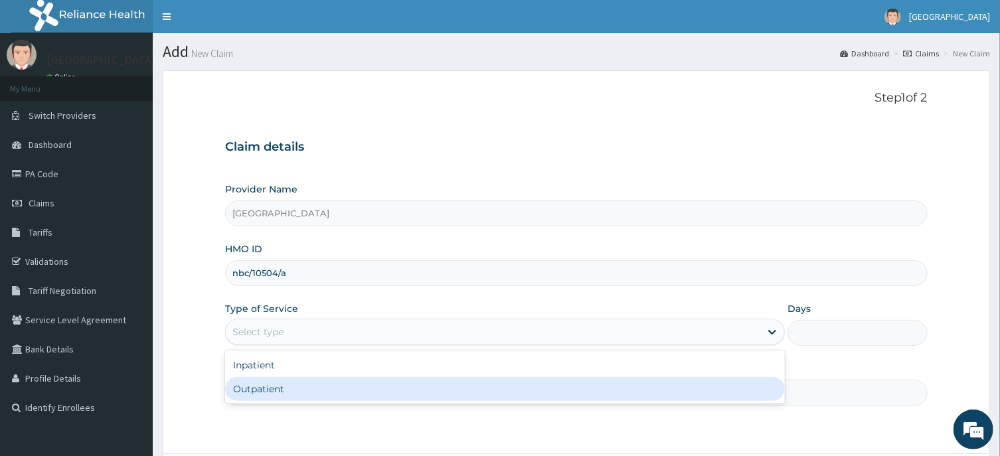
drag, startPoint x: 266, startPoint y: 392, endPoint x: 284, endPoint y: 377, distance: 24.1
click at [266, 390] on div "Outpatient" at bounding box center [505, 389] width 560 height 24
type input "1"
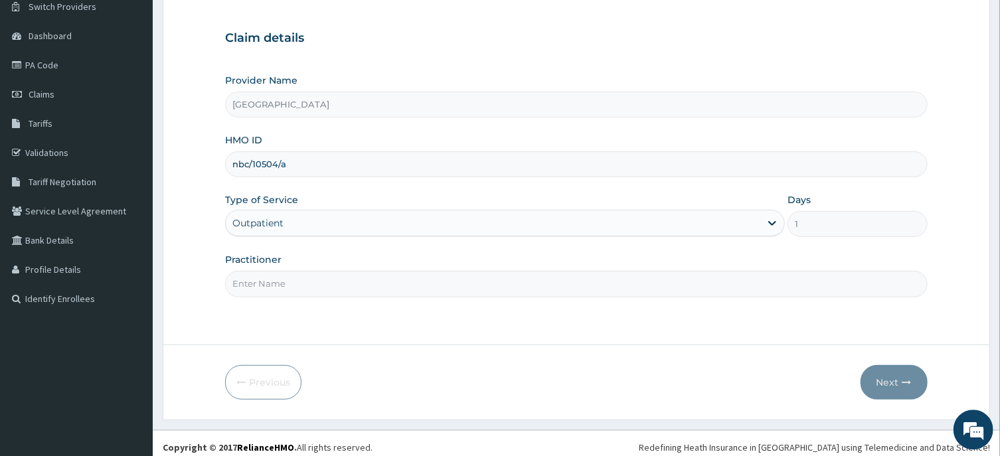
scroll to position [117, 0]
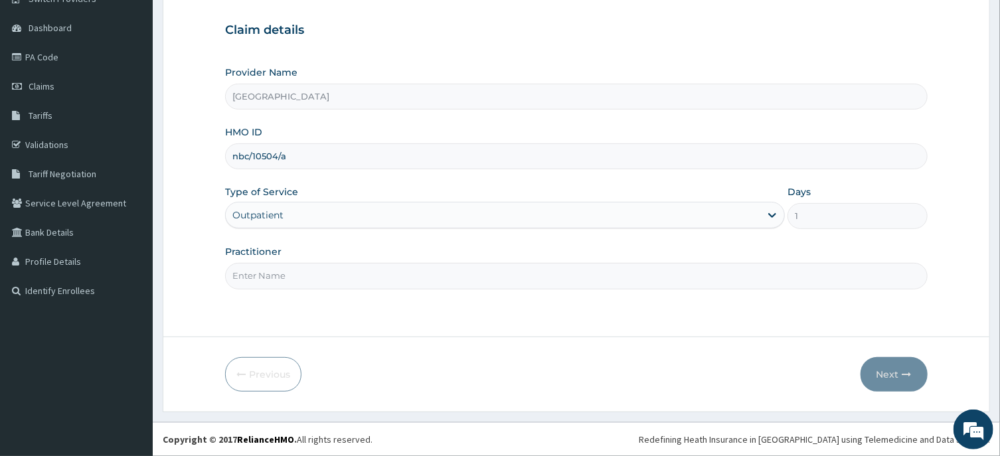
click at [254, 279] on input "Practitioner" at bounding box center [576, 276] width 702 height 26
type input "[PERSON_NAME]"
click at [889, 375] on button "Next" at bounding box center [894, 374] width 67 height 35
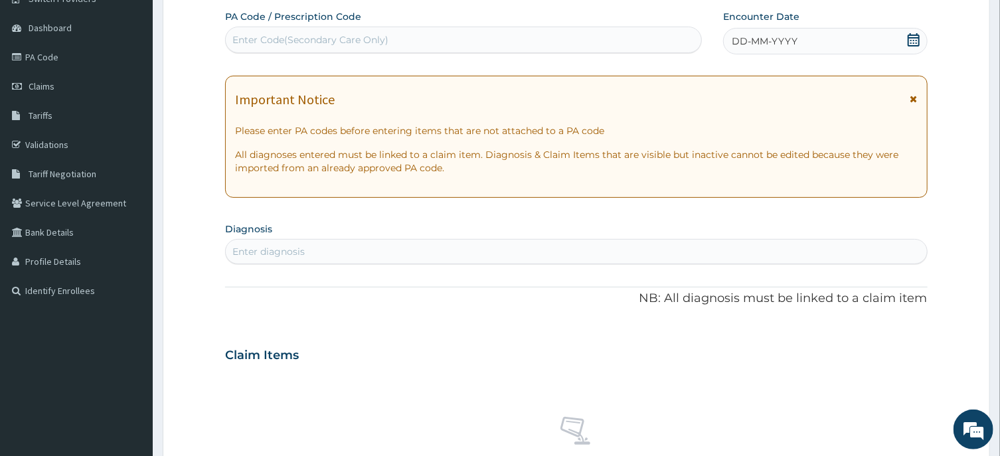
click at [913, 38] on icon at bounding box center [914, 39] width 12 height 13
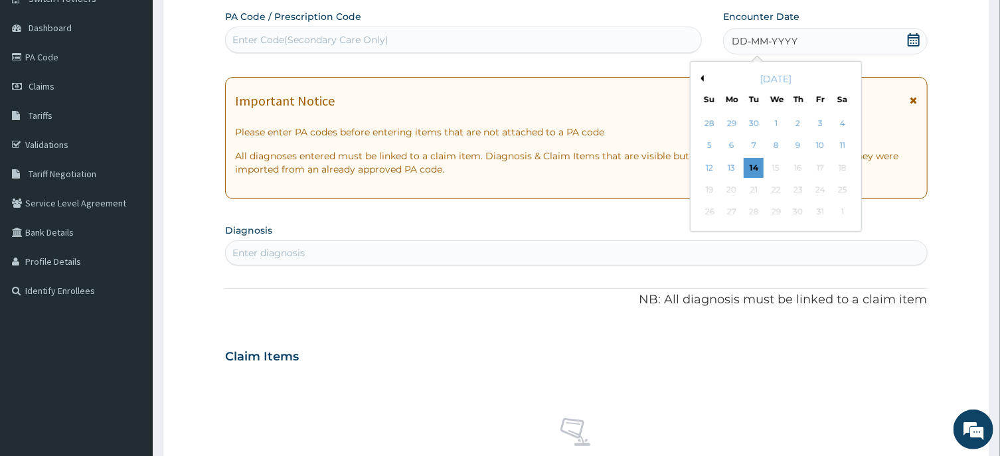
click at [700, 79] on button "Previous Month" at bounding box center [700, 78] width 7 height 7
click at [796, 147] on div "11" at bounding box center [798, 146] width 20 height 20
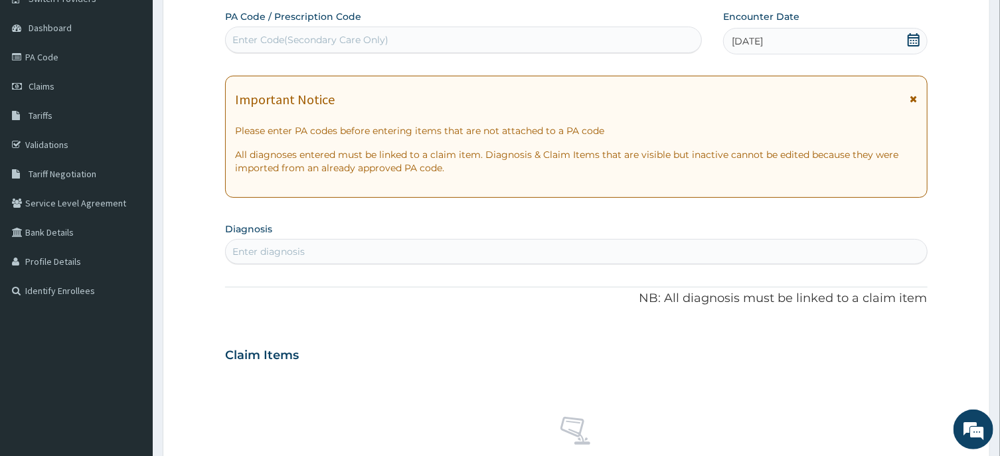
click at [252, 253] on div "Enter diagnosis" at bounding box center [268, 251] width 72 height 13
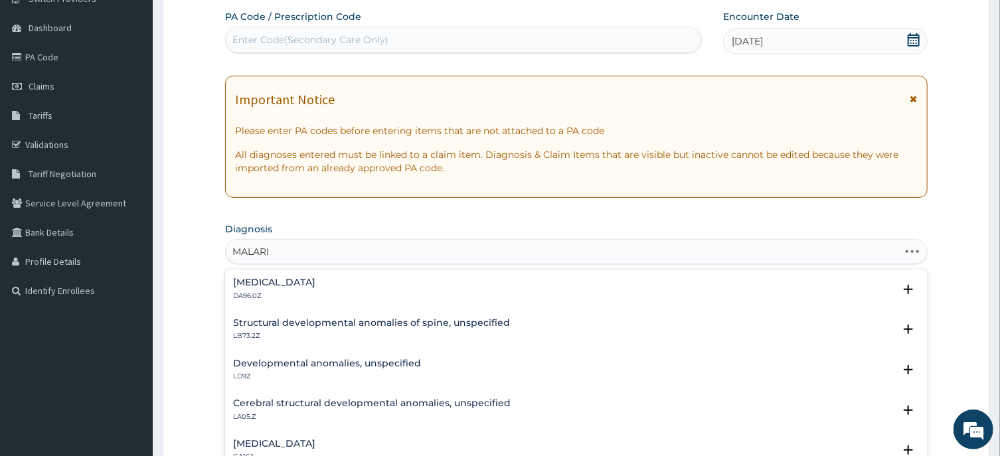
type input "MALARIA"
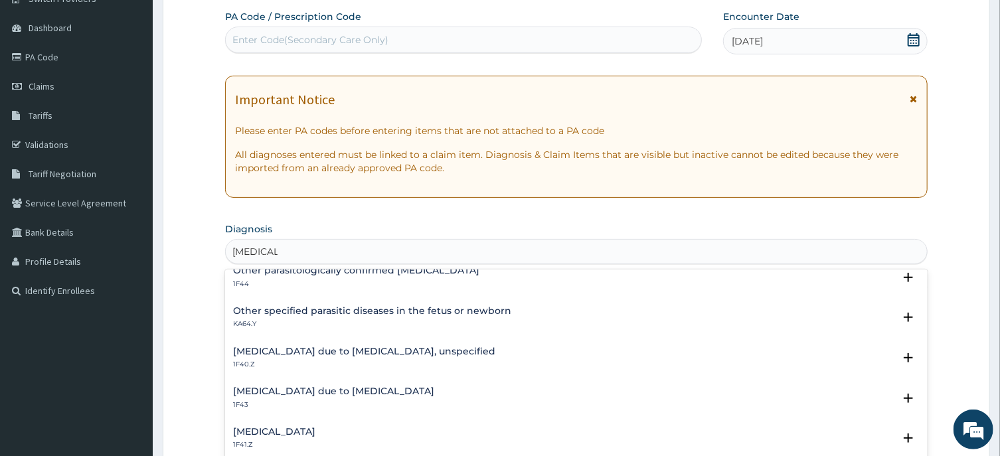
scroll to position [134, 0]
click at [351, 392] on h4 "Malaria due to Plasmodium ovale" at bounding box center [333, 391] width 201 height 10
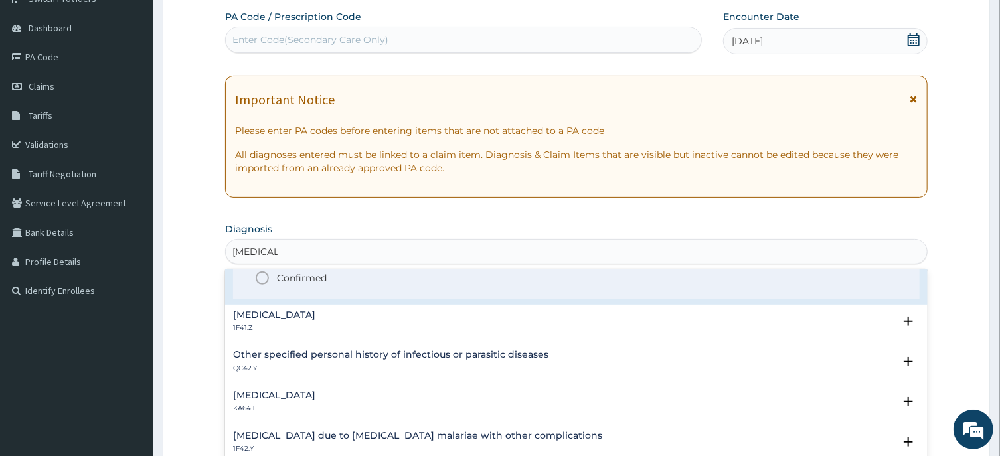
scroll to position [267, 0]
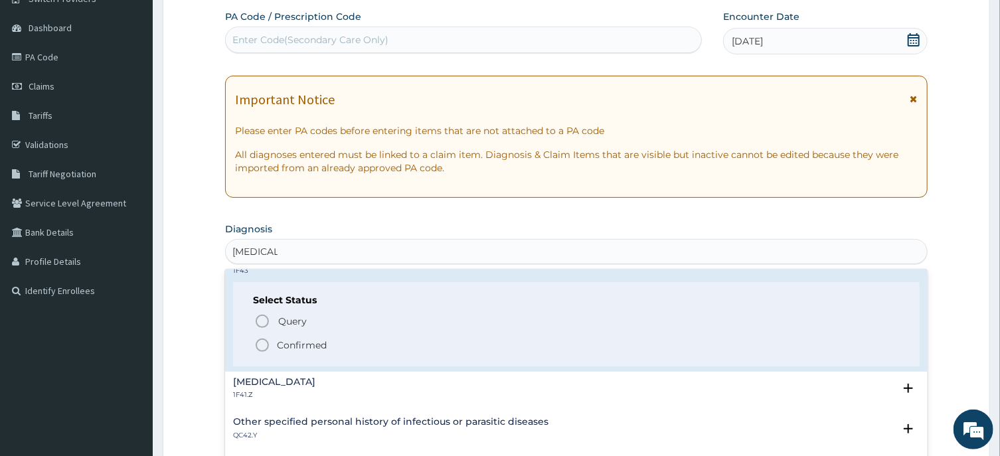
click at [261, 345] on icon "status option filled" at bounding box center [262, 345] width 16 height 16
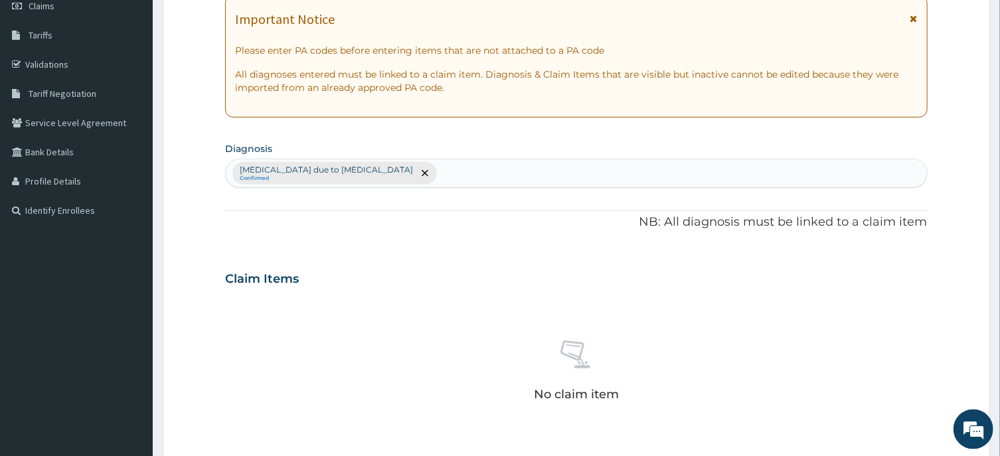
scroll to position [331, 0]
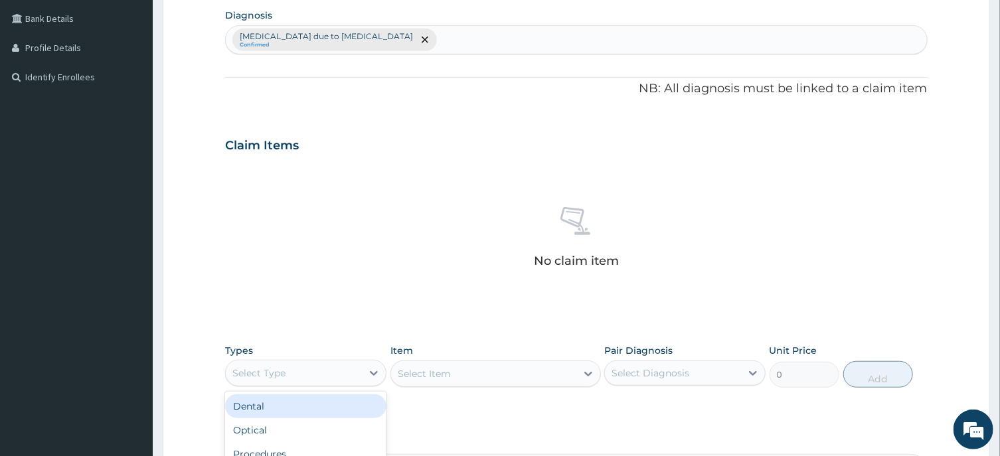
click at [304, 368] on div "Select Type" at bounding box center [294, 373] width 136 height 21
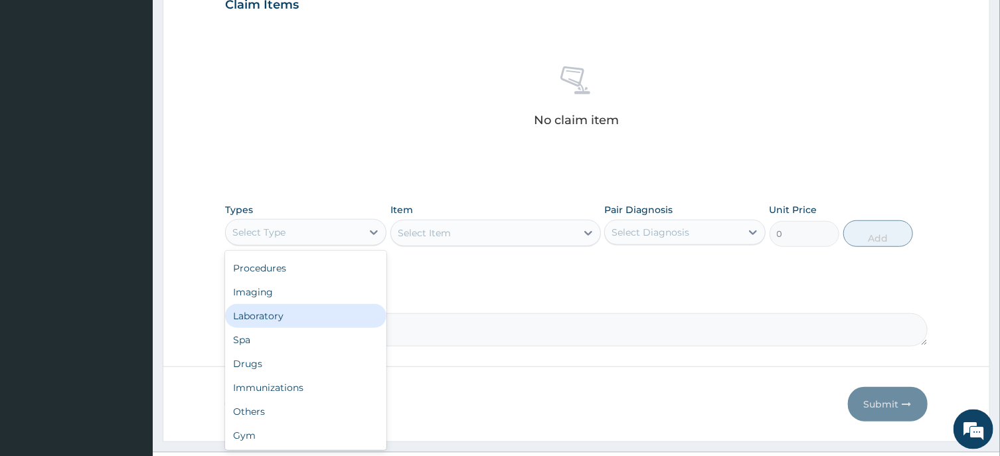
scroll to position [501, 0]
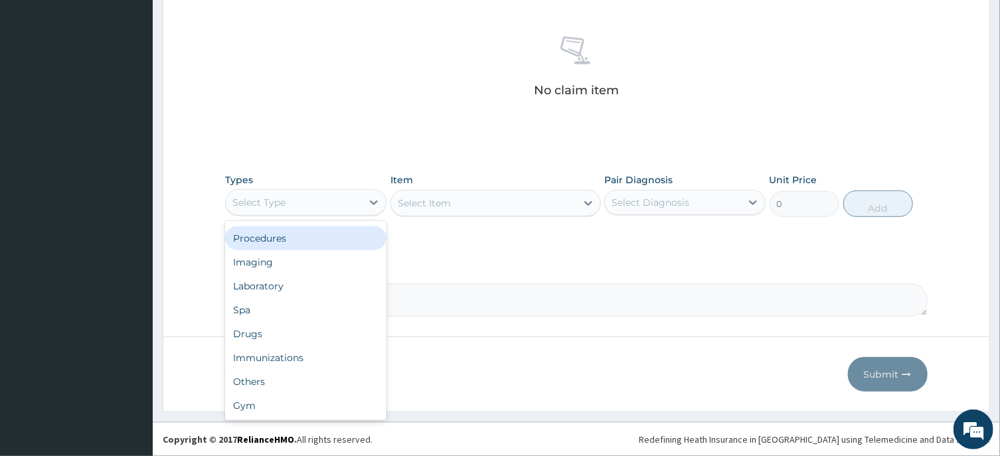
click at [279, 237] on div "Procedures" at bounding box center [305, 238] width 161 height 24
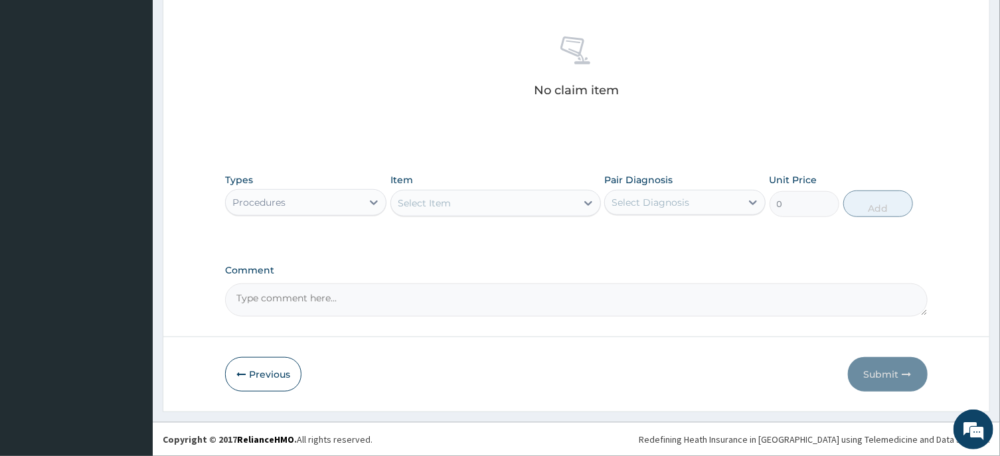
click at [459, 193] on div "Select Item" at bounding box center [483, 203] width 185 height 21
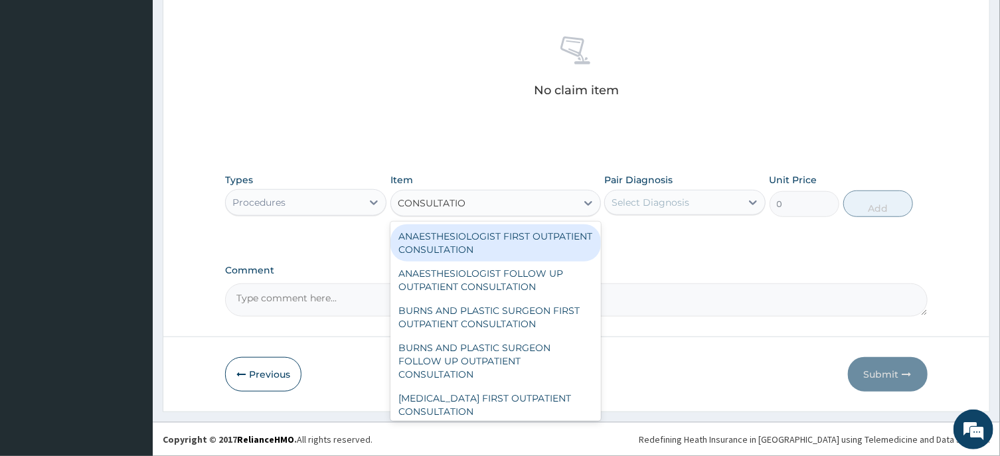
type input "CONSULTATION"
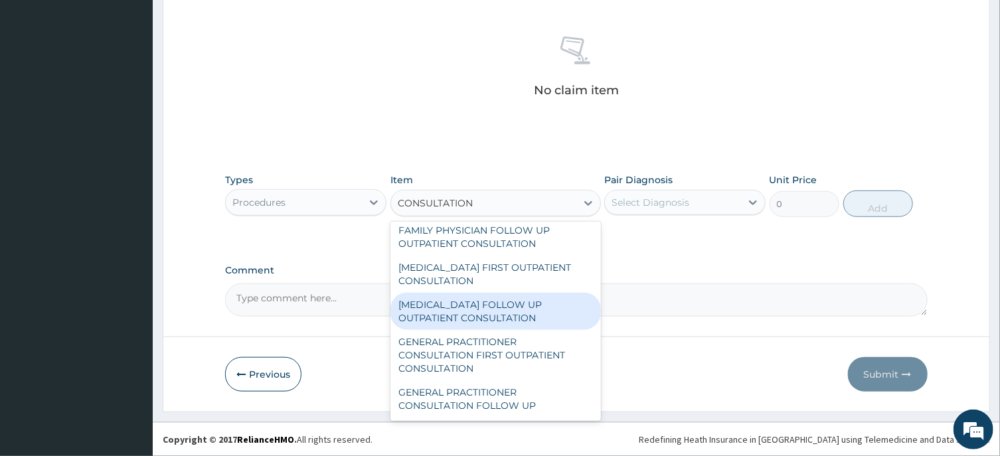
scroll to position [668, 0]
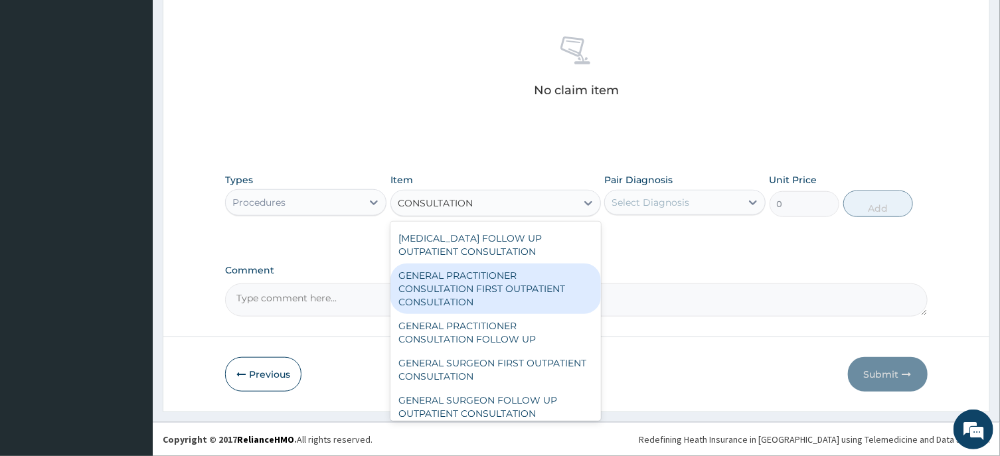
click at [477, 309] on div "GENERAL PRACTITIONER CONSULTATION FIRST OUTPATIENT CONSULTATION" at bounding box center [496, 289] width 211 height 50
type input "3547.5"
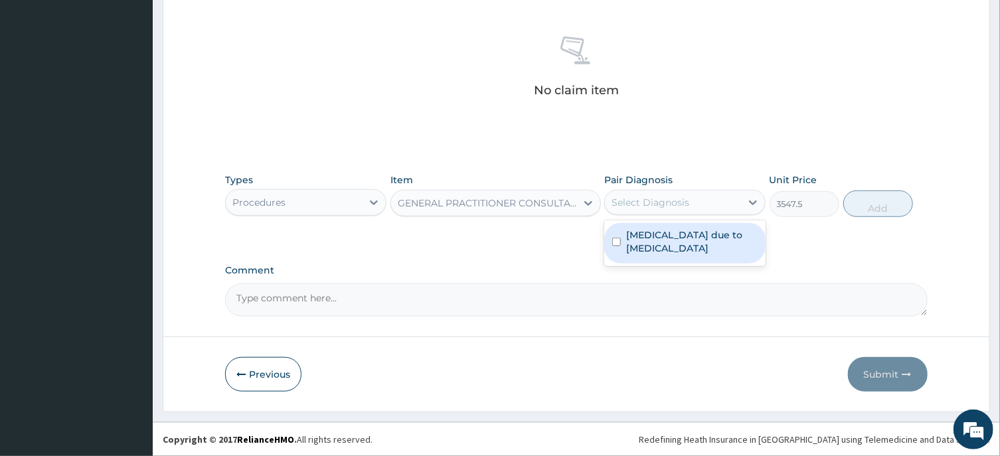
click at [666, 203] on div "Select Diagnosis" at bounding box center [651, 202] width 78 height 13
click at [616, 243] on input "checkbox" at bounding box center [616, 242] width 9 height 9
checkbox input "true"
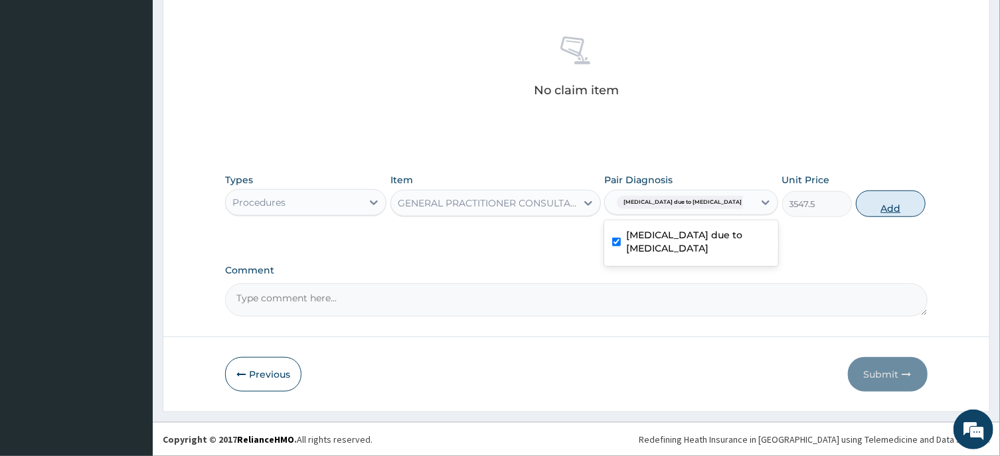
click at [876, 207] on button "Add" at bounding box center [891, 204] width 70 height 27
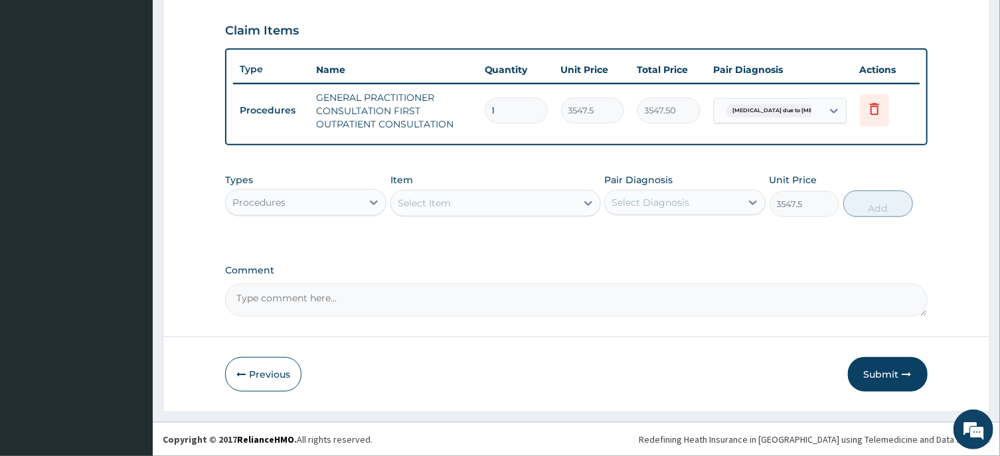
type input "0"
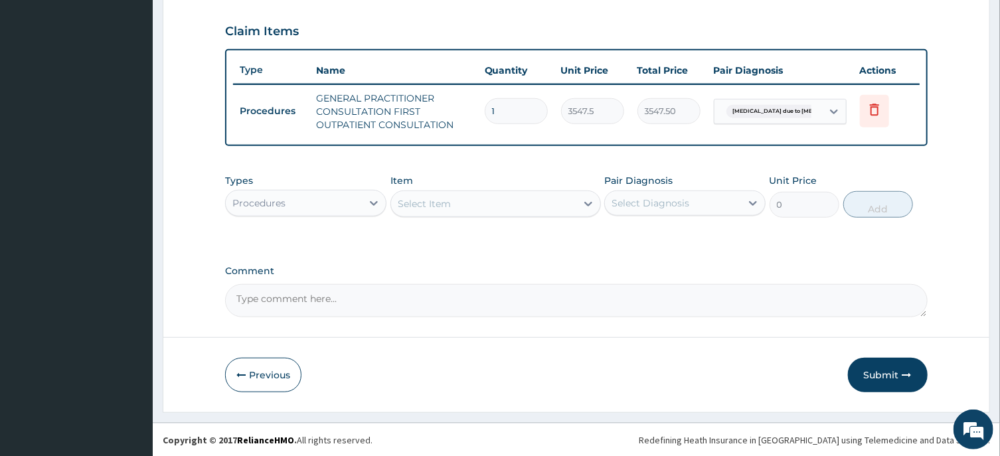
click at [296, 204] on div "Procedures" at bounding box center [294, 203] width 136 height 21
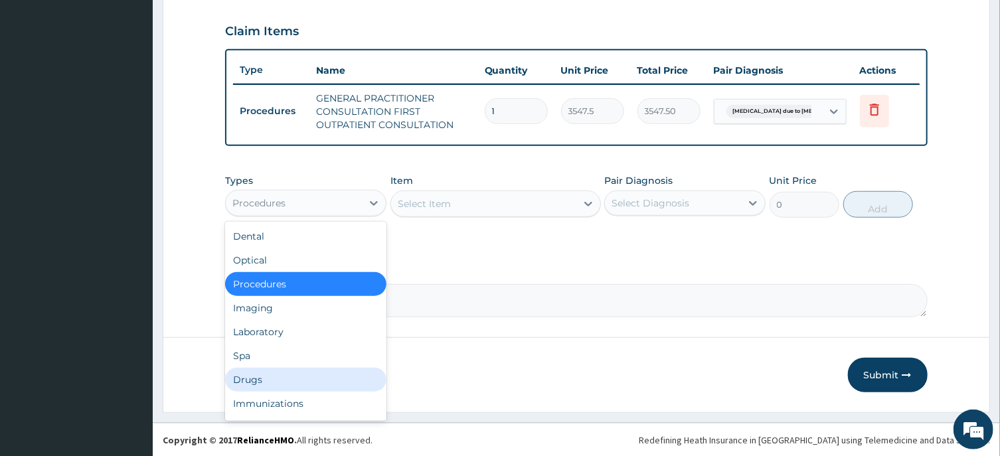
click at [256, 380] on div "Drugs" at bounding box center [305, 380] width 161 height 24
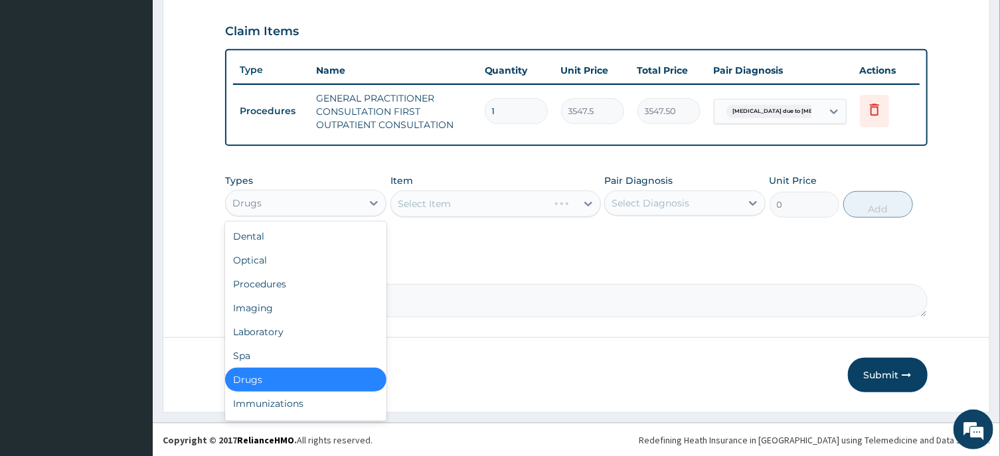
click at [306, 199] on div "Drugs" at bounding box center [294, 203] width 136 height 21
click at [267, 326] on div "Laboratory" at bounding box center [305, 332] width 161 height 24
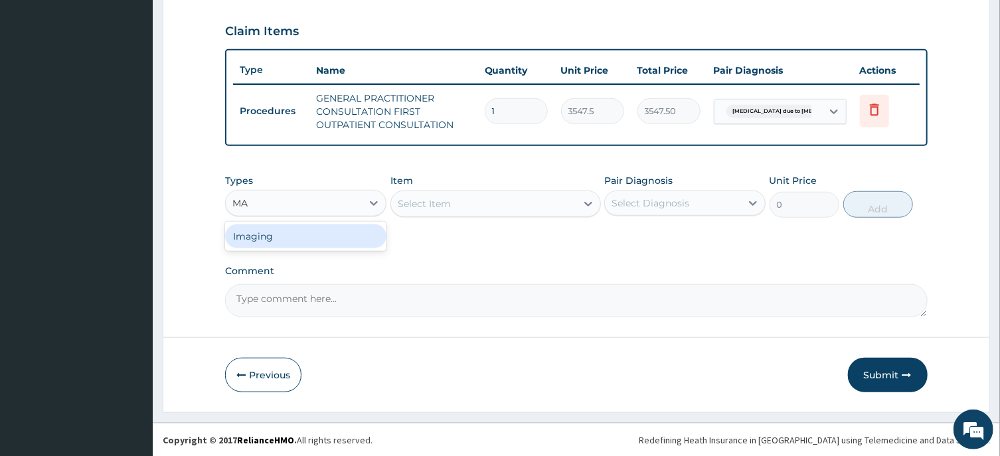
type input "M"
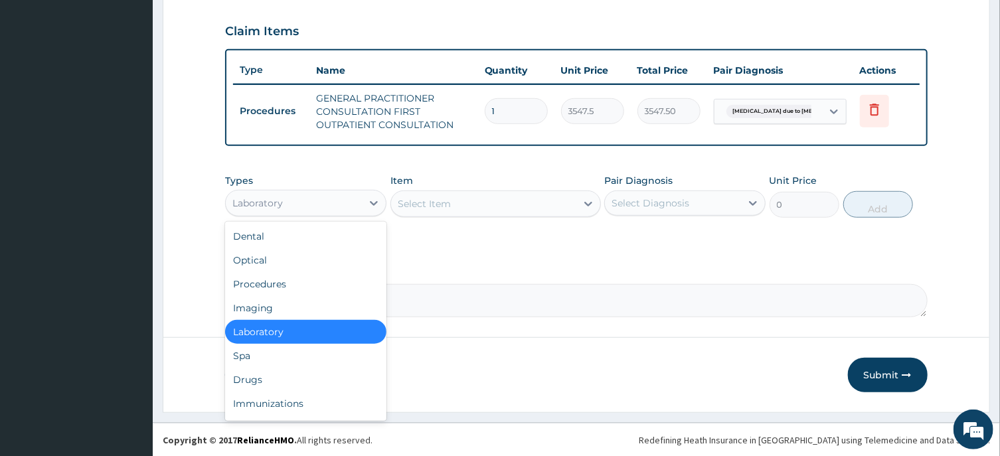
click at [271, 330] on div "Laboratory" at bounding box center [305, 332] width 161 height 24
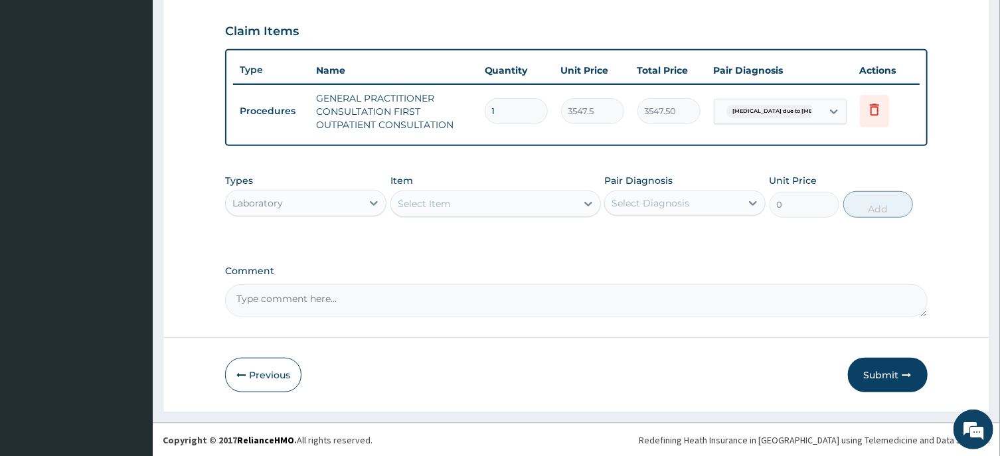
click at [428, 201] on div "Select Item" at bounding box center [424, 203] width 53 height 13
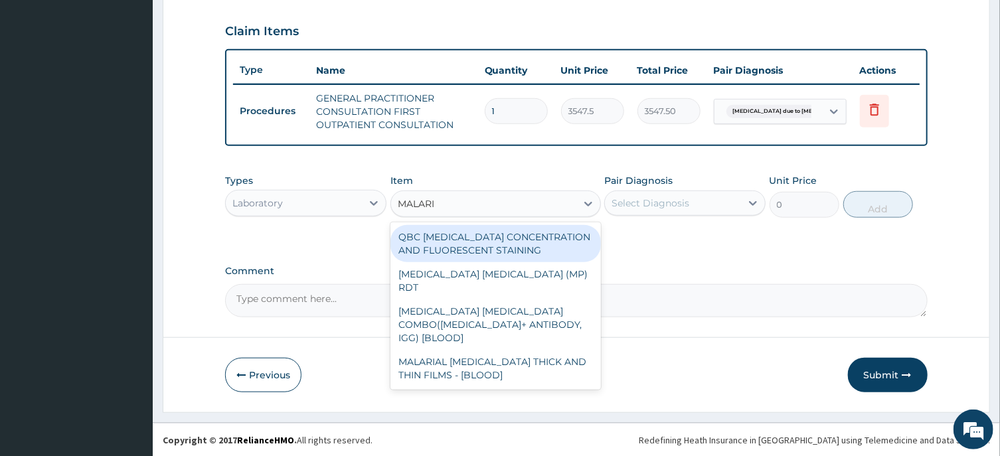
type input "MALARIA"
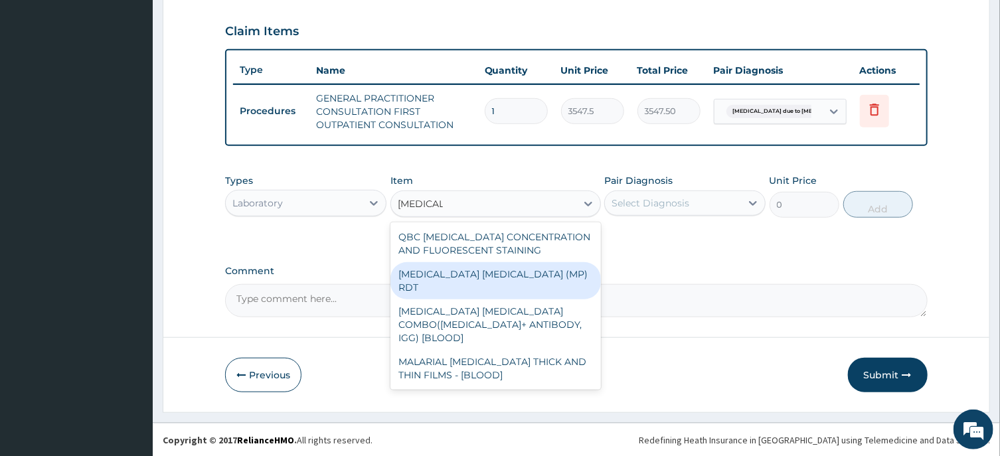
click at [493, 274] on div "MALARIA PARASITE (MP) RDT" at bounding box center [496, 280] width 211 height 37
type input "1612.5"
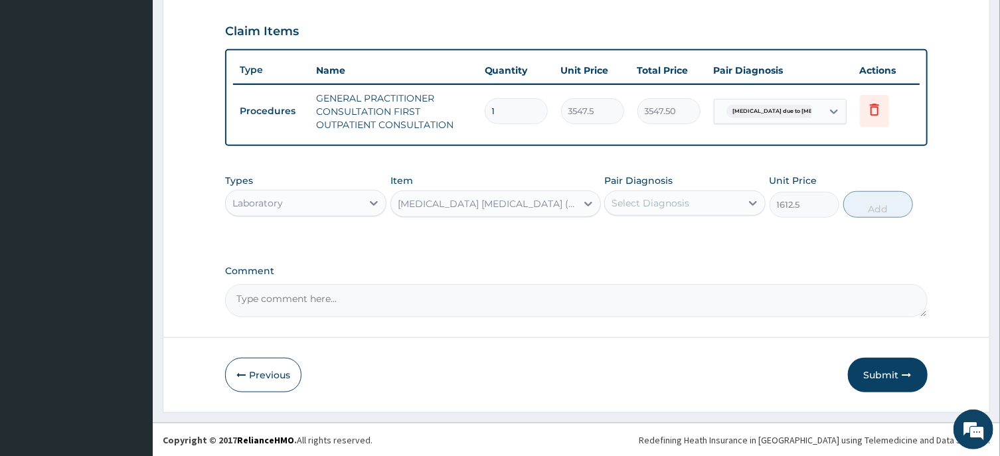
click at [660, 201] on div "Select Diagnosis" at bounding box center [651, 203] width 78 height 13
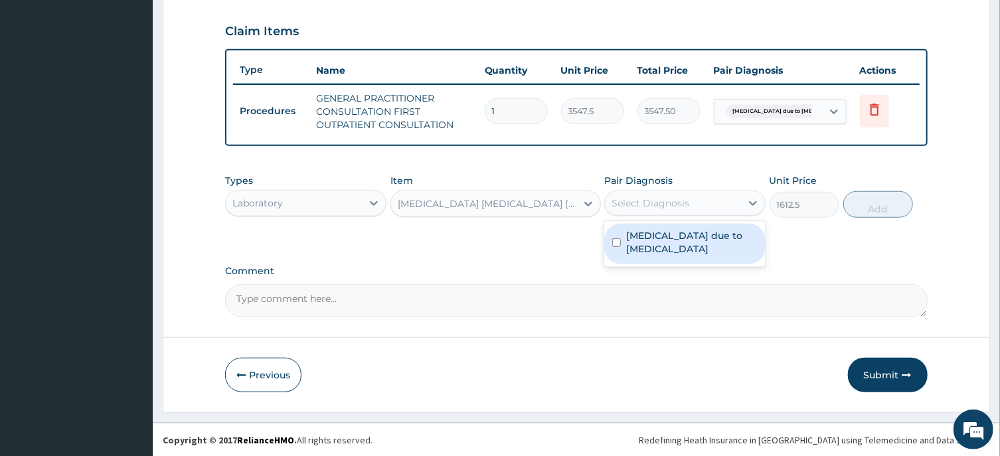
click at [617, 240] on input "checkbox" at bounding box center [616, 242] width 9 height 9
checkbox input "true"
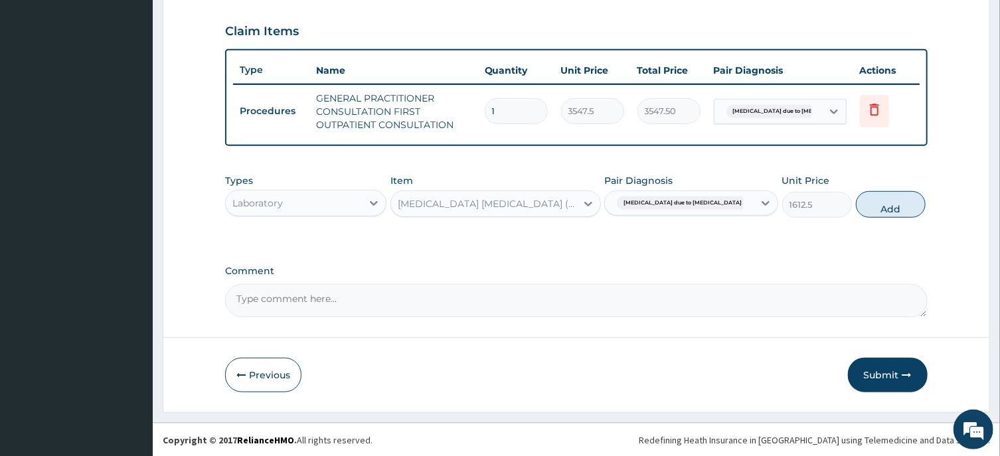
drag, startPoint x: 877, startPoint y: 209, endPoint x: 752, endPoint y: 223, distance: 125.6
click at [877, 209] on button "Add" at bounding box center [891, 204] width 70 height 27
type input "0"
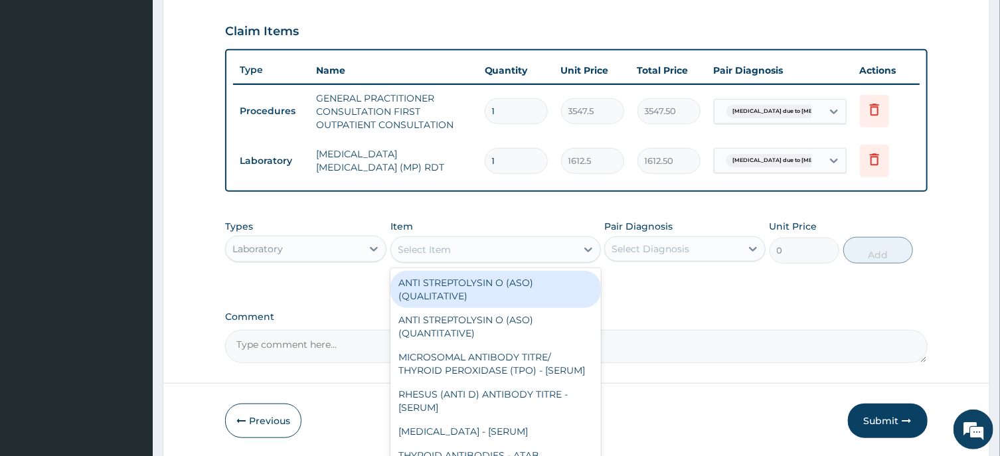
click at [430, 248] on div "Select Item" at bounding box center [424, 249] width 53 height 13
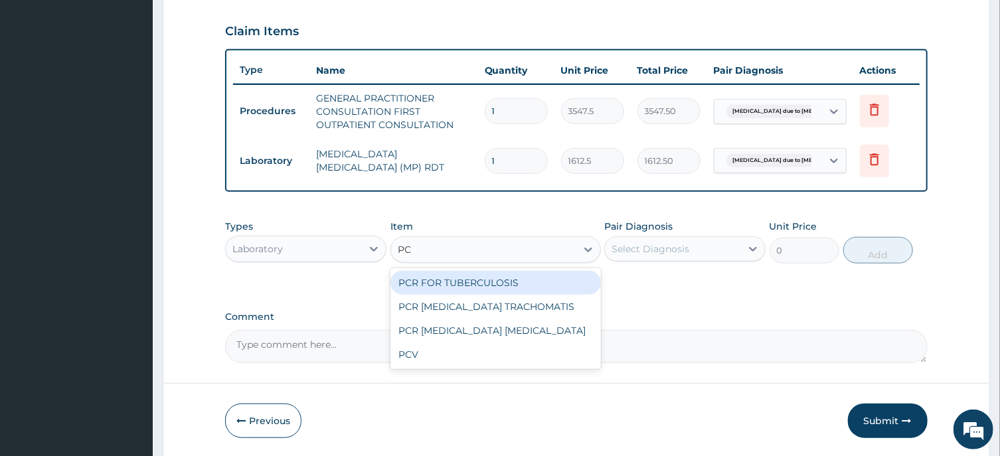
type input "PCV"
click at [433, 282] on div "PCV" at bounding box center [496, 283] width 211 height 24
type input "2150"
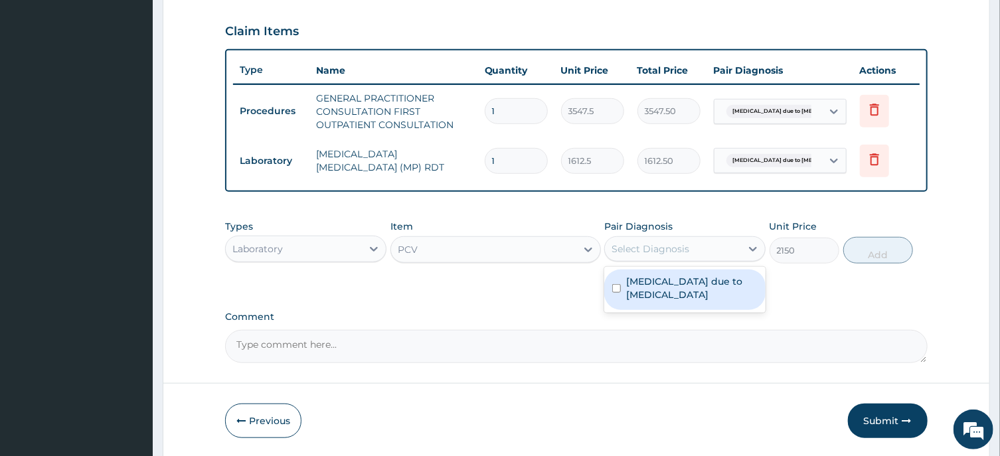
click at [674, 246] on div "Select Diagnosis" at bounding box center [651, 248] width 78 height 13
click at [616, 288] on input "checkbox" at bounding box center [616, 288] width 9 height 9
checkbox input "true"
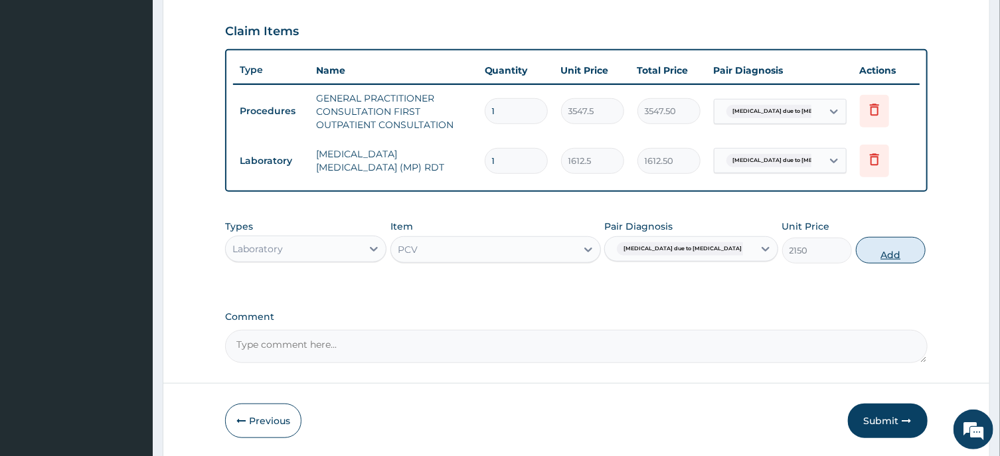
click at [881, 255] on button "Add" at bounding box center [891, 250] width 70 height 27
type input "0"
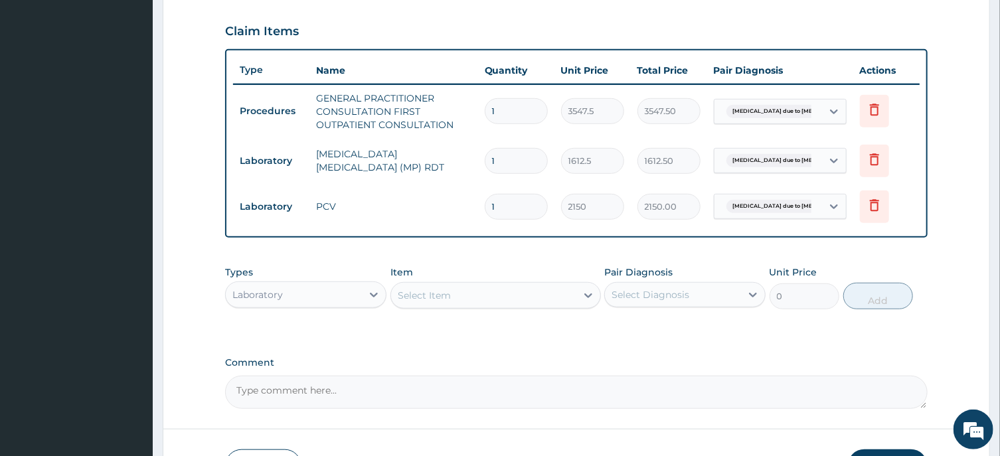
click at [432, 290] on div "Select Item" at bounding box center [424, 295] width 53 height 13
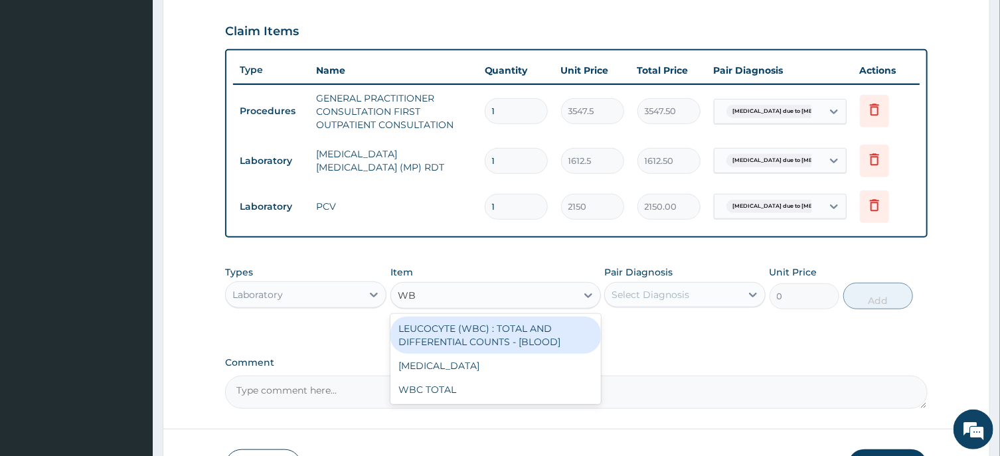
type input "WBC"
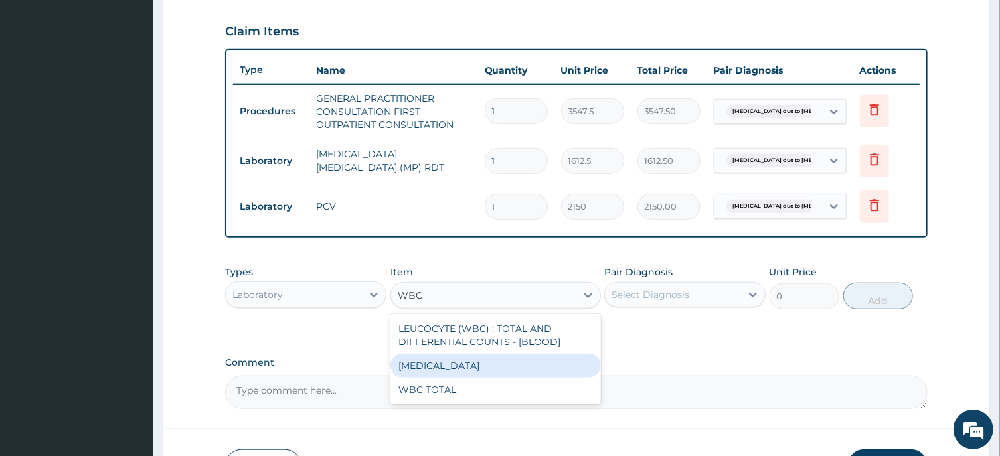
click at [466, 362] on div "WBC DIFFERENTIAL" at bounding box center [496, 366] width 211 height 24
type input "3225"
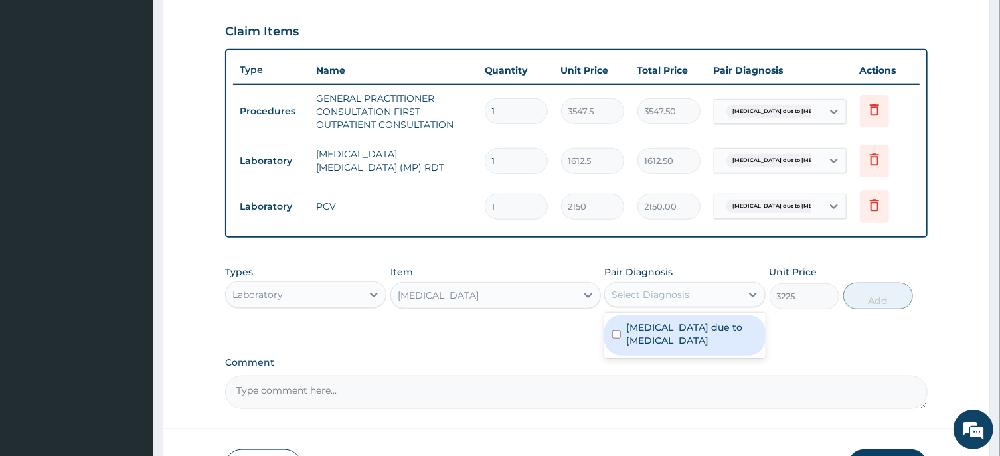
click at [662, 294] on div "Select Diagnosis" at bounding box center [651, 294] width 78 height 13
click at [615, 331] on input "checkbox" at bounding box center [616, 334] width 9 height 9
checkbox input "true"
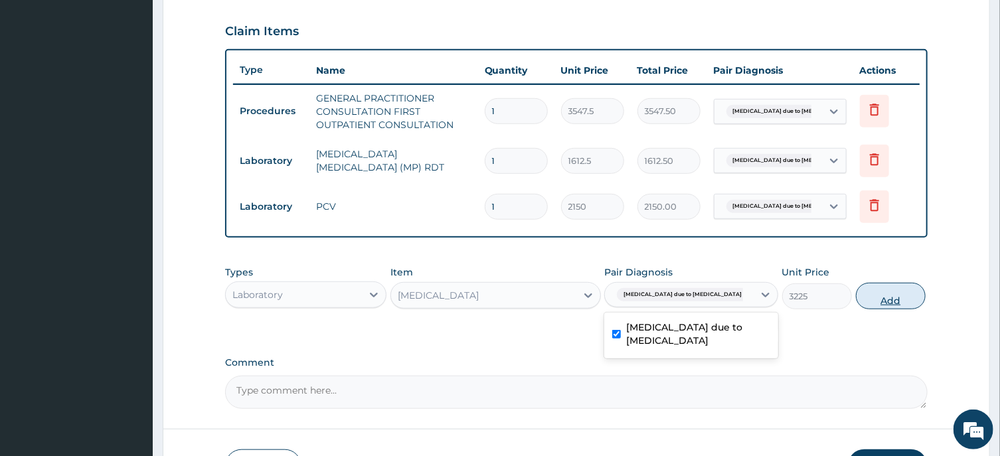
click at [873, 297] on button "Add" at bounding box center [891, 296] width 70 height 27
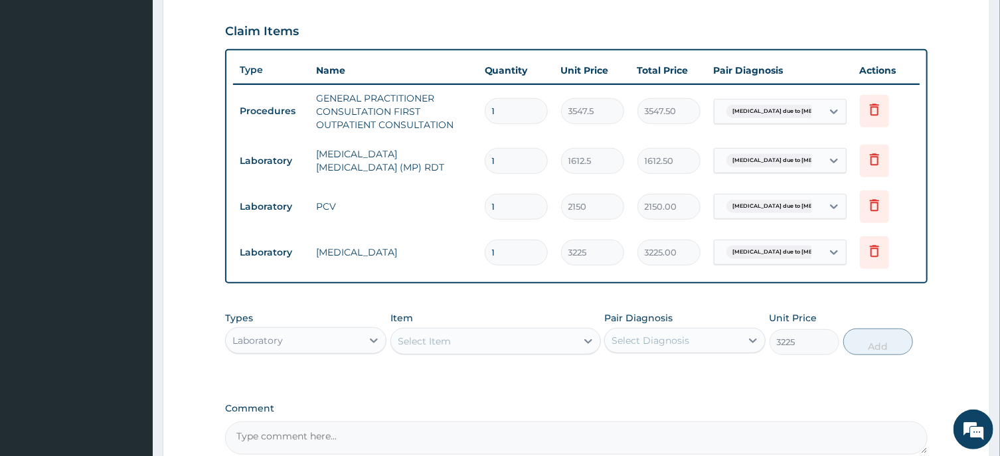
type input "0"
click at [434, 335] on div "Select Item" at bounding box center [424, 341] width 53 height 13
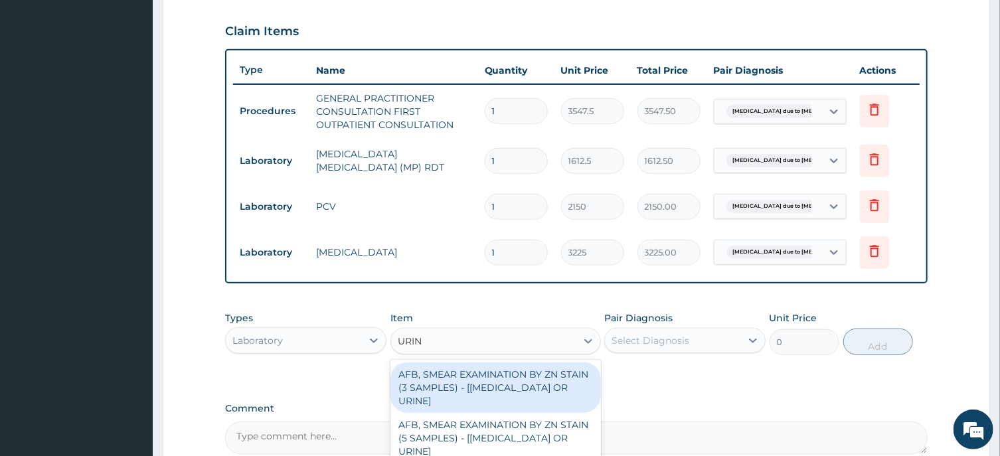
type input "URINA"
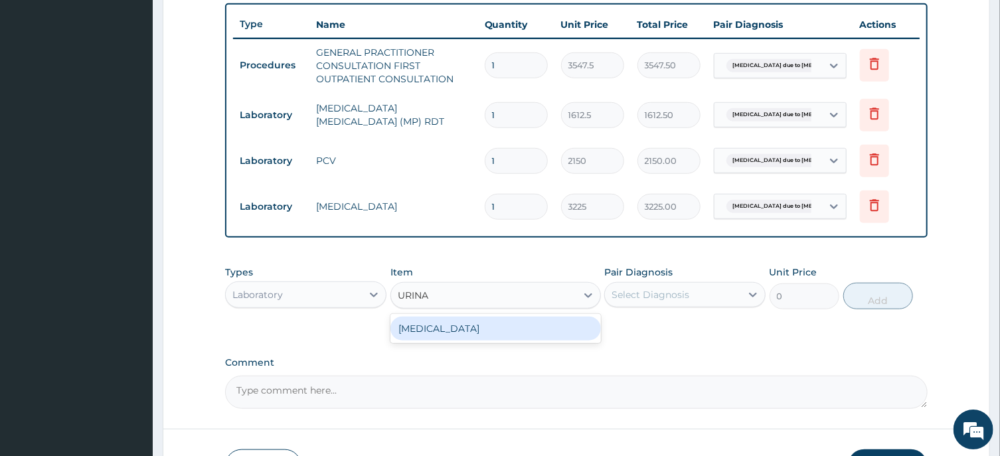
scroll to position [516, 0]
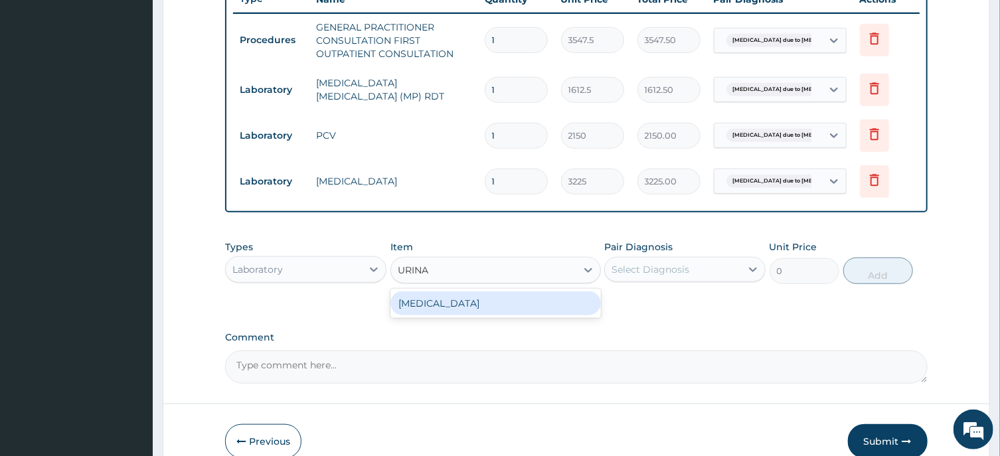
click at [440, 304] on div "URINALYSIS" at bounding box center [496, 304] width 211 height 24
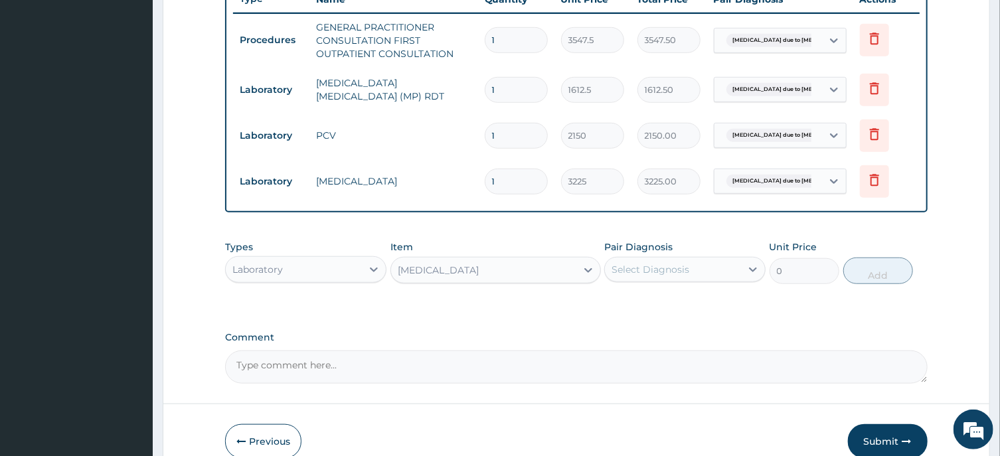
type input "1612.5"
click at [642, 265] on div "Select Diagnosis" at bounding box center [651, 269] width 78 height 13
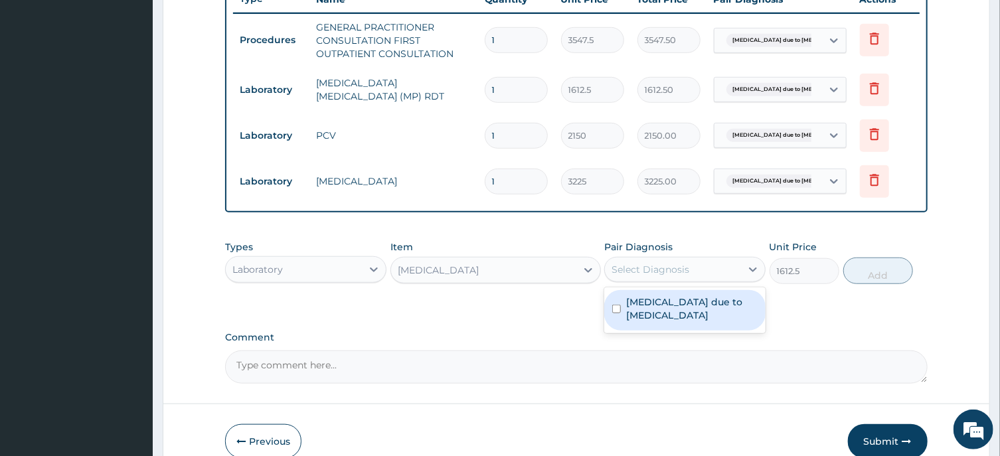
click at [618, 306] on input "checkbox" at bounding box center [616, 309] width 9 height 9
checkbox input "true"
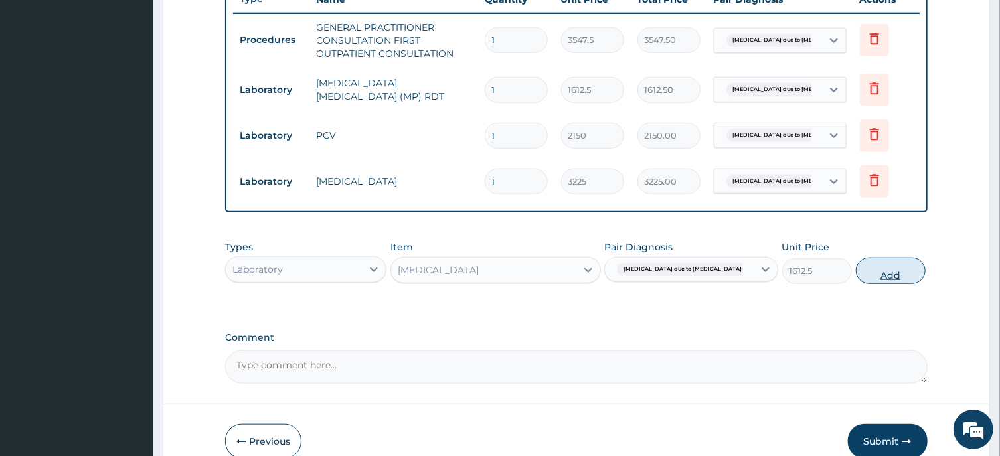
click at [885, 274] on button "Add" at bounding box center [891, 271] width 70 height 27
type input "0"
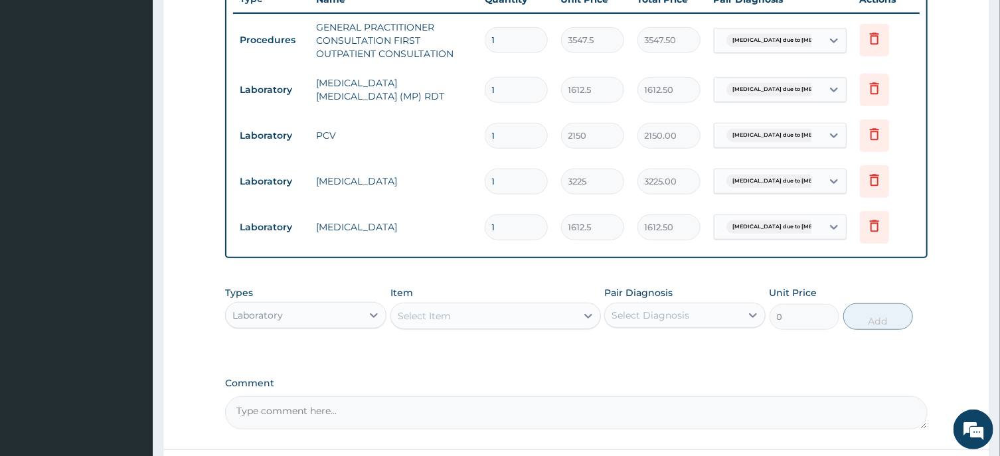
click at [327, 314] on div "Laboratory" at bounding box center [294, 315] width 136 height 21
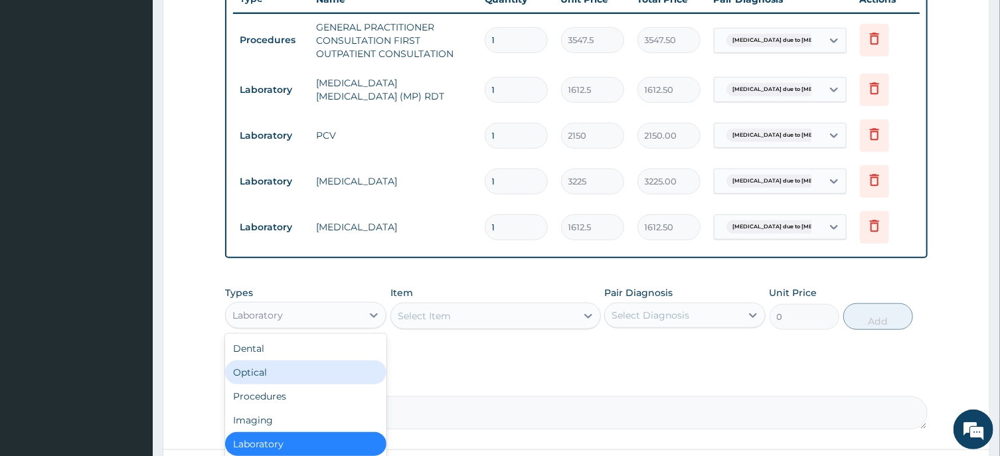
scroll to position [45, 0]
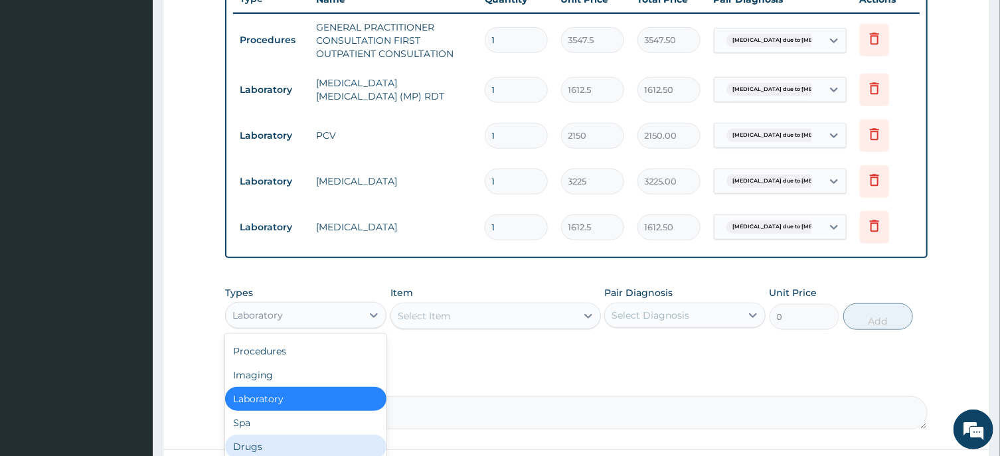
drag, startPoint x: 260, startPoint y: 445, endPoint x: 310, endPoint y: 412, distance: 59.9
click at [264, 441] on div "Drugs" at bounding box center [305, 447] width 161 height 24
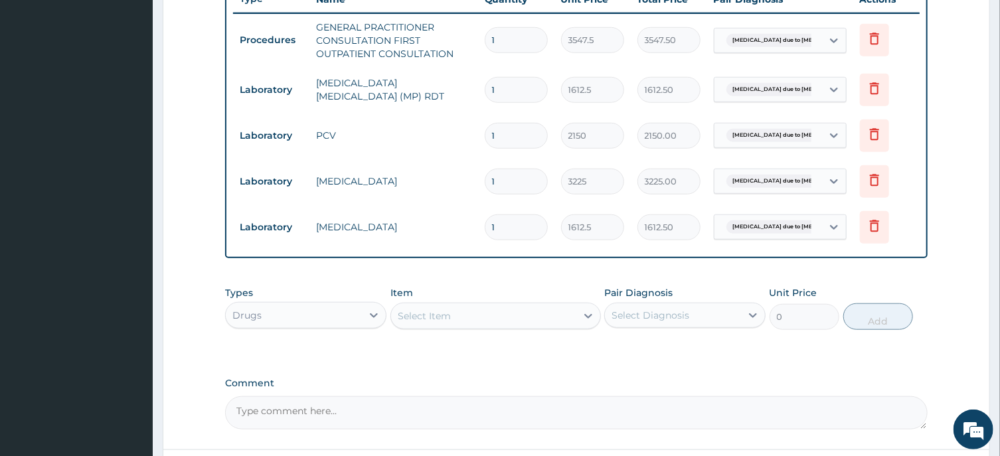
click at [432, 313] on div "Select Item" at bounding box center [424, 316] width 53 height 13
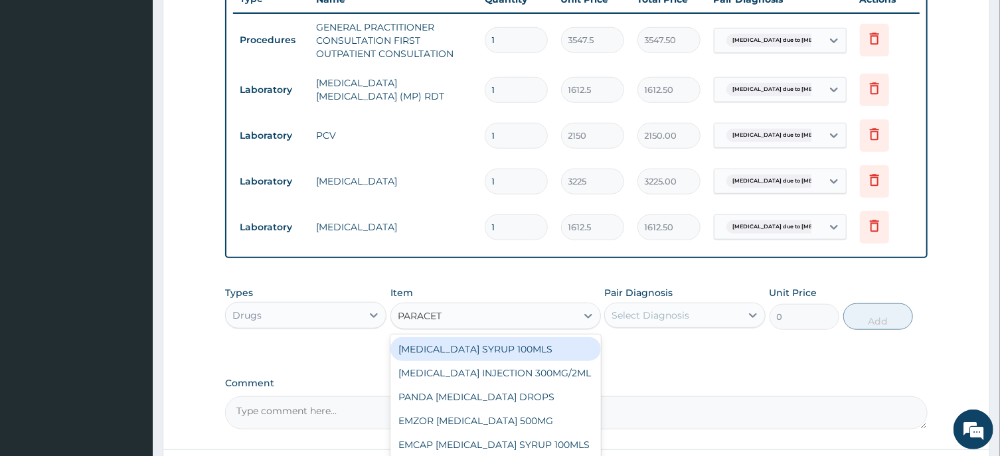
type input "PARACETA"
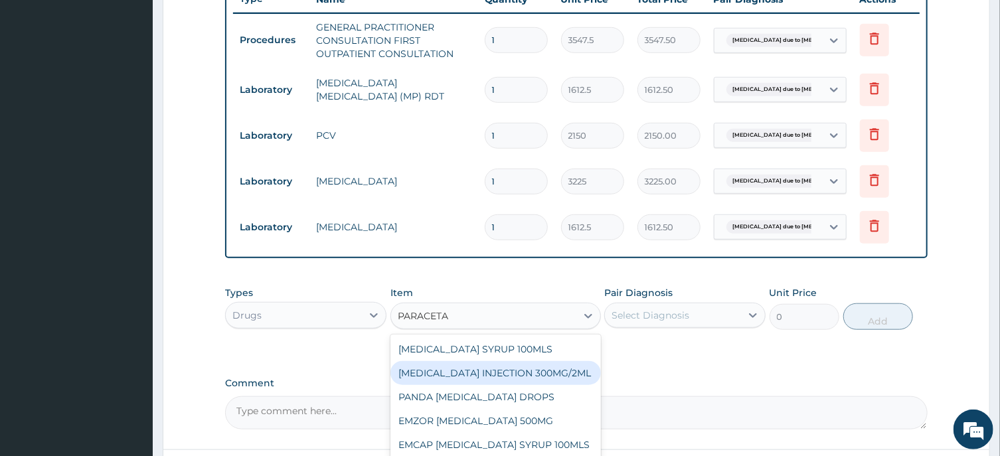
click at [533, 376] on div "PARACETAMOL INJECTION 300MG/2ML" at bounding box center [496, 373] width 211 height 24
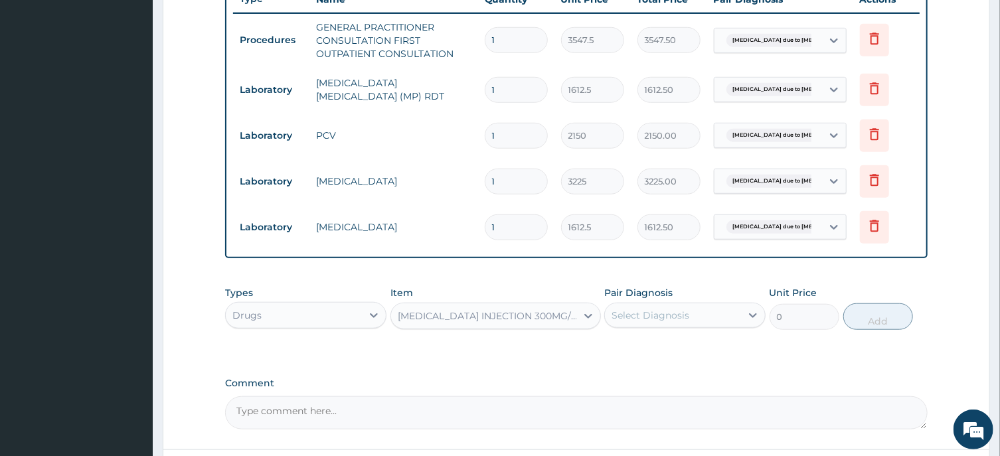
type input "260.15"
click at [659, 312] on div "Select Diagnosis" at bounding box center [651, 315] width 78 height 13
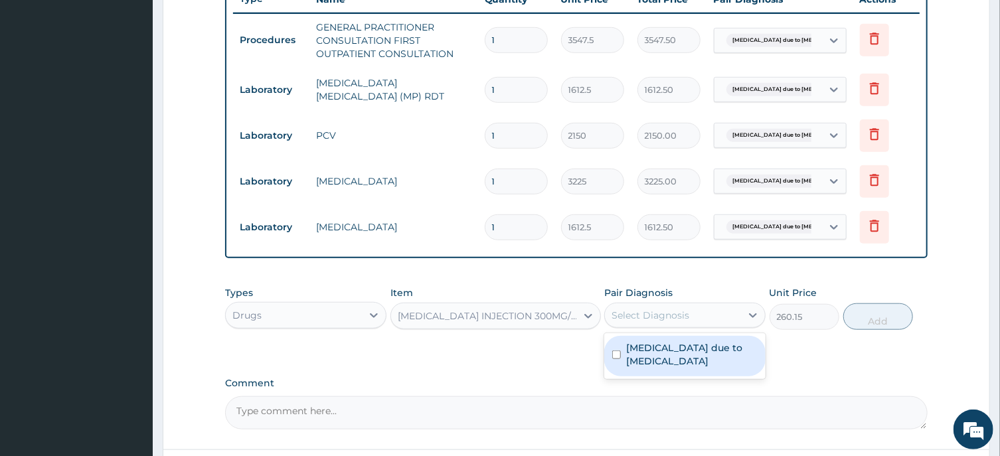
drag, startPoint x: 617, startPoint y: 354, endPoint x: 774, endPoint y: 329, distance: 158.8
click at [616, 356] on input "checkbox" at bounding box center [616, 355] width 9 height 9
checkbox input "true"
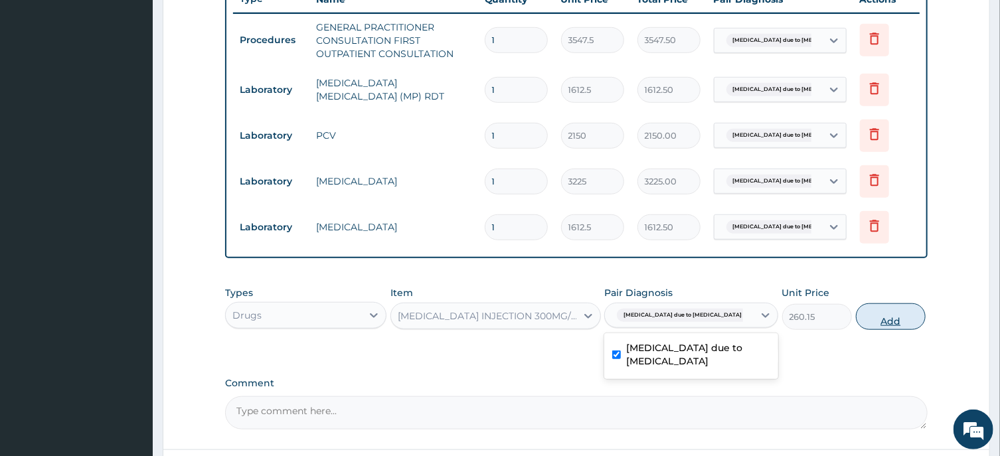
click at [882, 318] on button "Add" at bounding box center [891, 317] width 70 height 27
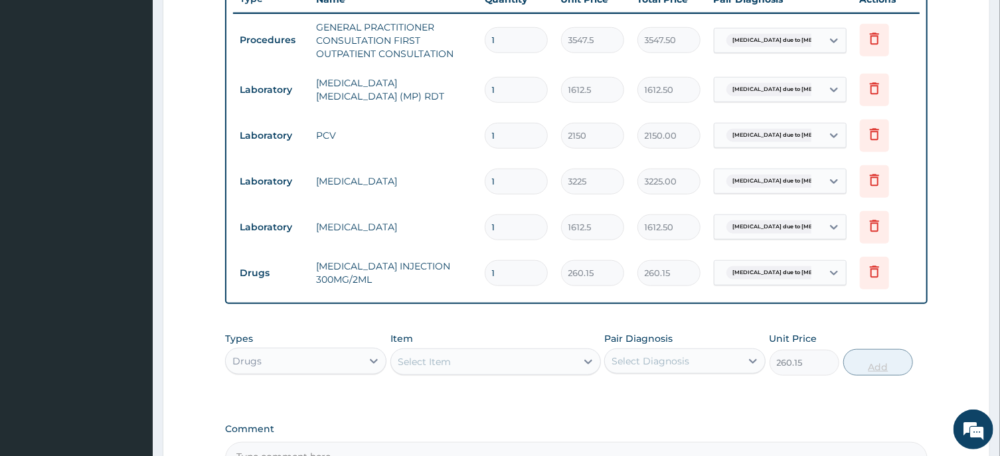
type input "0"
type input "0.00"
type input "2"
type input "520.30"
type input "2"
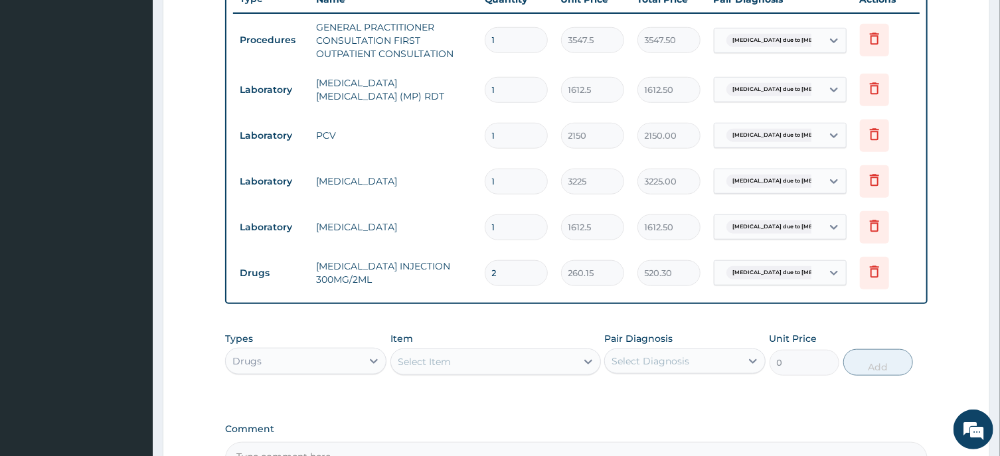
click at [434, 358] on div "Select Item" at bounding box center [424, 361] width 53 height 13
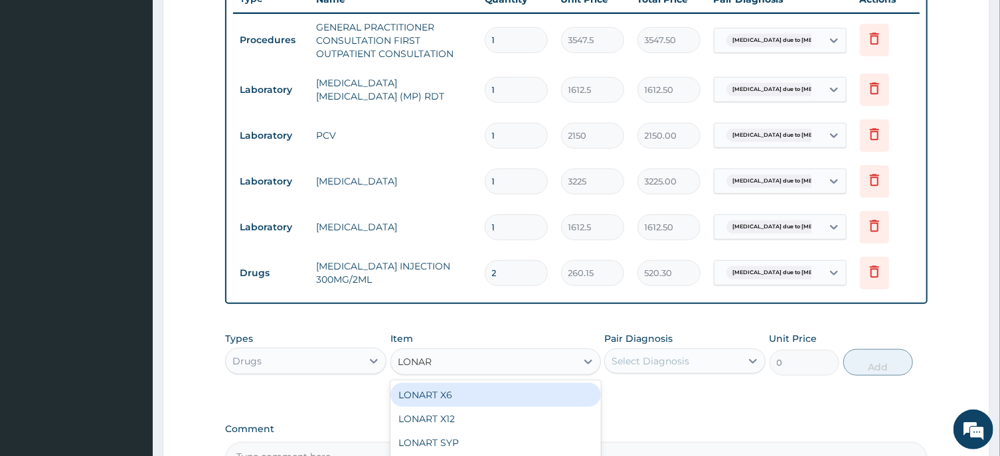
type input "LONART"
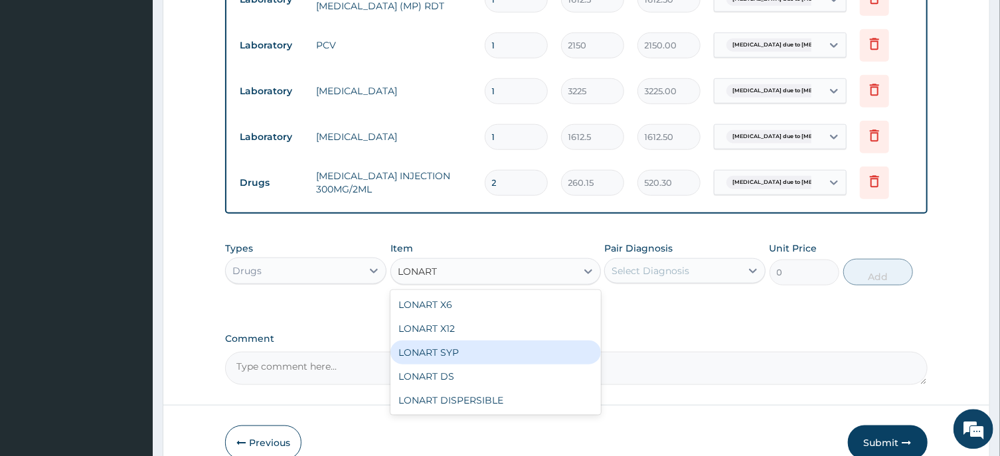
scroll to position [658, 0]
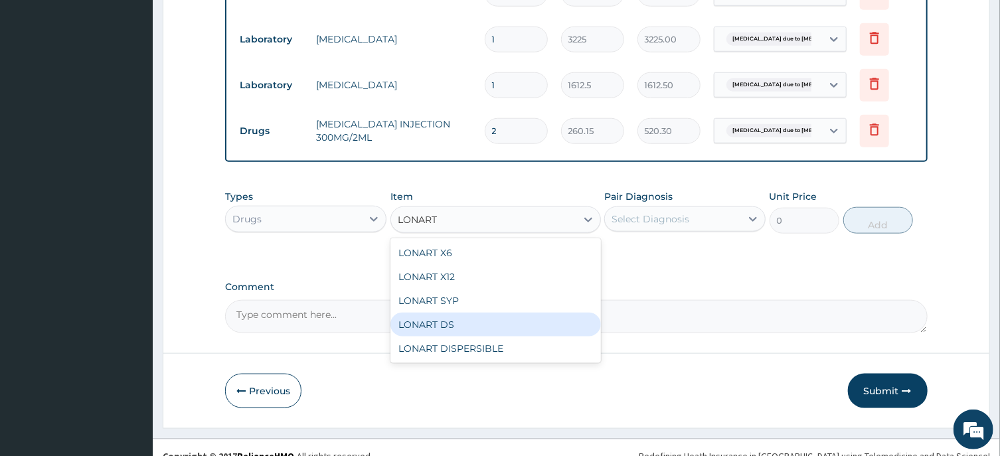
click at [456, 323] on div "LONART DS" at bounding box center [496, 325] width 211 height 24
type input "473"
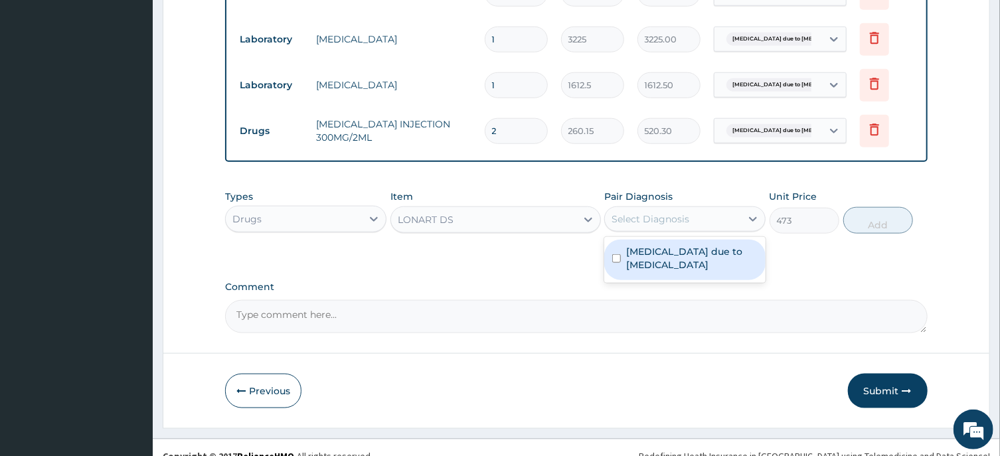
click at [636, 218] on div "Select Diagnosis" at bounding box center [651, 219] width 78 height 13
click at [616, 257] on input "checkbox" at bounding box center [616, 258] width 9 height 9
checkbox input "true"
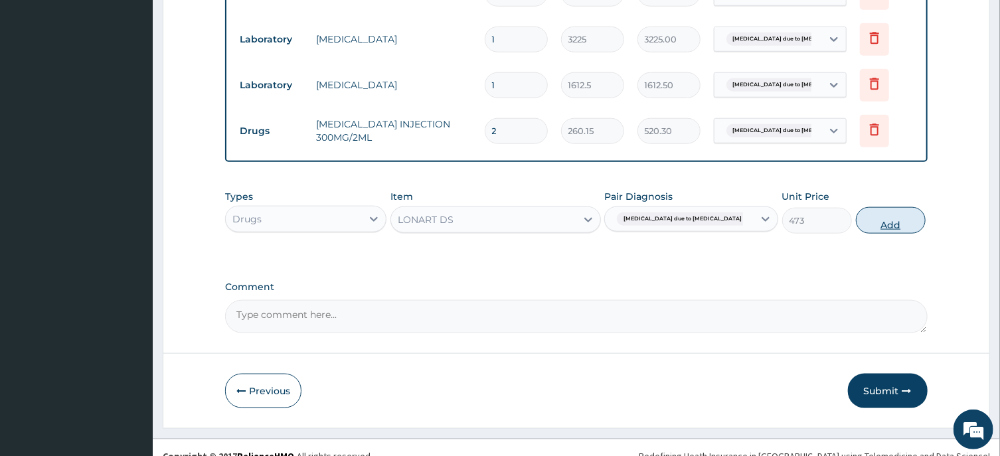
click at [880, 223] on button "Add" at bounding box center [891, 220] width 70 height 27
type input "0"
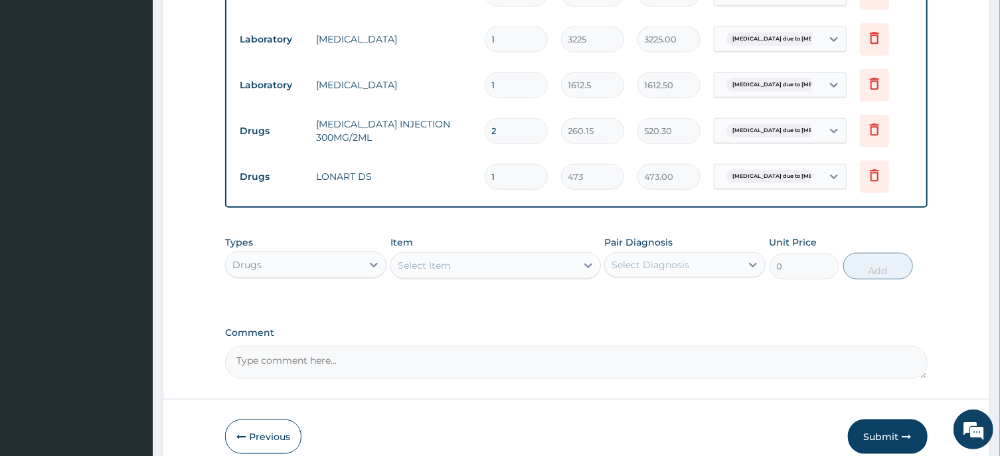
type input "16"
type input "7568.00"
type input "16"
drag, startPoint x: 444, startPoint y: 262, endPoint x: 439, endPoint y: 272, distance: 10.7
click at [444, 262] on div "Select Item" at bounding box center [424, 265] width 53 height 13
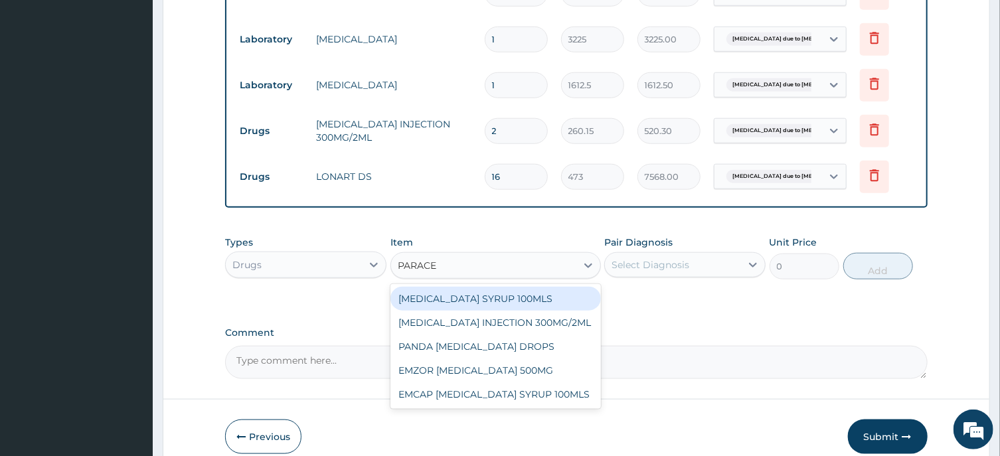
type input "PARACET"
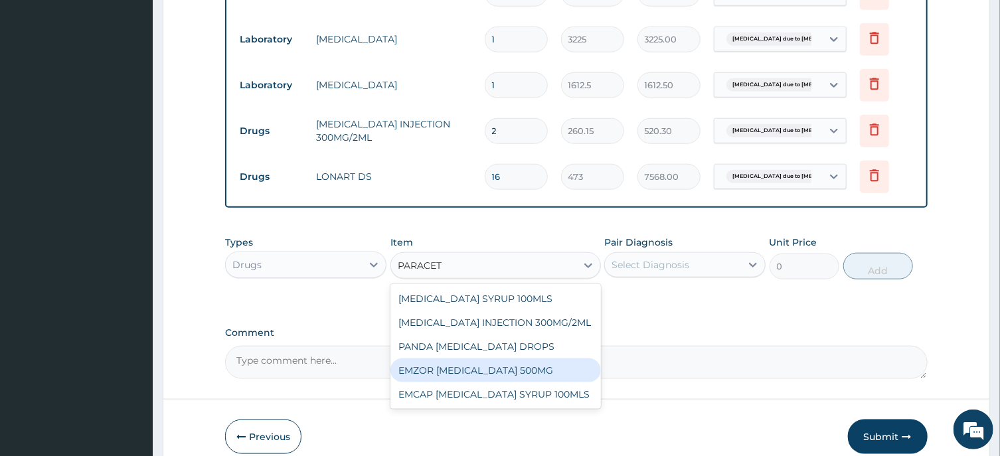
click at [542, 371] on div "EMZOR PARACETAMOL 500MG" at bounding box center [496, 371] width 211 height 24
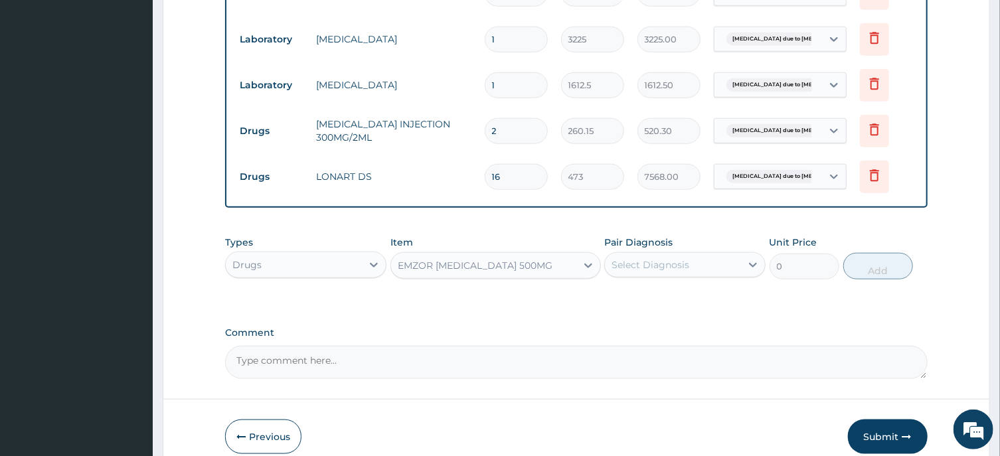
type input "23.65"
click at [660, 264] on div "Select Diagnosis" at bounding box center [651, 264] width 78 height 13
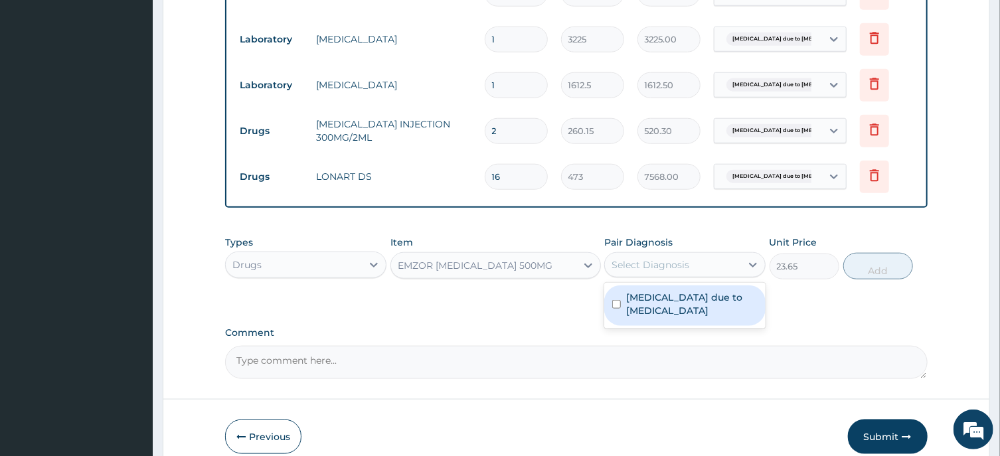
click at [616, 300] on input "checkbox" at bounding box center [616, 304] width 9 height 9
checkbox input "true"
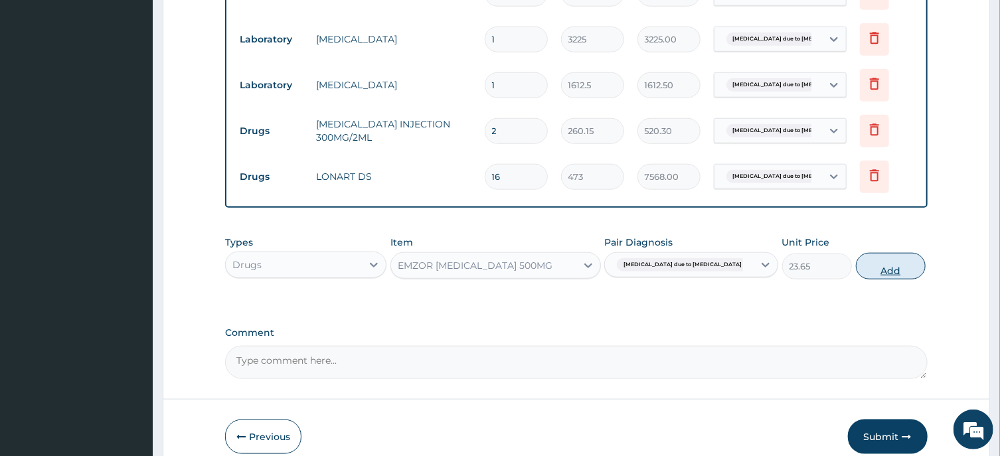
click at [871, 271] on button "Add" at bounding box center [891, 266] width 70 height 27
type input "0"
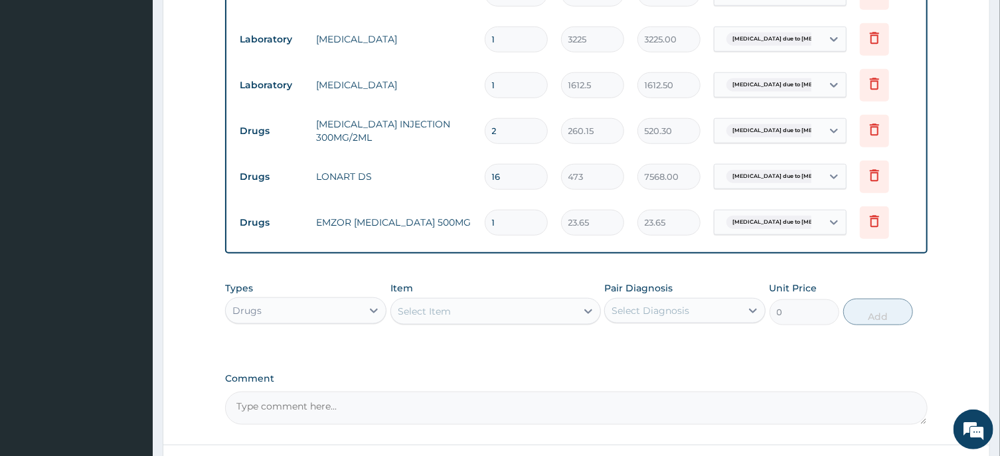
type input "18"
type input "425.70"
type input "18"
click at [418, 307] on div "Select Item" at bounding box center [424, 311] width 53 height 13
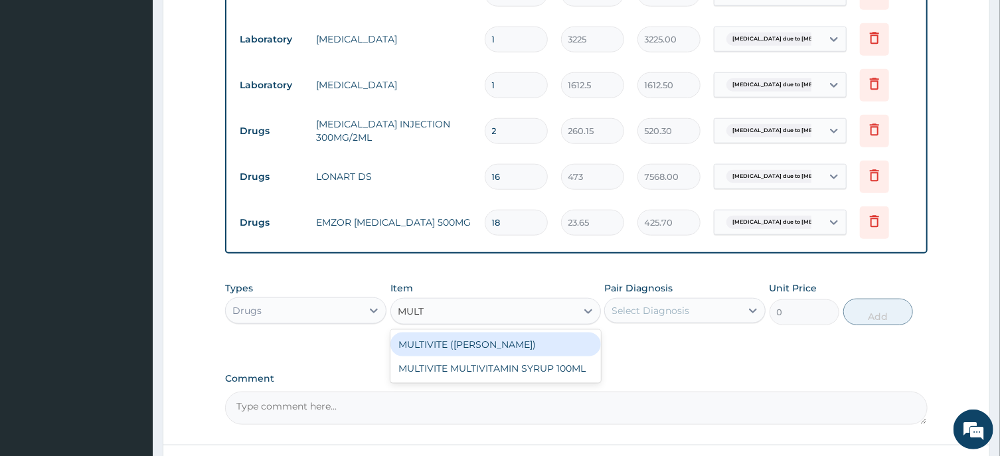
type input "MULTI"
drag, startPoint x: 446, startPoint y: 346, endPoint x: 568, endPoint y: 324, distance: 124.2
click at [448, 345] on div "MULTIVITE (EVANS)" at bounding box center [496, 345] width 211 height 24
type input "23.65"
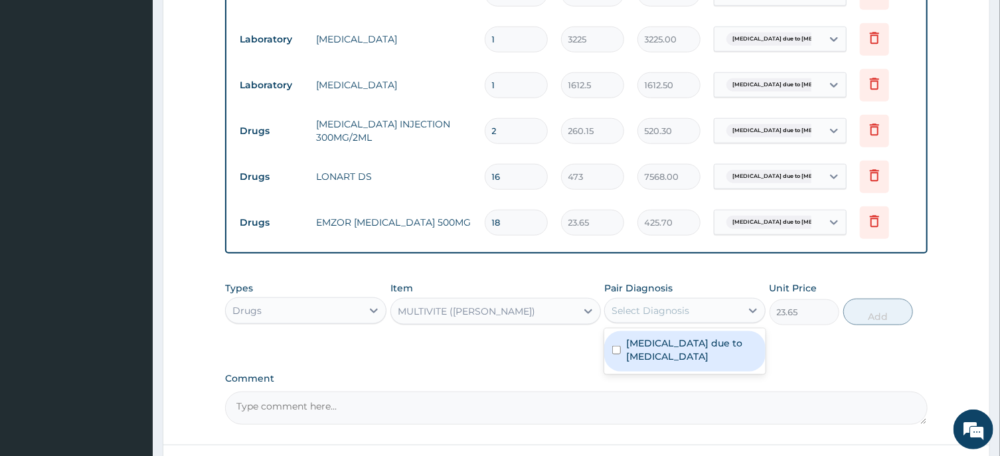
click at [634, 306] on div "Select Diagnosis" at bounding box center [651, 310] width 78 height 13
click at [617, 349] on input "checkbox" at bounding box center [616, 350] width 9 height 9
checkbox input "true"
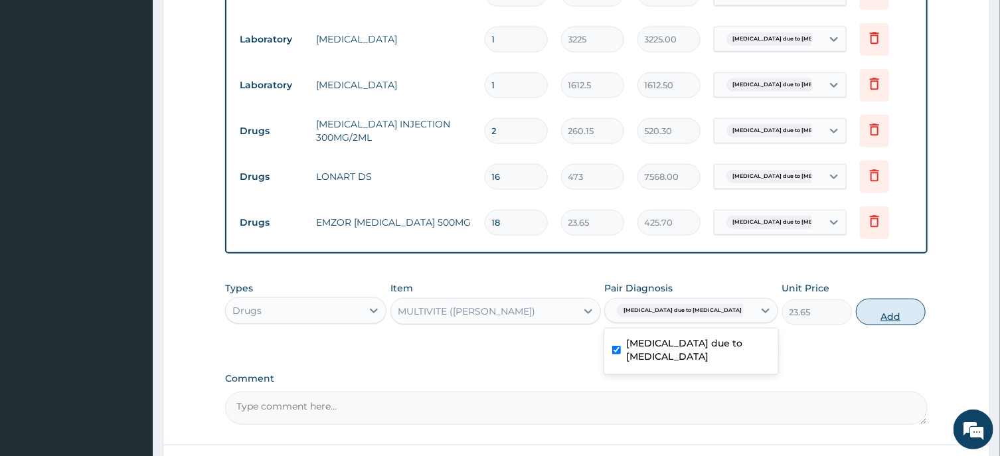
click at [879, 312] on button "Add" at bounding box center [891, 312] width 70 height 27
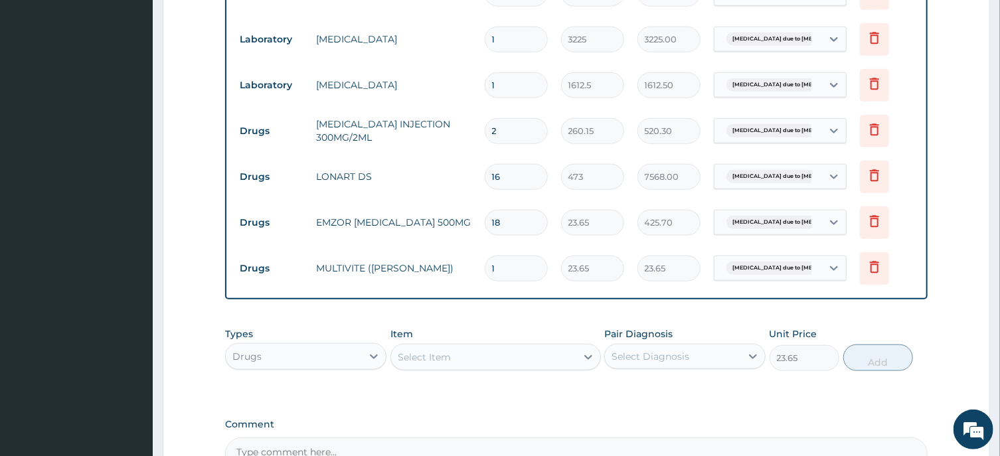
type input "0"
type input "0.00"
type input "4"
type input "94.60"
type input "42"
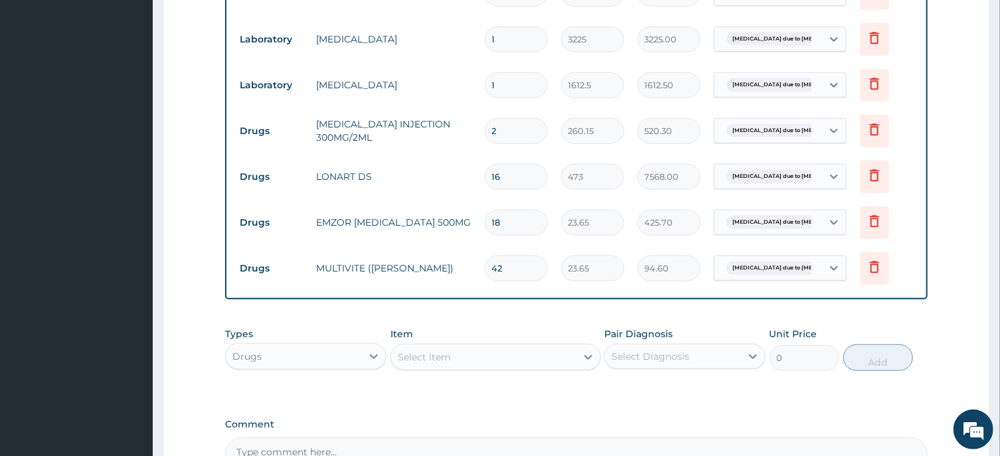
type input "993.30"
type input "42"
click at [447, 351] on div "Select Item" at bounding box center [424, 357] width 53 height 13
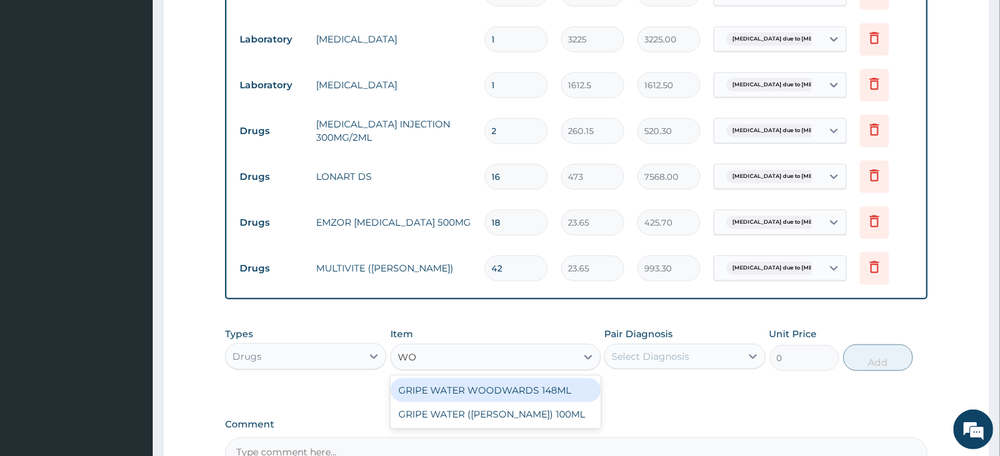
type input "W"
type input "Z"
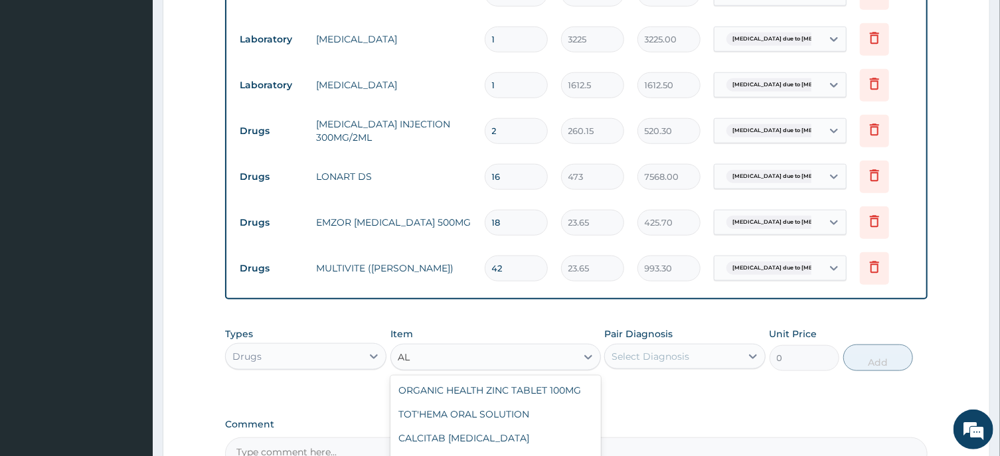
type input "A"
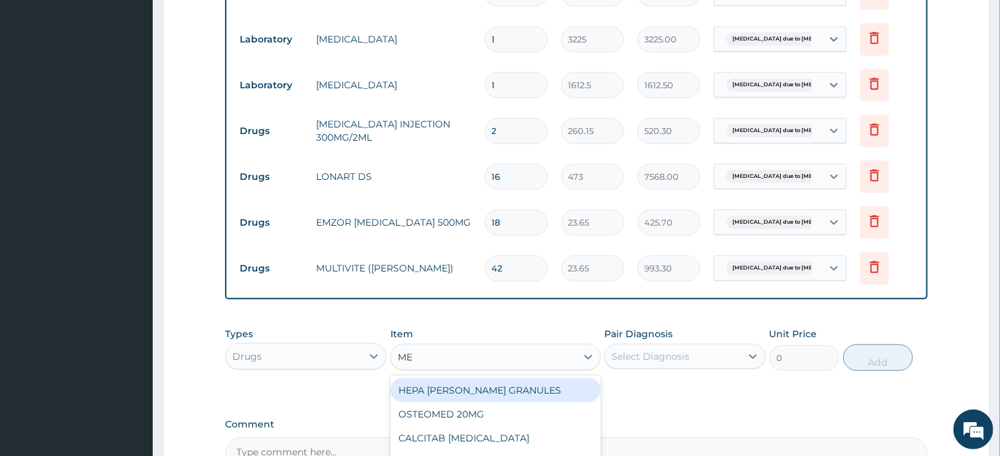
type input "M"
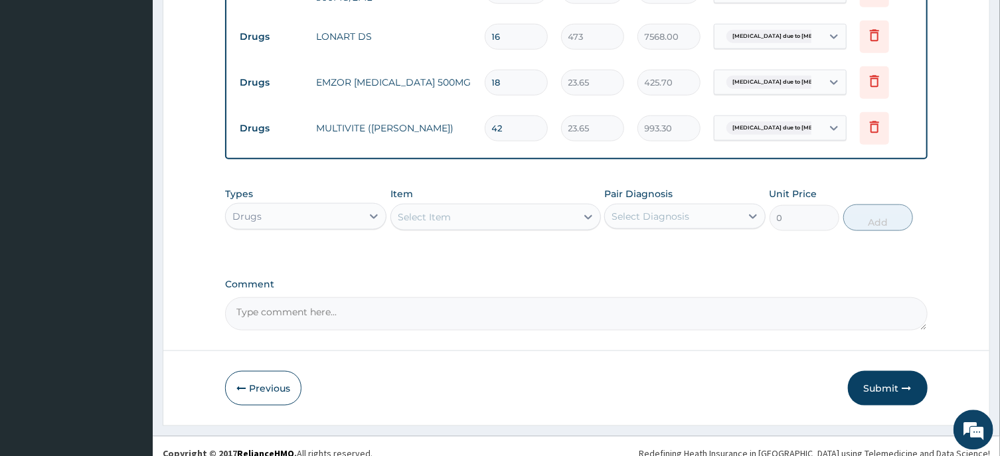
scroll to position [811, 0]
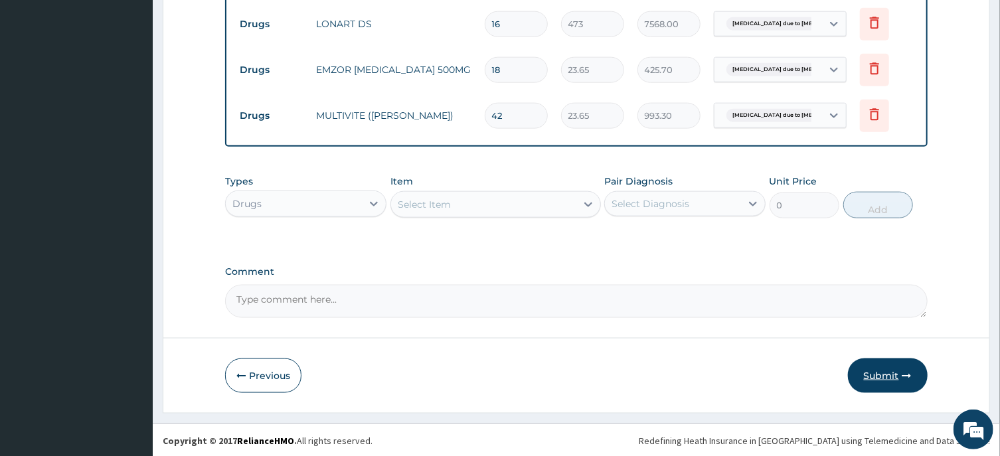
click at [873, 376] on button "Submit" at bounding box center [888, 376] width 80 height 35
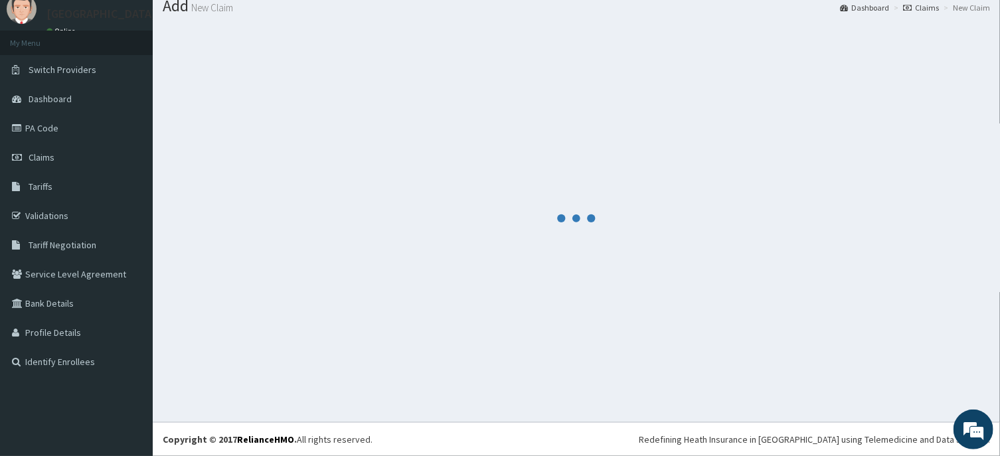
scroll to position [46, 0]
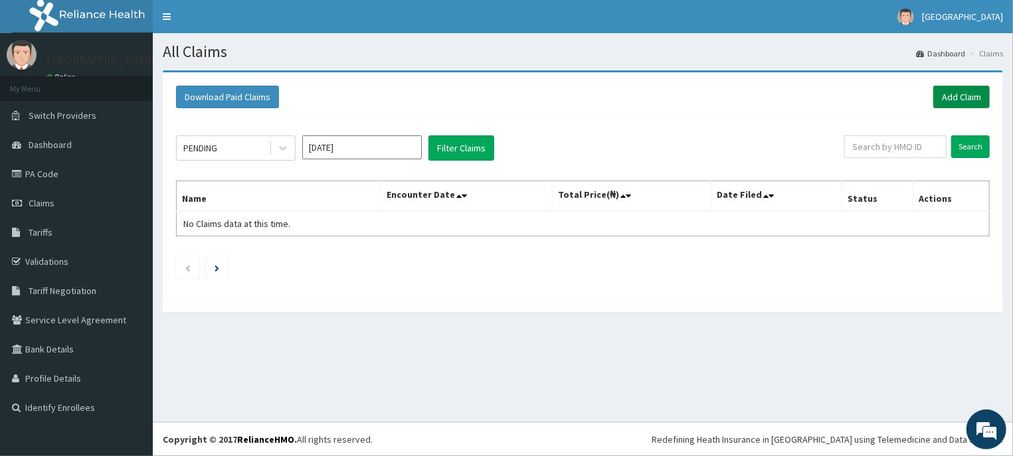
click at [958, 98] on link "Add Claim" at bounding box center [961, 97] width 56 height 23
